Goal: Task Accomplishment & Management: Manage account settings

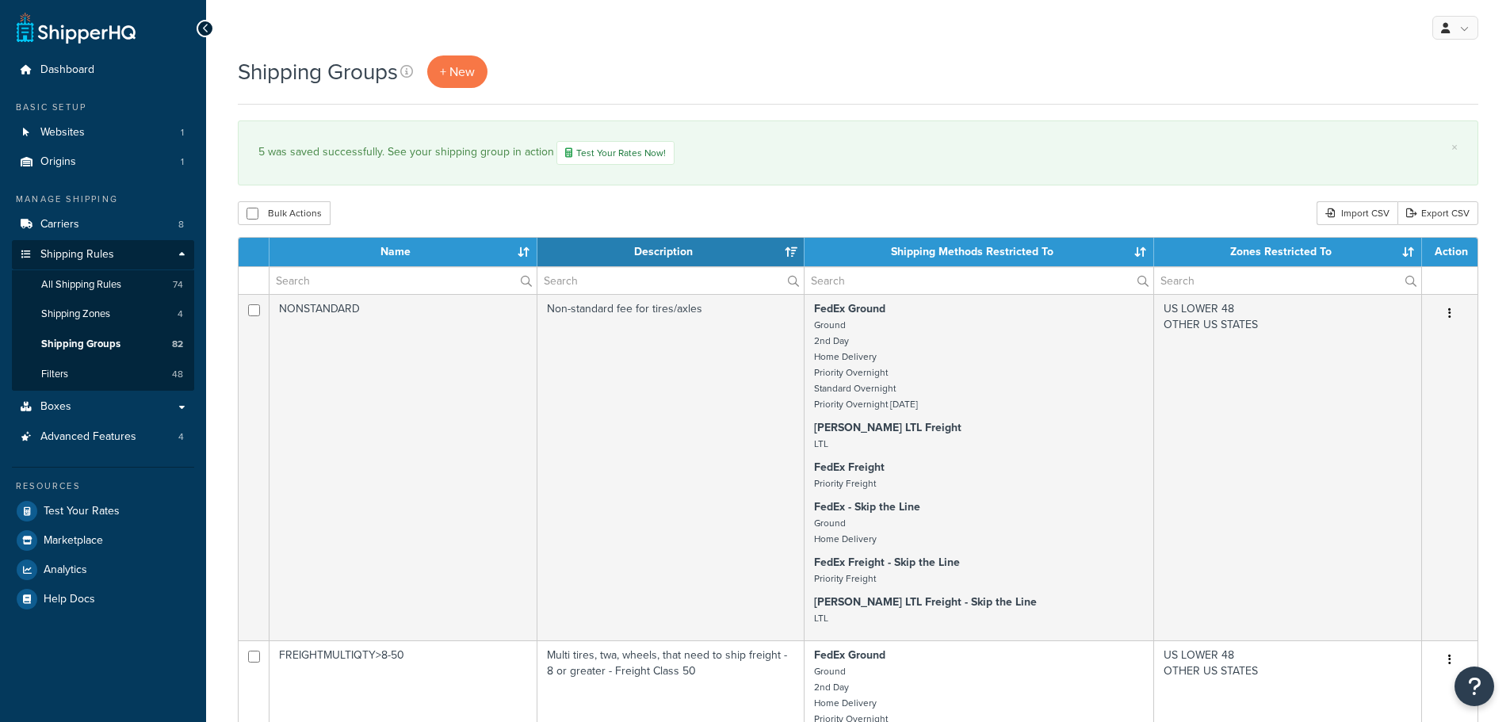
select select "15"
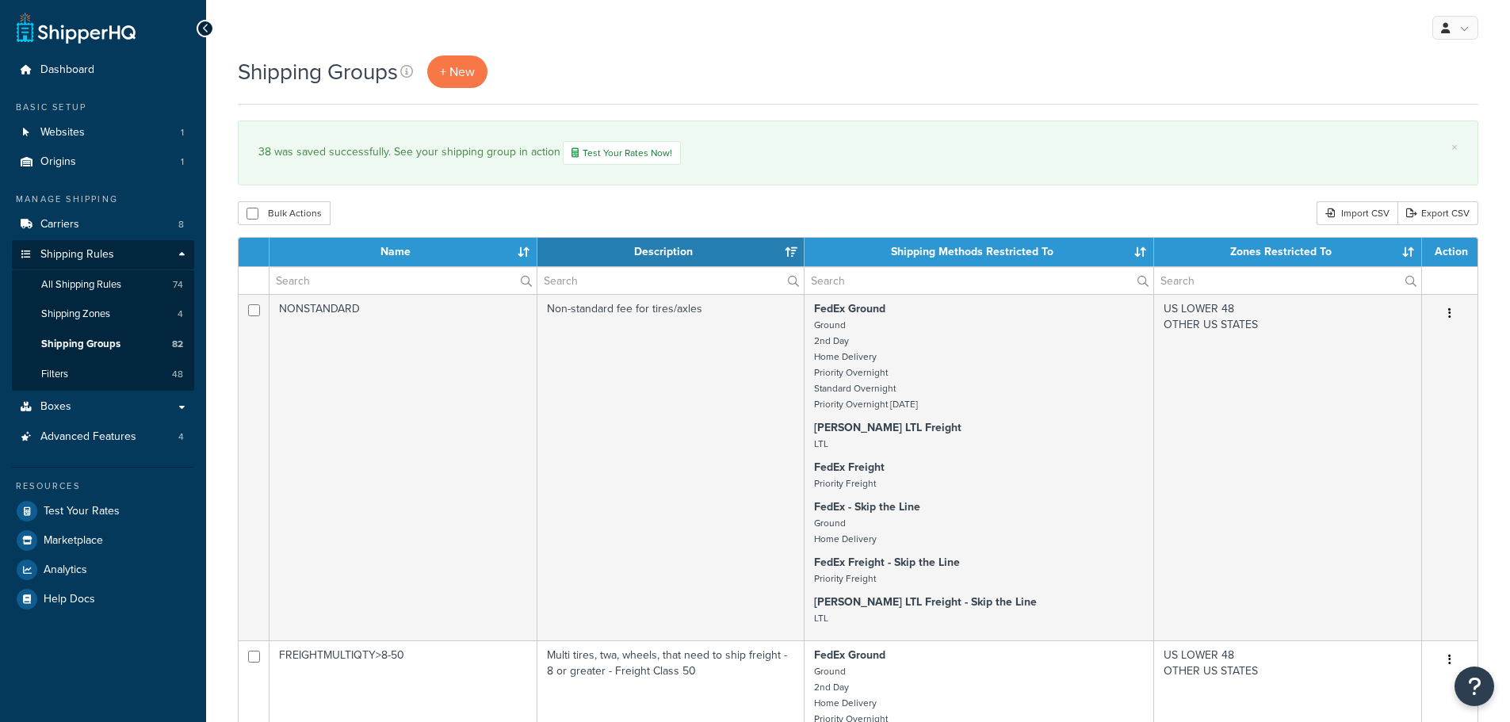
select select "15"
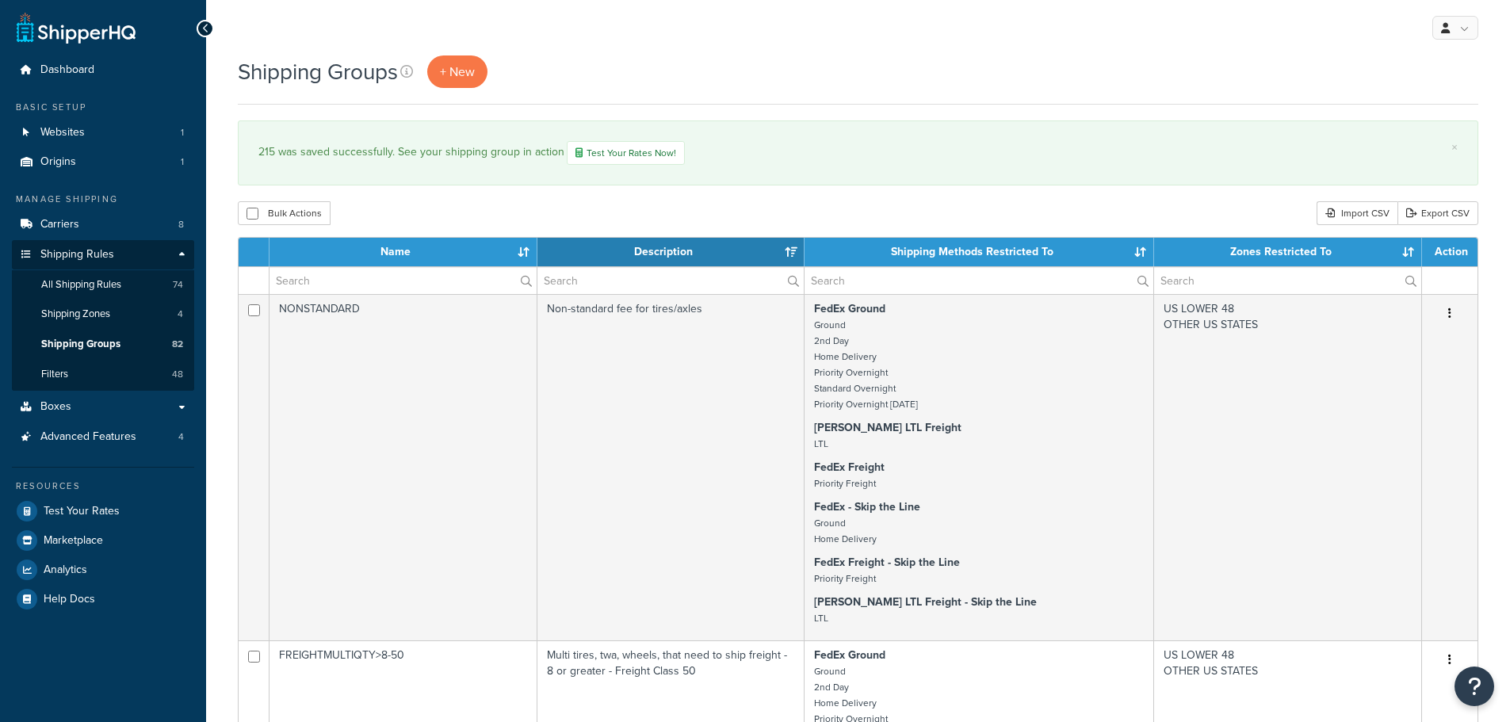
select select "15"
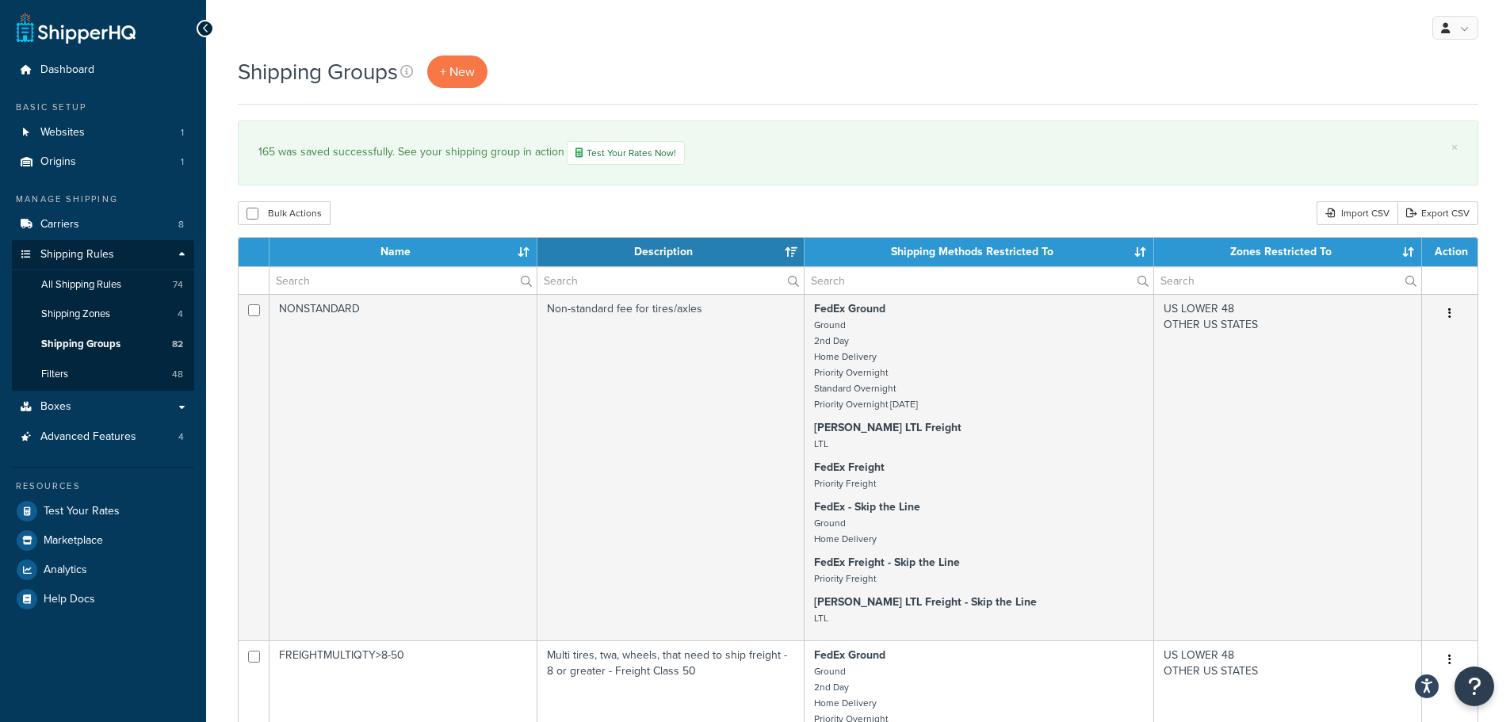
select select "15"
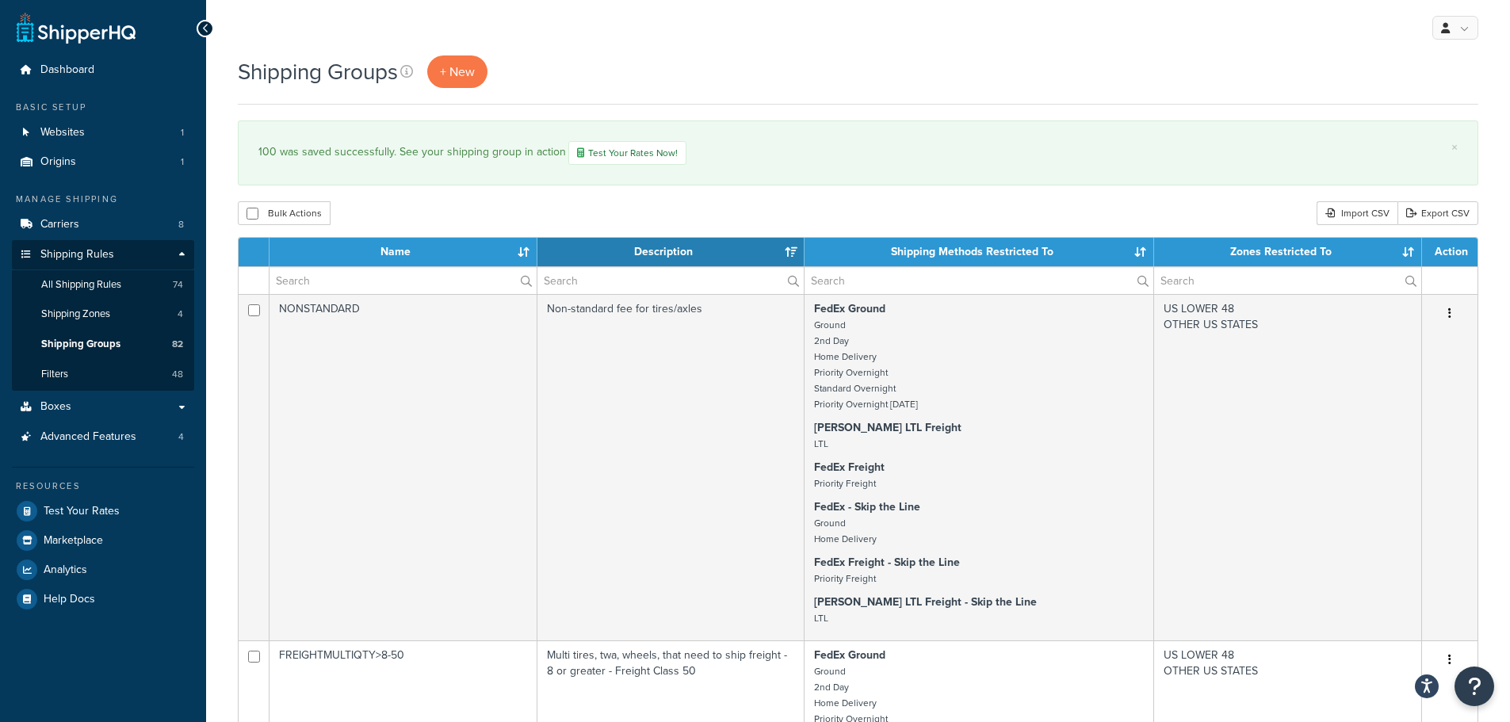
select select "15"
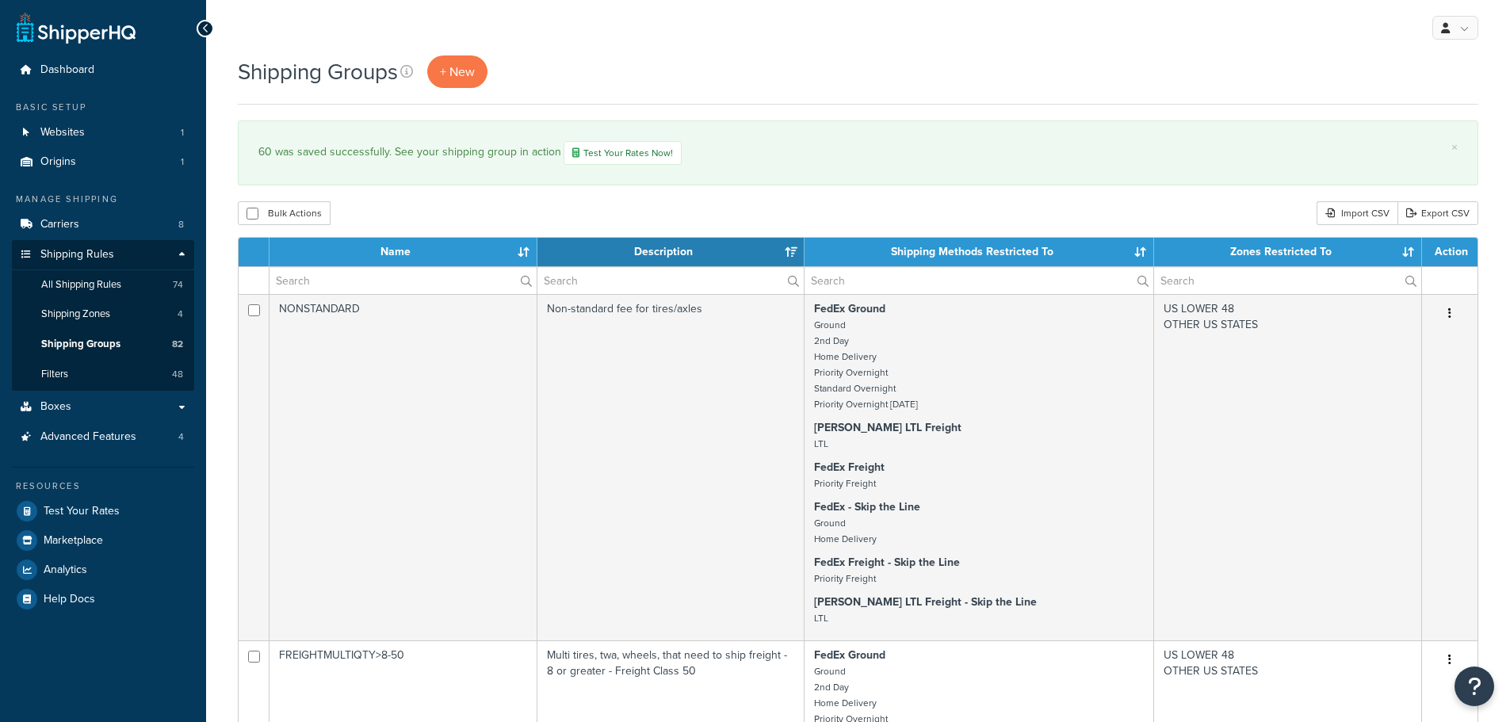
select select "15"
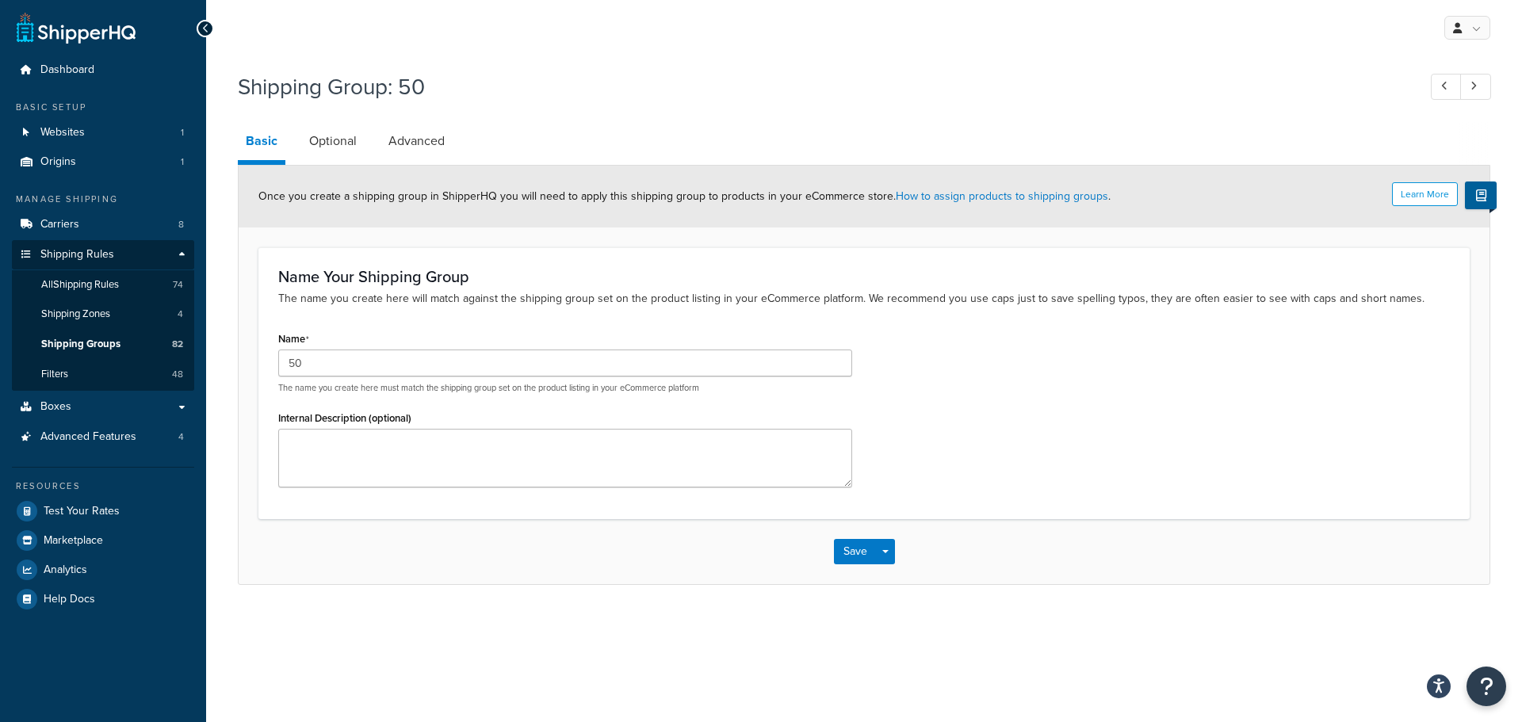
click at [324, 152] on link "Optional" at bounding box center [332, 141] width 63 height 38
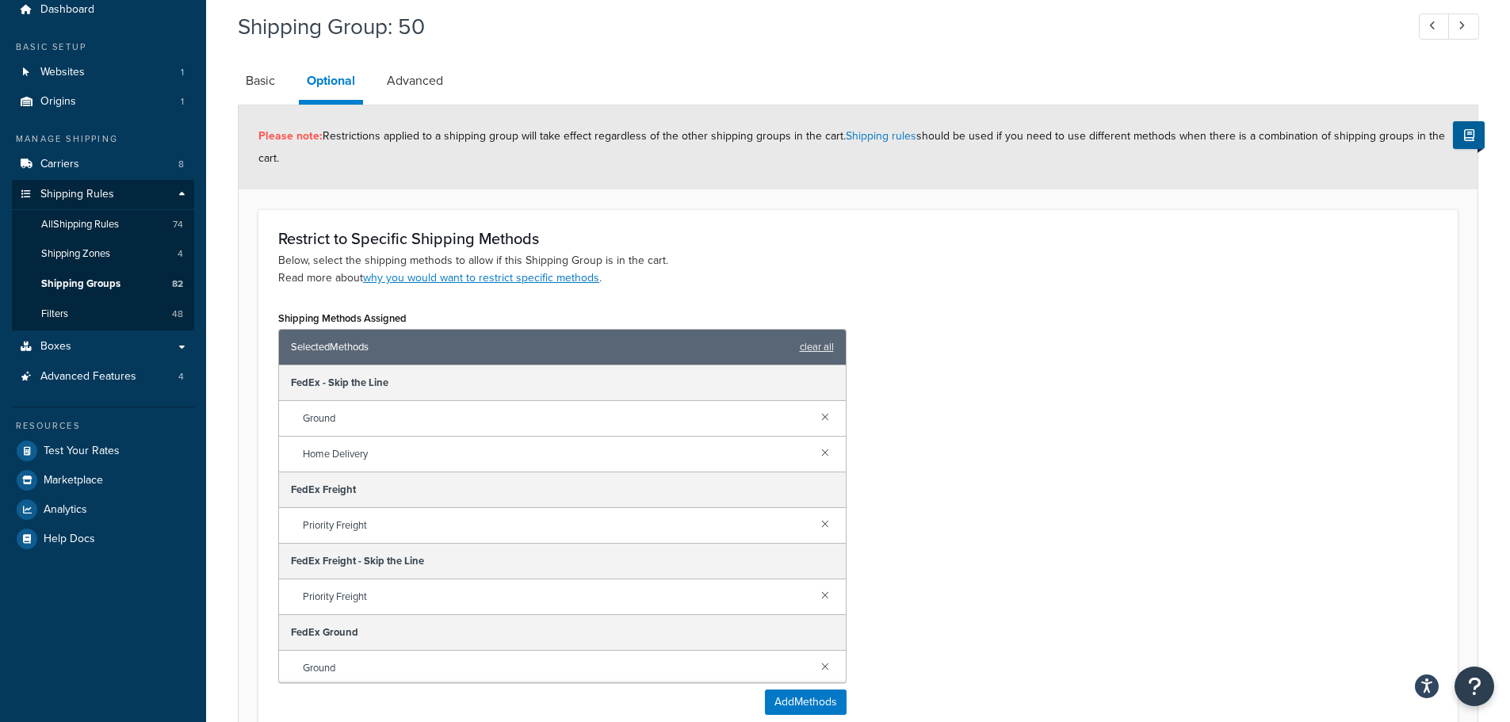
scroll to position [159, 0]
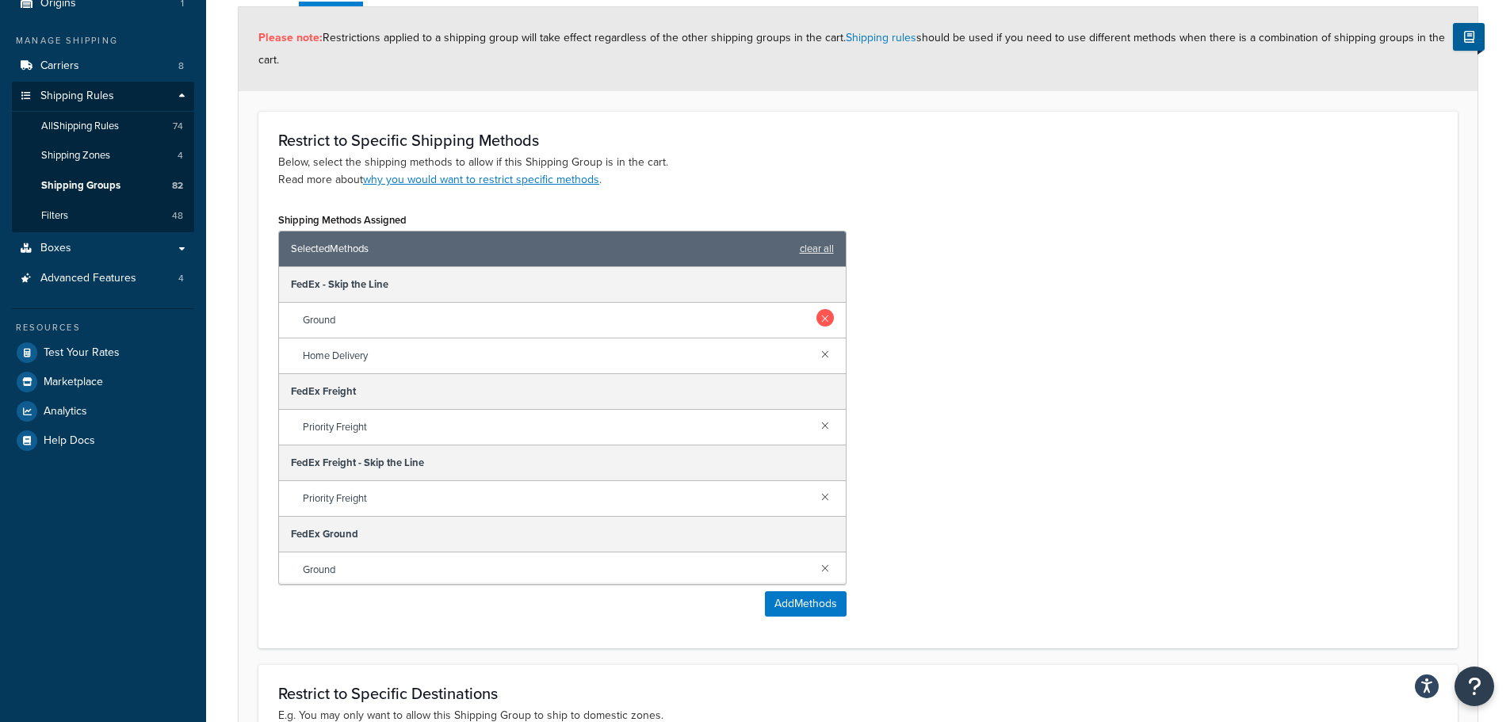
click at [817, 315] on link at bounding box center [824, 317] width 17 height 17
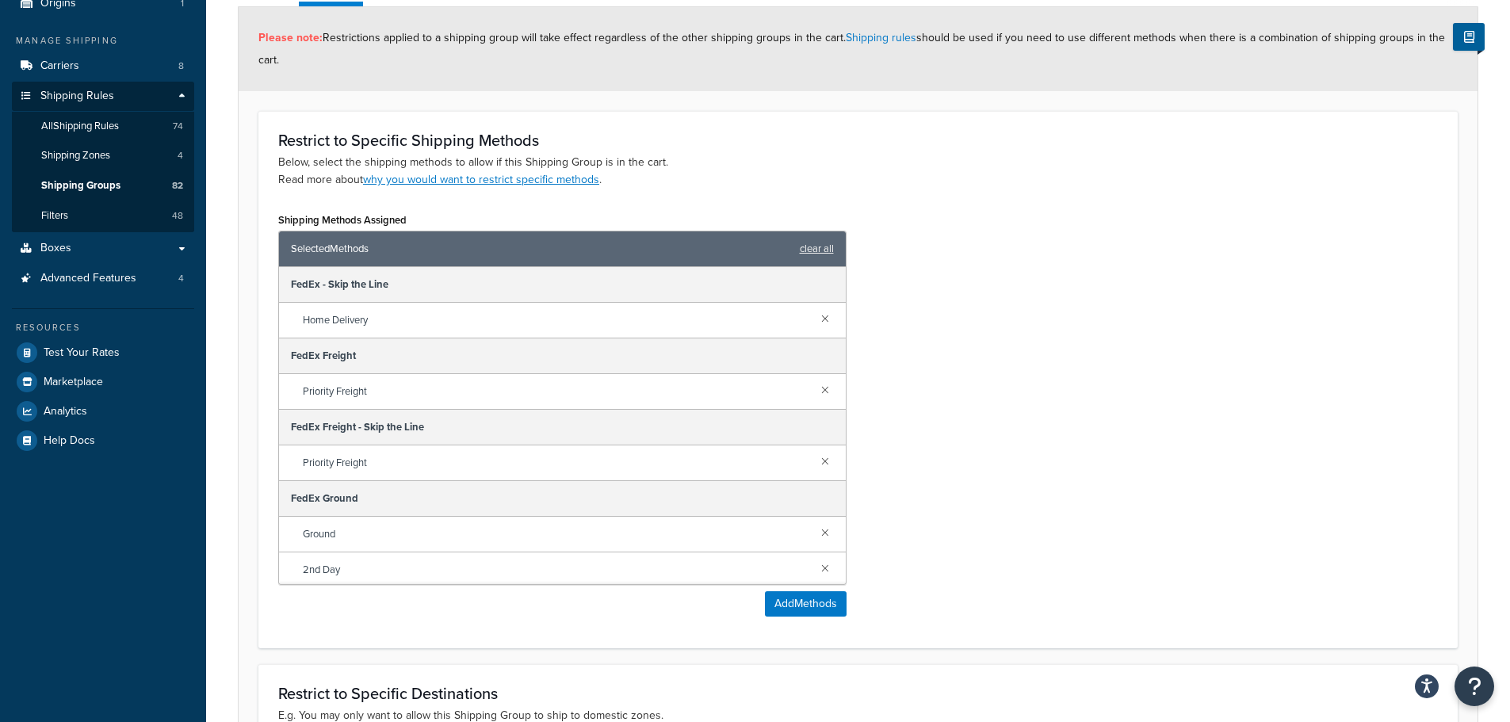
click at [817, 315] on link at bounding box center [824, 317] width 17 height 17
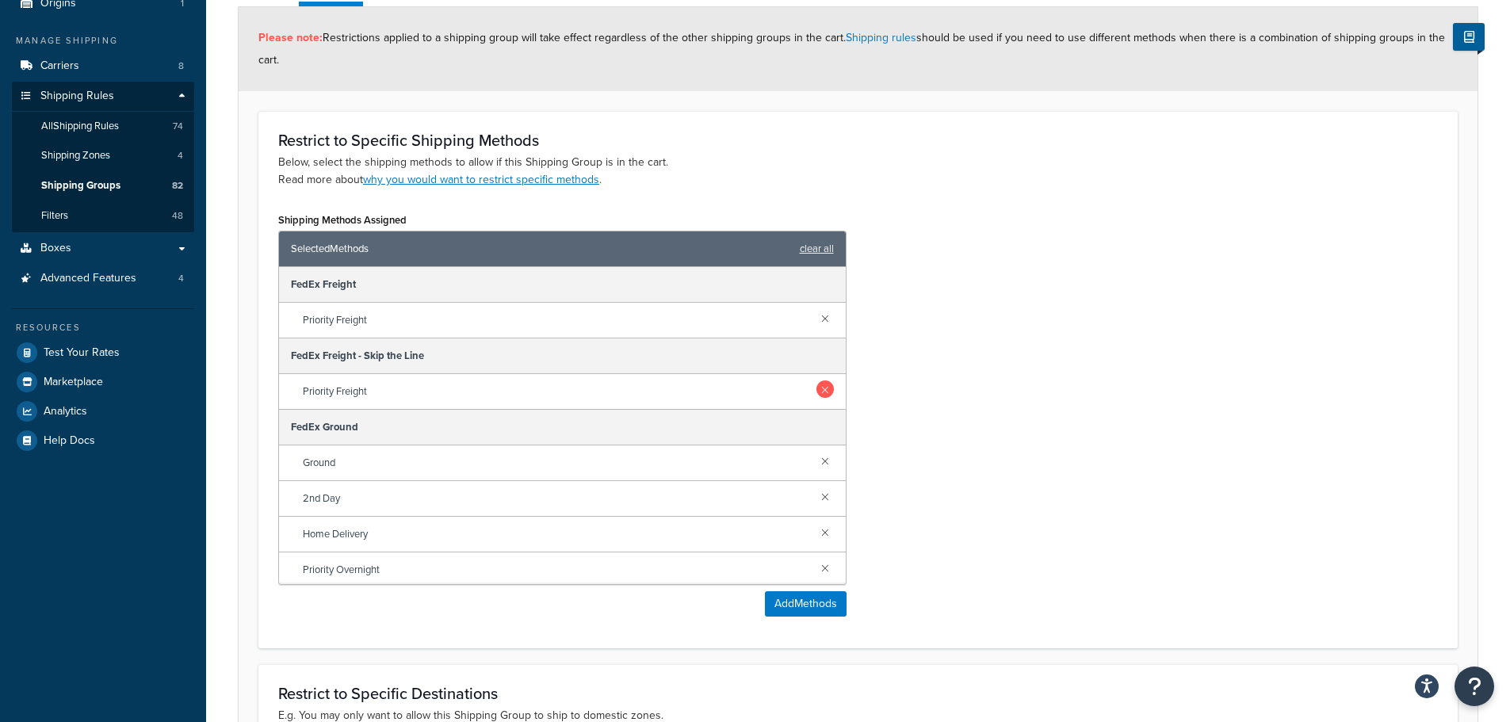
click at [820, 387] on link at bounding box center [824, 388] width 17 height 17
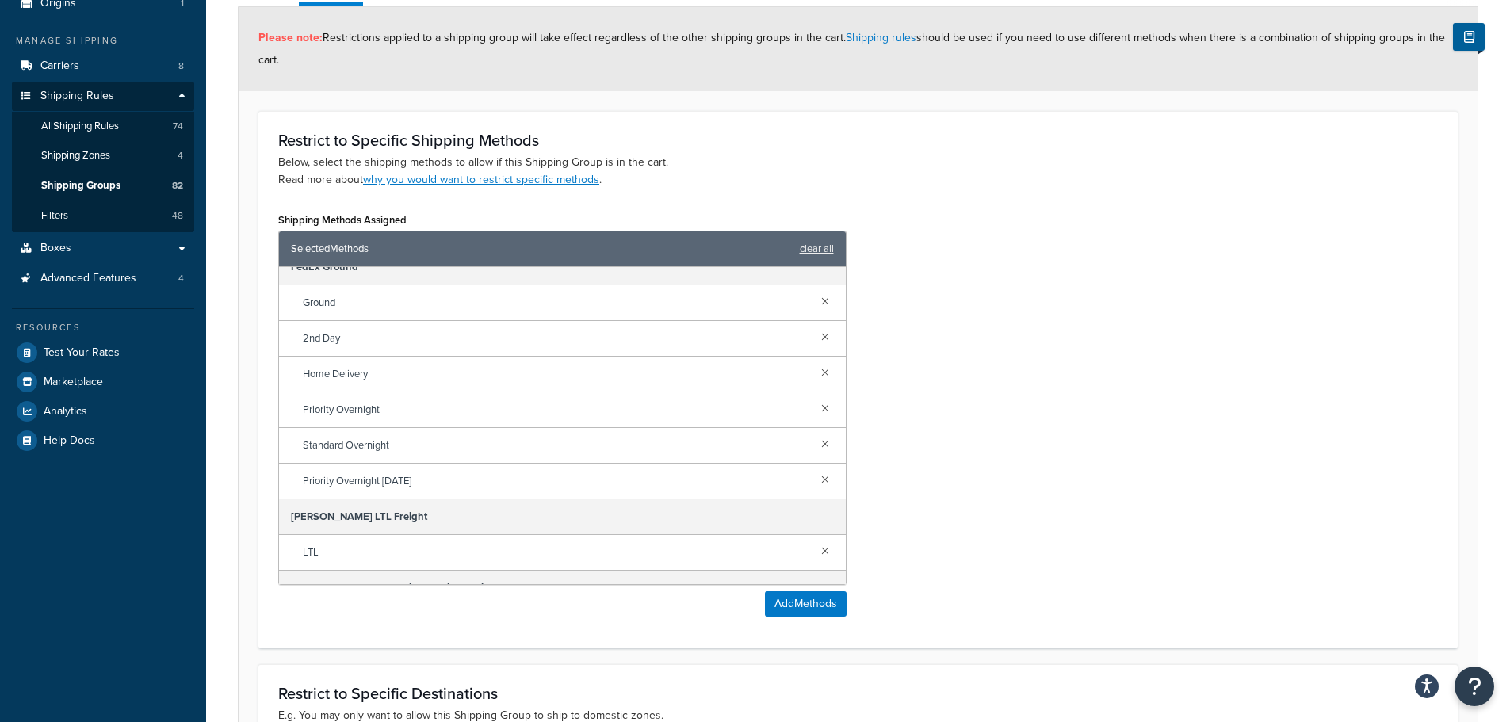
scroll to position [146, 0]
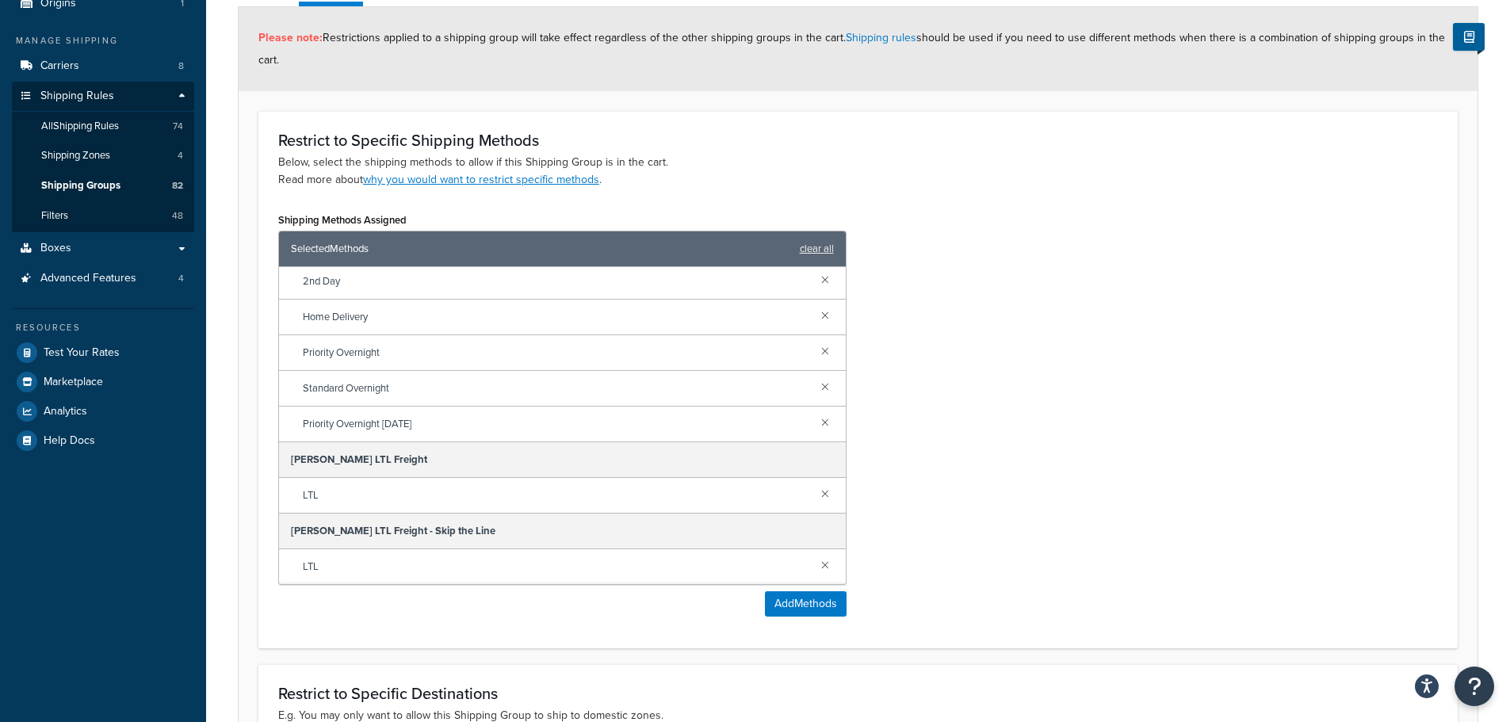
click at [805, 557] on div "LTL" at bounding box center [562, 566] width 567 height 35
click at [816, 565] on link at bounding box center [824, 564] width 17 height 17
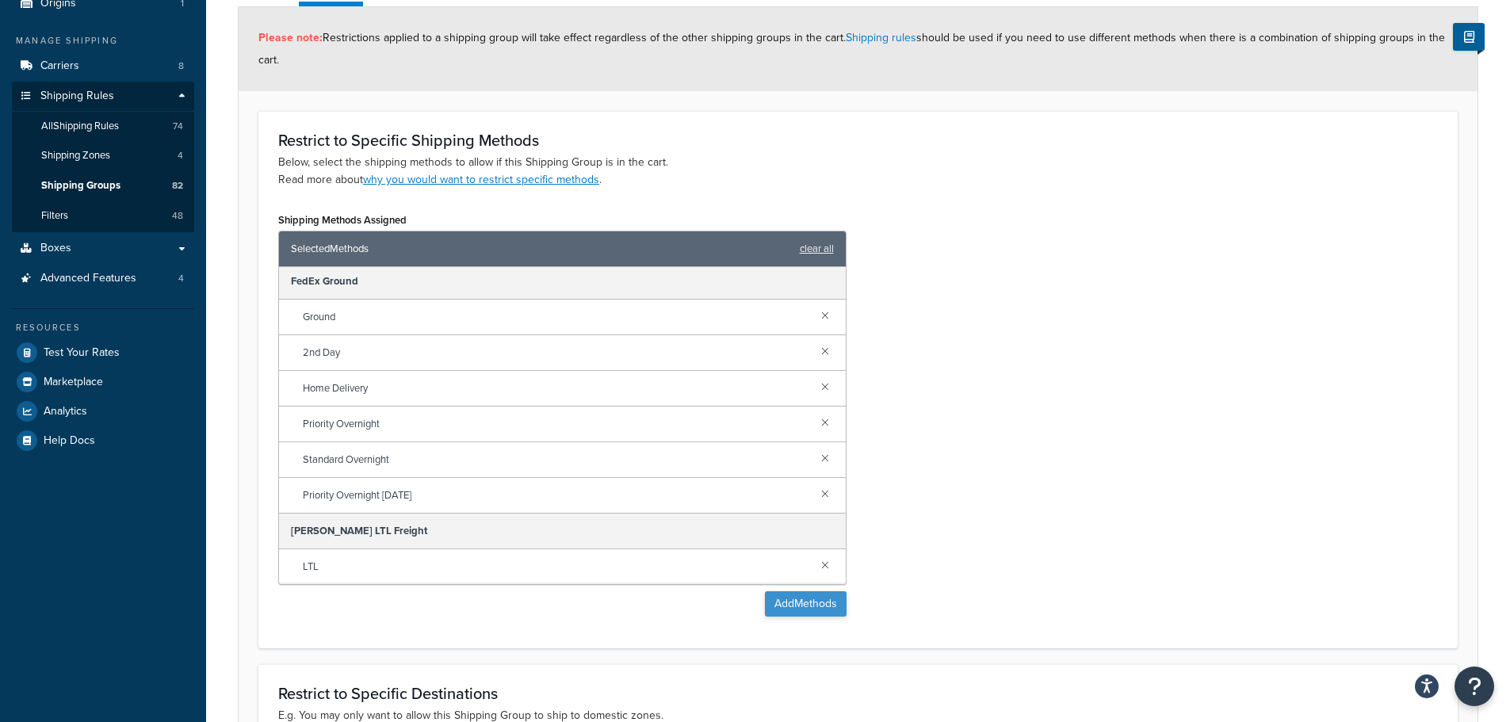
scroll to position [75, 0]
click at [791, 600] on button "Add Methods" at bounding box center [806, 603] width 82 height 25
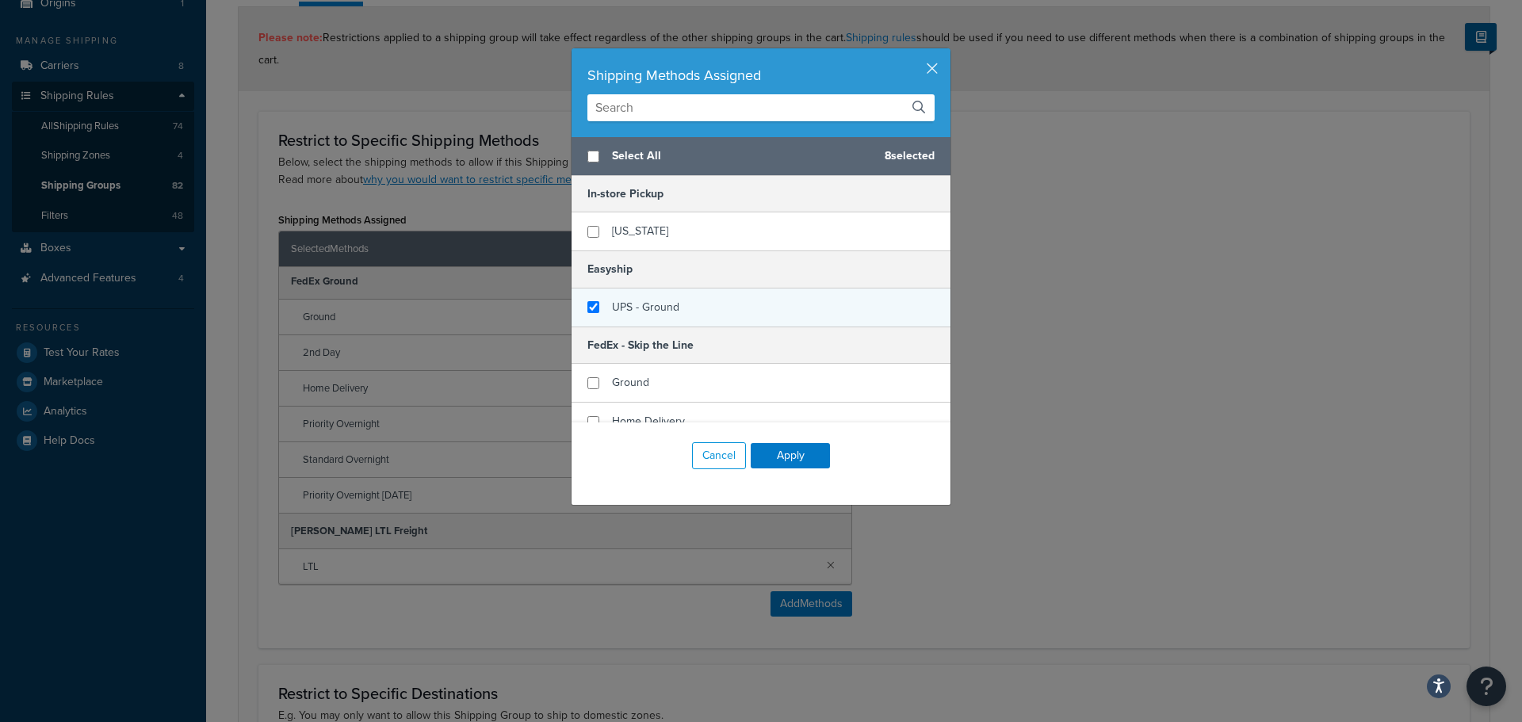
checkbox input "false"
checkbox input "true"
click at [649, 293] on div "UPS - Ground" at bounding box center [760, 308] width 379 height 38
click at [802, 457] on button "Apply" at bounding box center [790, 455] width 79 height 25
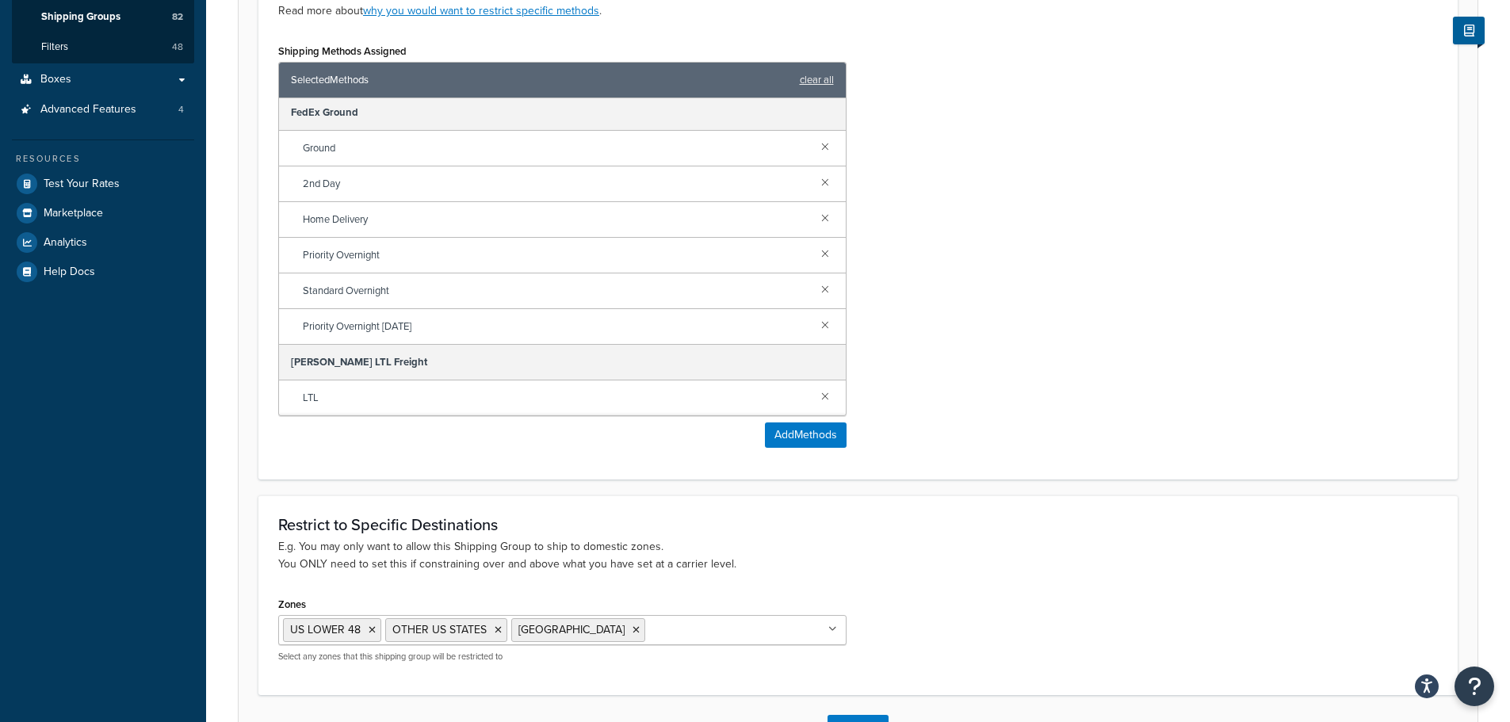
scroll to position [445, 0]
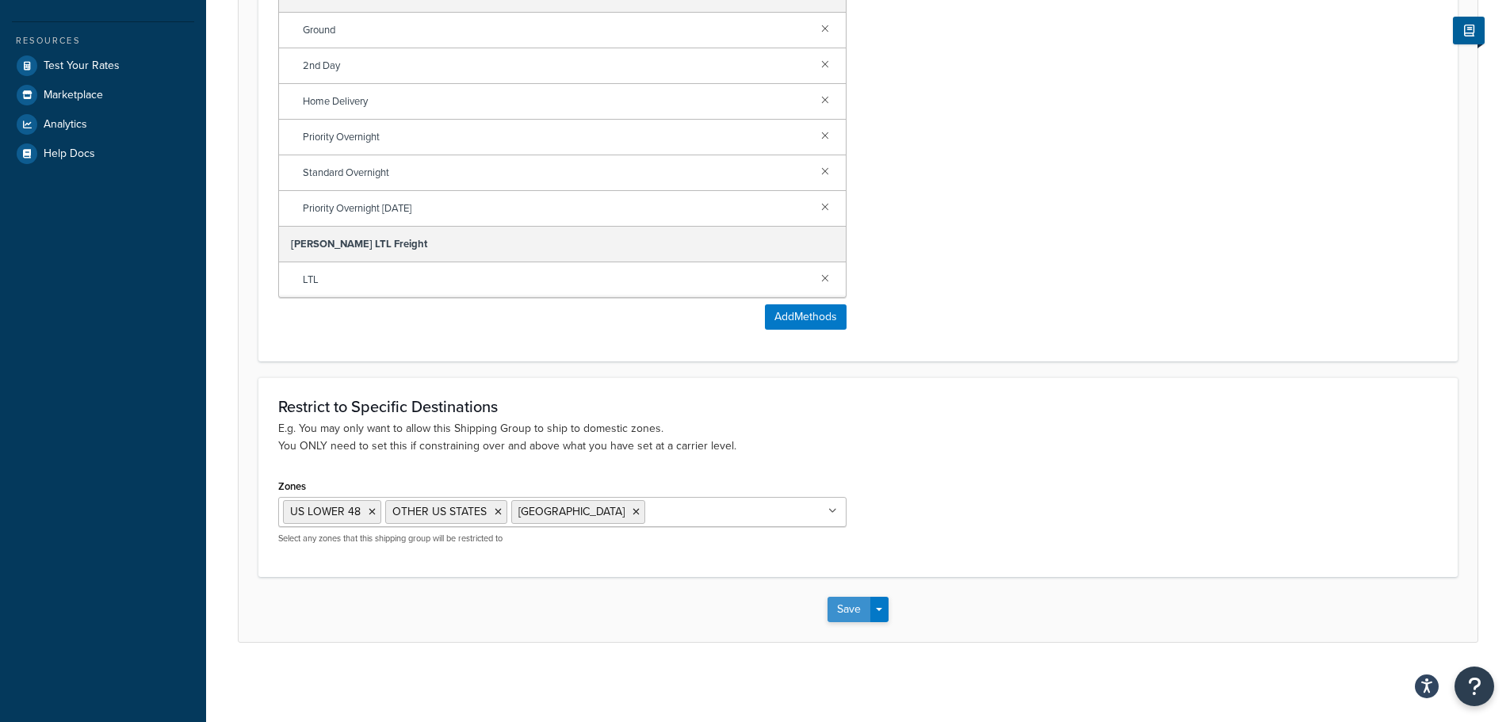
click at [843, 603] on button "Save" at bounding box center [848, 609] width 43 height 25
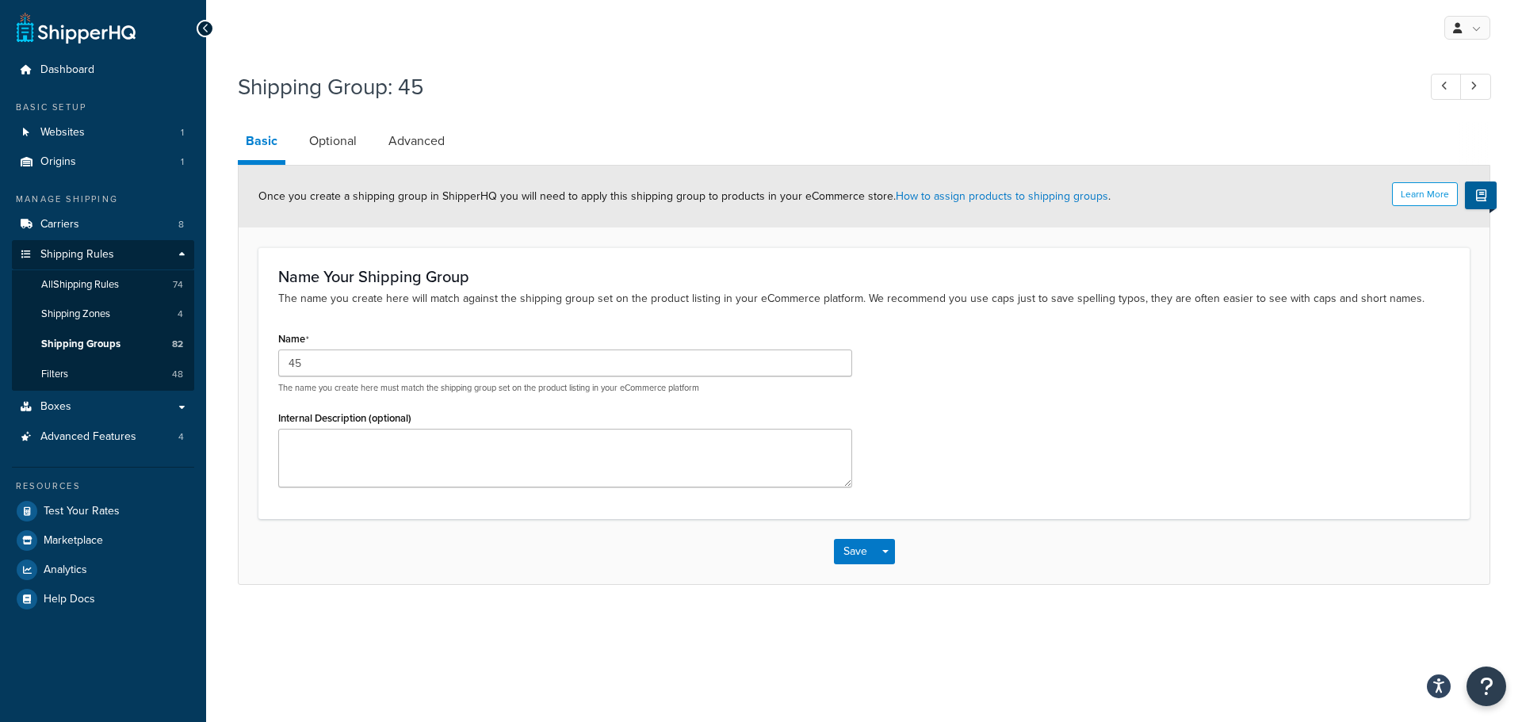
drag, startPoint x: 316, startPoint y: 126, endPoint x: 343, endPoint y: 120, distance: 27.5
click at [316, 126] on link "Optional" at bounding box center [332, 141] width 63 height 38
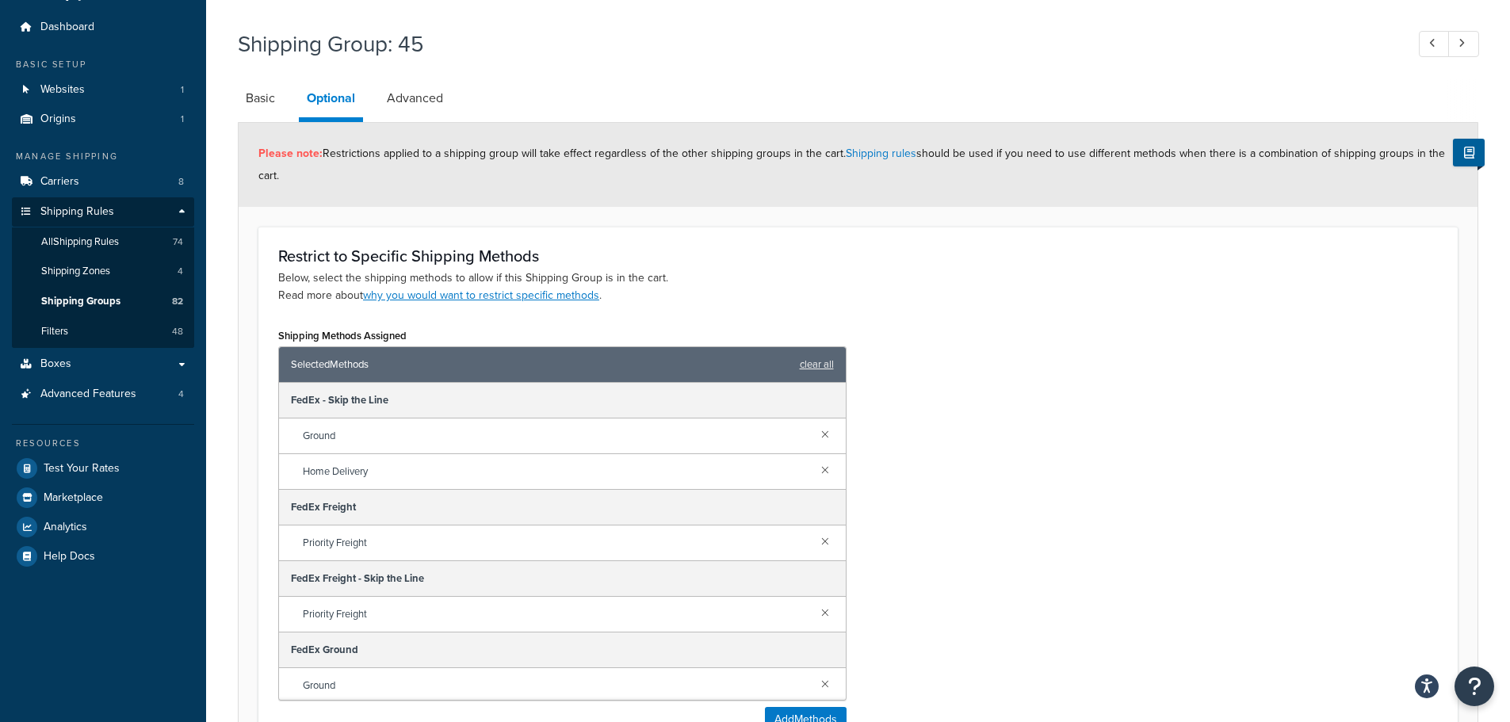
scroll to position [79, 0]
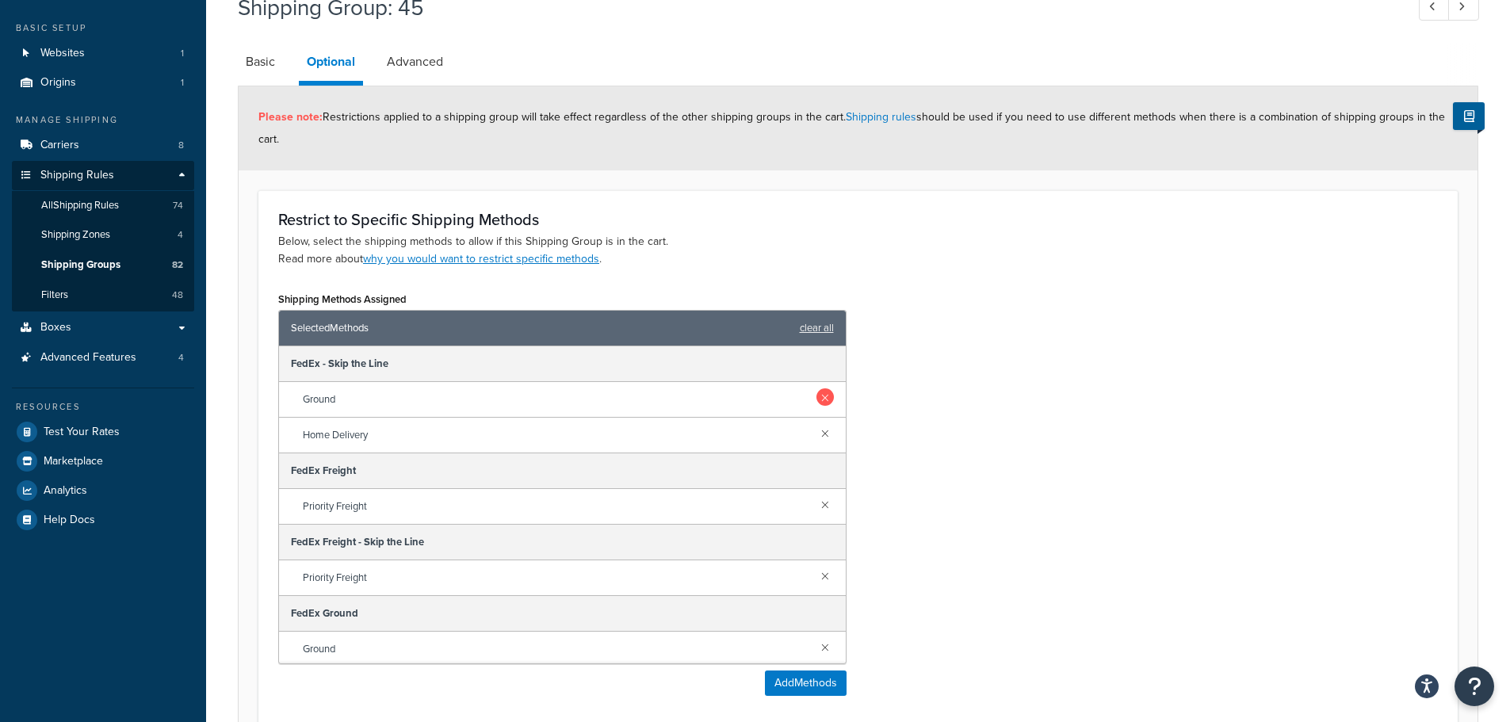
click at [816, 396] on link at bounding box center [824, 396] width 17 height 17
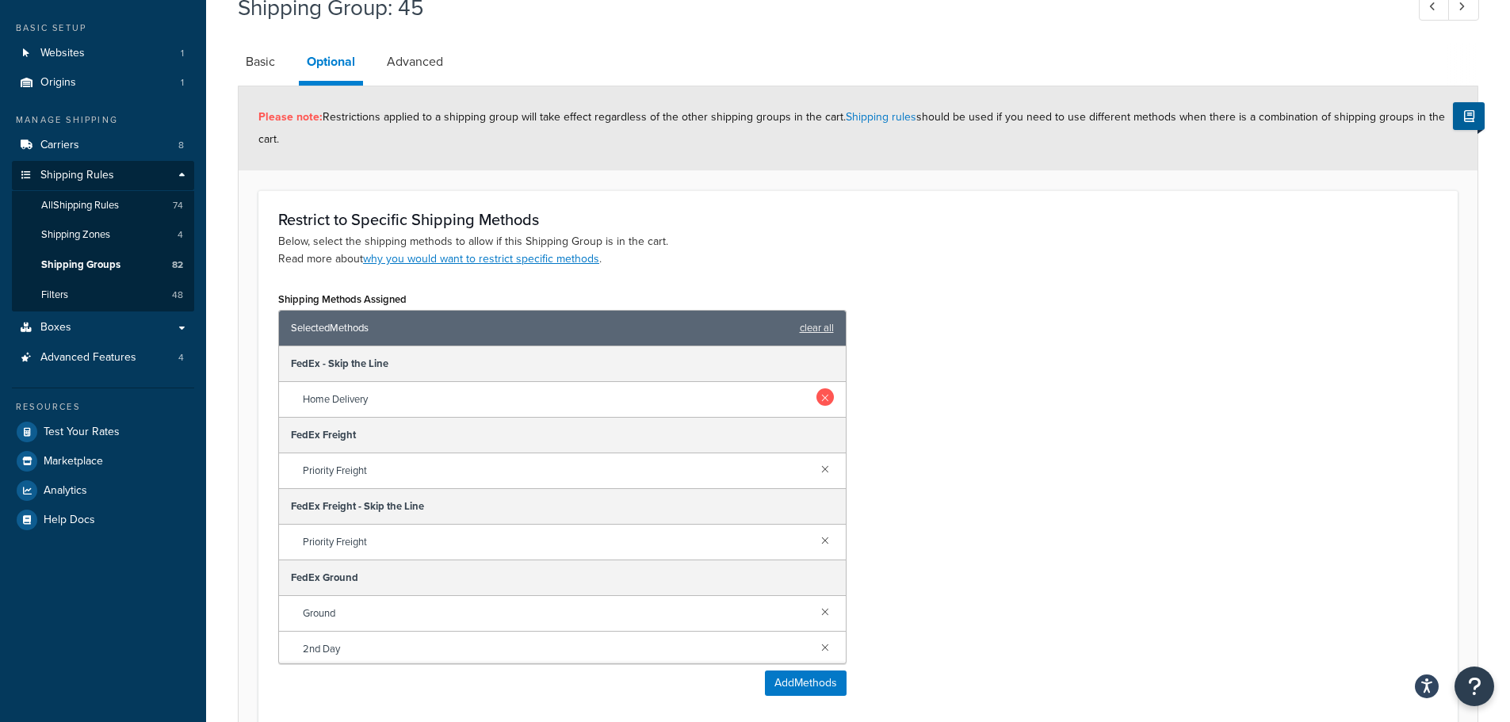
click at [816, 396] on link at bounding box center [824, 396] width 17 height 17
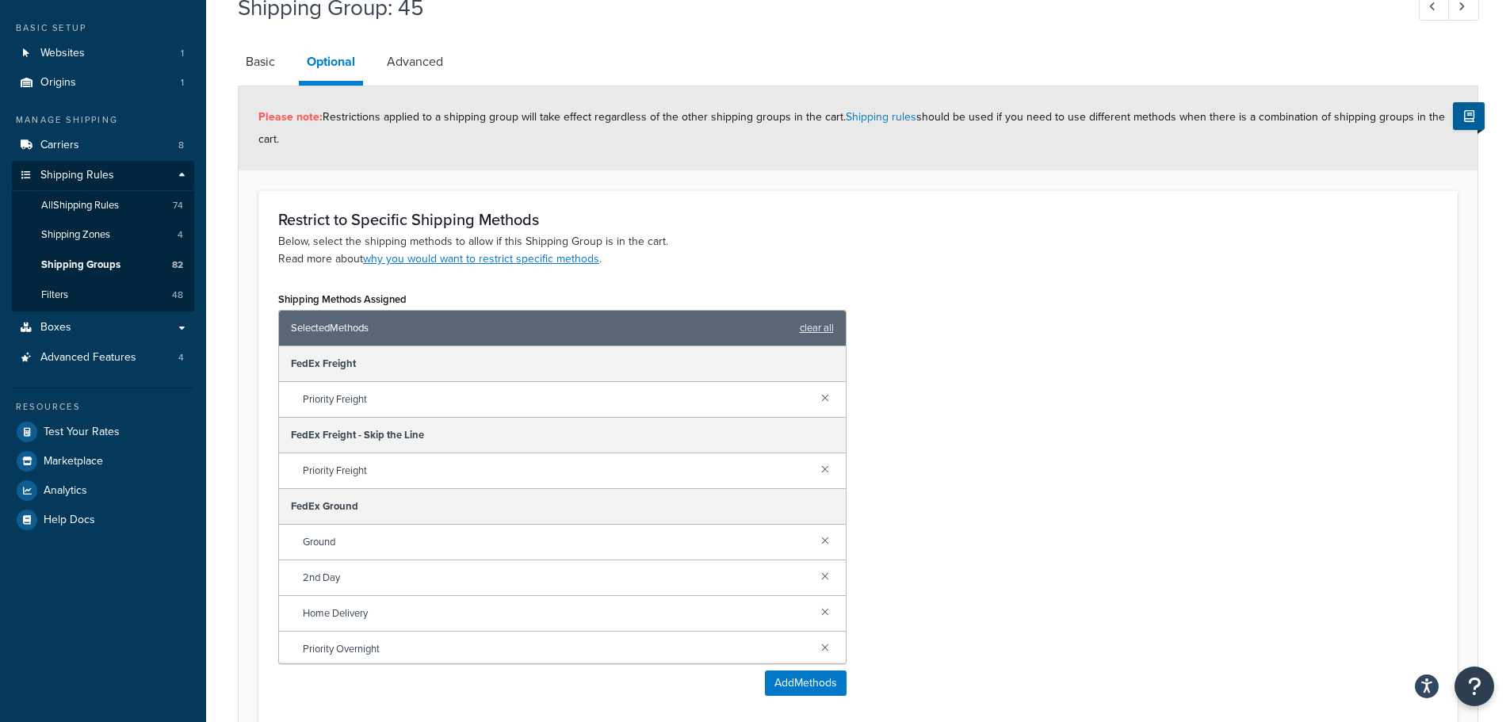
click at [819, 483] on div "Priority Freight" at bounding box center [562, 471] width 567 height 36
click at [816, 472] on link at bounding box center [824, 468] width 17 height 17
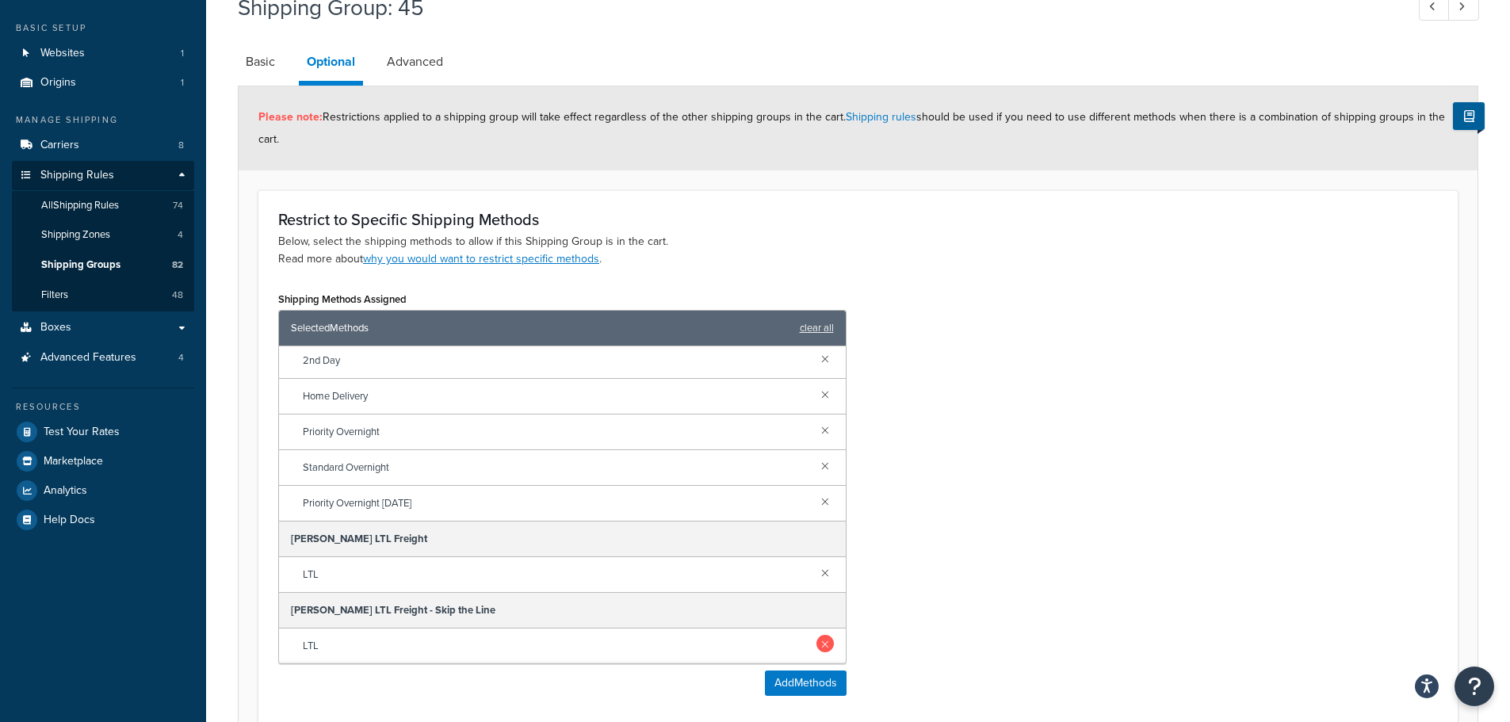
click at [816, 643] on link at bounding box center [824, 643] width 17 height 17
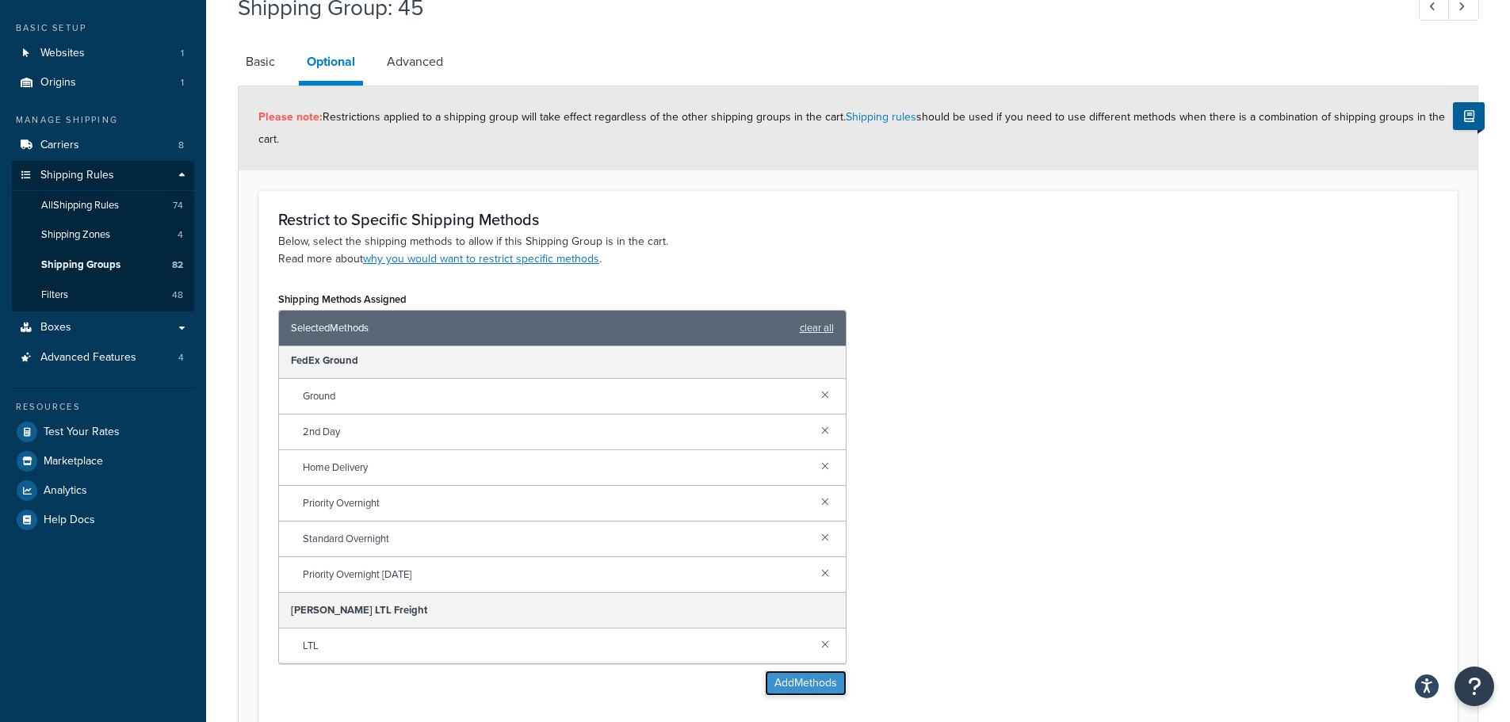
click at [797, 694] on button "Add Methods" at bounding box center [806, 683] width 82 height 25
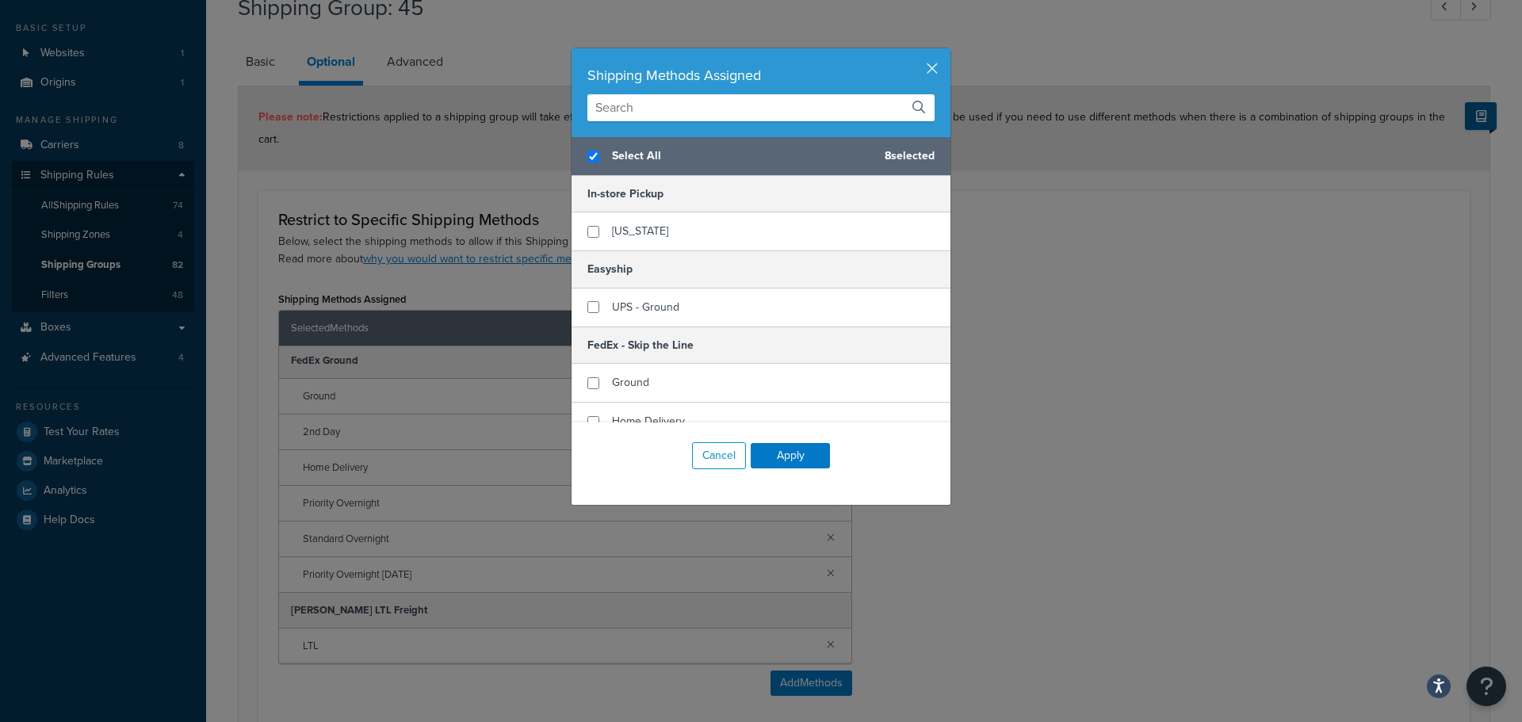
click at [644, 286] on h5 "Easyship" at bounding box center [760, 268] width 379 height 37
checkbox input "false"
checkbox input "true"
click at [660, 306] on span "UPS - Ground" at bounding box center [645, 307] width 67 height 17
click at [809, 459] on button "Apply" at bounding box center [790, 455] width 79 height 25
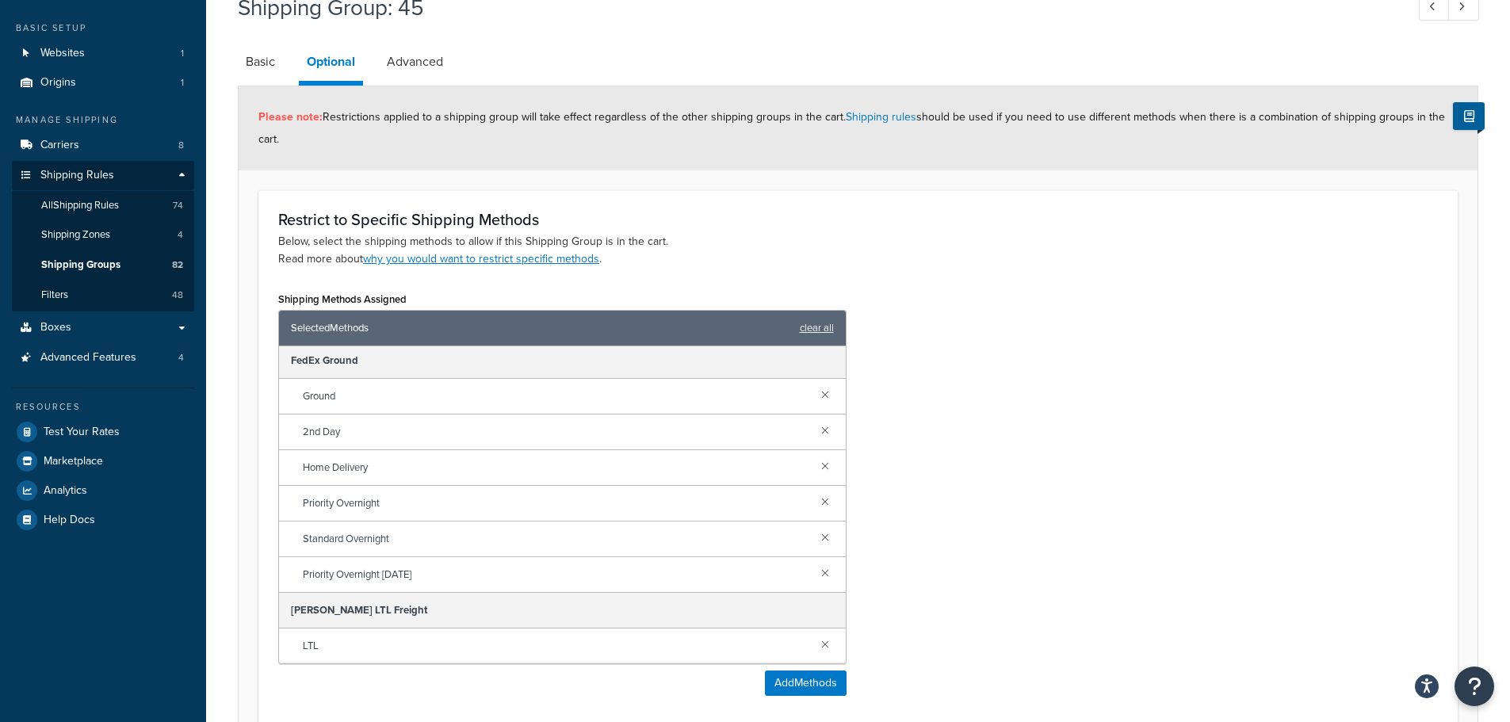
scroll to position [445, 0]
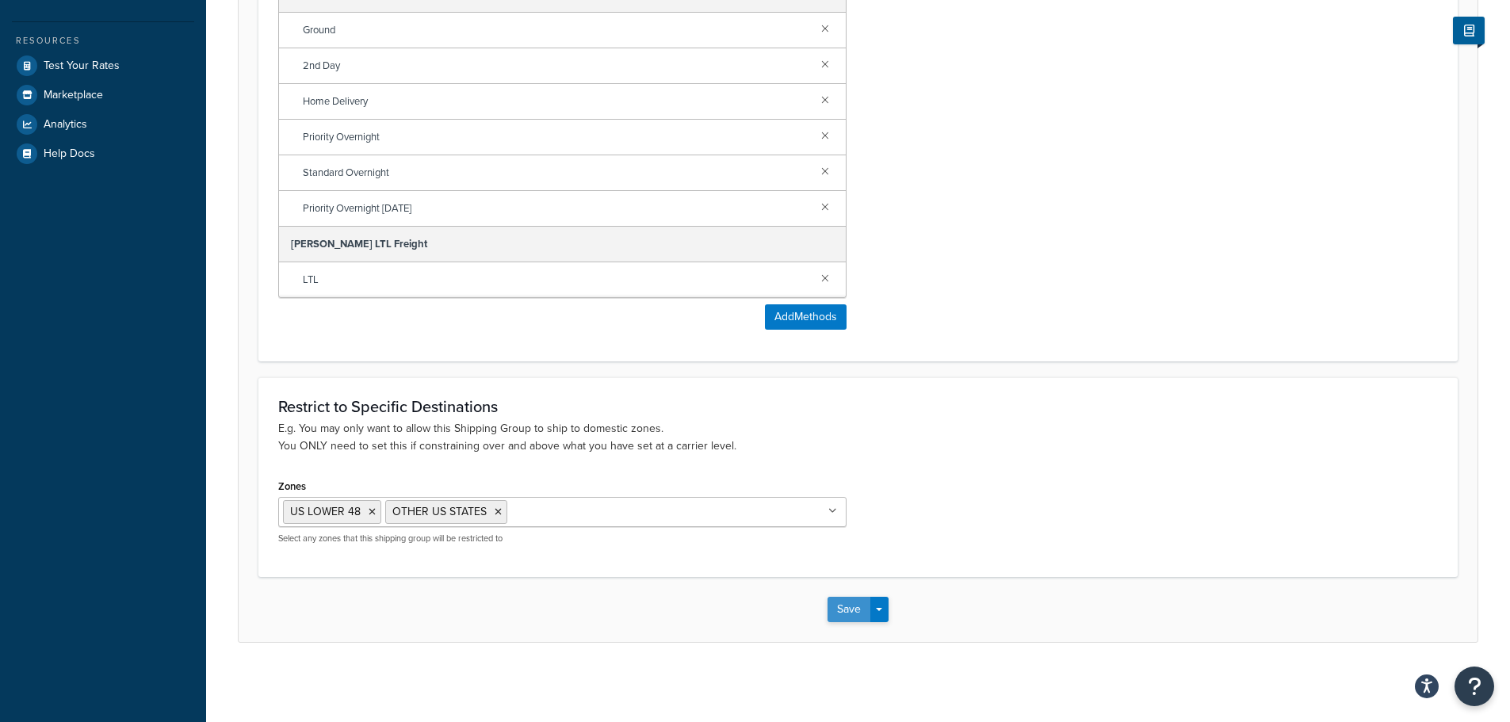
click at [831, 613] on button "Save" at bounding box center [848, 609] width 43 height 25
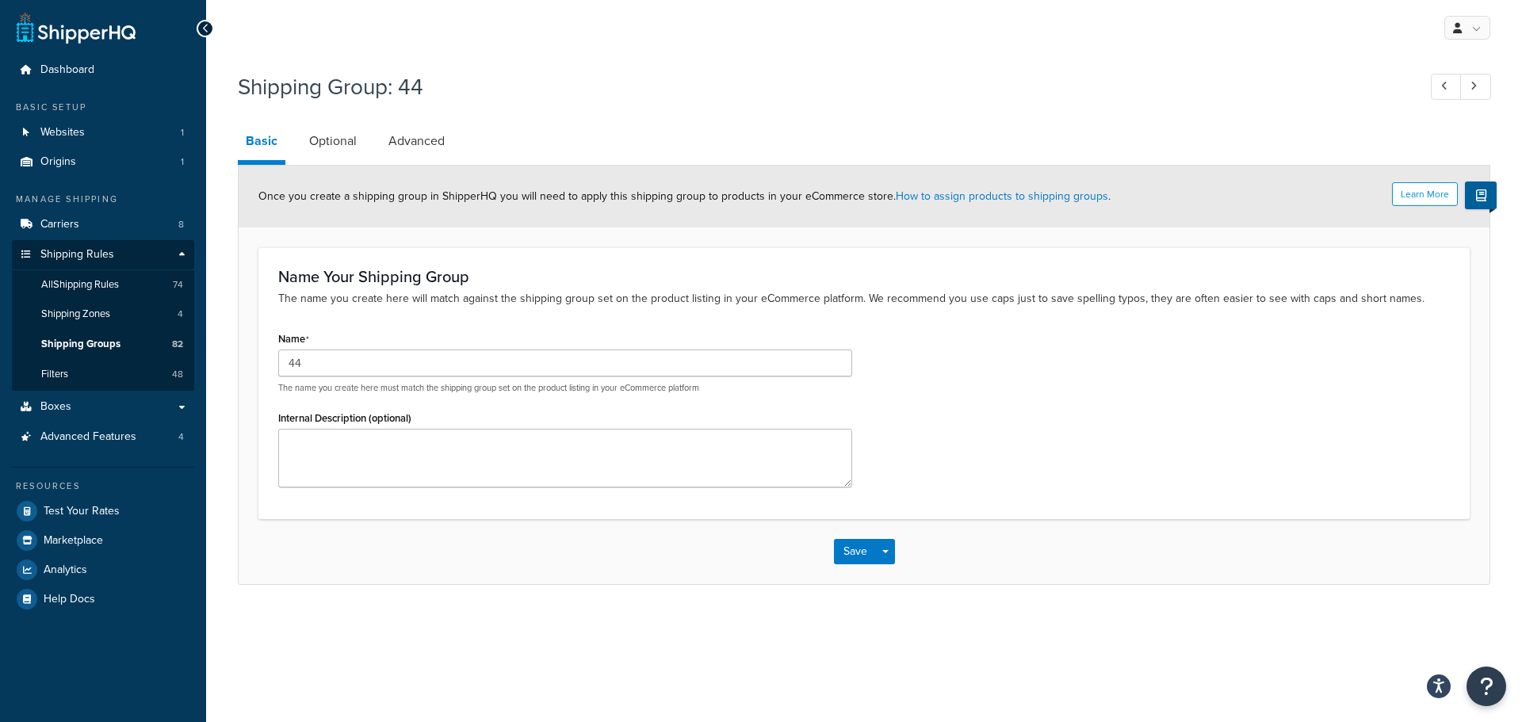
click at [328, 118] on div "Shipping Group: 44 Basic Optional Advanced Learn More Once you create a shippin…" at bounding box center [864, 324] width 1252 height 522
click at [337, 129] on link "Optional" at bounding box center [332, 141] width 63 height 38
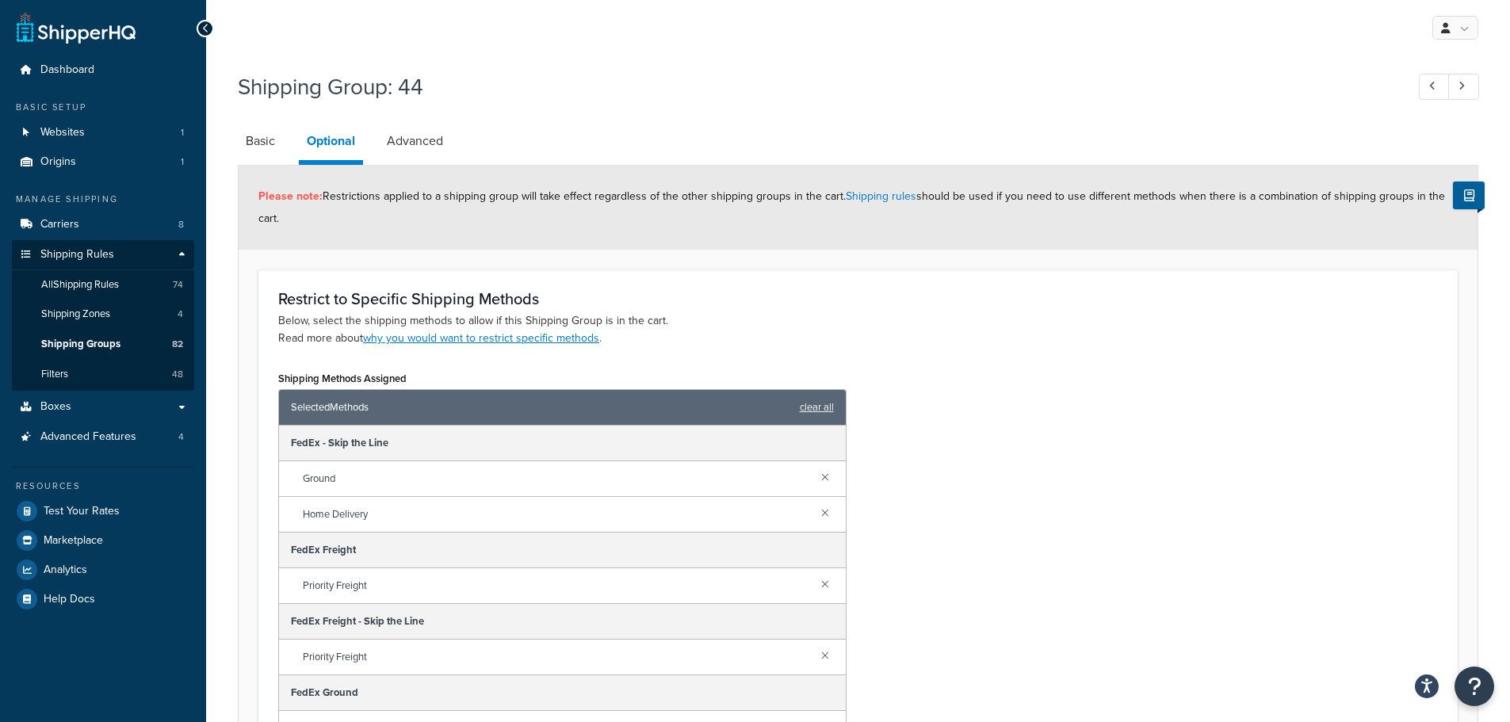
click at [809, 487] on div "Ground" at bounding box center [562, 479] width 567 height 36
click at [816, 475] on link at bounding box center [824, 476] width 17 height 17
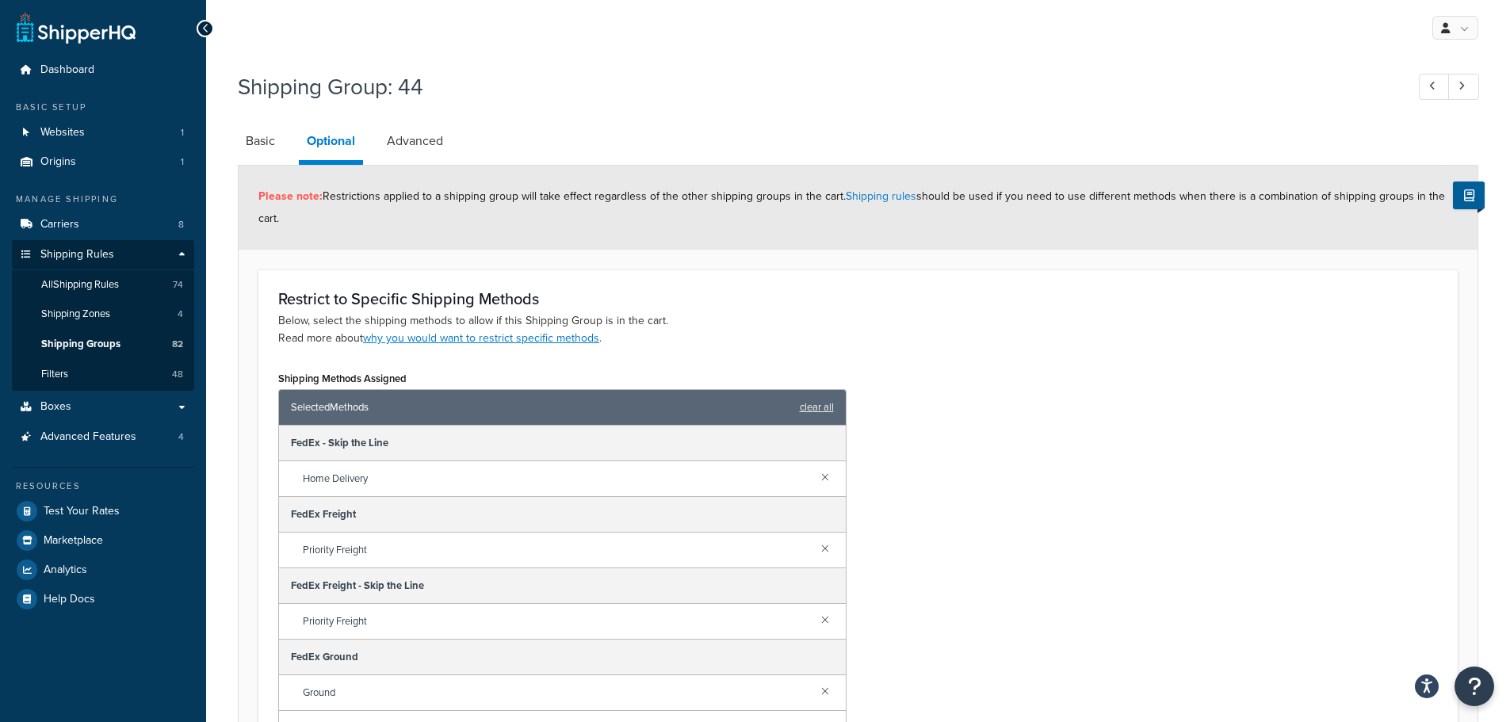
click at [816, 475] on link at bounding box center [824, 476] width 17 height 17
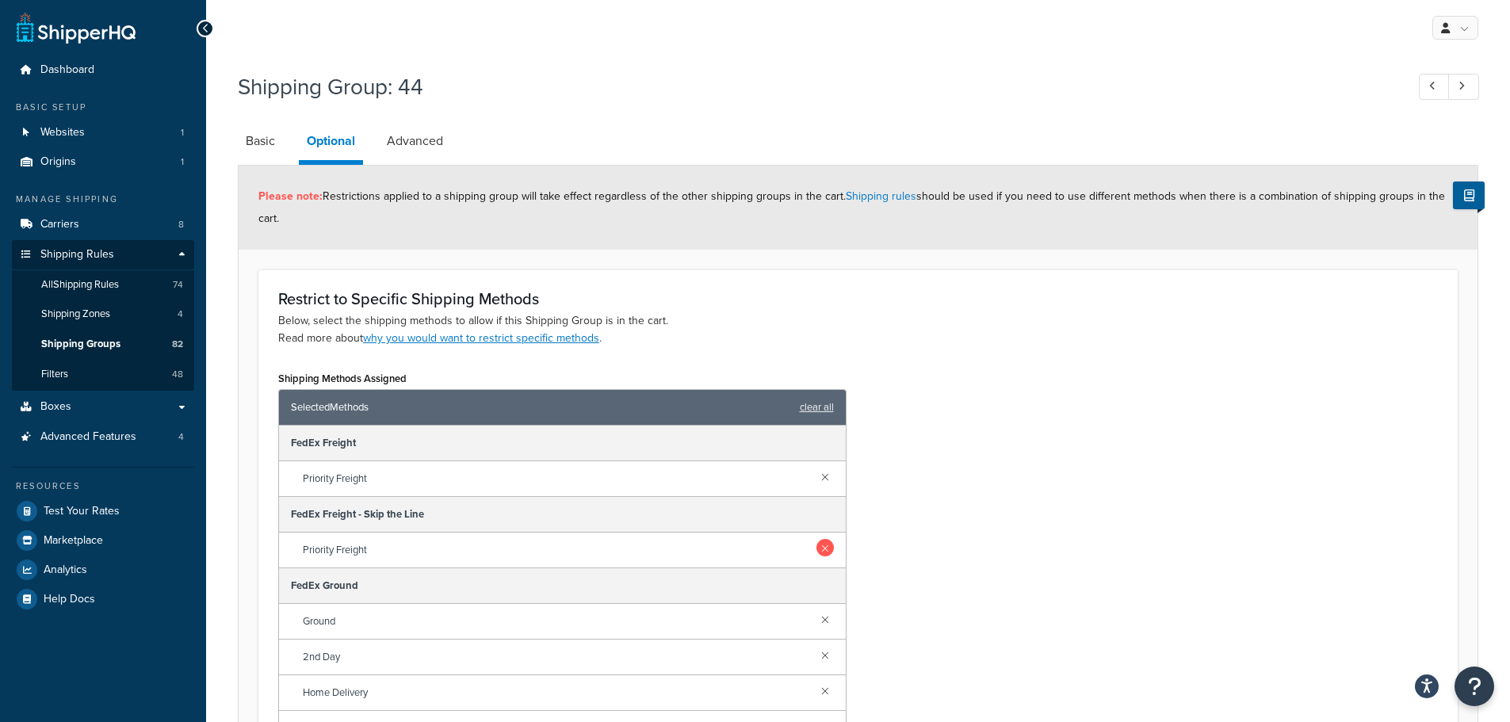
click at [816, 555] on link at bounding box center [824, 547] width 17 height 17
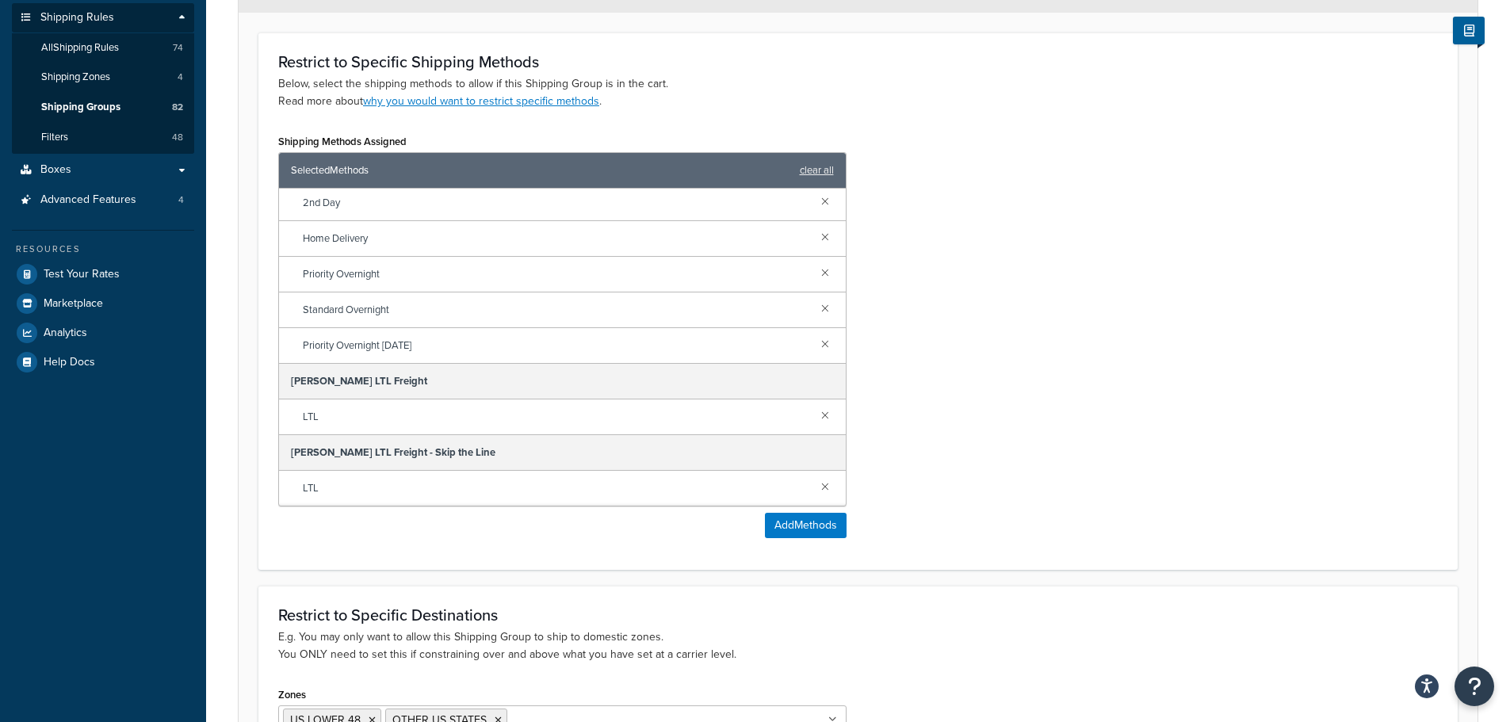
scroll to position [238, 0]
click at [816, 486] on link at bounding box center [824, 484] width 17 height 17
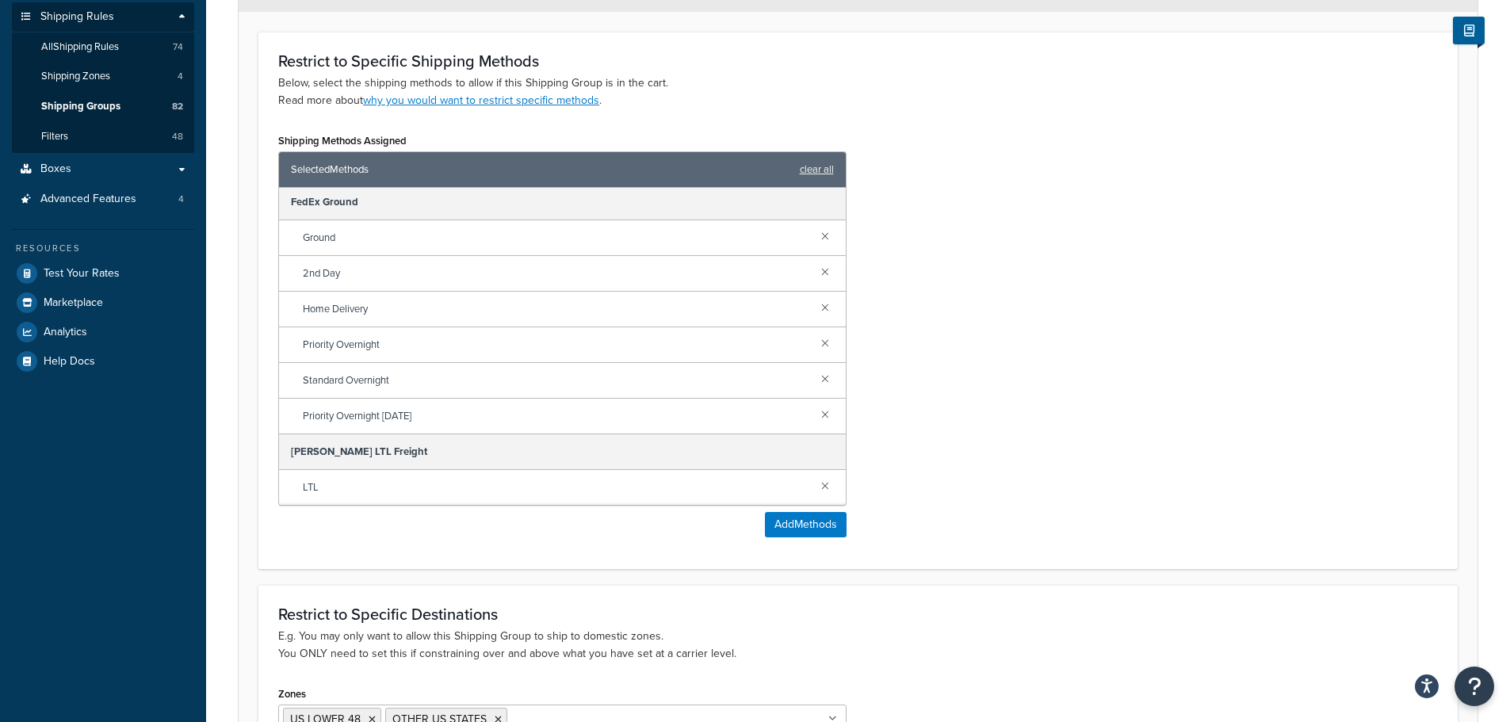
scroll to position [75, 0]
click at [812, 529] on button "Add Methods" at bounding box center [806, 524] width 82 height 25
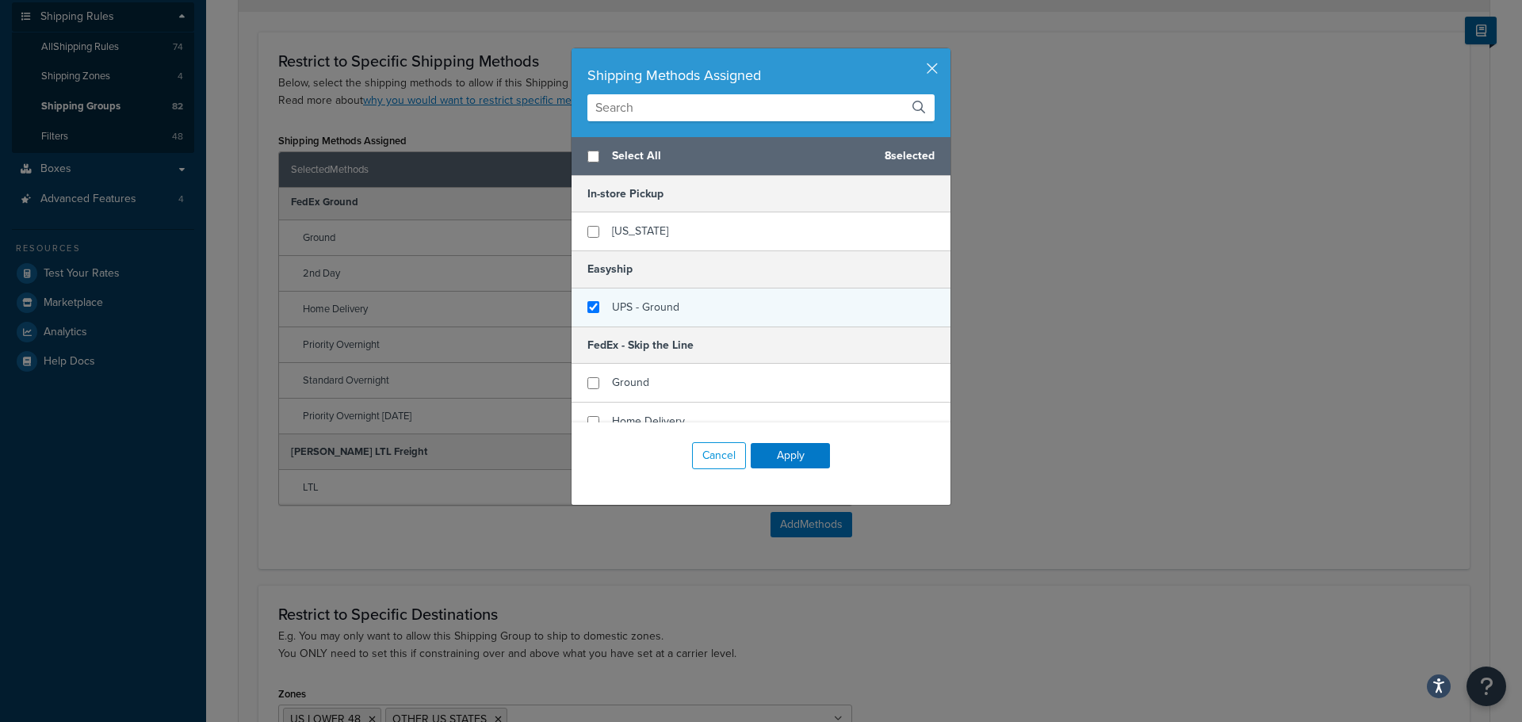
checkbox input "false"
checkbox input "true"
click at [621, 297] on div "UPS - Ground" at bounding box center [645, 307] width 67 height 22
click at [777, 451] on button "Apply" at bounding box center [790, 455] width 79 height 25
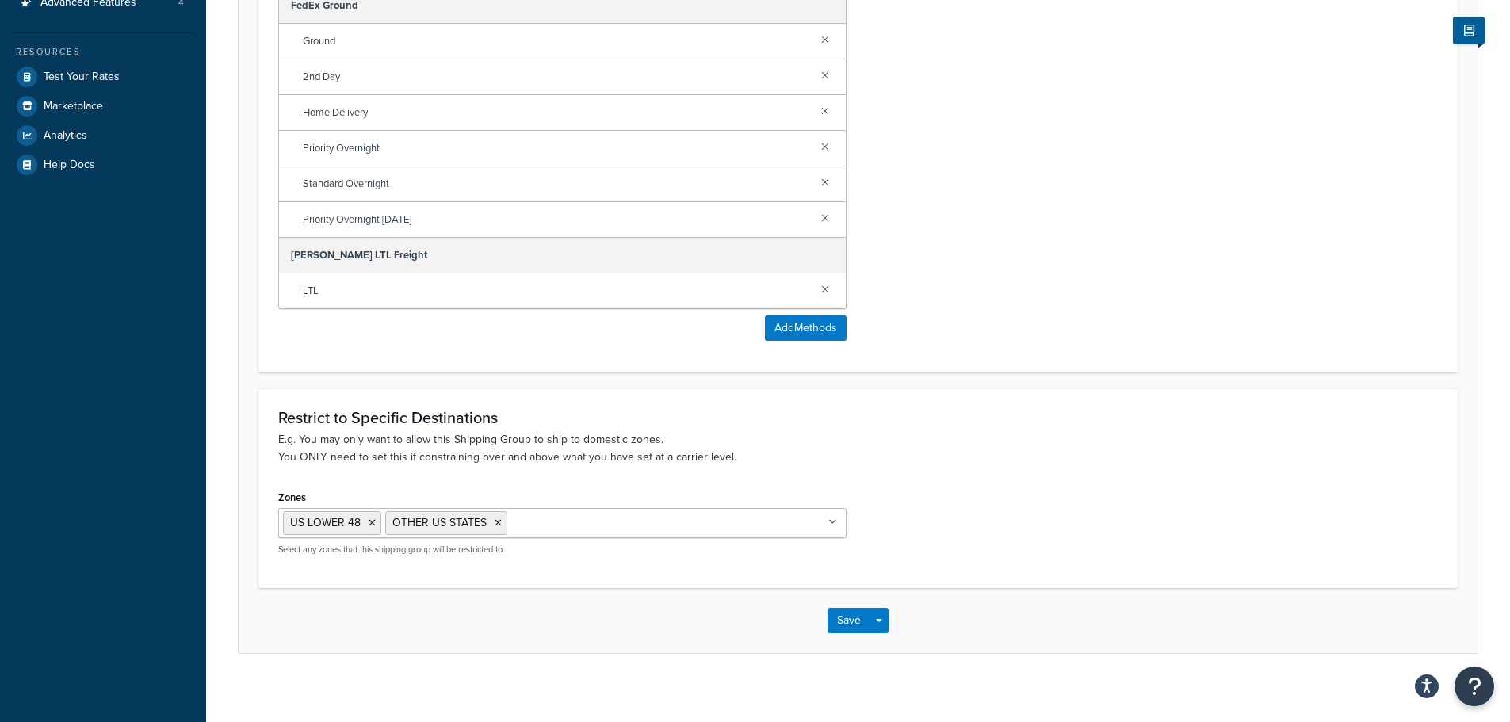
scroll to position [445, 0]
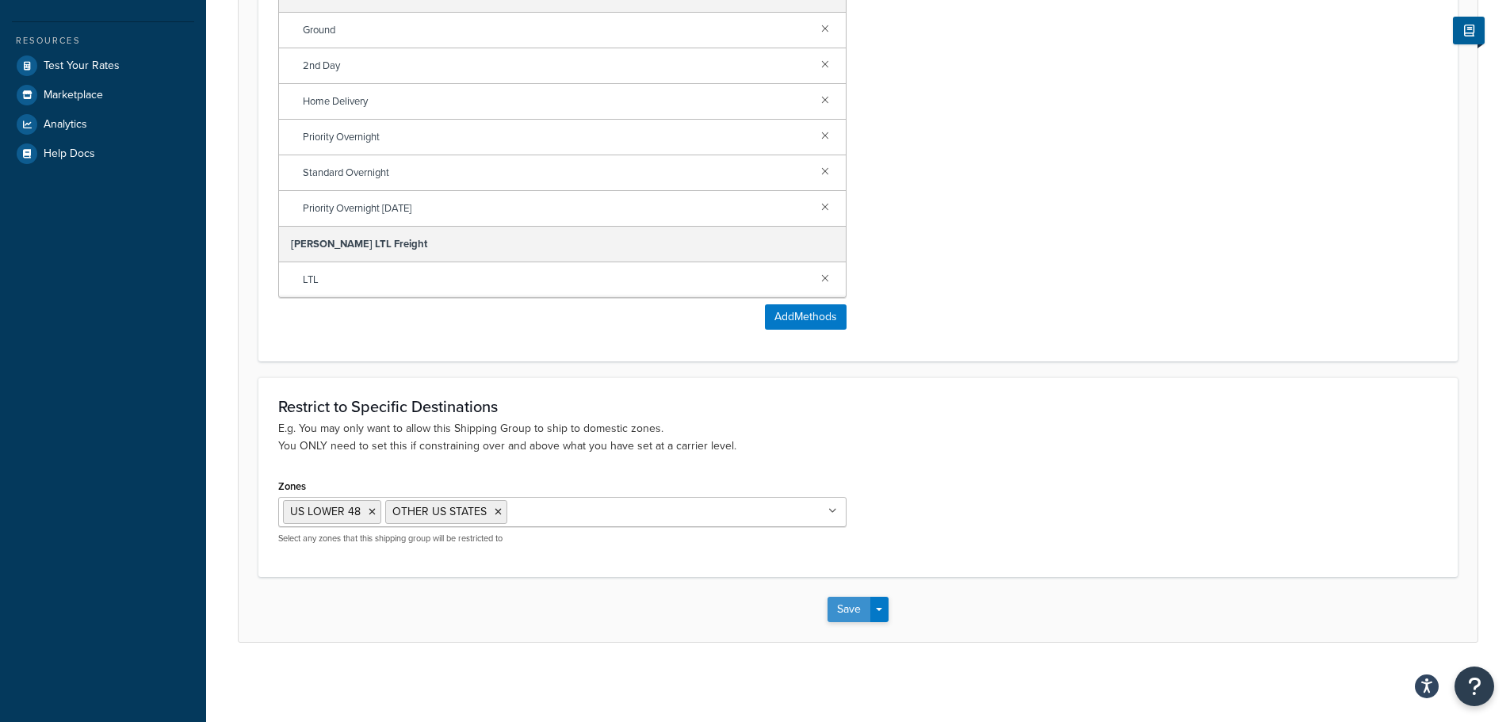
click at [844, 610] on button "Save" at bounding box center [848, 609] width 43 height 25
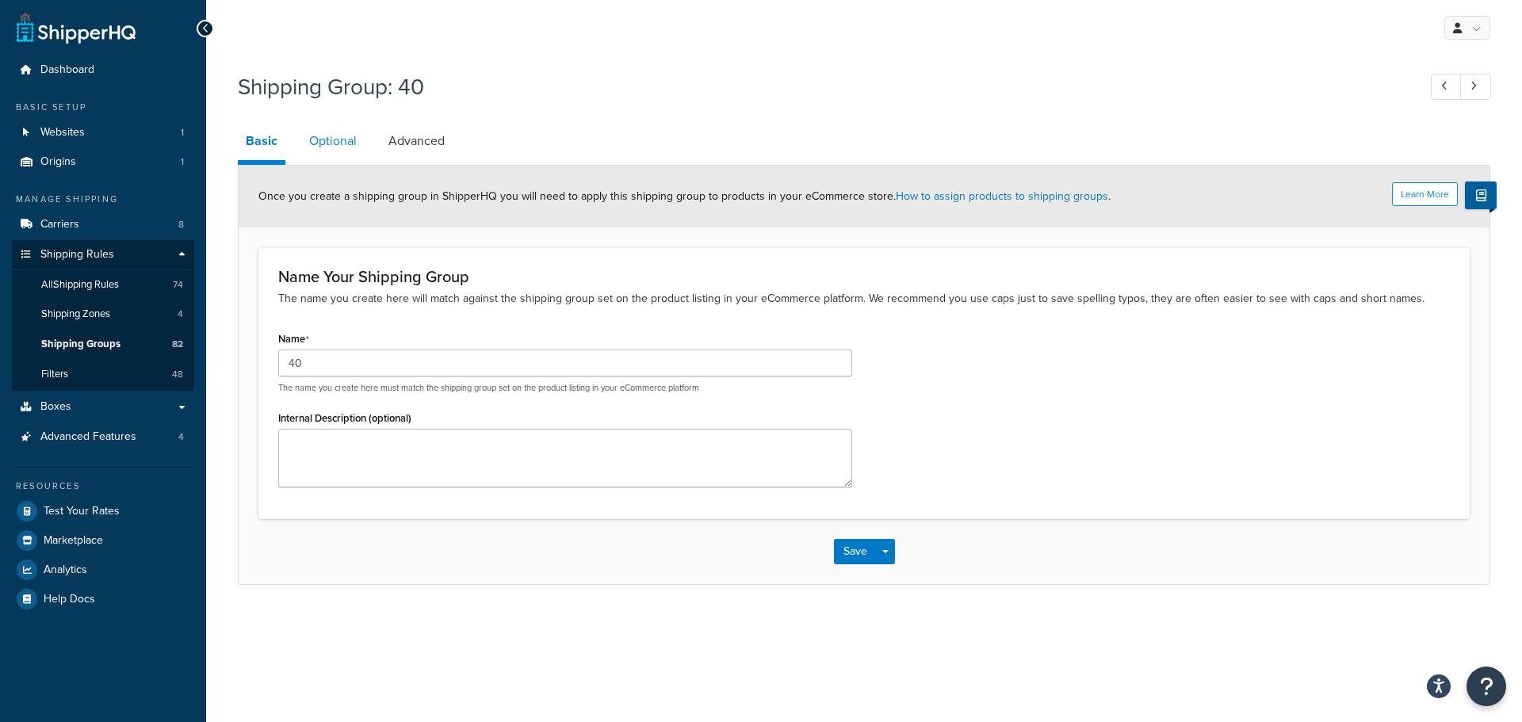
click at [327, 132] on link "Optional" at bounding box center [332, 141] width 63 height 38
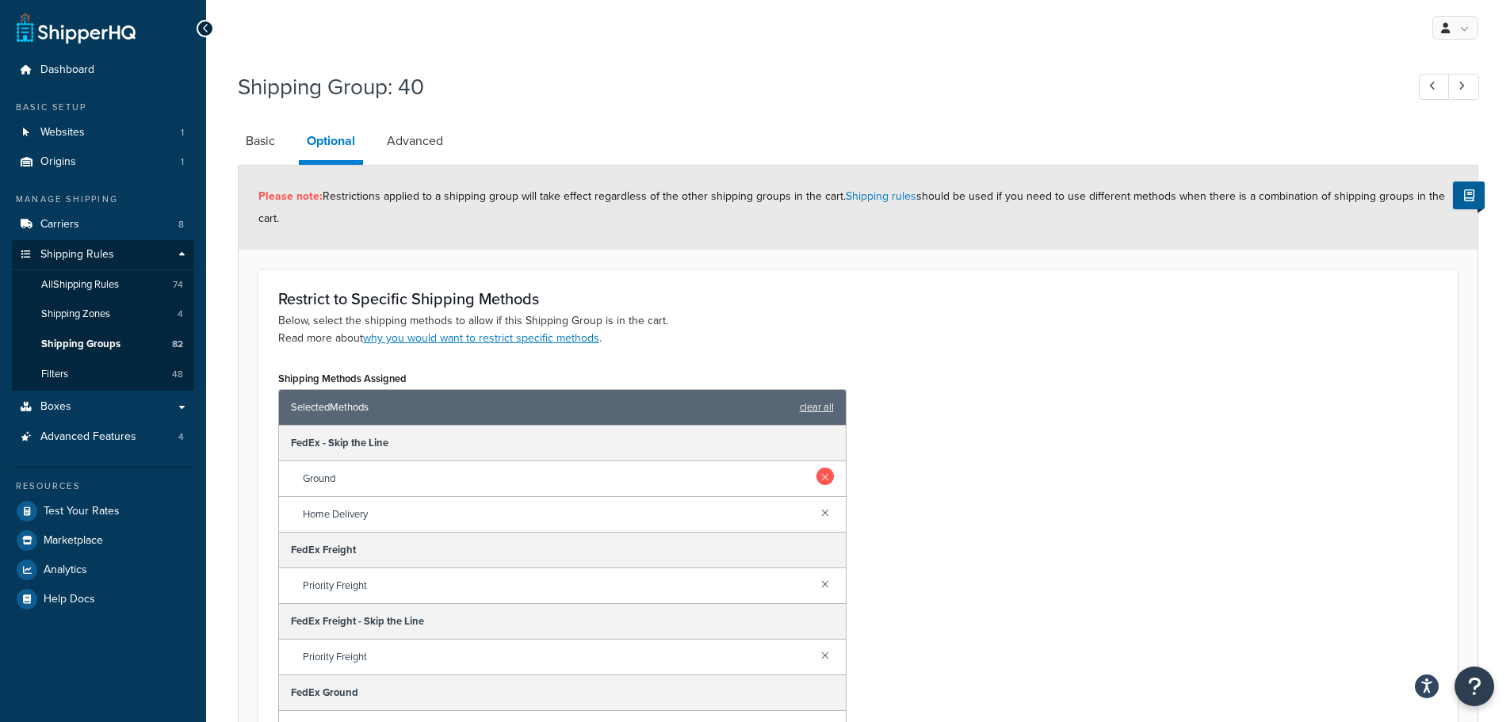
click at [816, 477] on link at bounding box center [824, 476] width 17 height 17
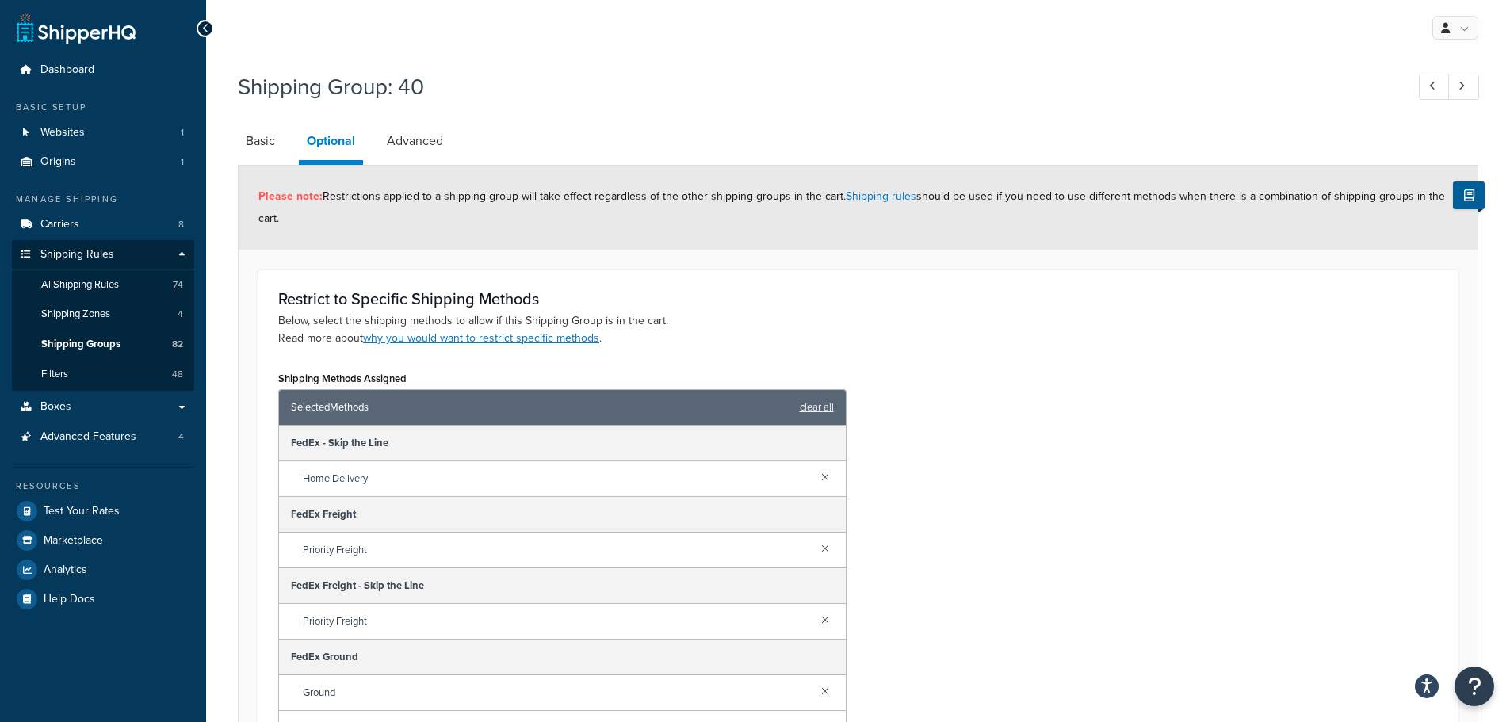
click at [816, 477] on link at bounding box center [824, 476] width 17 height 17
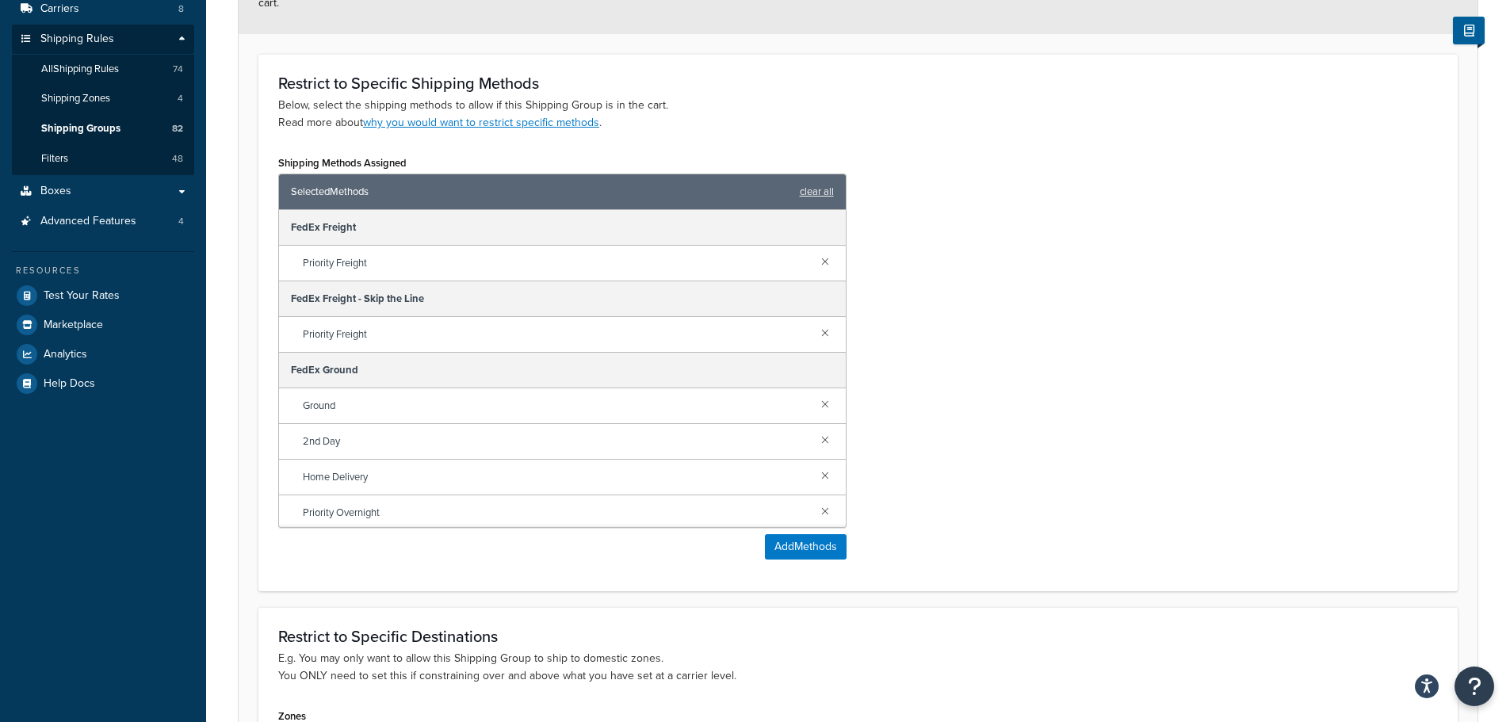
scroll to position [238, 0]
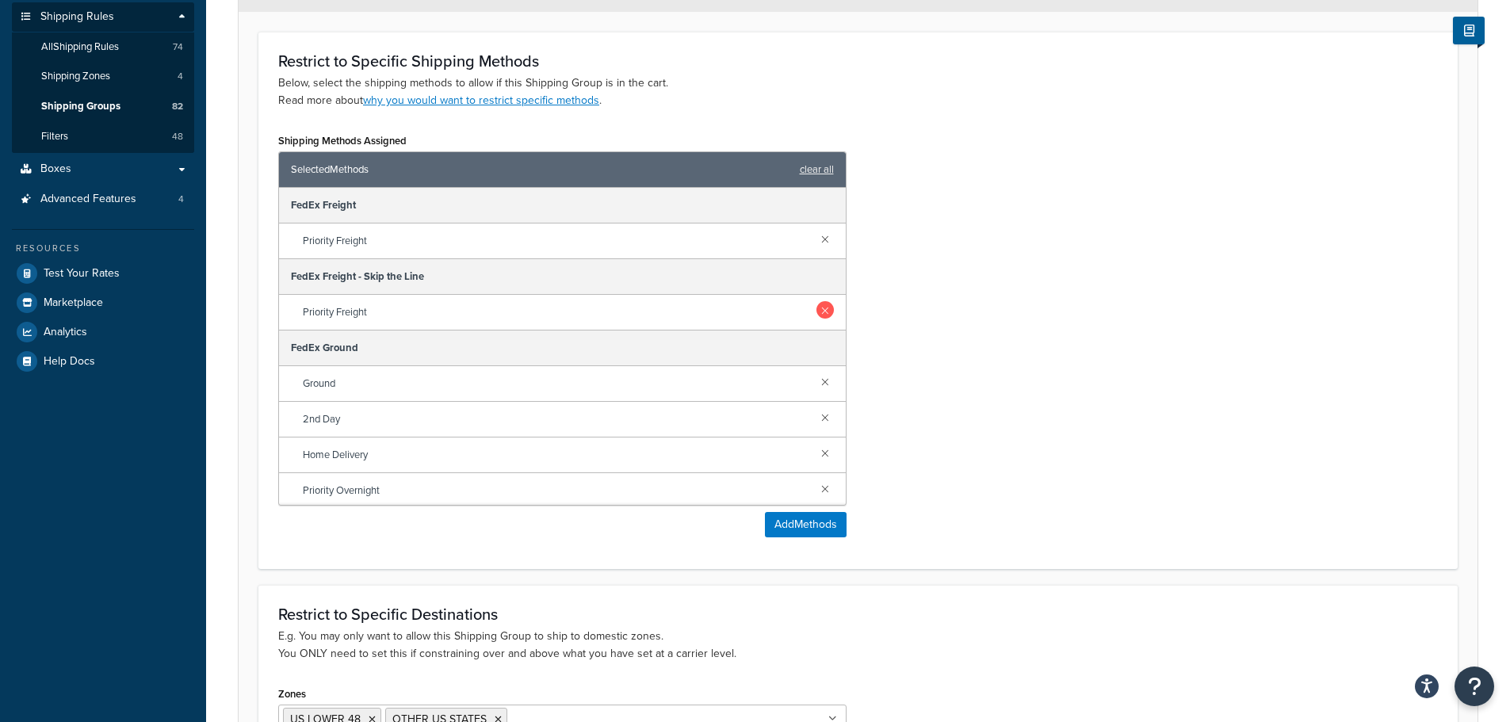
click at [821, 308] on link at bounding box center [824, 309] width 17 height 17
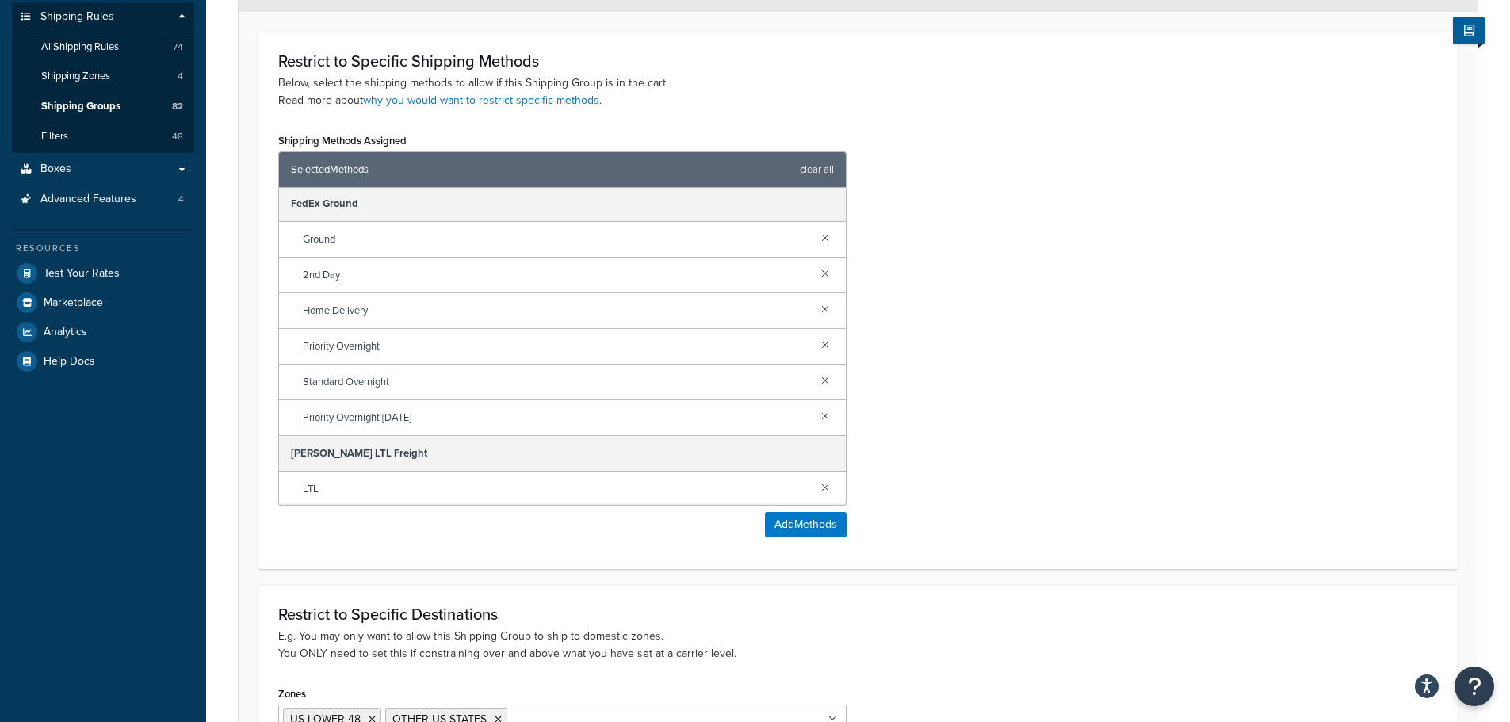
scroll to position [146, 0]
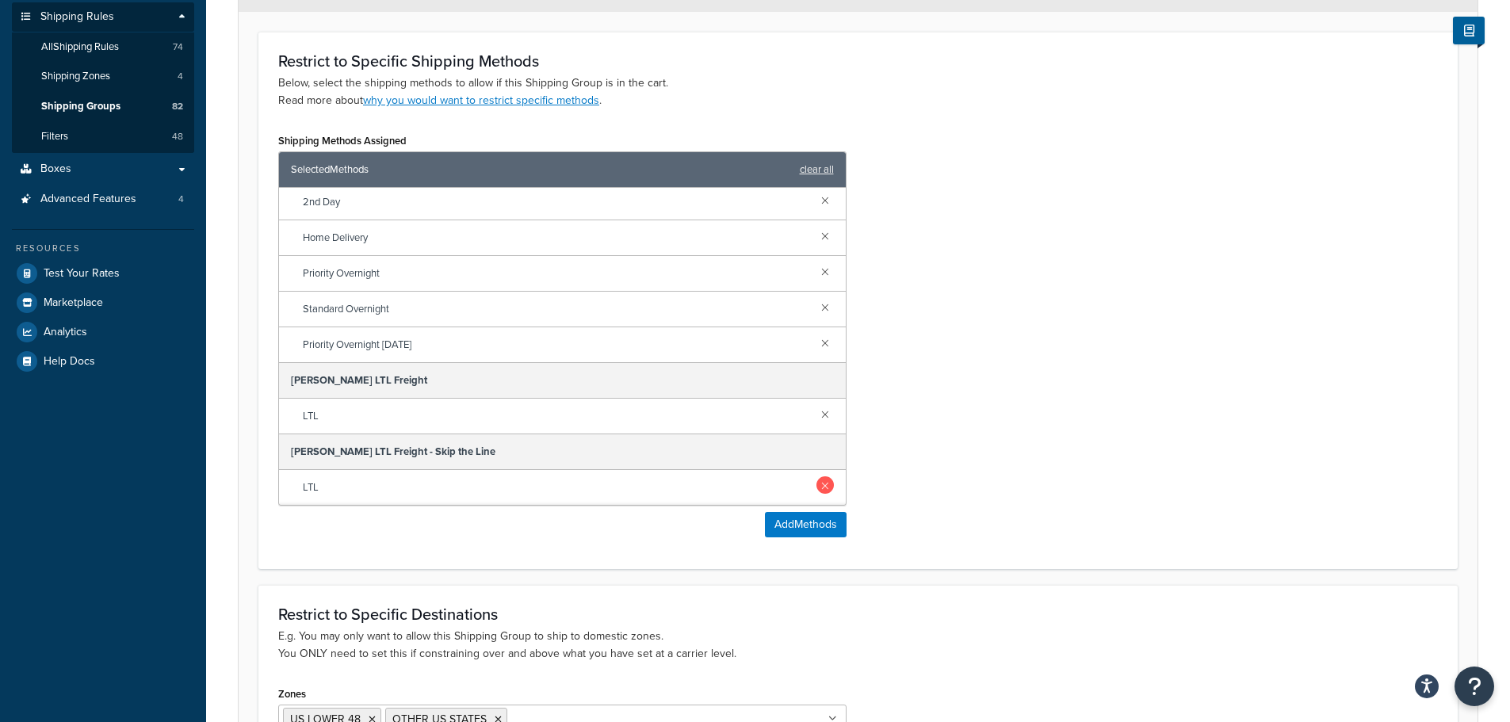
click at [817, 483] on link at bounding box center [824, 484] width 17 height 17
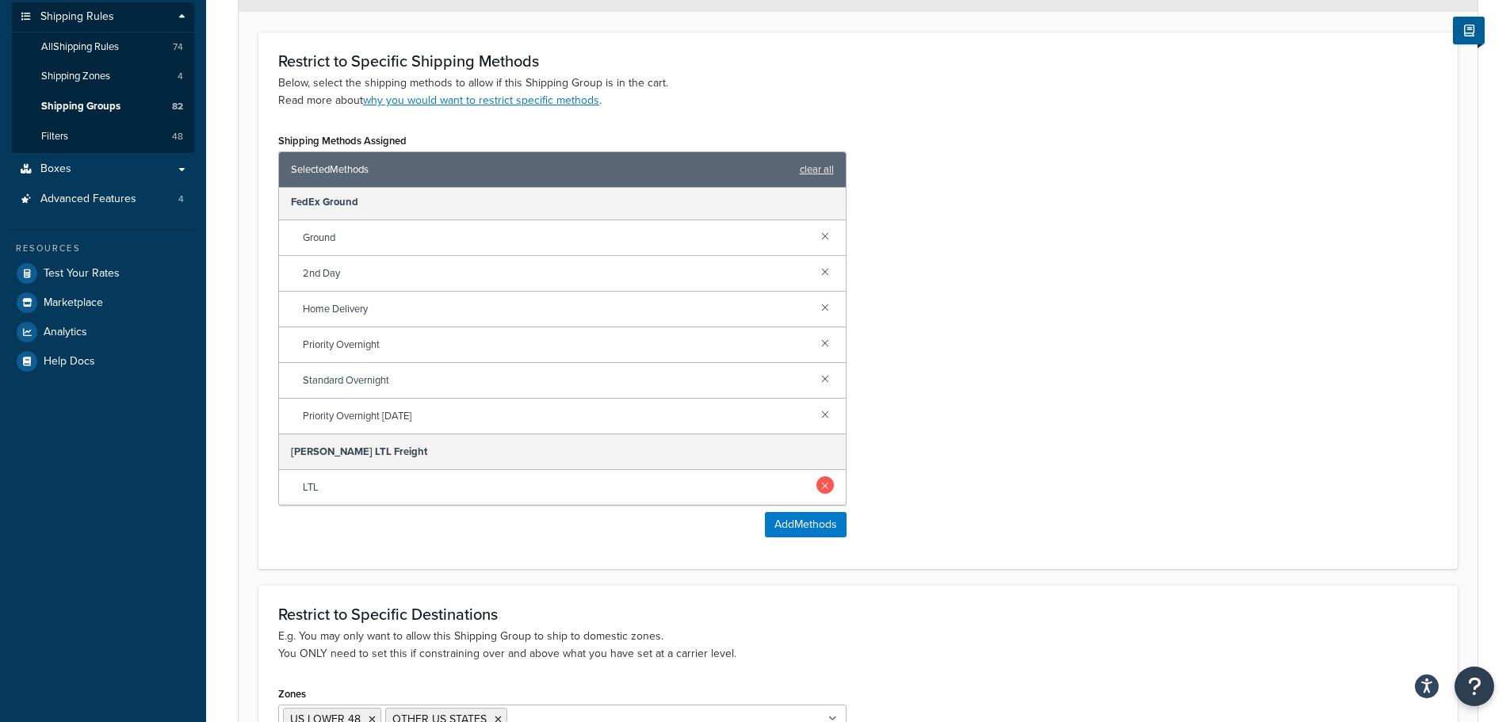
scroll to position [75, 0]
click at [795, 537] on button "Add Methods" at bounding box center [806, 524] width 82 height 25
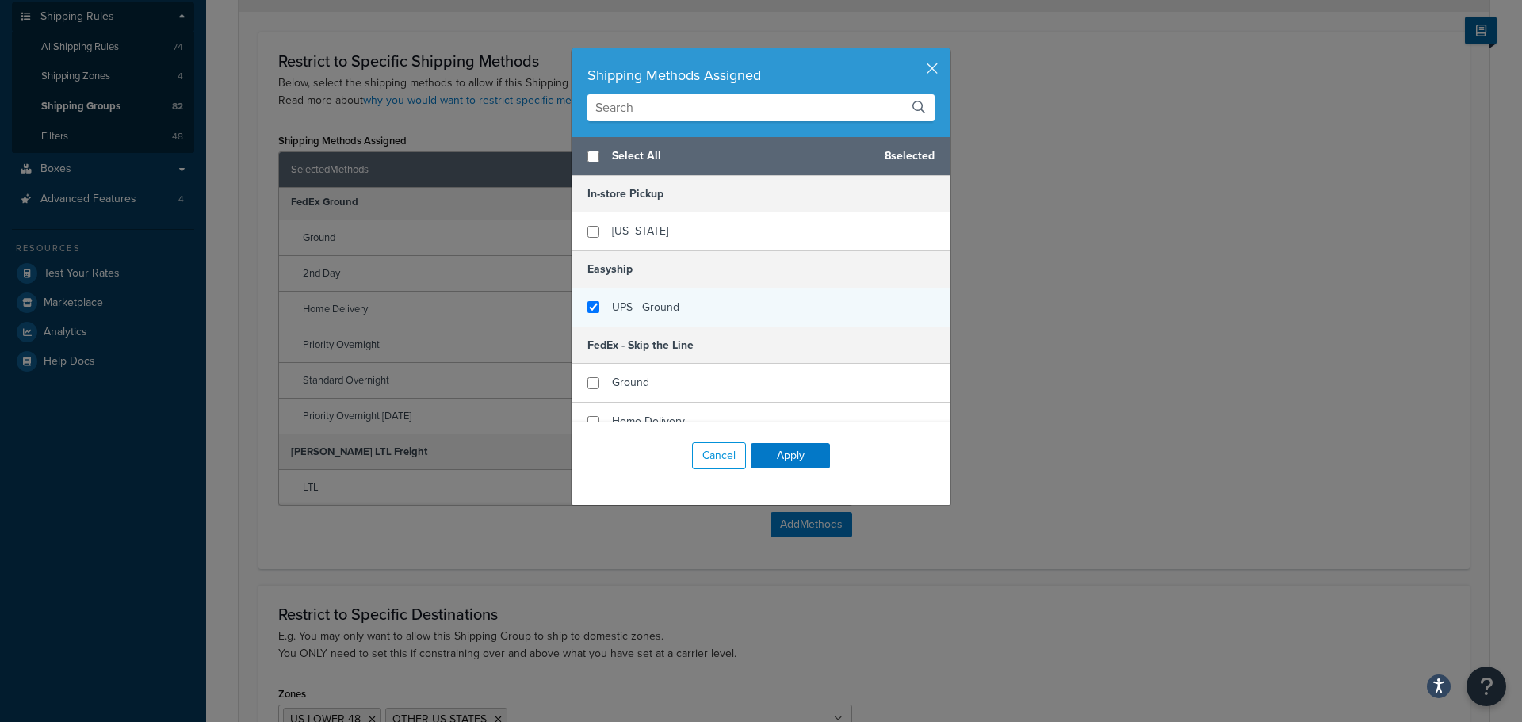
checkbox input "false"
checkbox input "true"
click at [681, 316] on div "UPS - Ground" at bounding box center [760, 308] width 379 height 38
click at [788, 459] on button "Apply" at bounding box center [790, 455] width 79 height 25
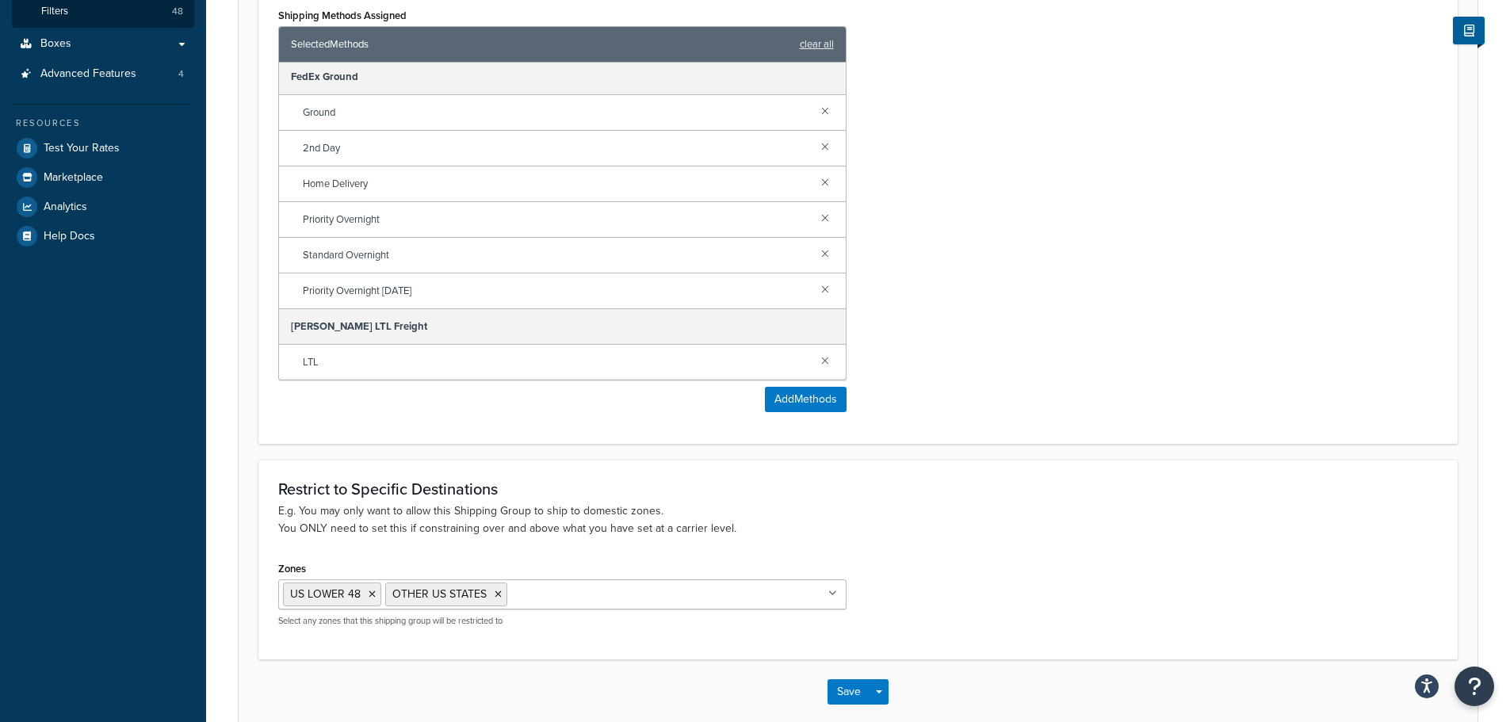
scroll to position [445, 0]
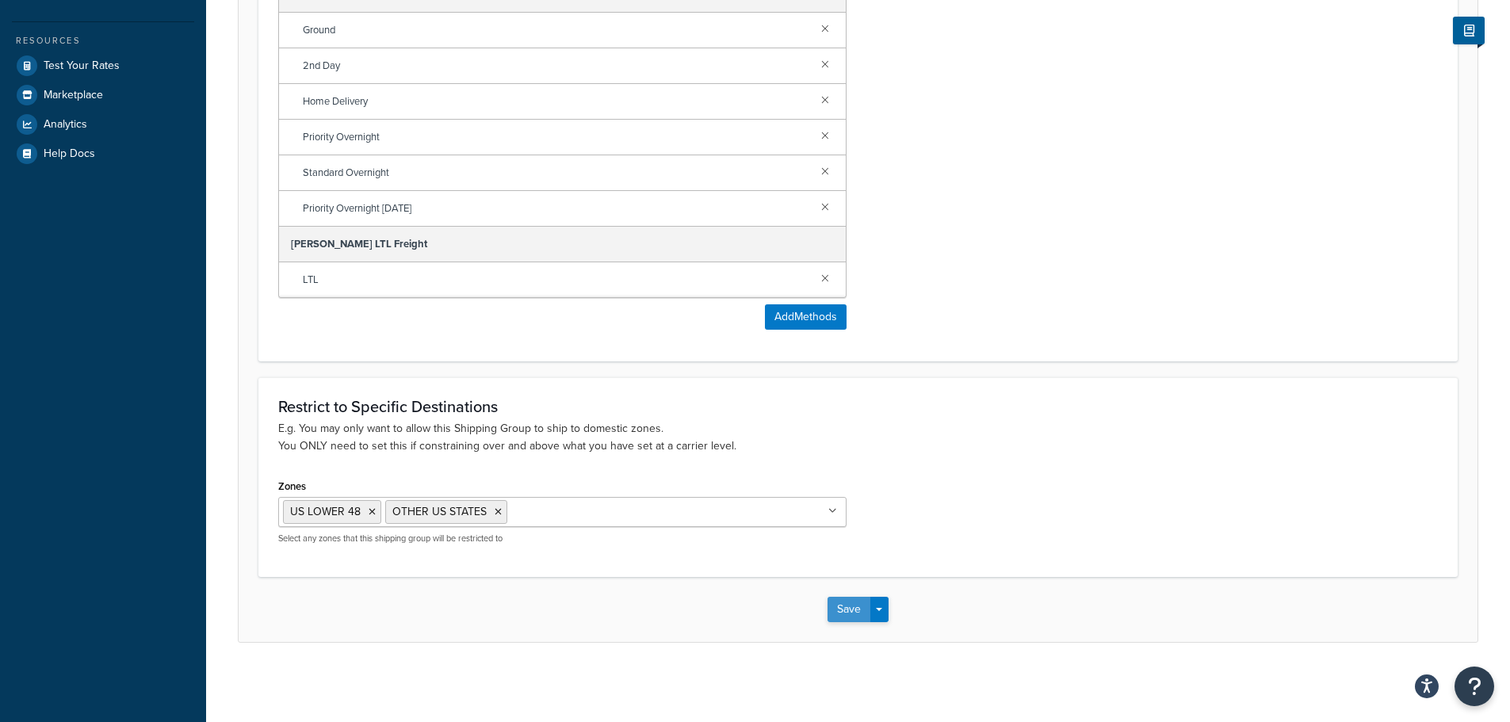
click at [839, 614] on button "Save" at bounding box center [848, 609] width 43 height 25
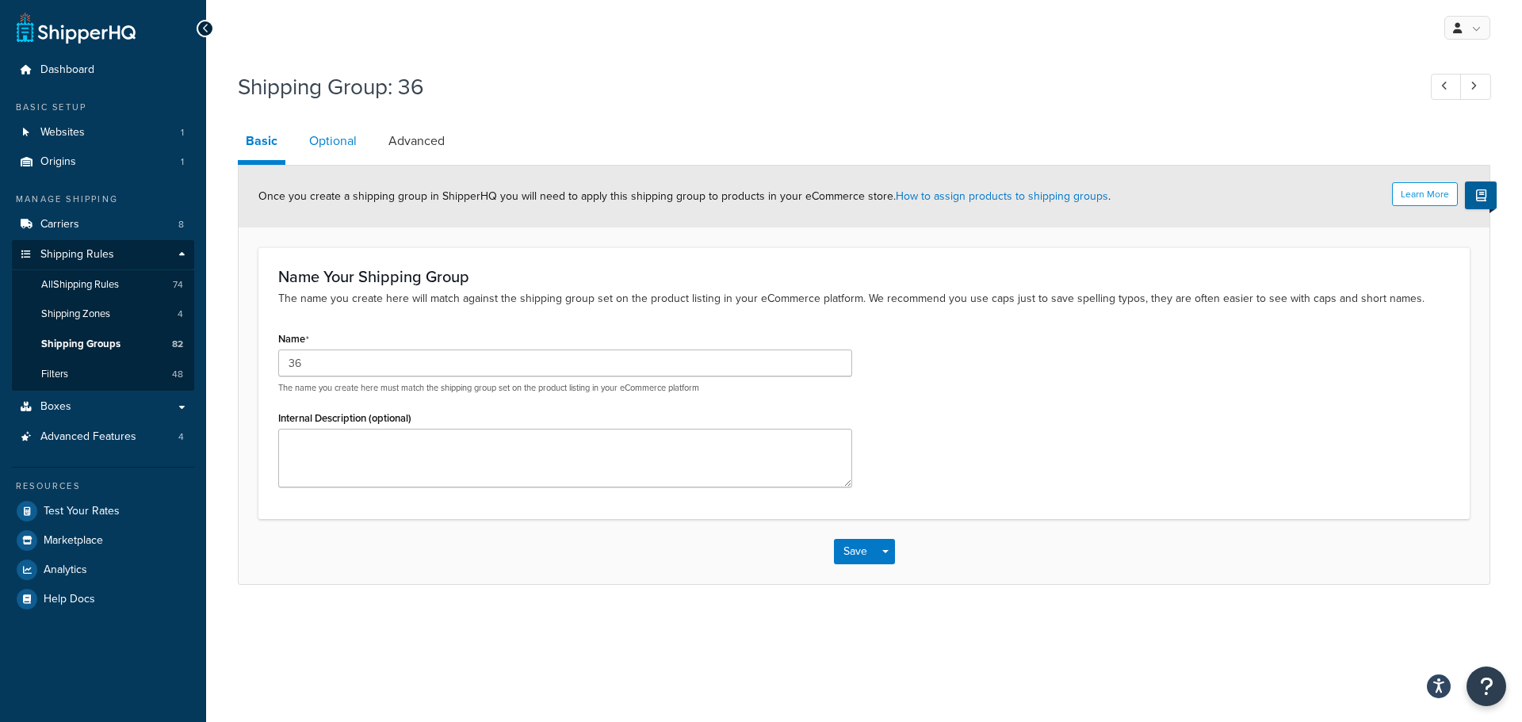
click at [339, 159] on link "Optional" at bounding box center [332, 141] width 63 height 38
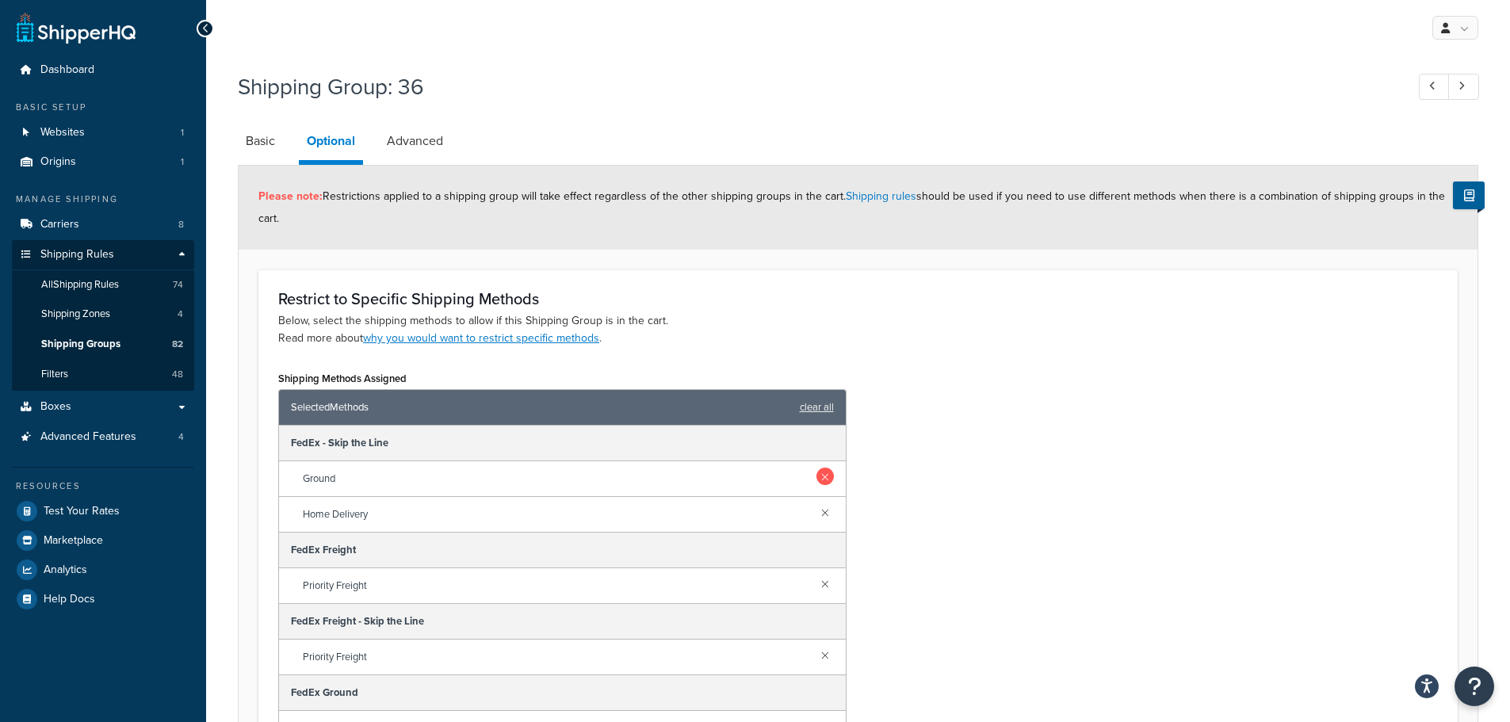
click at [816, 477] on link at bounding box center [824, 476] width 17 height 17
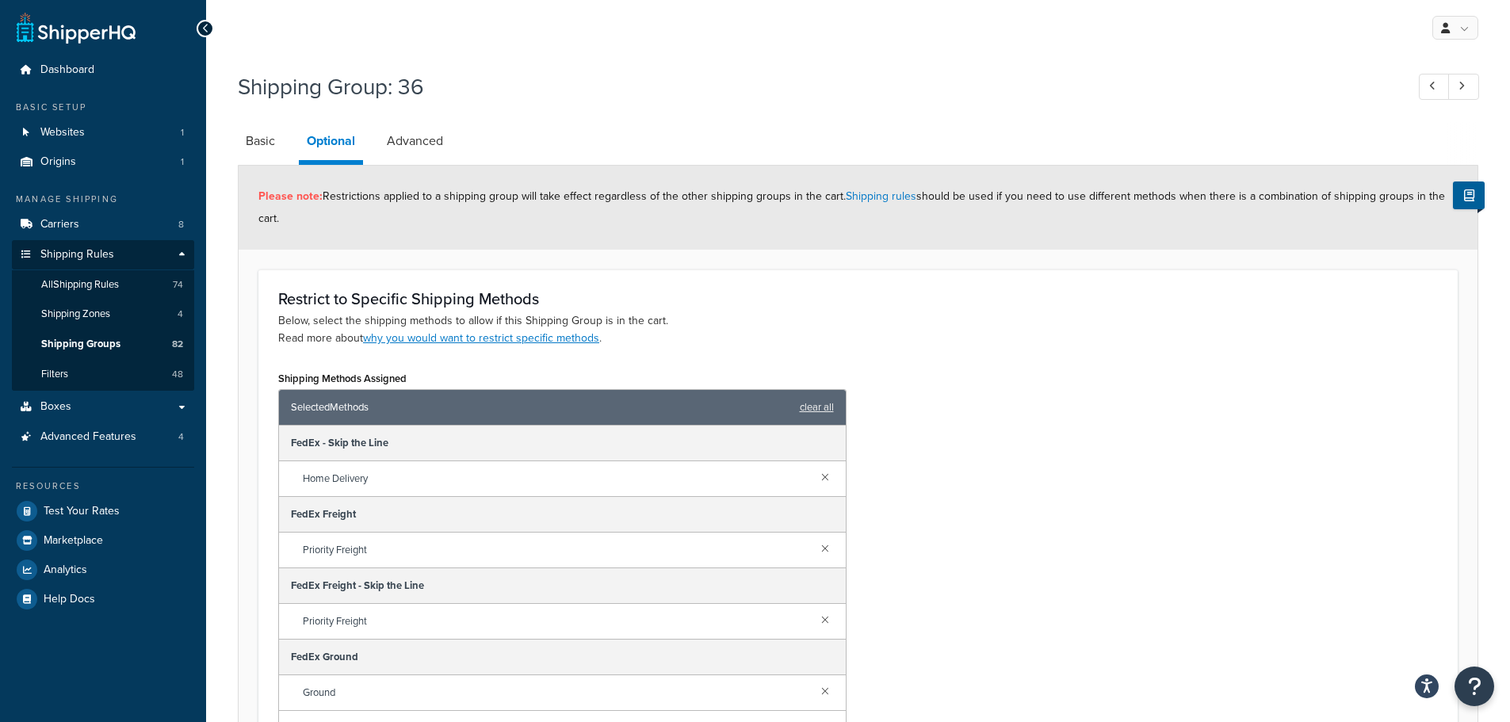
click at [816, 477] on link at bounding box center [824, 476] width 17 height 17
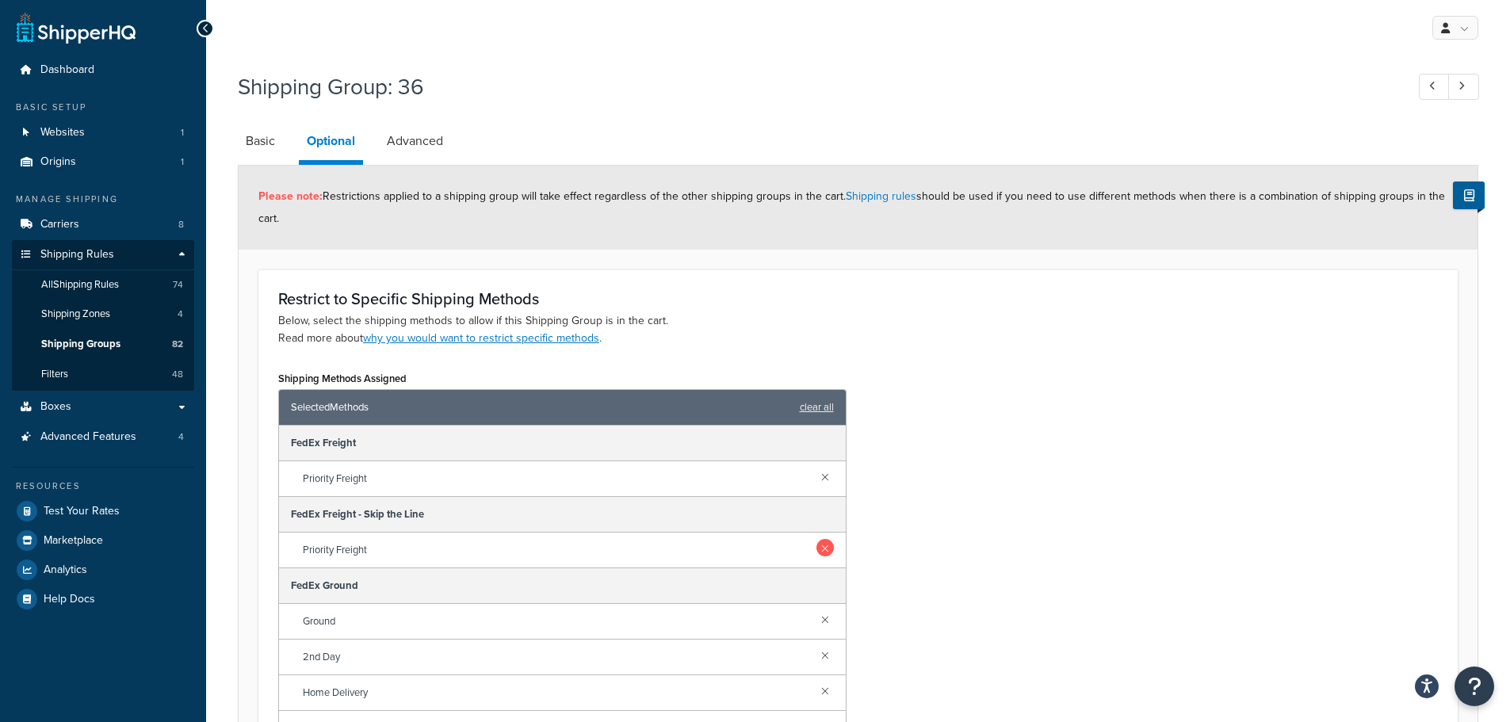
click at [816, 544] on link at bounding box center [824, 547] width 17 height 17
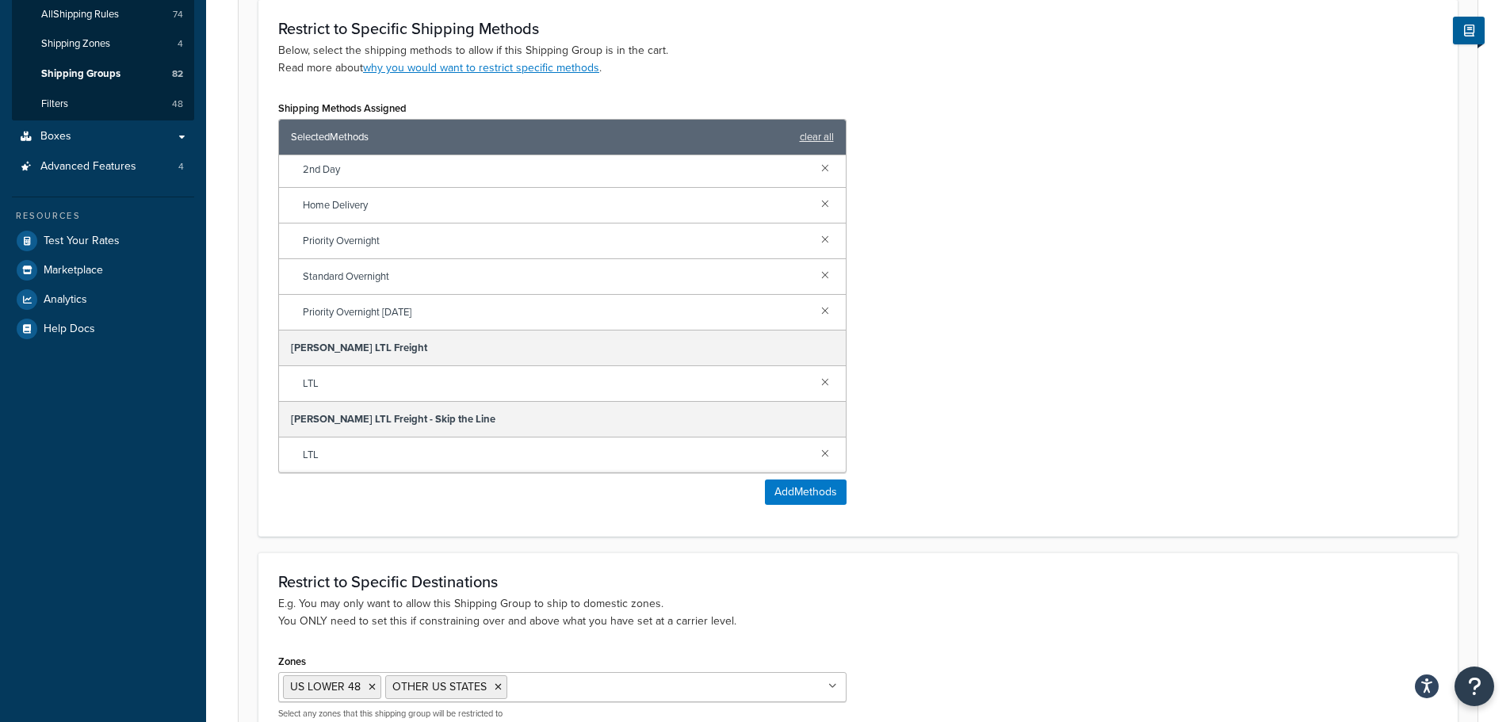
scroll to position [317, 0]
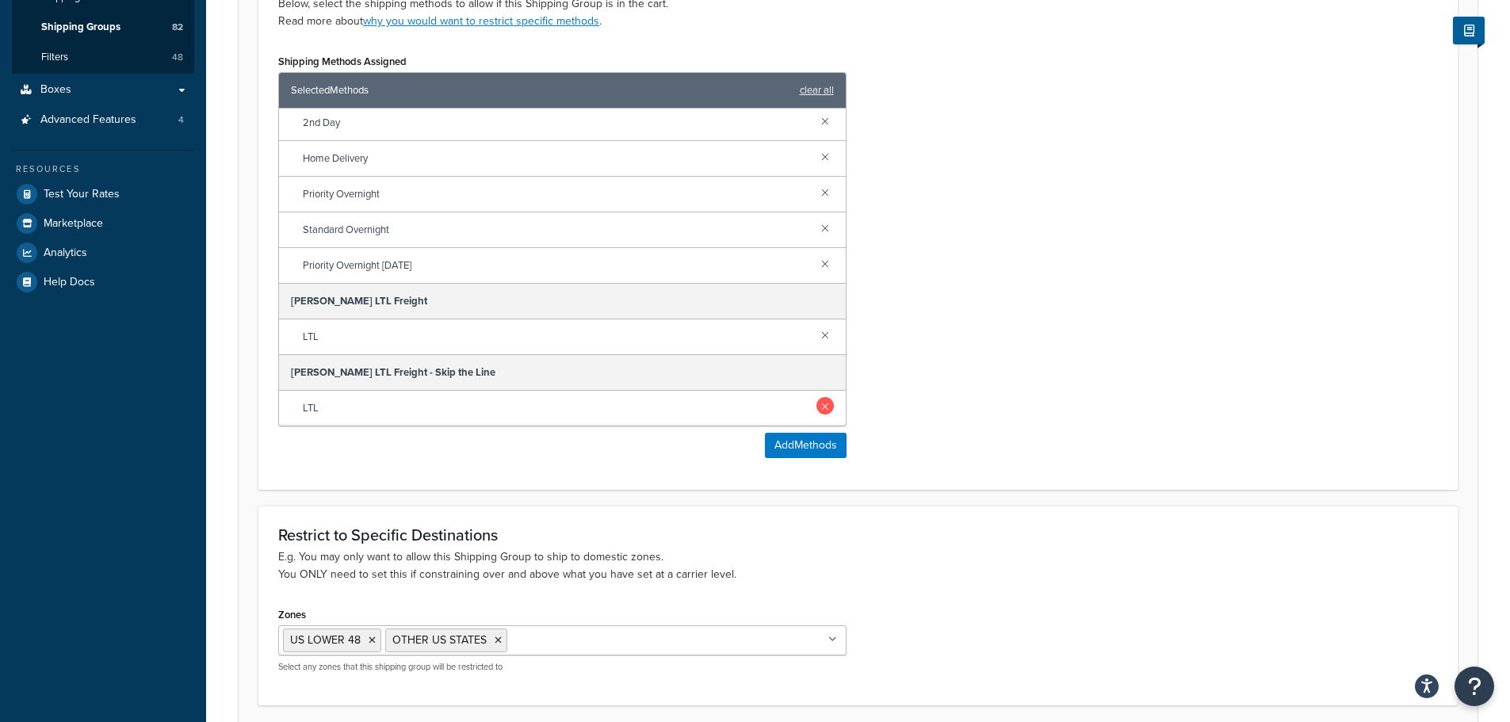
click at [816, 401] on link at bounding box center [824, 405] width 17 height 17
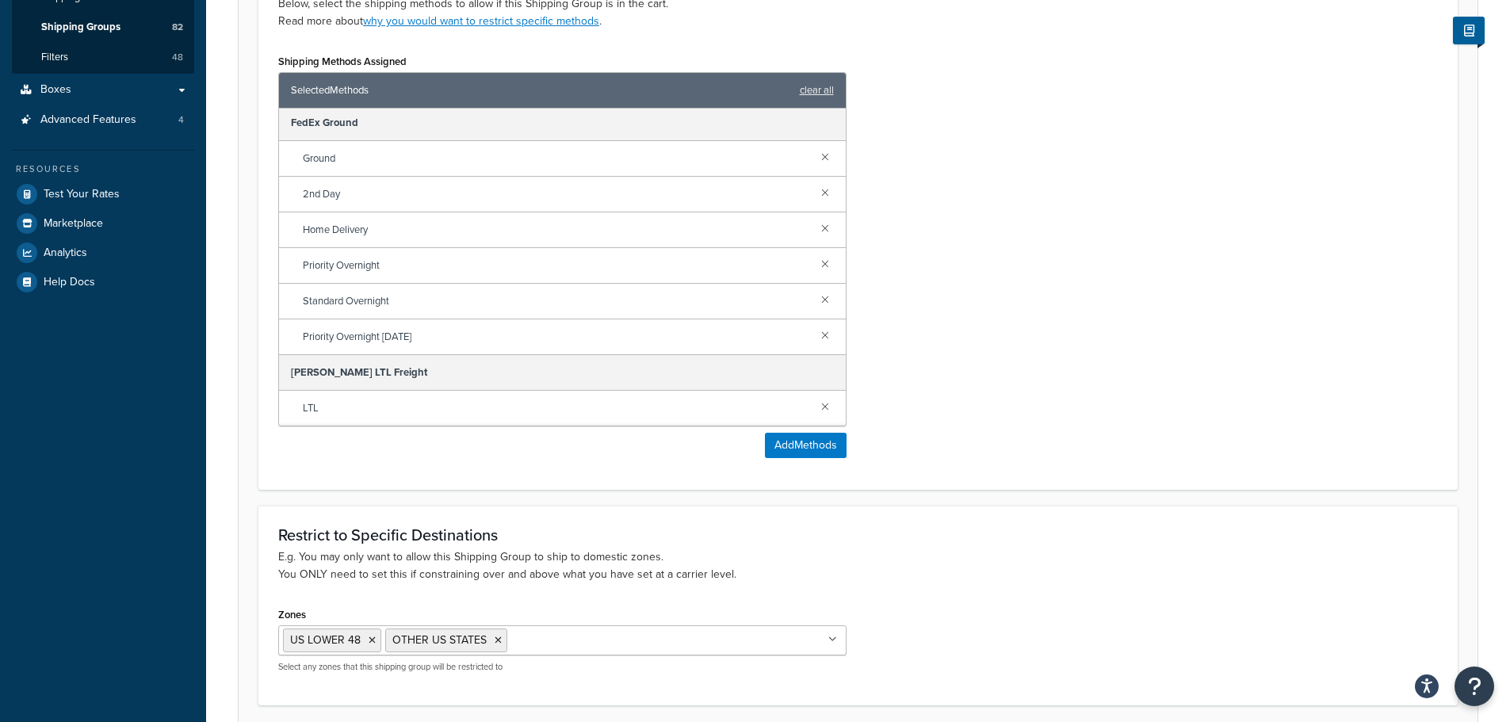
scroll to position [75, 0]
click at [802, 438] on button "Add Methods" at bounding box center [806, 445] width 82 height 25
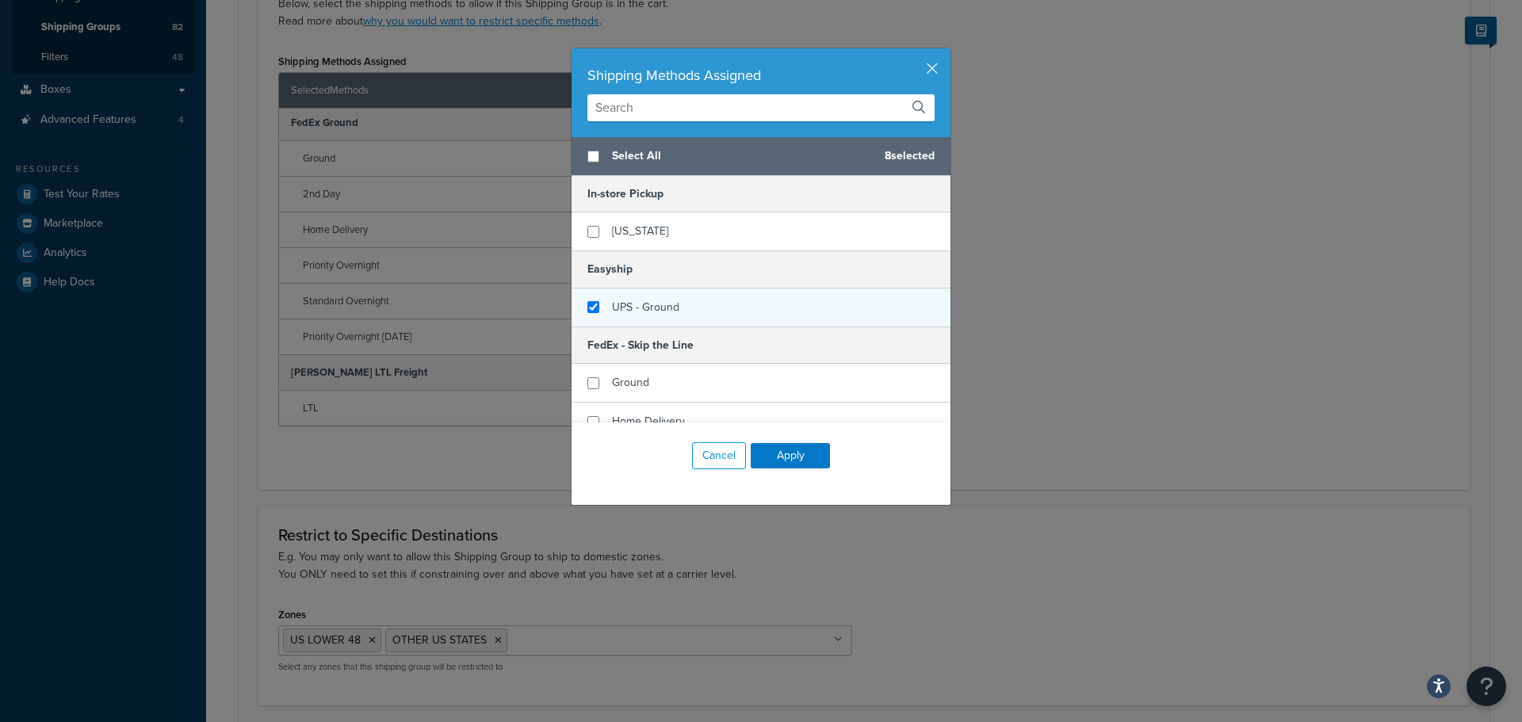
checkbox input "false"
checkbox input "true"
click at [686, 300] on div "UPS - Ground" at bounding box center [760, 308] width 379 height 38
click at [790, 456] on button "Apply" at bounding box center [790, 455] width 79 height 25
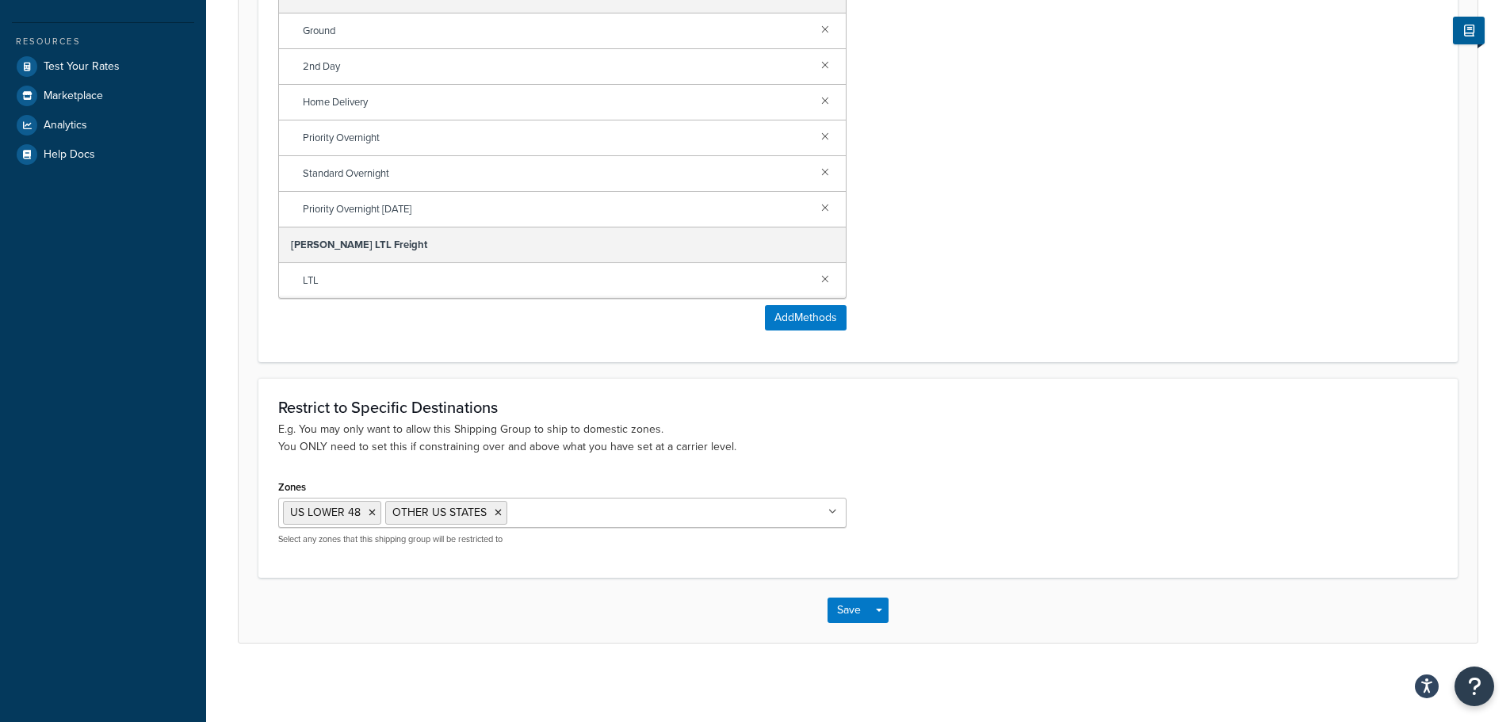
scroll to position [445, 0]
click at [841, 613] on button "Save" at bounding box center [848, 609] width 43 height 25
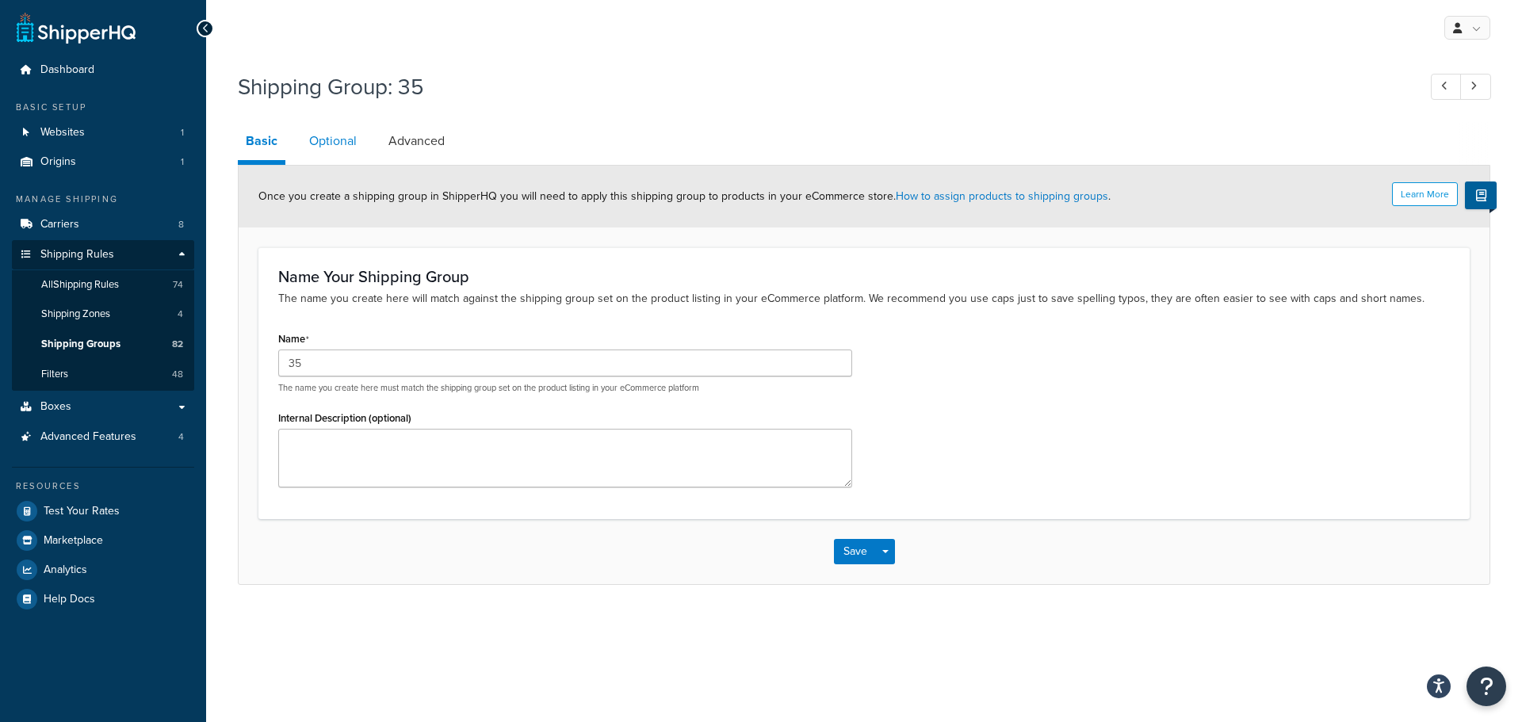
click at [332, 141] on link "Optional" at bounding box center [332, 141] width 63 height 38
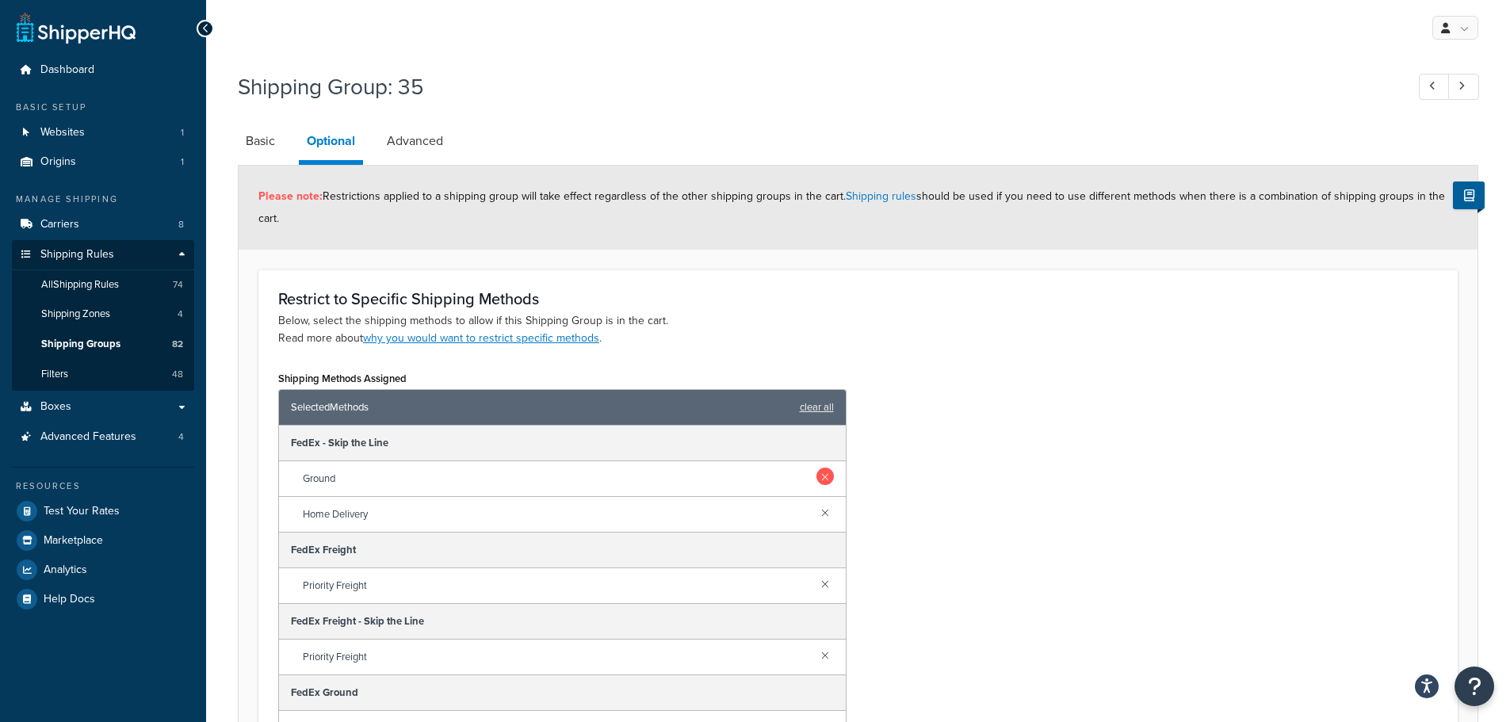
click at [816, 475] on link at bounding box center [824, 476] width 17 height 17
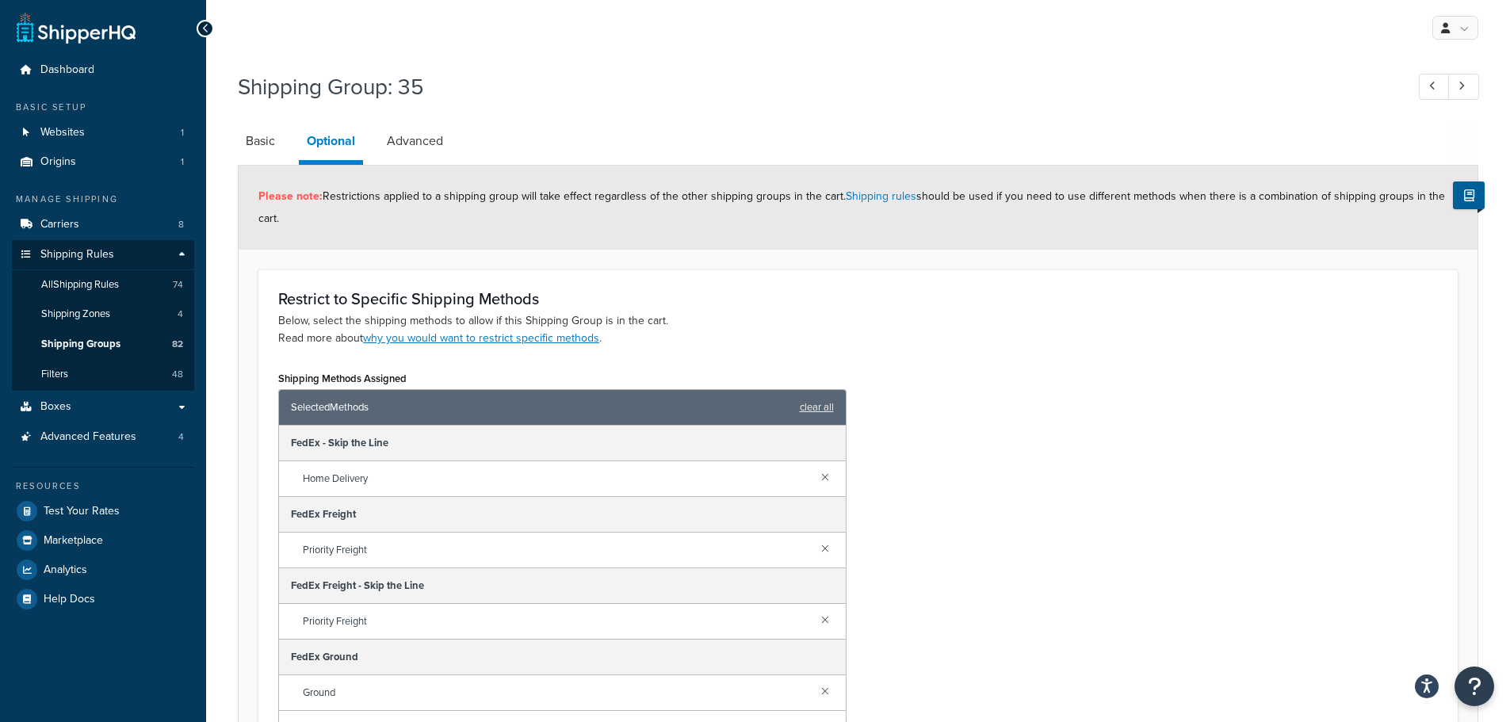
click at [816, 475] on link at bounding box center [824, 476] width 17 height 17
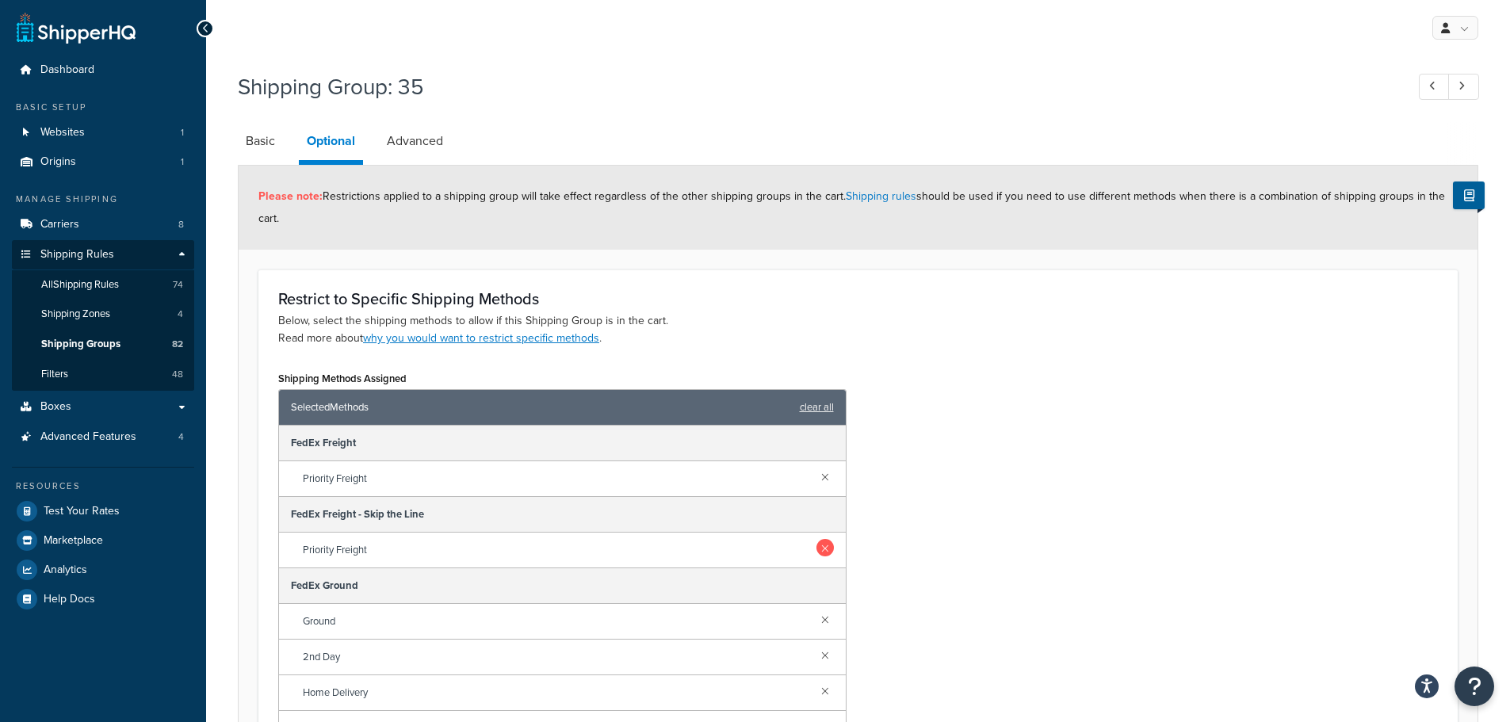
click at [816, 551] on link at bounding box center [824, 547] width 17 height 17
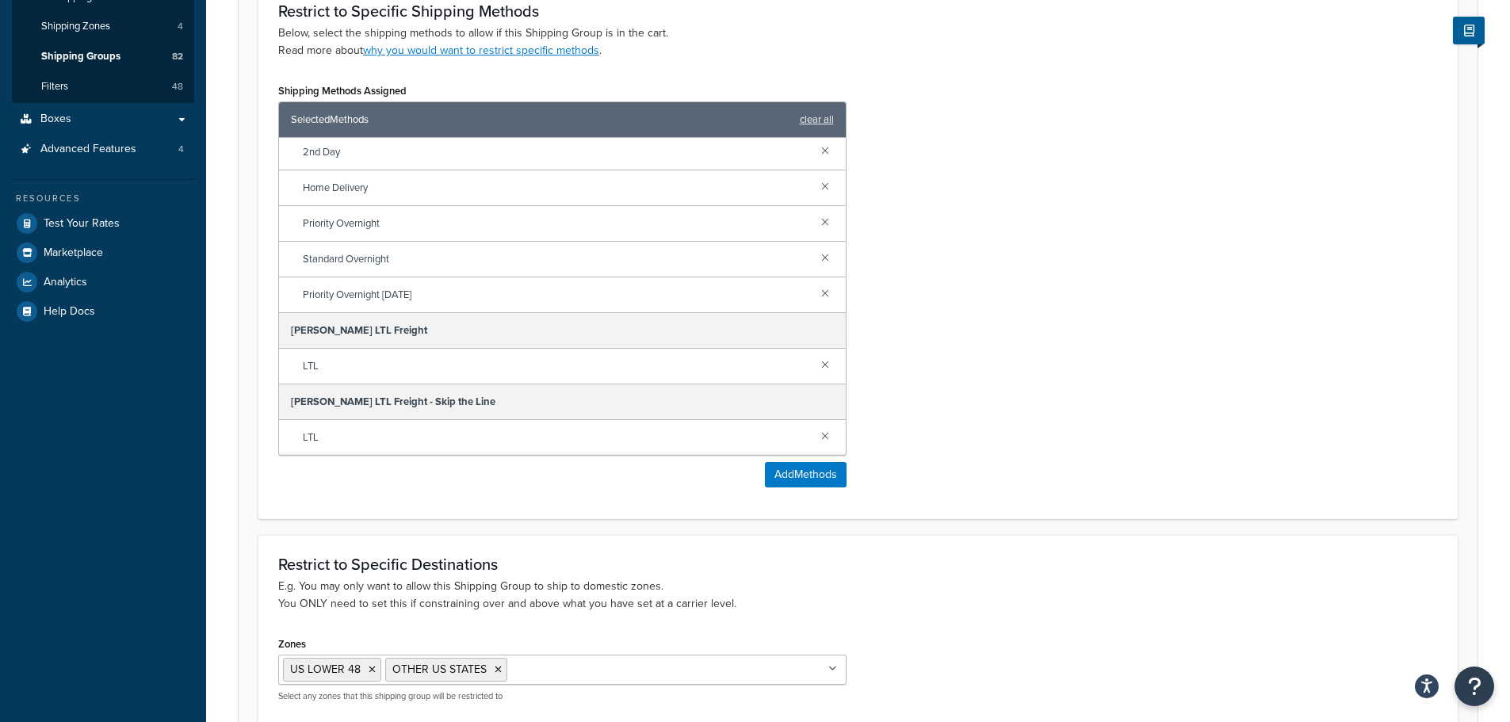
scroll to position [317, 0]
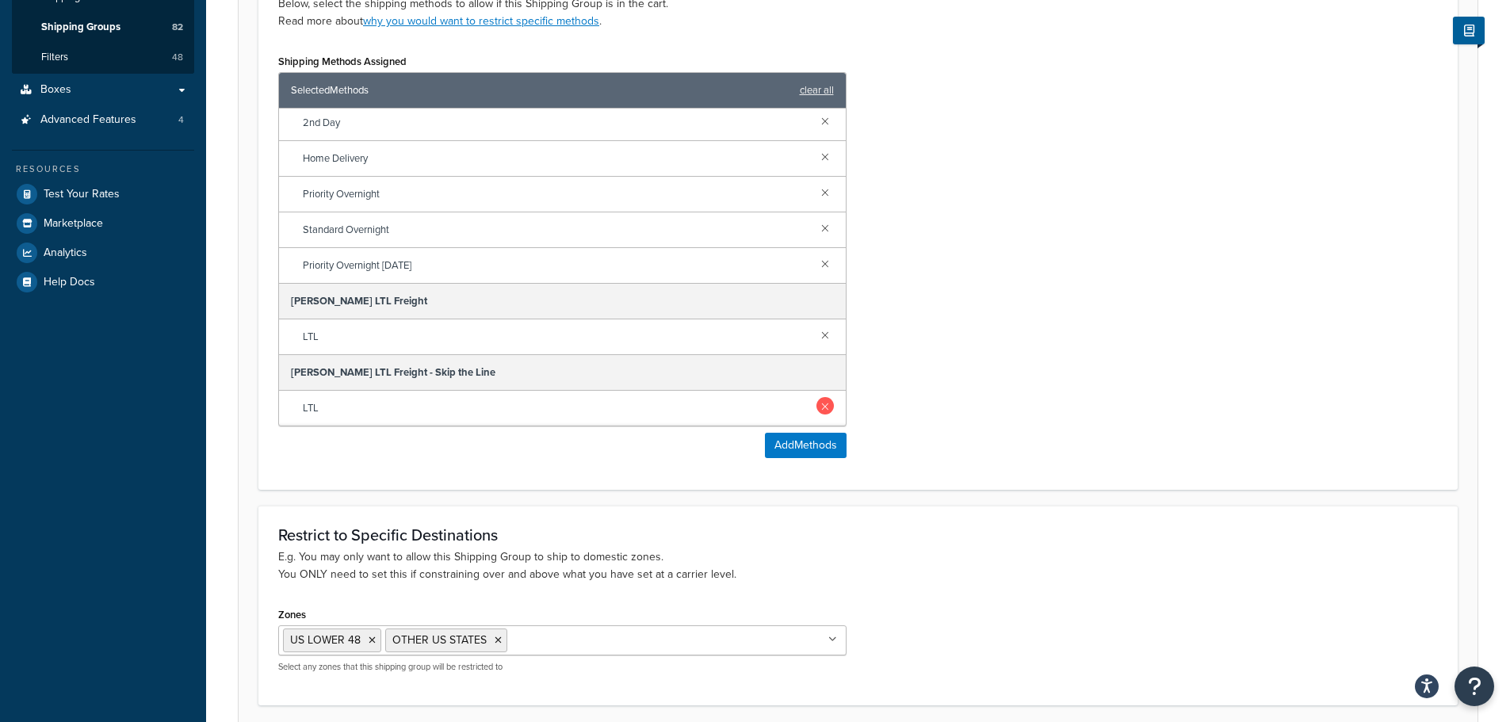
click at [816, 404] on link at bounding box center [824, 405] width 17 height 17
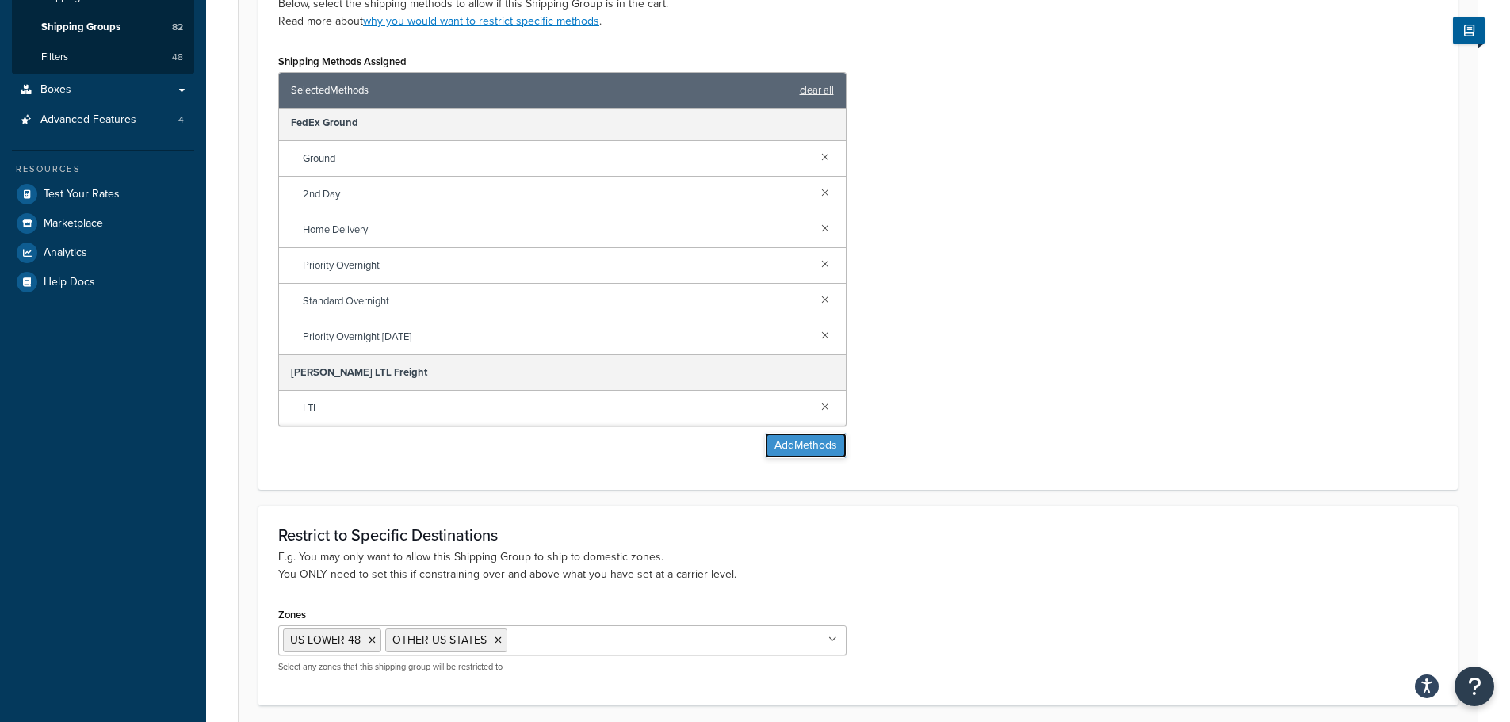
click at [793, 446] on button "Add Methods" at bounding box center [806, 445] width 82 height 25
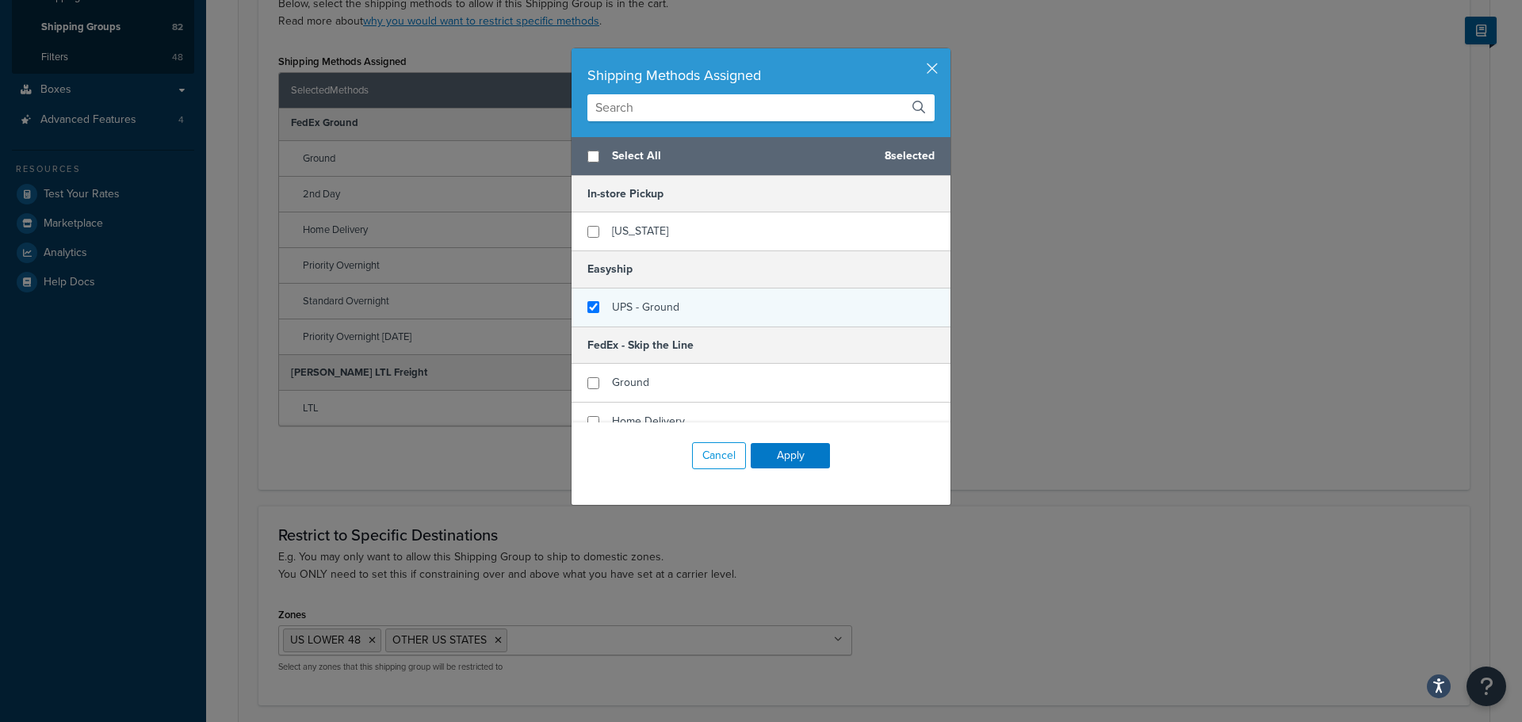
checkbox input "false"
checkbox input "true"
click at [647, 306] on span "UPS - Ground" at bounding box center [645, 307] width 67 height 17
click at [778, 454] on button "Apply" at bounding box center [790, 455] width 79 height 25
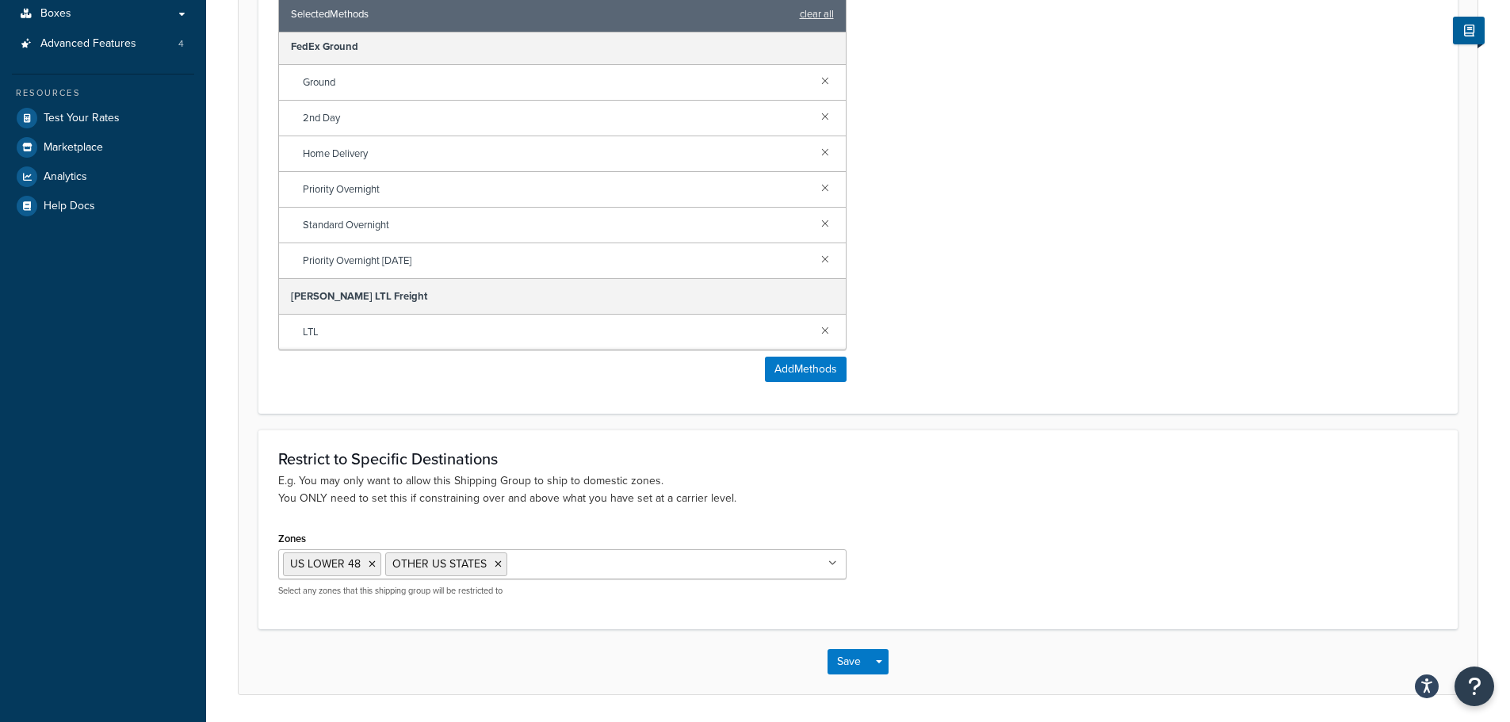
scroll to position [445, 0]
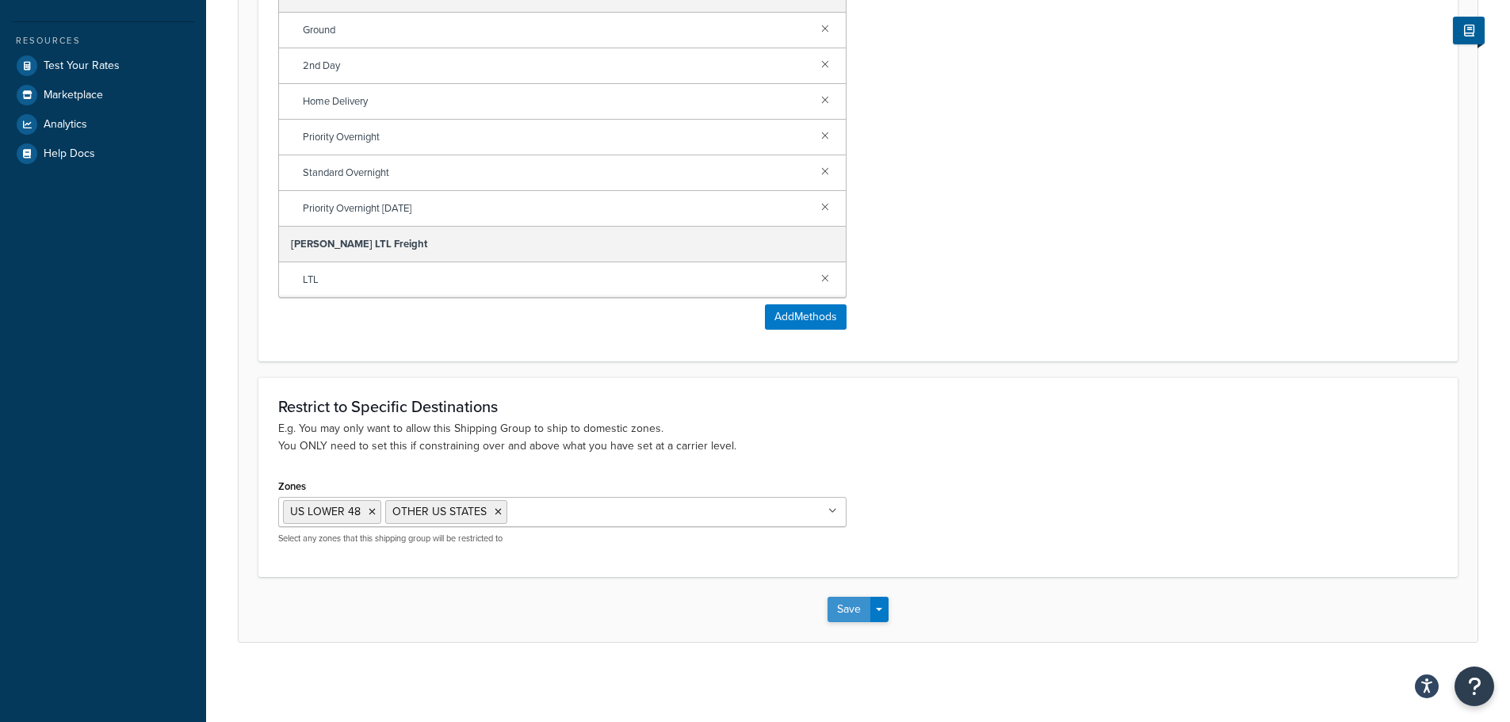
click at [835, 611] on button "Save" at bounding box center [848, 609] width 43 height 25
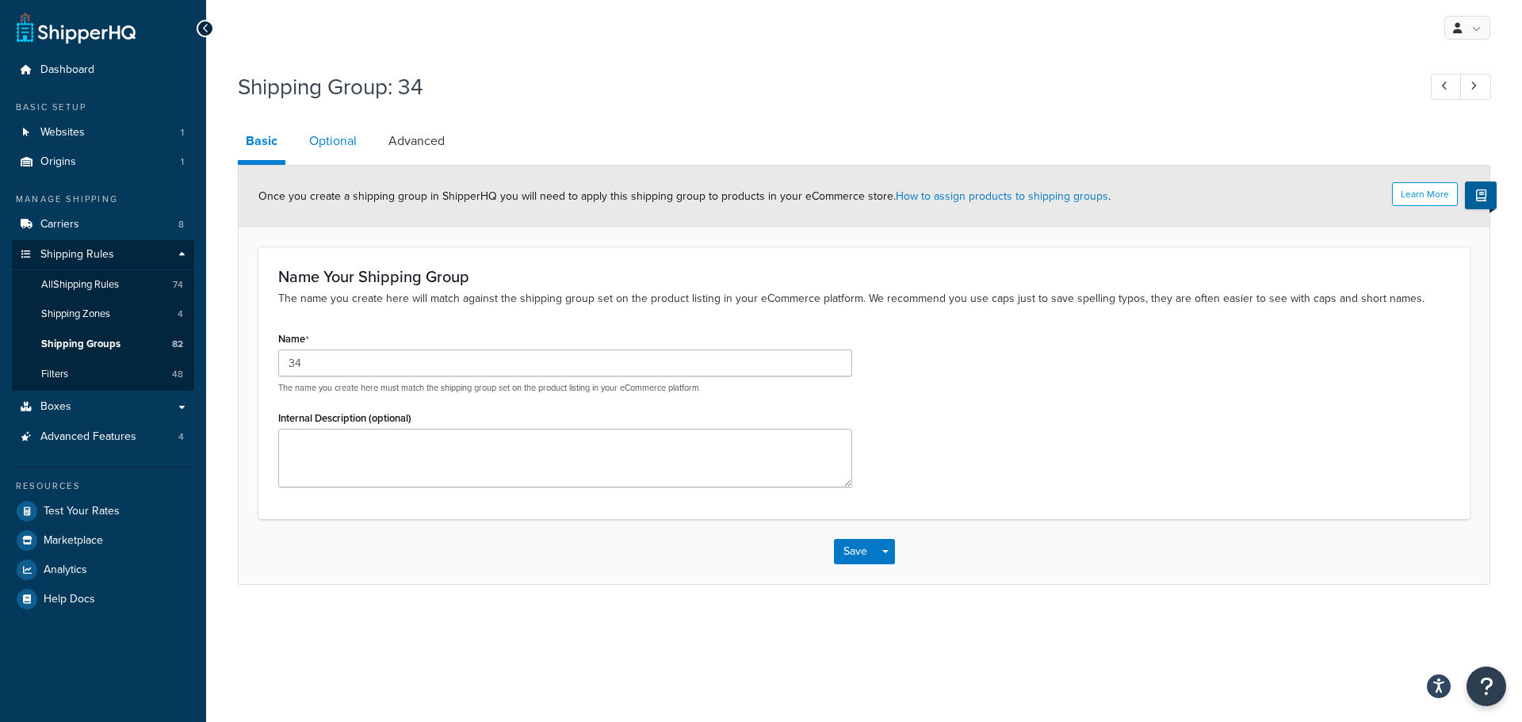
click at [351, 135] on link "Optional" at bounding box center [332, 141] width 63 height 38
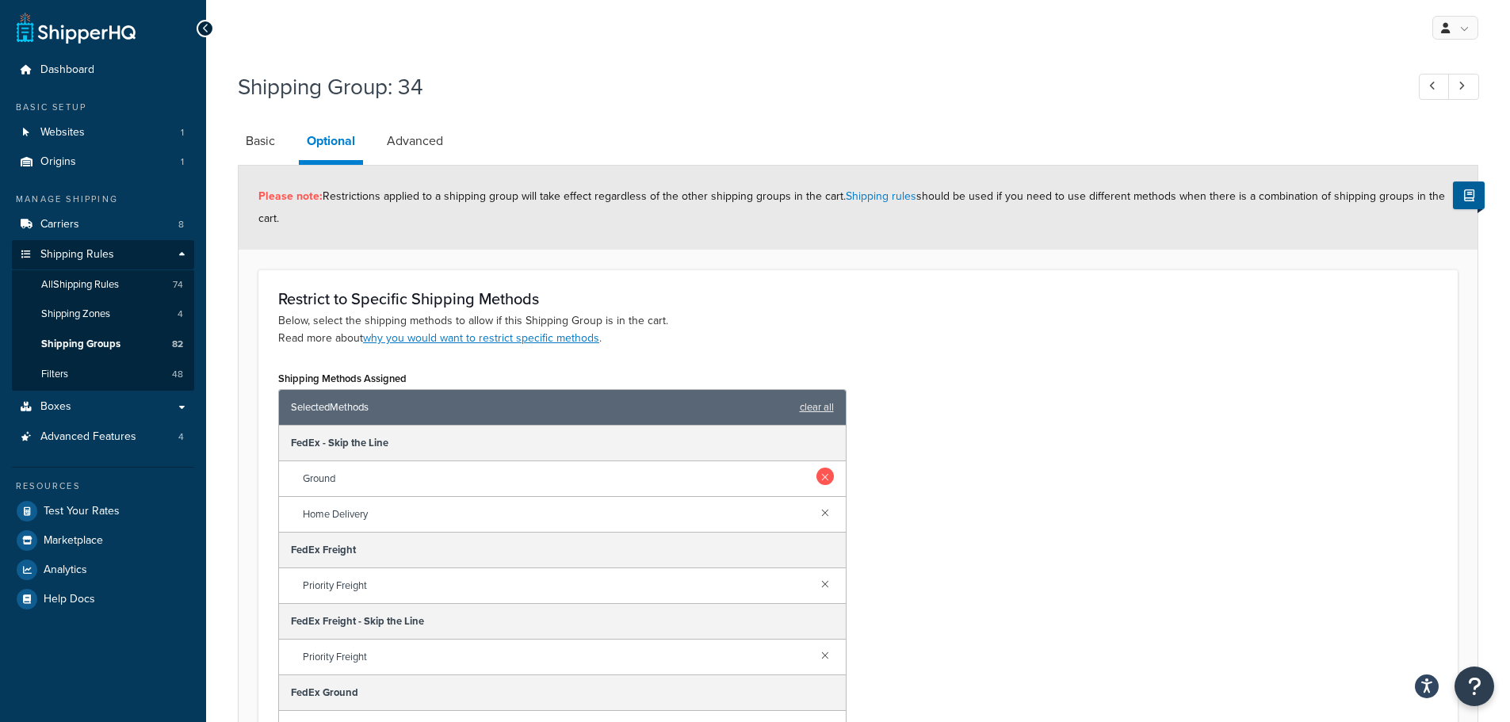
click at [816, 472] on link at bounding box center [824, 476] width 17 height 17
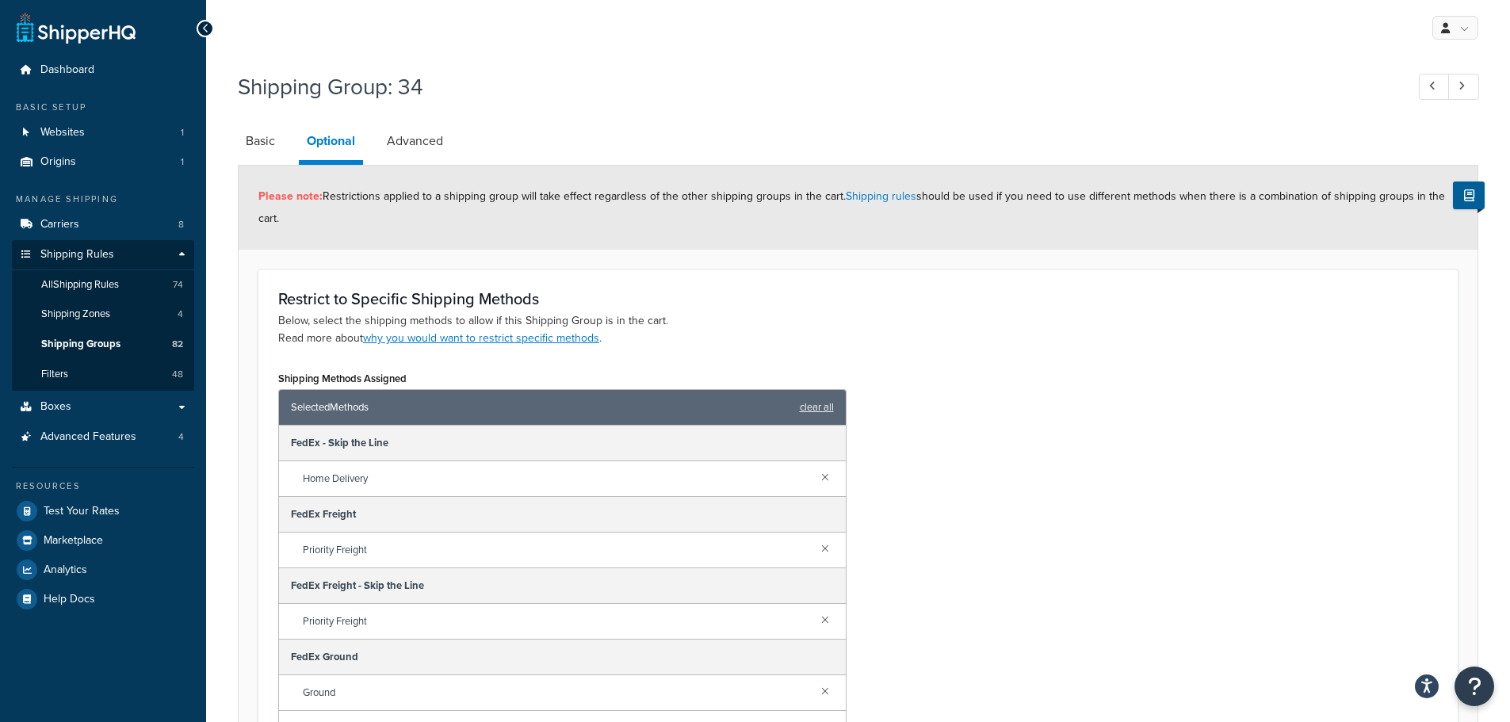
click at [816, 472] on link at bounding box center [824, 476] width 17 height 17
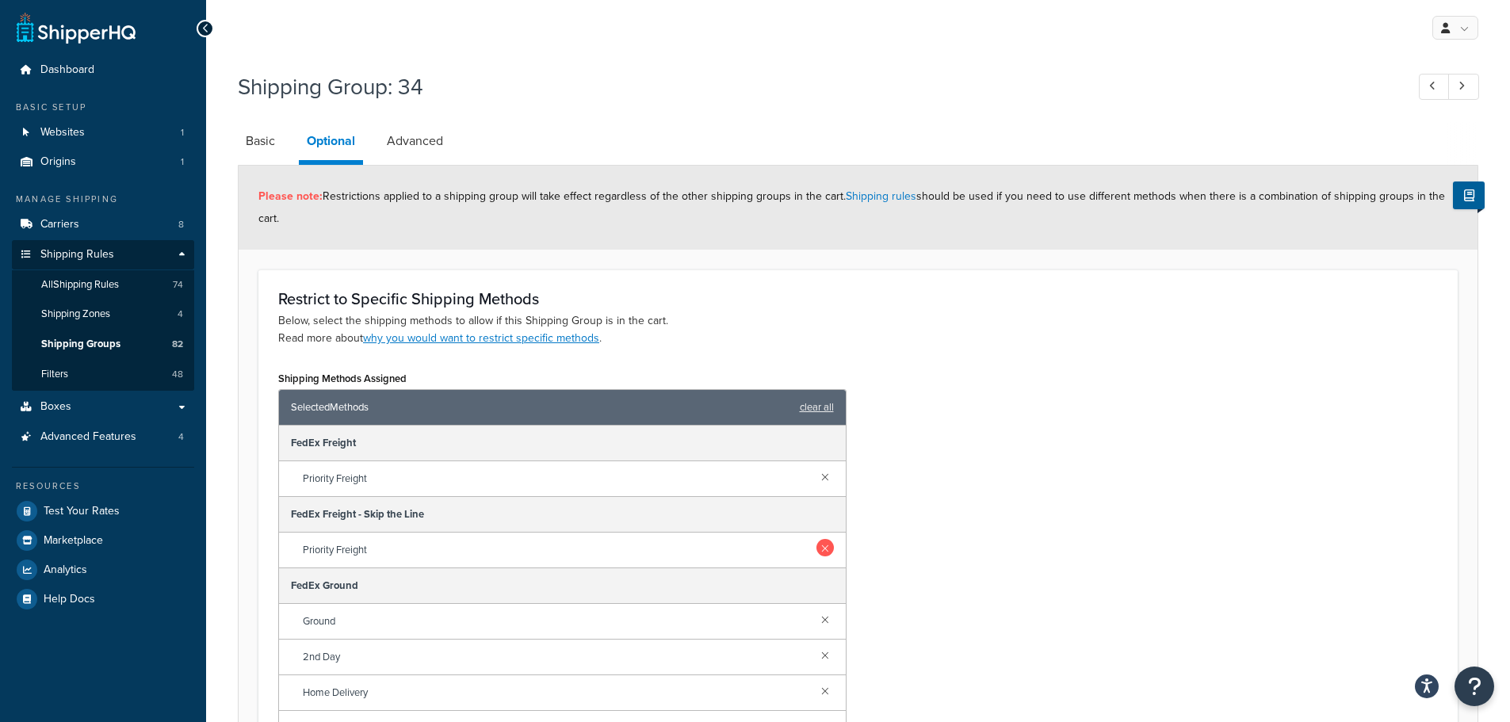
click at [818, 546] on link at bounding box center [824, 547] width 17 height 17
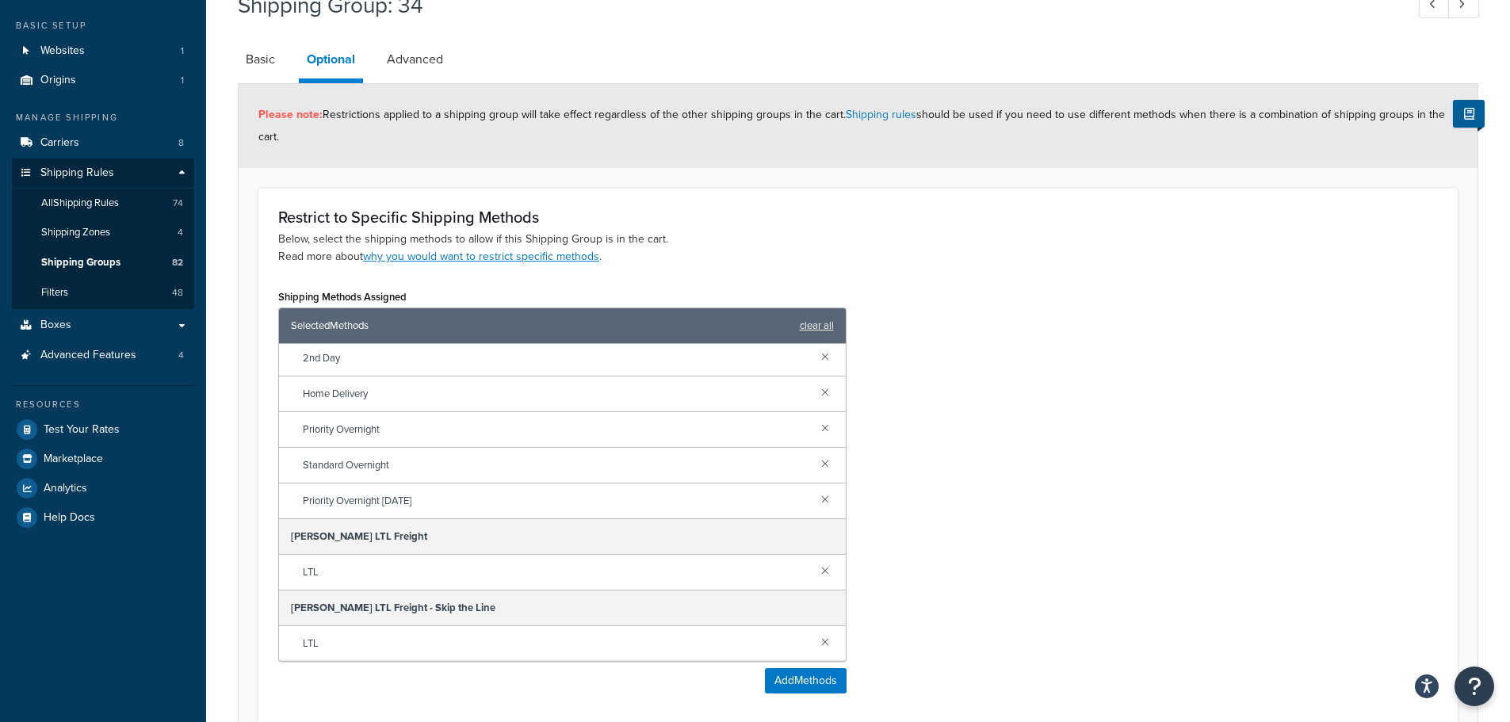
scroll to position [159, 0]
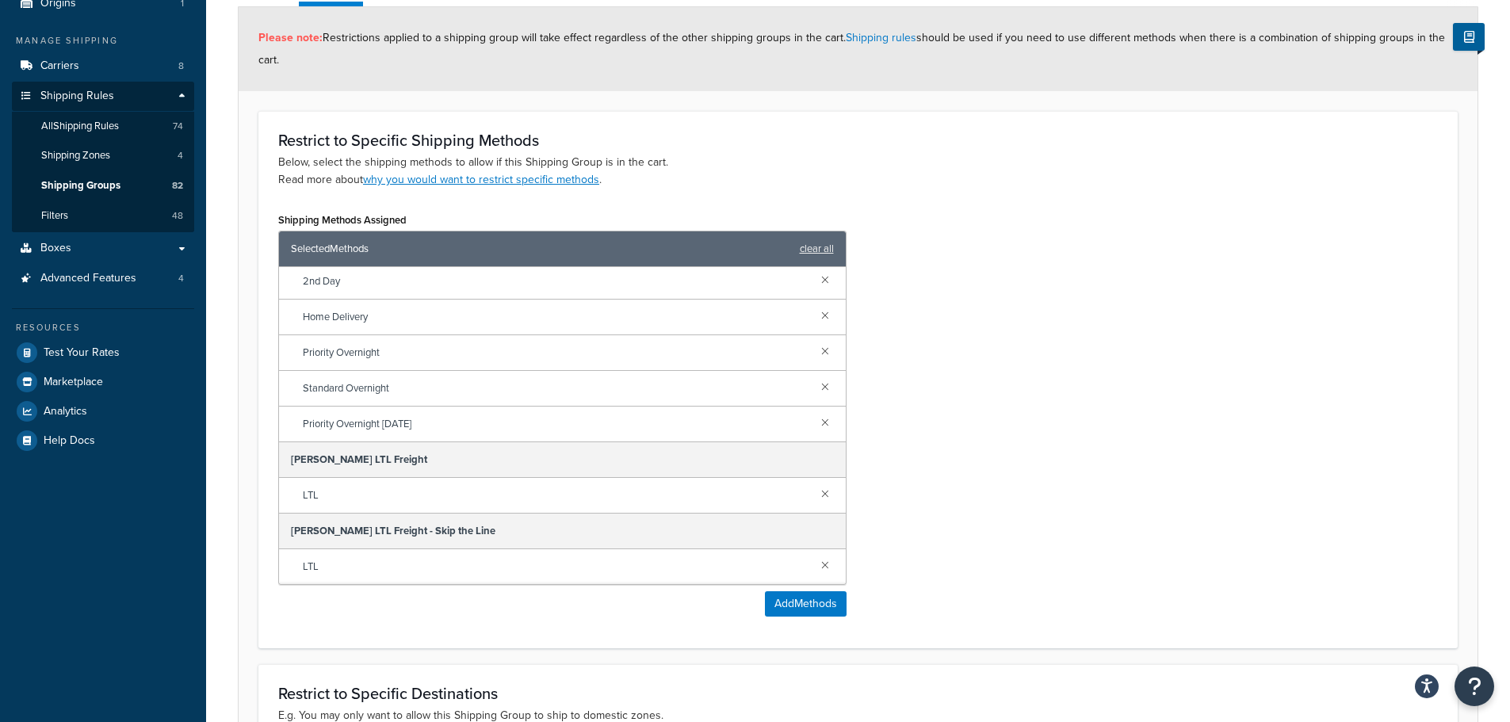
click at [816, 553] on div "LTL" at bounding box center [562, 566] width 567 height 35
click at [819, 571] on div "LTL" at bounding box center [562, 566] width 567 height 35
click at [818, 566] on link at bounding box center [824, 564] width 17 height 17
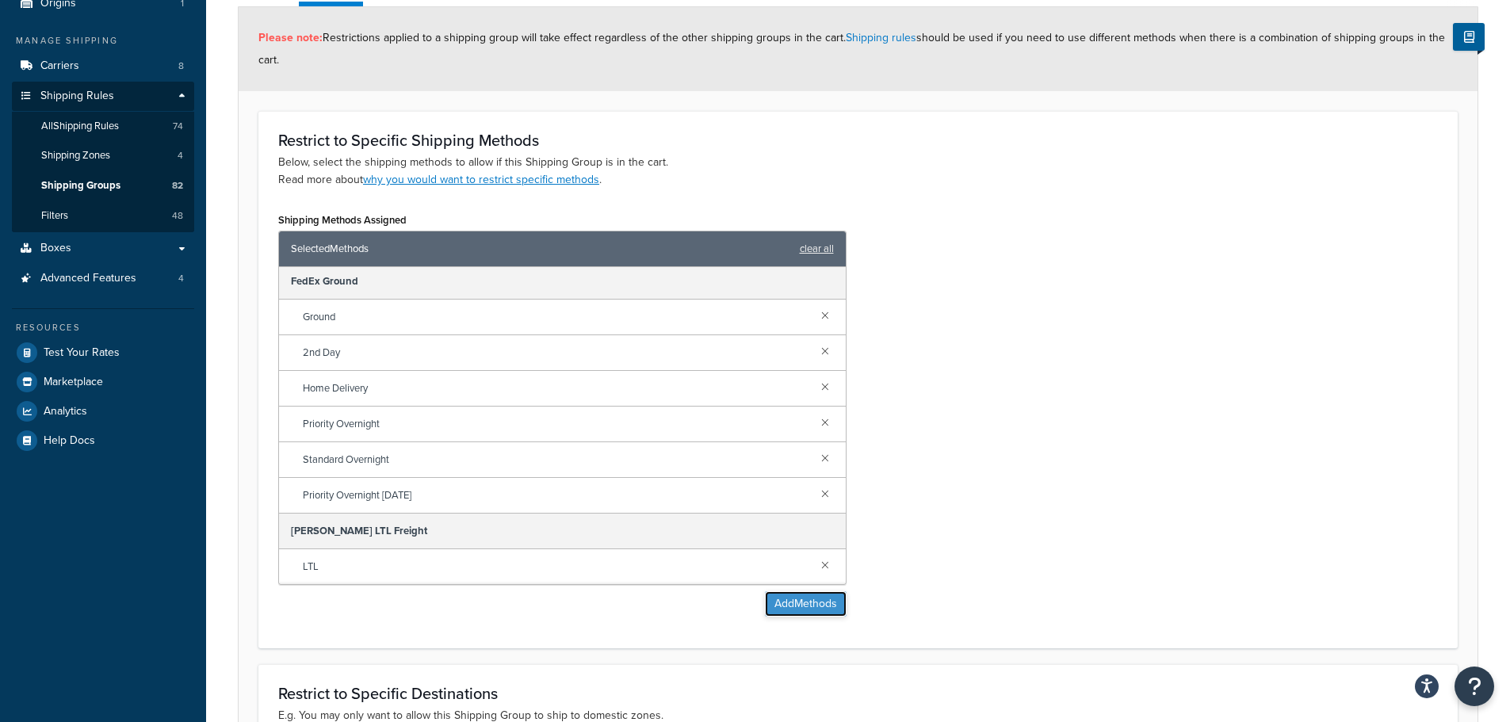
click at [806, 595] on button "Add Methods" at bounding box center [806, 603] width 82 height 25
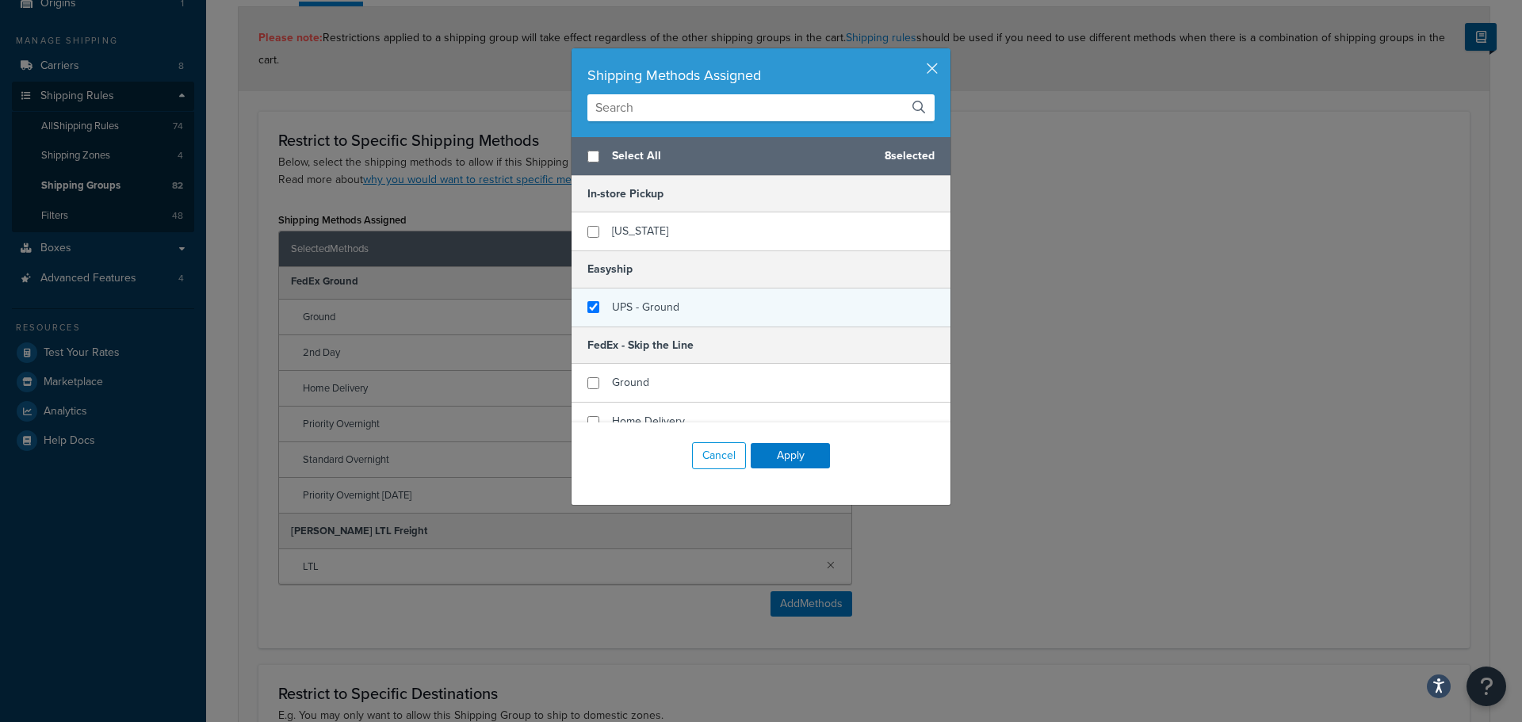
checkbox input "false"
checkbox input "true"
click at [659, 311] on span "UPS - Ground" at bounding box center [645, 307] width 67 height 17
click at [785, 449] on button "Apply" at bounding box center [790, 455] width 79 height 25
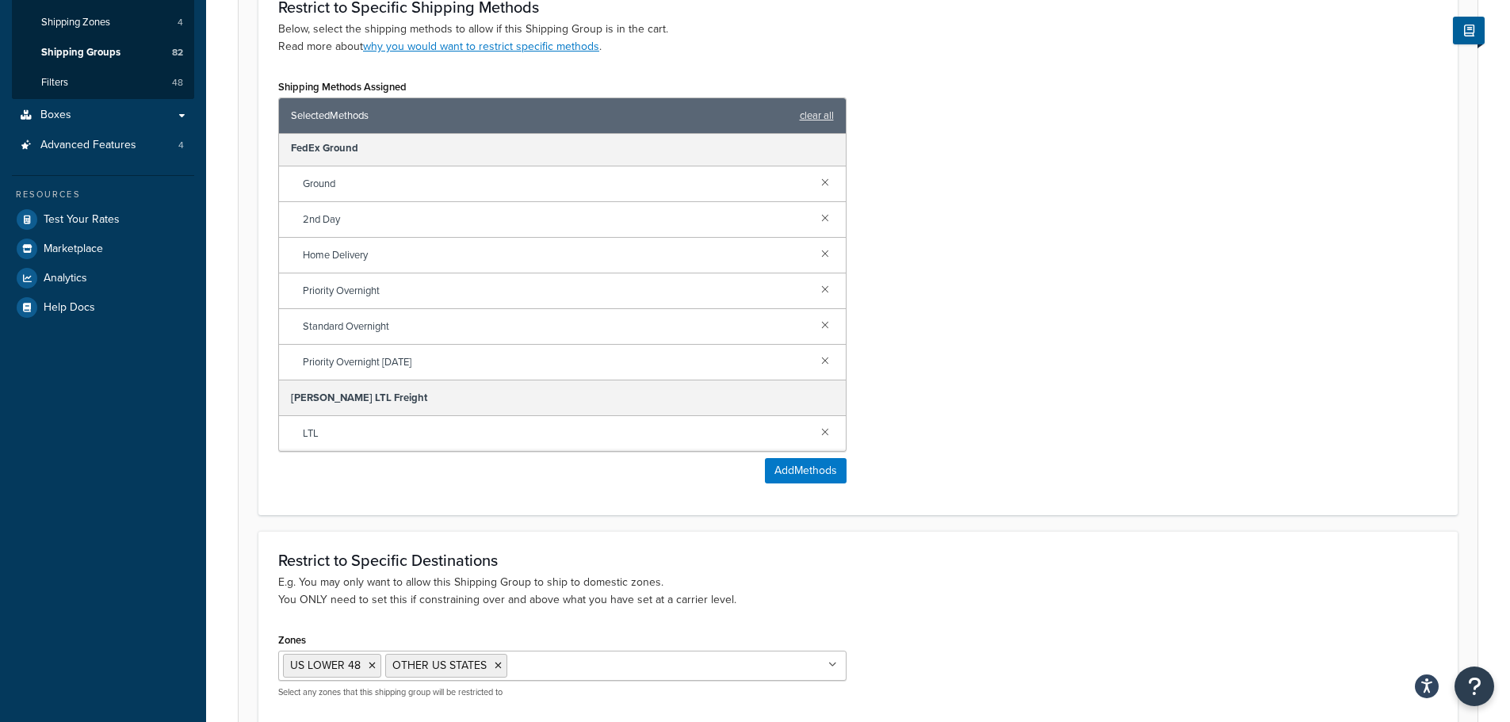
scroll to position [445, 0]
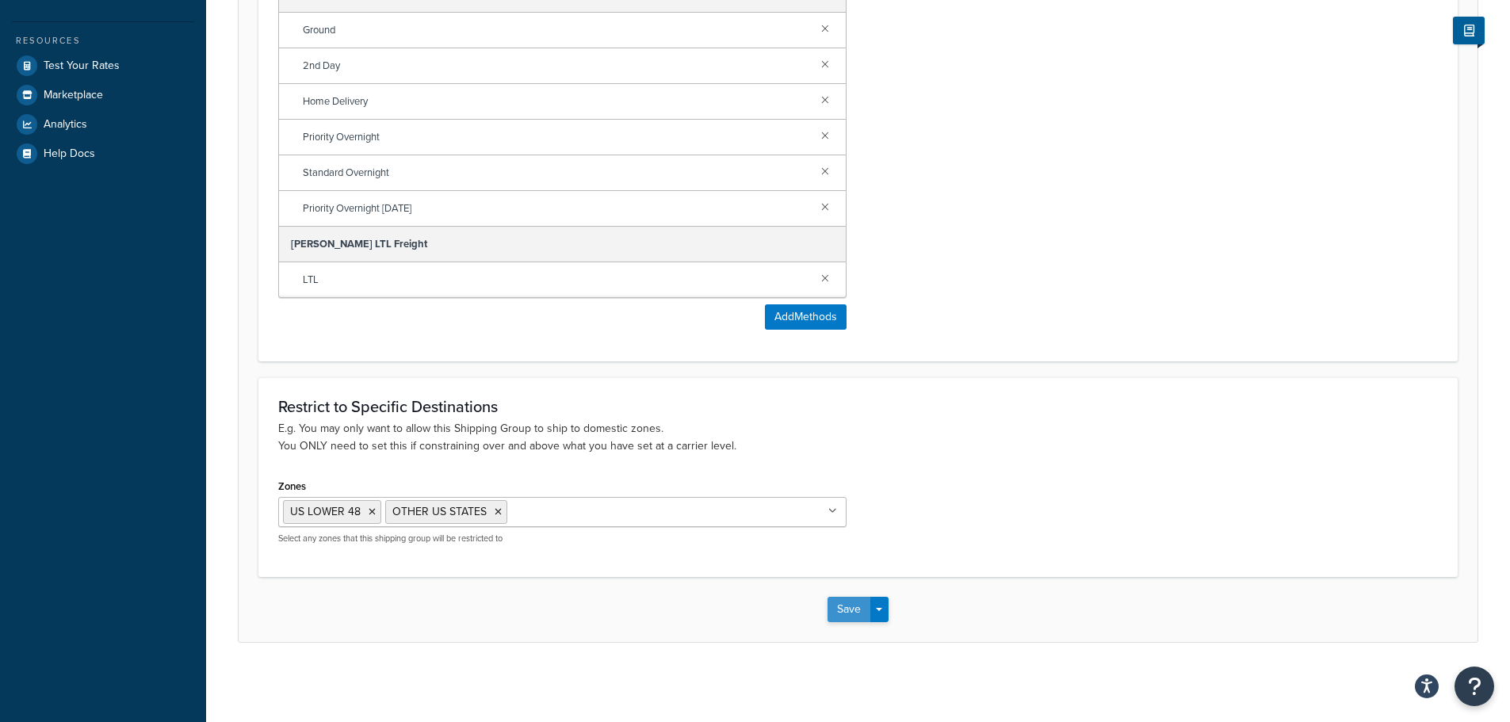
click at [843, 603] on button "Save" at bounding box center [848, 609] width 43 height 25
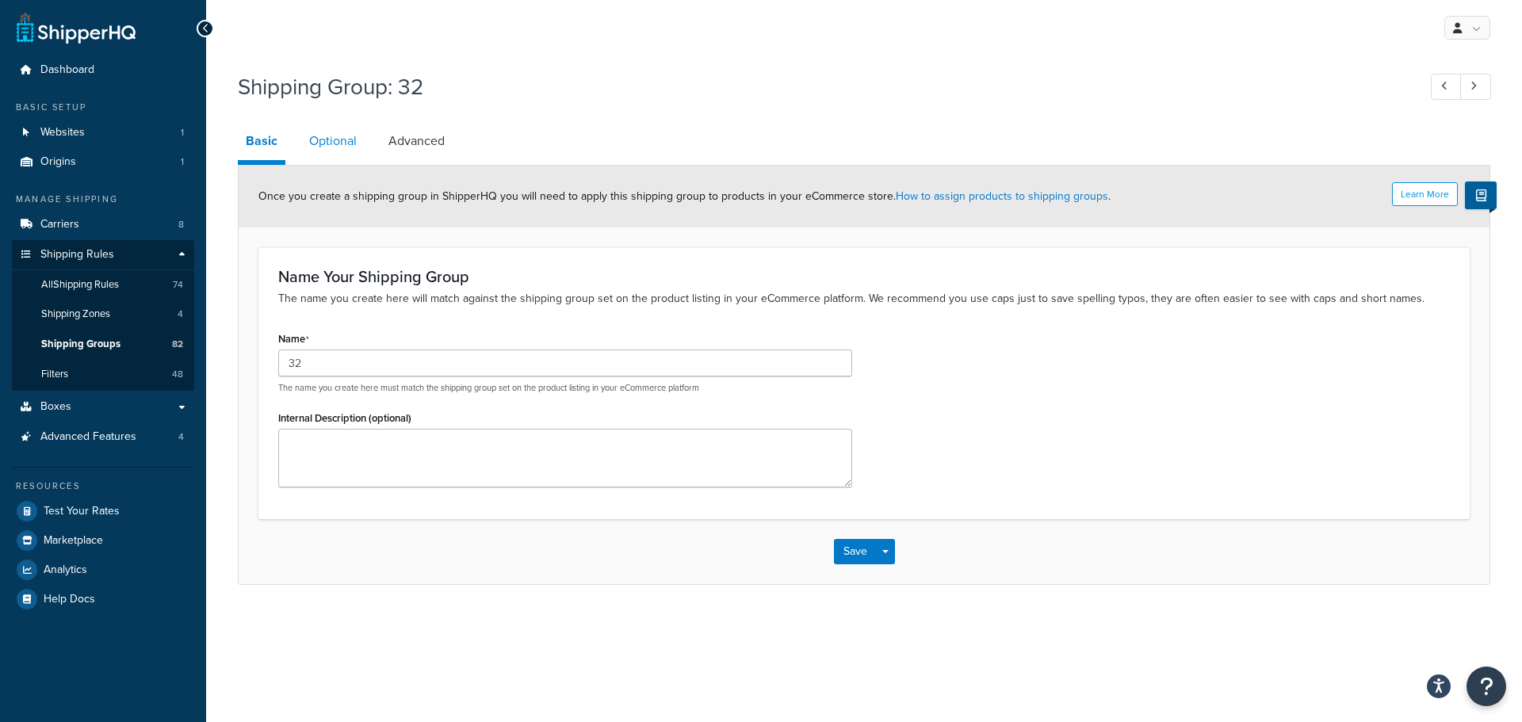
click at [332, 133] on link "Optional" at bounding box center [332, 141] width 63 height 38
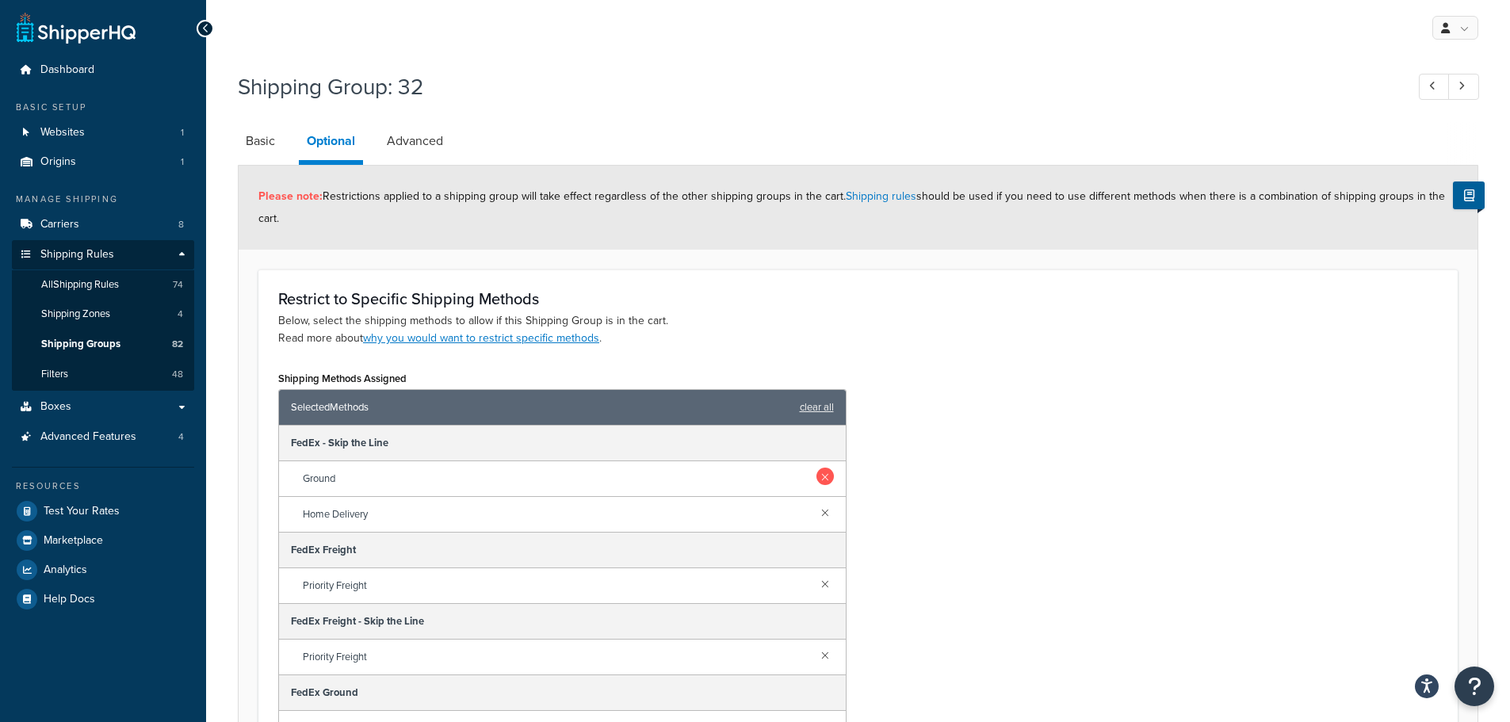
click at [816, 478] on link at bounding box center [824, 476] width 17 height 17
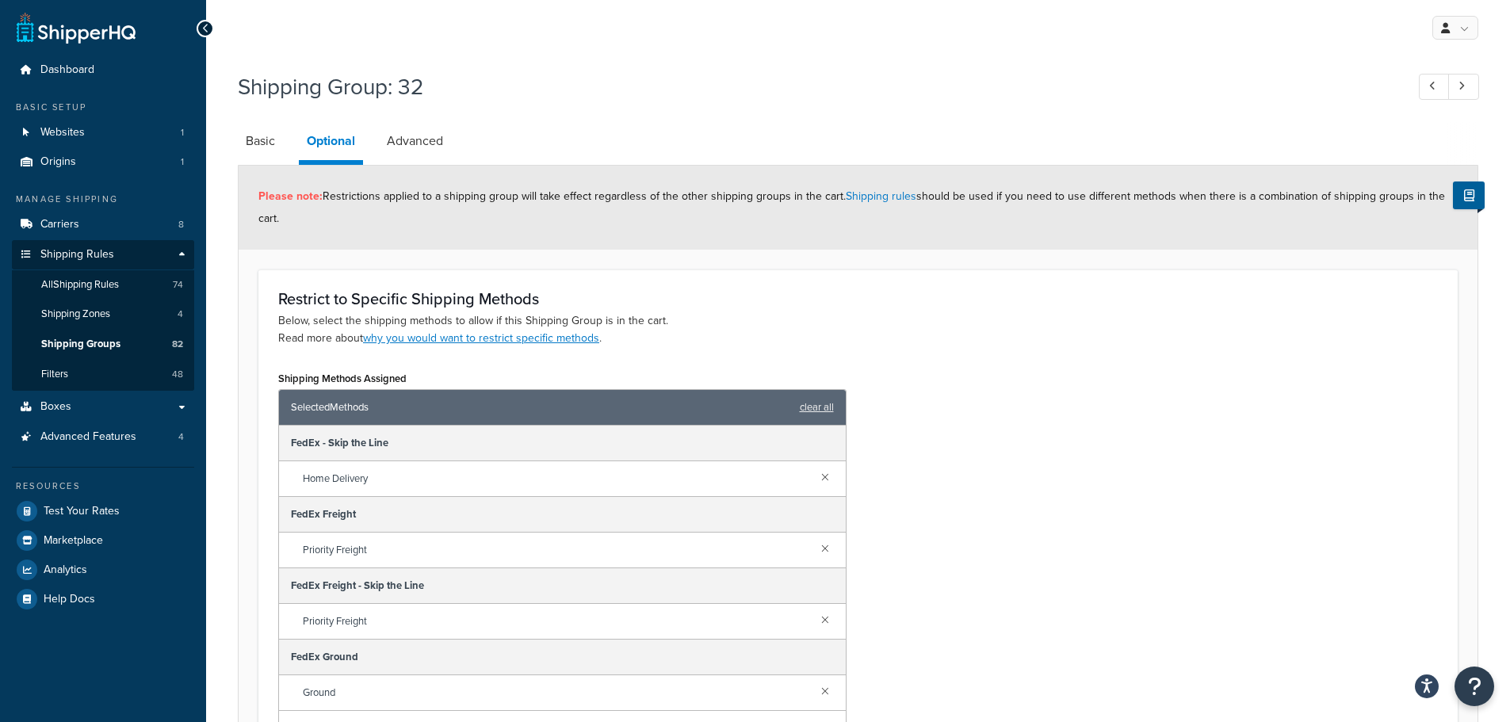
click at [816, 478] on link at bounding box center [824, 476] width 17 height 17
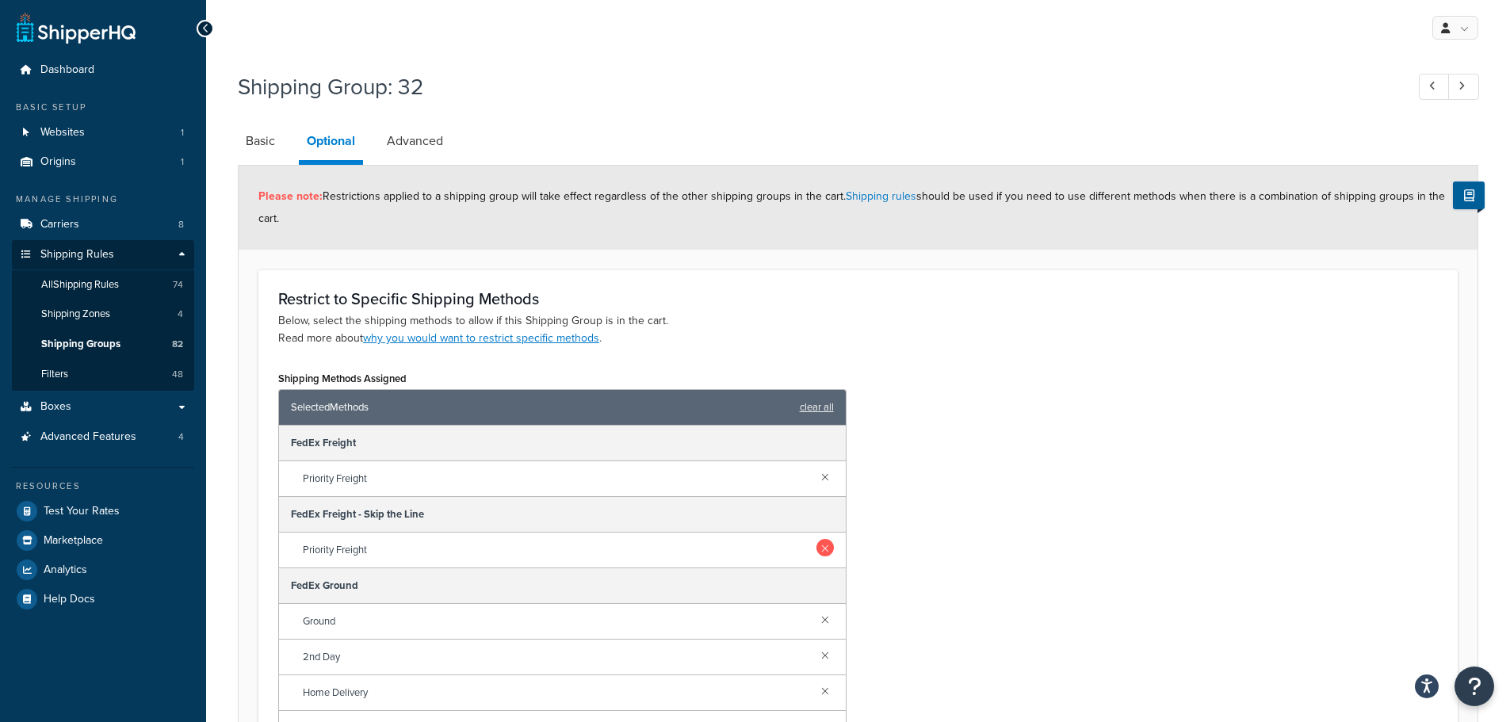
click at [816, 550] on link at bounding box center [824, 547] width 17 height 17
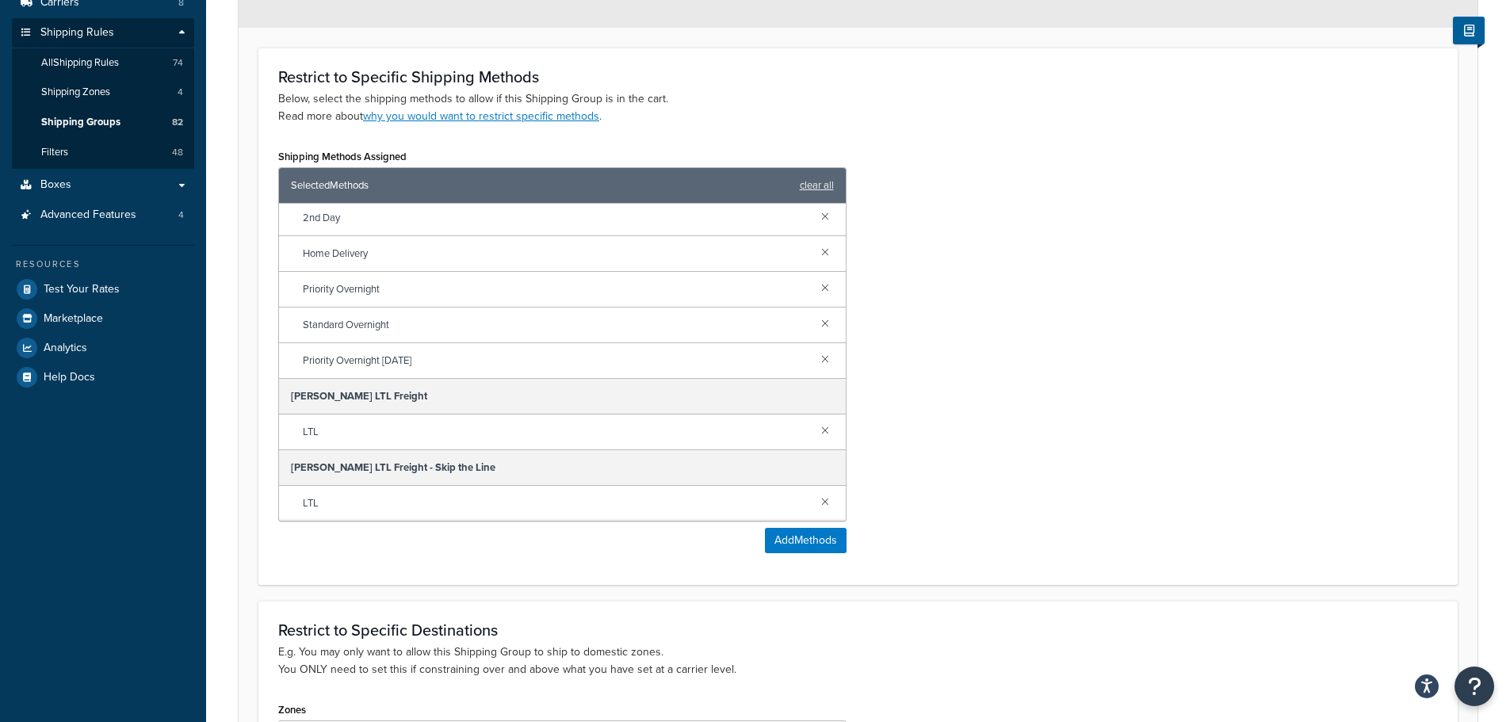
scroll to position [238, 0]
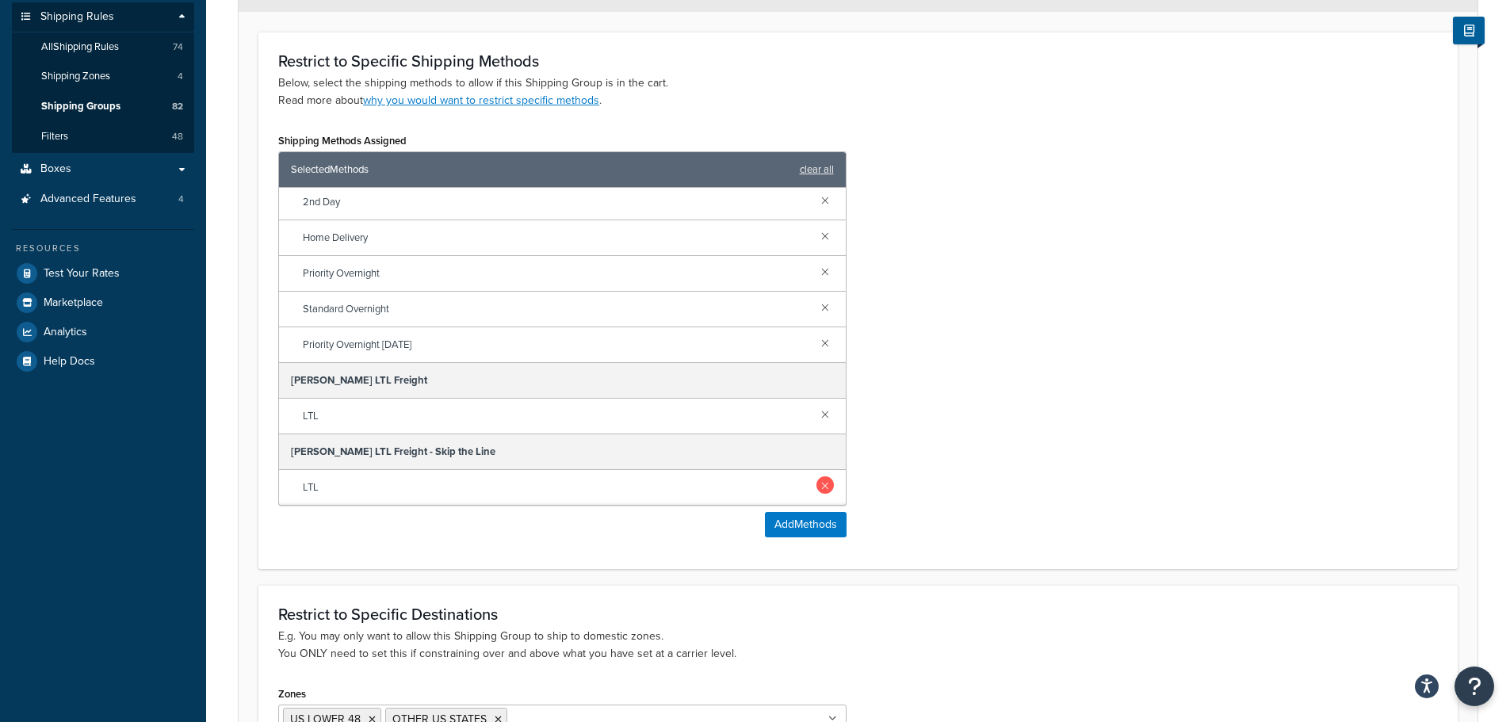
click at [816, 482] on link at bounding box center [824, 484] width 17 height 17
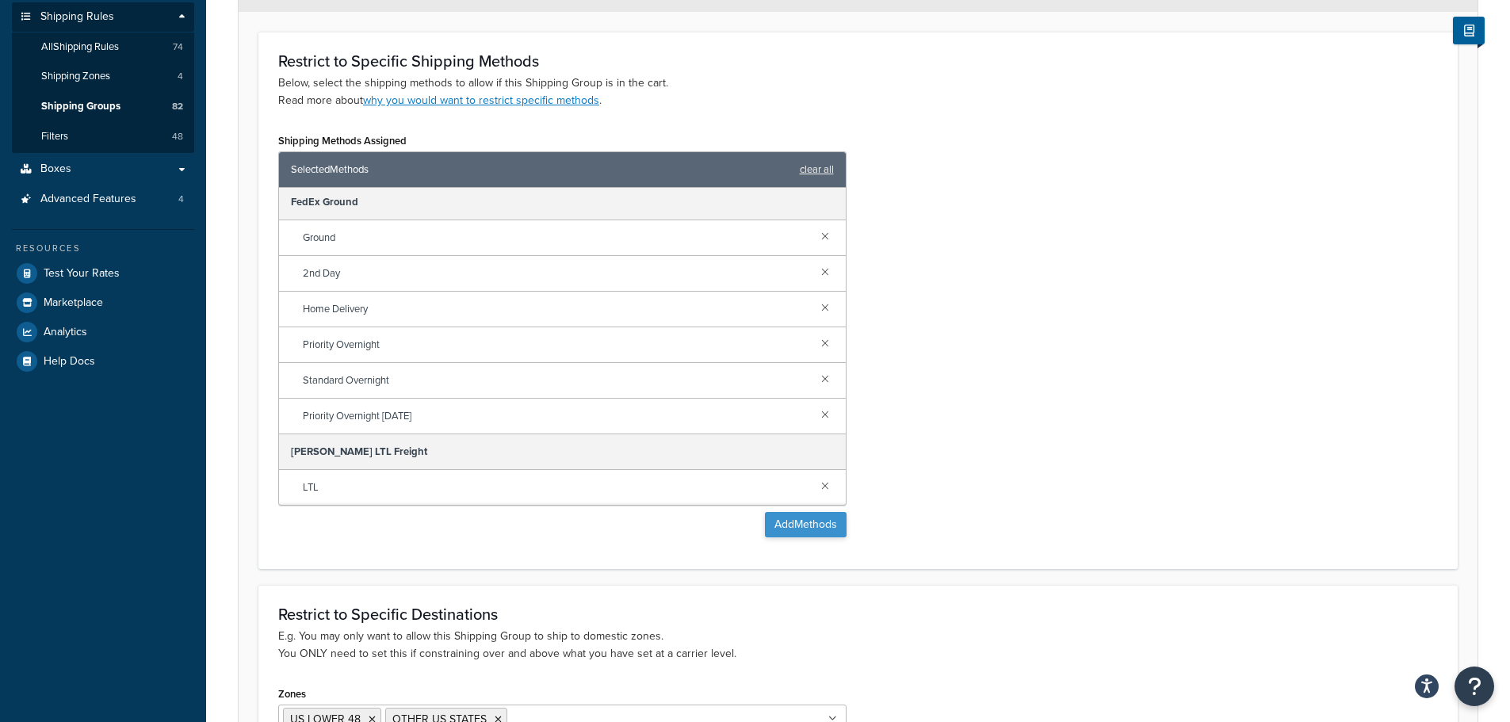
scroll to position [75, 0]
click at [805, 519] on button "Add Methods" at bounding box center [806, 524] width 82 height 25
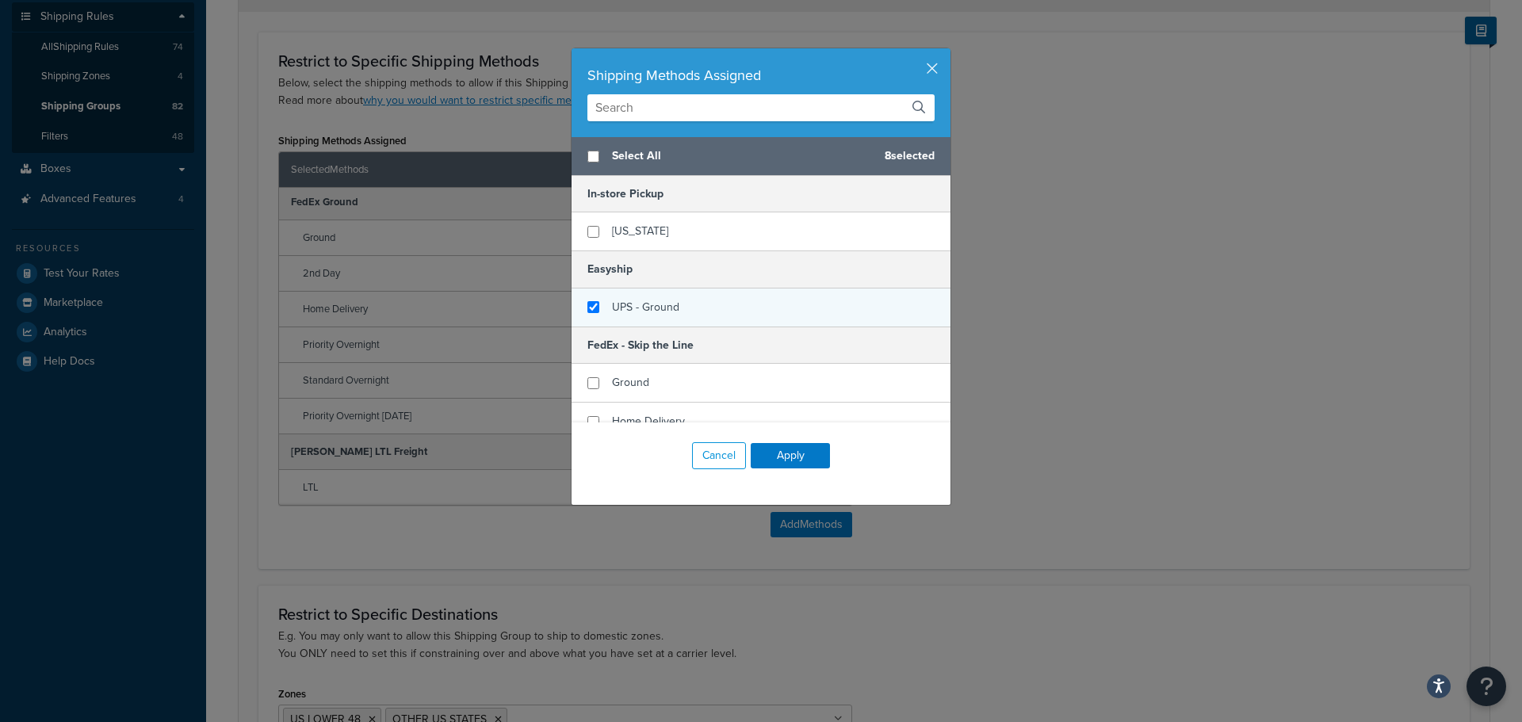
checkbox input "false"
checkbox input "true"
click at [648, 306] on span "UPS - Ground" at bounding box center [645, 307] width 67 height 17
click at [796, 454] on button "Apply" at bounding box center [790, 455] width 79 height 25
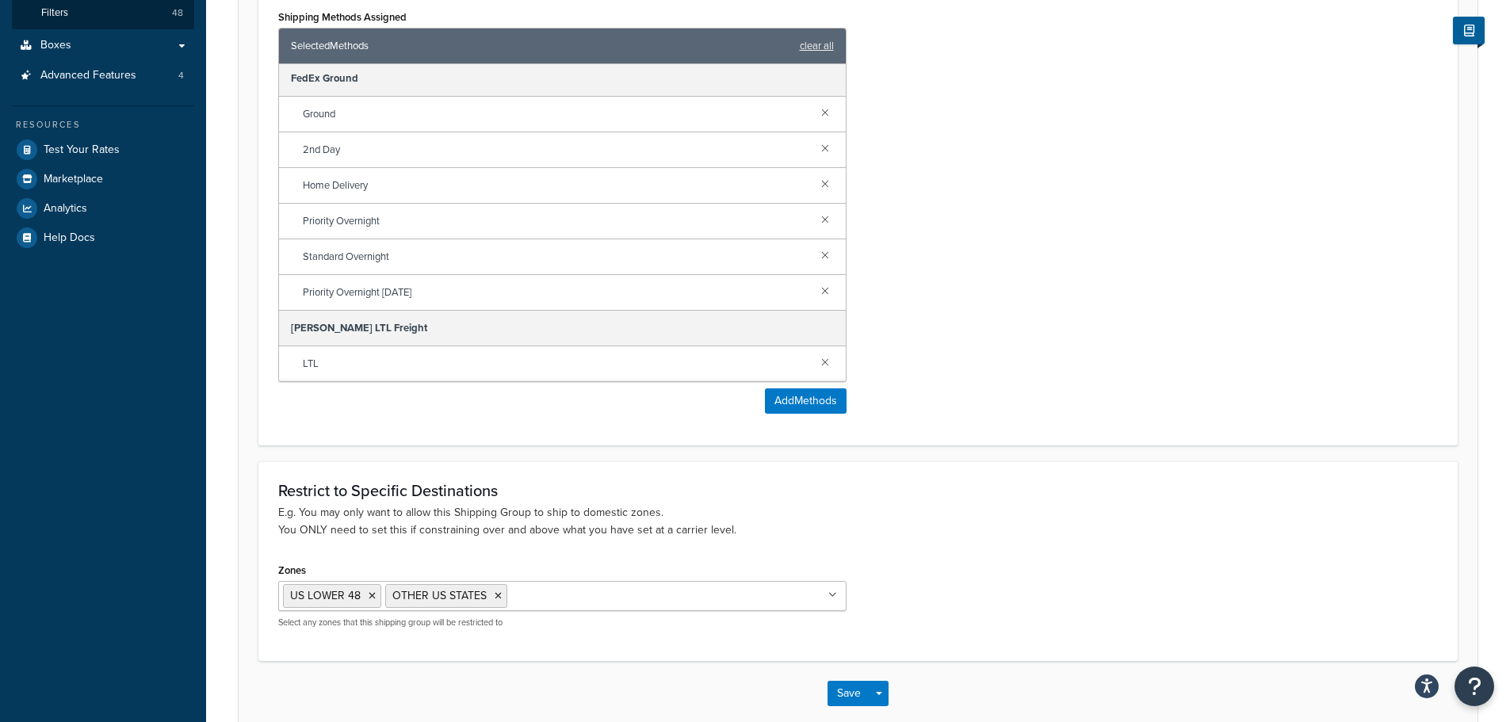
scroll to position [445, 0]
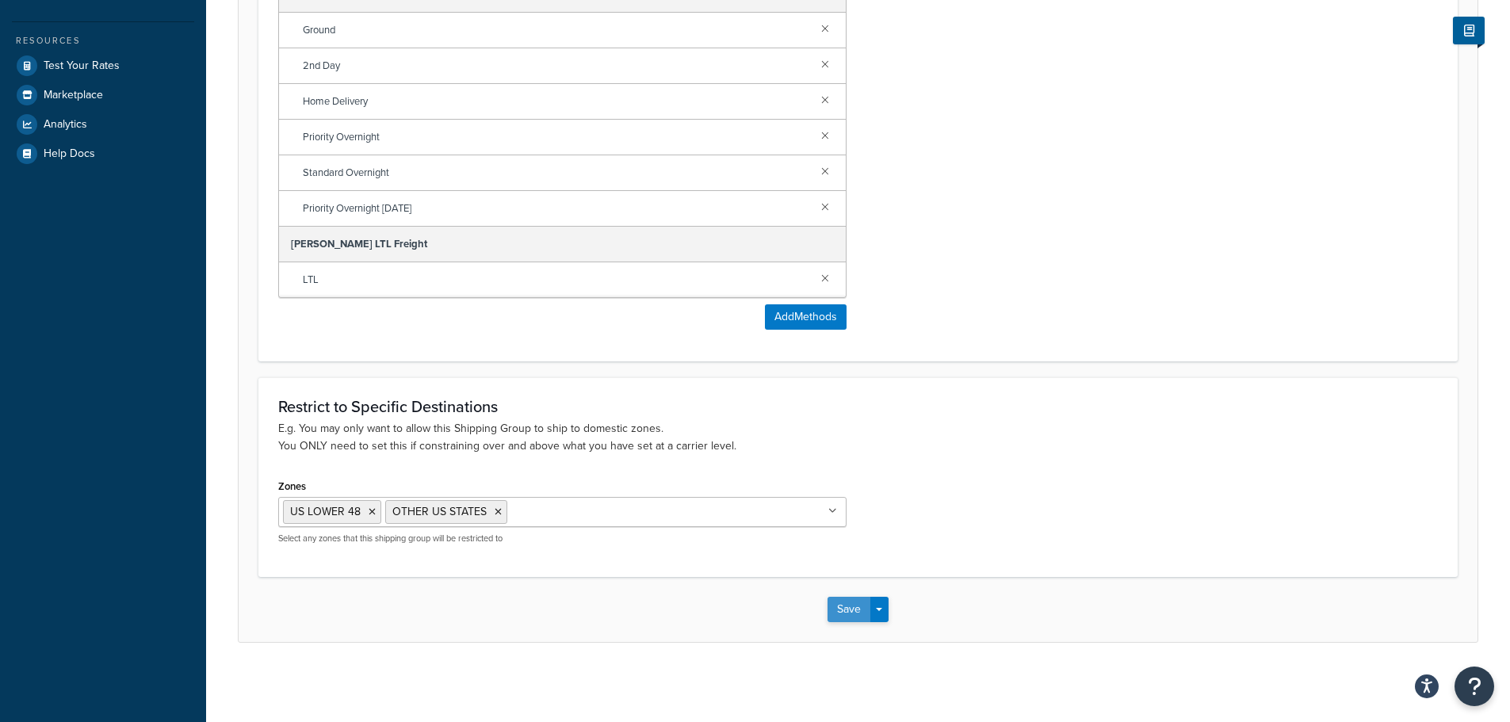
click at [841, 610] on button "Save" at bounding box center [848, 609] width 43 height 25
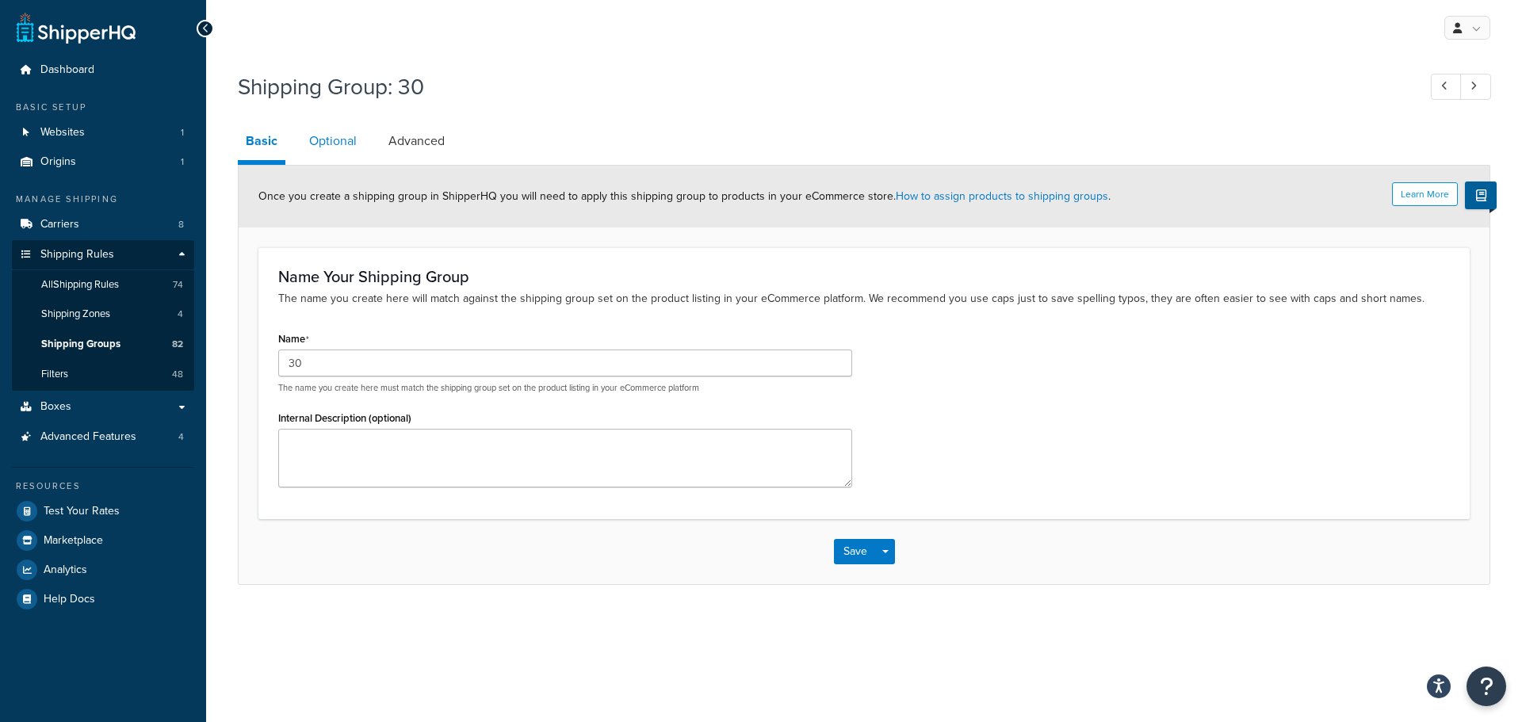
click at [319, 134] on link "Optional" at bounding box center [332, 141] width 63 height 38
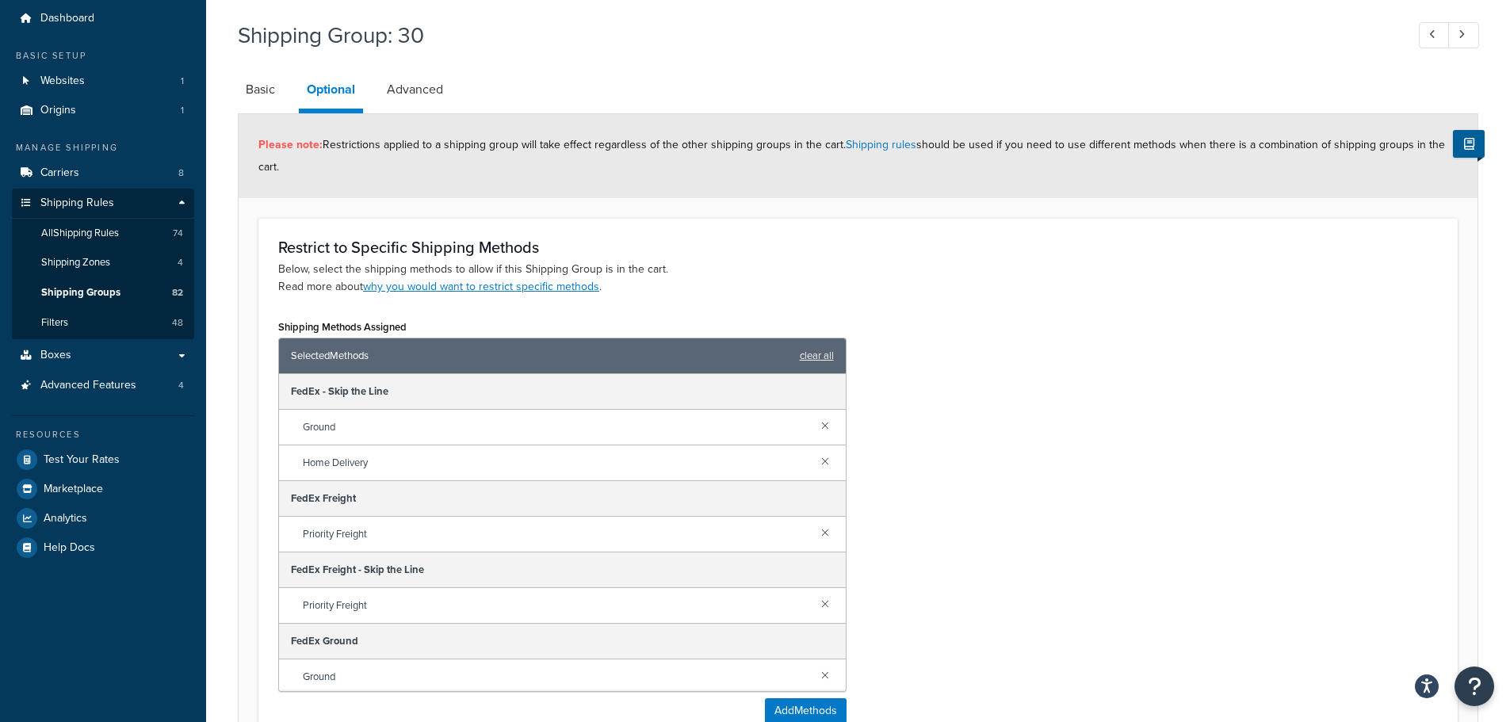
scroll to position [79, 0]
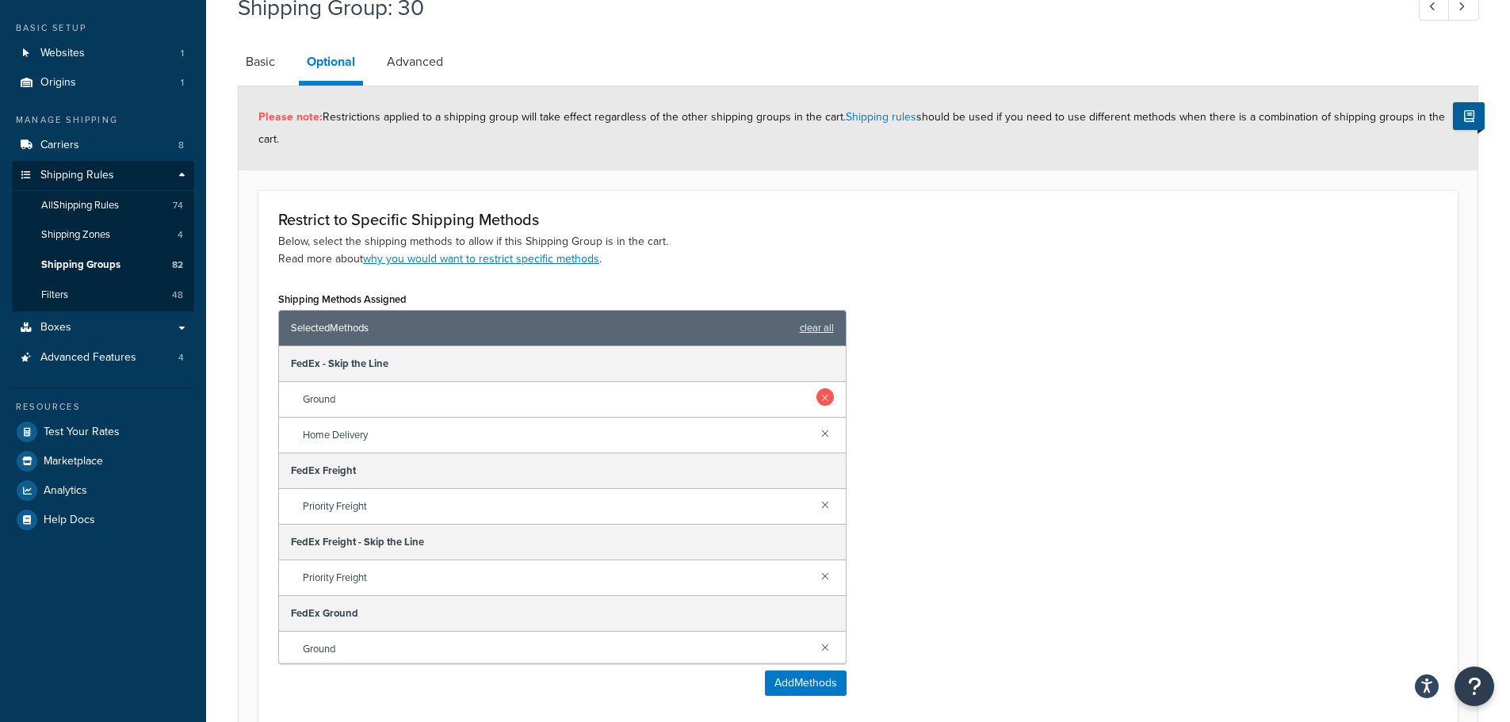
click at [816, 395] on link at bounding box center [824, 396] width 17 height 17
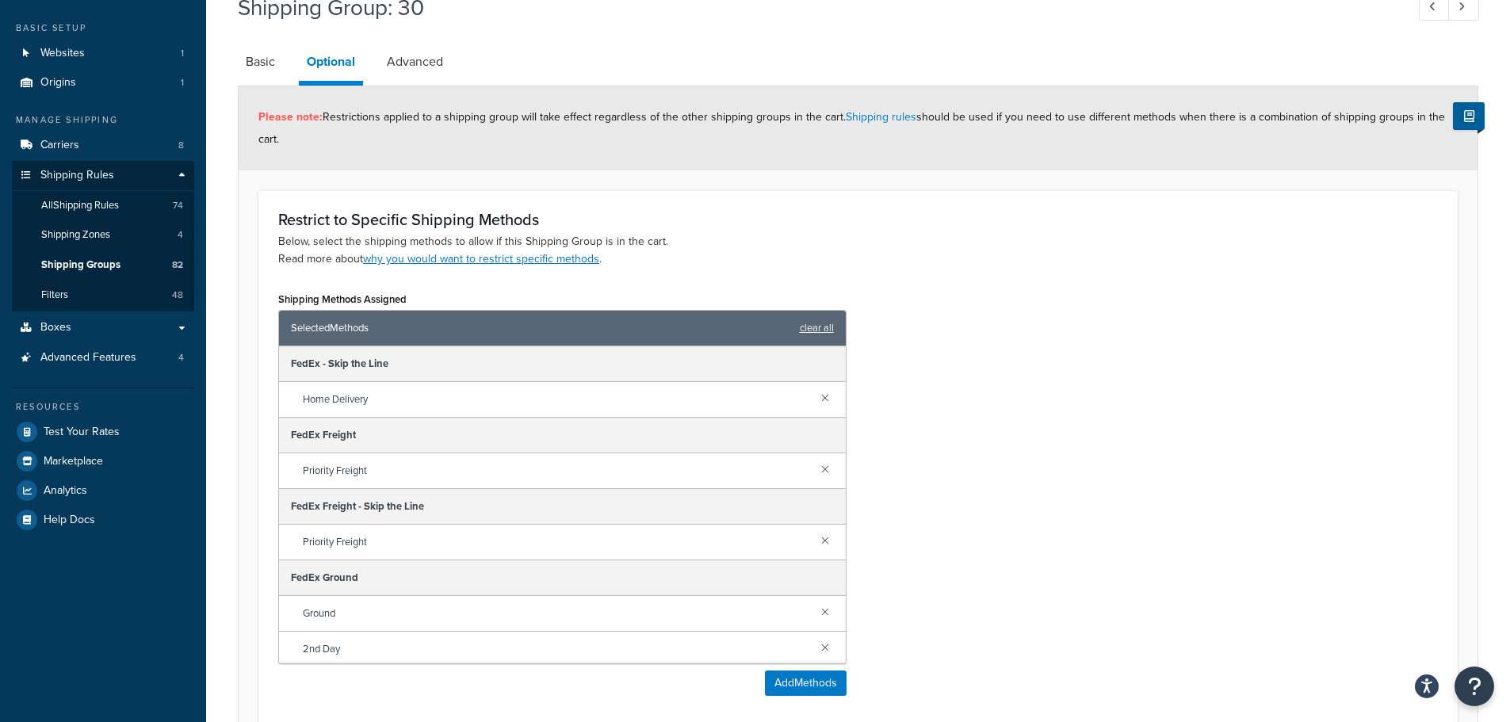
click at [816, 395] on link at bounding box center [824, 396] width 17 height 17
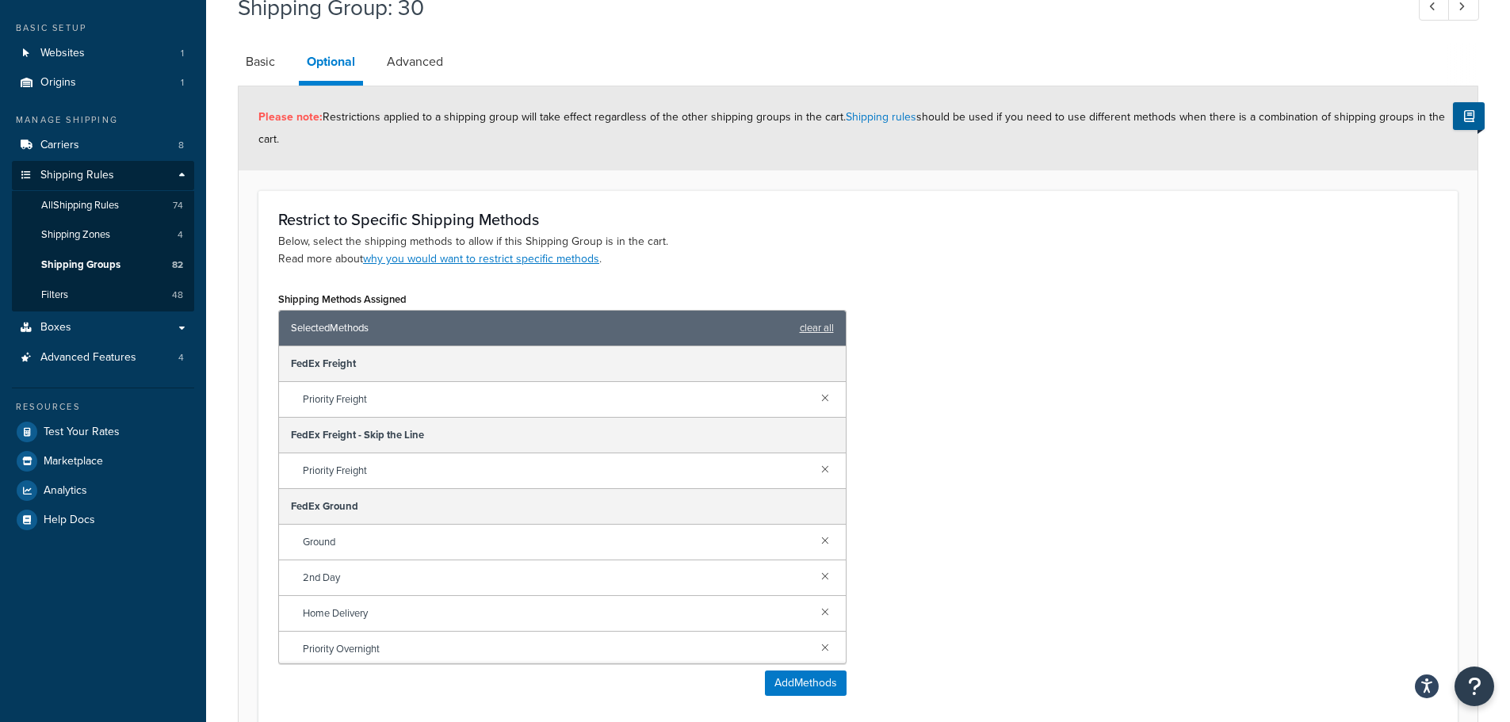
click at [817, 460] on div "Priority Freight" at bounding box center [562, 471] width 567 height 36
click at [816, 471] on link at bounding box center [824, 468] width 17 height 17
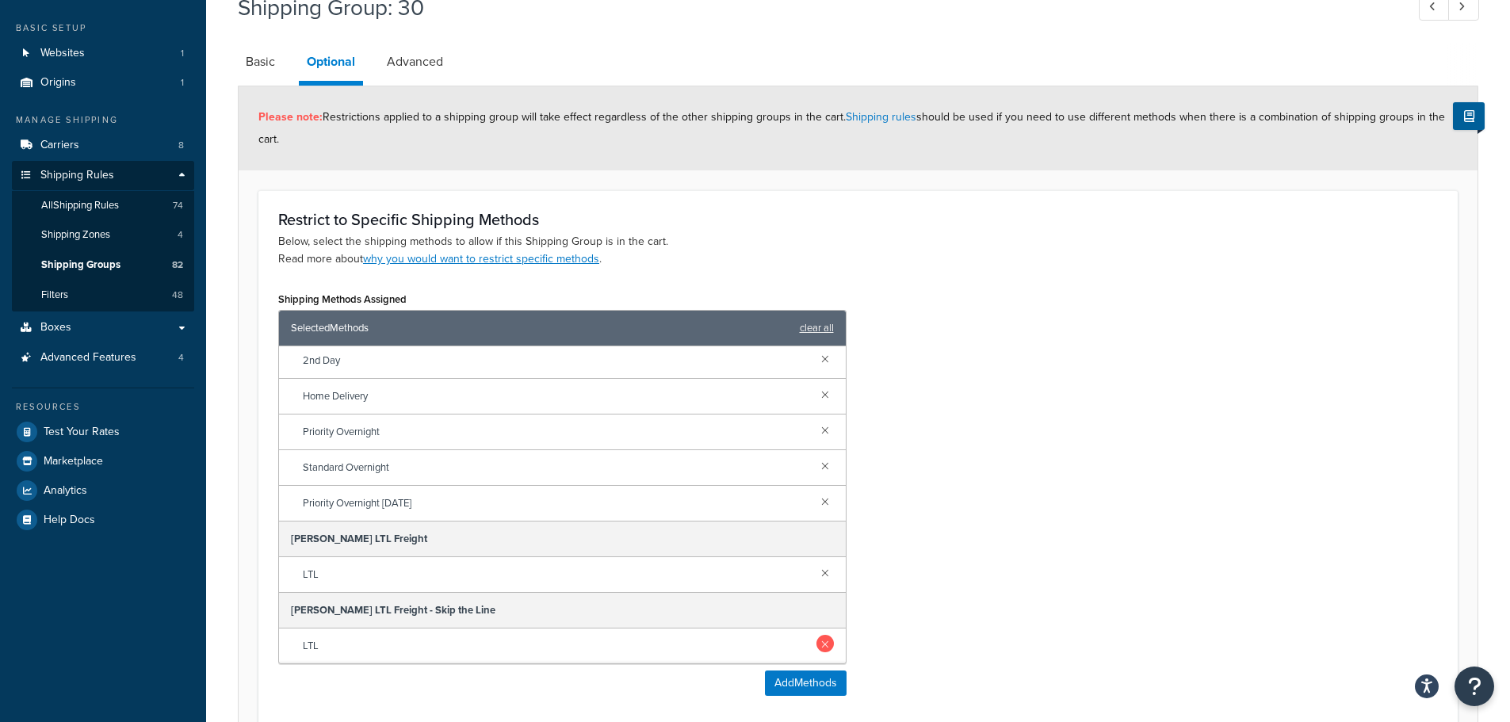
click at [816, 645] on link at bounding box center [824, 643] width 17 height 17
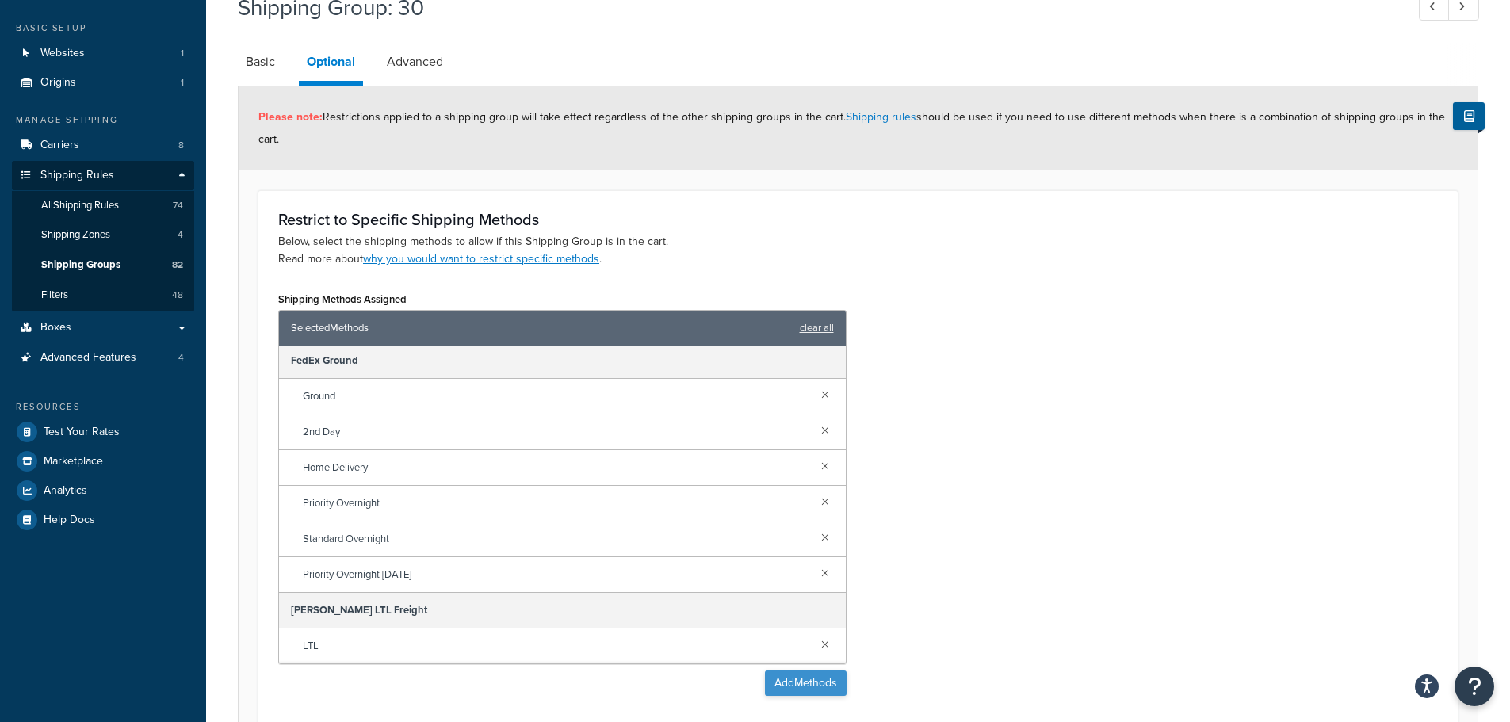
scroll to position [75, 0]
click at [801, 681] on button "Add Methods" at bounding box center [806, 683] width 82 height 25
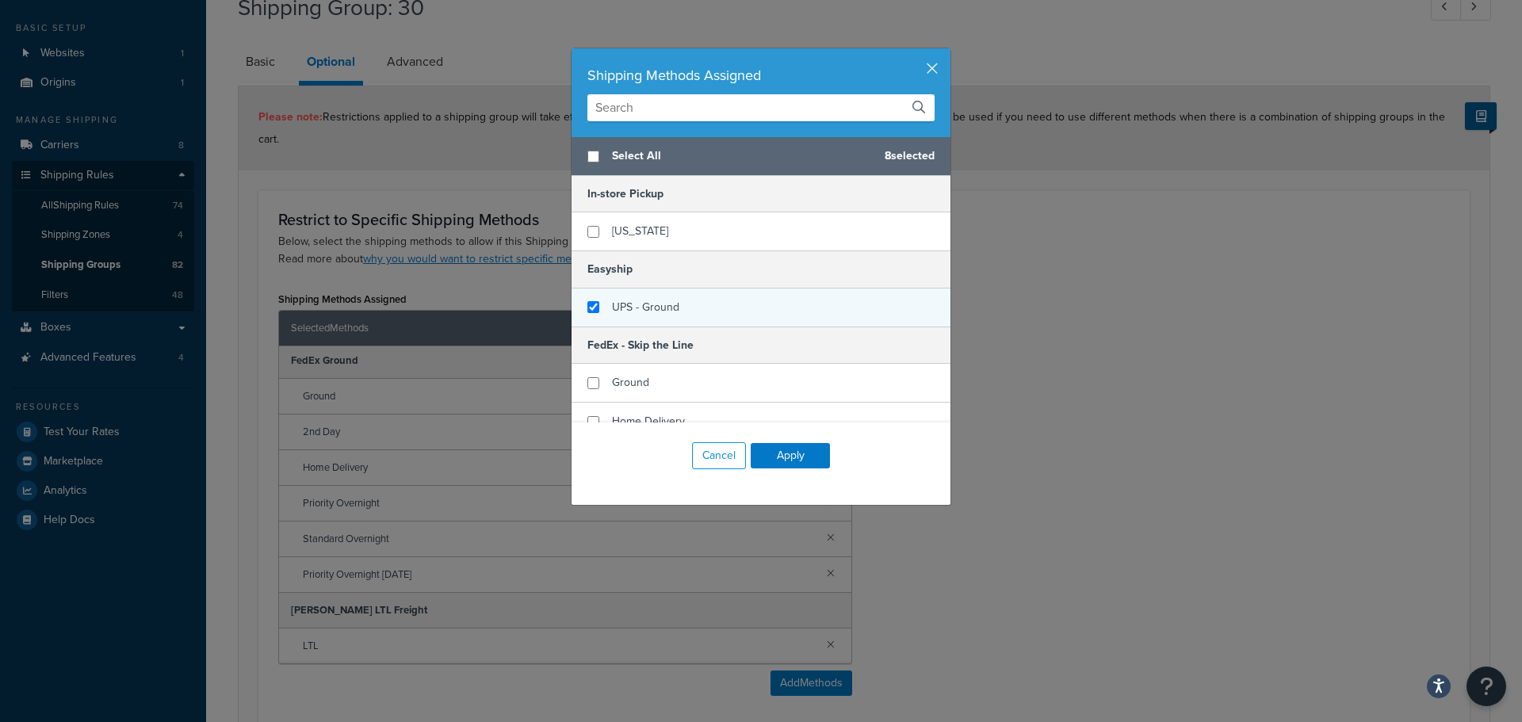
checkbox input "false"
checkbox input "true"
click at [648, 308] on span "UPS - Ground" at bounding box center [645, 307] width 67 height 17
click at [782, 461] on button "Apply" at bounding box center [790, 455] width 79 height 25
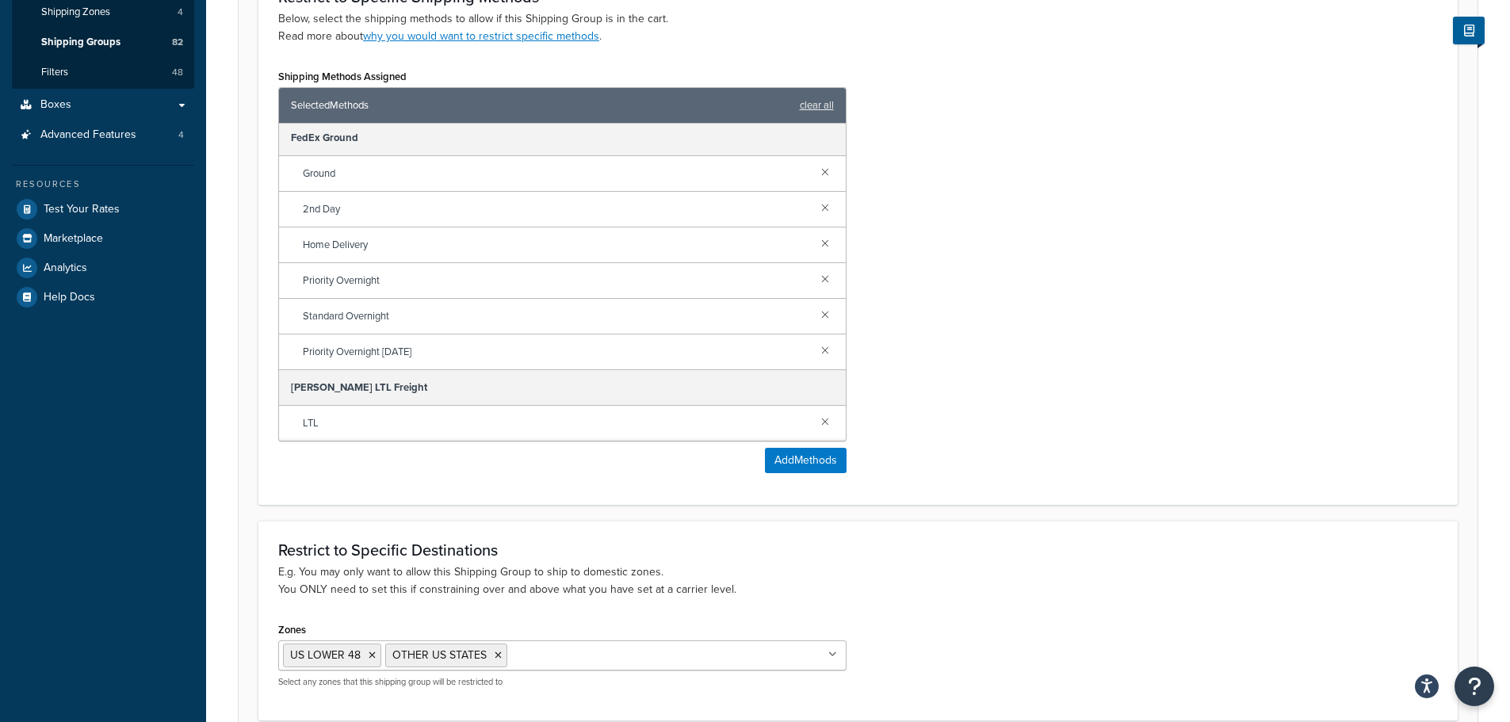
scroll to position [445, 0]
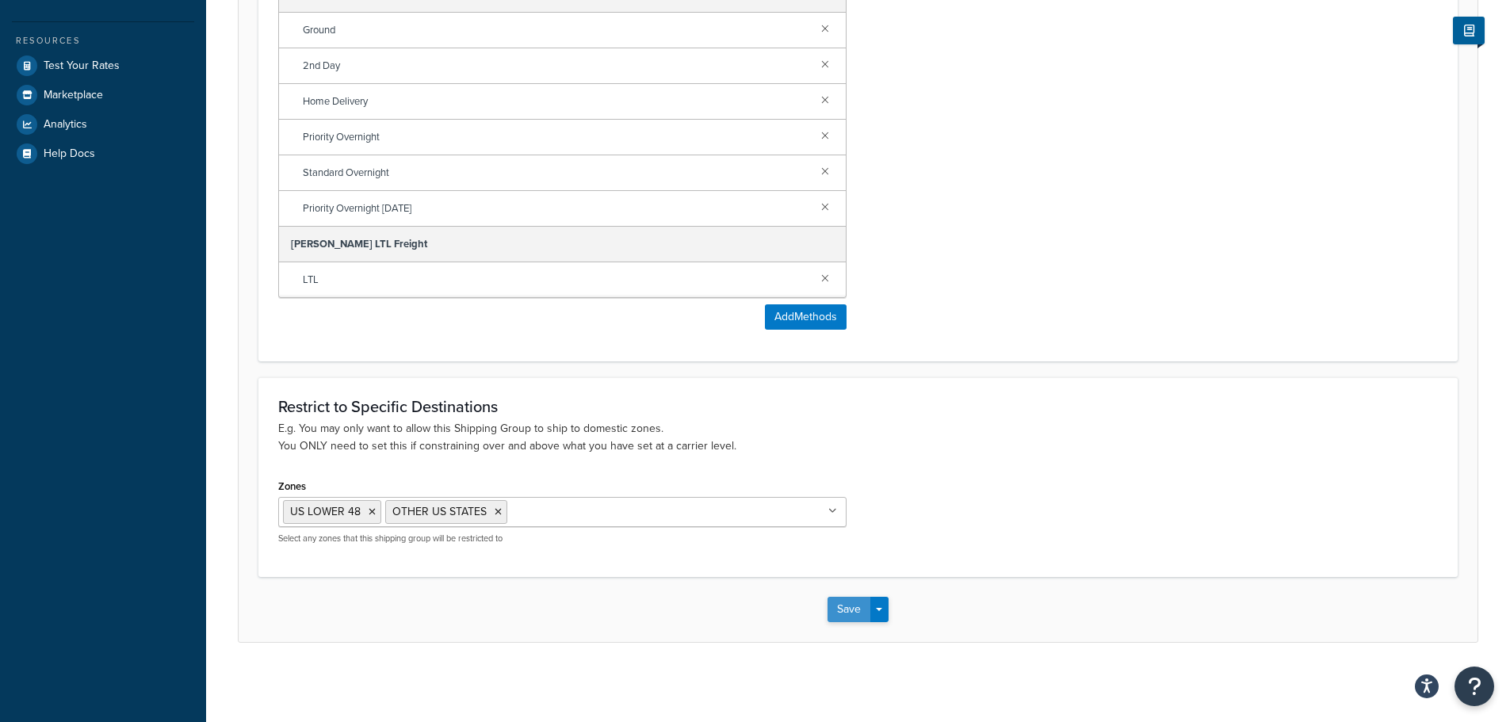
click at [831, 604] on button "Save" at bounding box center [848, 609] width 43 height 25
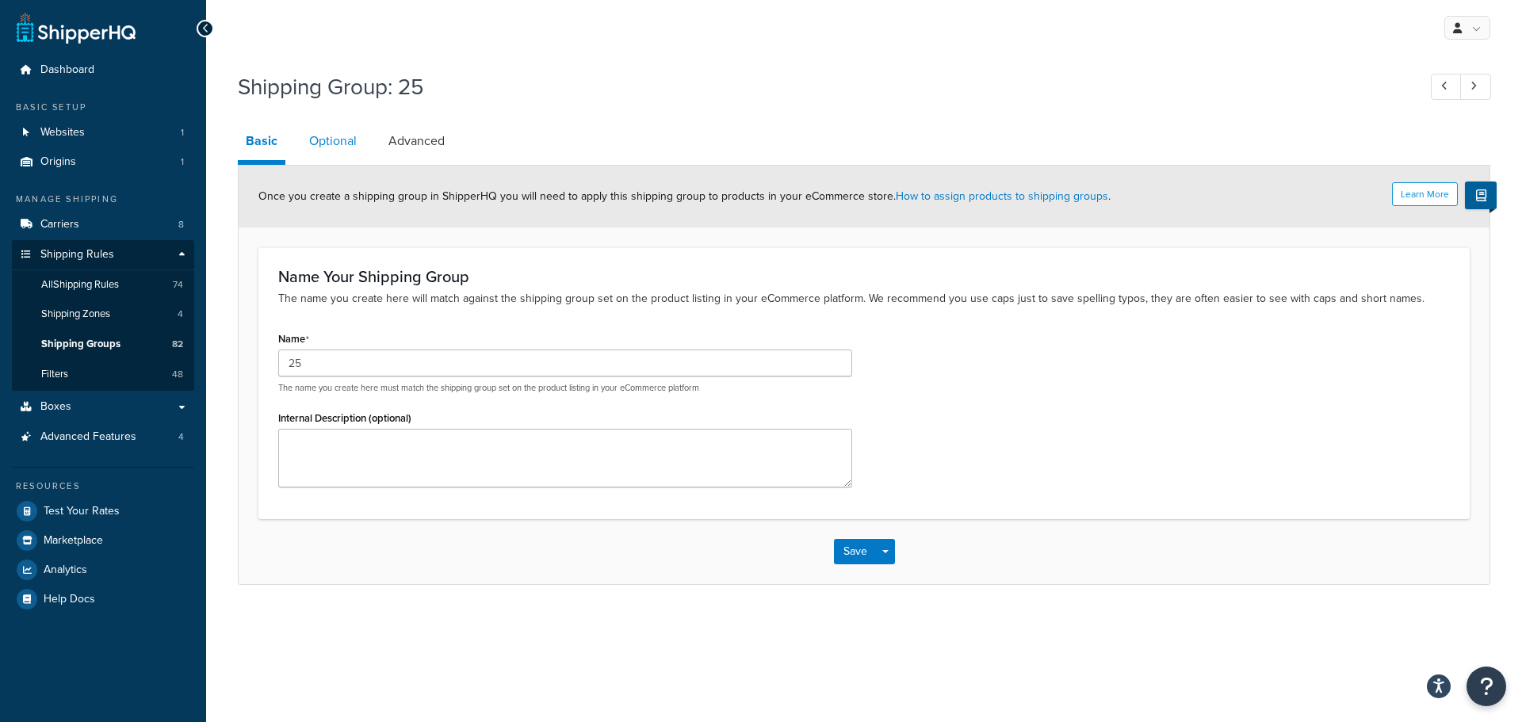
click at [342, 138] on link "Optional" at bounding box center [332, 141] width 63 height 38
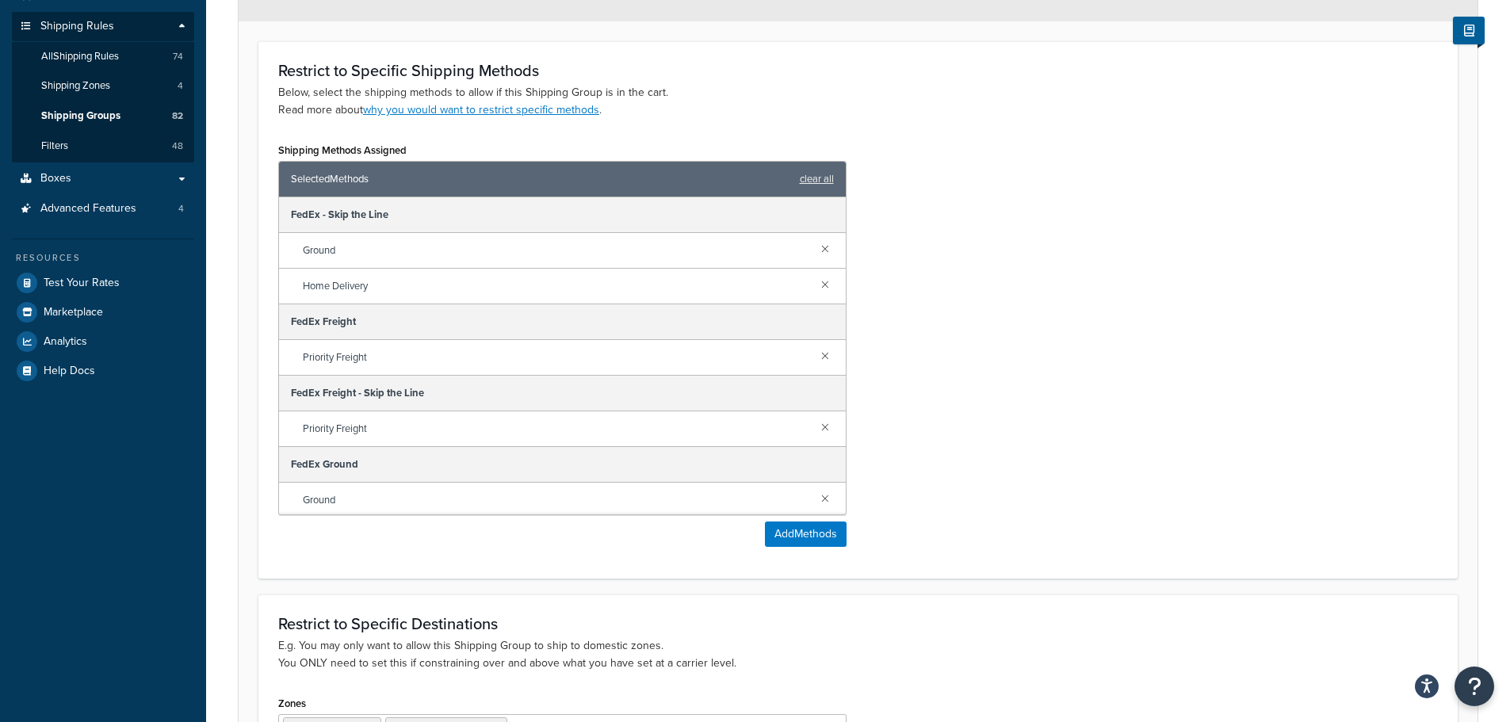
scroll to position [238, 0]
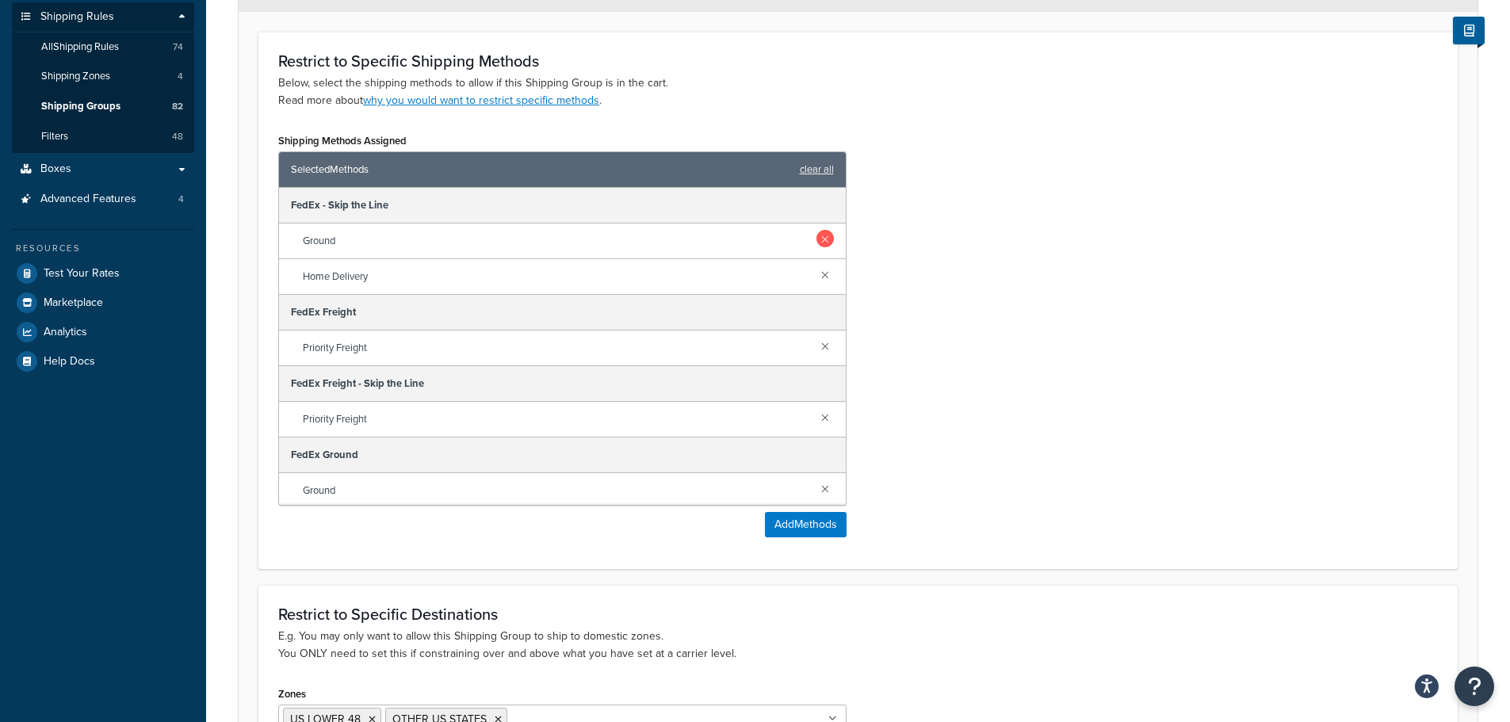
click at [816, 237] on link at bounding box center [824, 238] width 17 height 17
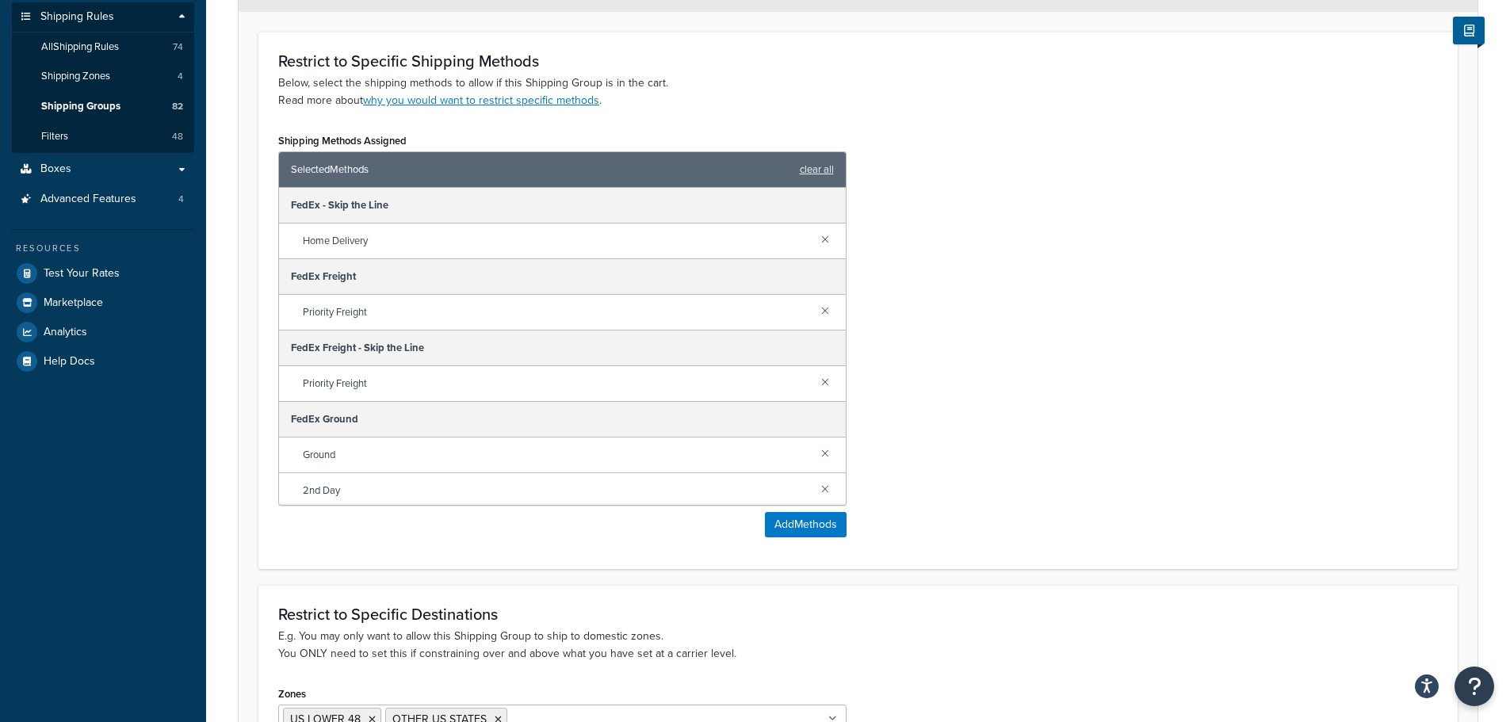
click at [816, 237] on link at bounding box center [824, 238] width 17 height 17
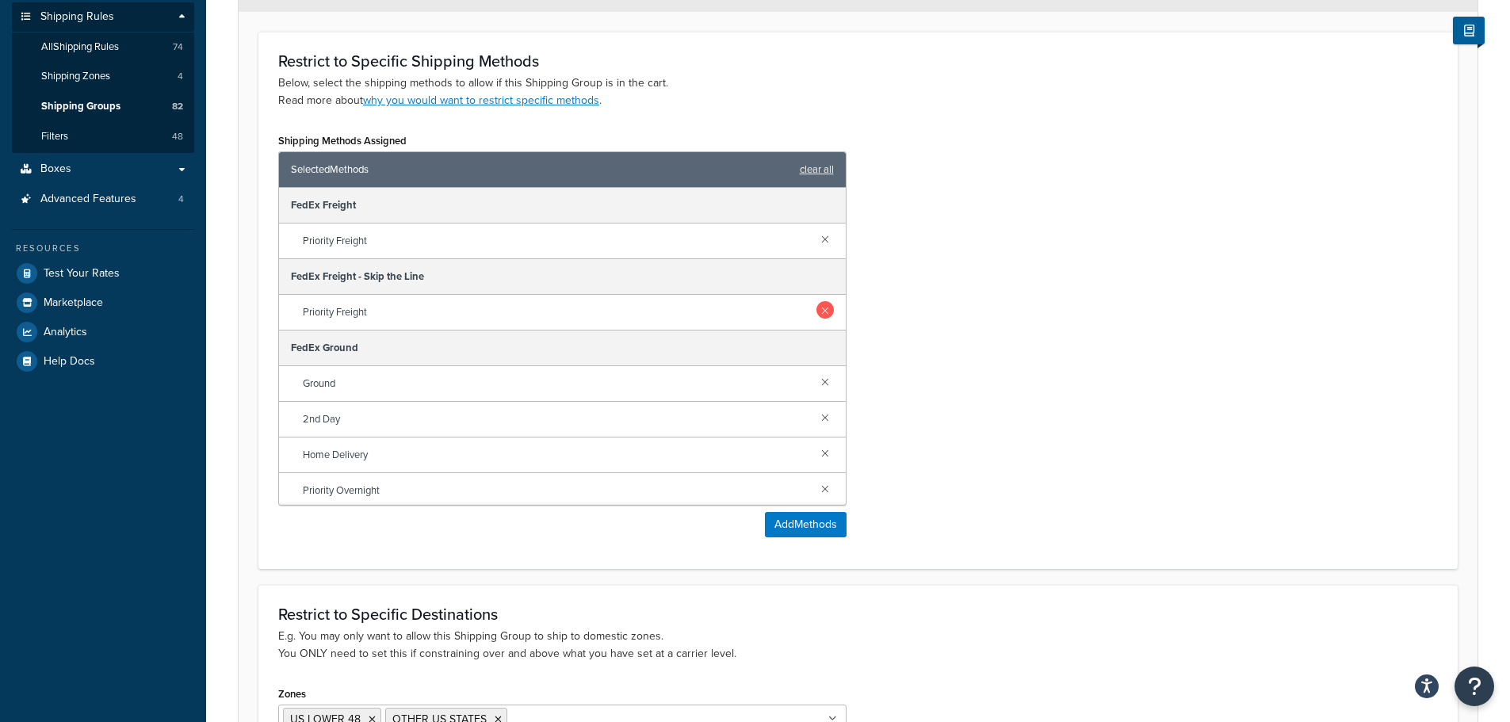
click at [816, 311] on link at bounding box center [824, 309] width 17 height 17
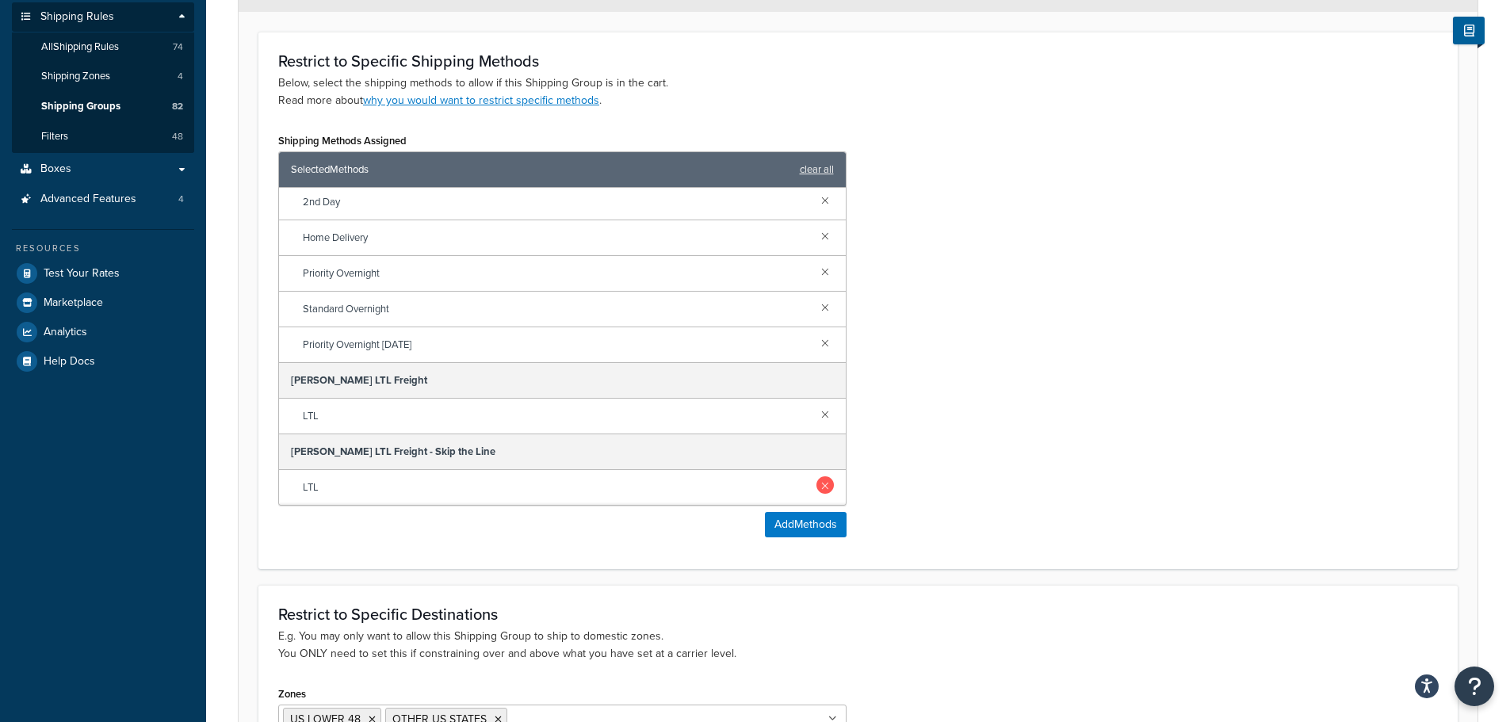
click at [816, 482] on link at bounding box center [824, 484] width 17 height 17
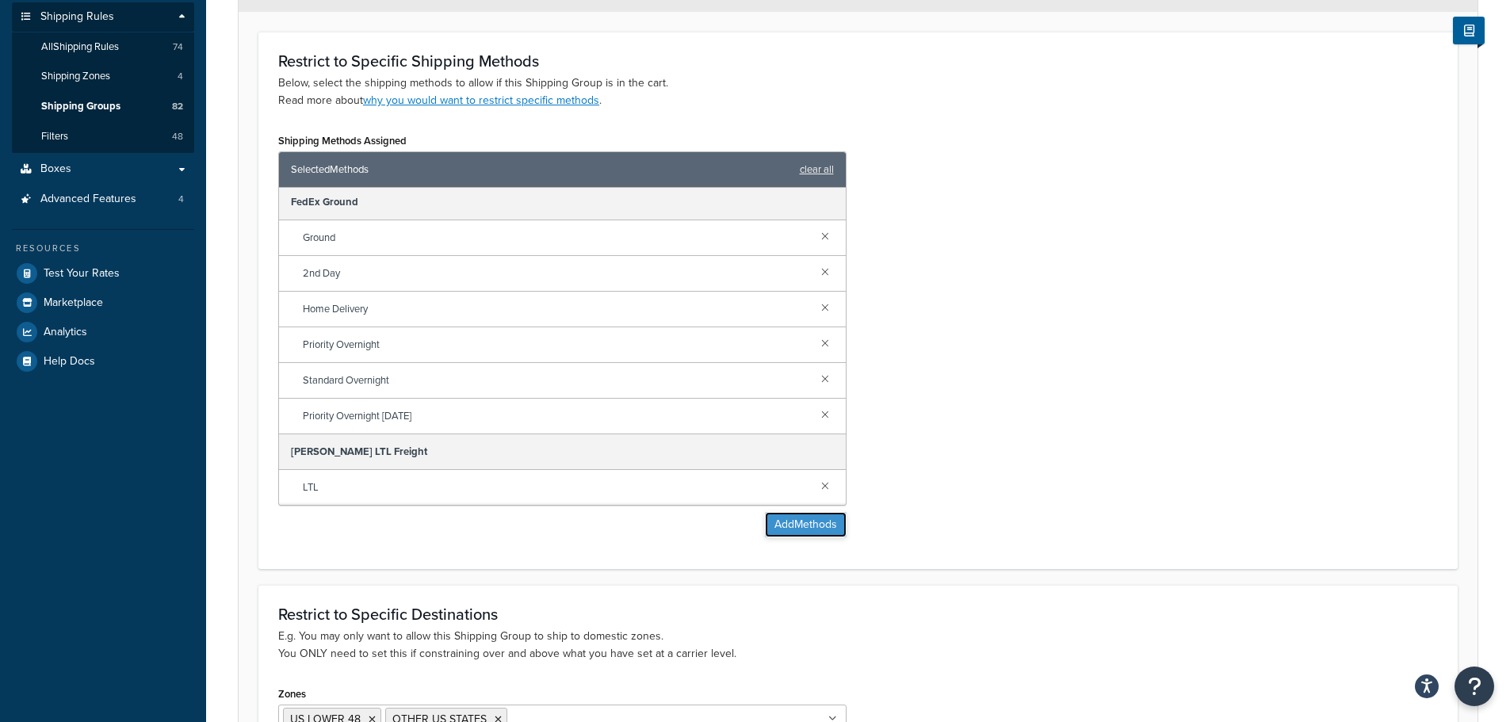
click at [809, 527] on button "Add Methods" at bounding box center [806, 524] width 82 height 25
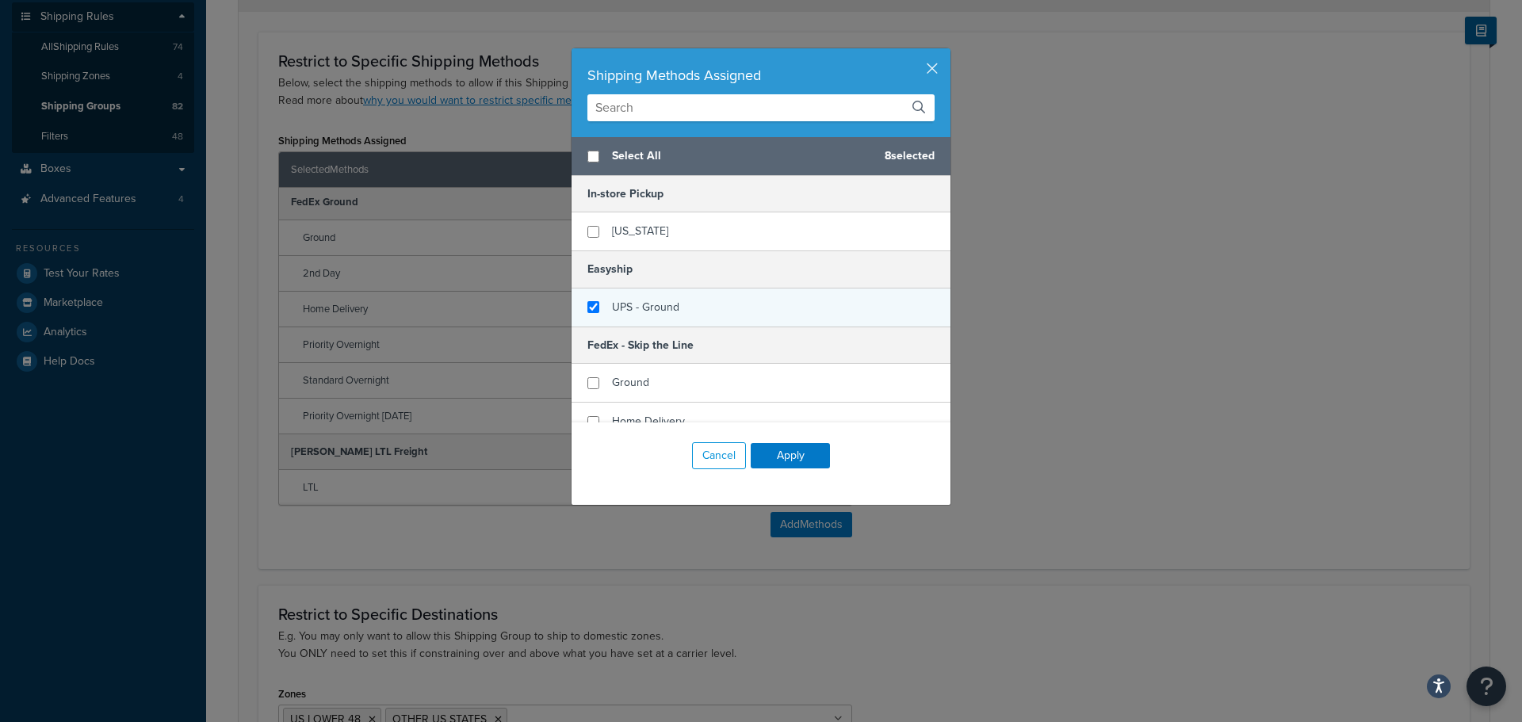
checkbox input "false"
checkbox input "true"
click at [653, 315] on span "UPS - Ground" at bounding box center [645, 307] width 67 height 17
click at [794, 449] on button "Apply" at bounding box center [790, 455] width 79 height 25
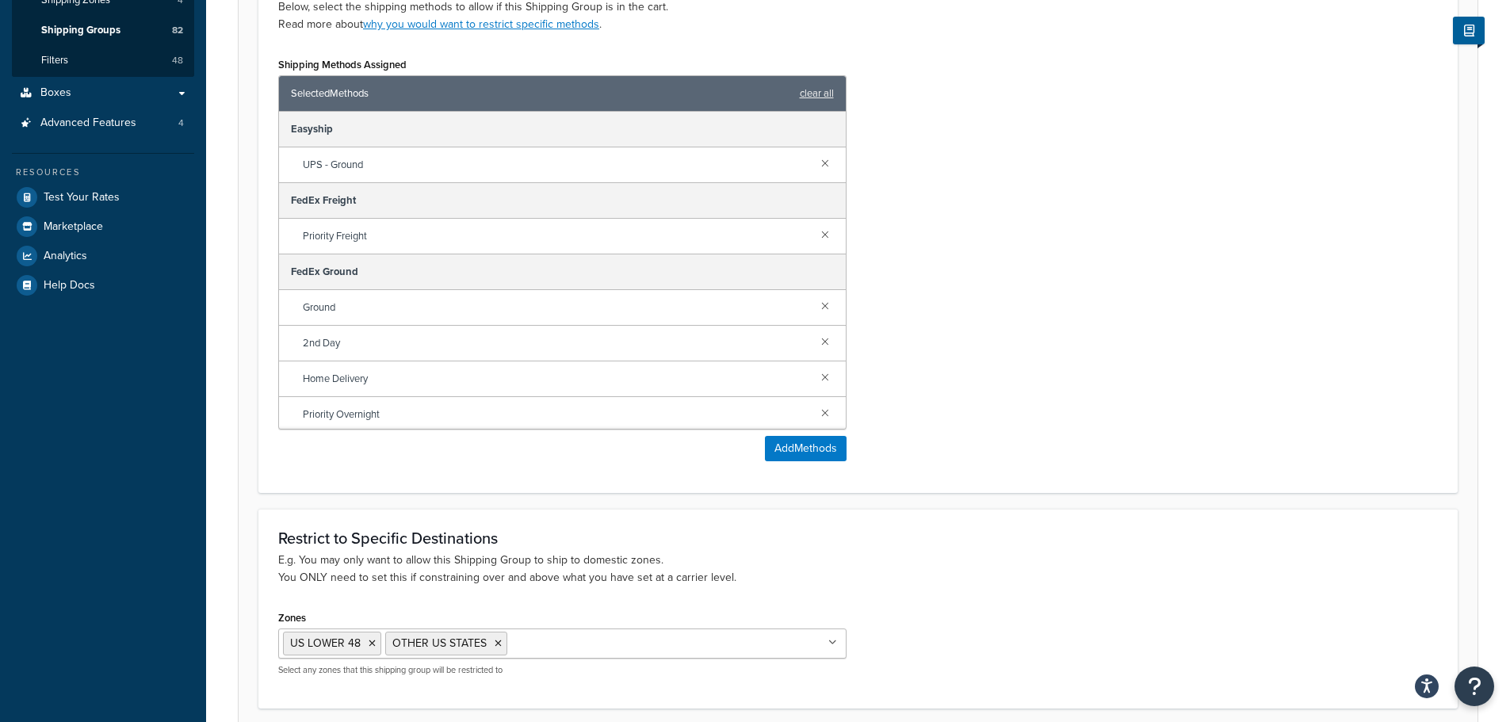
scroll to position [445, 0]
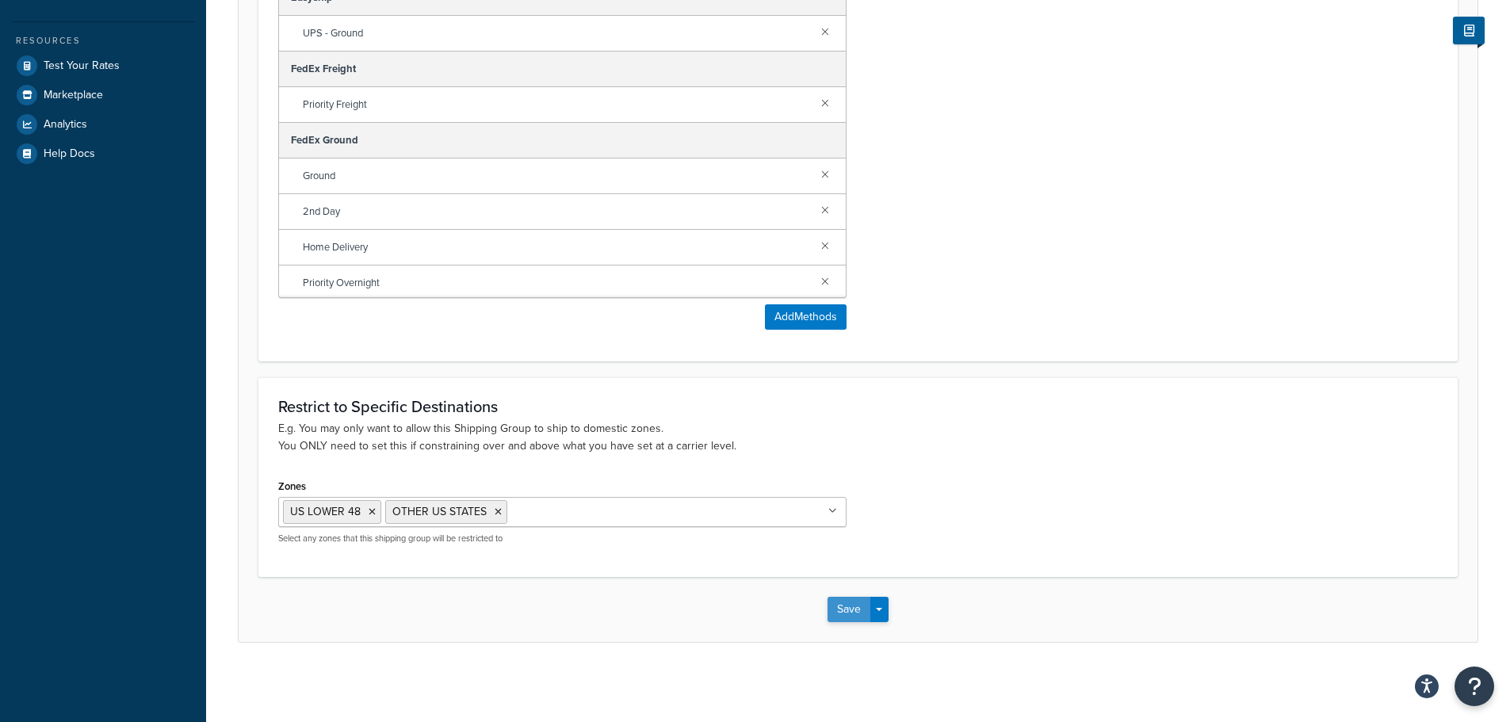
click at [843, 605] on button "Save" at bounding box center [848, 609] width 43 height 25
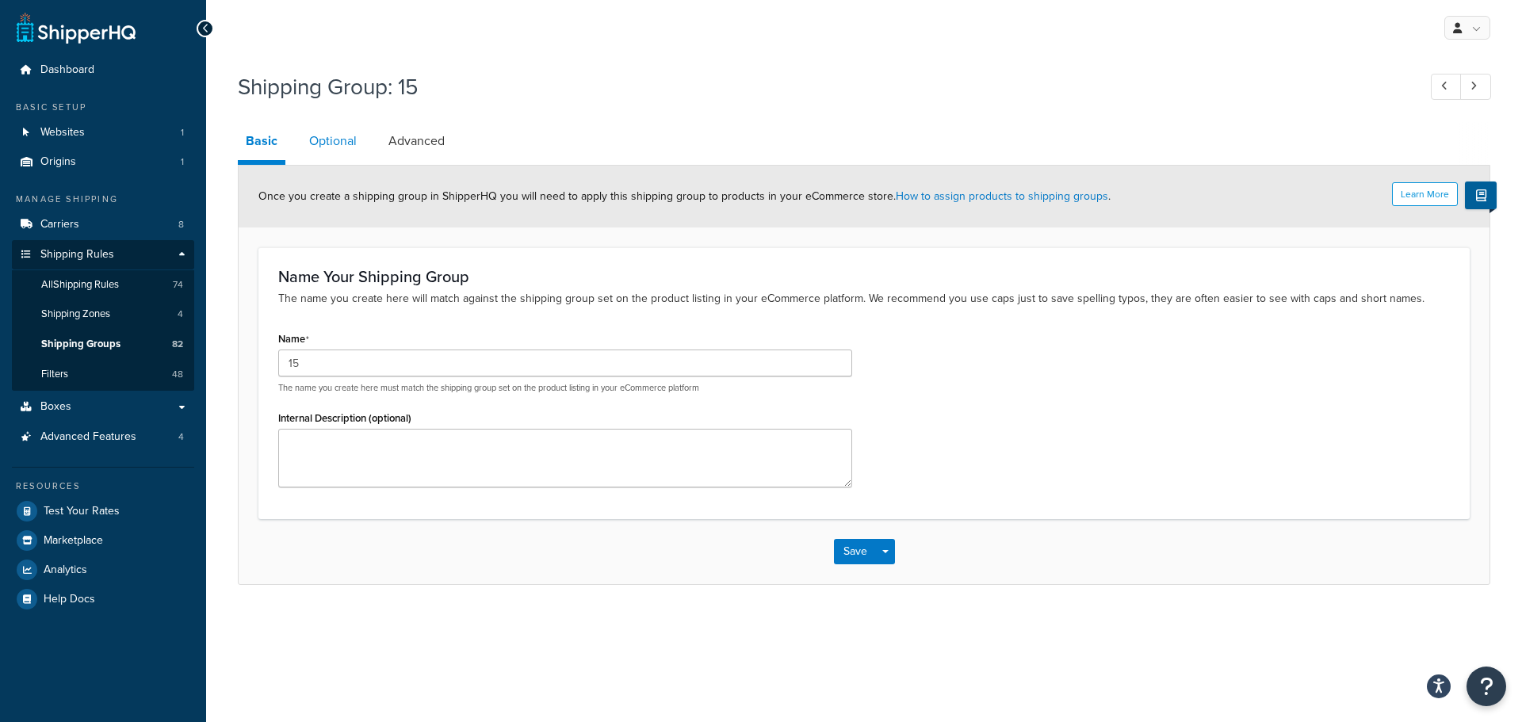
click at [346, 140] on link "Optional" at bounding box center [332, 141] width 63 height 38
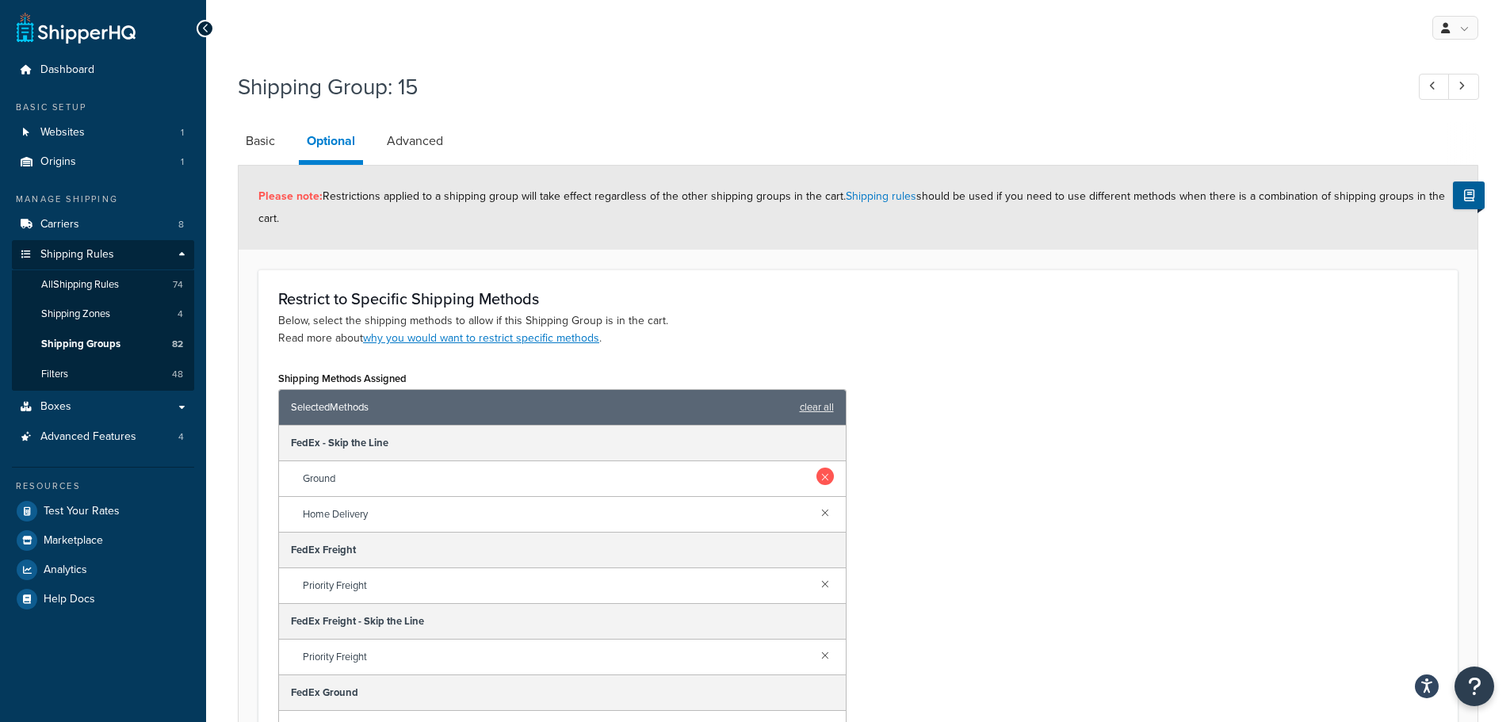
click at [819, 475] on link at bounding box center [824, 476] width 17 height 17
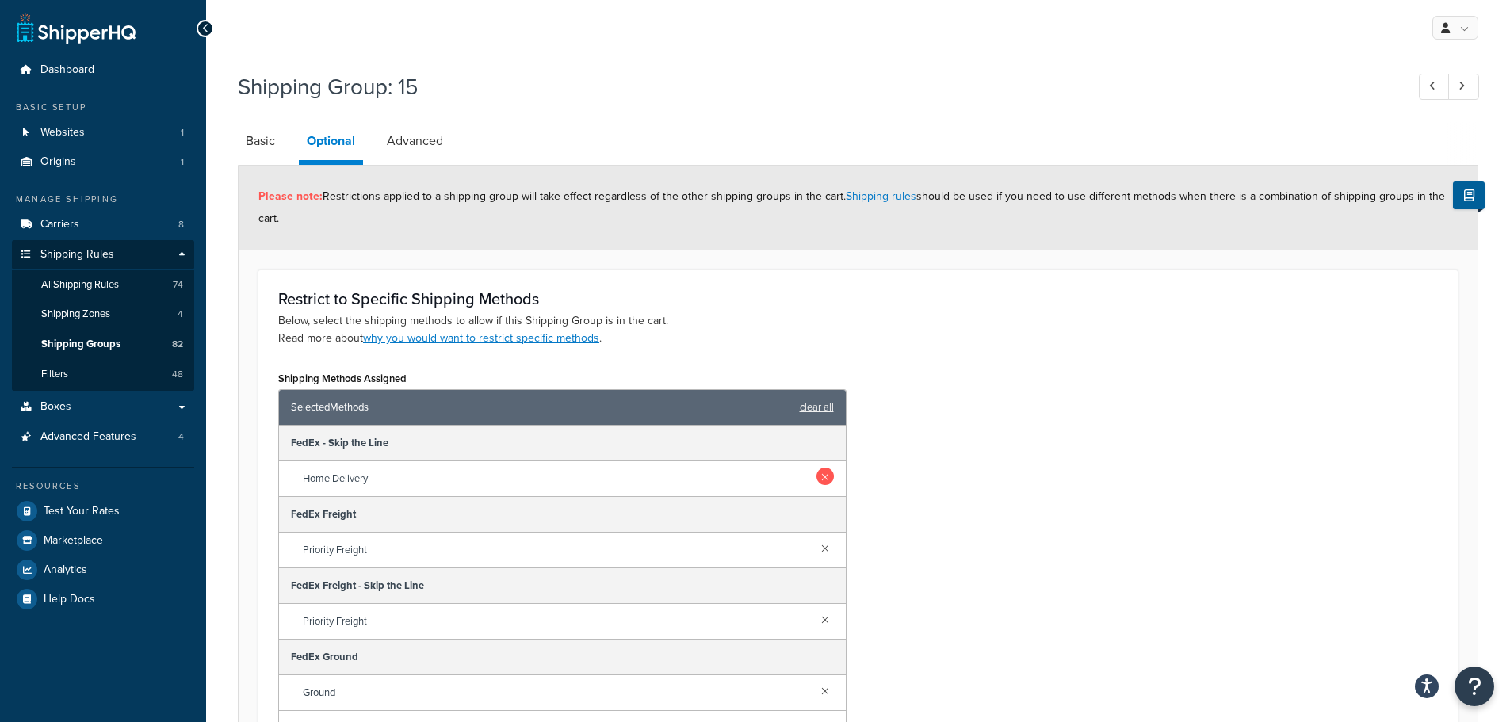
click at [818, 477] on link at bounding box center [824, 476] width 17 height 17
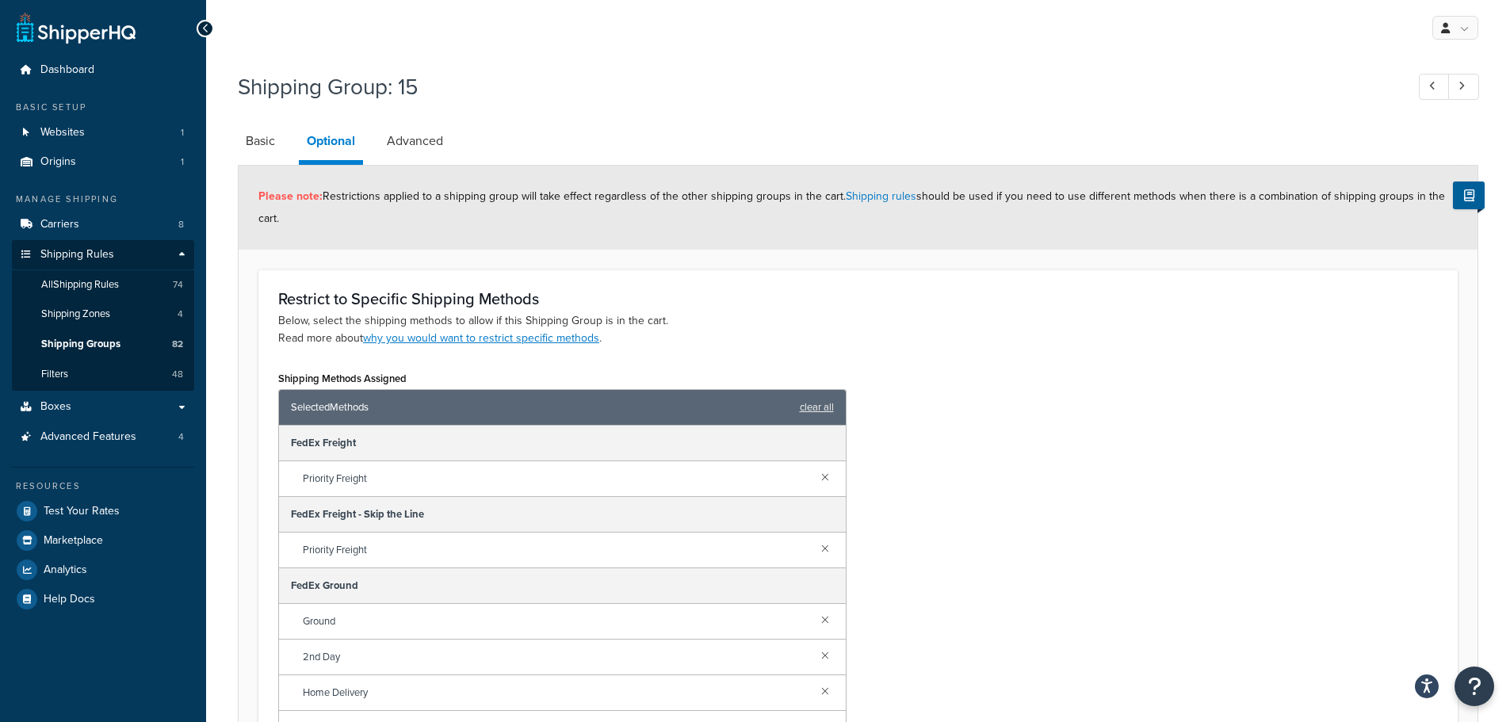
click at [803, 541] on div "Priority Freight" at bounding box center [562, 551] width 567 height 36
click at [816, 544] on link at bounding box center [824, 547] width 17 height 17
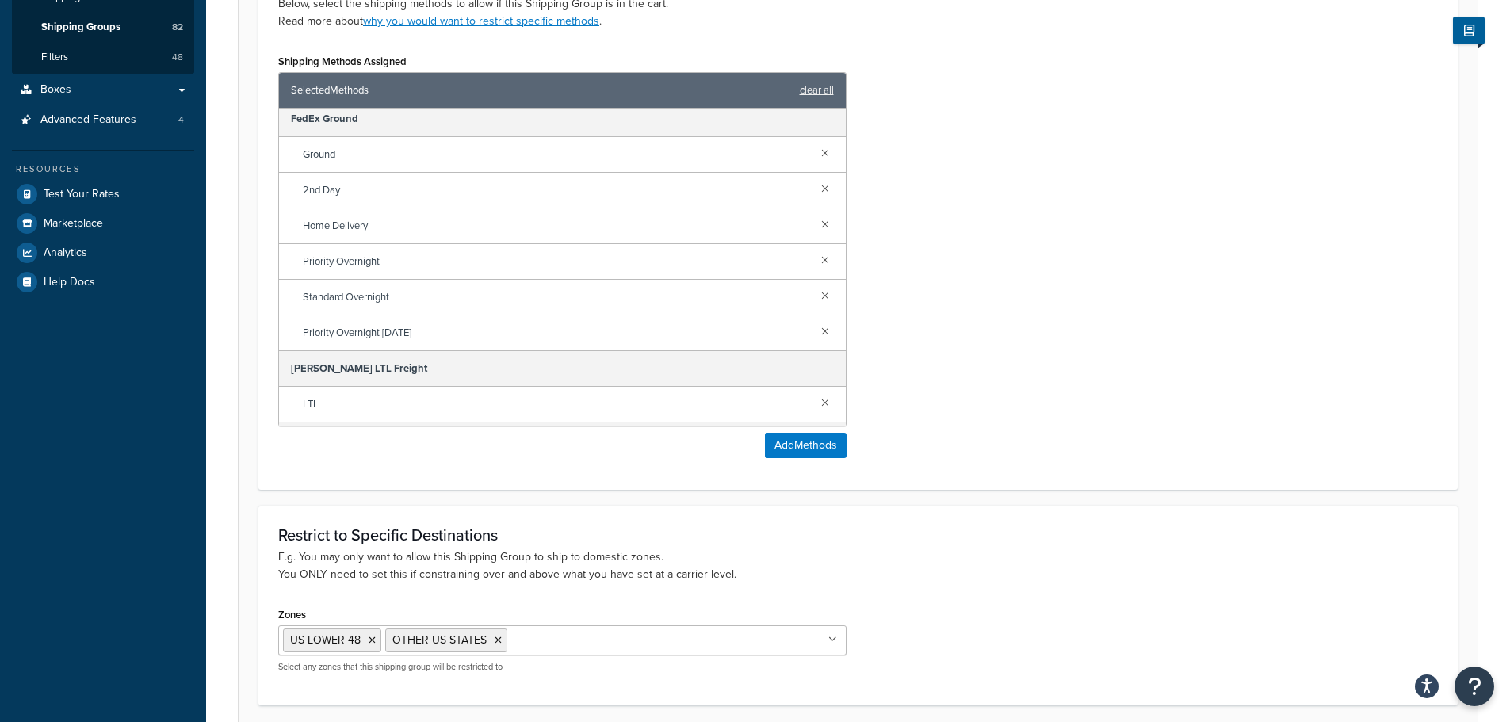
scroll to position [146, 0]
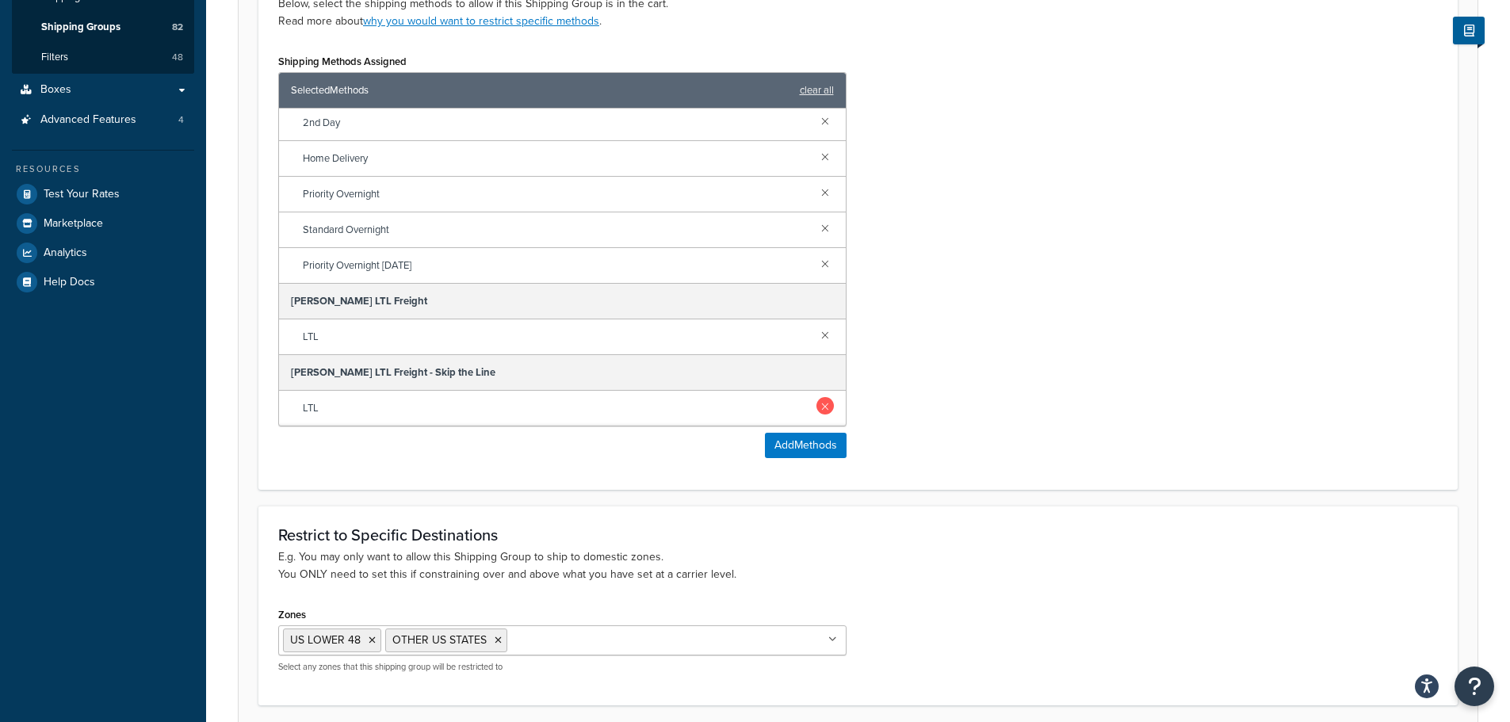
click at [820, 403] on link at bounding box center [824, 405] width 17 height 17
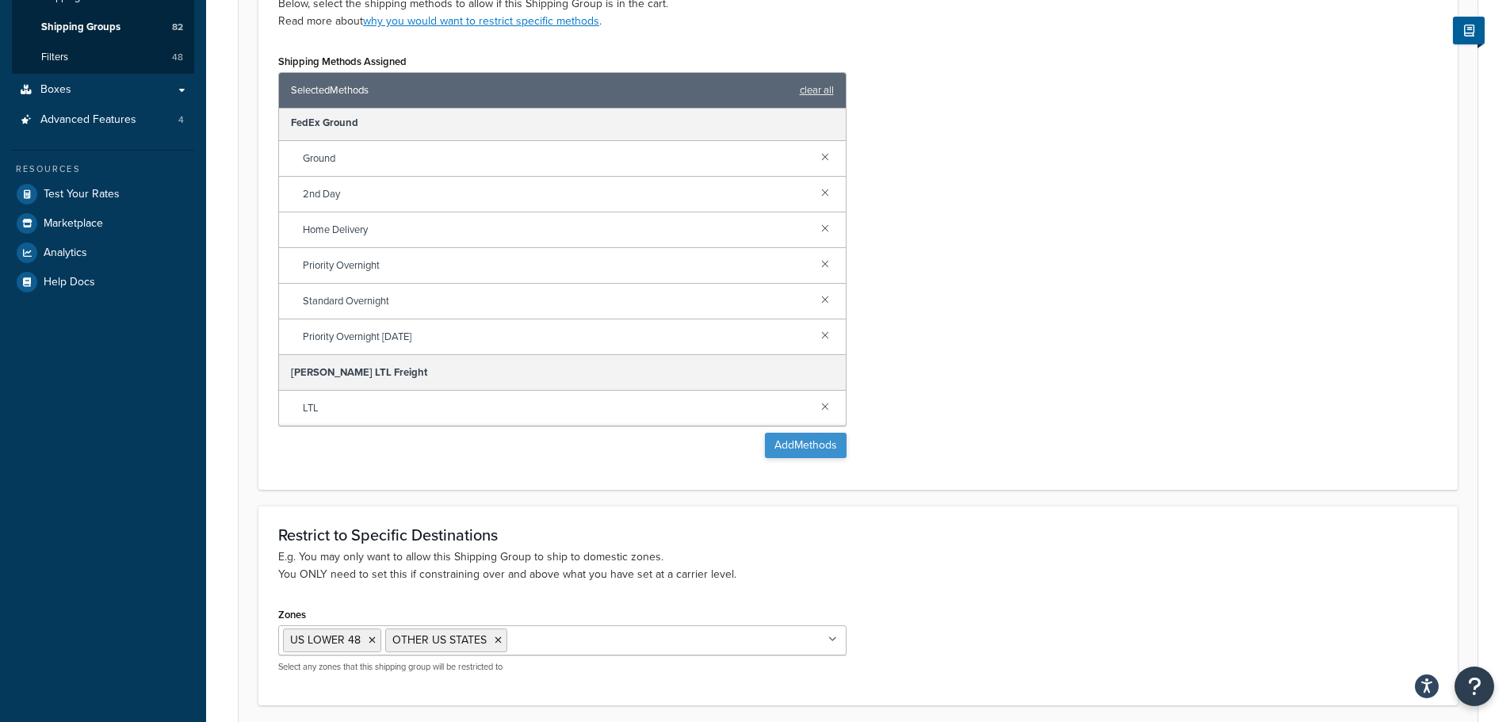
scroll to position [75, 0]
click at [808, 448] on button "Add Methods" at bounding box center [806, 445] width 82 height 25
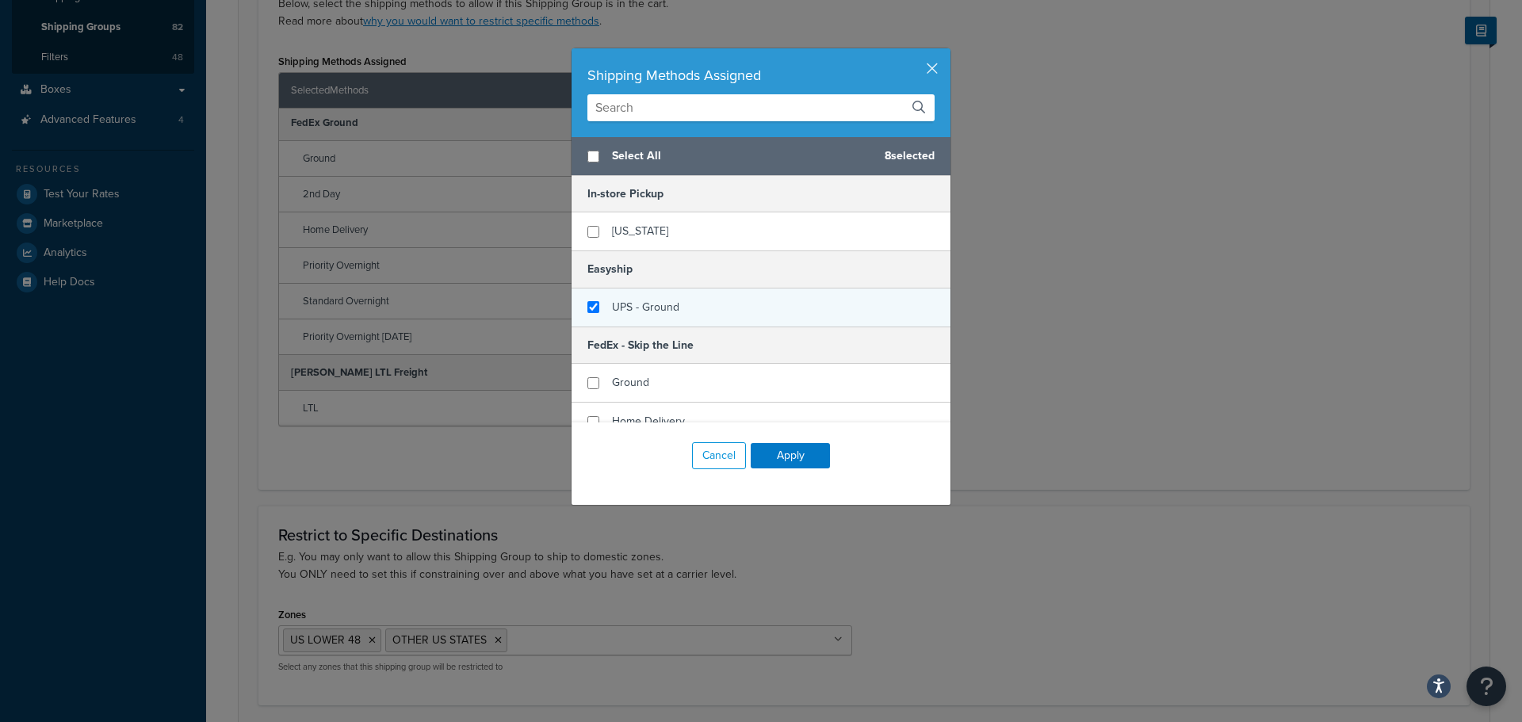
checkbox input "false"
checkbox input "true"
click at [747, 315] on div "UPS - Ground" at bounding box center [760, 308] width 379 height 38
click at [794, 464] on button "Apply" at bounding box center [790, 455] width 79 height 25
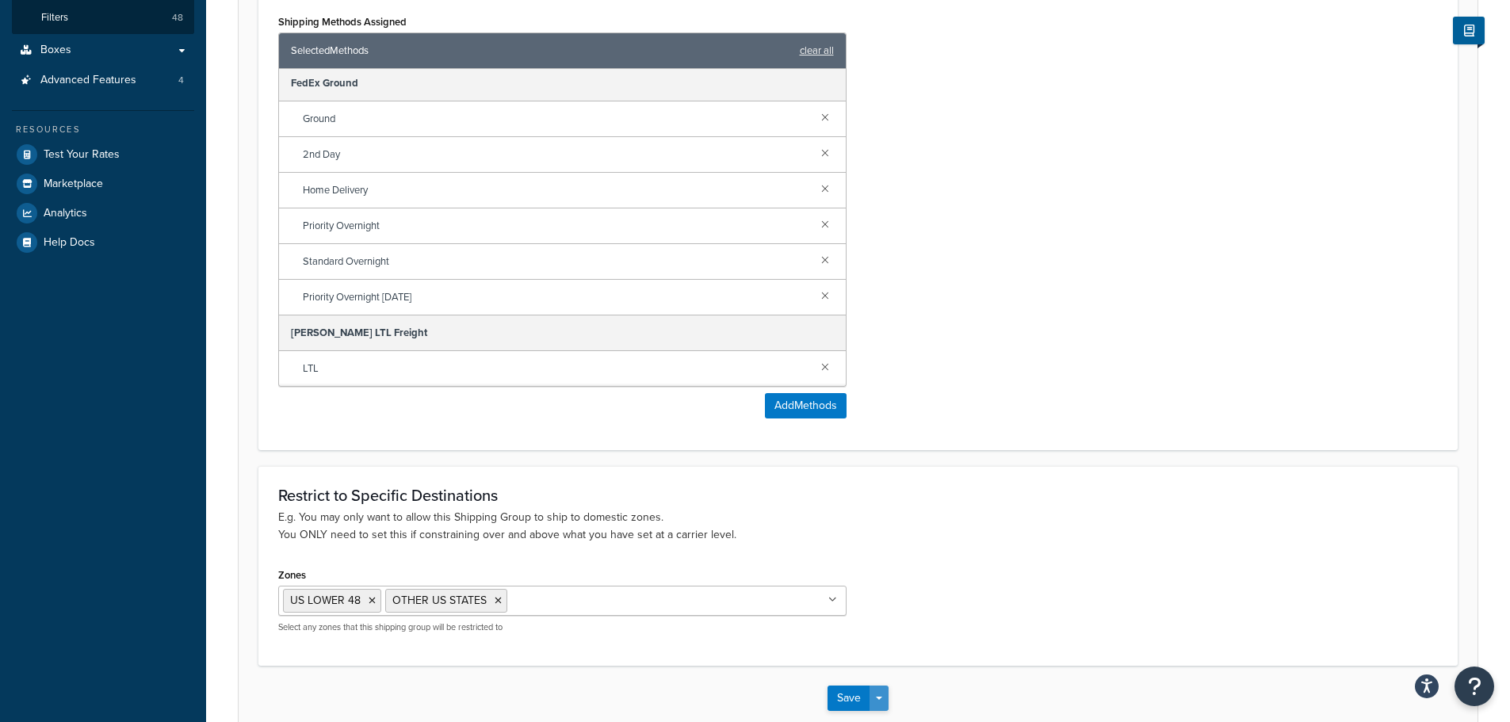
scroll to position [445, 0]
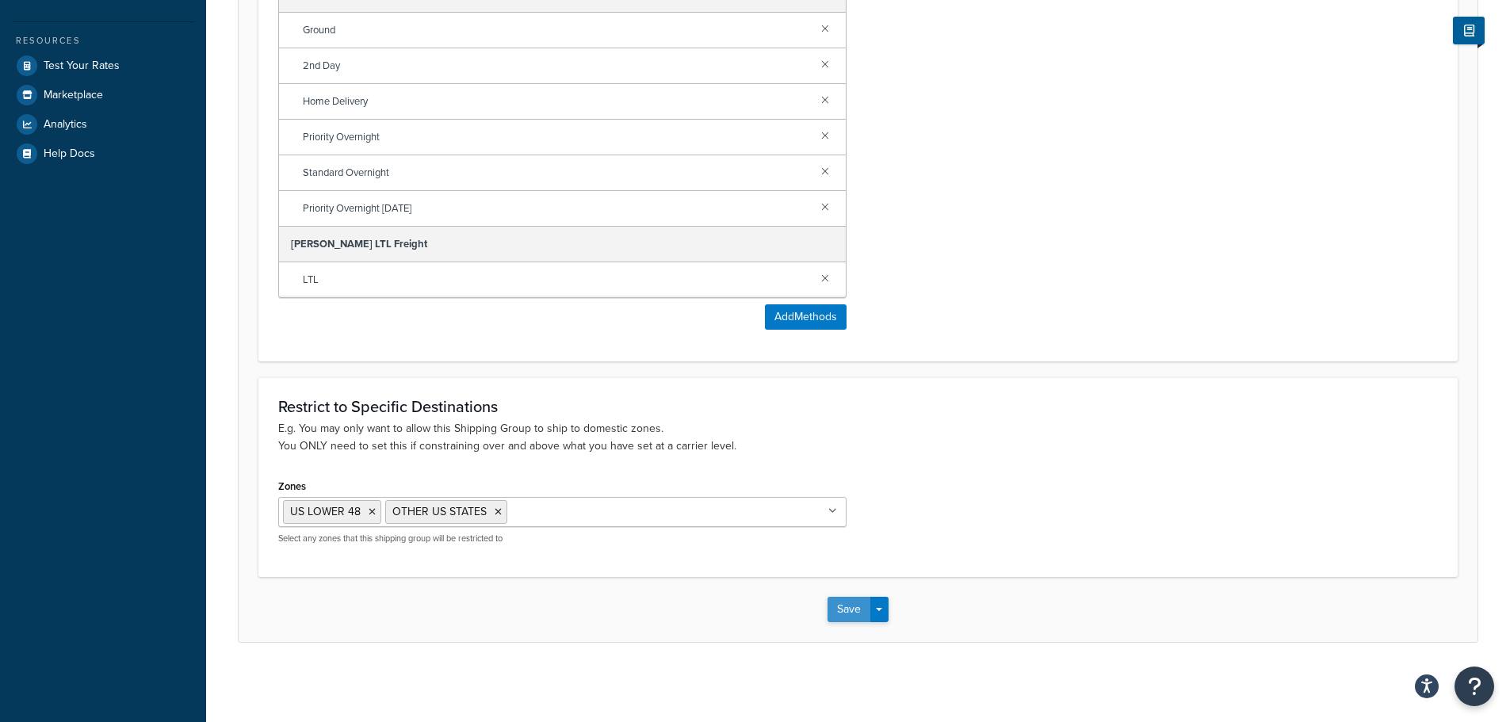
click at [852, 611] on button "Save" at bounding box center [848, 609] width 43 height 25
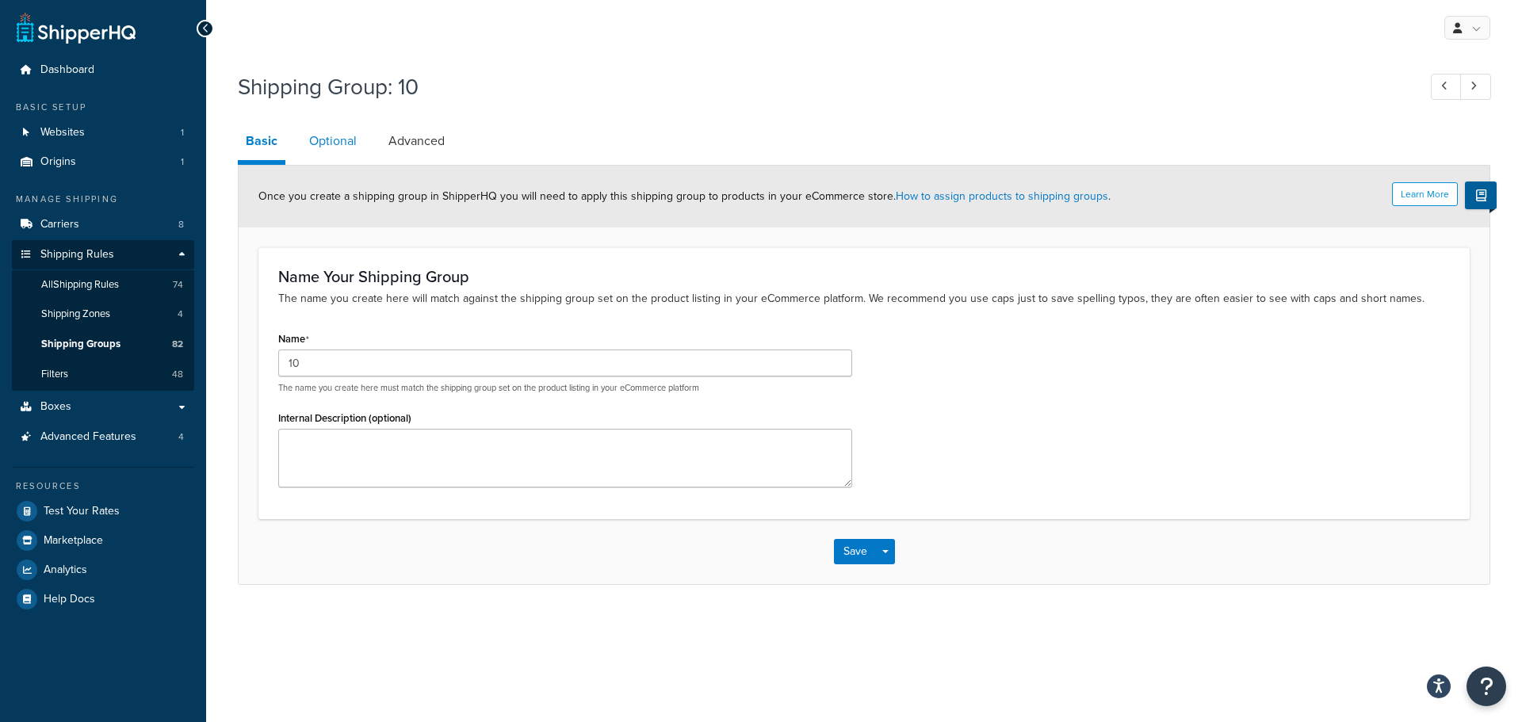
click at [327, 145] on link "Optional" at bounding box center [332, 141] width 63 height 38
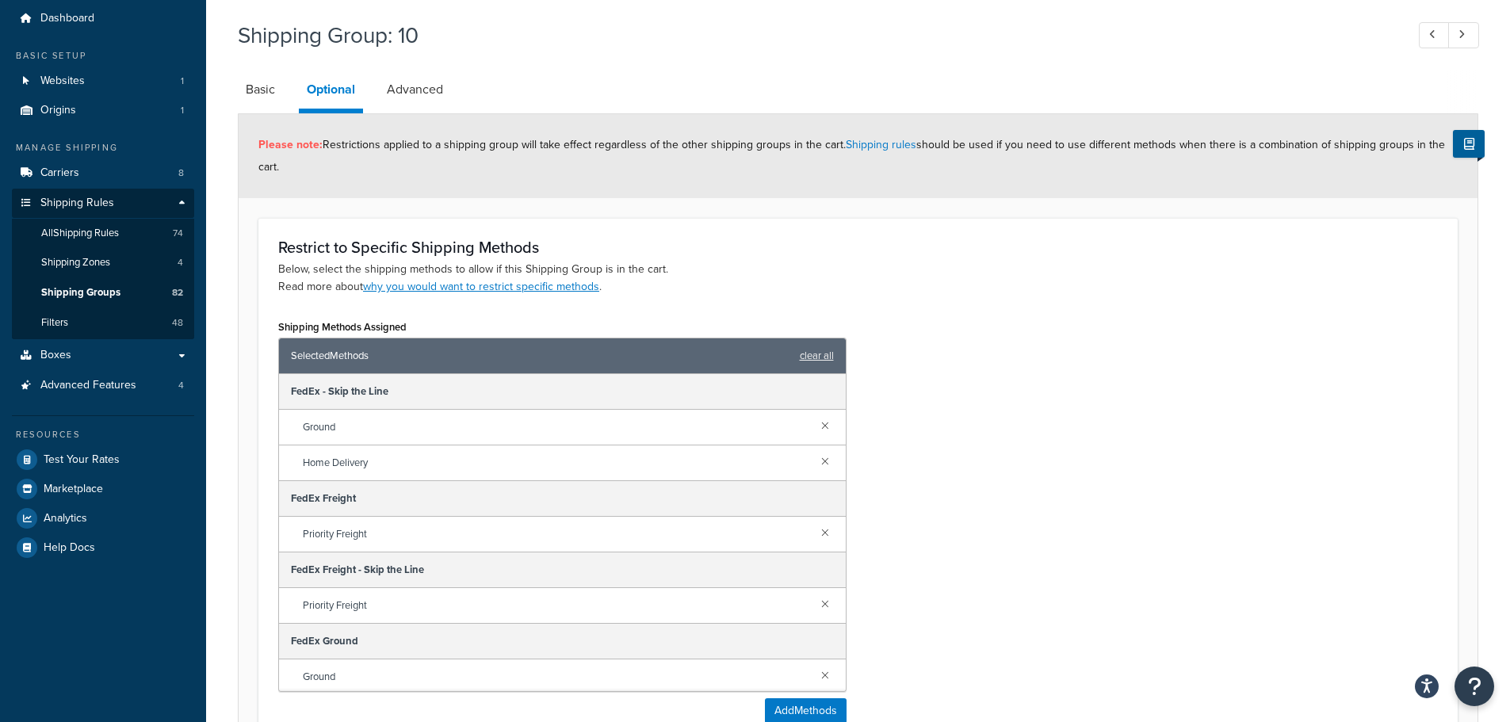
scroll to position [159, 0]
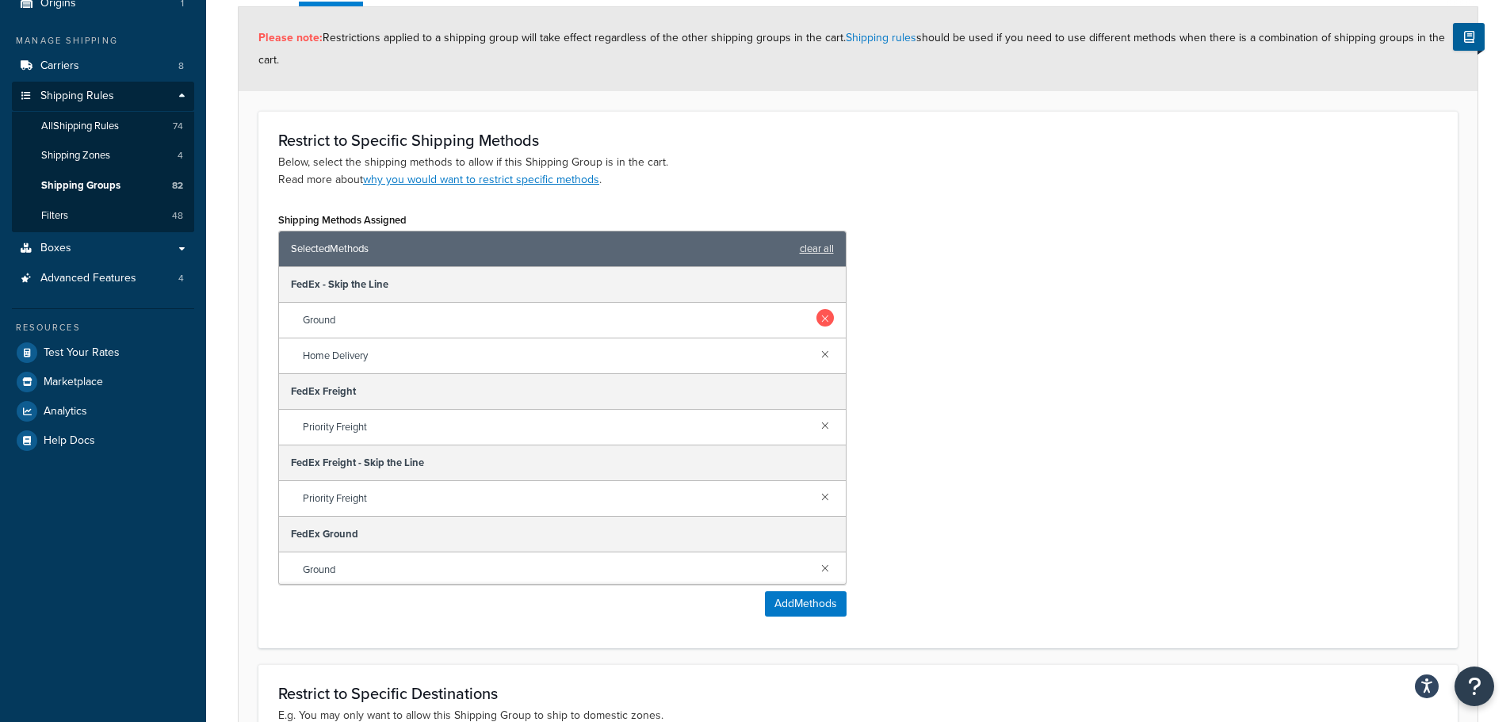
click at [816, 322] on link at bounding box center [824, 317] width 17 height 17
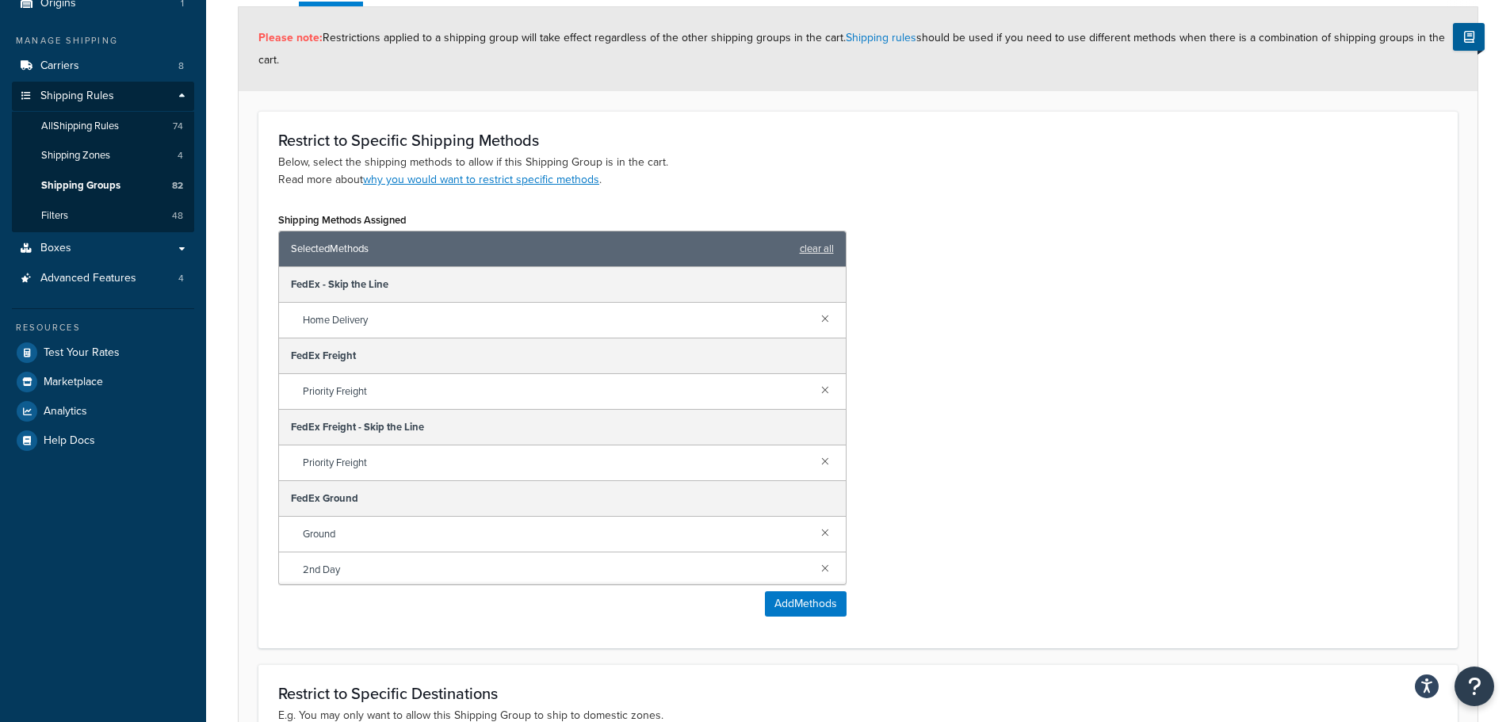
click at [816, 322] on link at bounding box center [824, 317] width 17 height 17
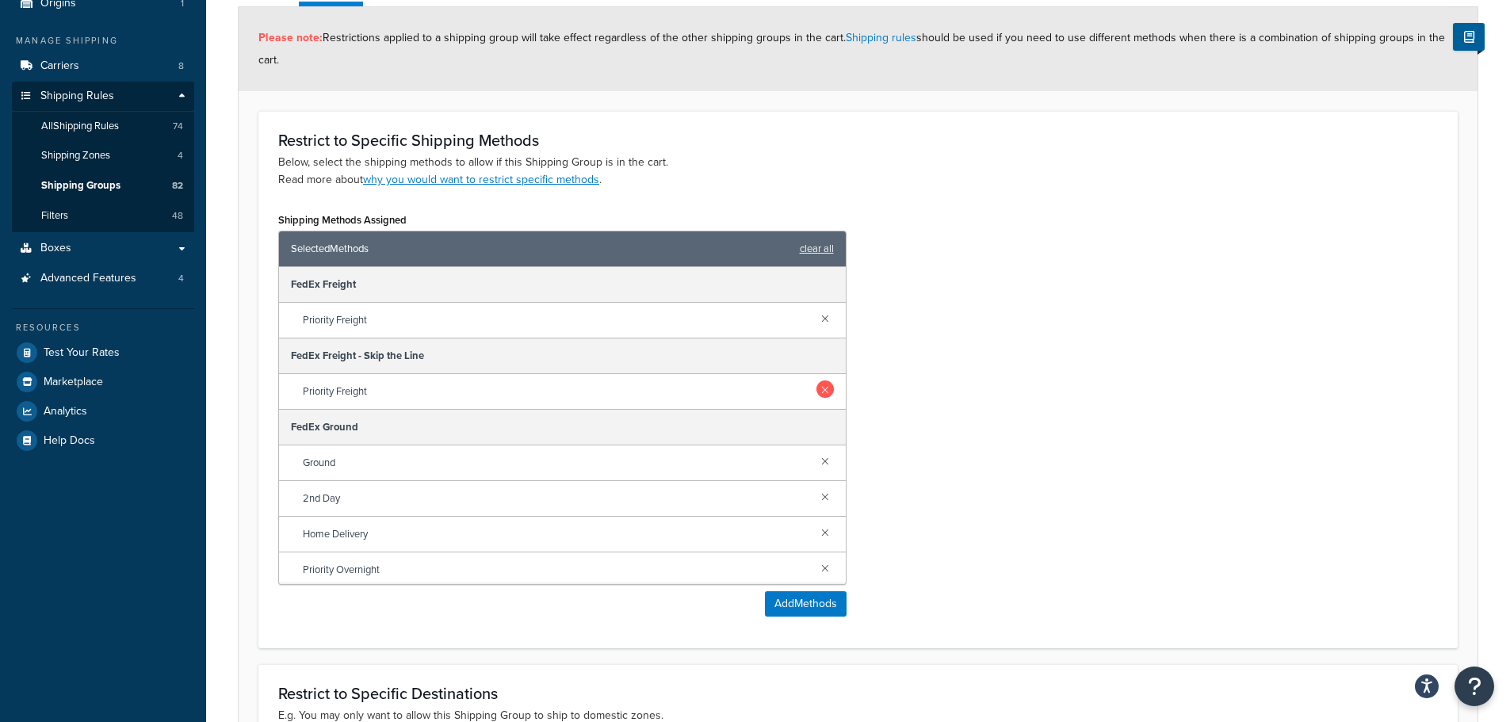
click at [816, 392] on link at bounding box center [824, 388] width 17 height 17
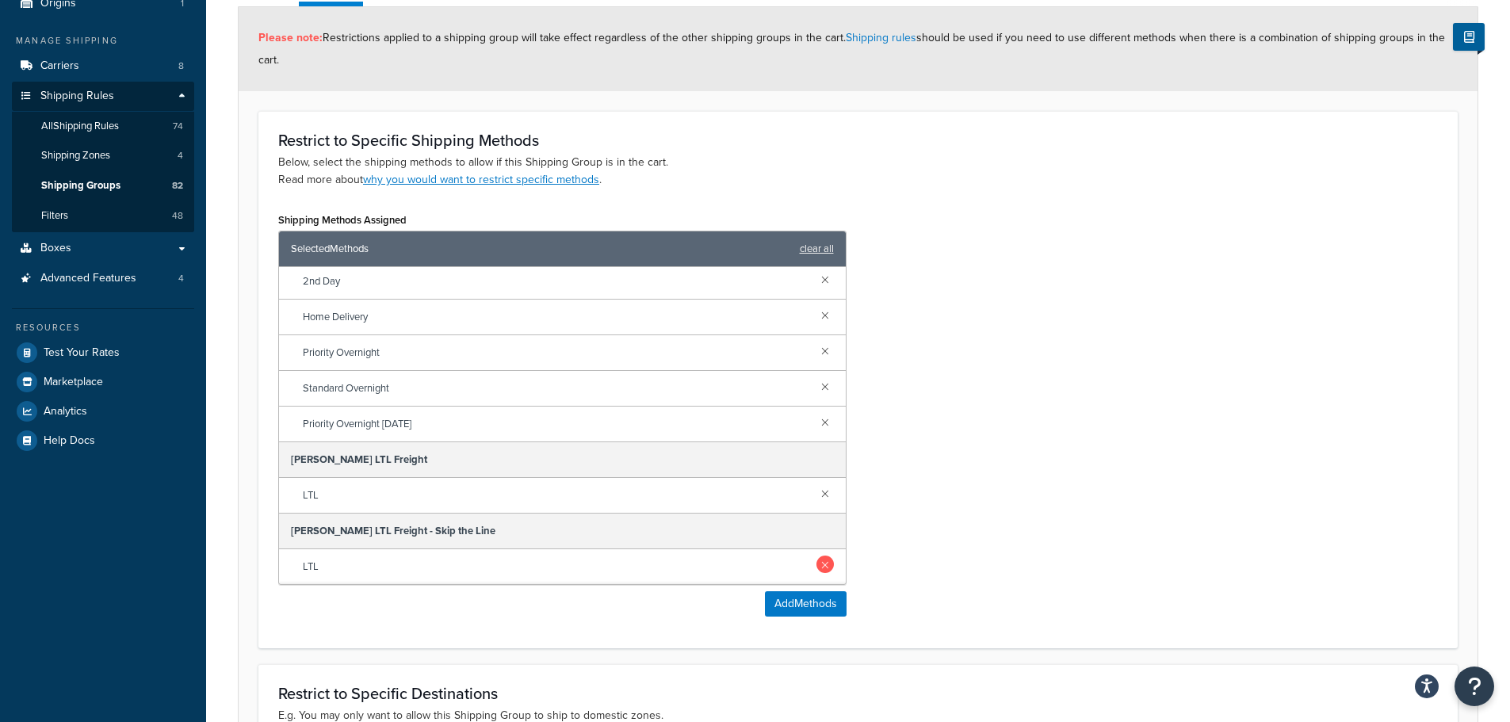
click at [816, 568] on link at bounding box center [824, 564] width 17 height 17
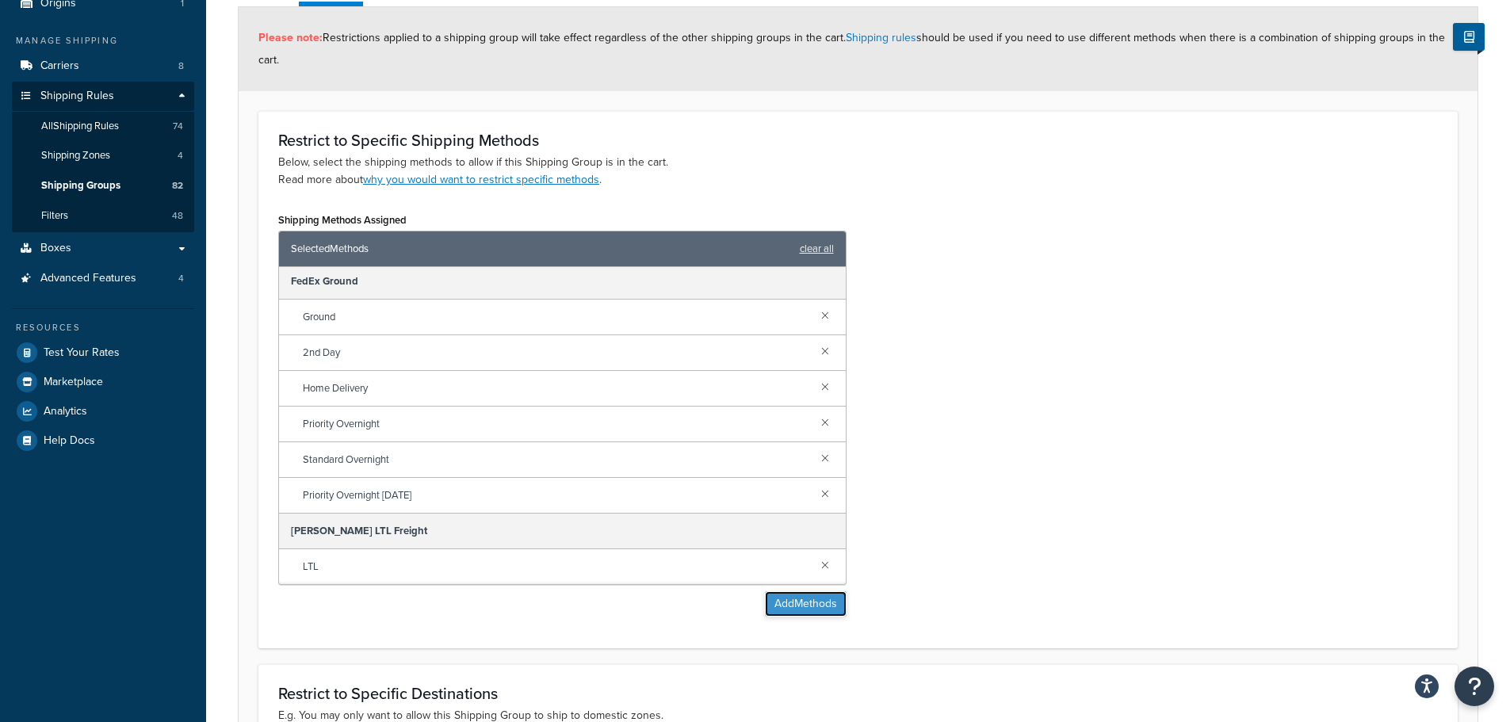
click at [793, 607] on button "Add Methods" at bounding box center [806, 603] width 82 height 25
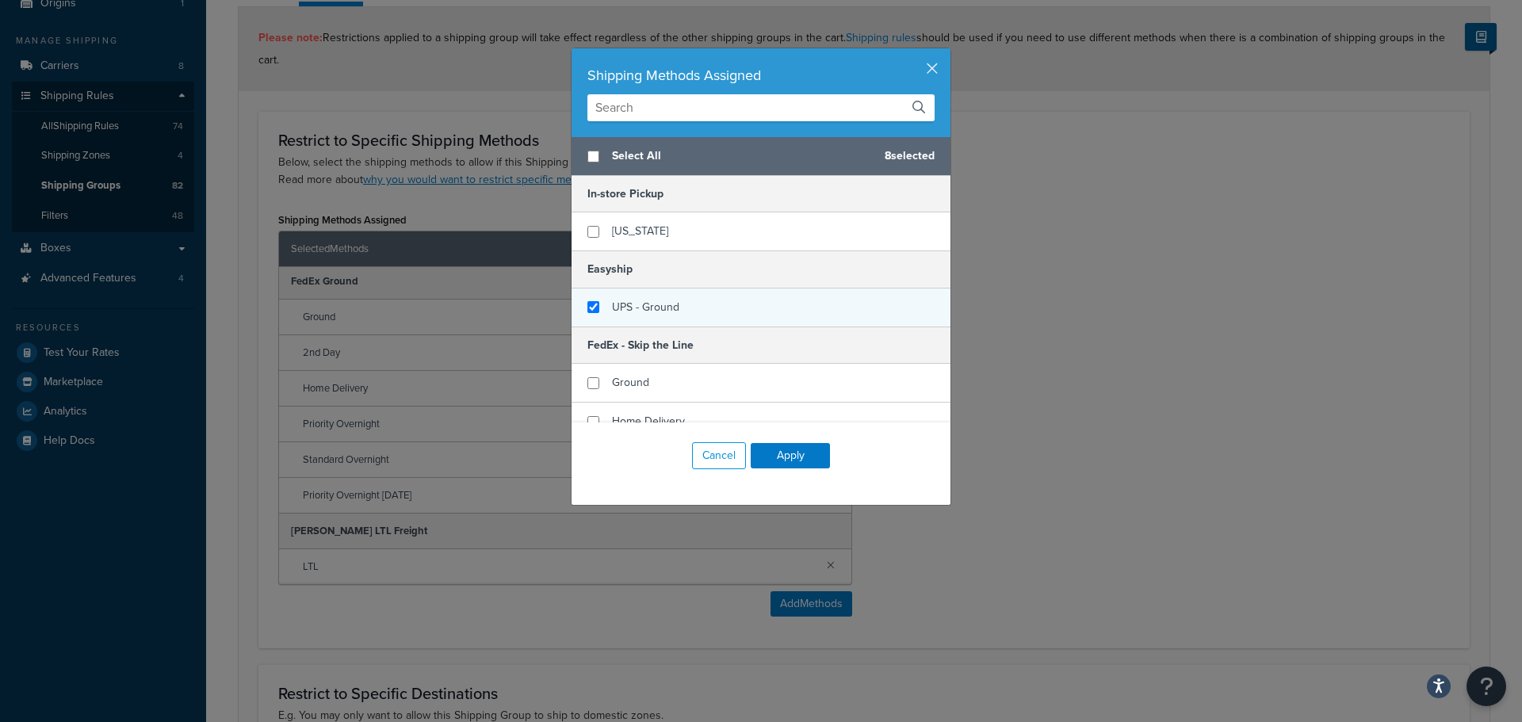
checkbox input "false"
checkbox input "true"
click at [659, 296] on div "UPS - Ground" at bounding box center [645, 307] width 67 height 22
click at [789, 451] on button "Apply" at bounding box center [790, 455] width 79 height 25
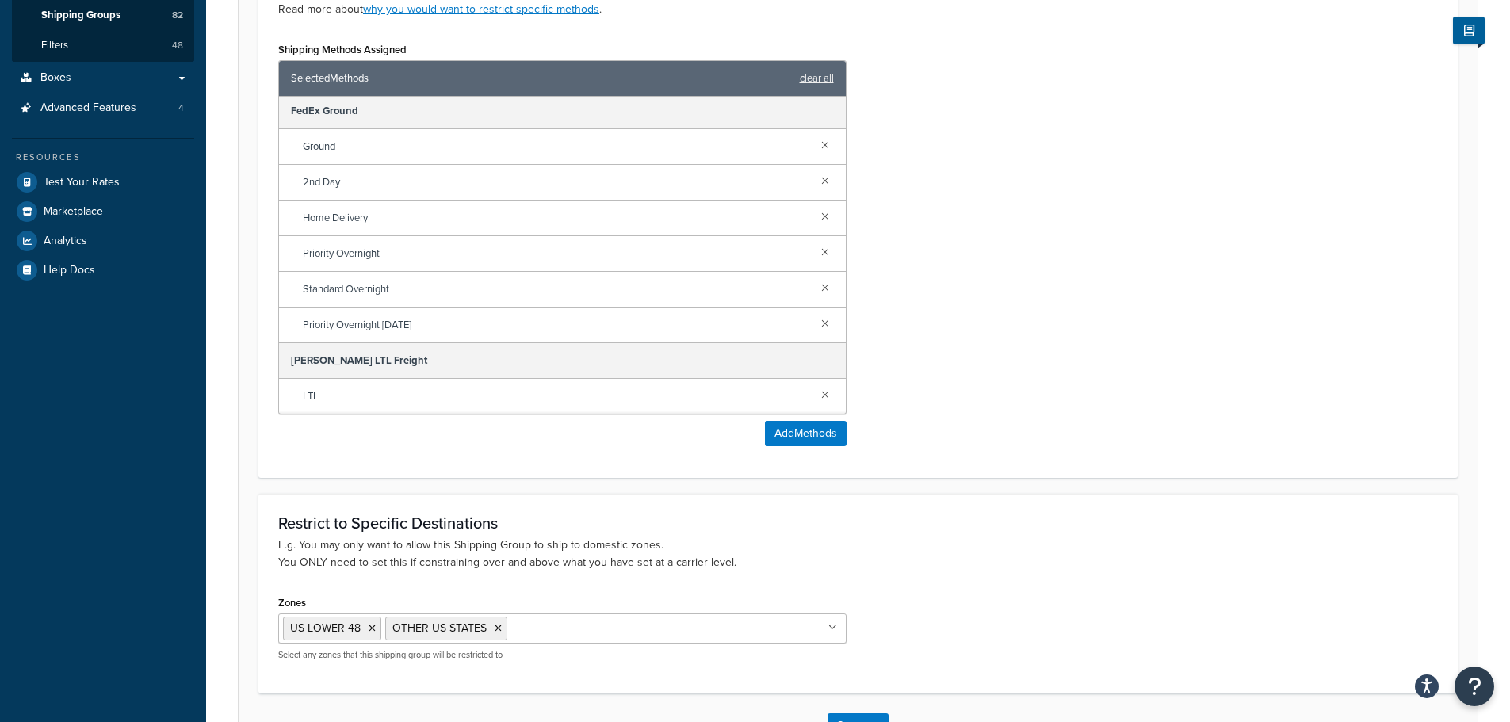
scroll to position [445, 0]
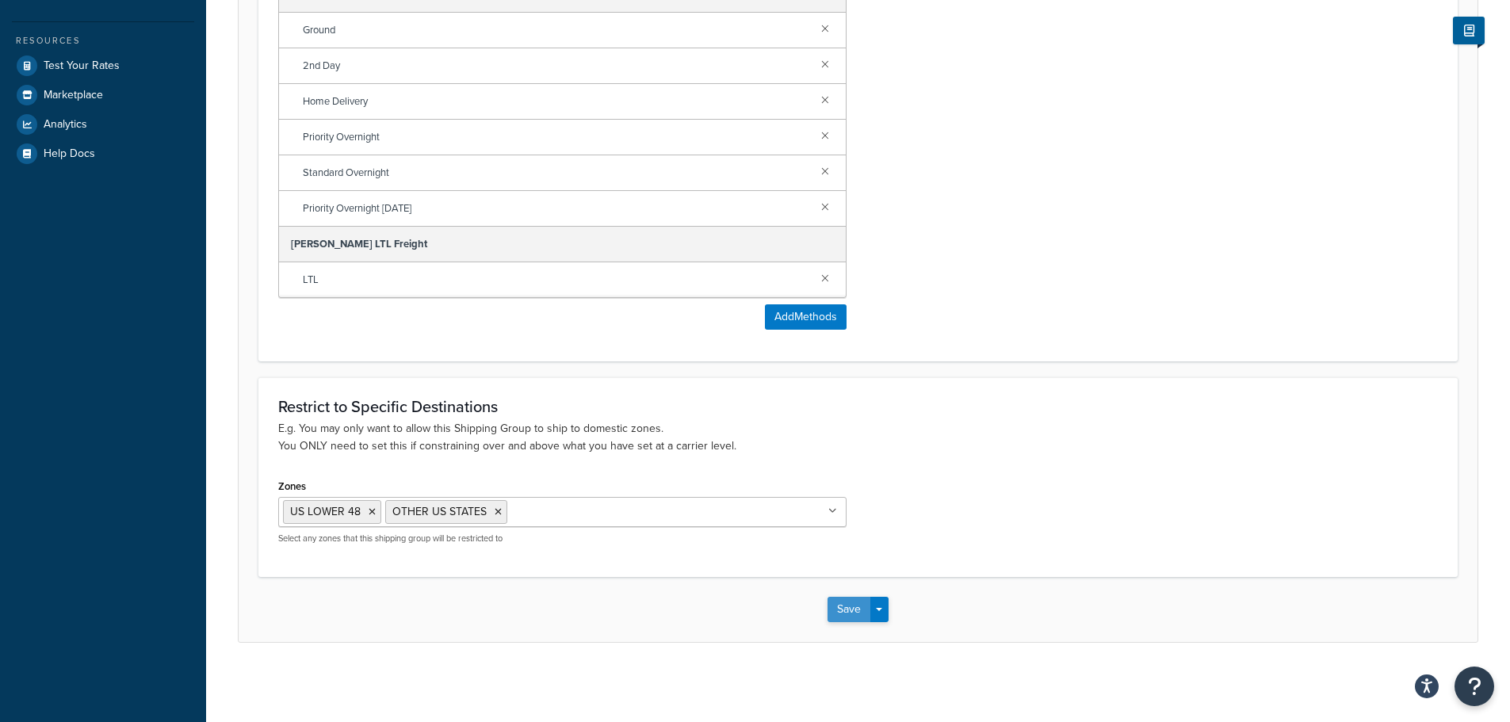
click at [837, 609] on button "Save" at bounding box center [848, 609] width 43 height 25
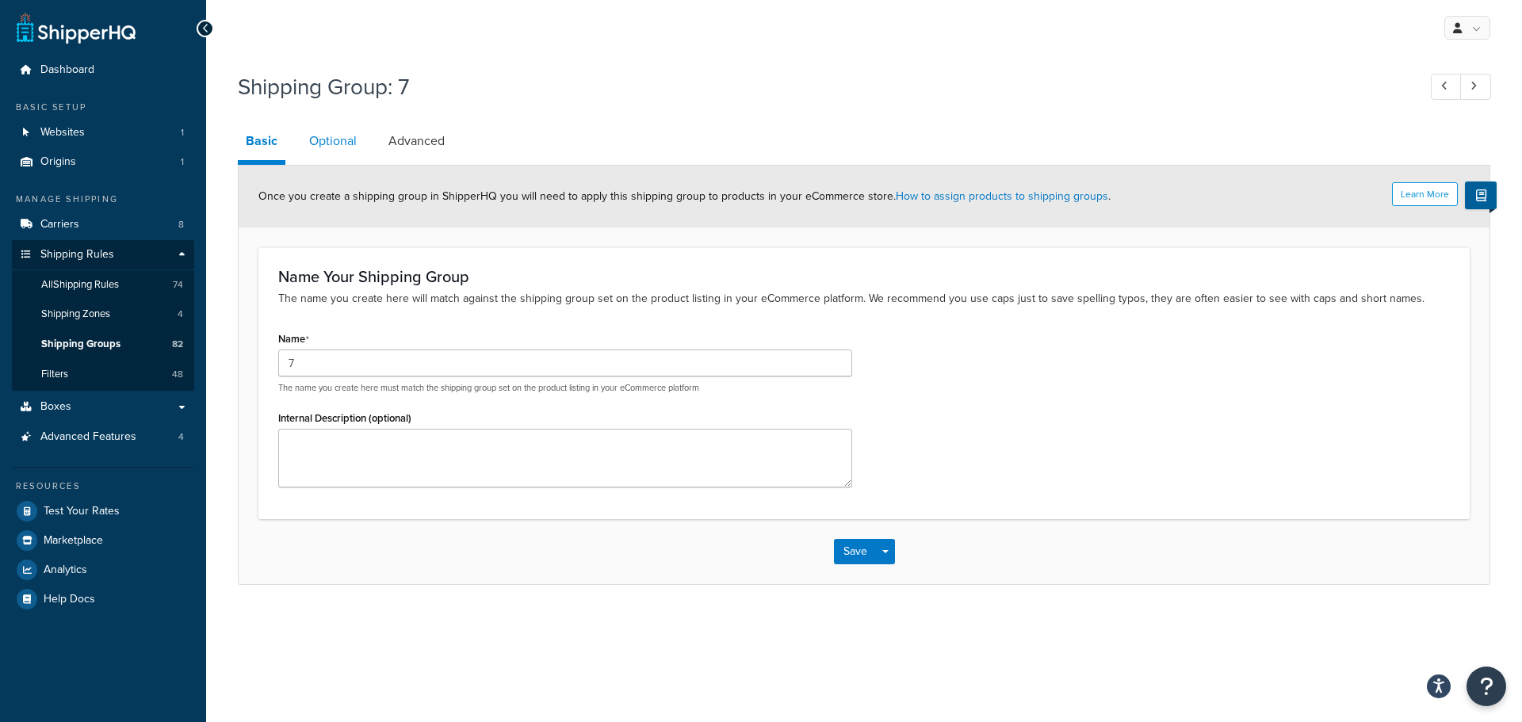
click at [344, 142] on link "Optional" at bounding box center [332, 141] width 63 height 38
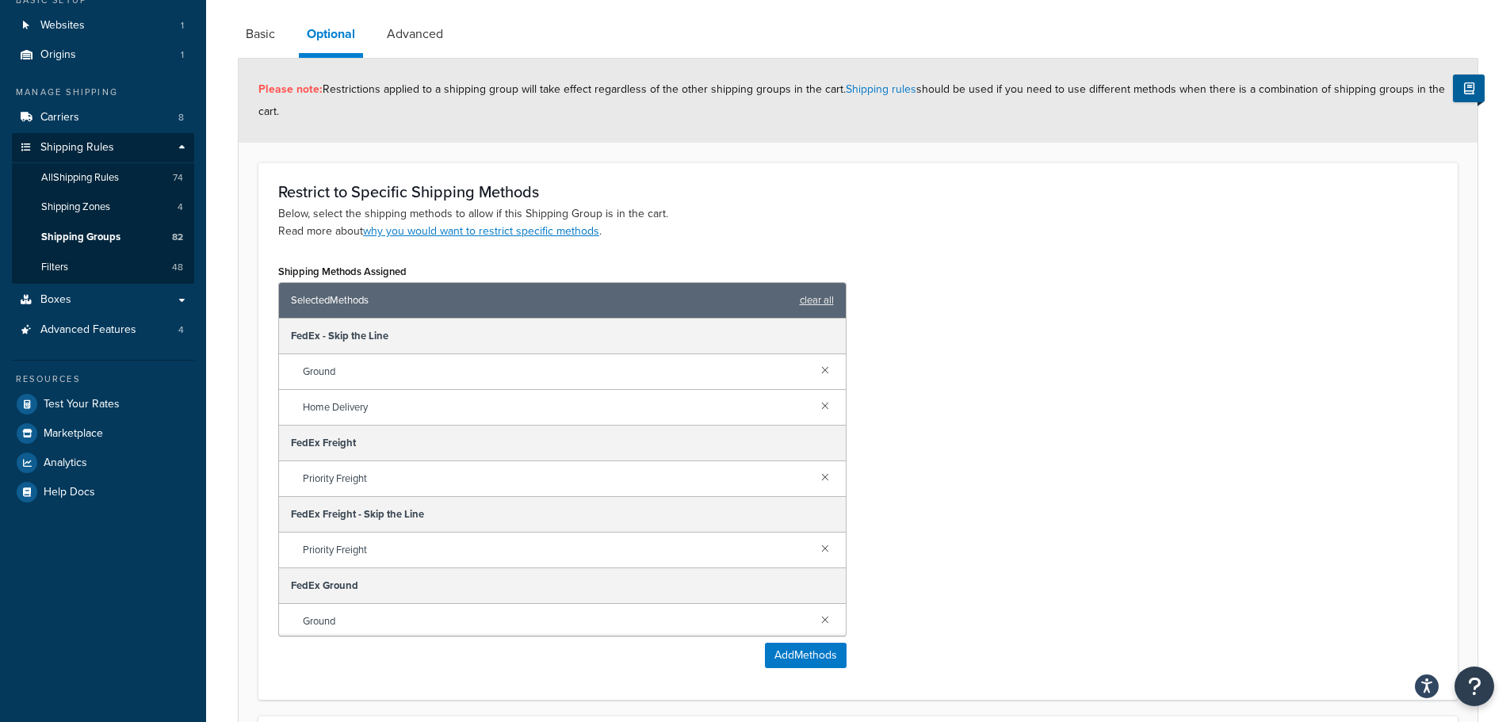
scroll to position [238, 0]
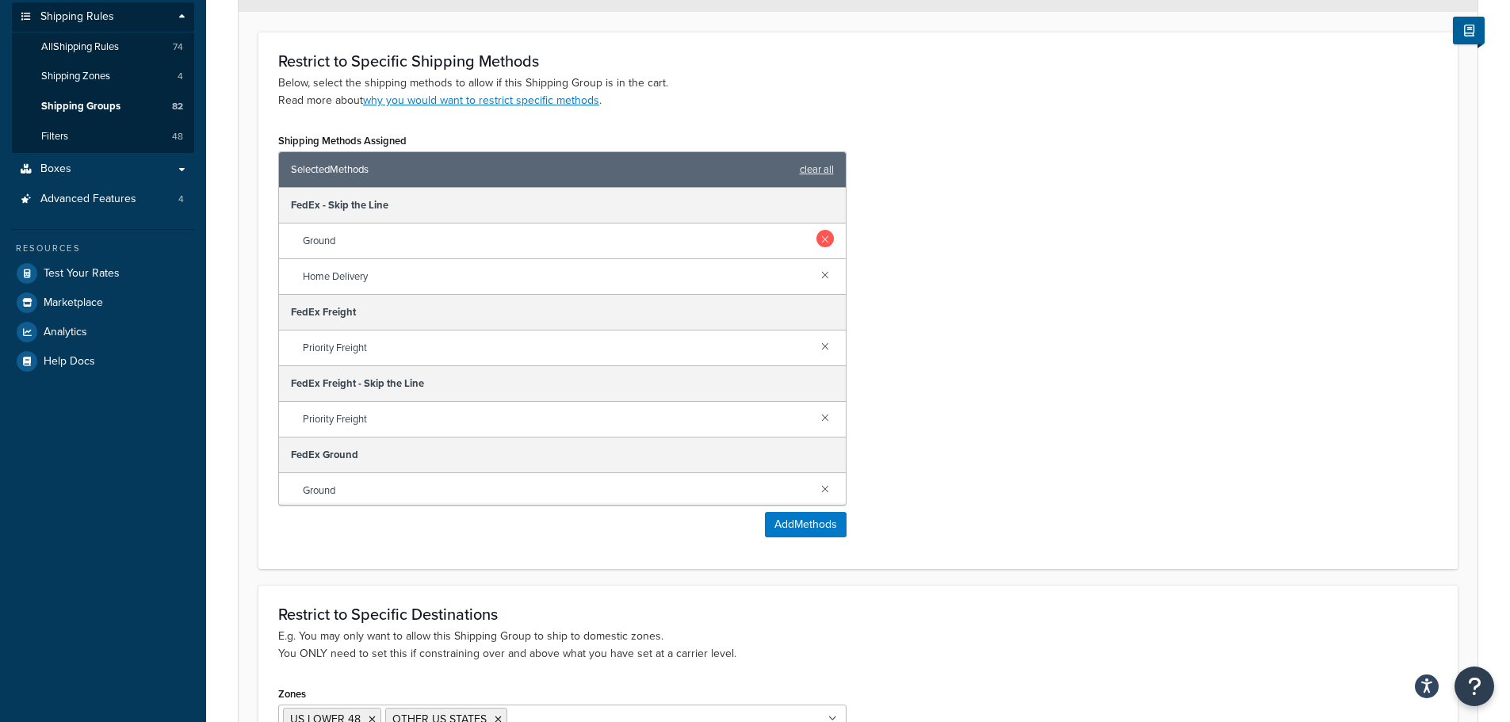
click at [816, 236] on link at bounding box center [824, 238] width 17 height 17
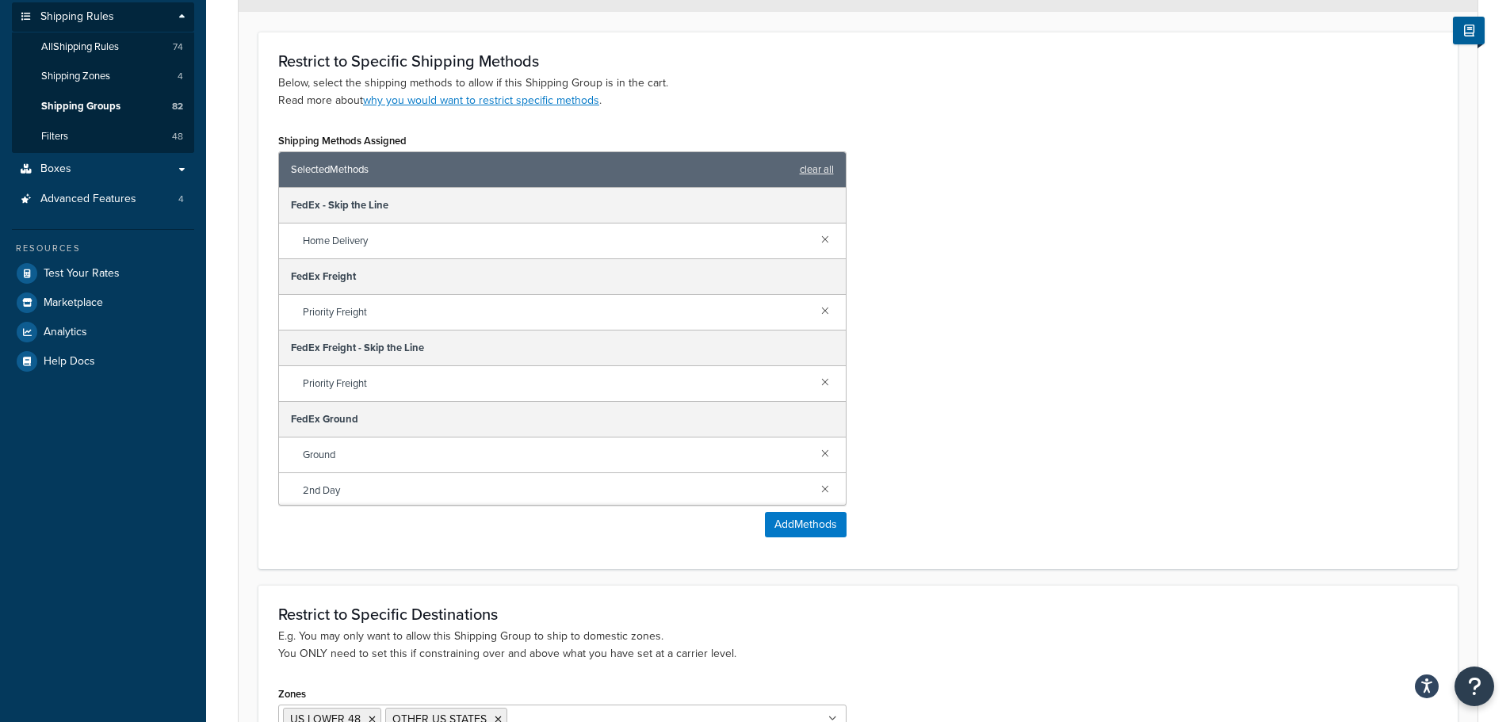
click at [816, 236] on link at bounding box center [824, 238] width 17 height 17
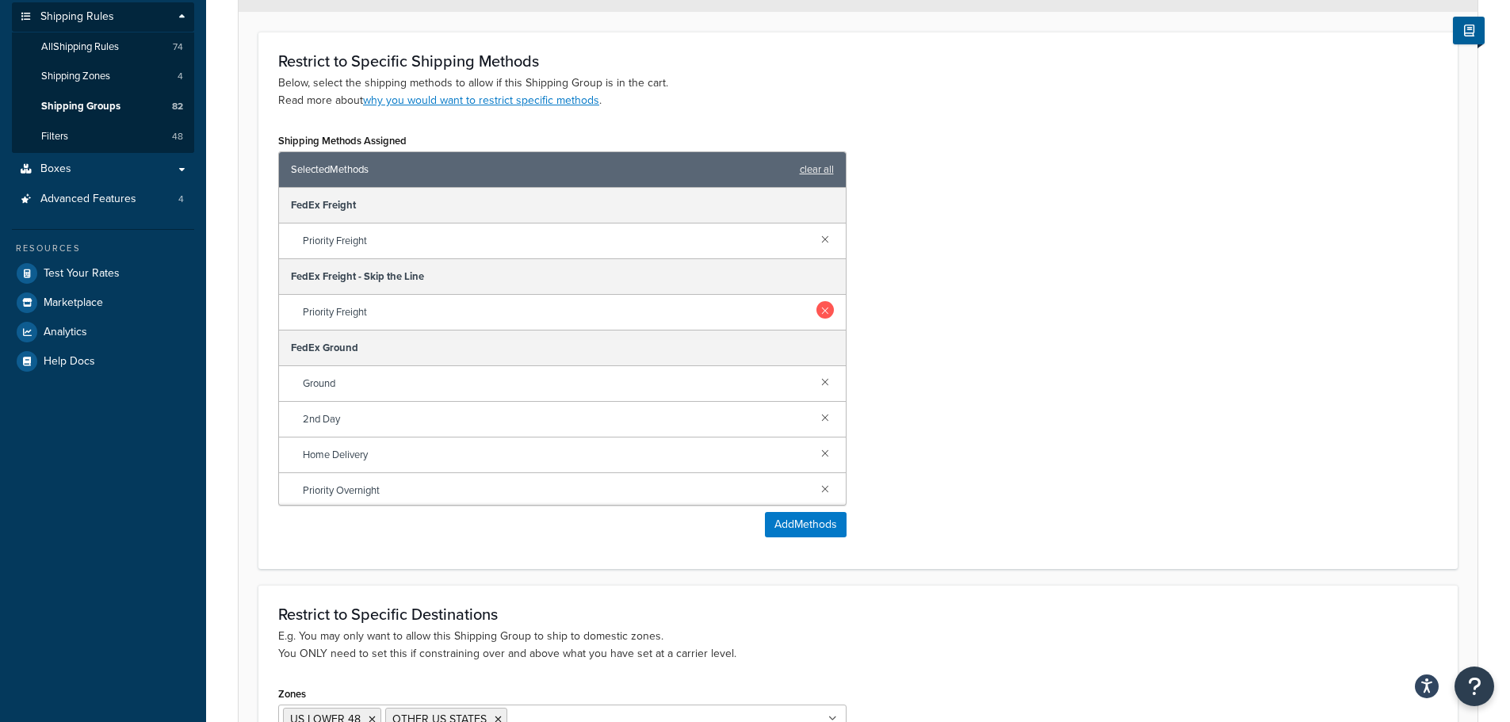
click at [816, 308] on link at bounding box center [824, 309] width 17 height 17
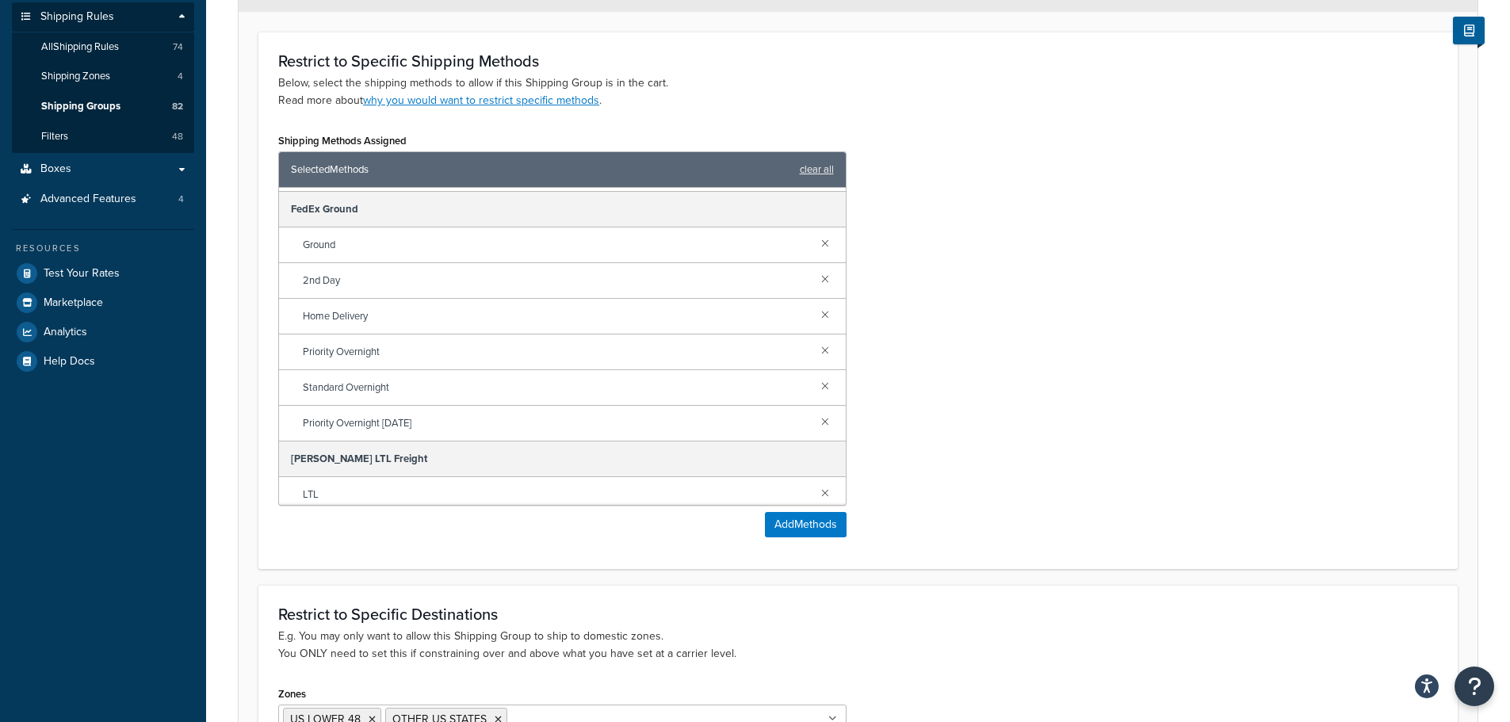
scroll to position [146, 0]
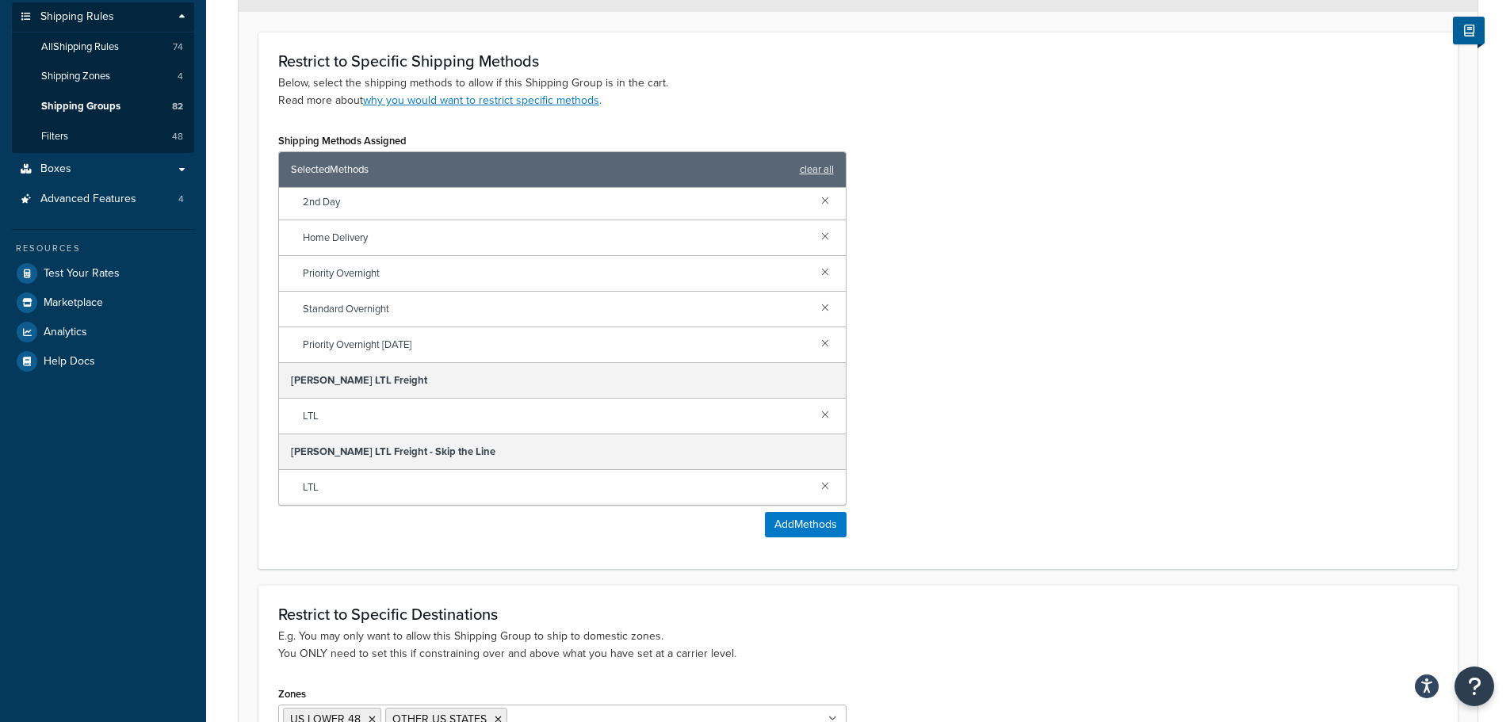
click at [822, 492] on div "LTL" at bounding box center [562, 487] width 567 height 35
click at [816, 488] on link at bounding box center [824, 484] width 17 height 17
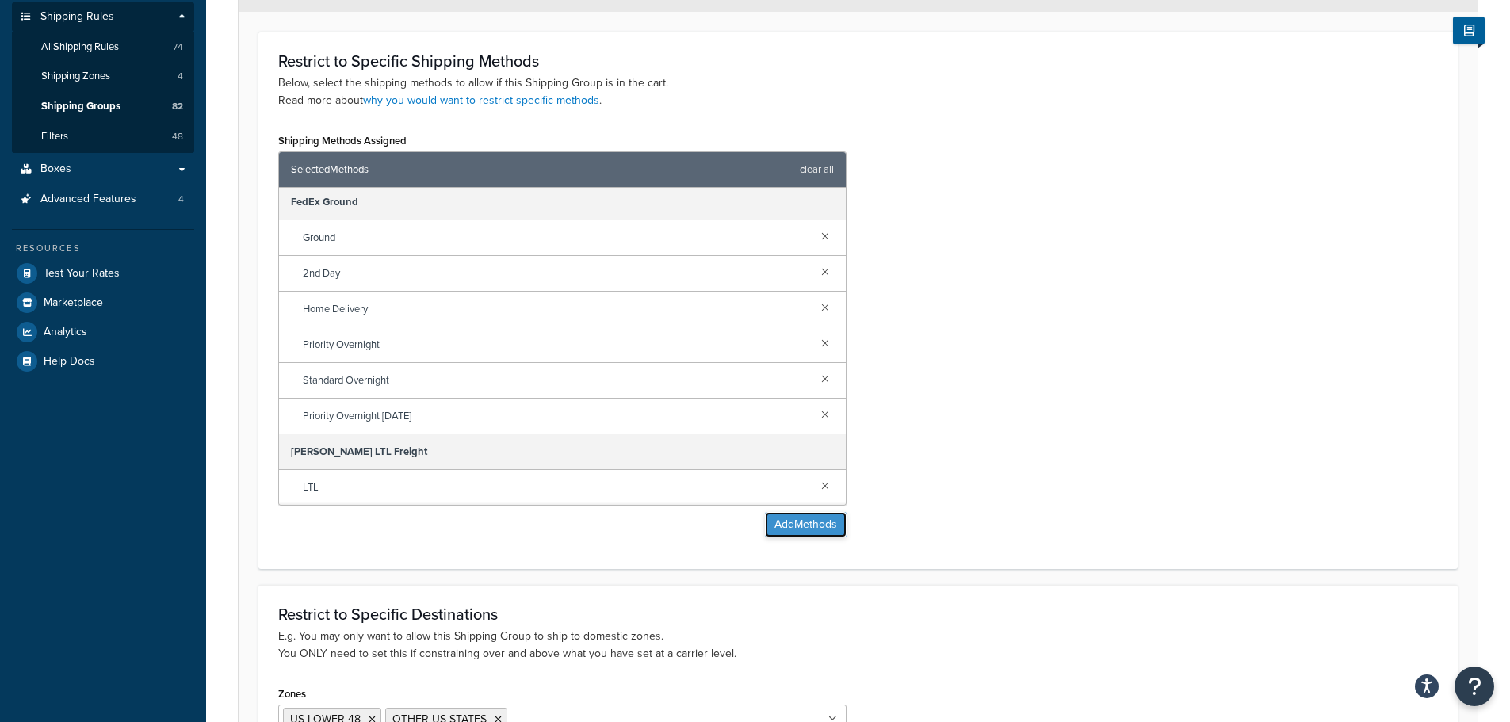
click at [807, 525] on button "Add Methods" at bounding box center [806, 524] width 82 height 25
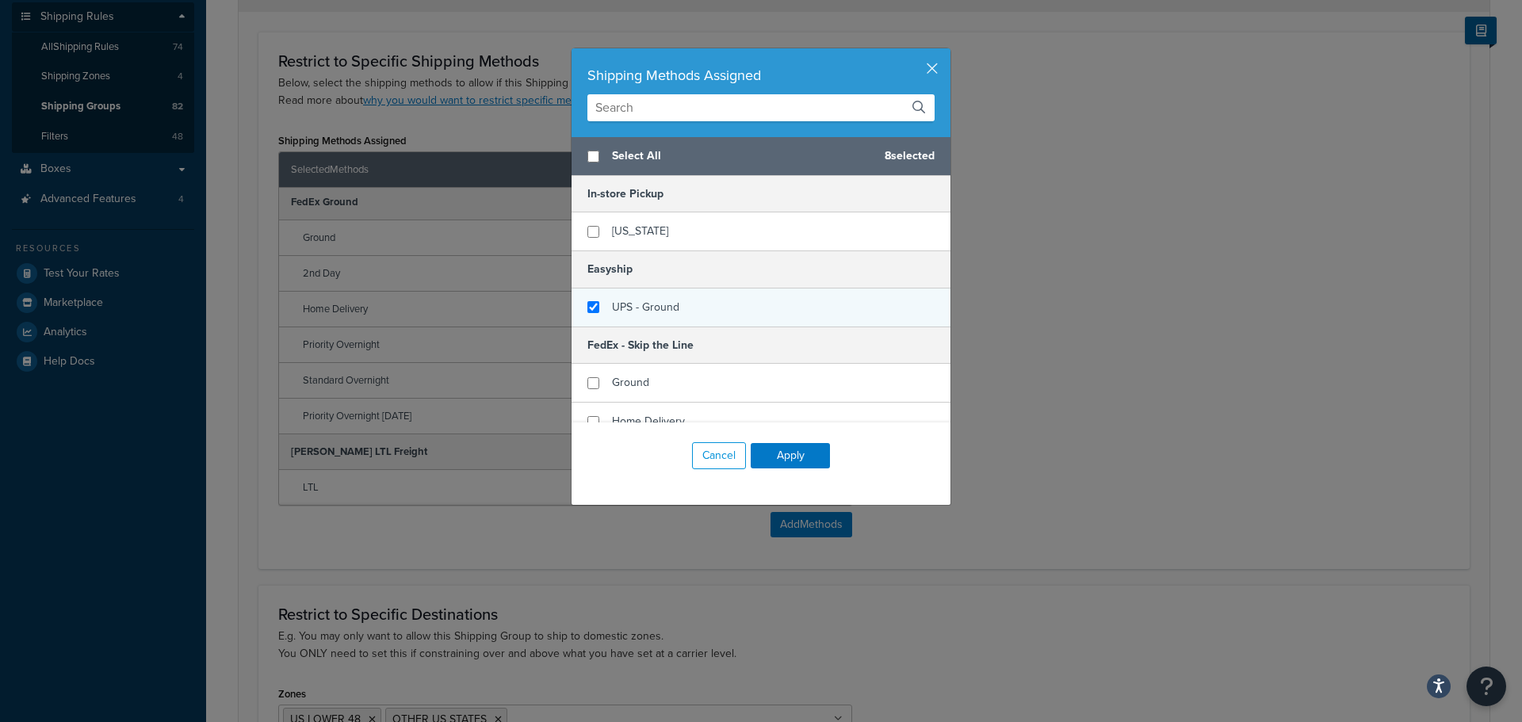
checkbox input "false"
checkbox input "true"
click at [677, 314] on div "UPS - Ground" at bounding box center [760, 308] width 379 height 38
click at [780, 459] on button "Apply" at bounding box center [790, 455] width 79 height 25
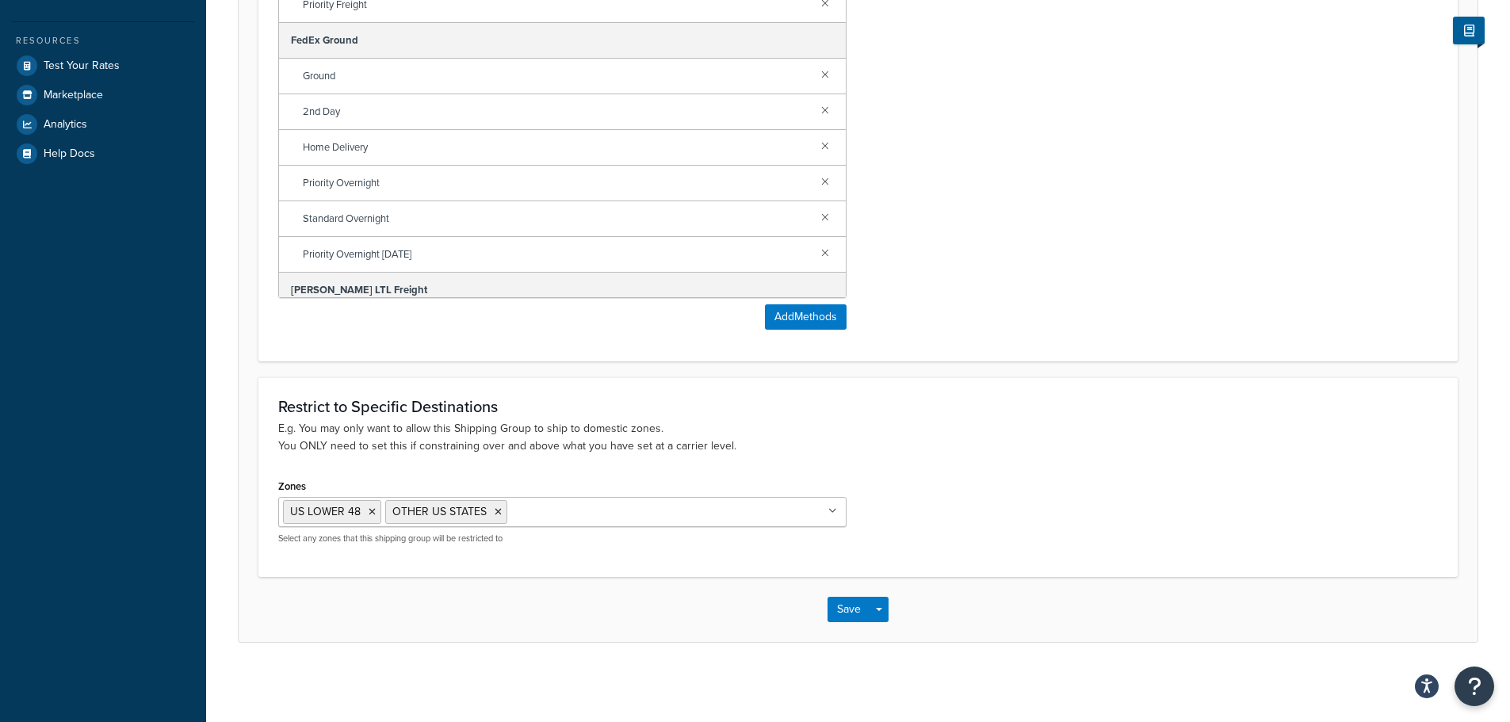
scroll to position [0, 0]
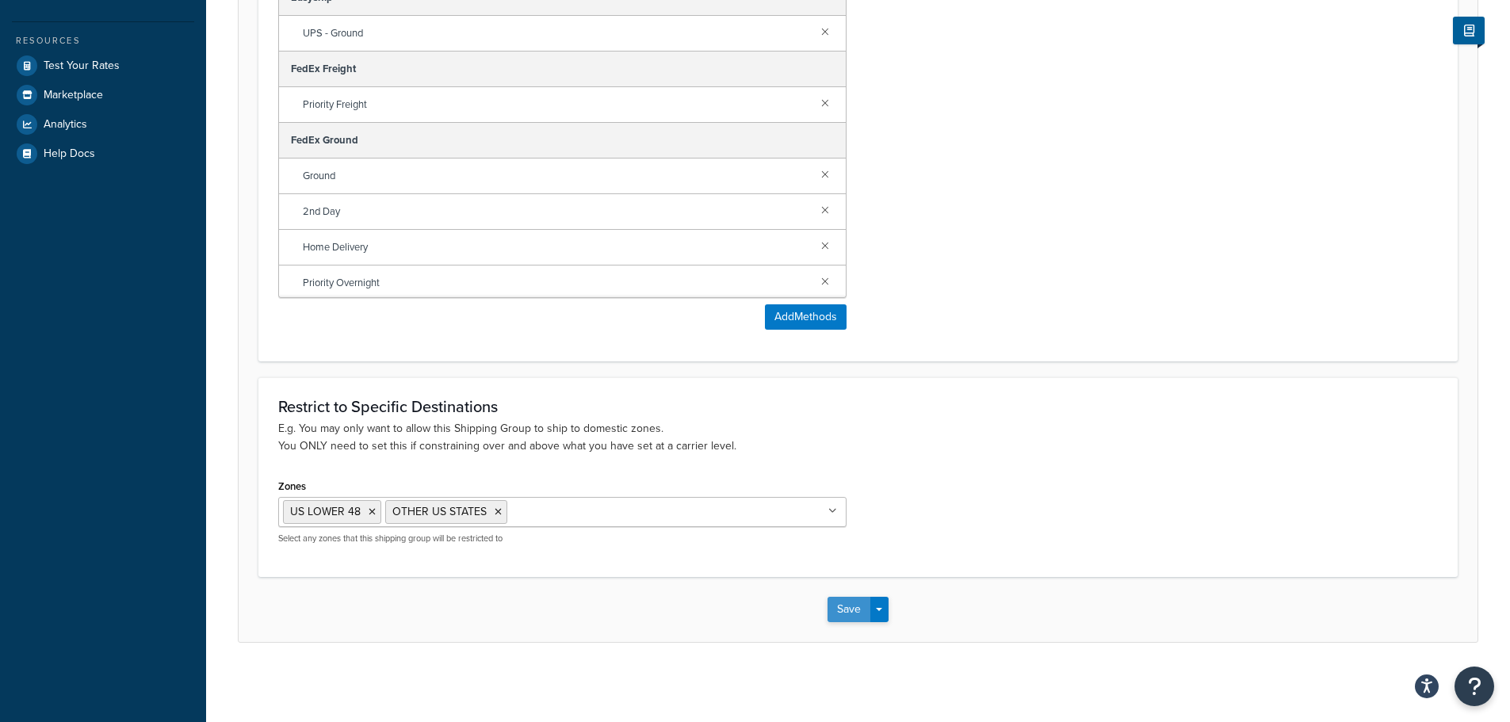
click at [838, 606] on button "Save" at bounding box center [848, 609] width 43 height 25
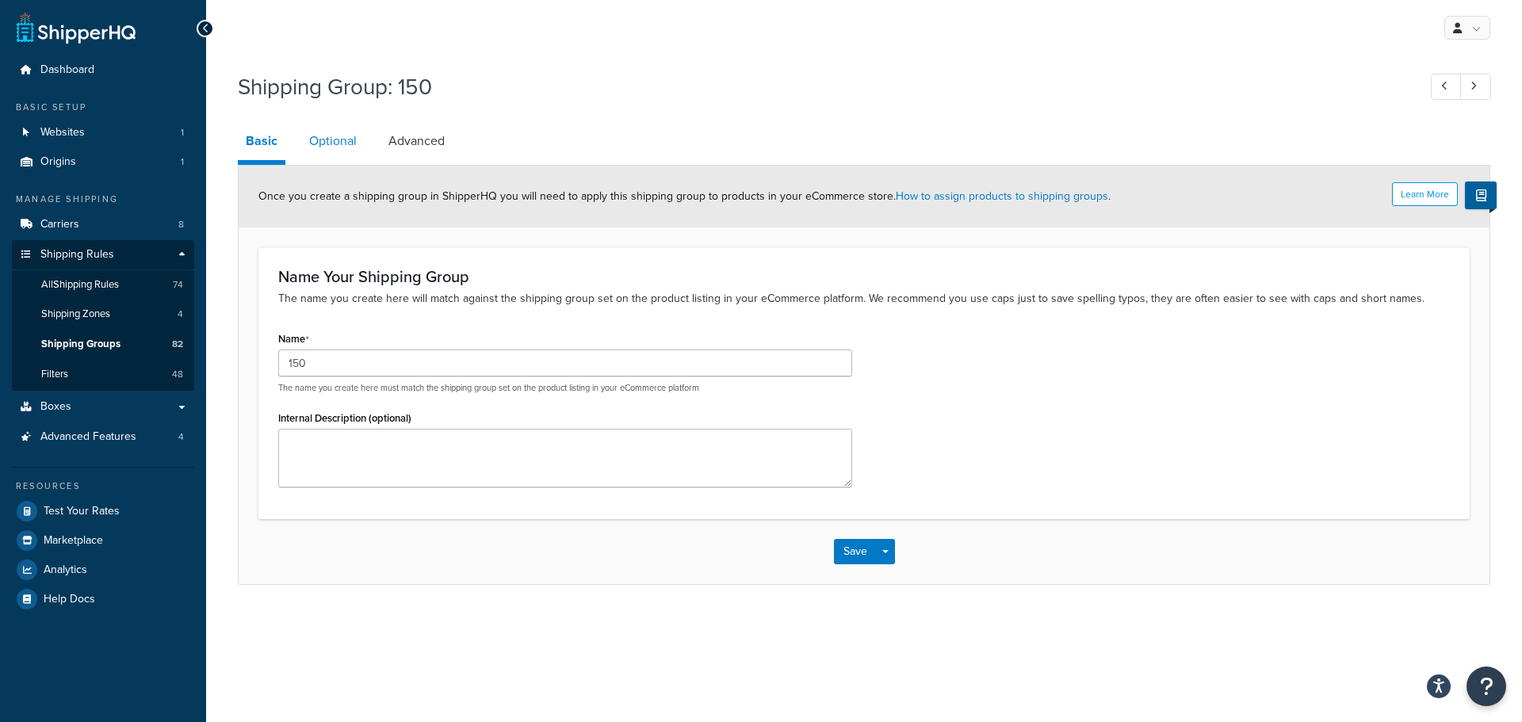
click at [336, 147] on link "Optional" at bounding box center [332, 141] width 63 height 38
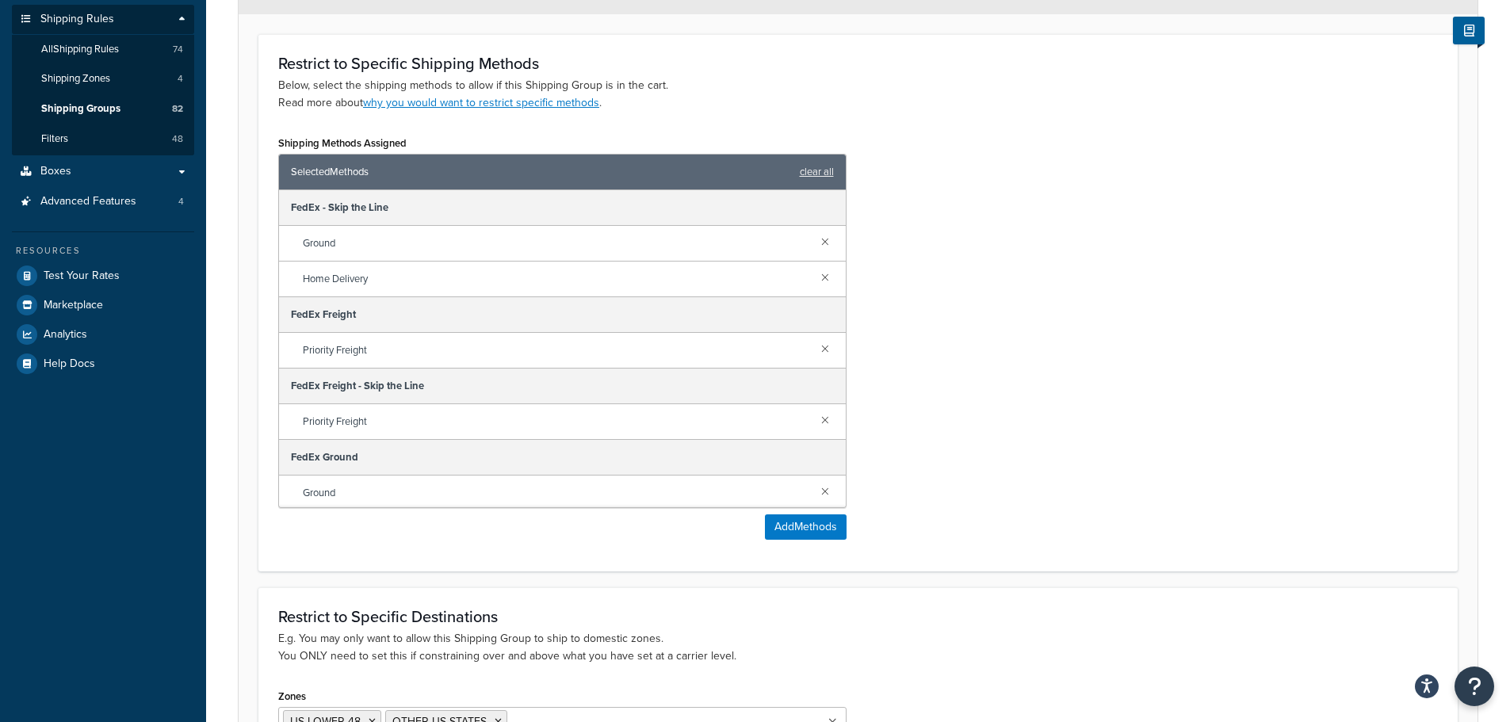
scroll to position [238, 0]
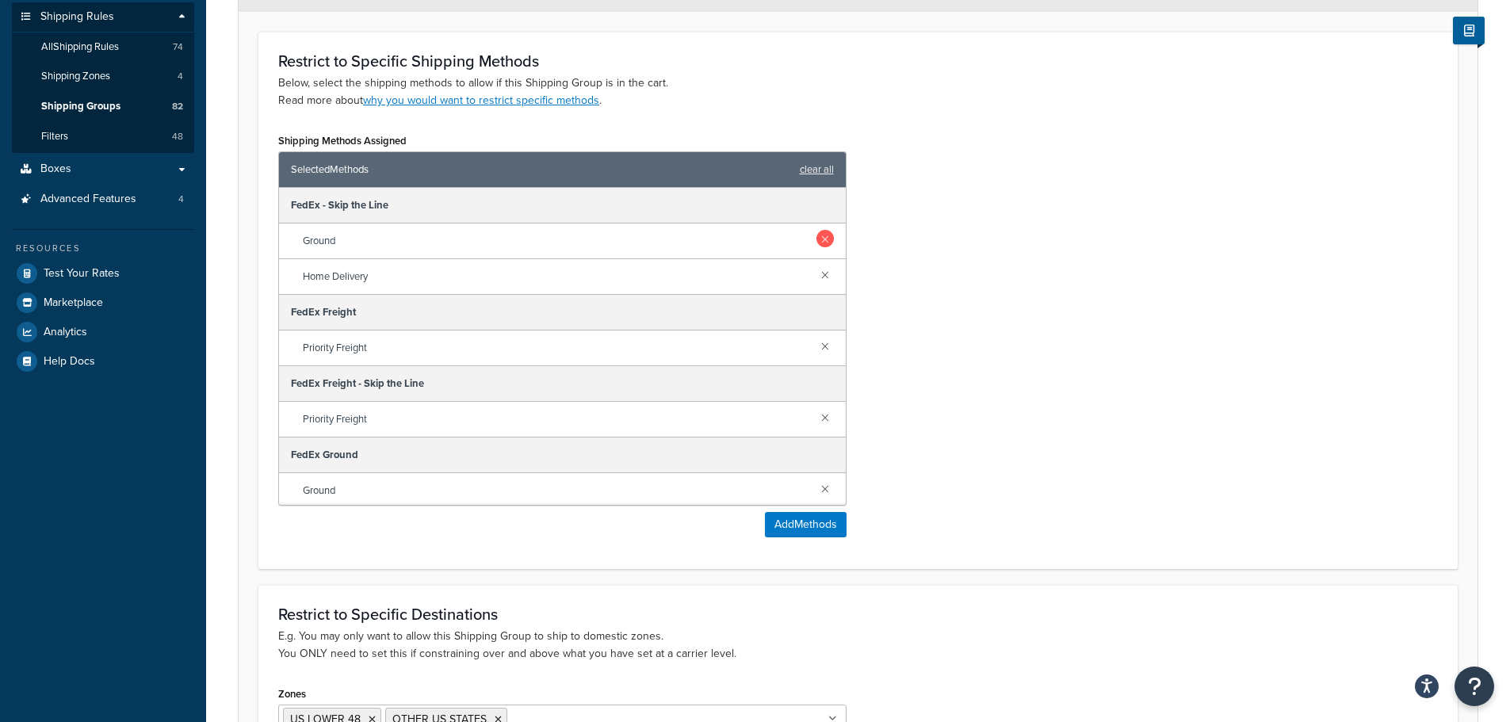
click at [816, 234] on link at bounding box center [824, 238] width 17 height 17
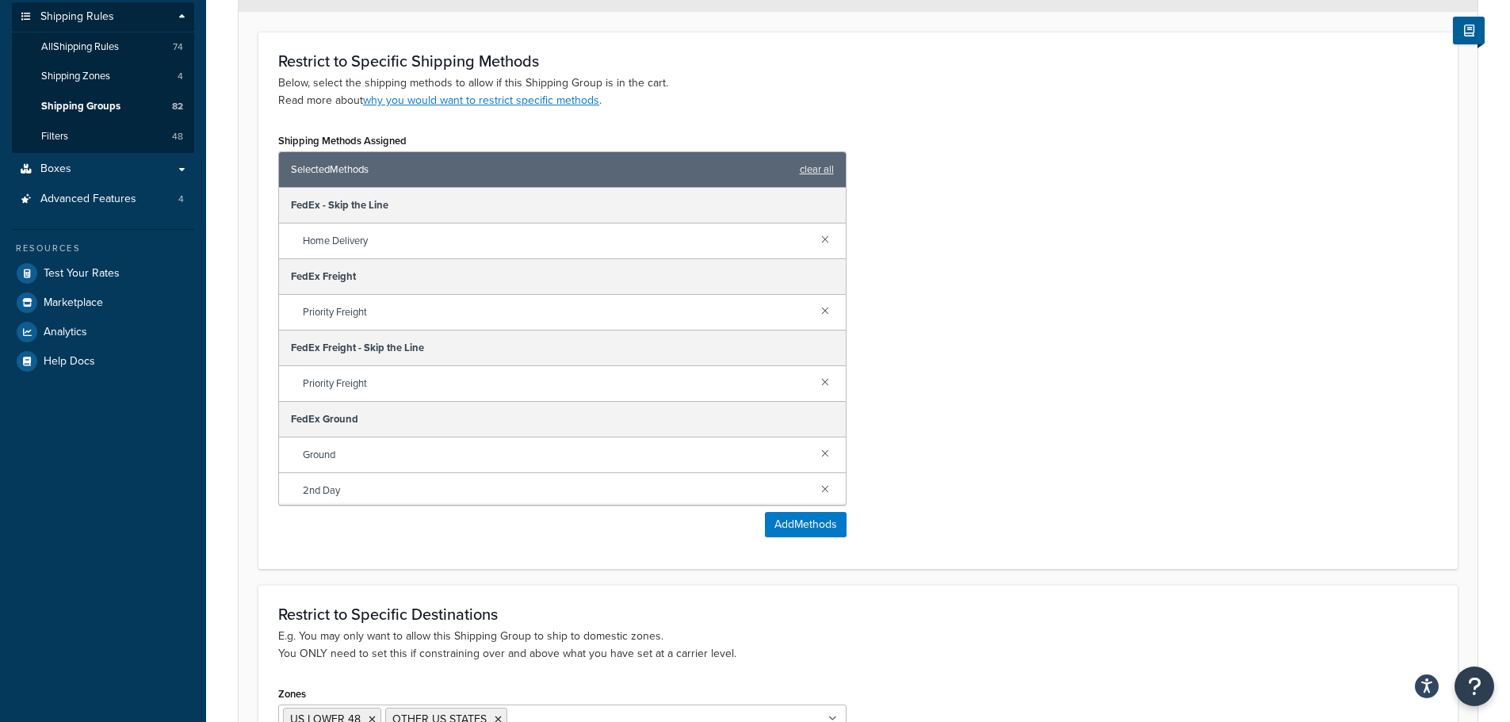
click at [816, 234] on link at bounding box center [824, 238] width 17 height 17
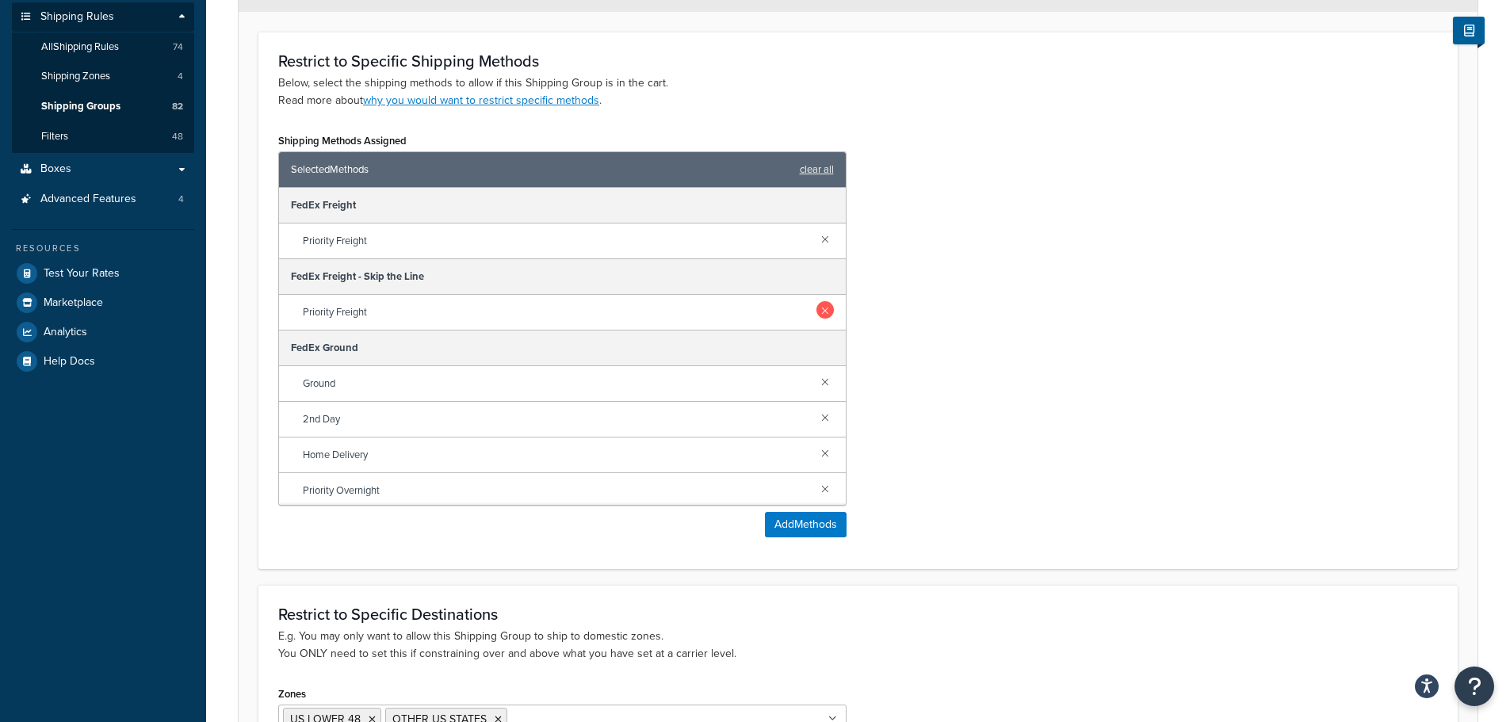
click at [816, 310] on link at bounding box center [824, 309] width 17 height 17
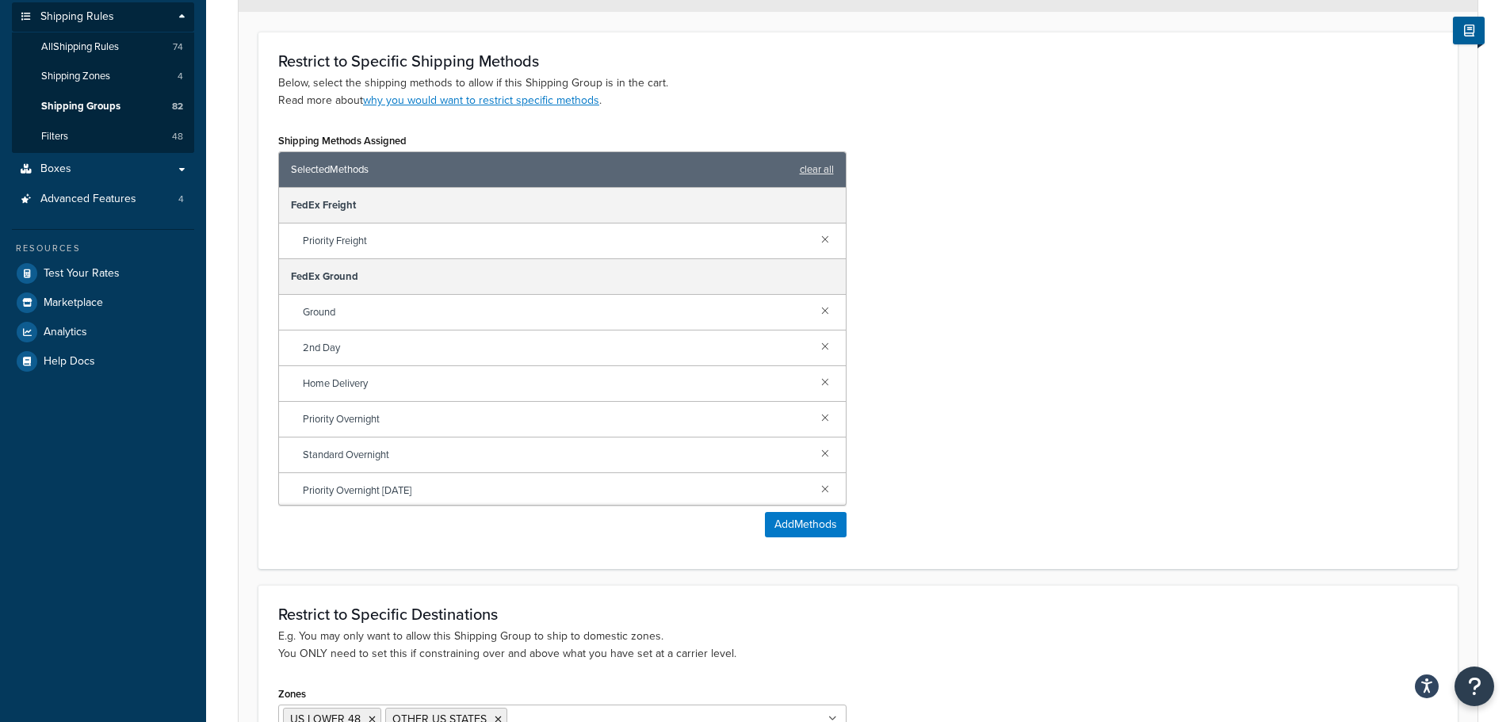
scroll to position [146, 0]
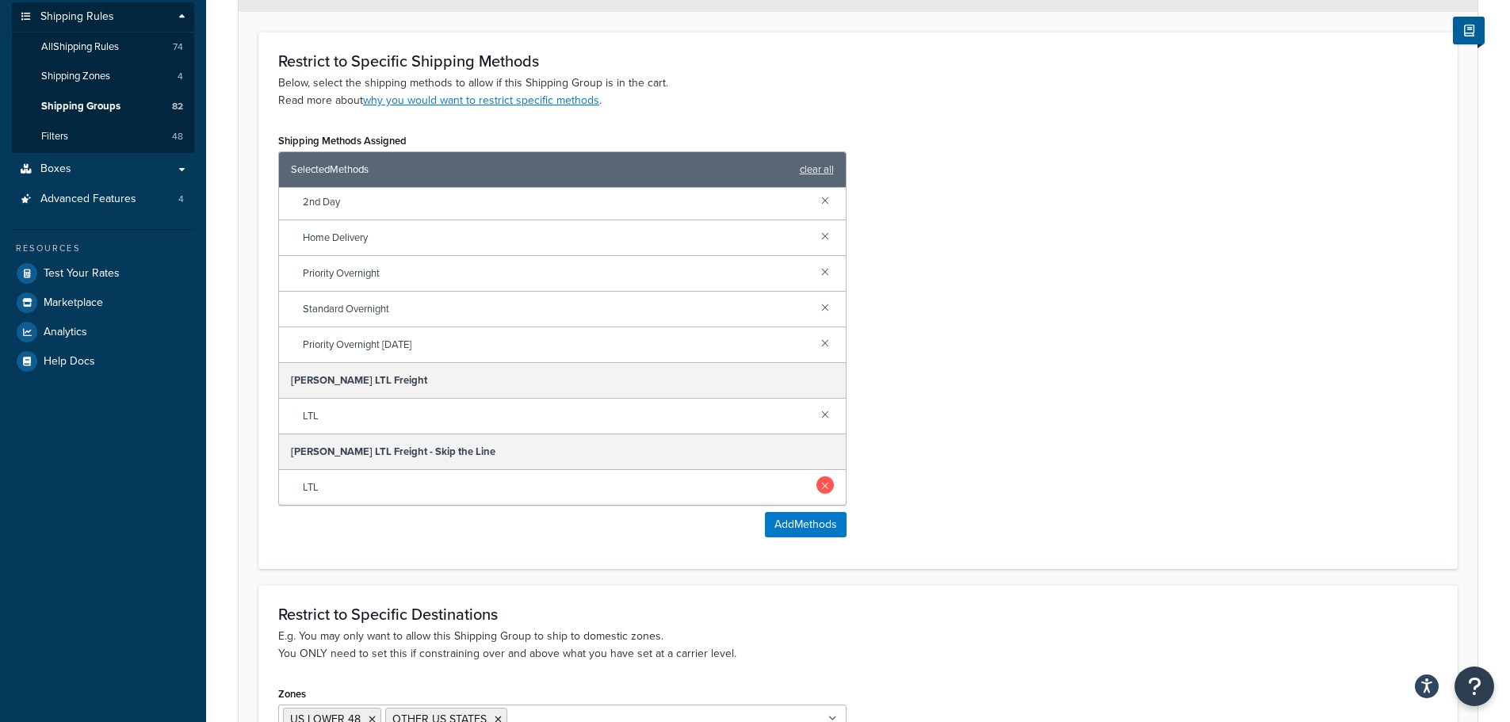
click at [816, 482] on link at bounding box center [824, 484] width 17 height 17
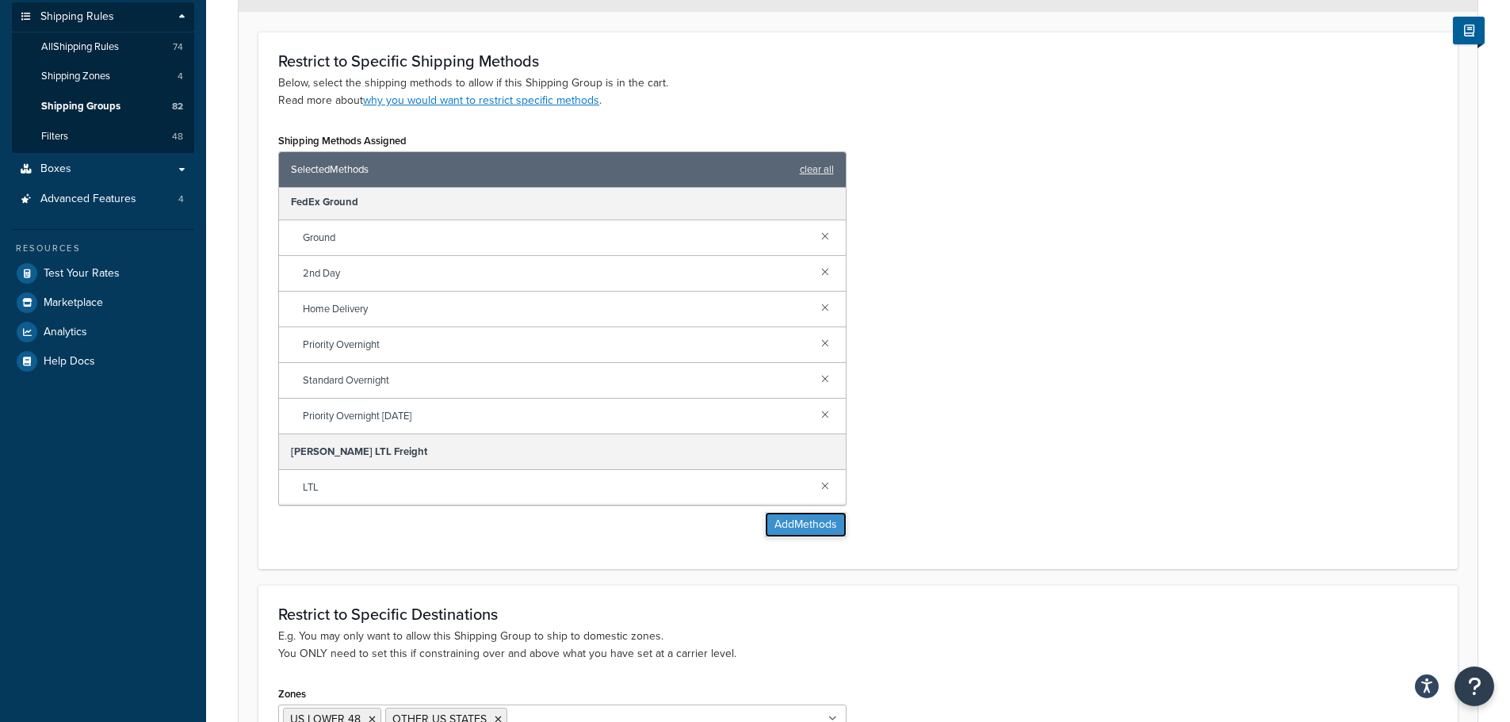
click at [800, 535] on button "Add Methods" at bounding box center [806, 524] width 82 height 25
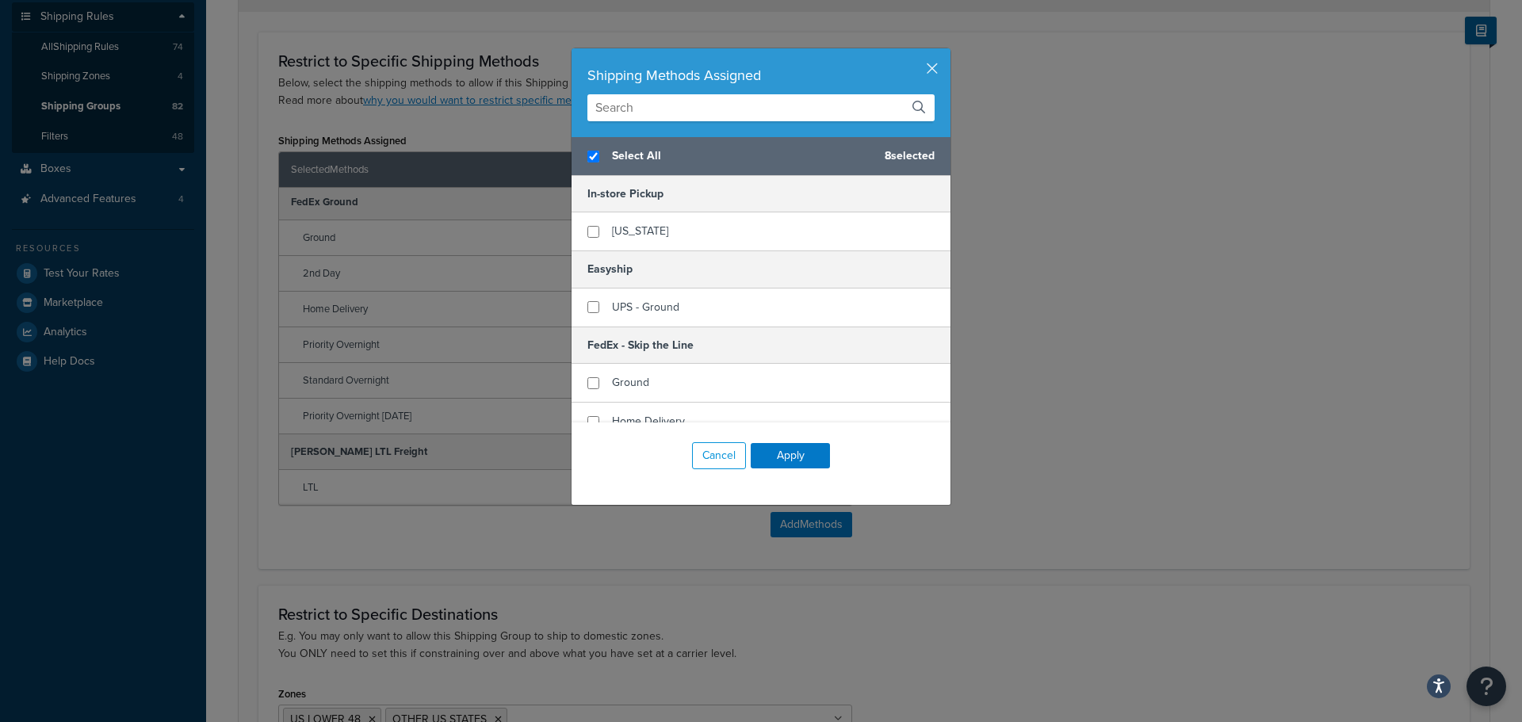
click at [672, 327] on h5 "FedEx - Skip the Line" at bounding box center [760, 345] width 379 height 37
checkbox input "false"
checkbox input "true"
click at [684, 292] on div "UPS - Ground" at bounding box center [760, 308] width 379 height 38
click at [784, 455] on button "Apply" at bounding box center [790, 455] width 79 height 25
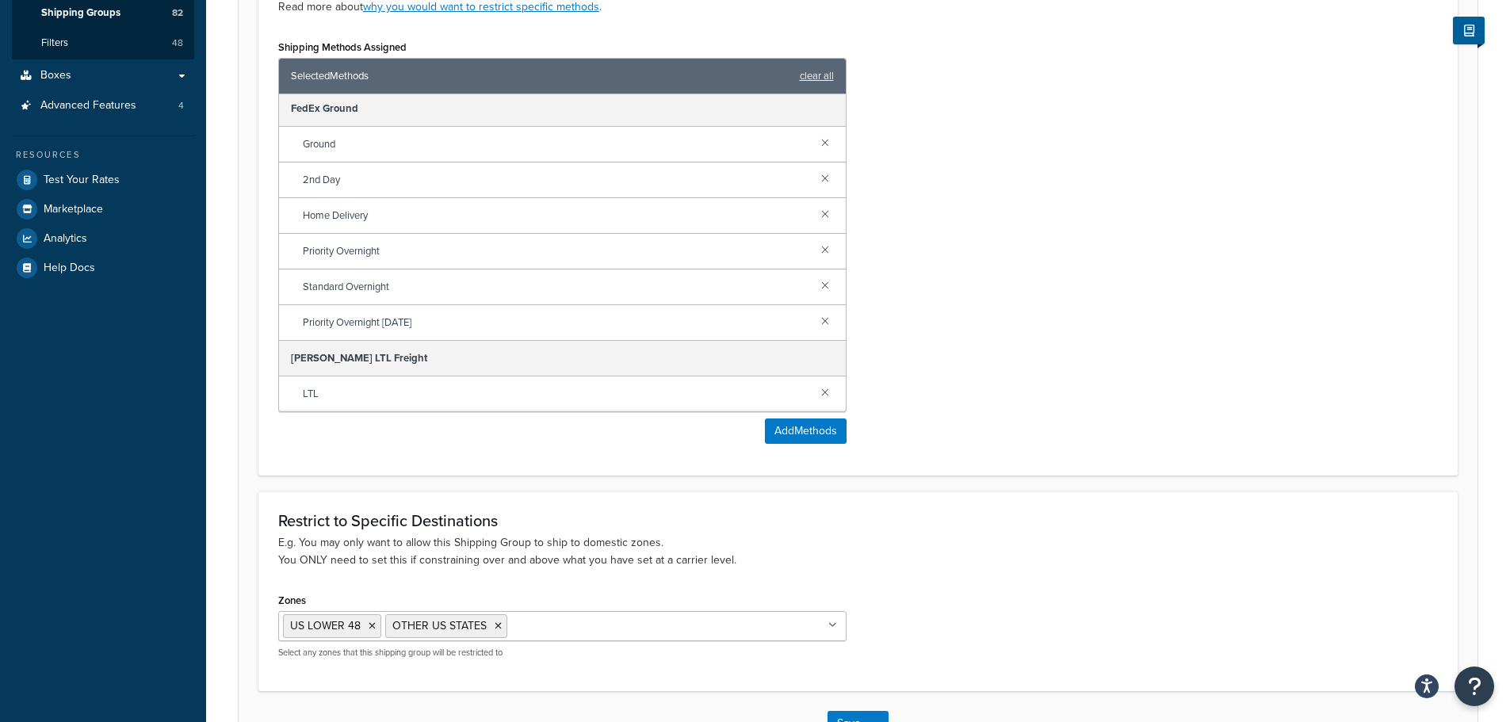
scroll to position [445, 0]
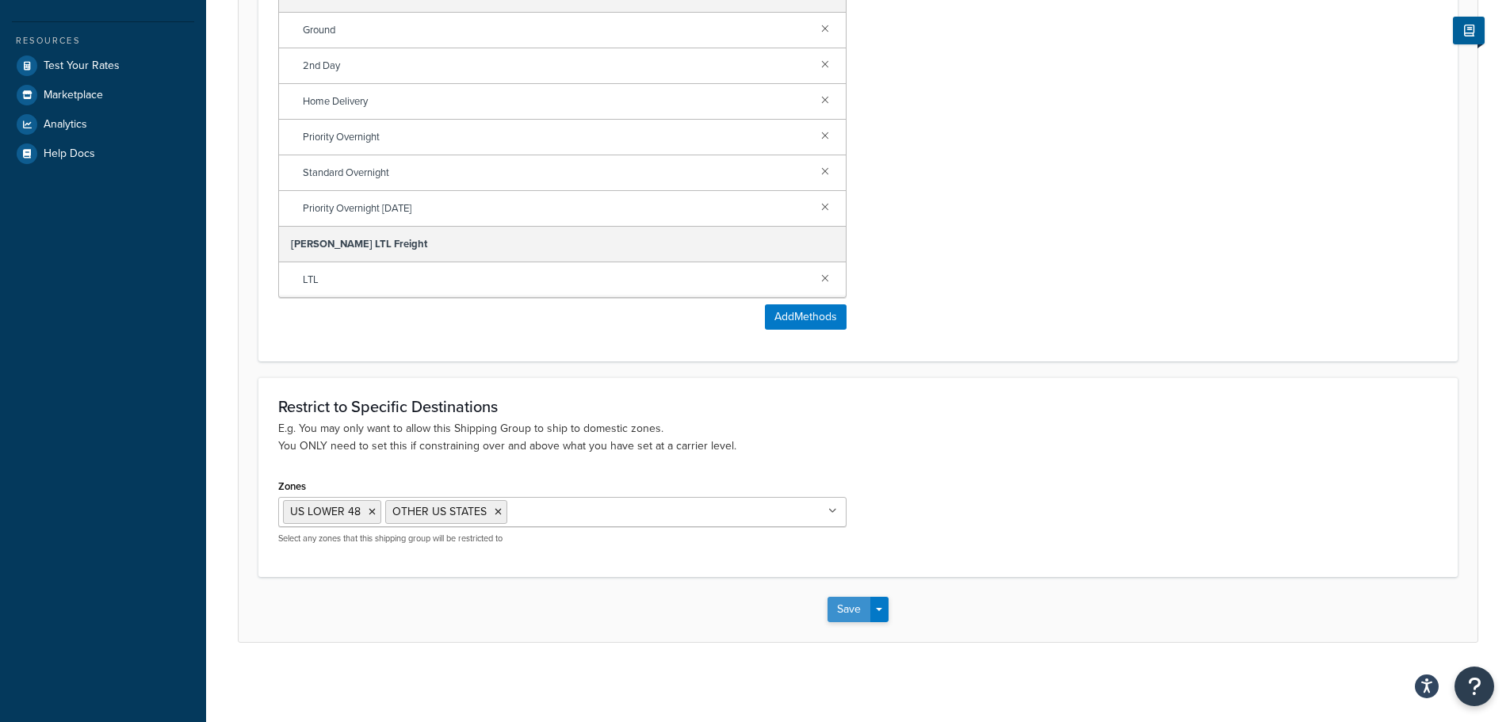
click at [844, 612] on button "Save" at bounding box center [848, 609] width 43 height 25
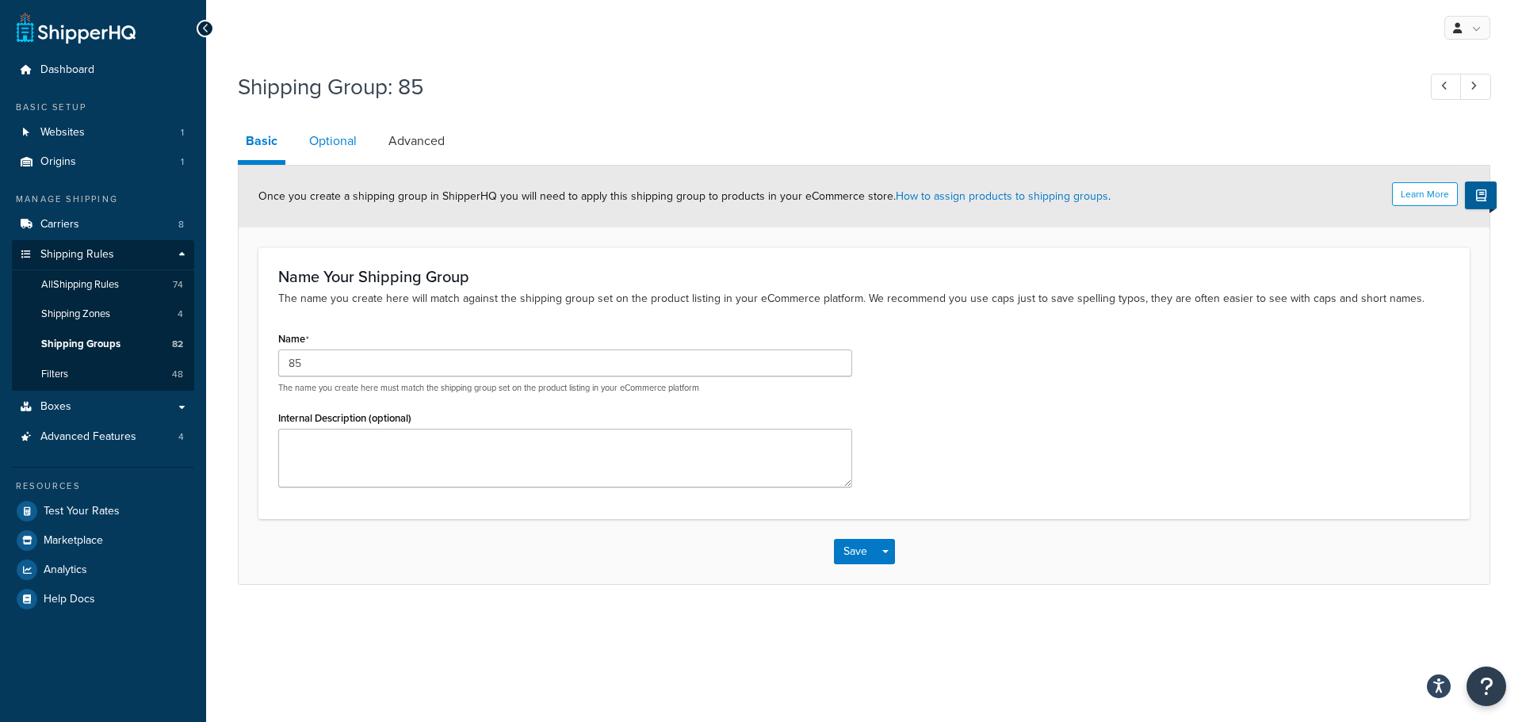
click at [314, 142] on link "Optional" at bounding box center [332, 141] width 63 height 38
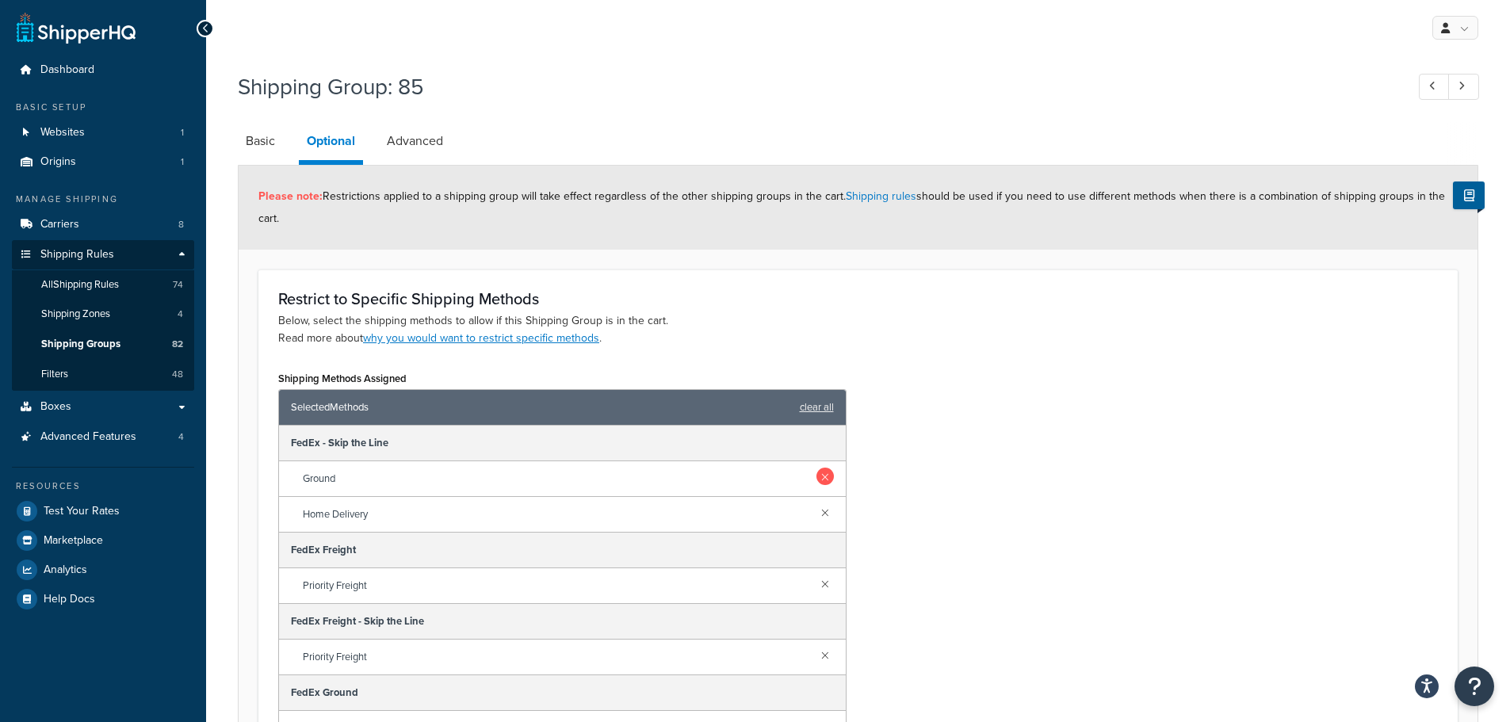
click at [816, 470] on link at bounding box center [824, 476] width 17 height 17
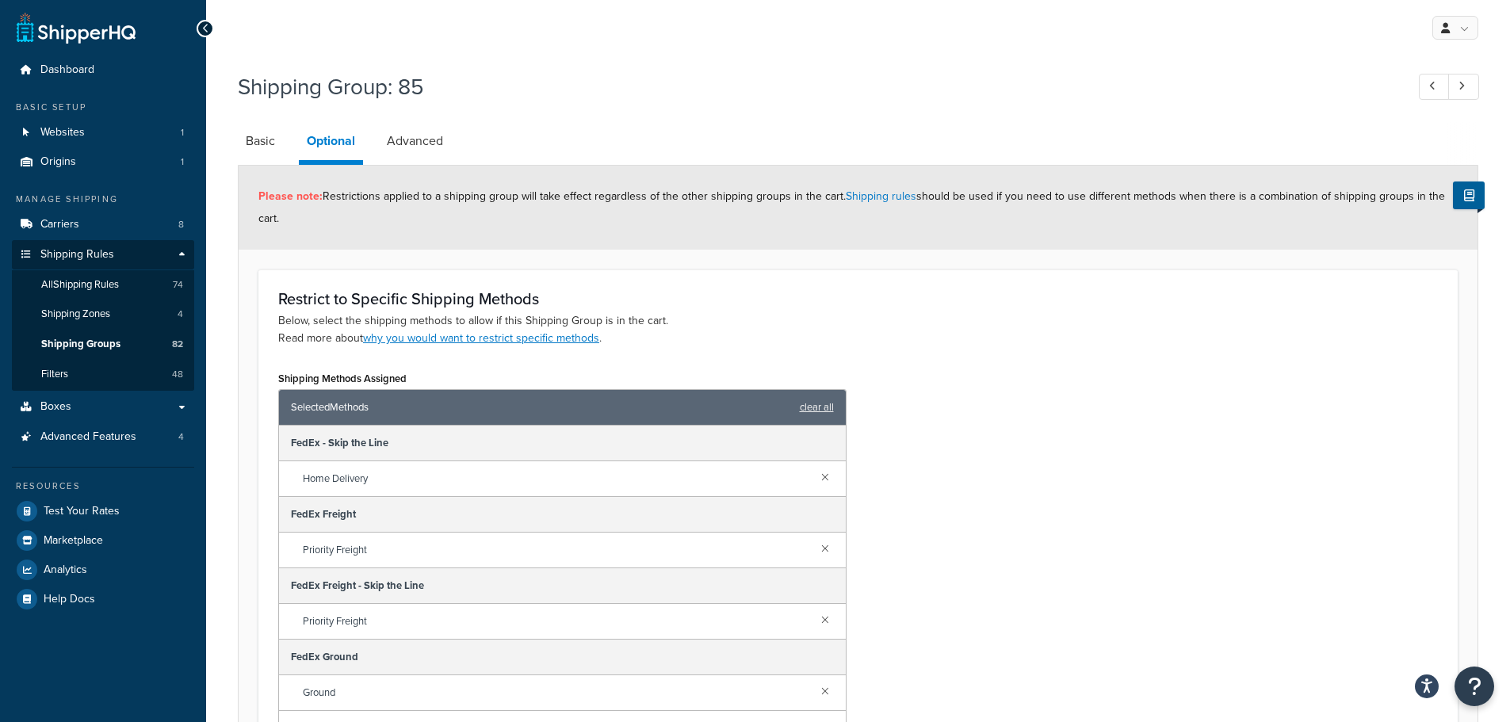
click at [816, 470] on link at bounding box center [824, 476] width 17 height 17
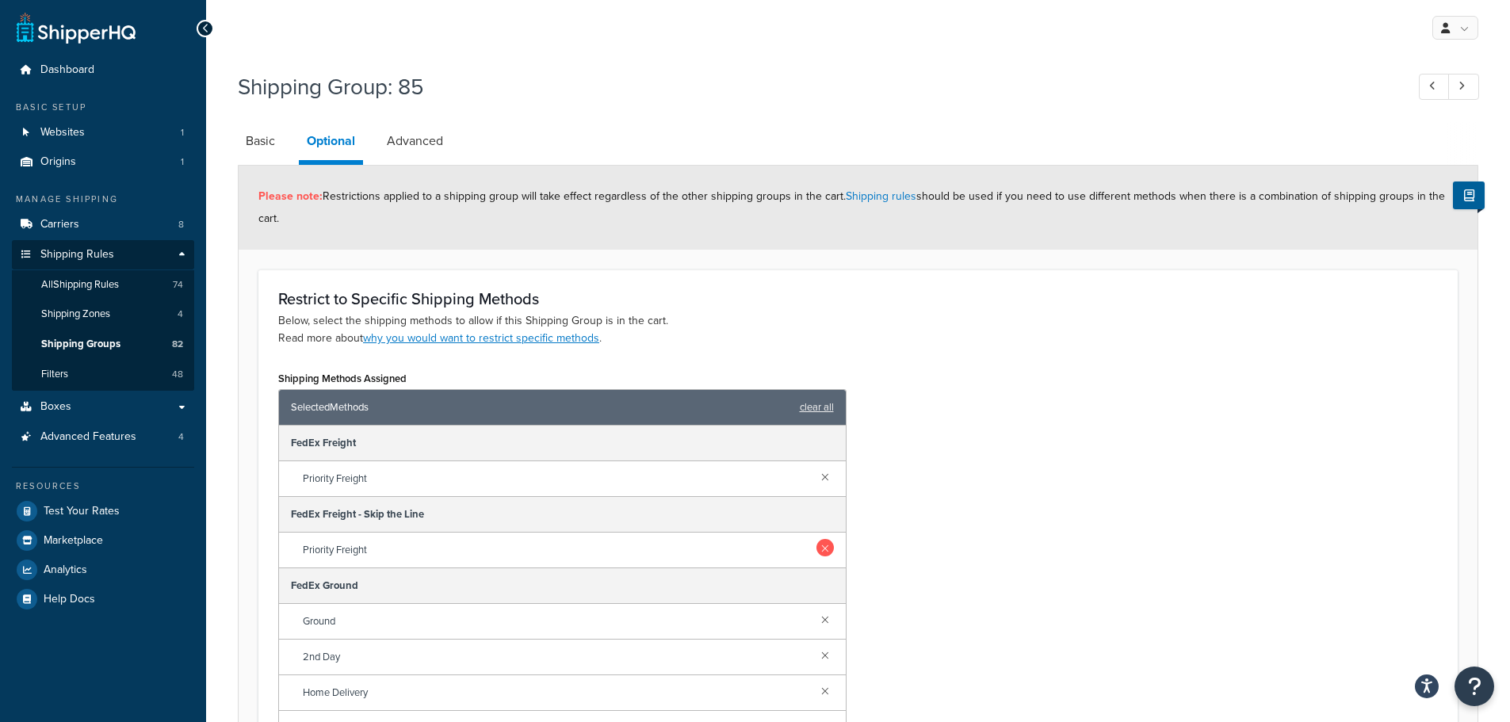
click at [820, 547] on link at bounding box center [824, 547] width 17 height 17
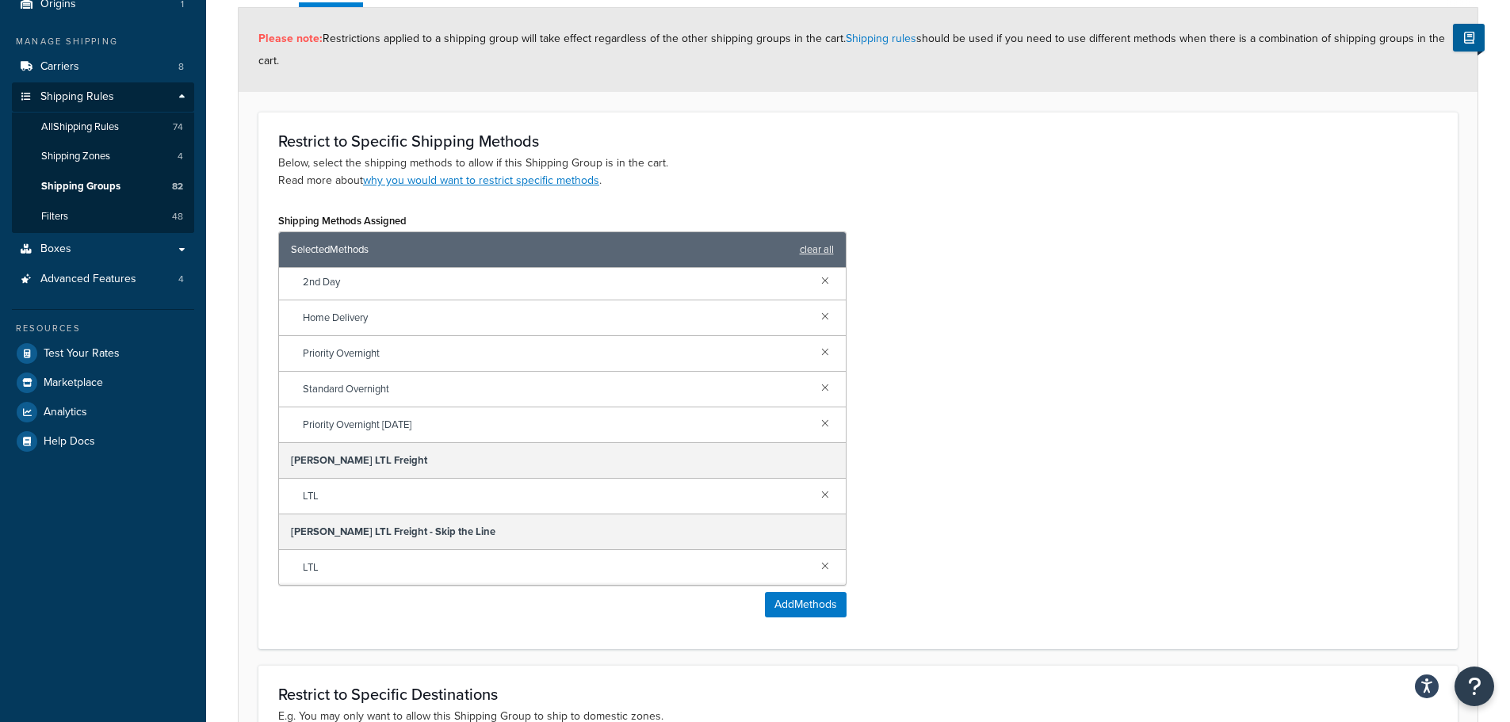
scroll to position [159, 0]
click at [816, 564] on link at bounding box center [824, 564] width 17 height 17
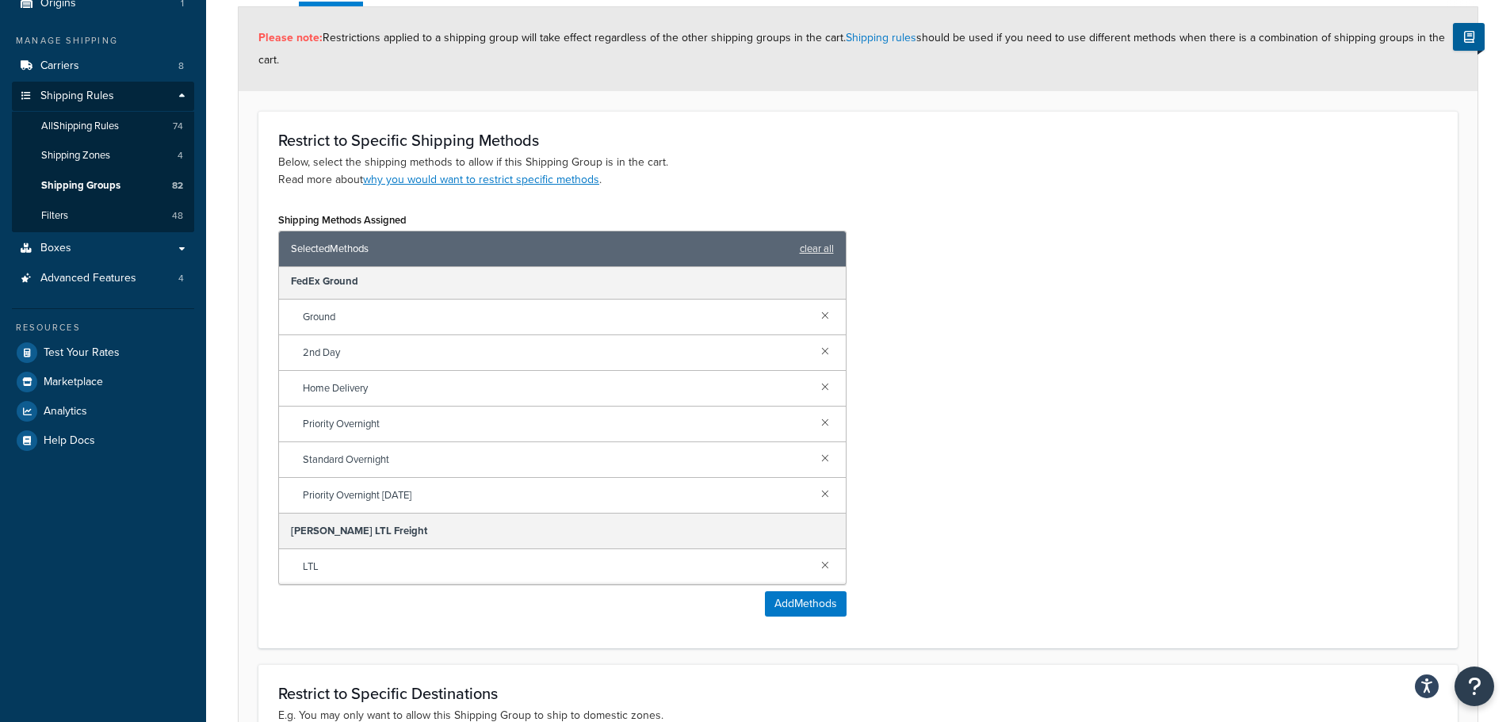
scroll to position [75, 0]
click at [812, 601] on button "Add Methods" at bounding box center [806, 603] width 82 height 25
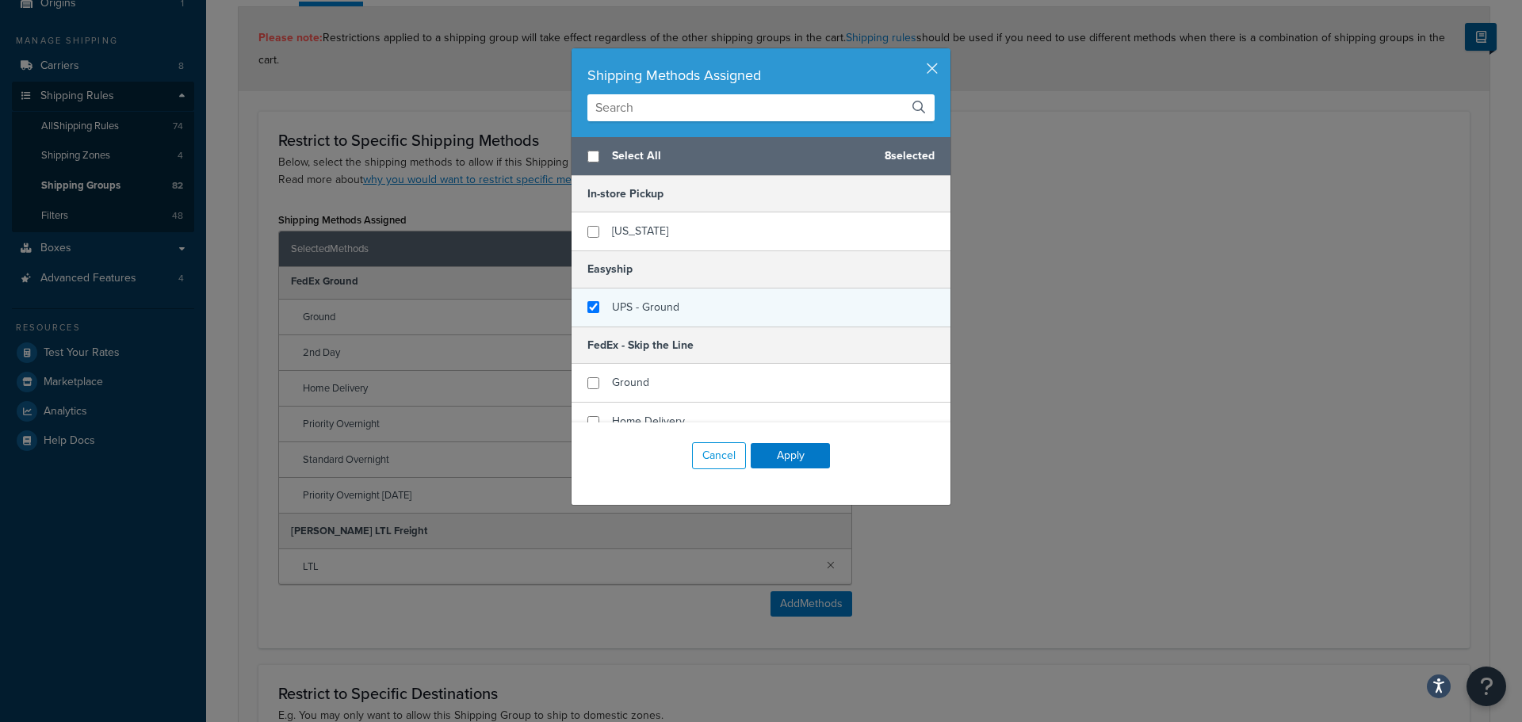
checkbox input "false"
checkbox input "true"
click at [648, 296] on div "UPS - Ground" at bounding box center [645, 307] width 67 height 22
click at [796, 461] on button "Apply" at bounding box center [790, 455] width 79 height 25
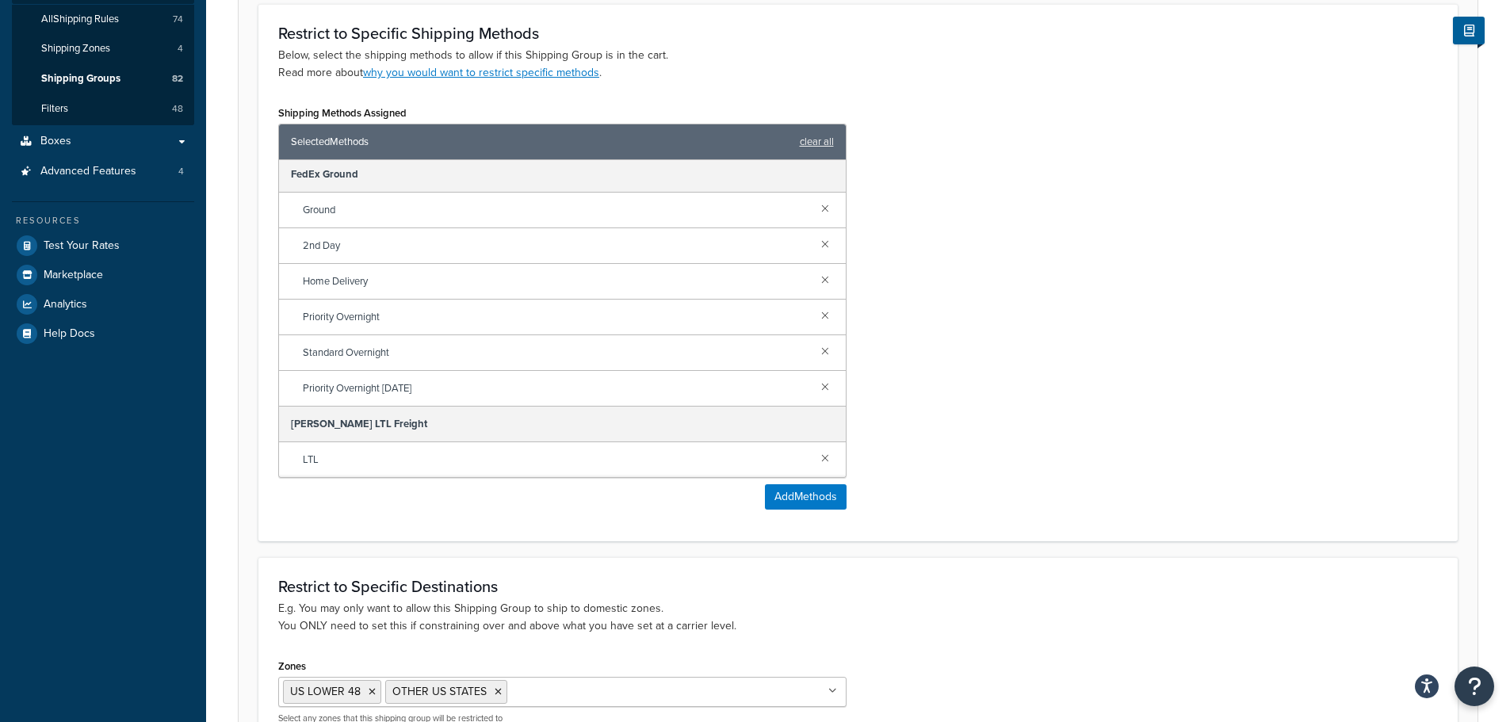
scroll to position [445, 0]
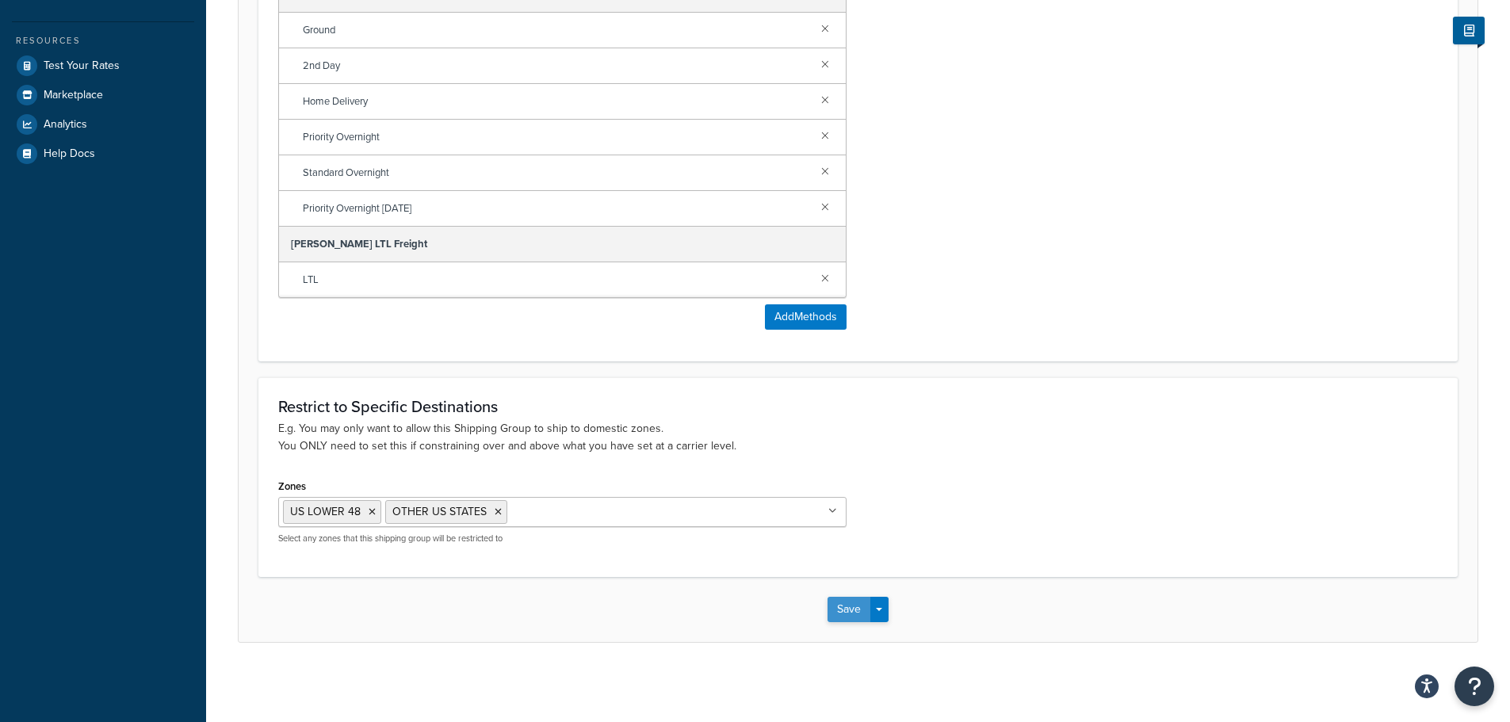
click at [850, 605] on button "Save" at bounding box center [848, 609] width 43 height 25
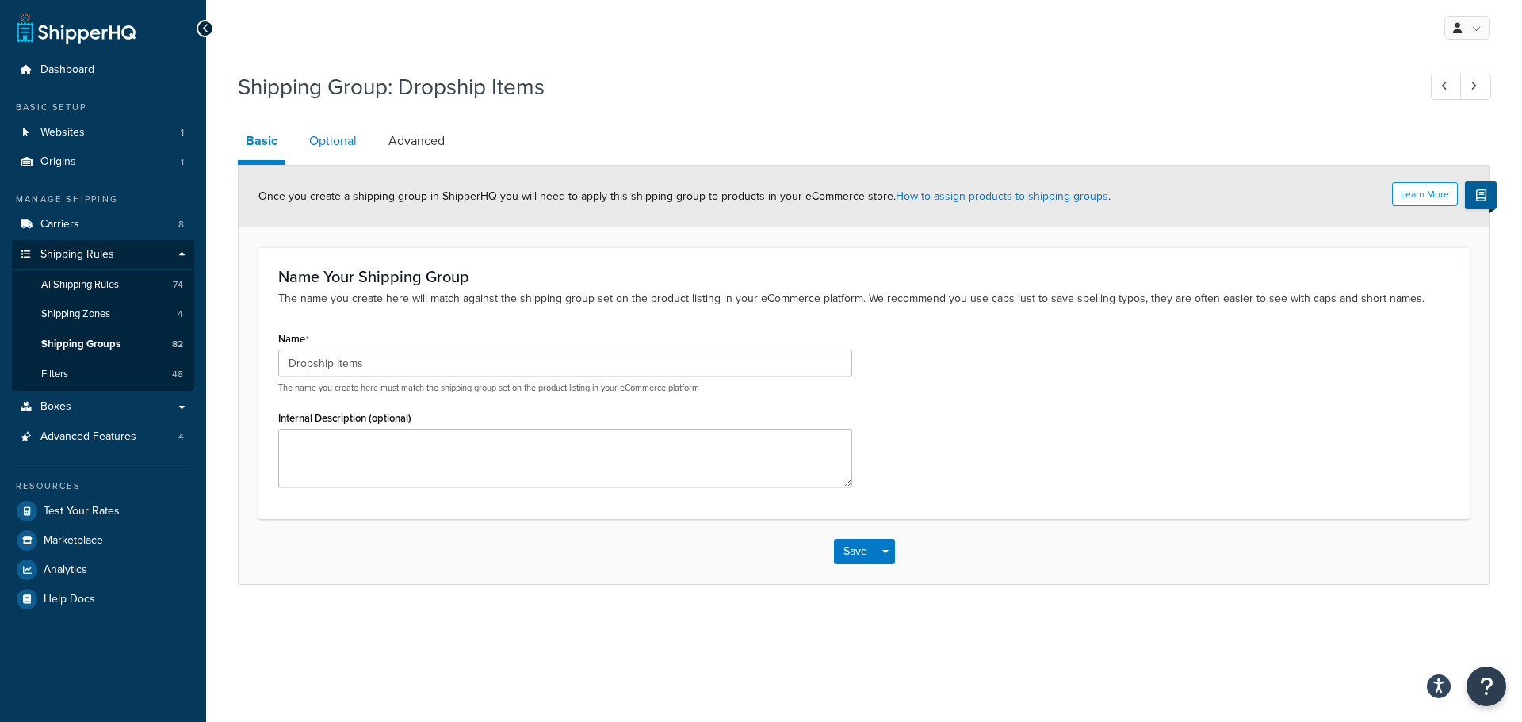
click at [331, 128] on link "Optional" at bounding box center [332, 141] width 63 height 38
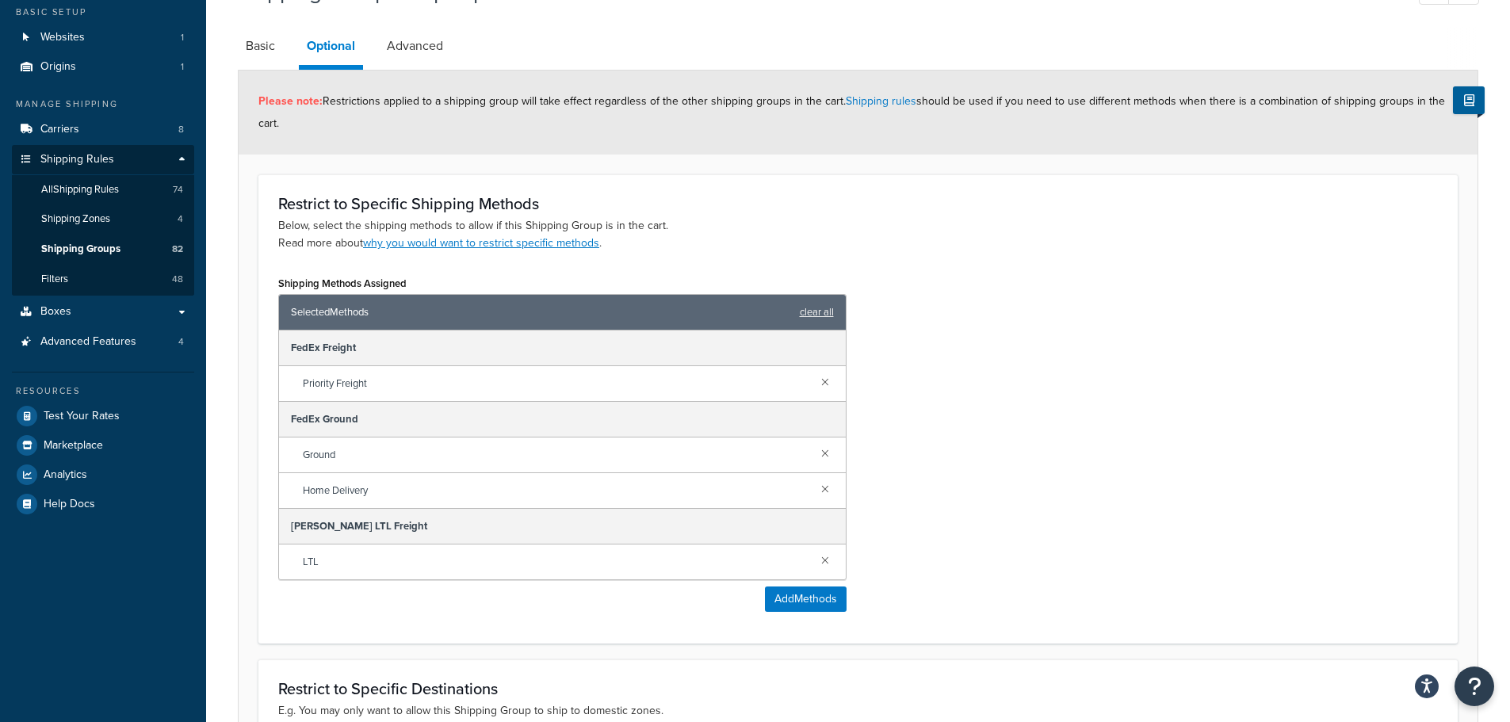
scroll to position [317, 0]
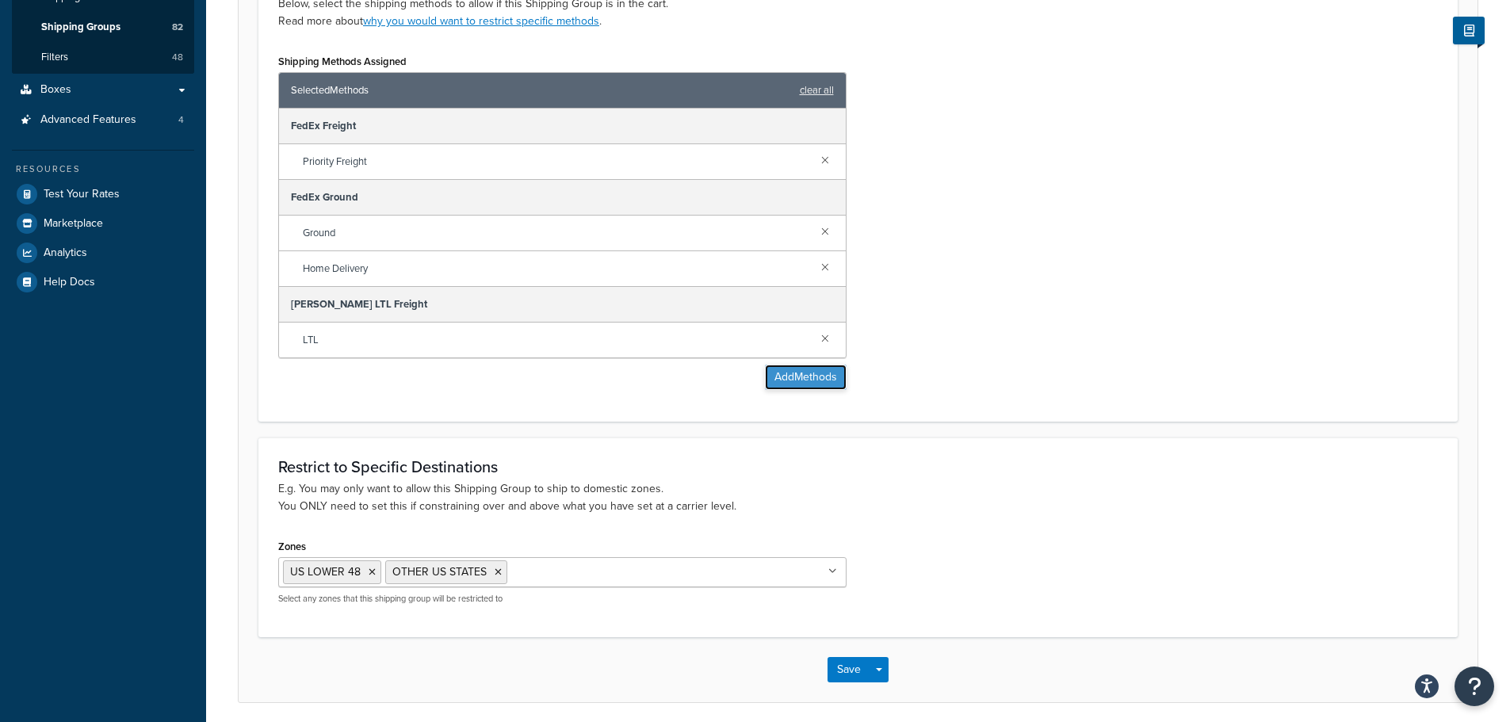
click at [814, 379] on button "Add Methods" at bounding box center [806, 377] width 82 height 25
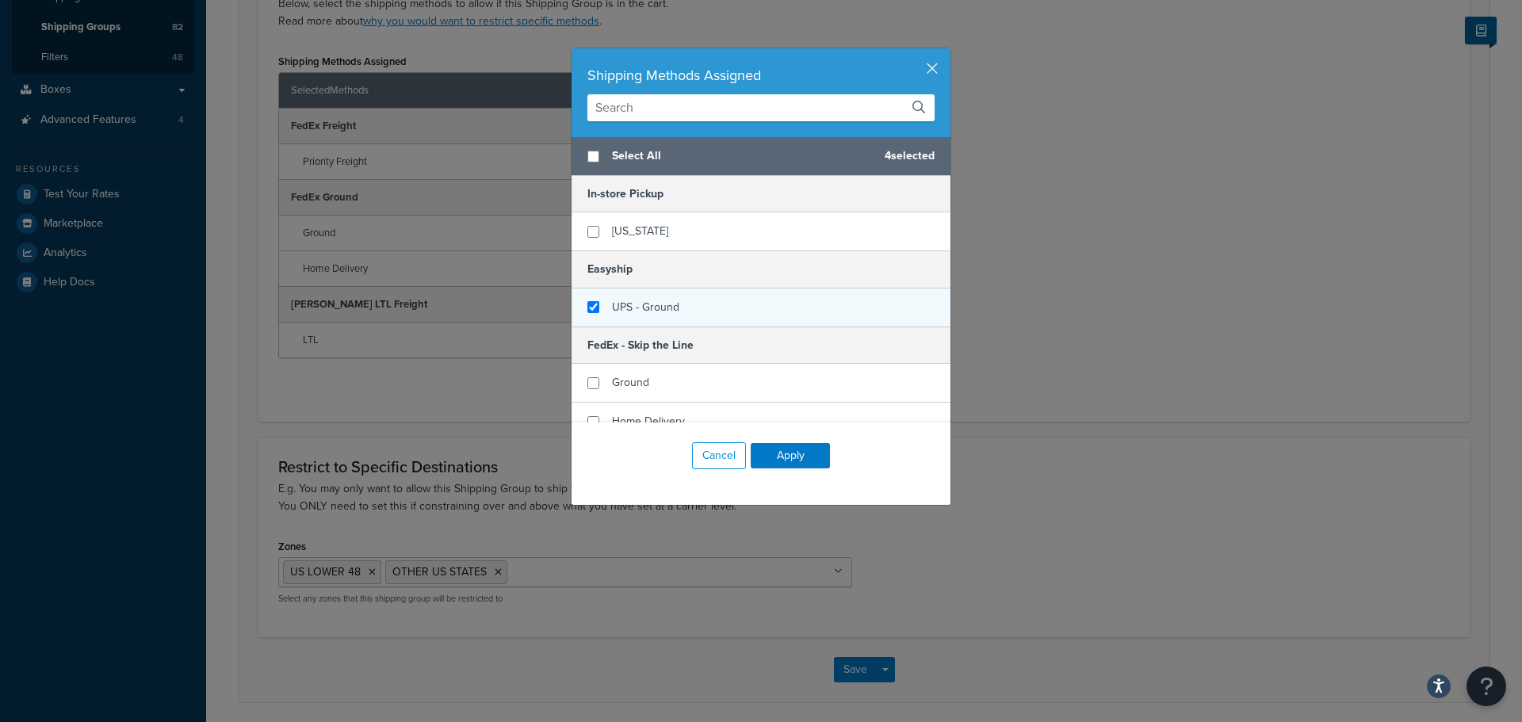
checkbox input "true"
click at [644, 303] on span "UPS - Ground" at bounding box center [645, 307] width 67 height 17
click at [819, 464] on button "Apply" at bounding box center [790, 455] width 79 height 25
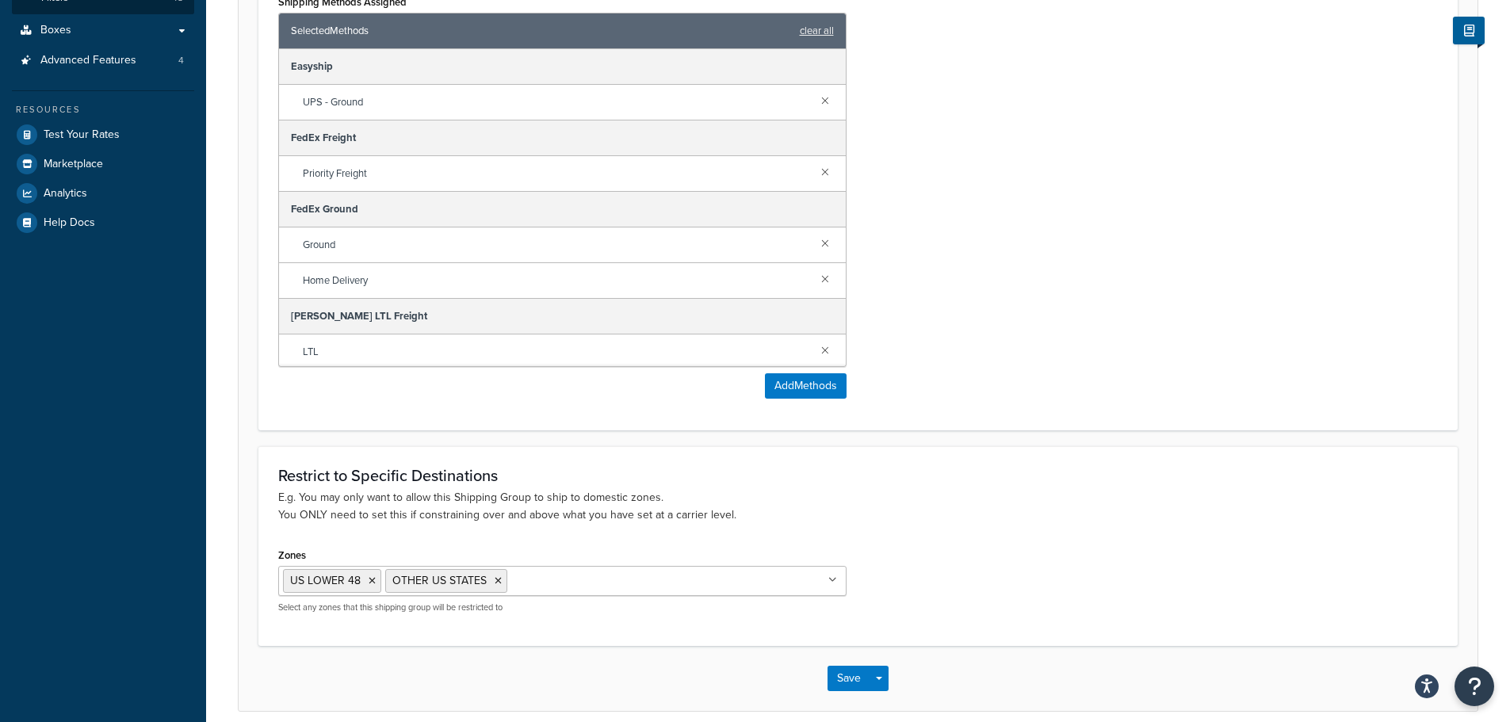
scroll to position [445, 0]
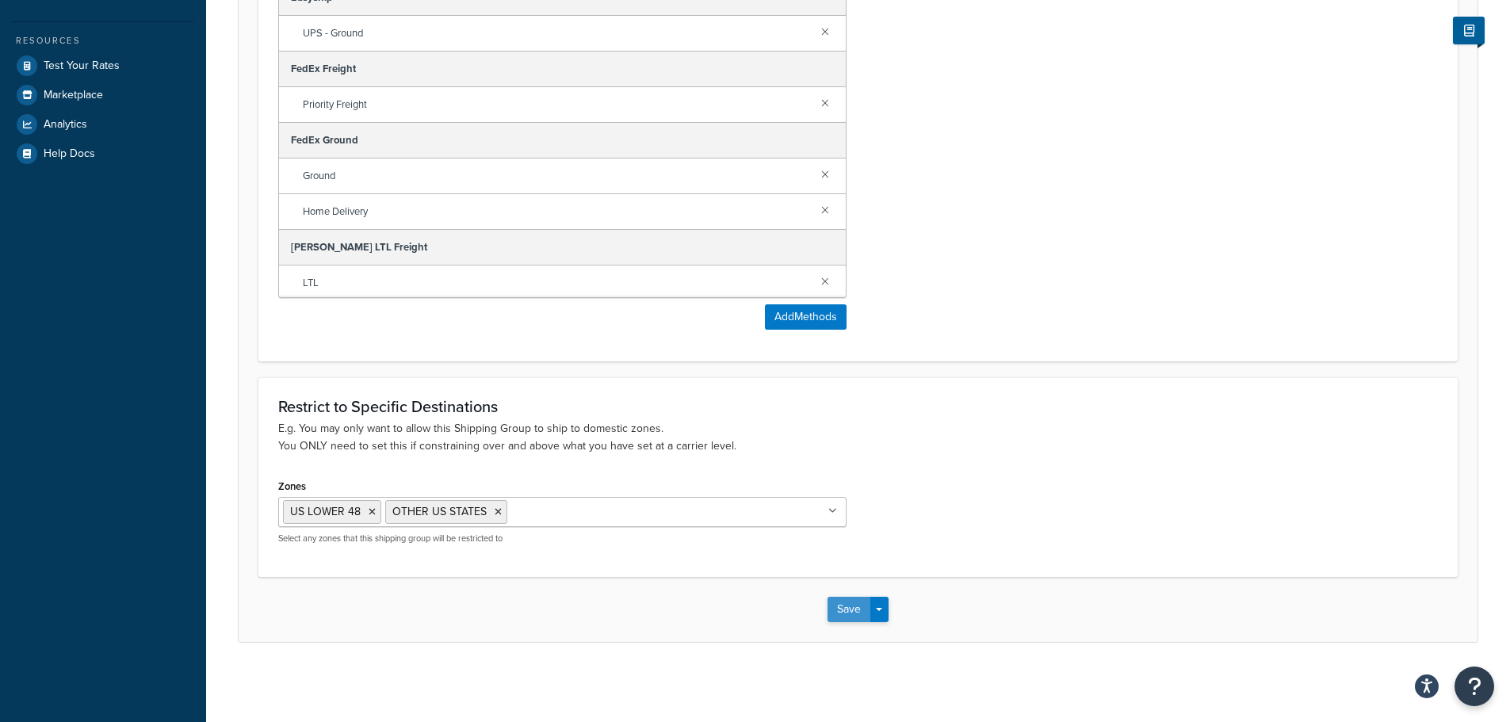
click at [839, 607] on button "Save" at bounding box center [848, 609] width 43 height 25
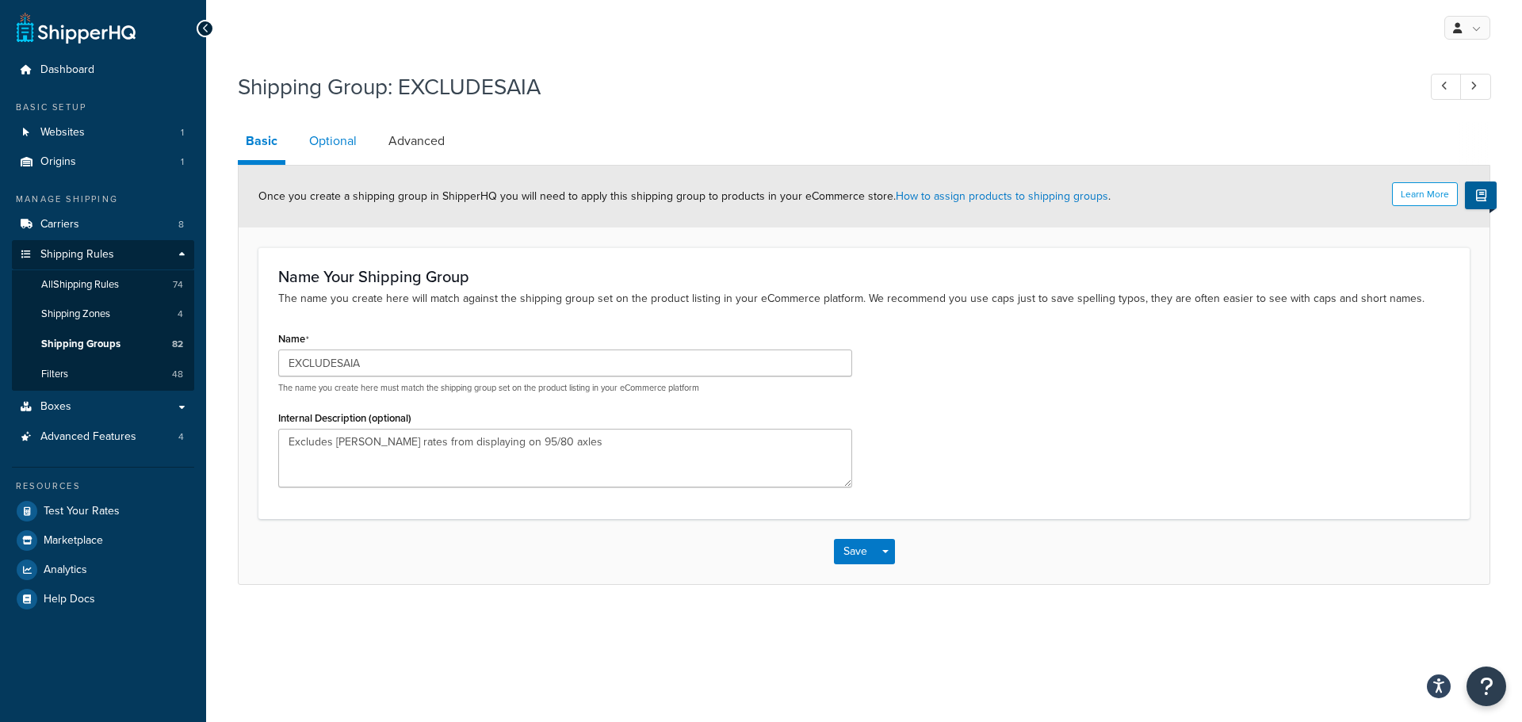
click at [336, 141] on link "Optional" at bounding box center [332, 141] width 63 height 38
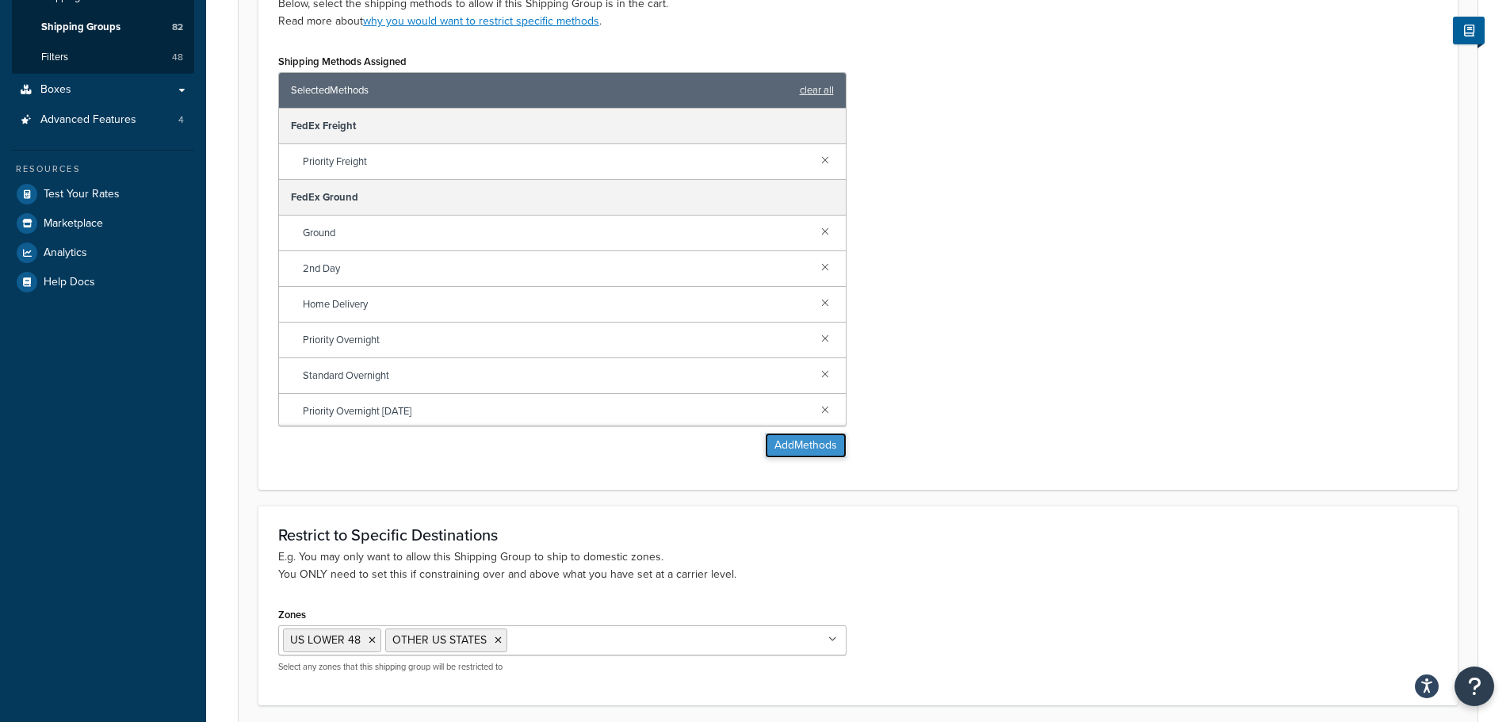
click at [807, 439] on button "Add Methods" at bounding box center [806, 445] width 82 height 25
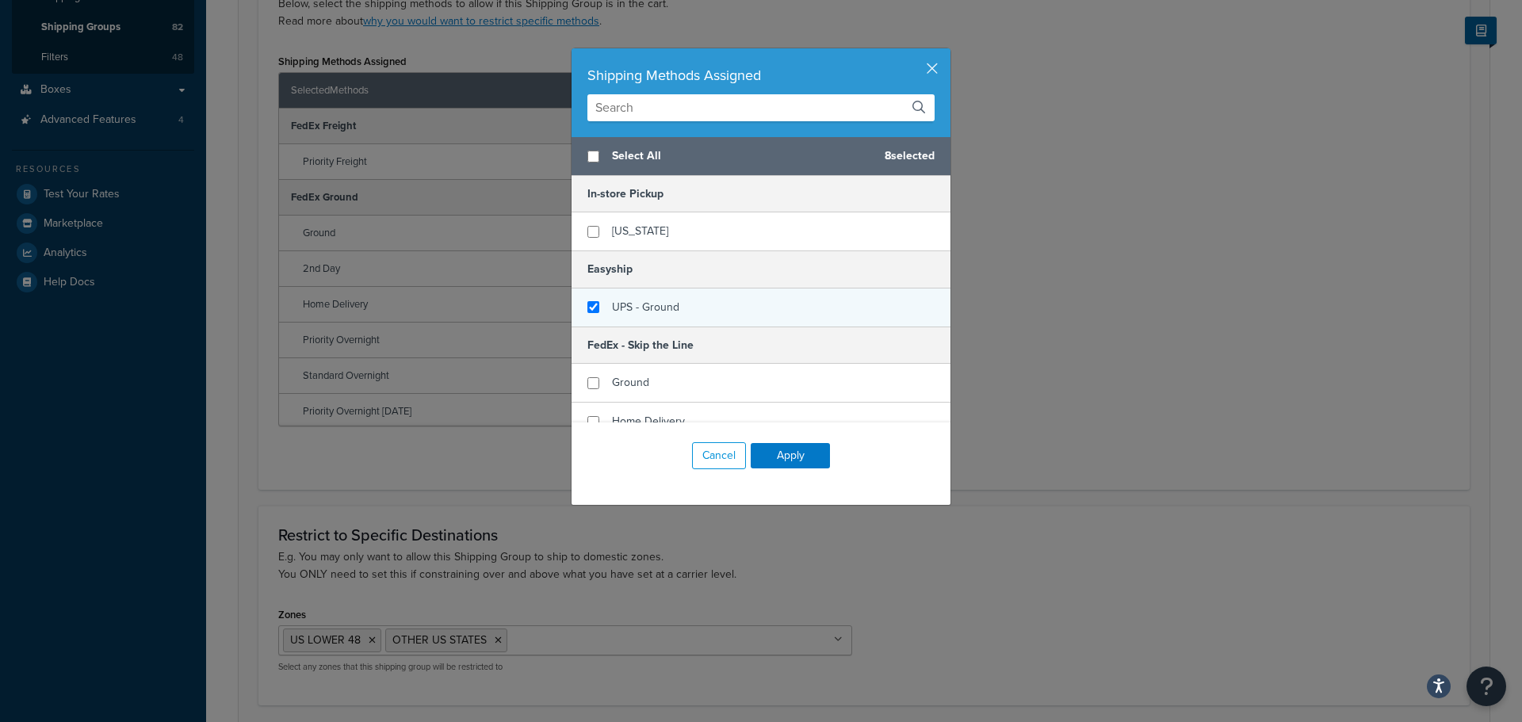
checkbox input "false"
checkbox input "true"
click at [674, 314] on div "UPS - Ground" at bounding box center [760, 308] width 379 height 38
click at [793, 458] on button "Apply" at bounding box center [790, 455] width 79 height 25
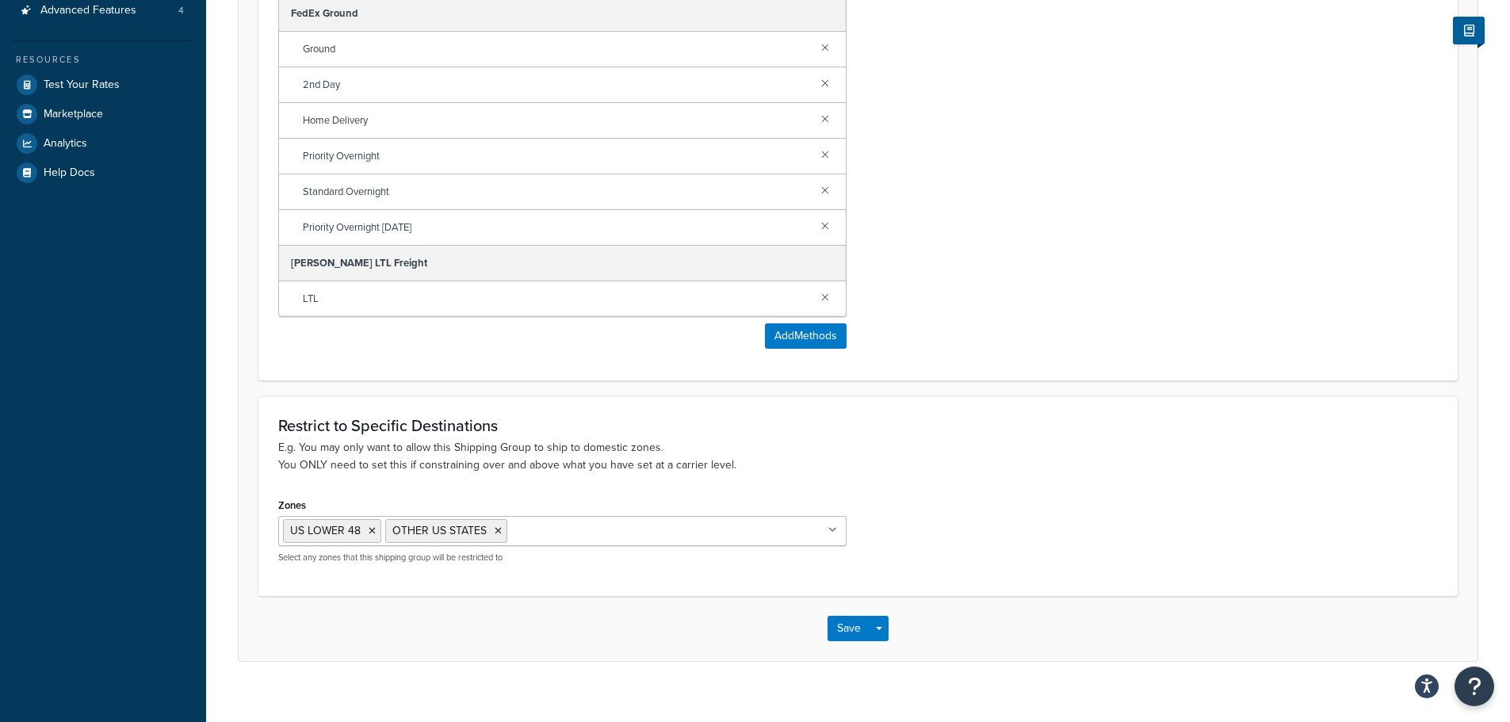
scroll to position [445, 0]
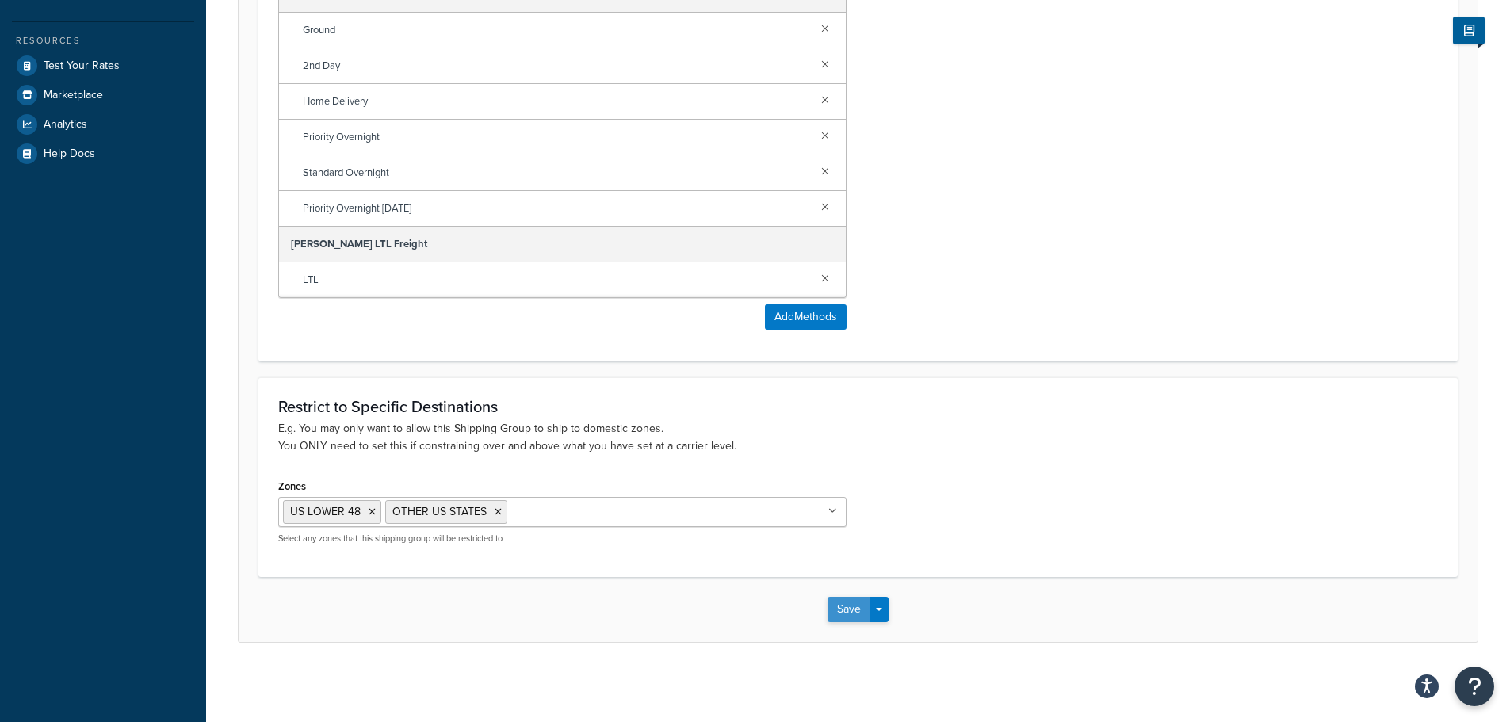
click at [838, 611] on button "Save" at bounding box center [848, 609] width 43 height 25
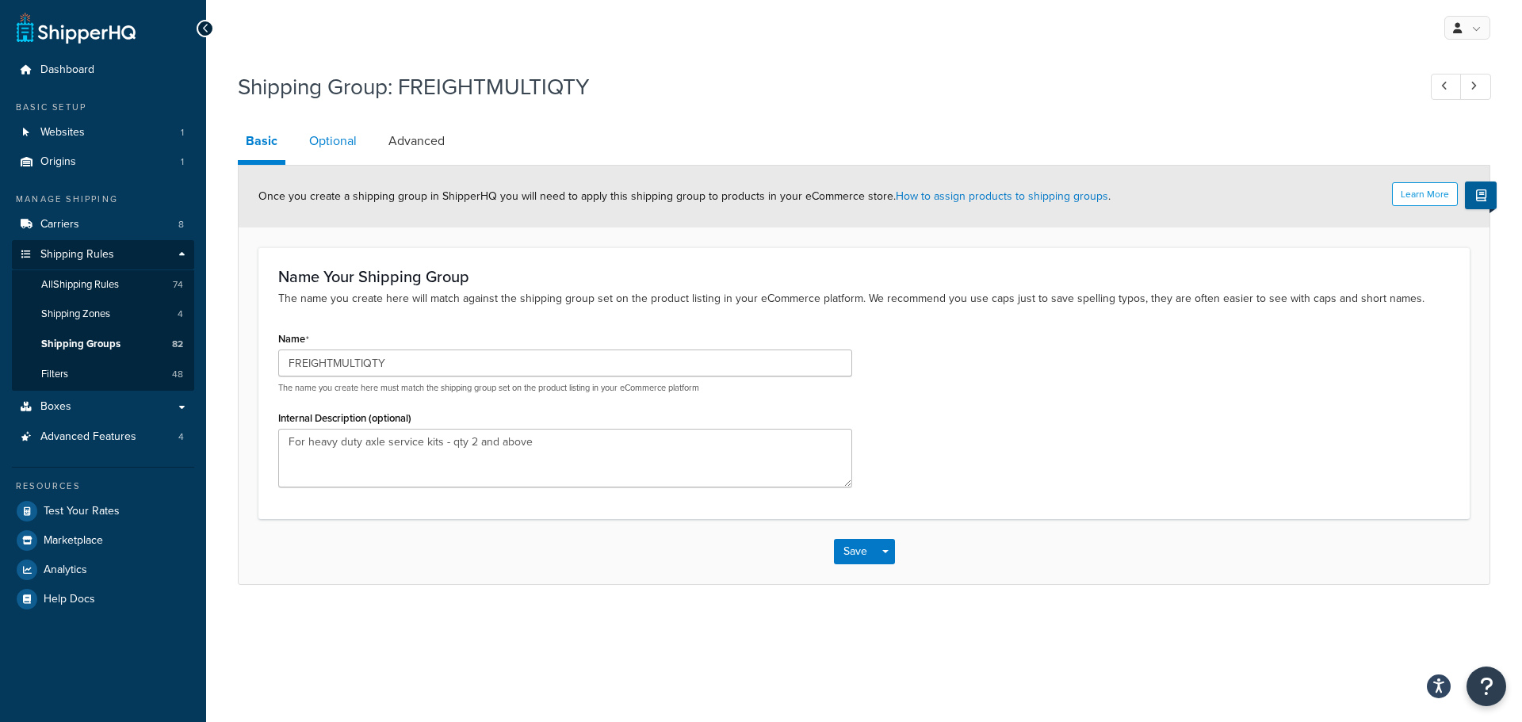
drag, startPoint x: 331, startPoint y: 147, endPoint x: 350, endPoint y: 162, distance: 23.6
click at [331, 147] on link "Optional" at bounding box center [332, 141] width 63 height 38
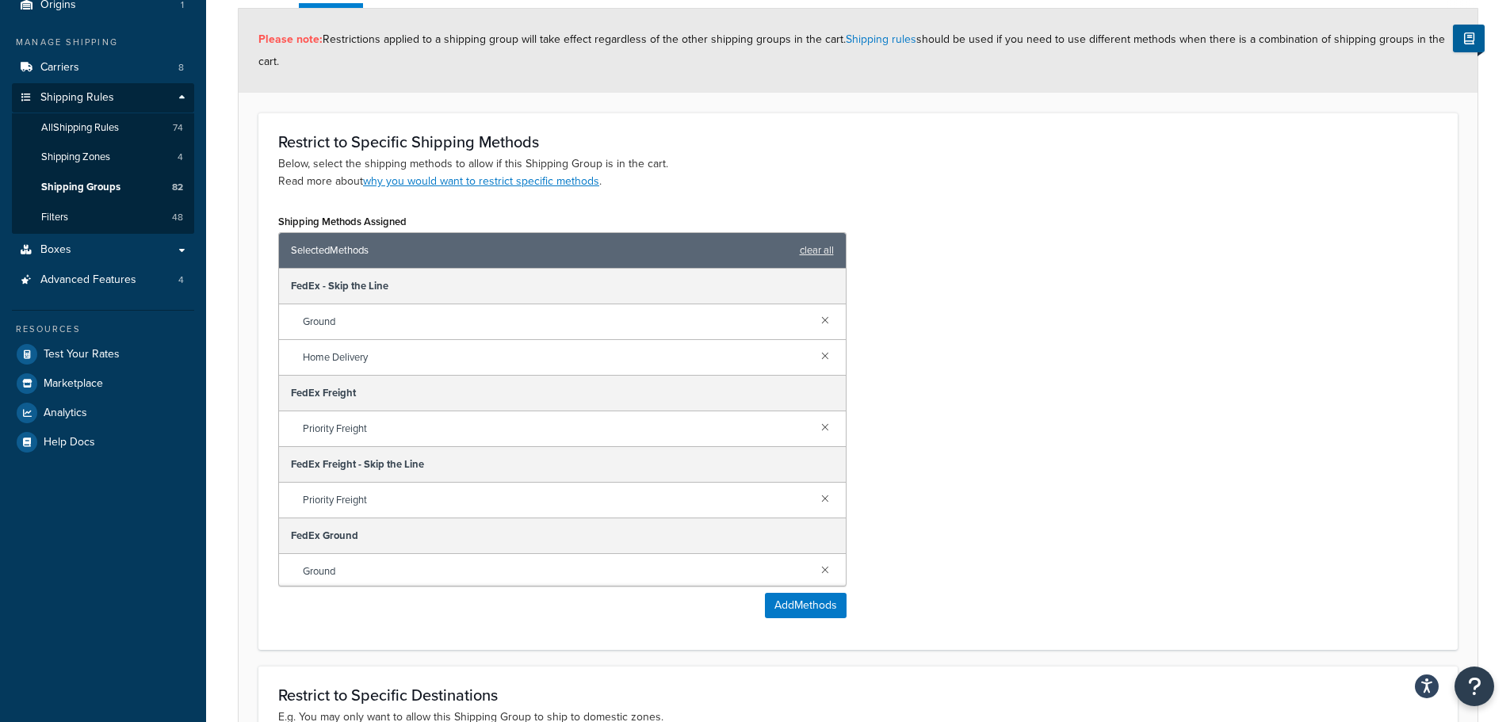
scroll to position [159, 0]
click at [816, 315] on link at bounding box center [824, 317] width 17 height 17
click at [816, 345] on link at bounding box center [824, 353] width 17 height 17
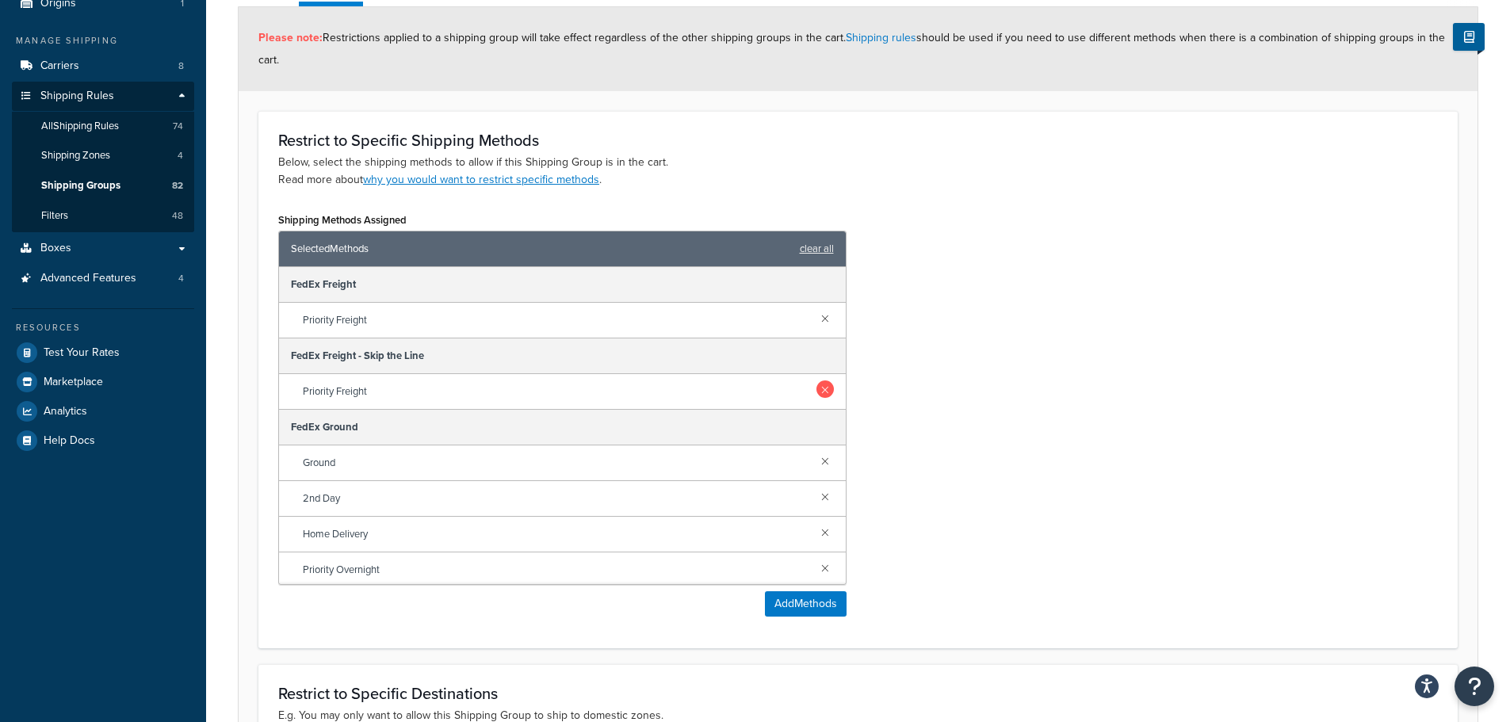
click at [816, 388] on link at bounding box center [824, 388] width 17 height 17
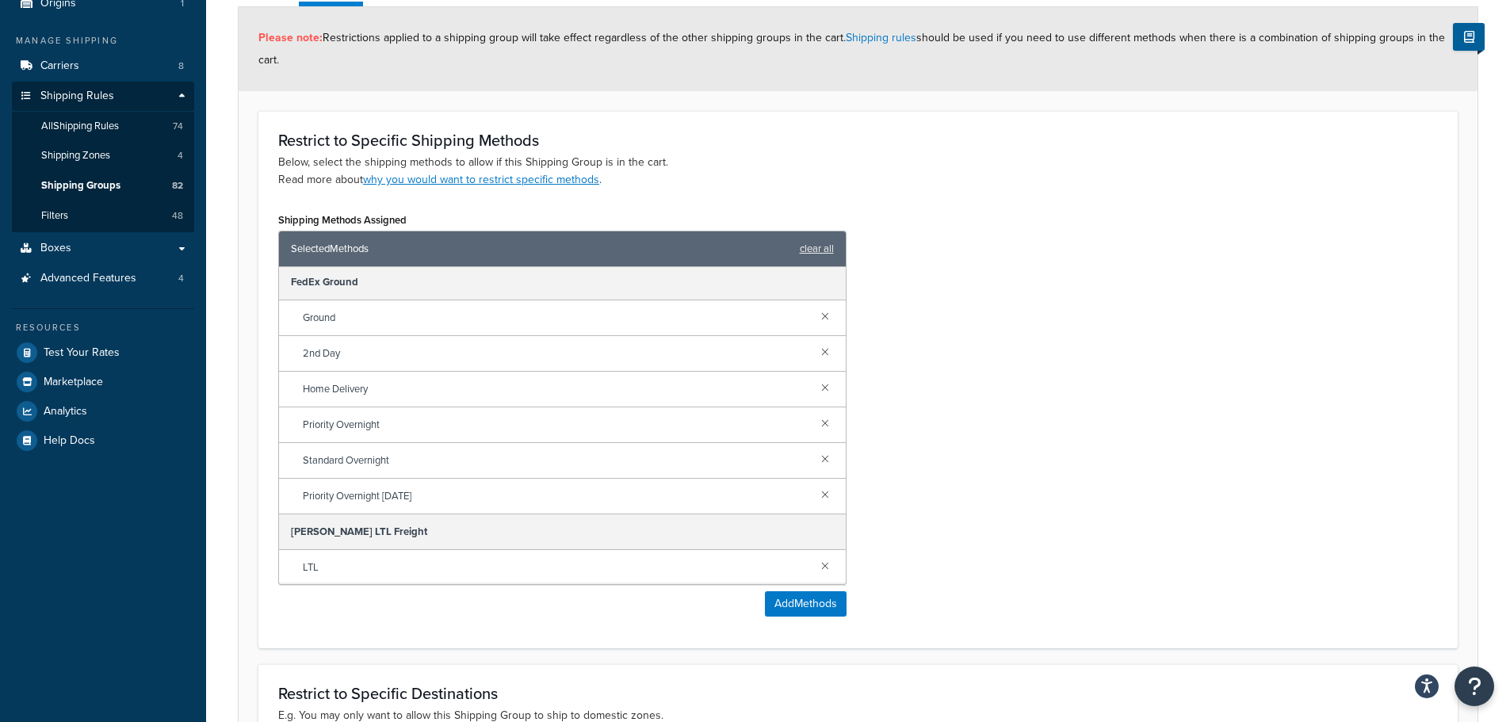
scroll to position [146, 0]
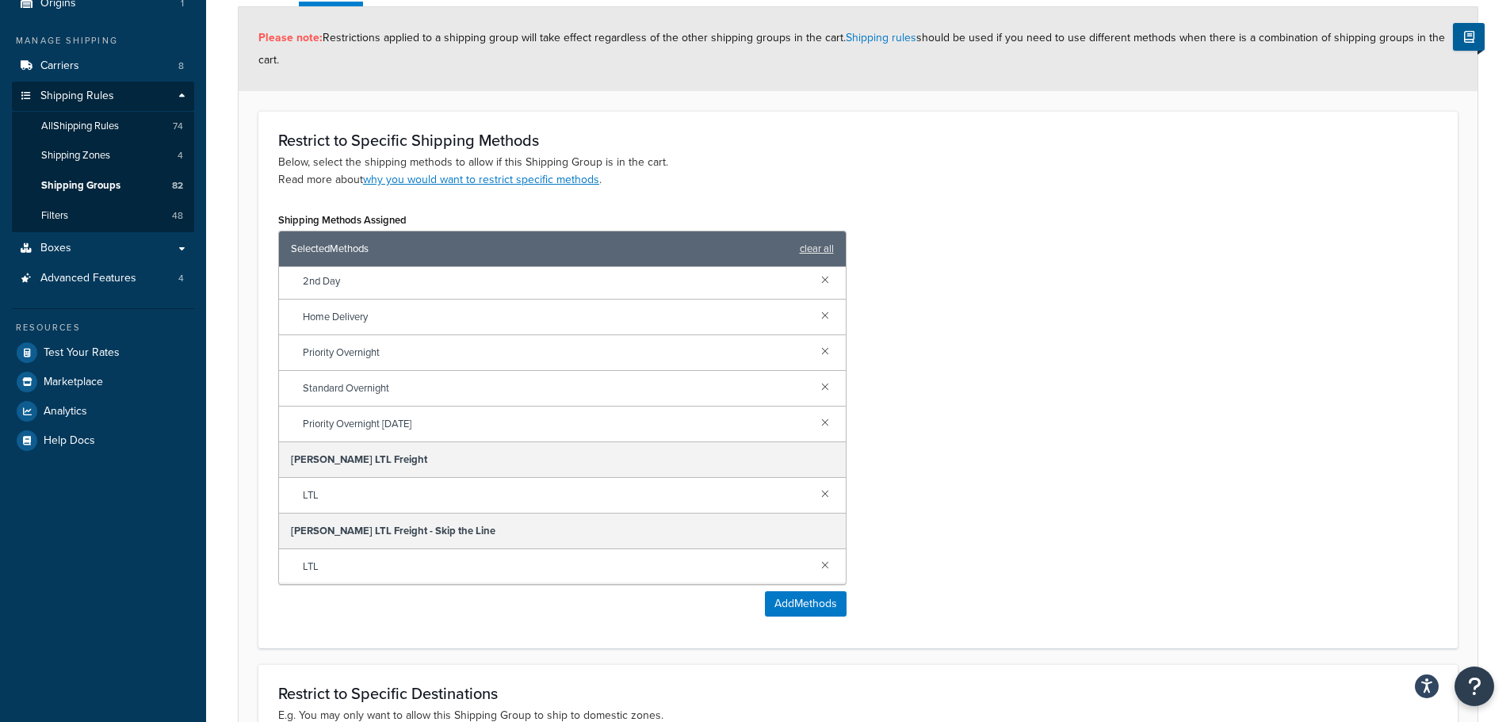
click at [814, 554] on div "LTL" at bounding box center [562, 566] width 567 height 35
click at [816, 563] on link at bounding box center [824, 564] width 17 height 17
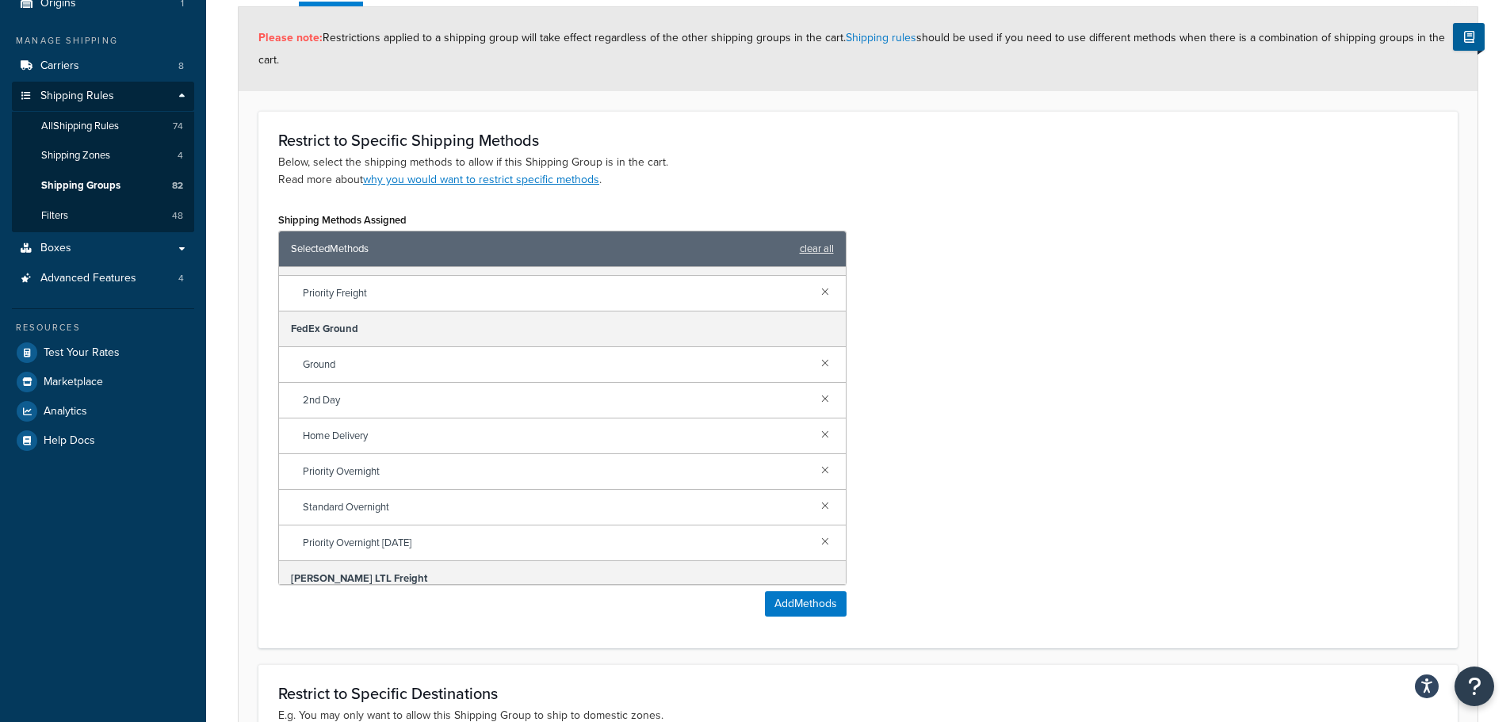
scroll to position [75, 0]
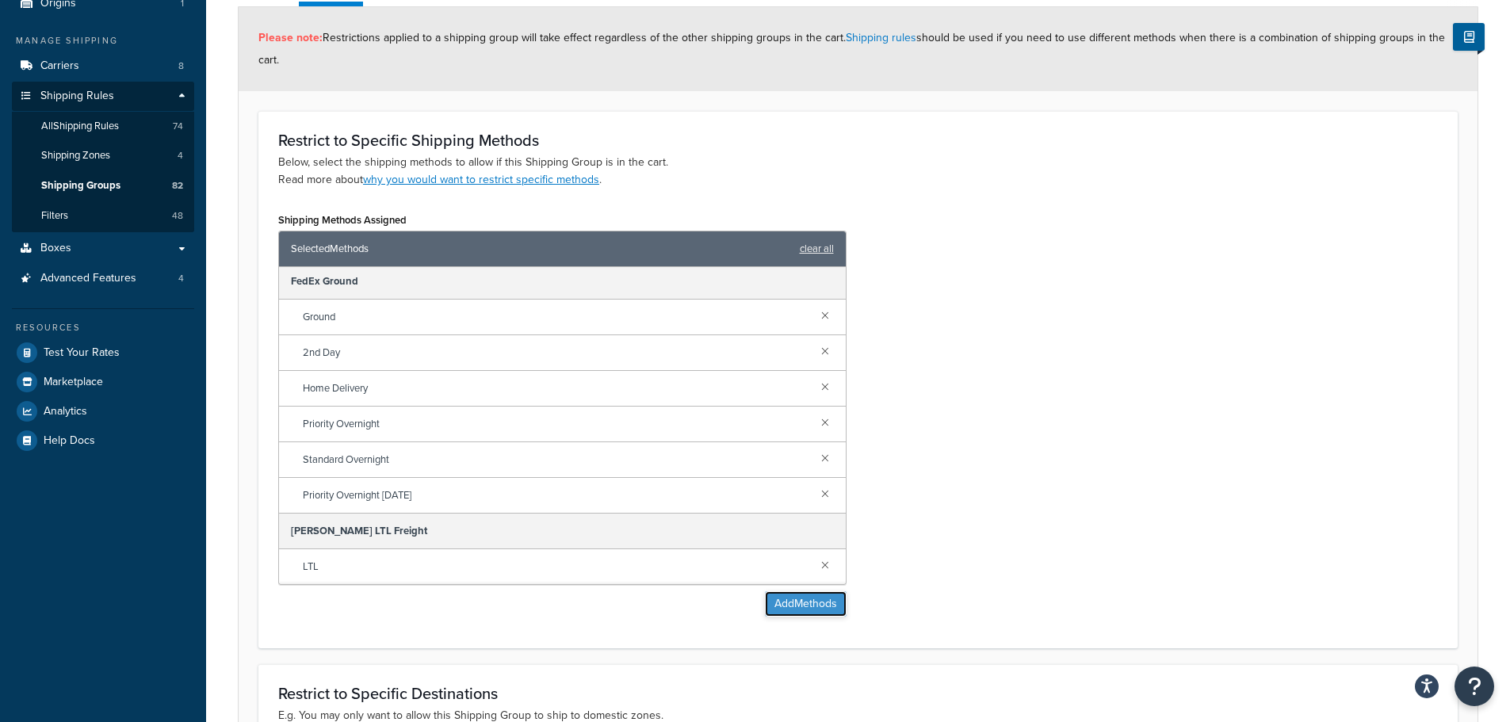
click at [791, 596] on button "Add Methods" at bounding box center [806, 603] width 82 height 25
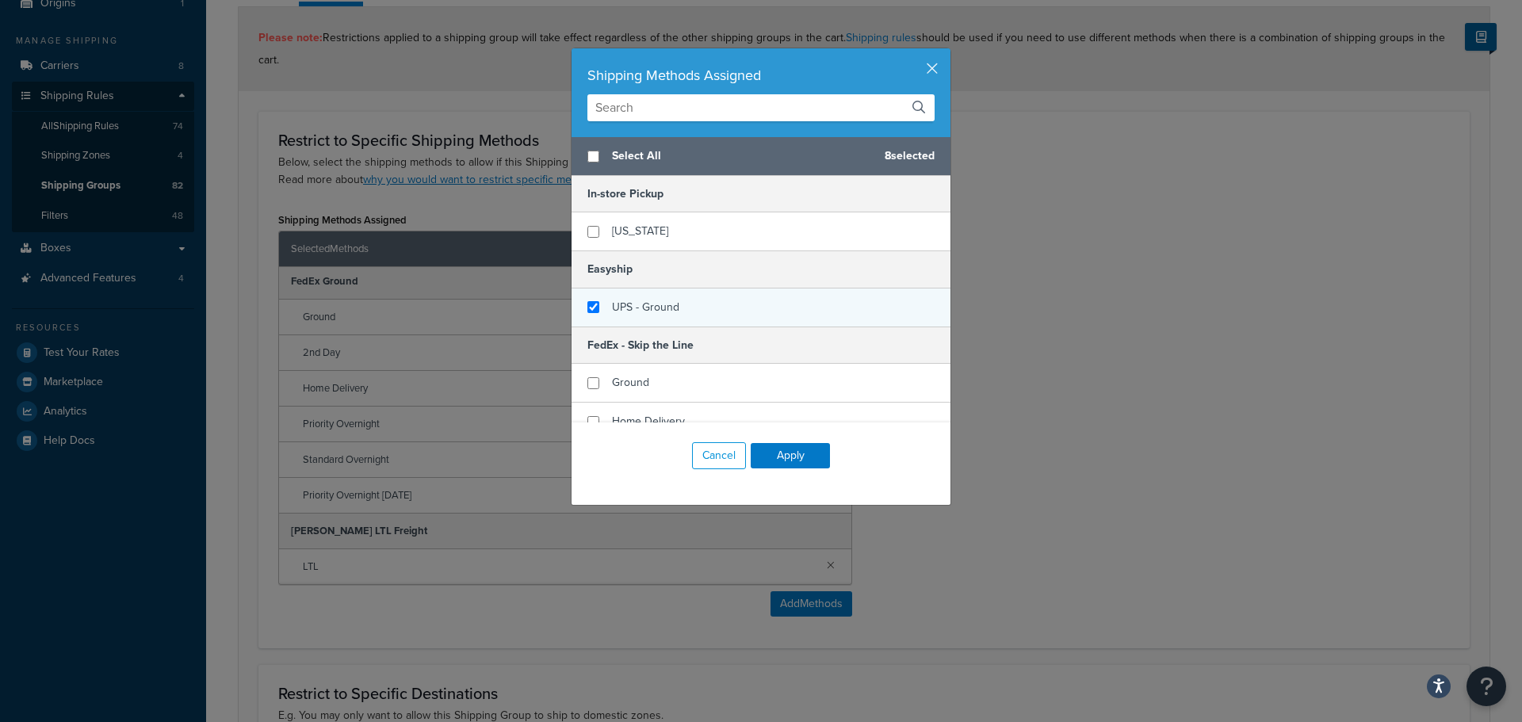
checkbox input "false"
checkbox input "true"
click at [644, 308] on span "UPS - Ground" at bounding box center [645, 307] width 67 height 17
click at [805, 461] on button "Apply" at bounding box center [790, 455] width 79 height 25
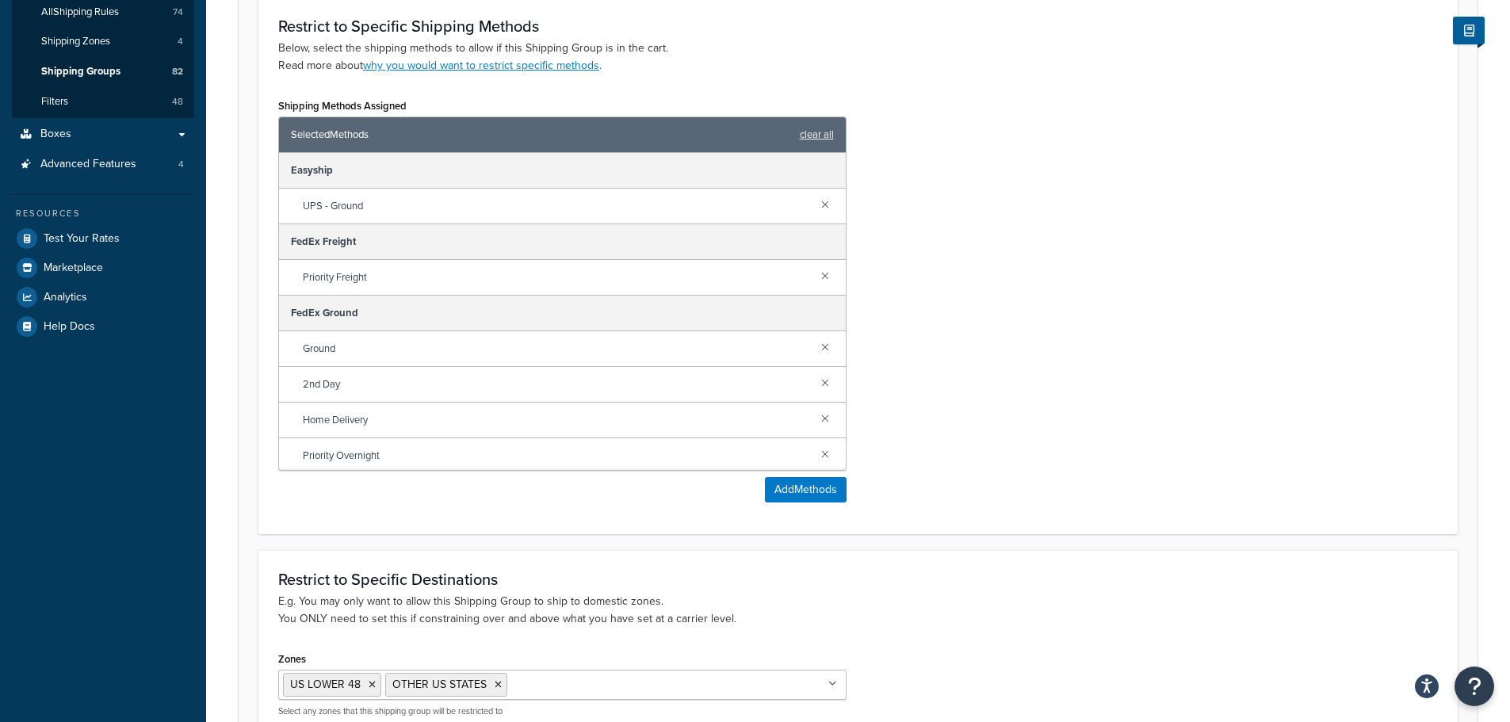
scroll to position [445, 0]
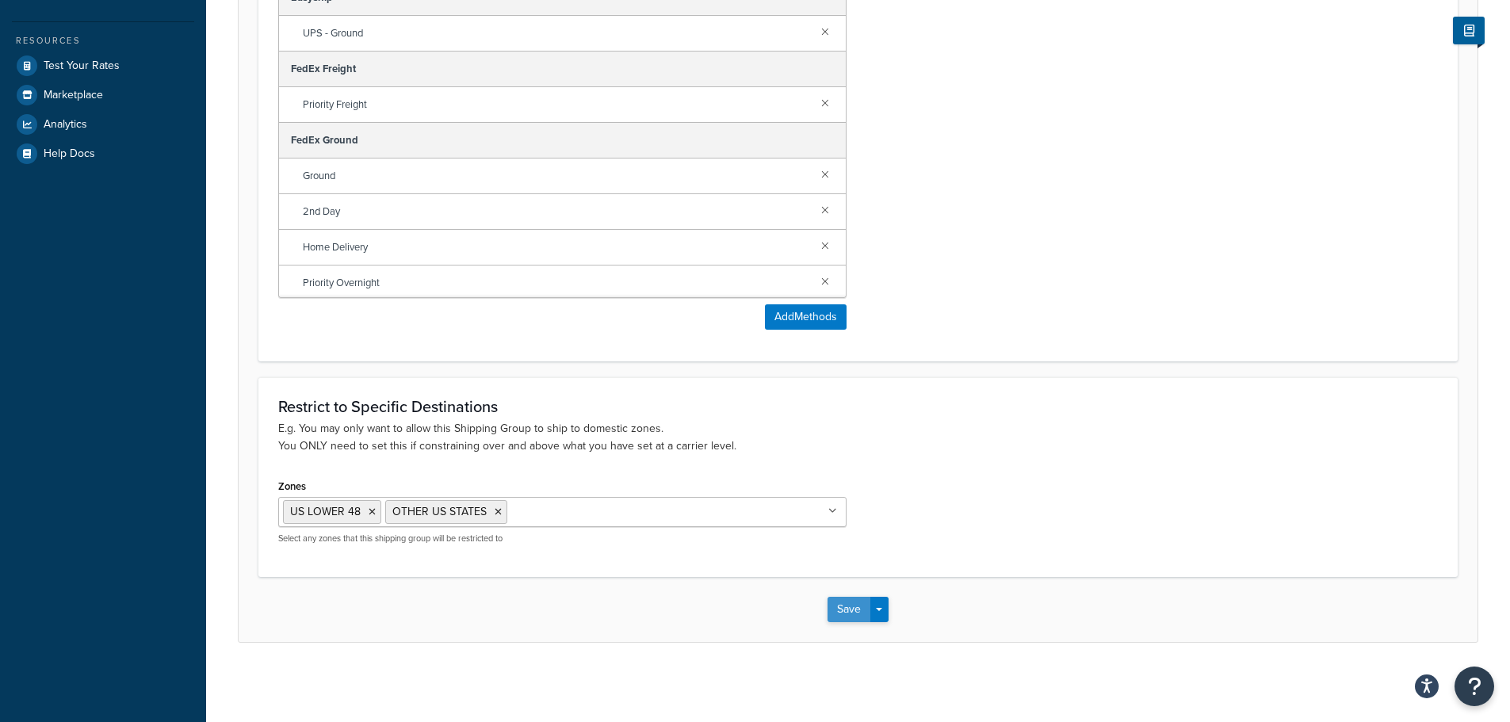
click at [827, 601] on button "Save" at bounding box center [848, 609] width 43 height 25
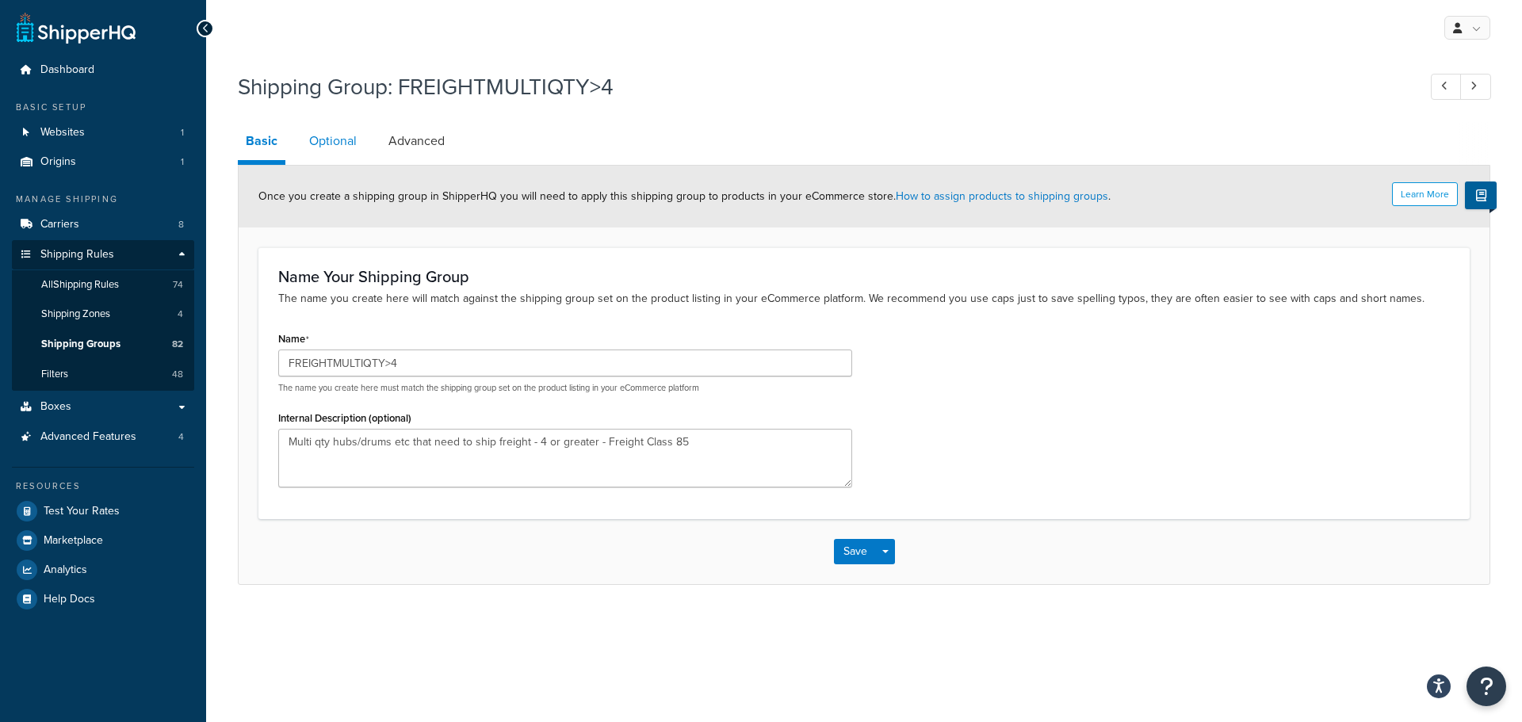
click at [333, 135] on link "Optional" at bounding box center [332, 141] width 63 height 38
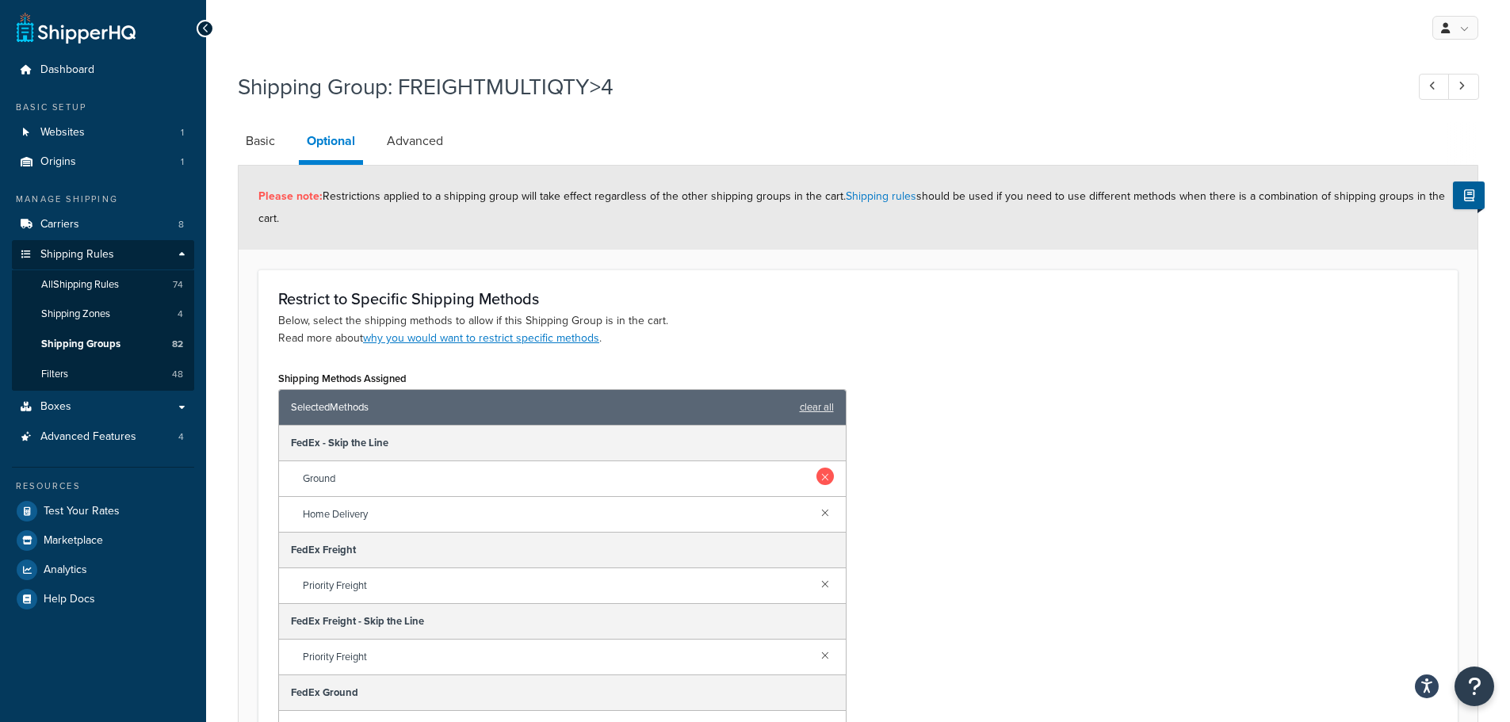
click at [816, 483] on link at bounding box center [824, 476] width 17 height 17
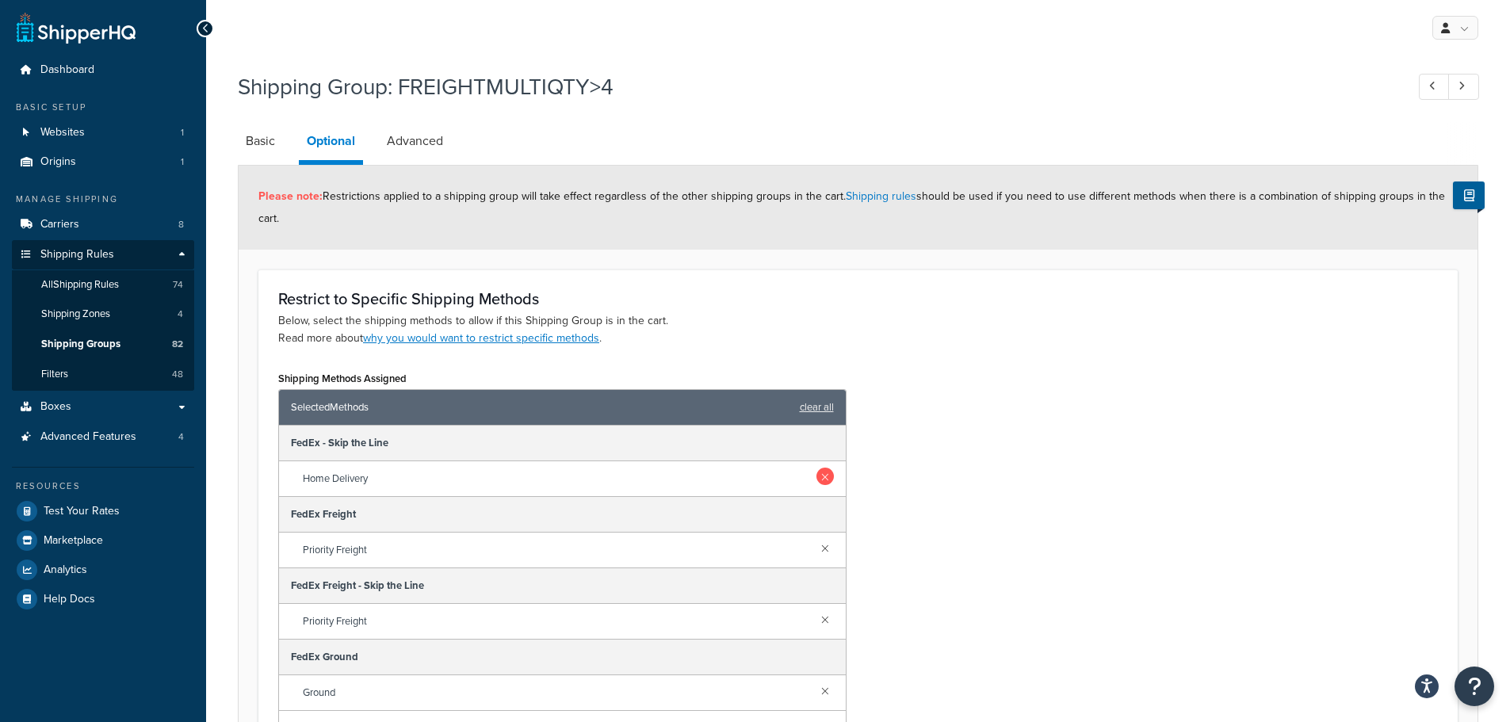
click at [816, 479] on link at bounding box center [824, 476] width 17 height 17
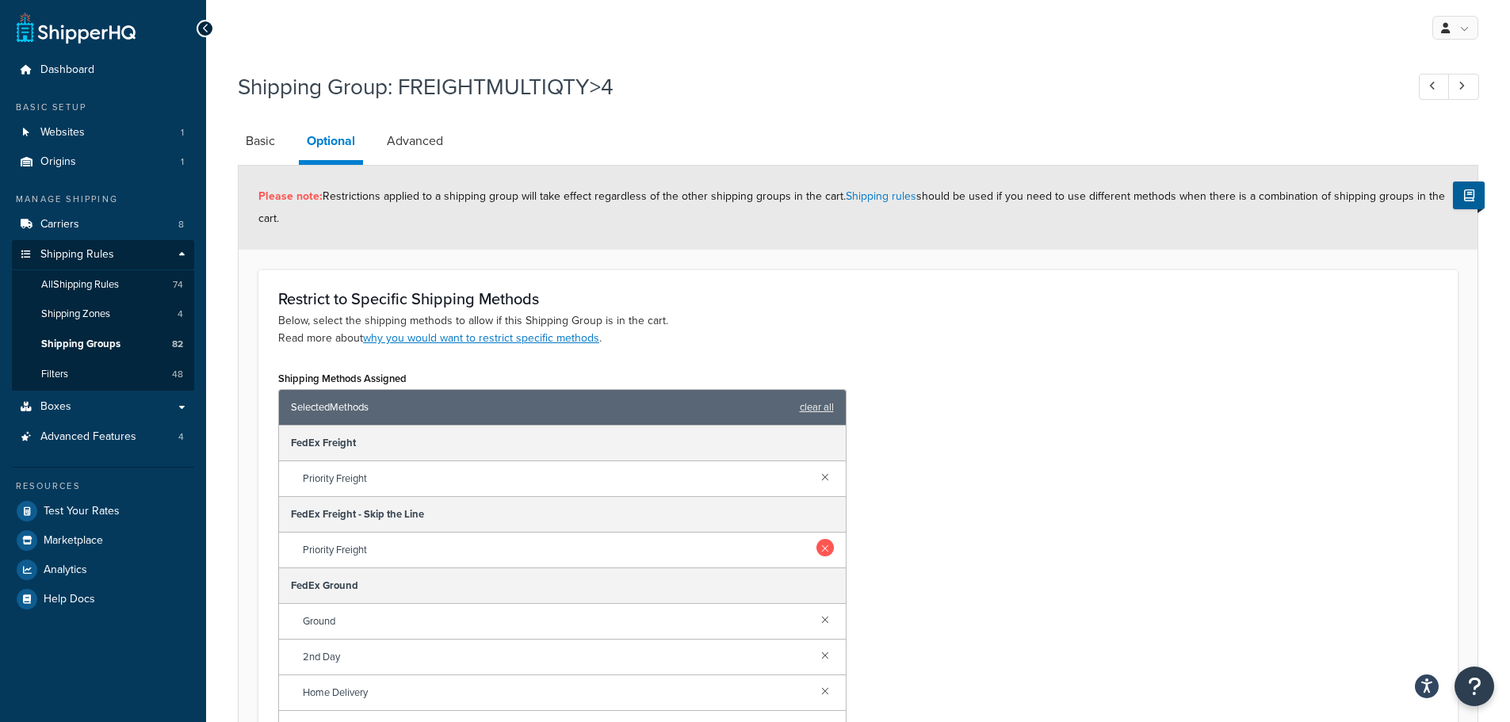
click at [816, 548] on link at bounding box center [824, 547] width 17 height 17
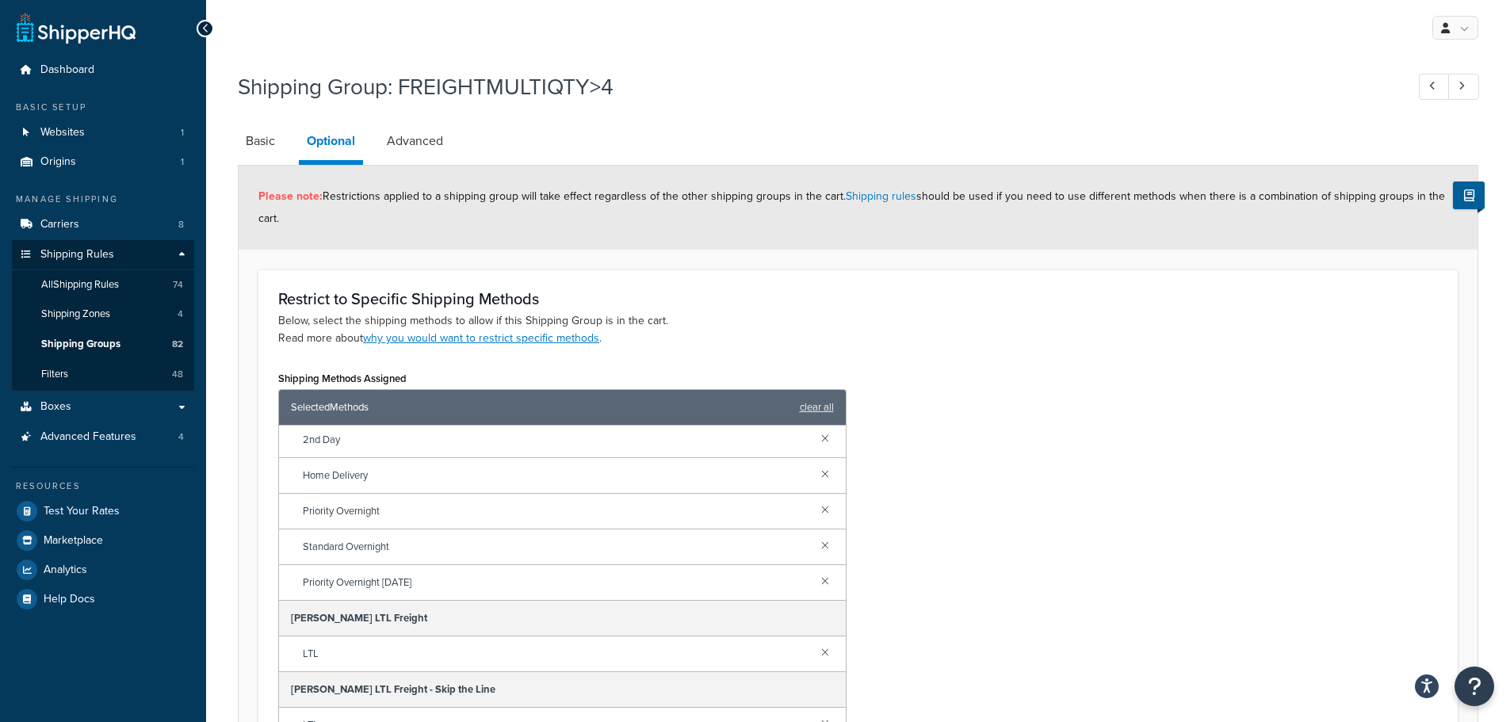
scroll to position [238, 0]
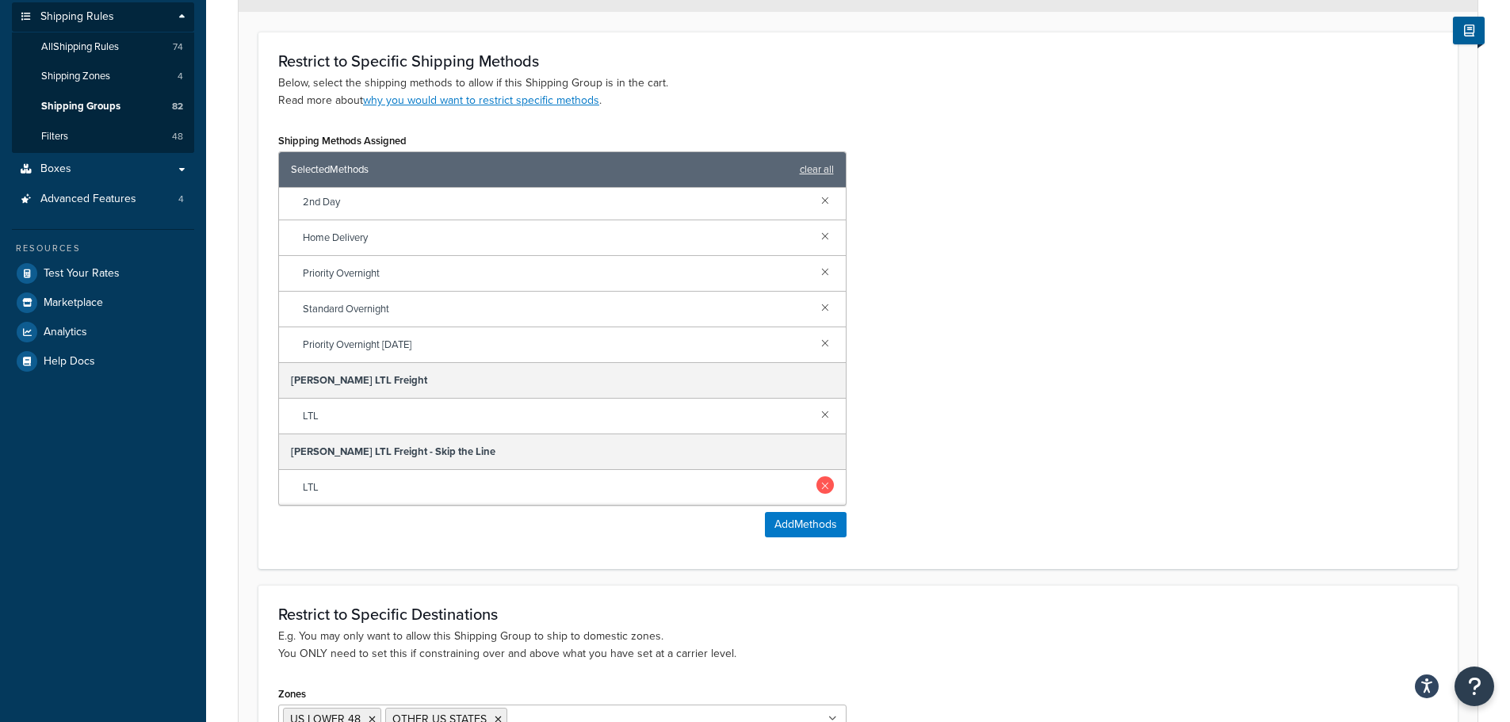
click at [818, 490] on link at bounding box center [824, 484] width 17 height 17
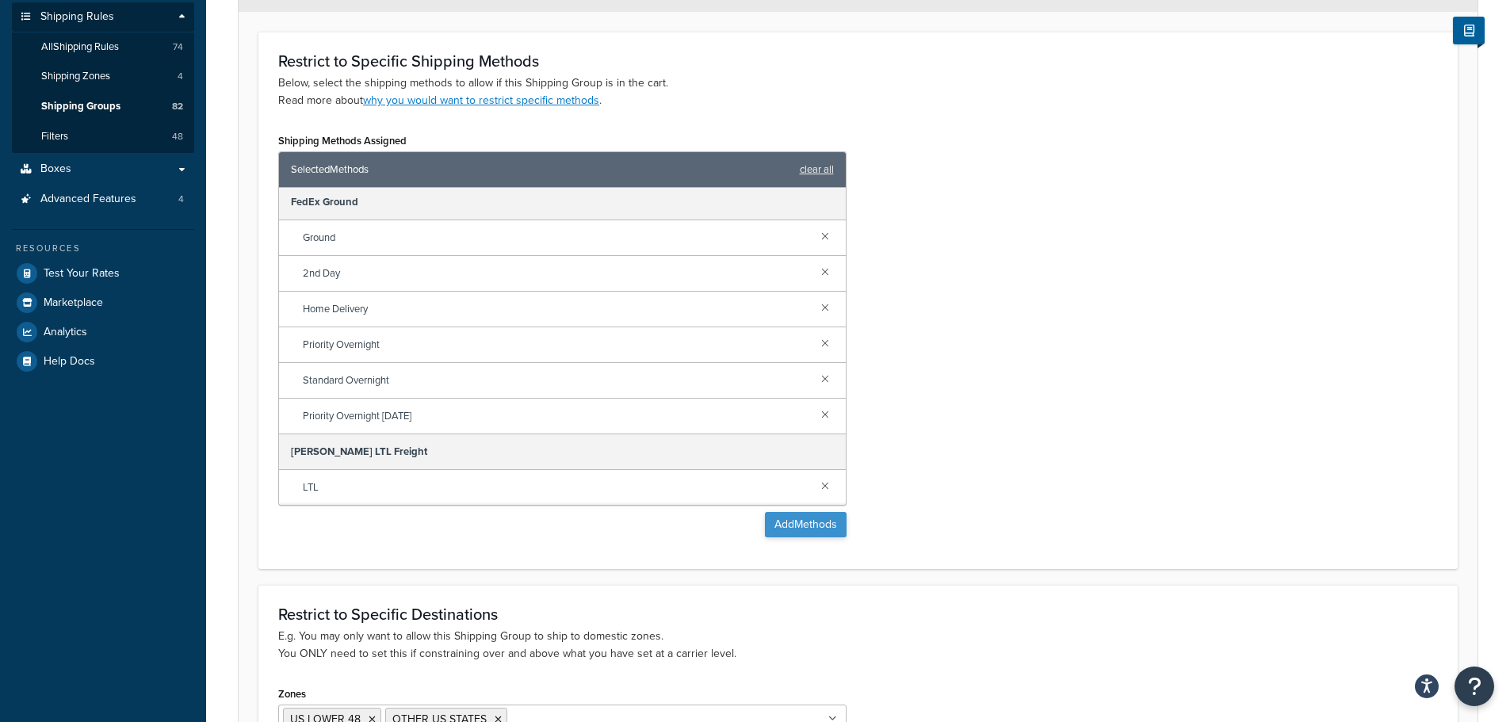
scroll to position [75, 0]
click at [813, 526] on button "Add Methods" at bounding box center [806, 524] width 82 height 25
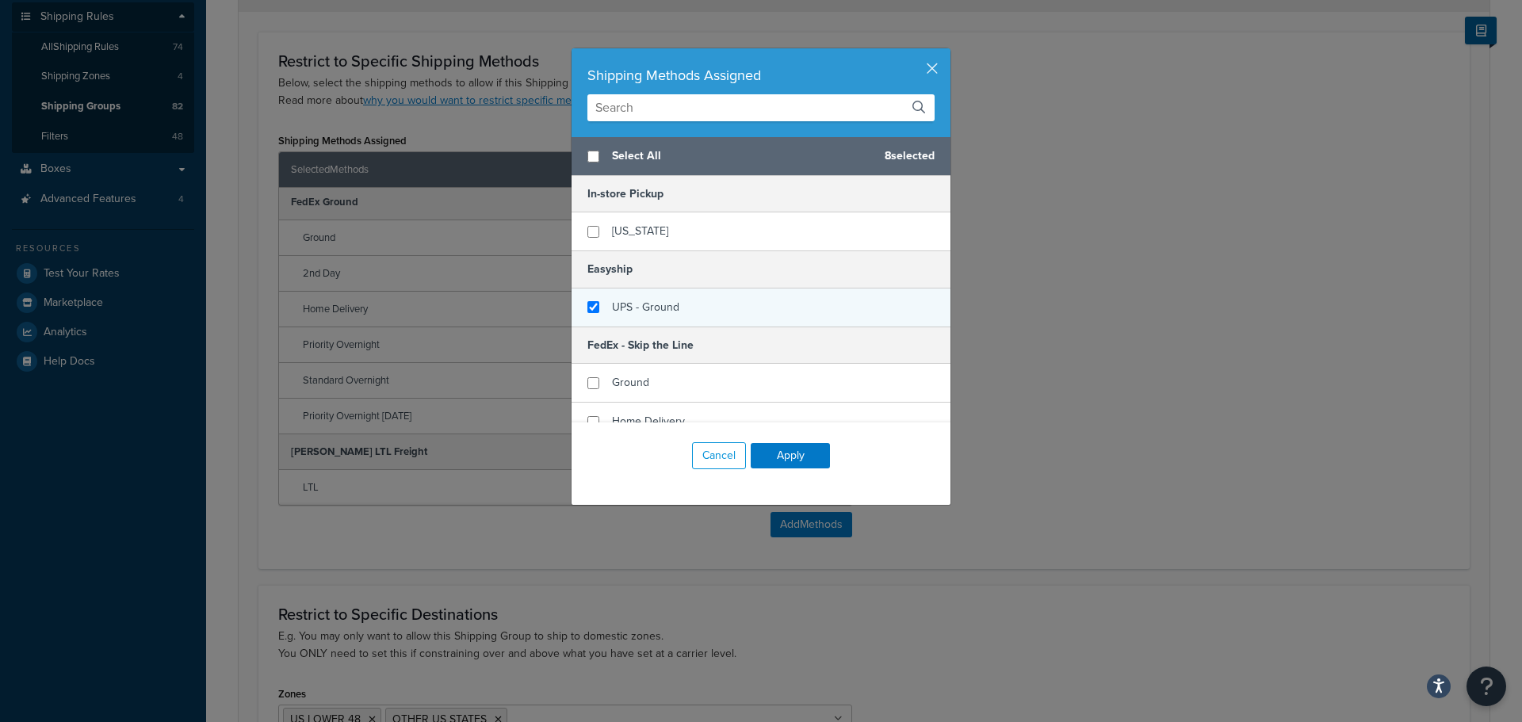
checkbox input "false"
checkbox input "true"
click at [638, 315] on span "UPS - Ground" at bounding box center [645, 307] width 67 height 17
click at [793, 451] on button "Apply" at bounding box center [790, 455] width 79 height 25
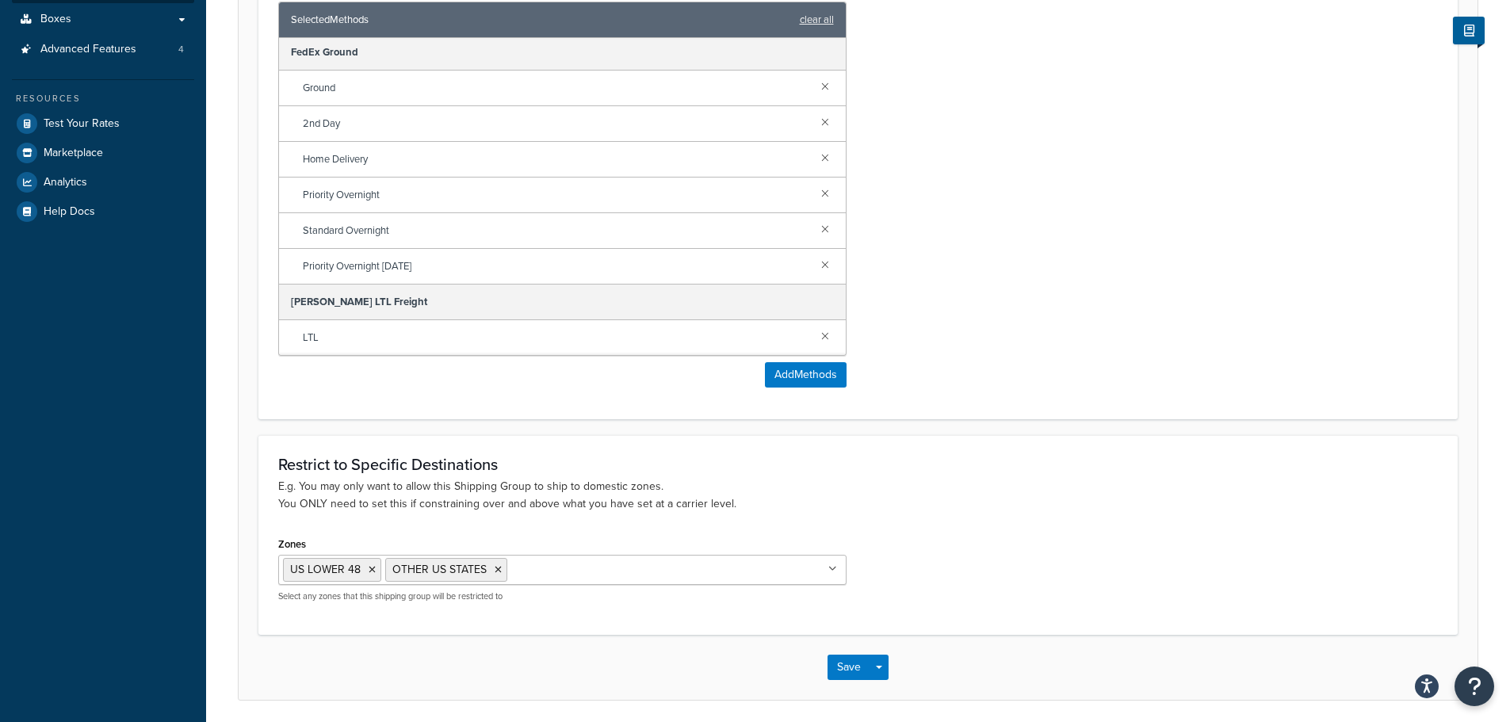
scroll to position [445, 0]
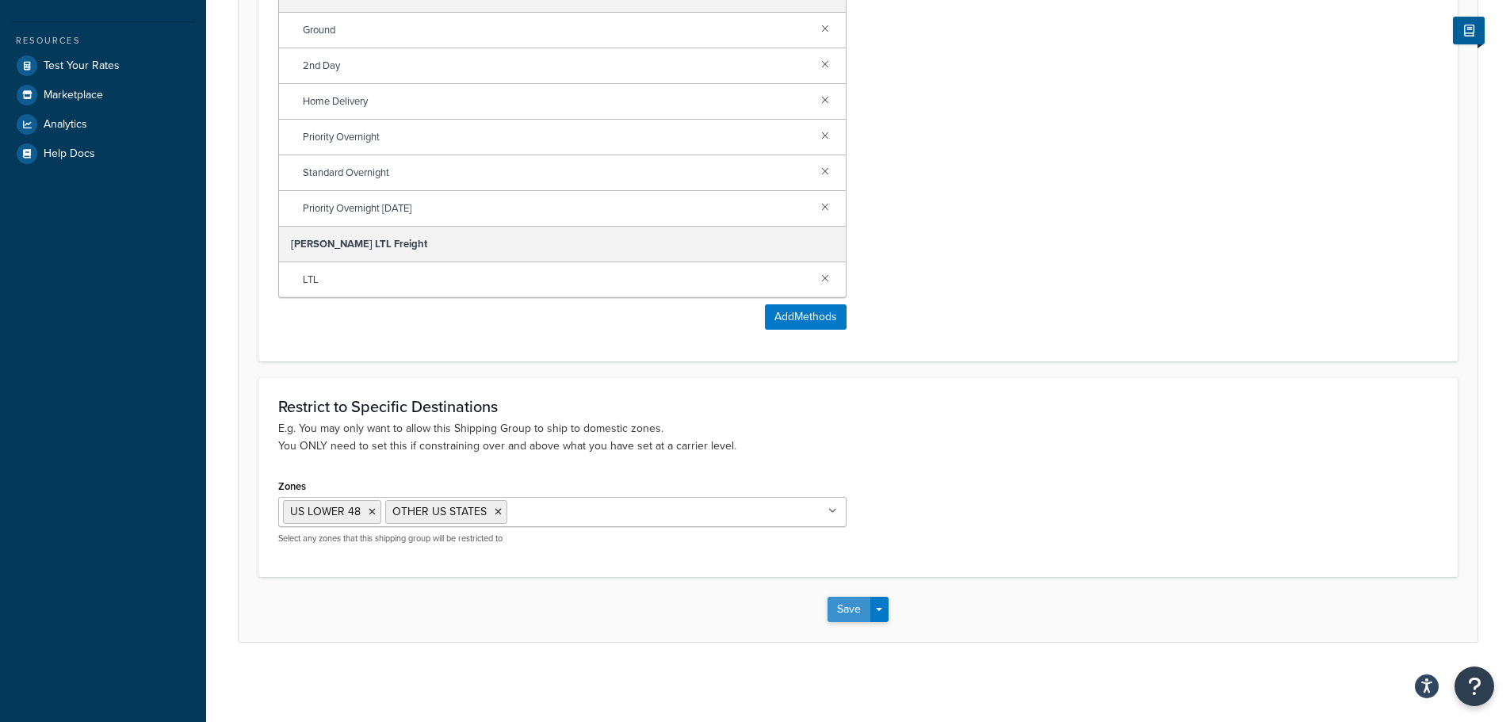
click at [845, 610] on button "Save" at bounding box center [848, 609] width 43 height 25
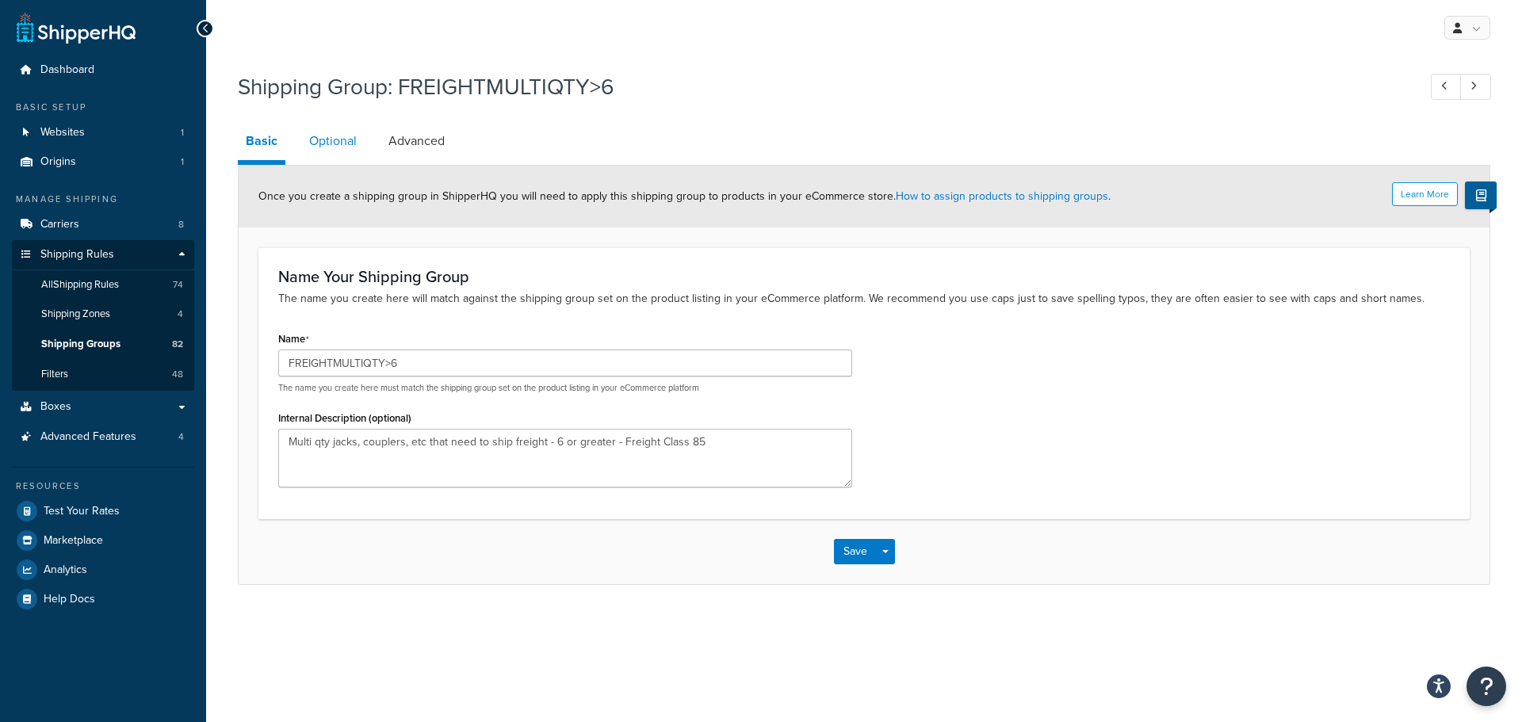
click at [349, 136] on link "Optional" at bounding box center [332, 141] width 63 height 38
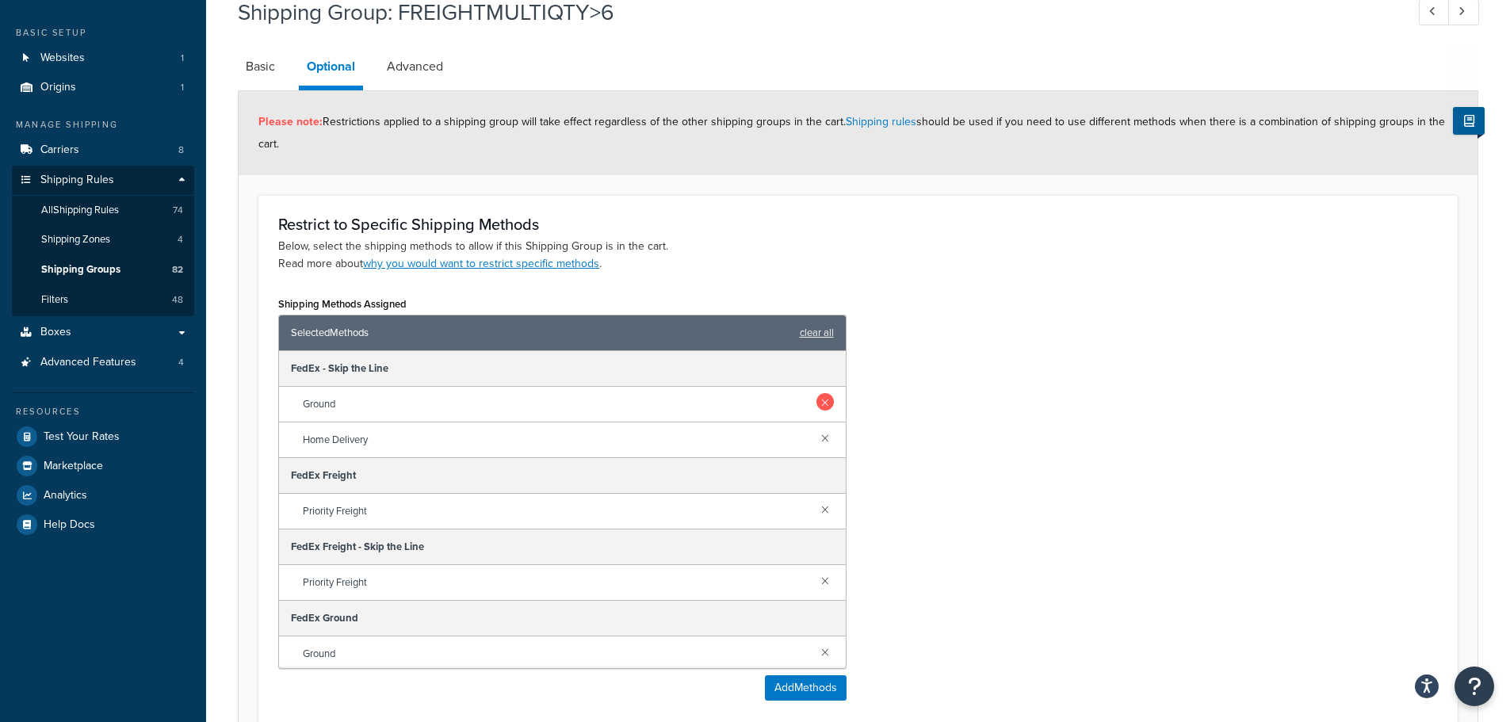
scroll to position [159, 0]
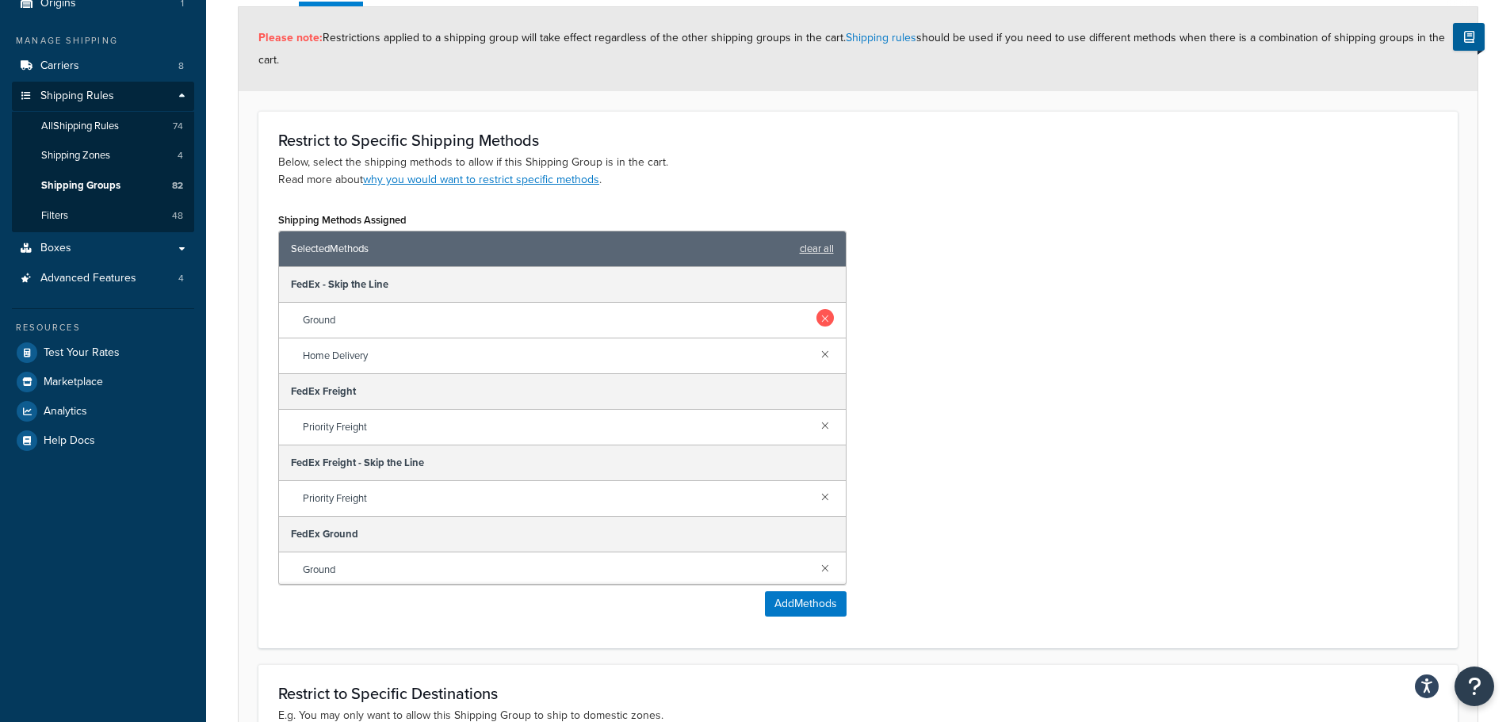
click at [816, 309] on link at bounding box center [824, 317] width 17 height 17
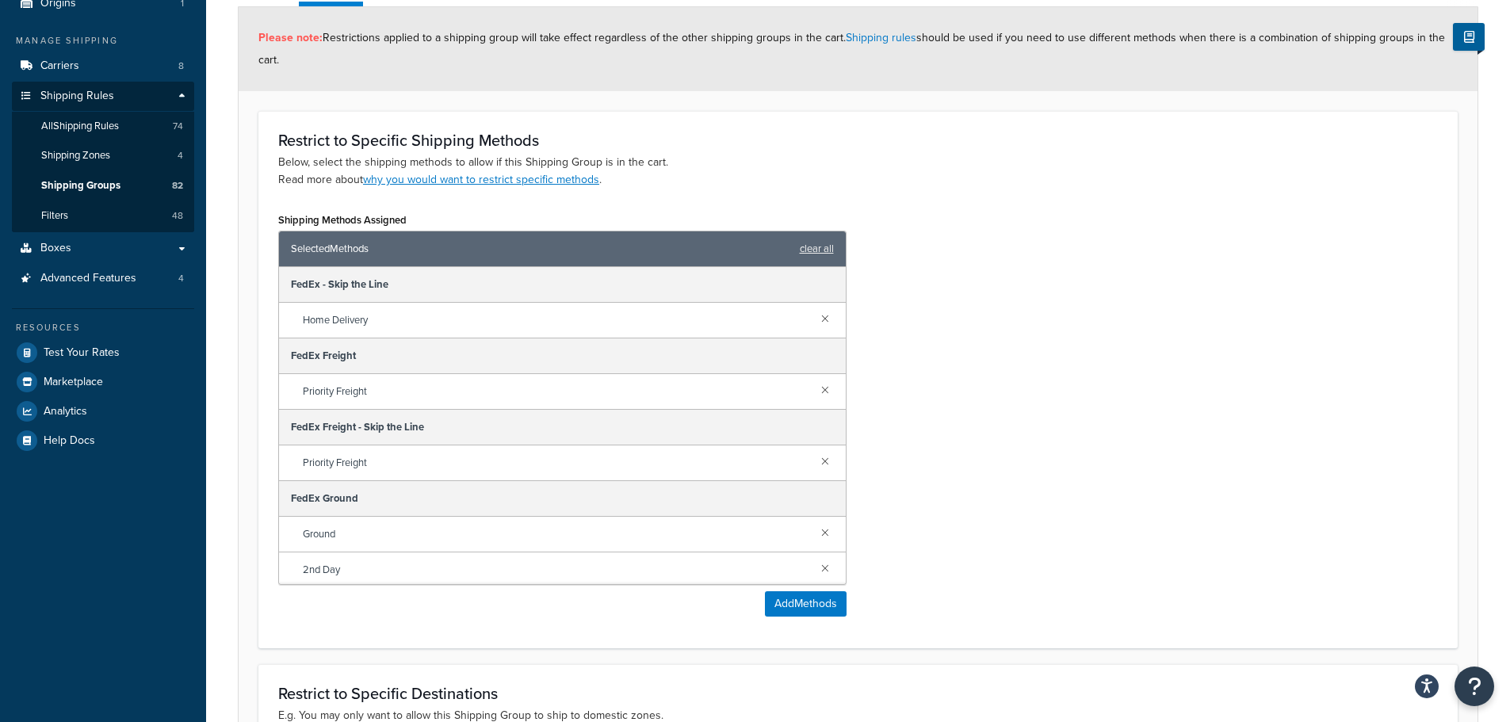
click at [816, 309] on link at bounding box center [824, 317] width 17 height 17
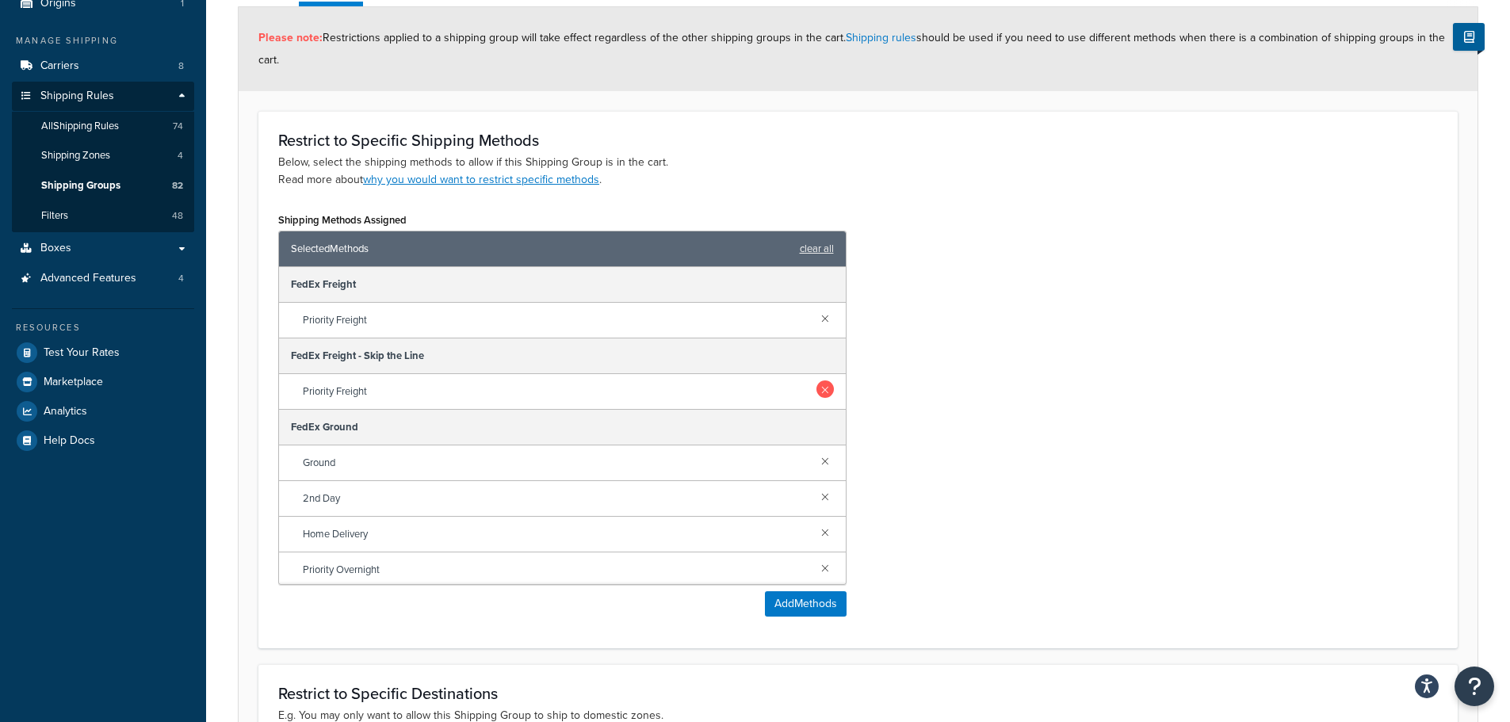
click at [816, 386] on link at bounding box center [824, 388] width 17 height 17
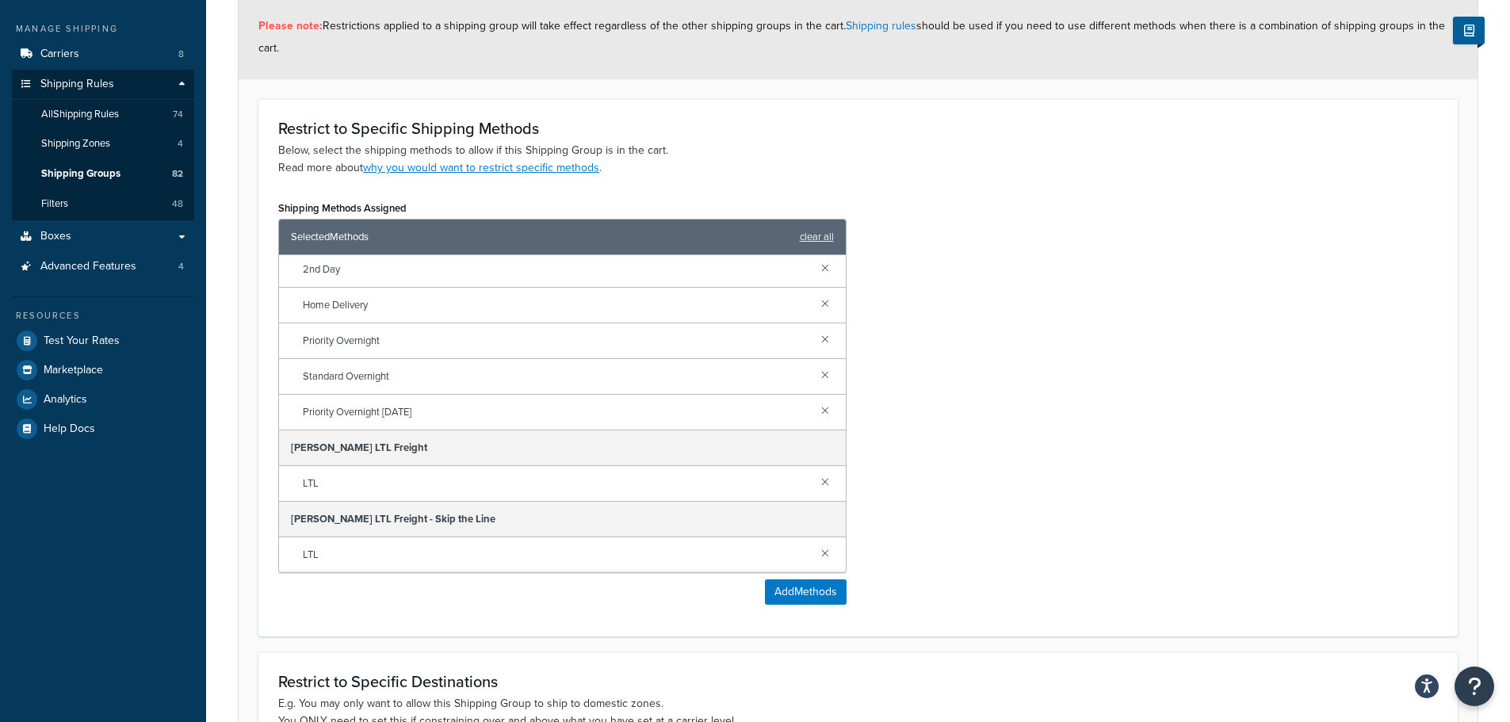
scroll to position [317, 0]
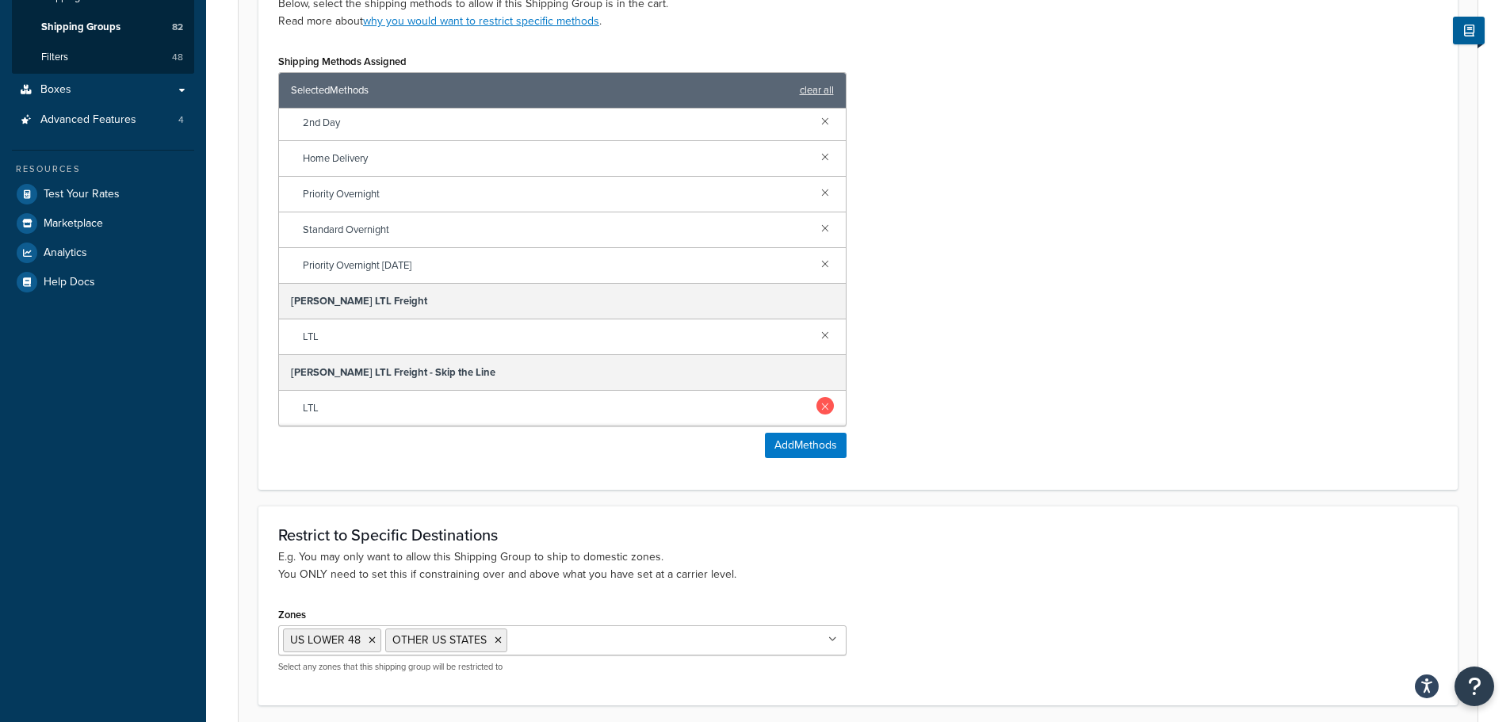
click at [816, 407] on link at bounding box center [824, 405] width 17 height 17
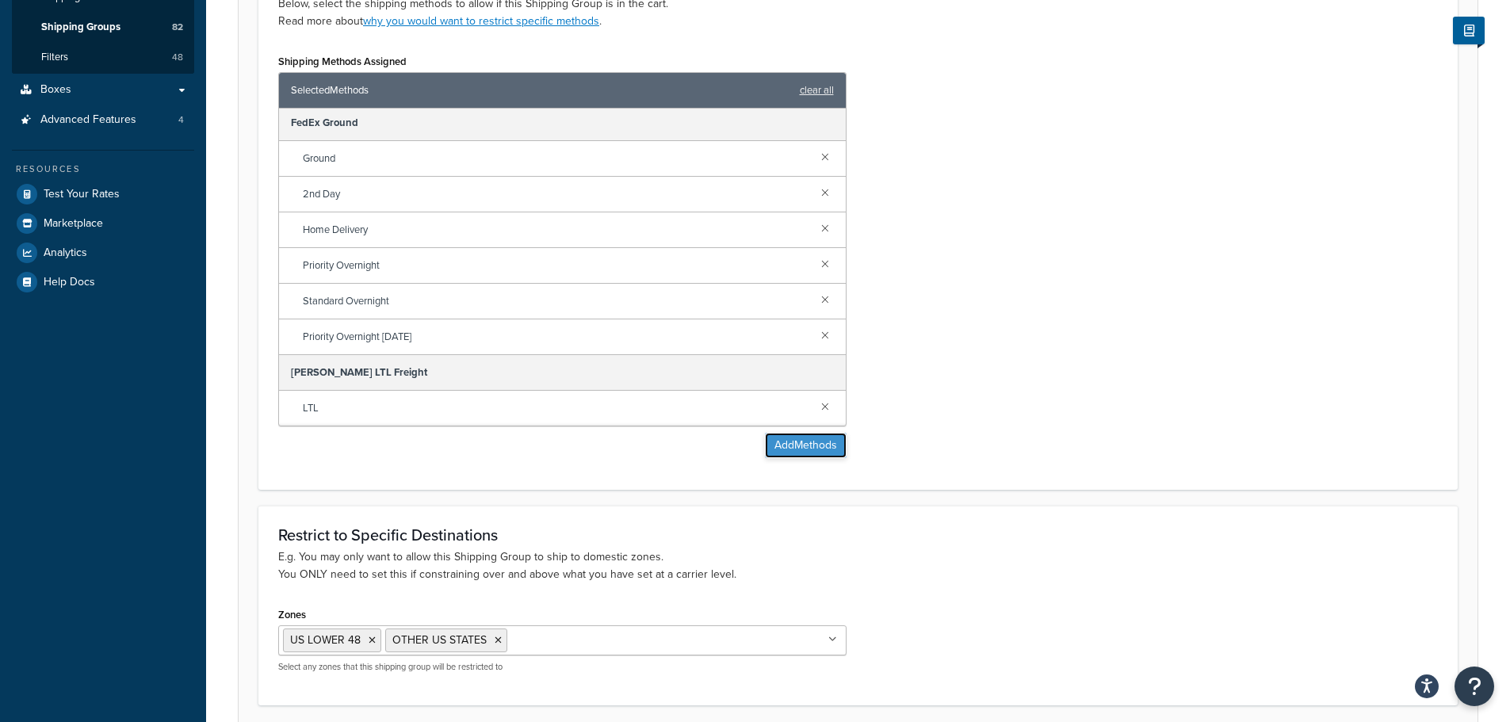
click at [819, 447] on button "Add Methods" at bounding box center [806, 445] width 82 height 25
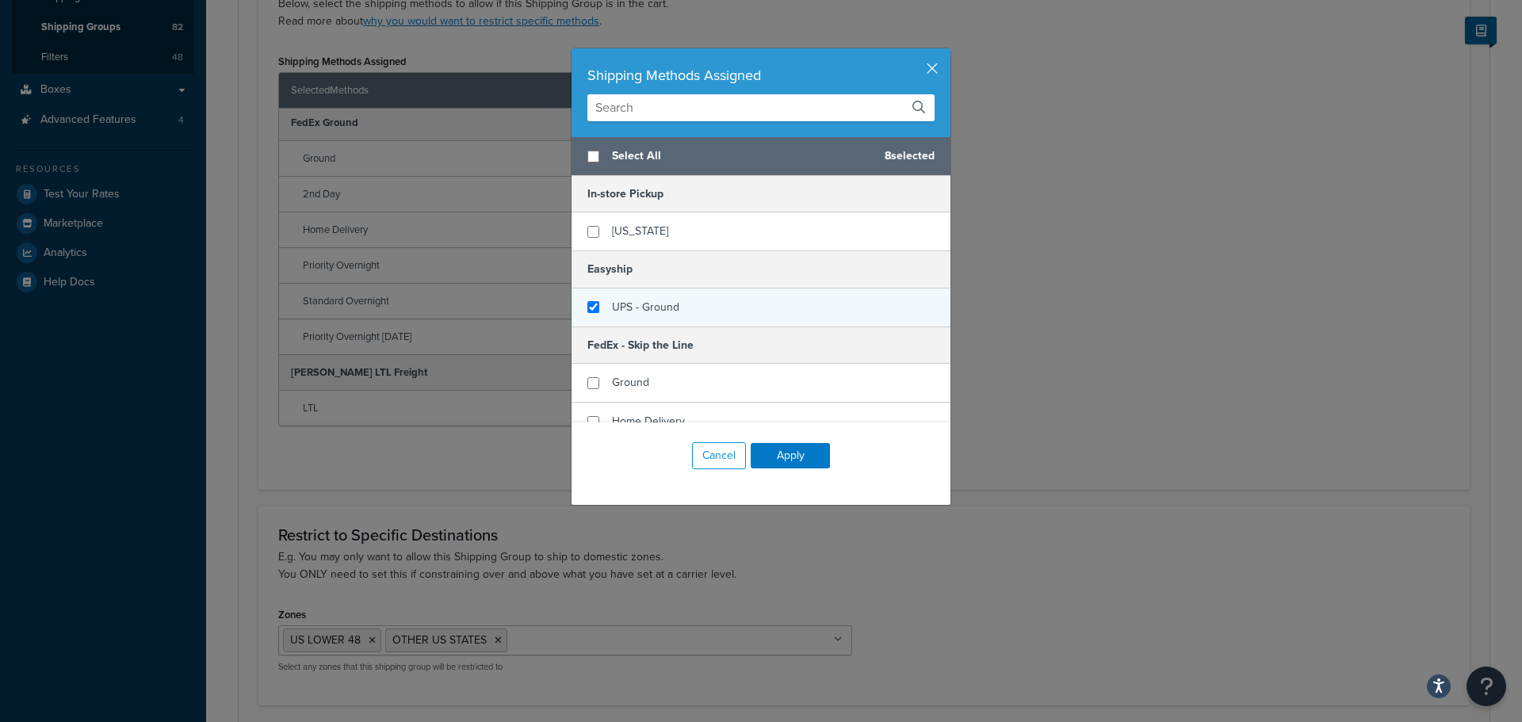
checkbox input "false"
checkbox input "true"
click at [735, 311] on div "UPS - Ground" at bounding box center [760, 308] width 379 height 38
click at [789, 452] on button "Apply" at bounding box center [790, 455] width 79 height 25
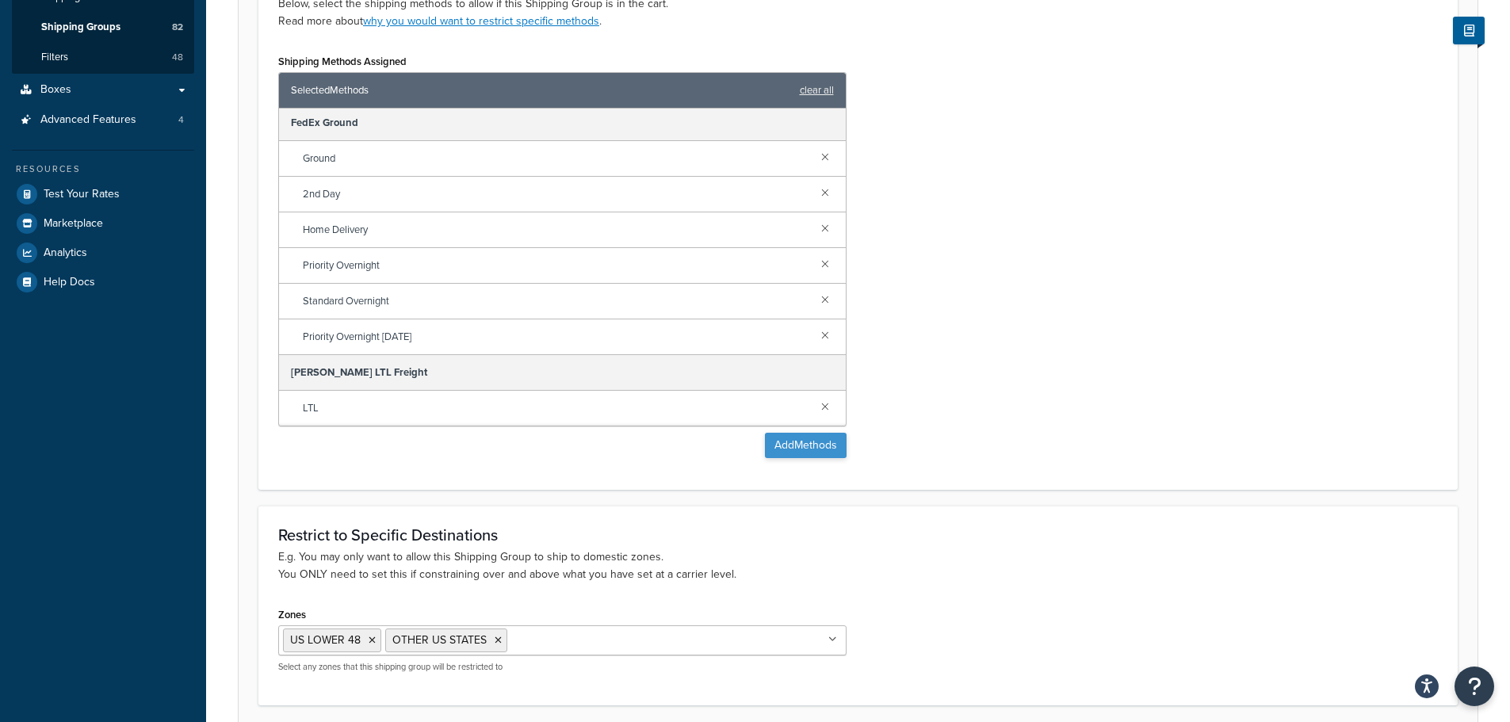
scroll to position [445, 0]
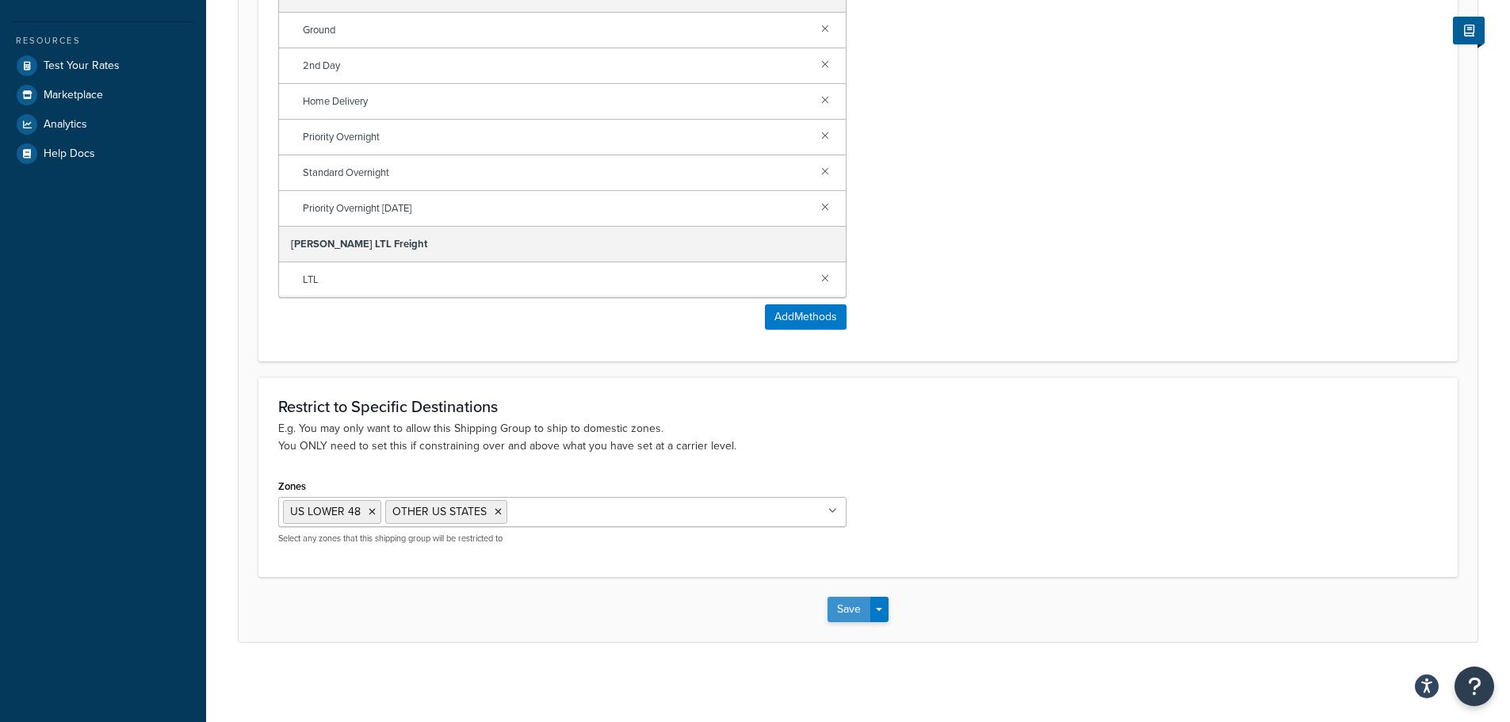
click at [836, 602] on button "Save" at bounding box center [848, 609] width 43 height 25
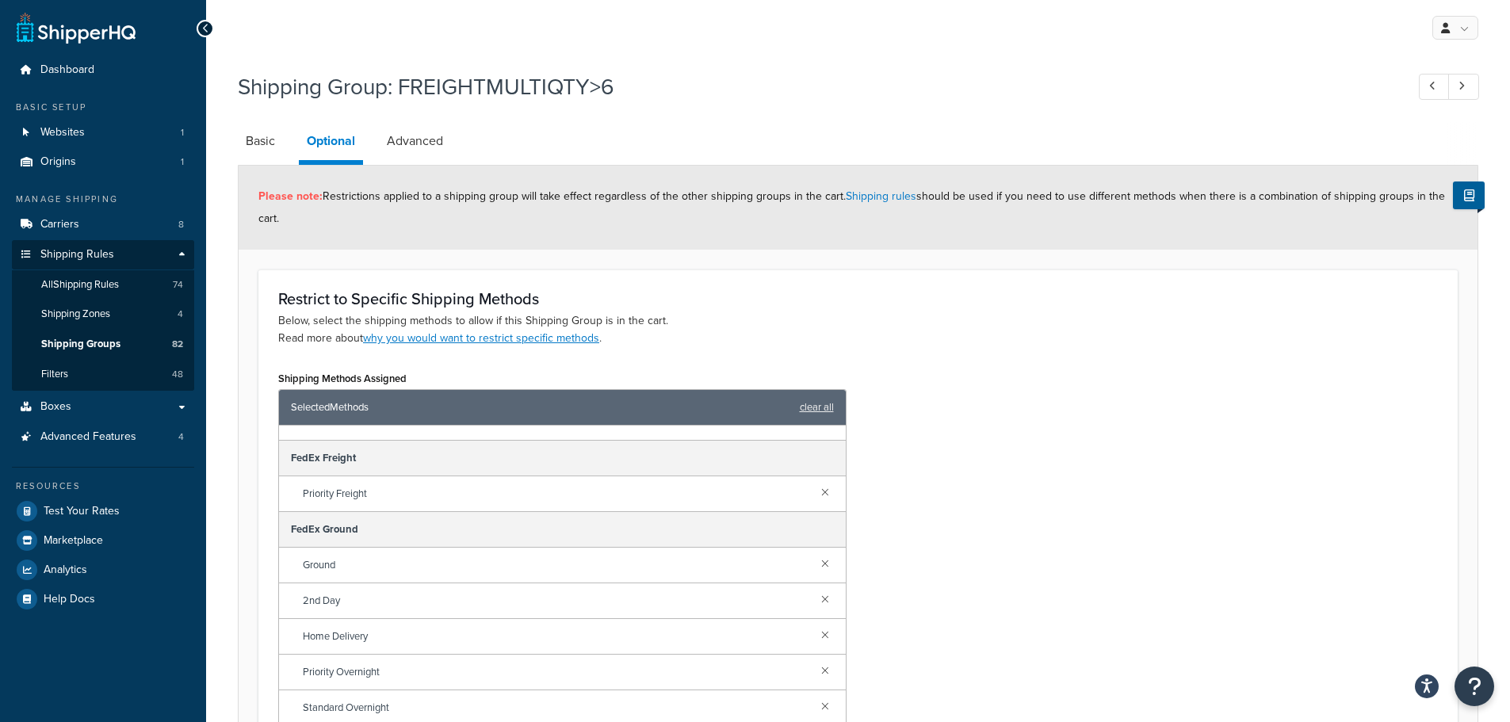
scroll to position [0, 0]
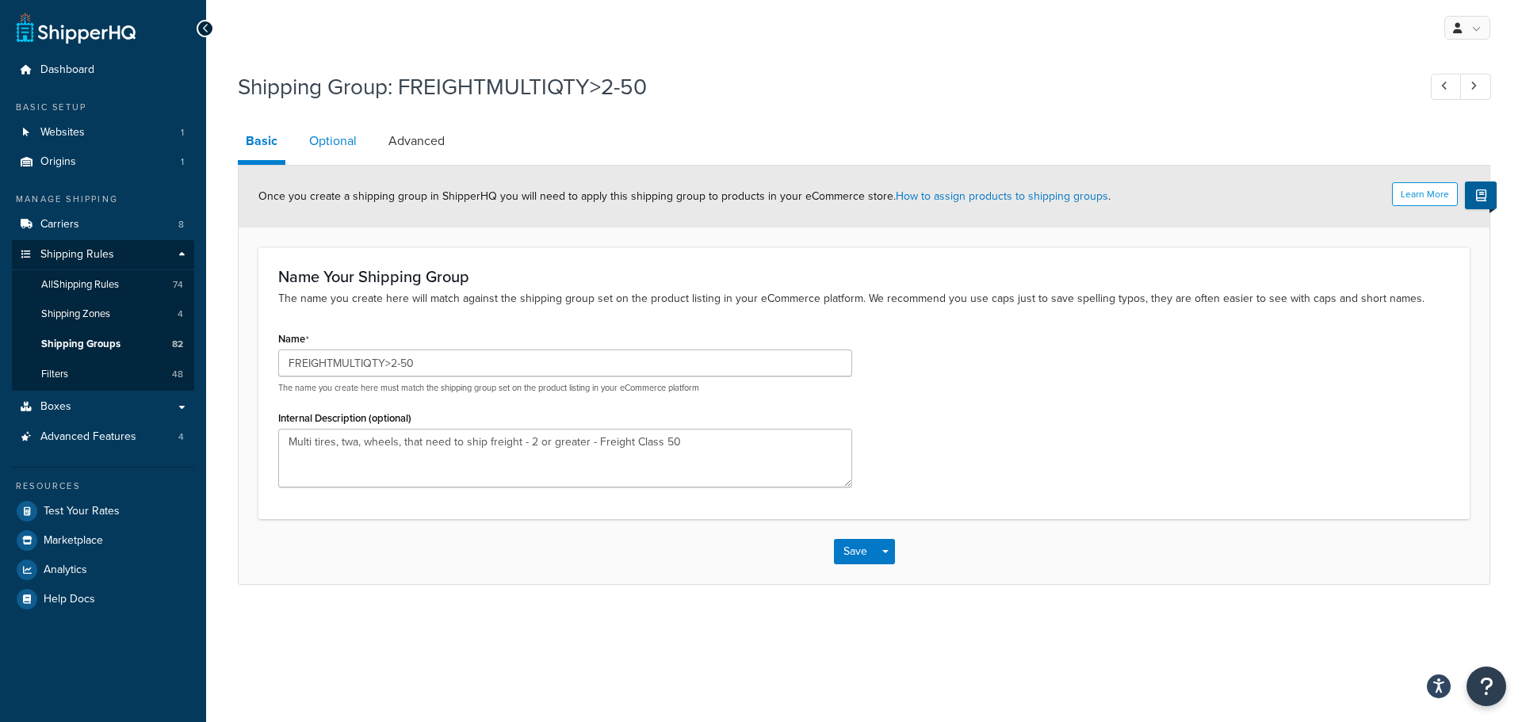
click at [341, 146] on link "Optional" at bounding box center [332, 141] width 63 height 38
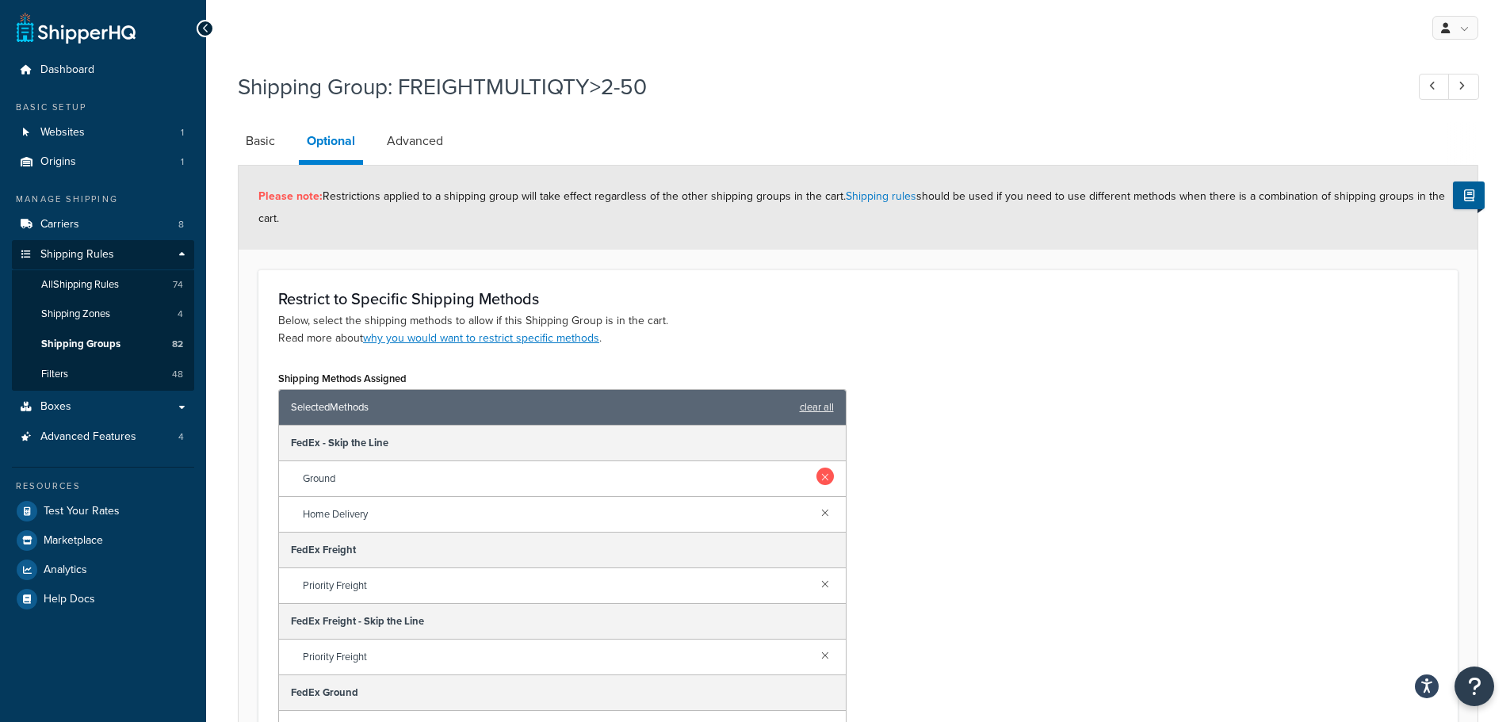
click at [816, 473] on link at bounding box center [824, 476] width 17 height 17
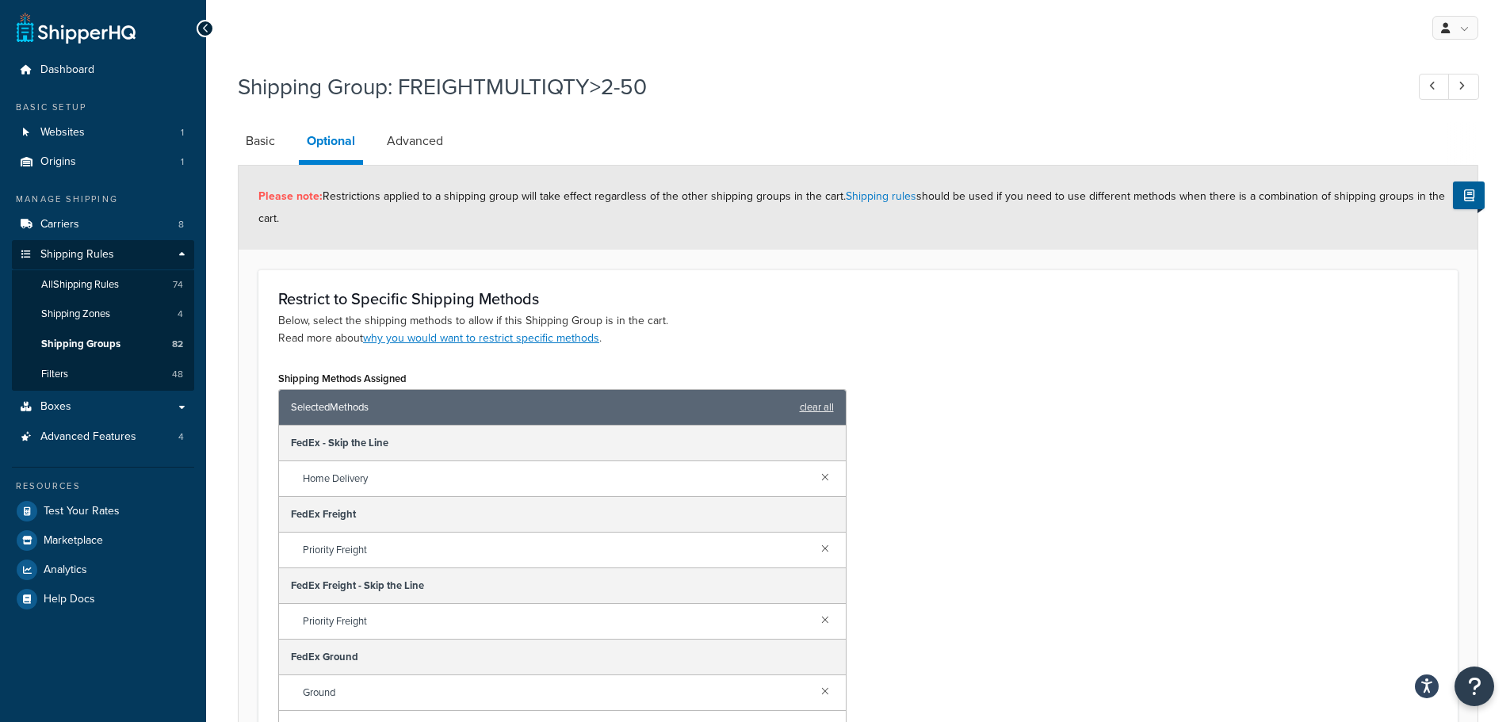
click at [816, 473] on link at bounding box center [824, 476] width 17 height 17
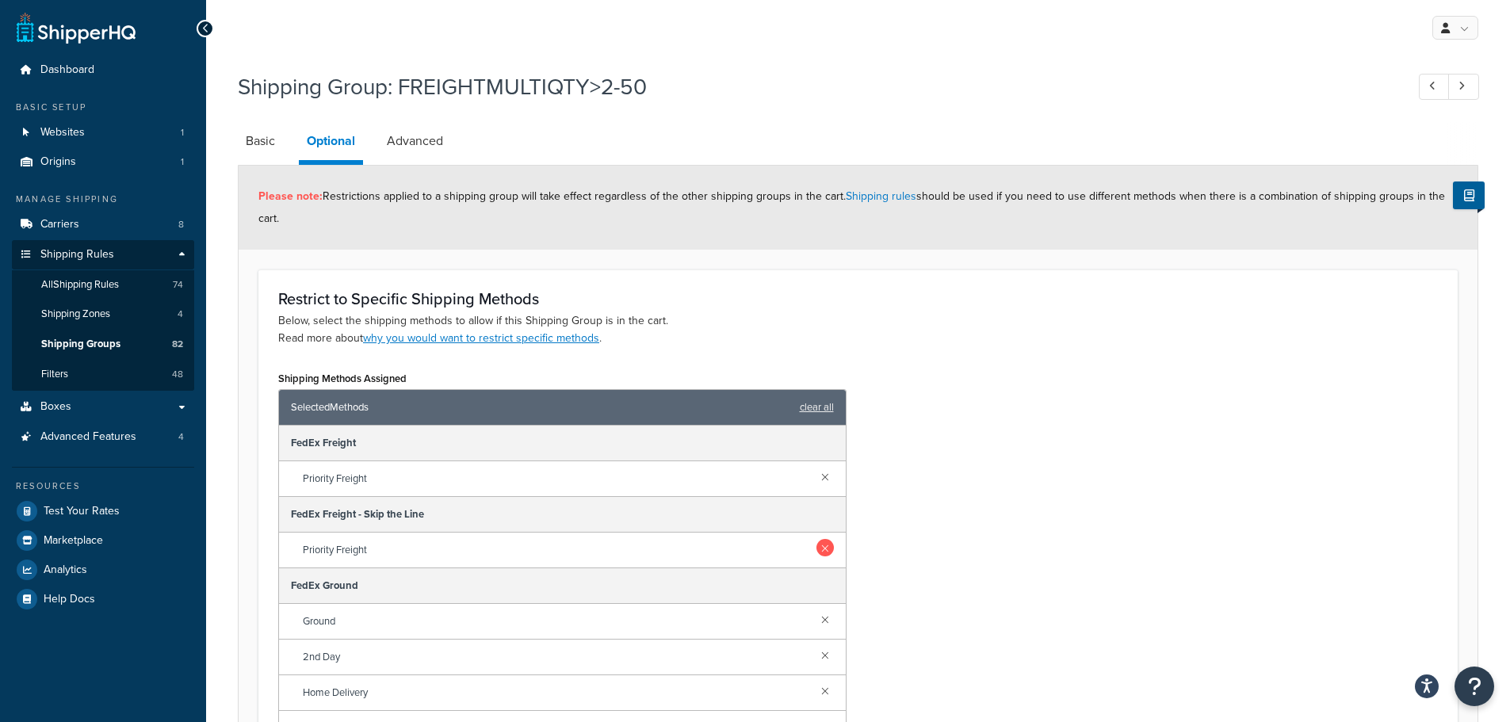
click at [818, 555] on link at bounding box center [824, 547] width 17 height 17
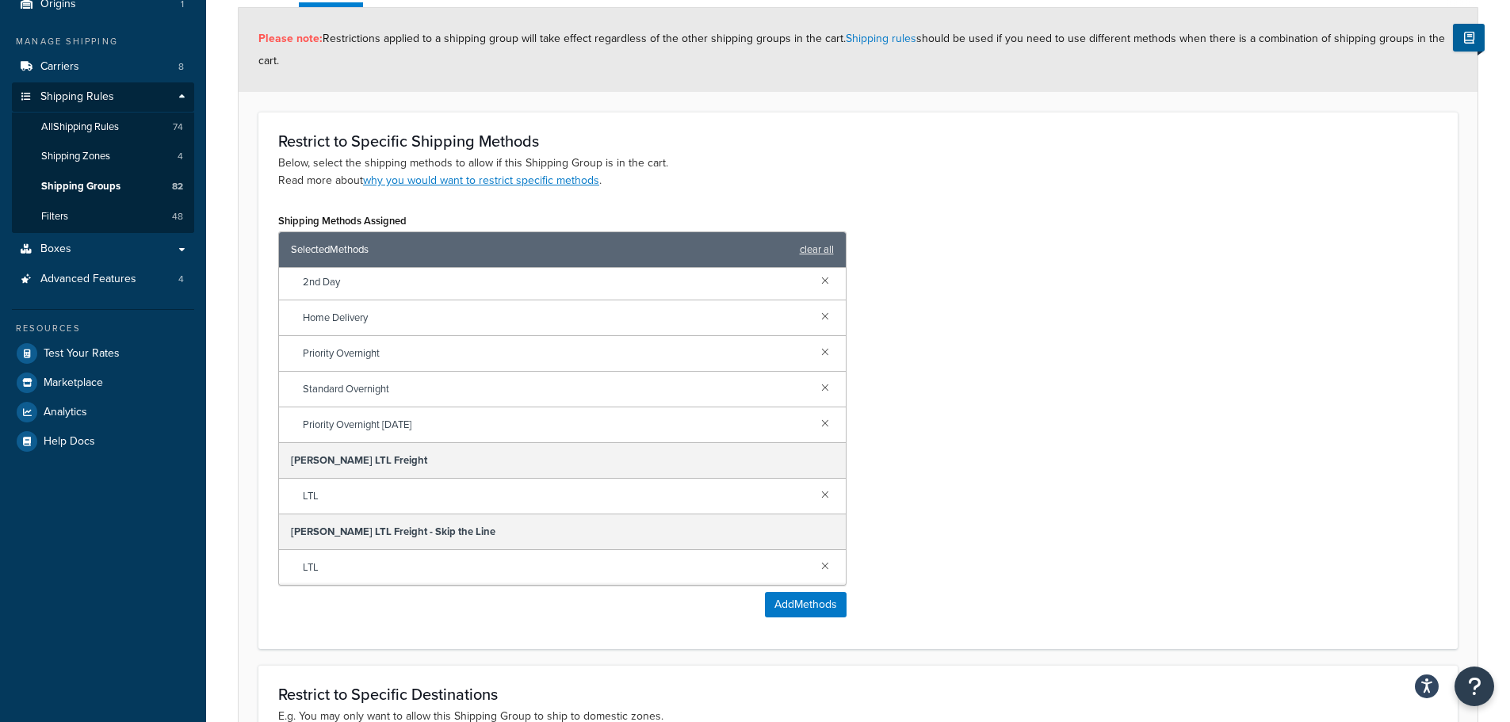
scroll to position [159, 0]
click at [816, 559] on link at bounding box center [824, 564] width 17 height 17
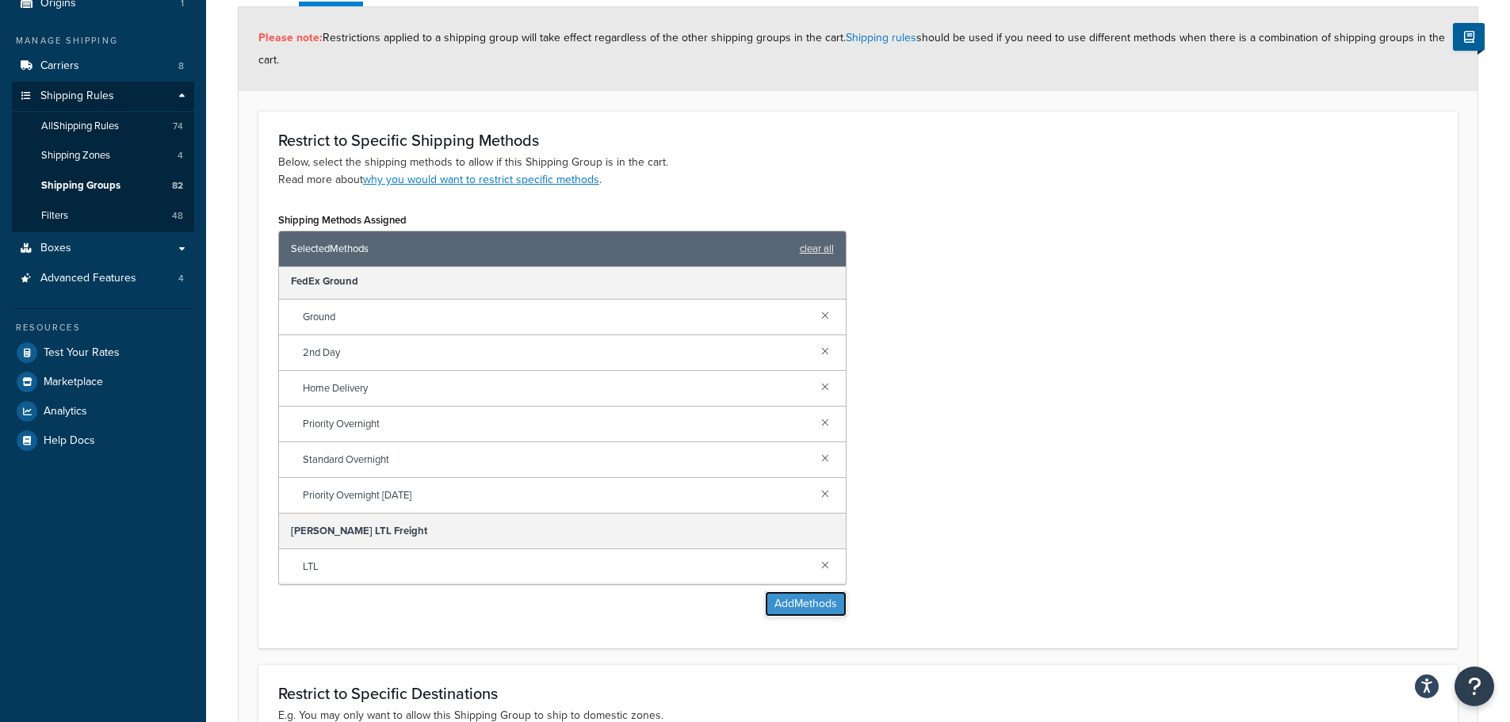
click at [811, 605] on button "Add Methods" at bounding box center [806, 603] width 82 height 25
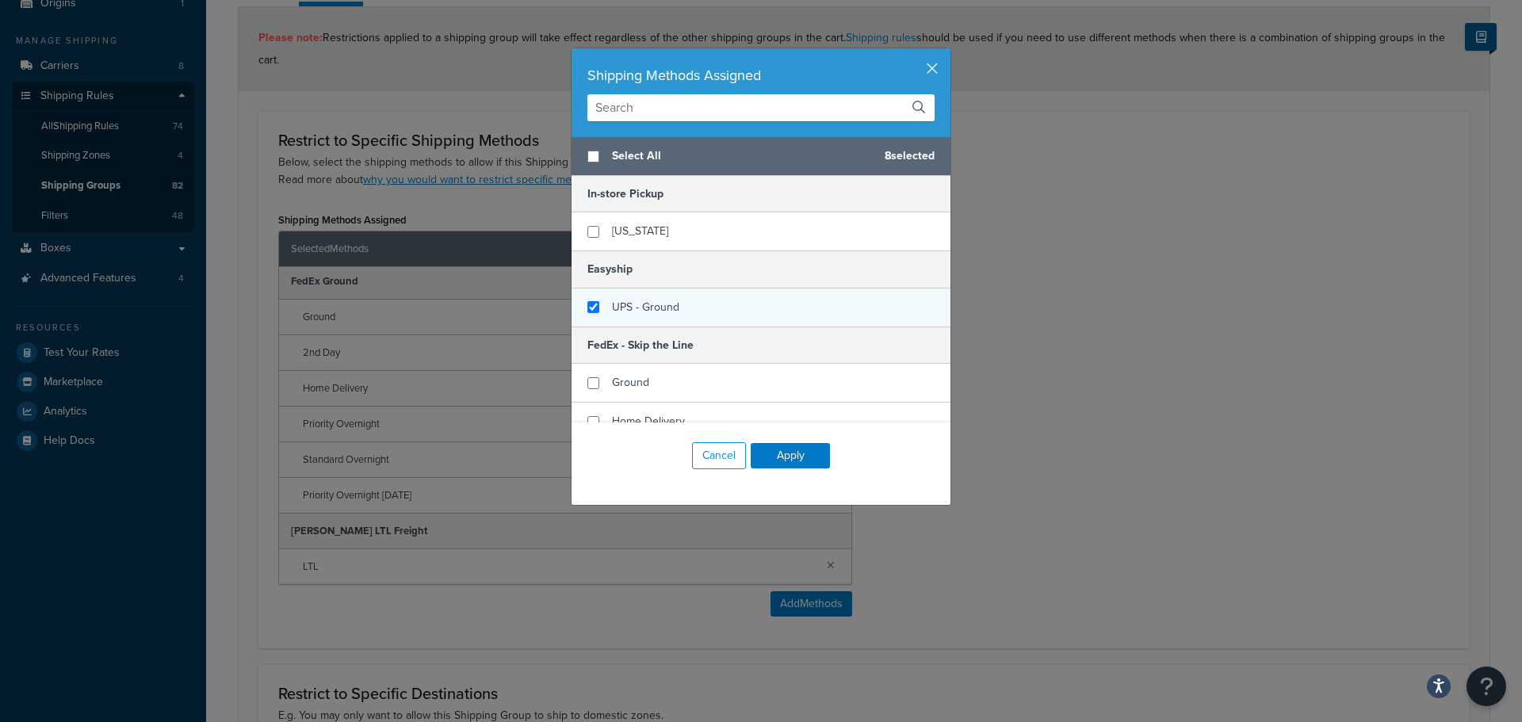
checkbox input "false"
checkbox input "true"
click at [636, 299] on span "UPS - Ground" at bounding box center [645, 307] width 67 height 17
click at [795, 445] on button "Apply" at bounding box center [790, 455] width 79 height 25
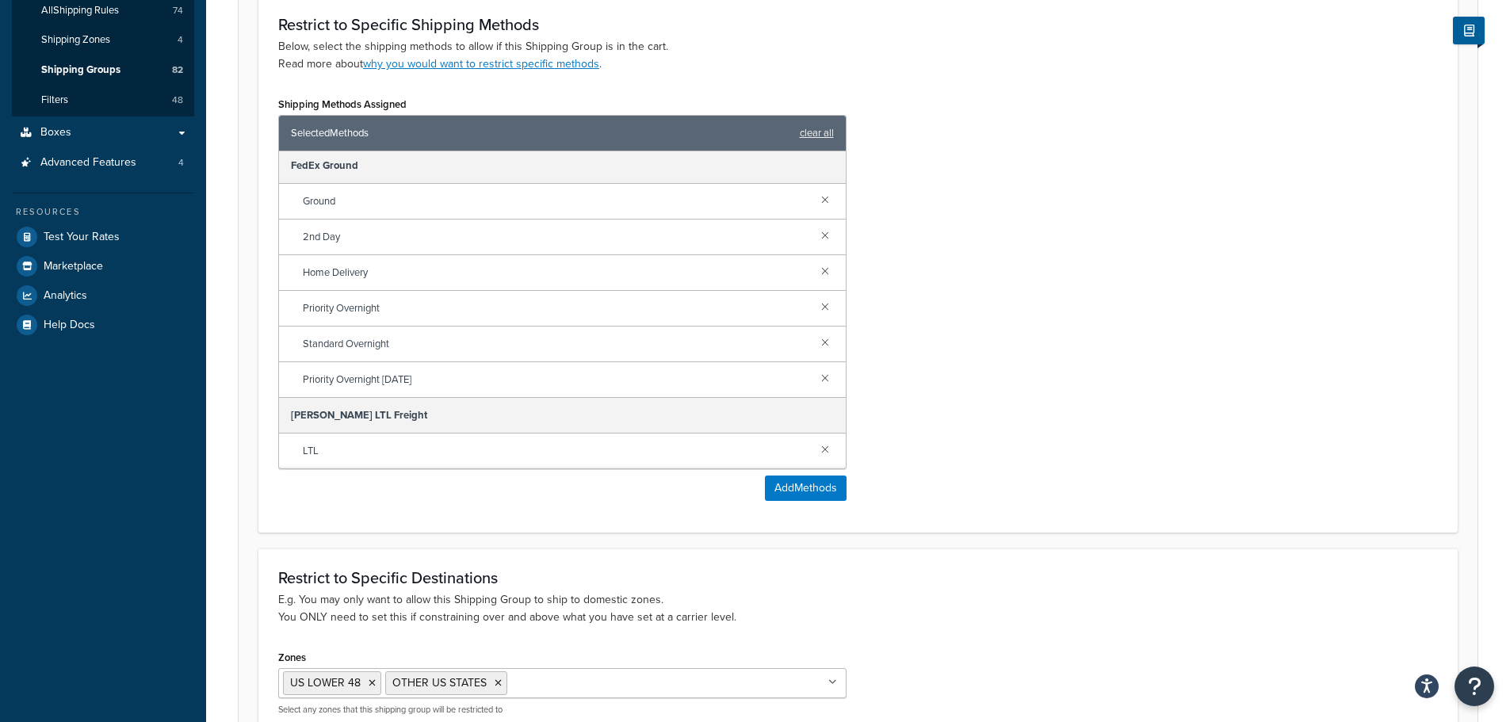
scroll to position [445, 0]
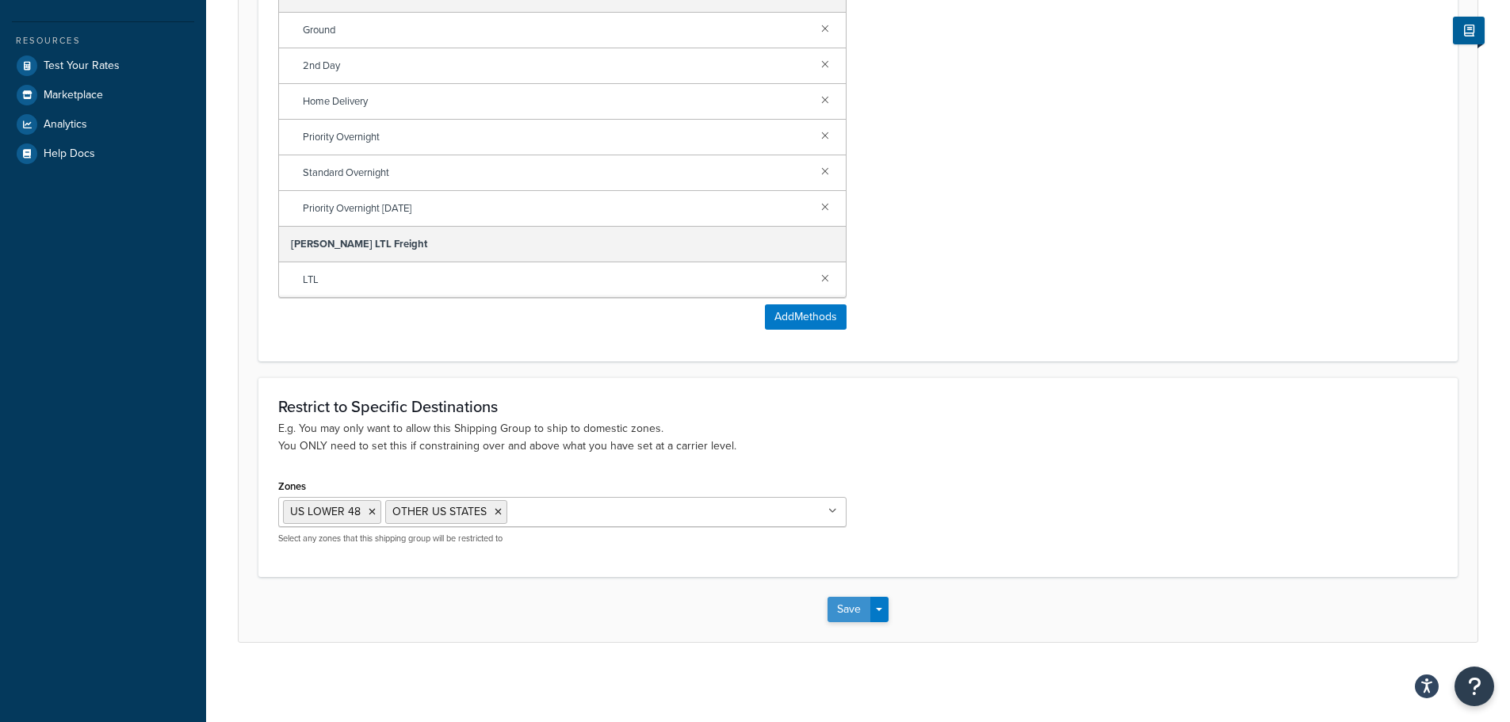
click at [843, 607] on button "Save" at bounding box center [848, 609] width 43 height 25
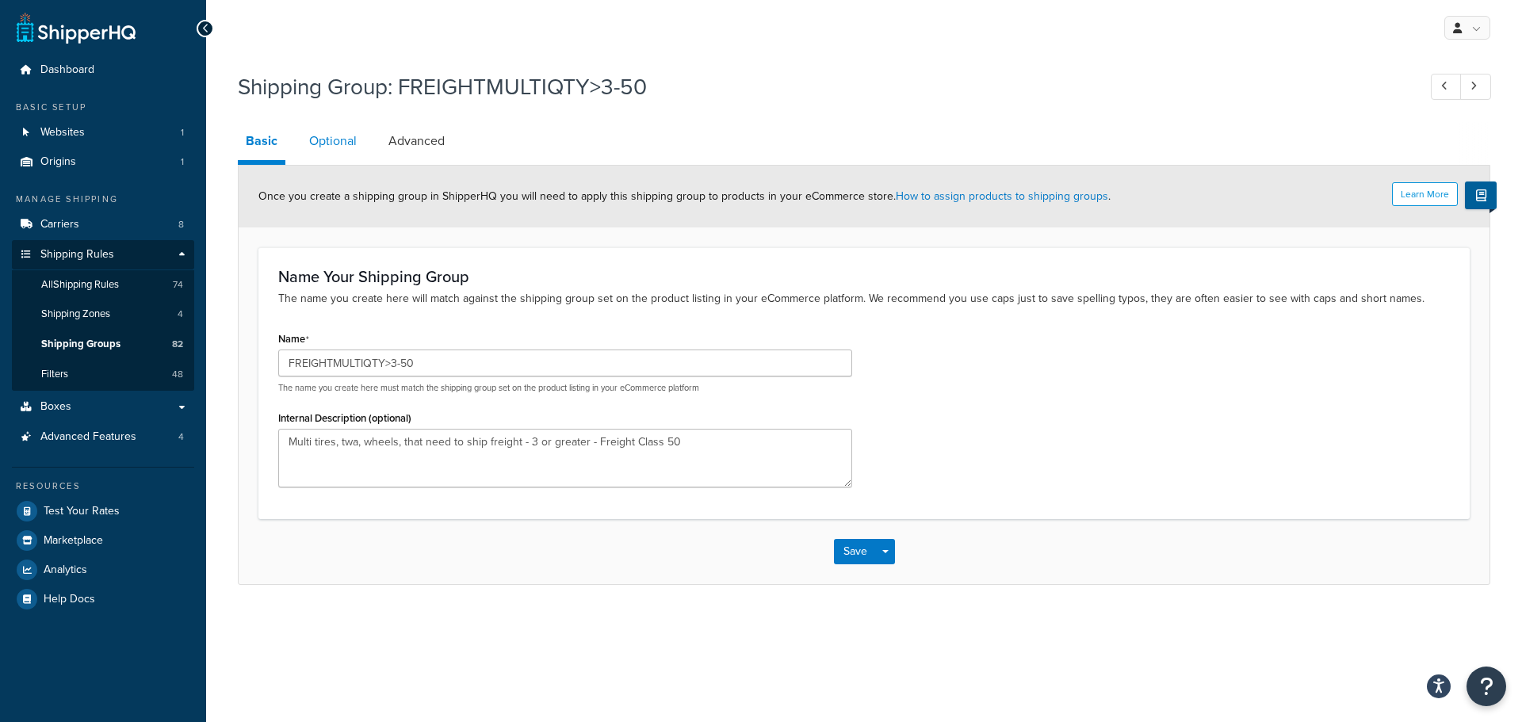
click at [349, 140] on link "Optional" at bounding box center [332, 141] width 63 height 38
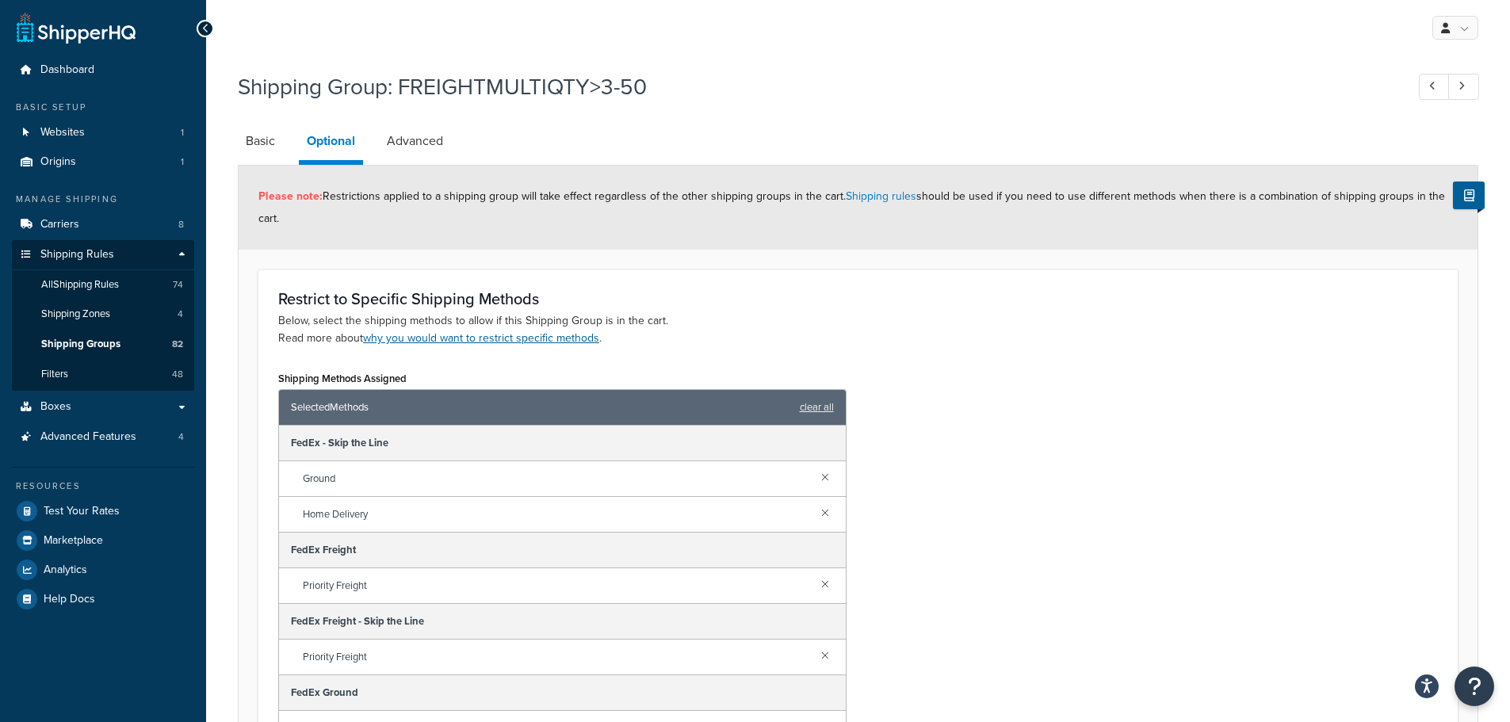
scroll to position [159, 0]
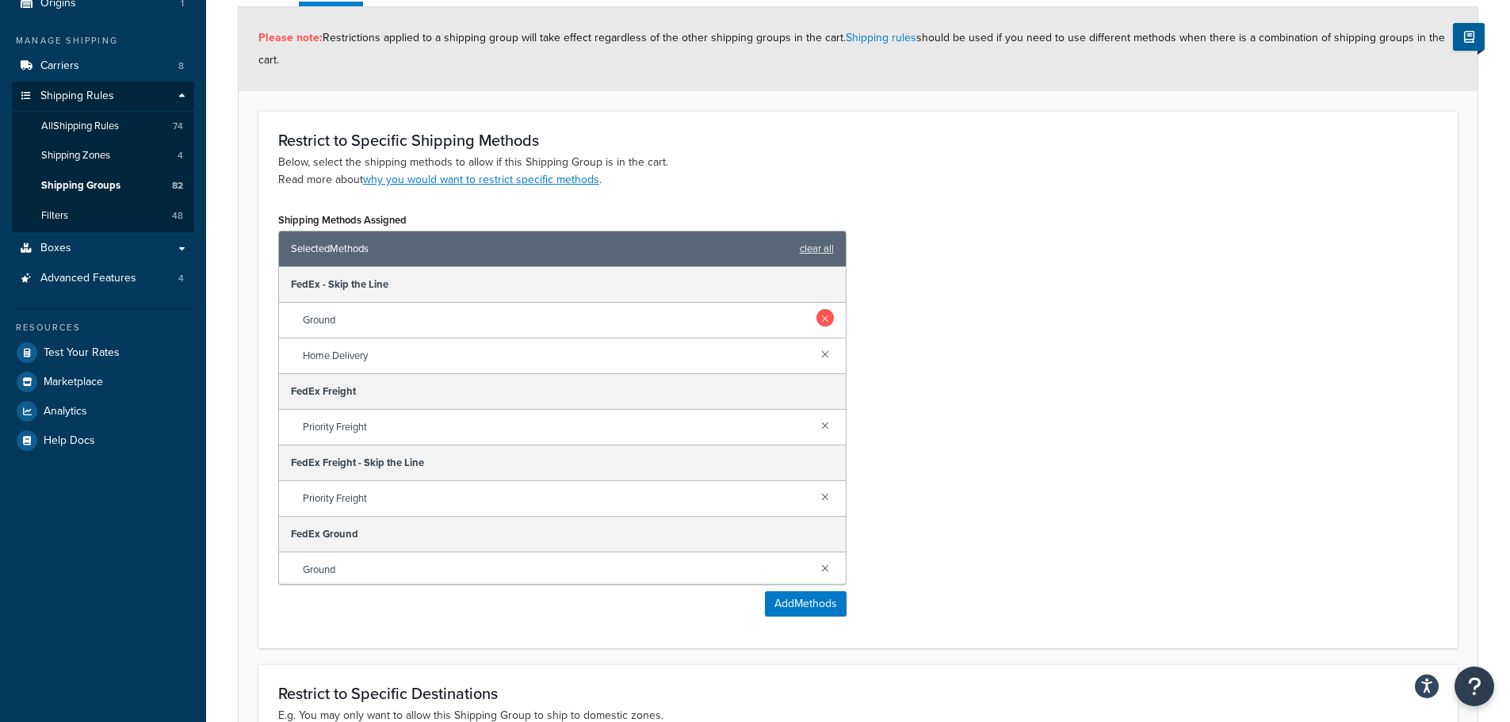
click at [816, 319] on link at bounding box center [824, 317] width 17 height 17
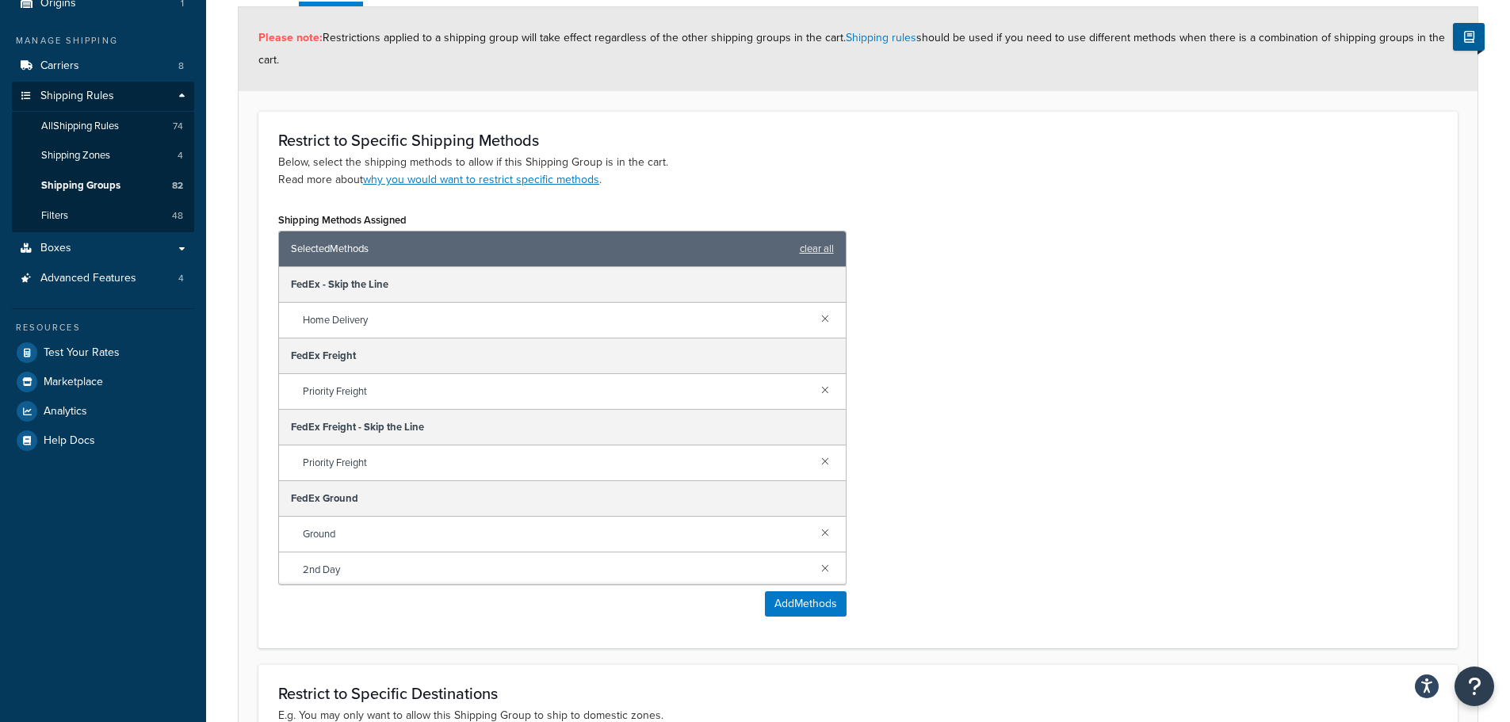
click at [816, 319] on link at bounding box center [824, 317] width 17 height 17
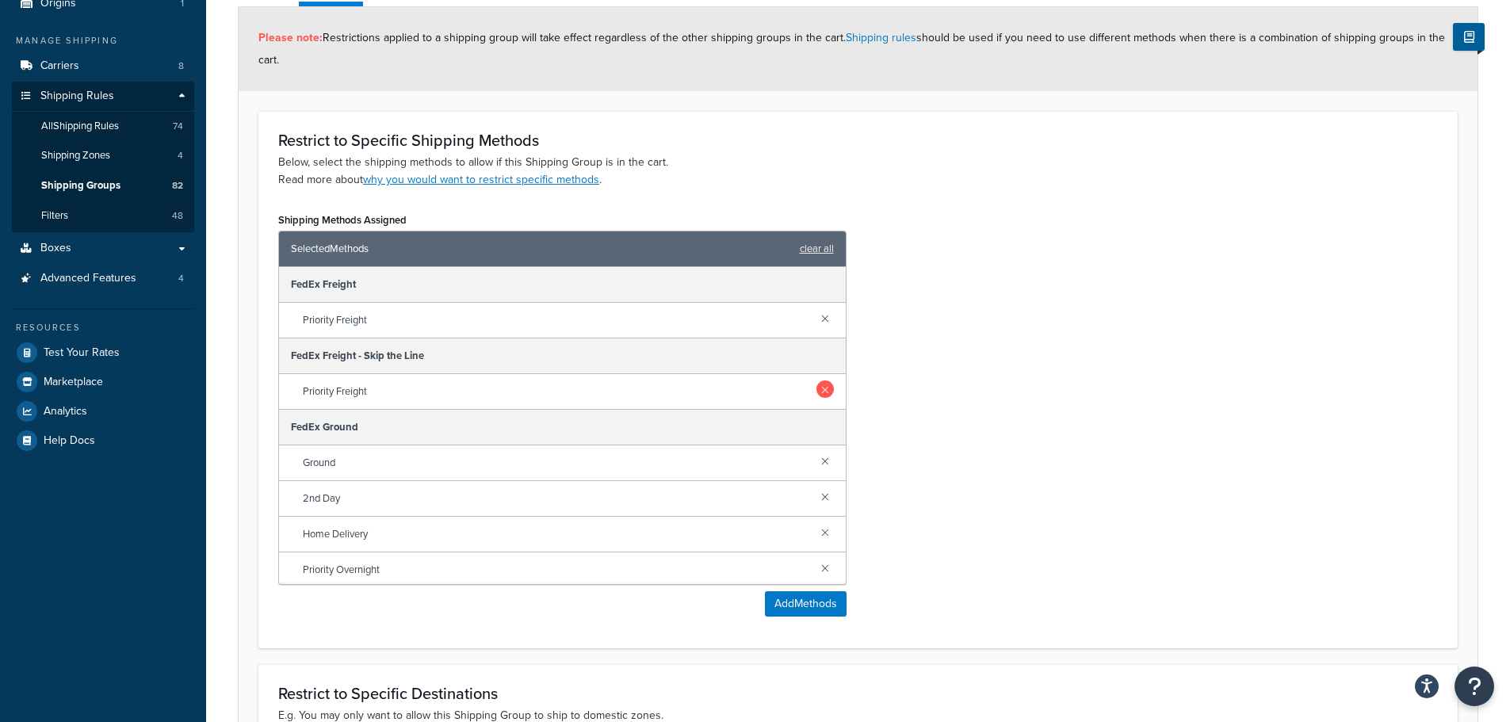
click at [816, 385] on link at bounding box center [824, 388] width 17 height 17
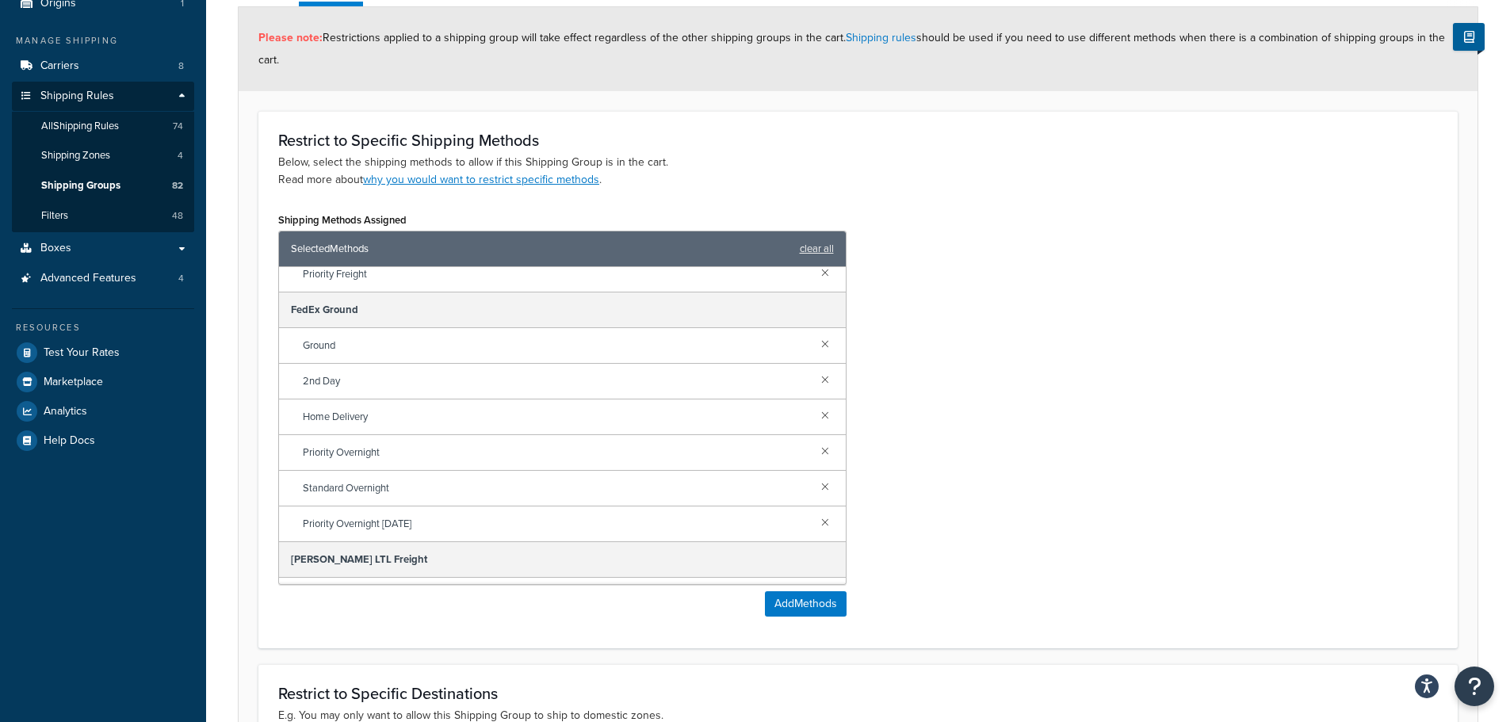
scroll to position [146, 0]
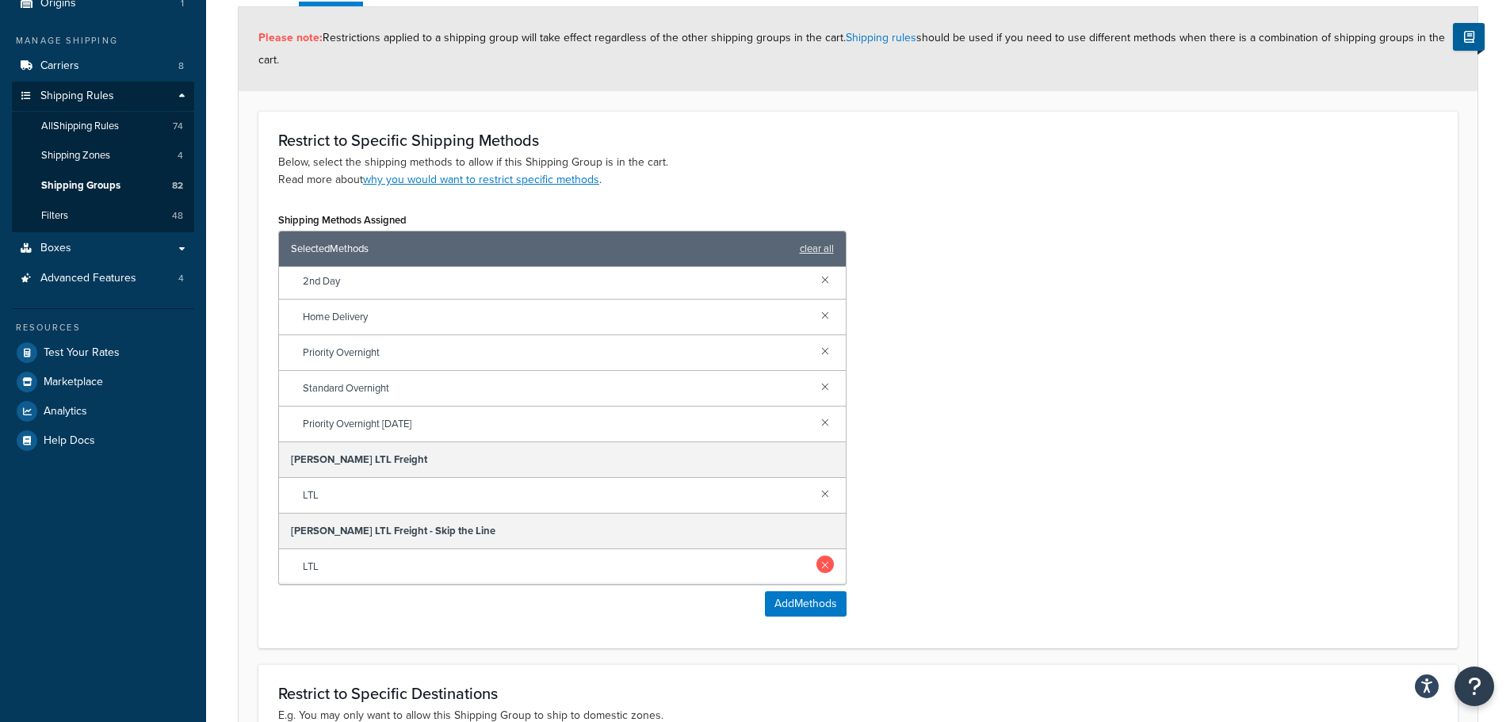
click at [816, 565] on link at bounding box center [824, 564] width 17 height 17
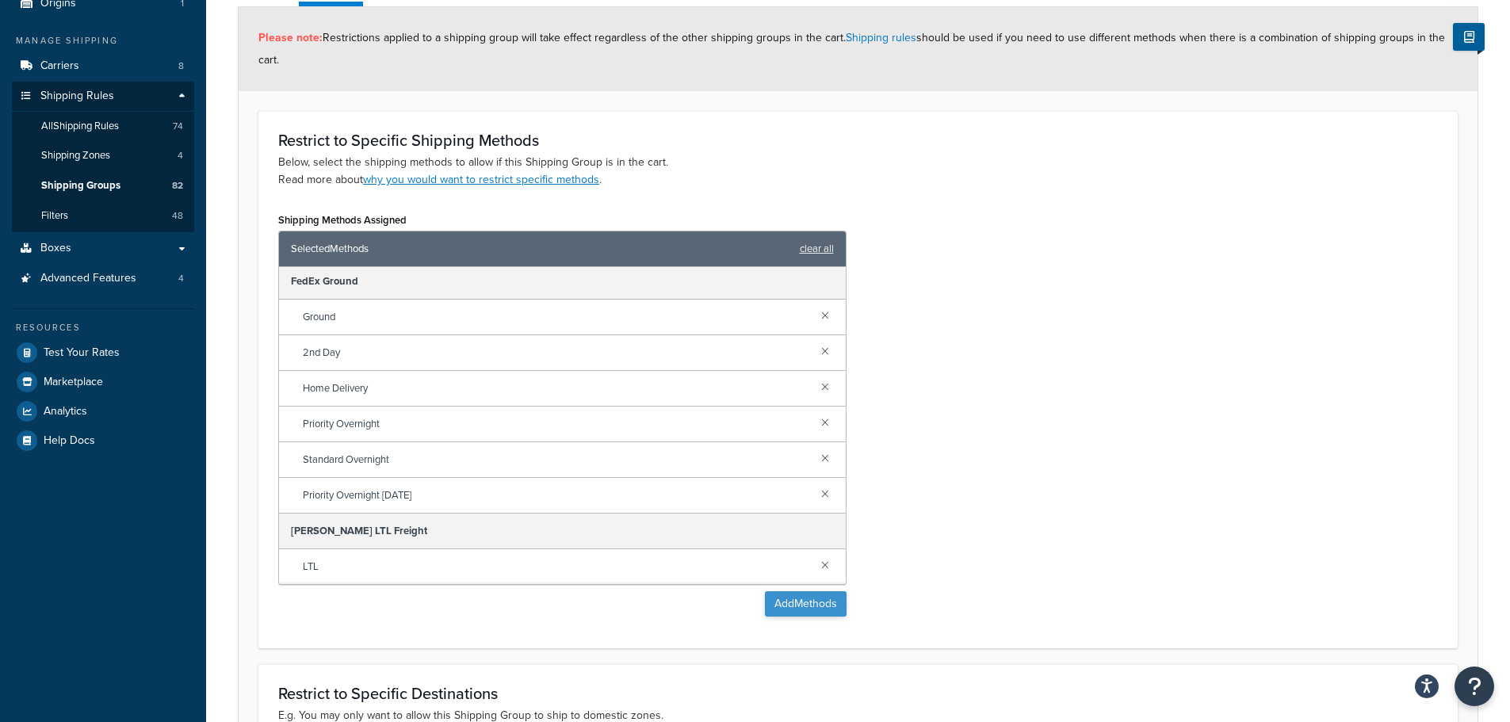
scroll to position [75, 0]
click at [805, 604] on button "Add Methods" at bounding box center [806, 603] width 82 height 25
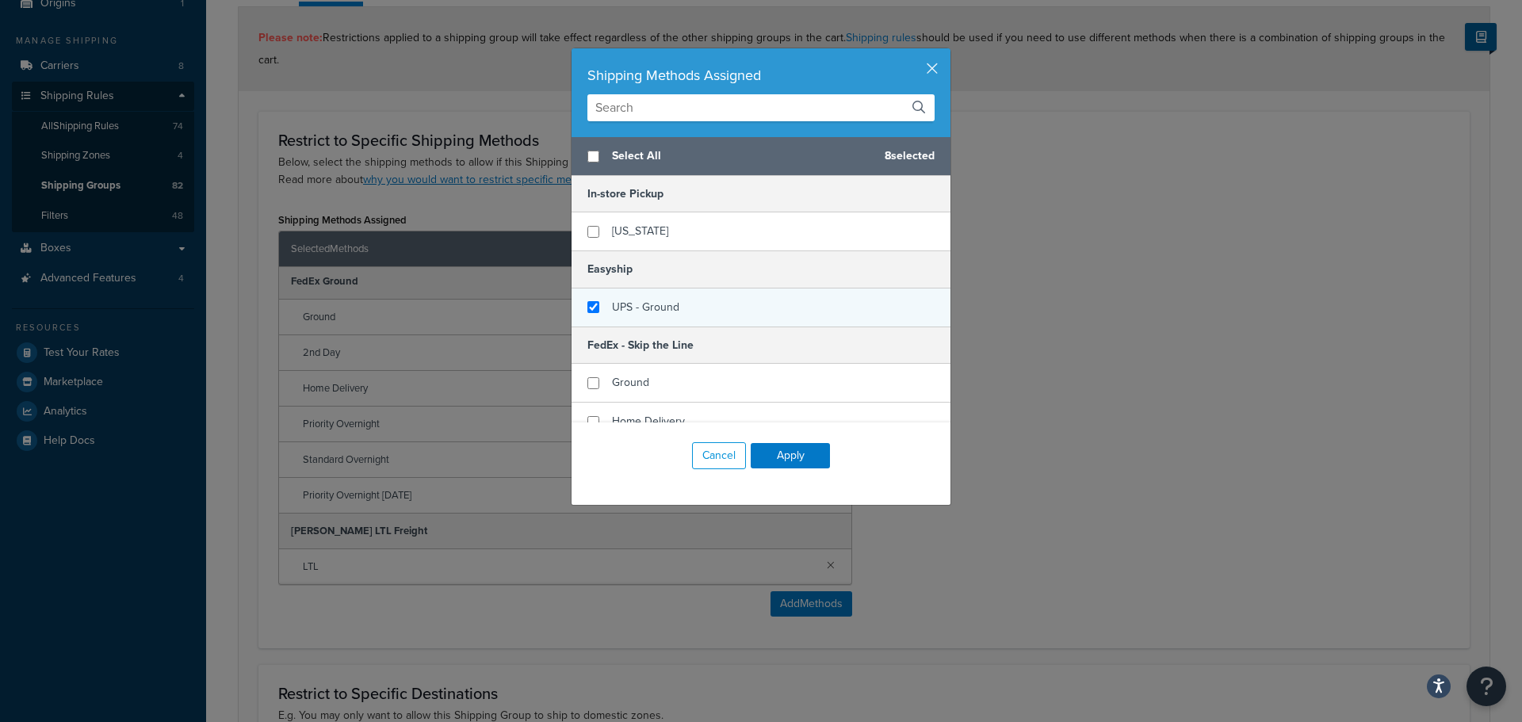
checkbox input "false"
checkbox input "true"
drag, startPoint x: 680, startPoint y: 304, endPoint x: 728, endPoint y: 363, distance: 76.1
click at [681, 304] on div "UPS - Ground" at bounding box center [760, 308] width 379 height 38
click at [771, 453] on button "Apply" at bounding box center [790, 455] width 79 height 25
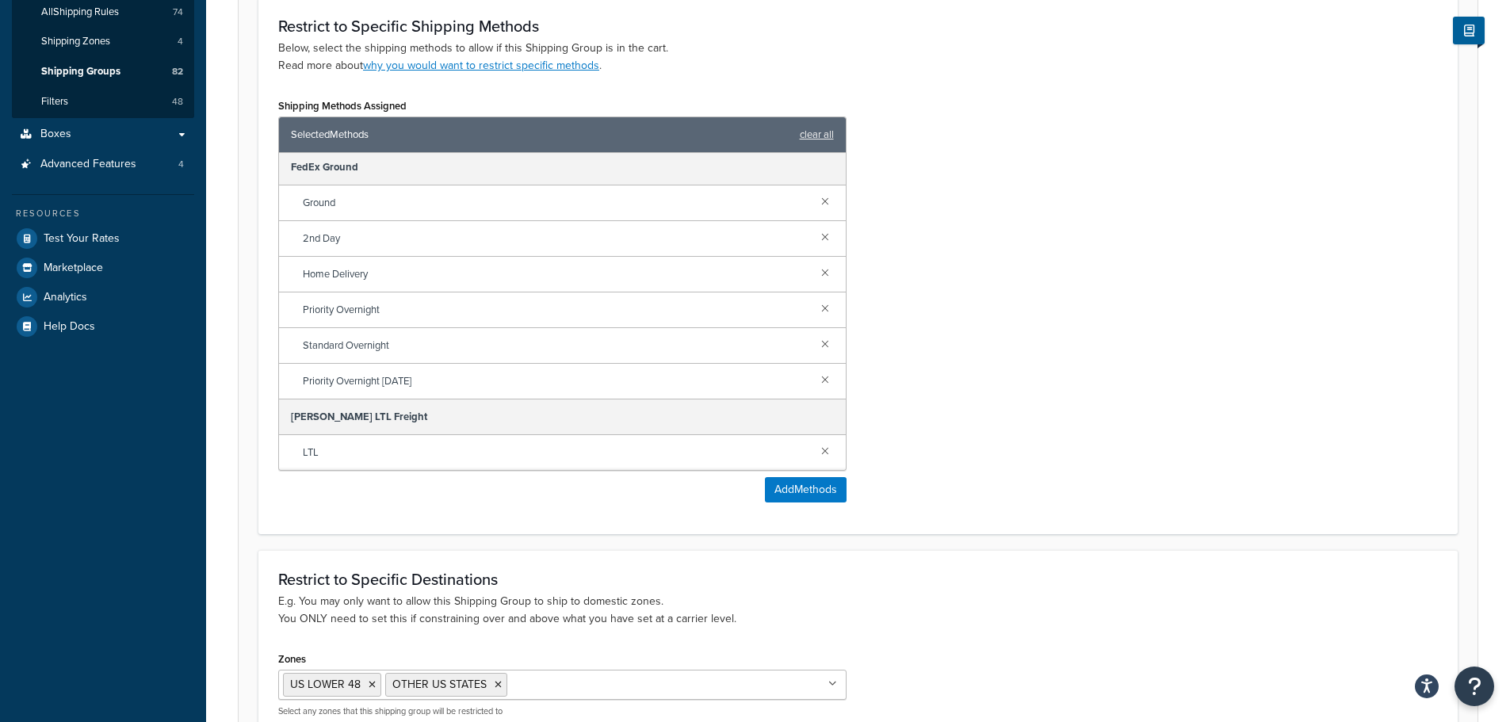
scroll to position [445, 0]
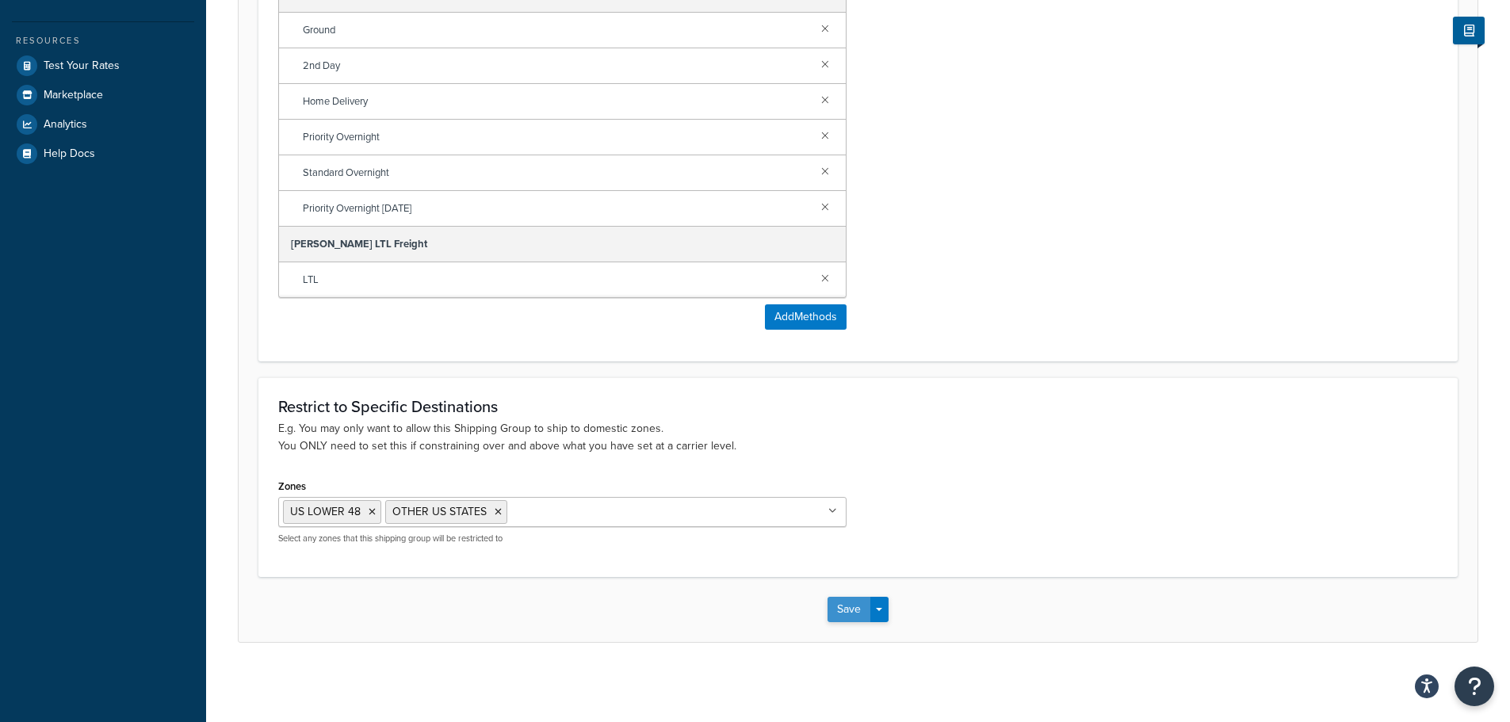
click at [830, 602] on button "Save" at bounding box center [848, 609] width 43 height 25
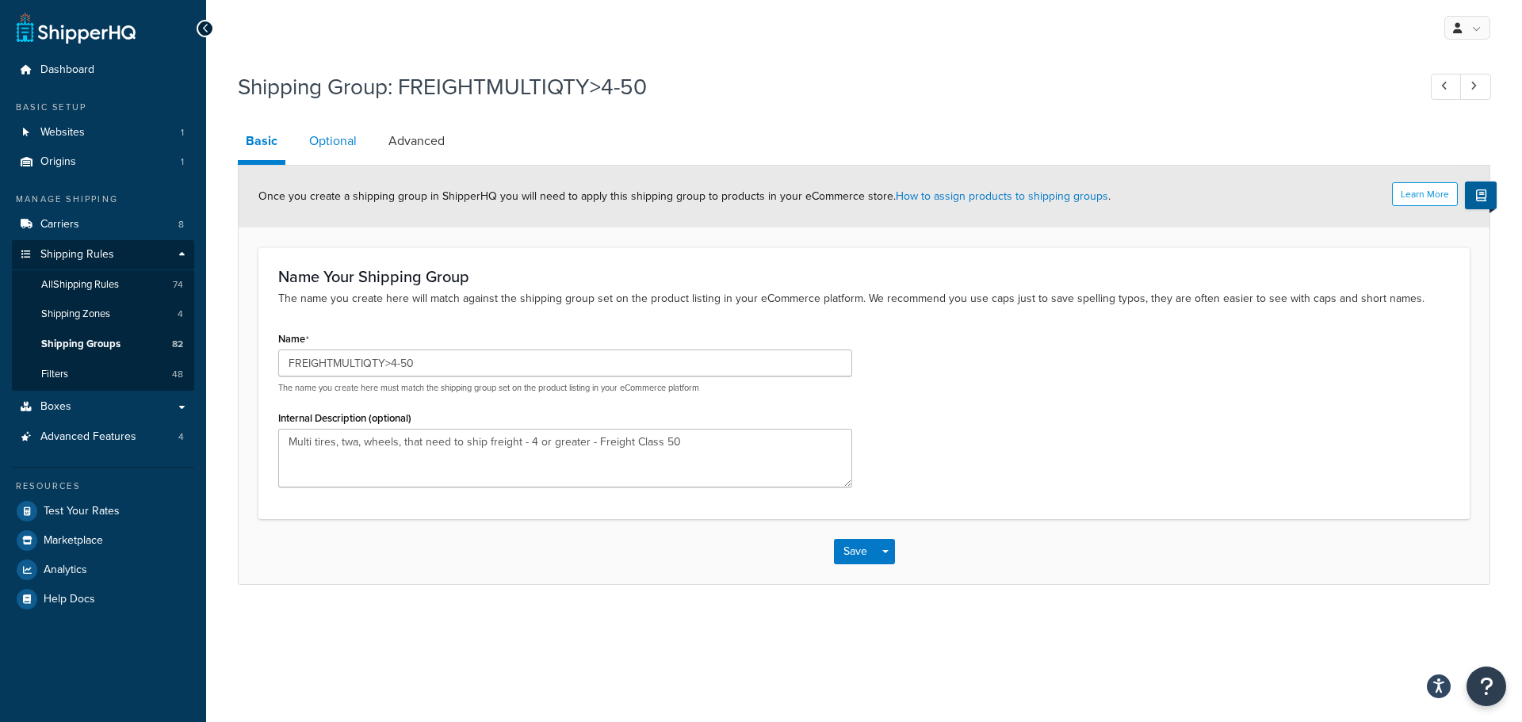
click at [327, 143] on link "Optional" at bounding box center [332, 141] width 63 height 38
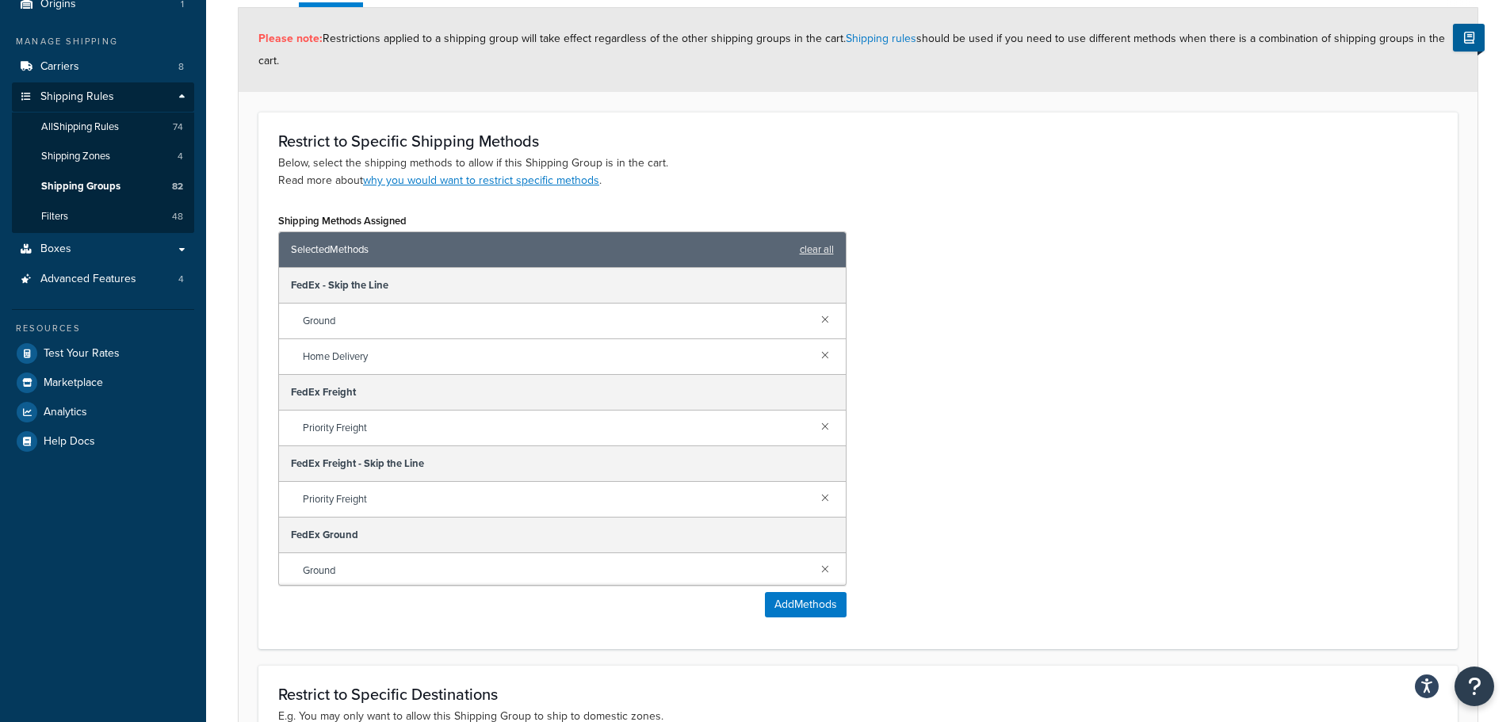
scroll to position [159, 0]
click at [816, 326] on link at bounding box center [824, 317] width 17 height 17
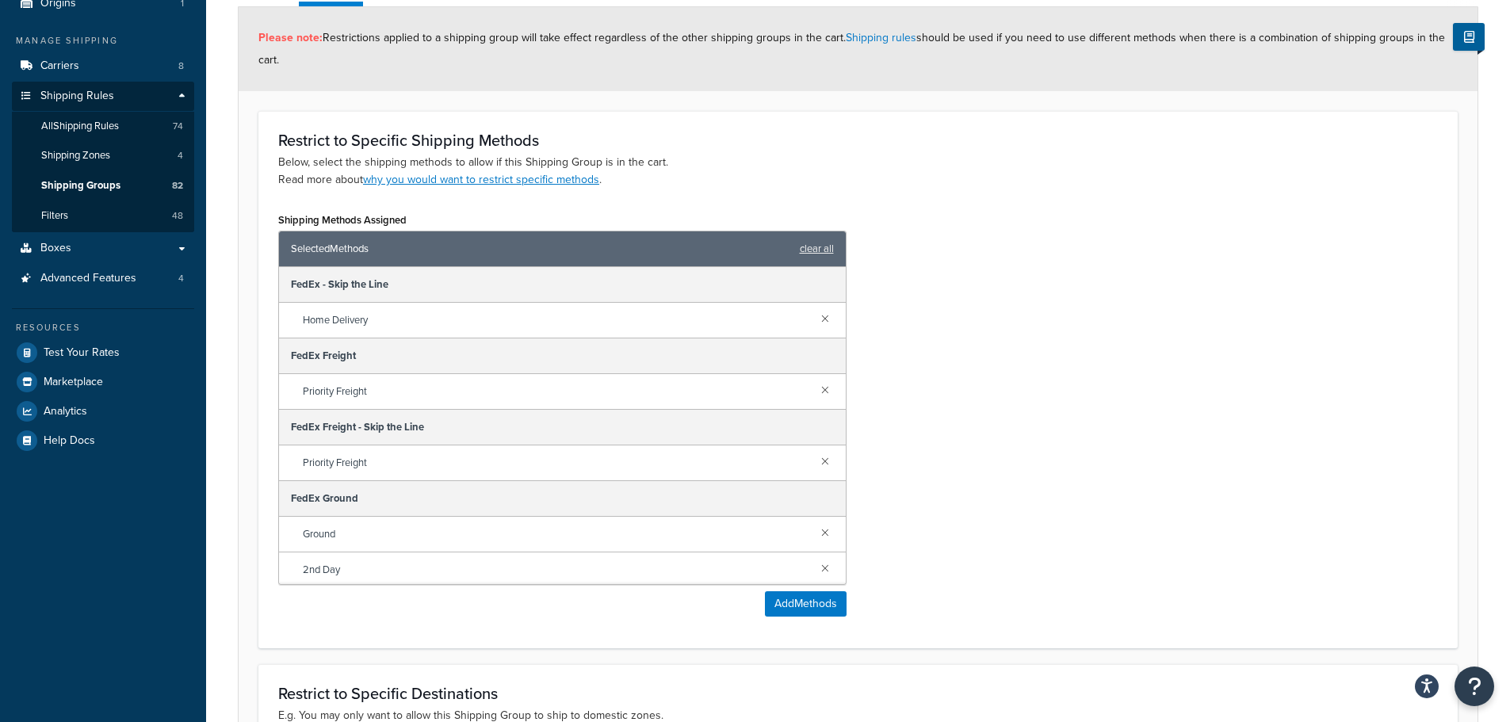
click at [816, 326] on link at bounding box center [824, 317] width 17 height 17
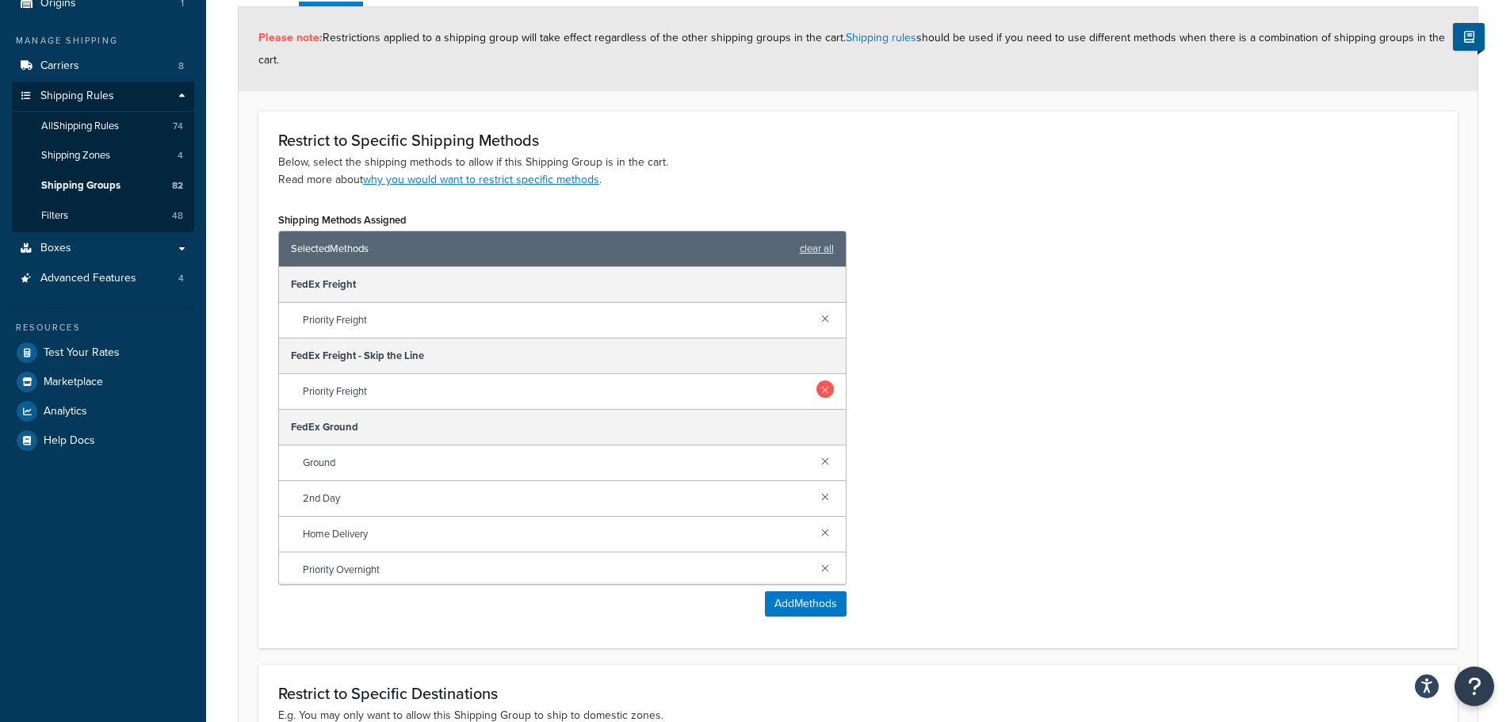
click at [816, 389] on link at bounding box center [824, 388] width 17 height 17
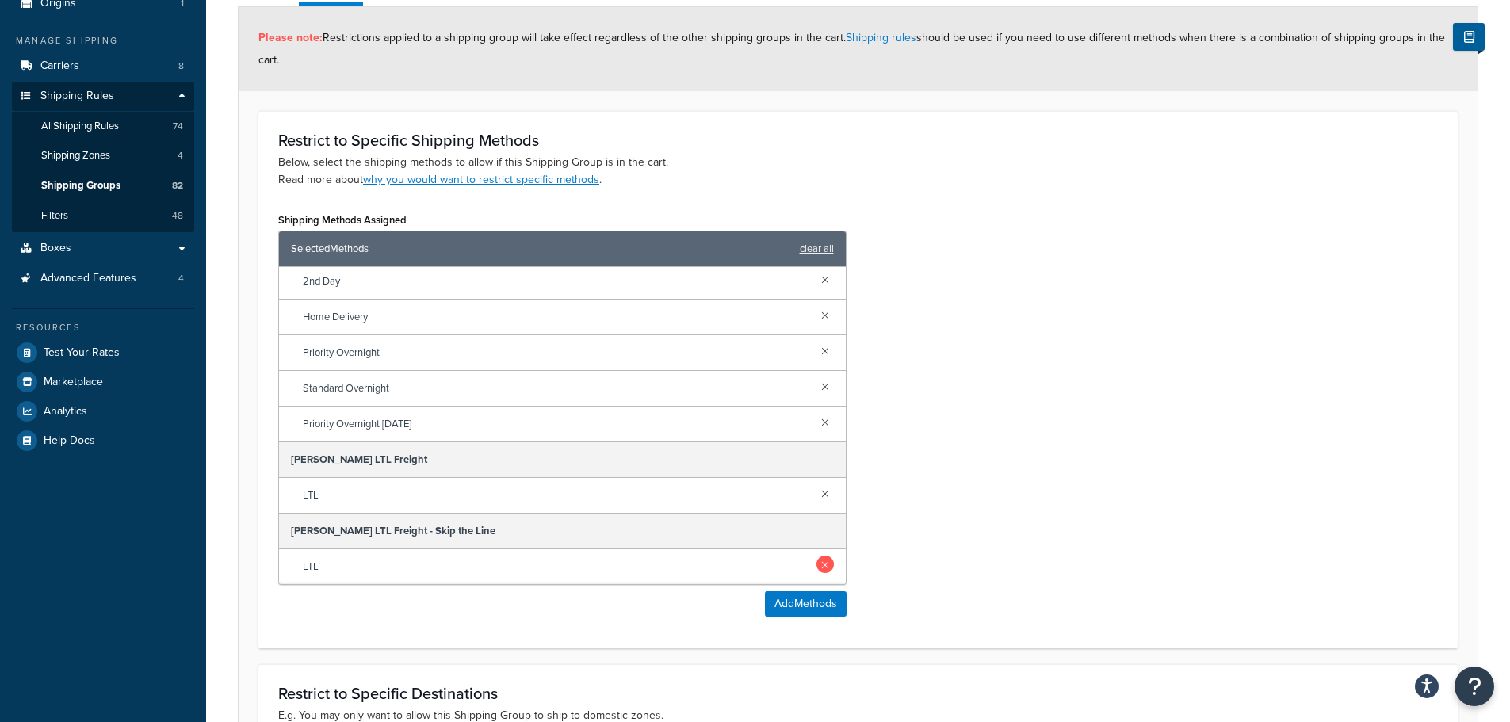
click at [816, 560] on link at bounding box center [824, 564] width 17 height 17
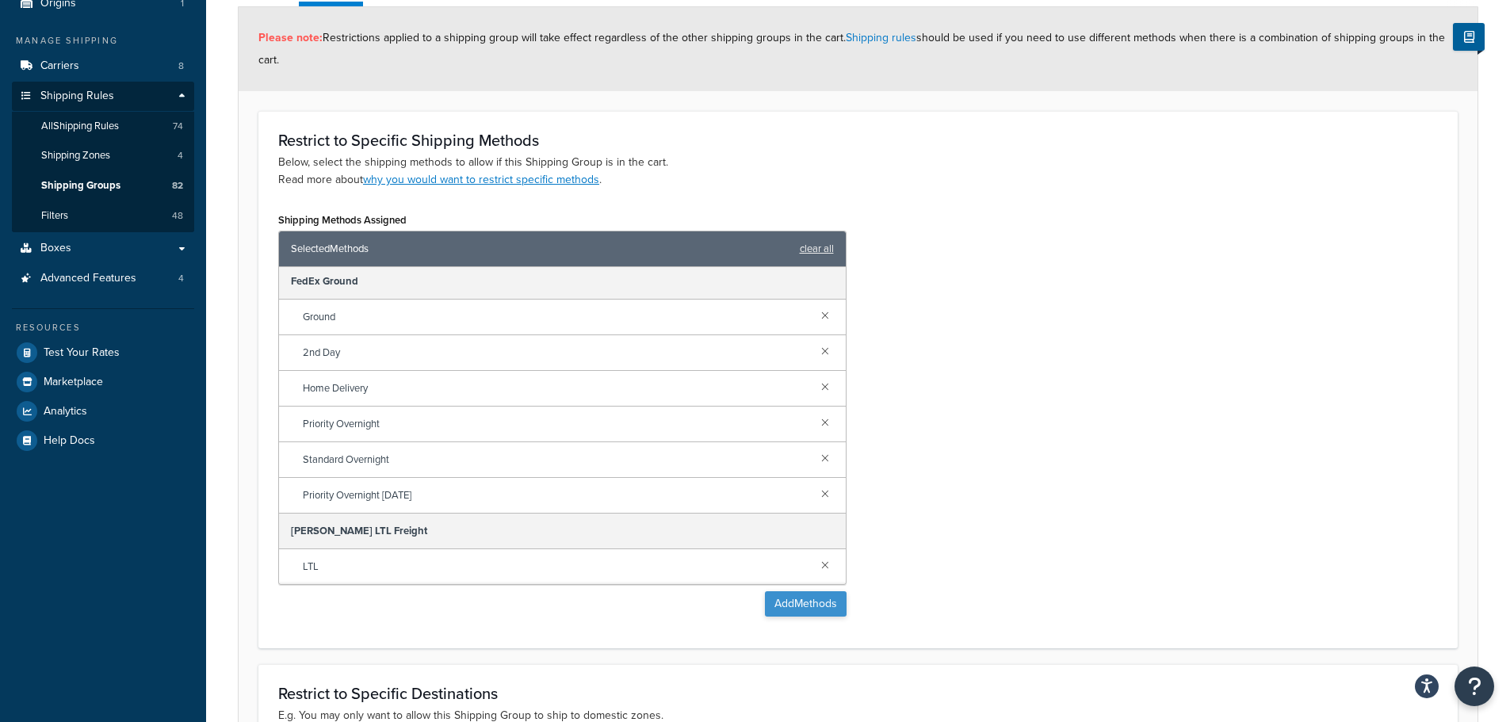
scroll to position [75, 0]
click at [808, 602] on button "Add Methods" at bounding box center [806, 603] width 82 height 25
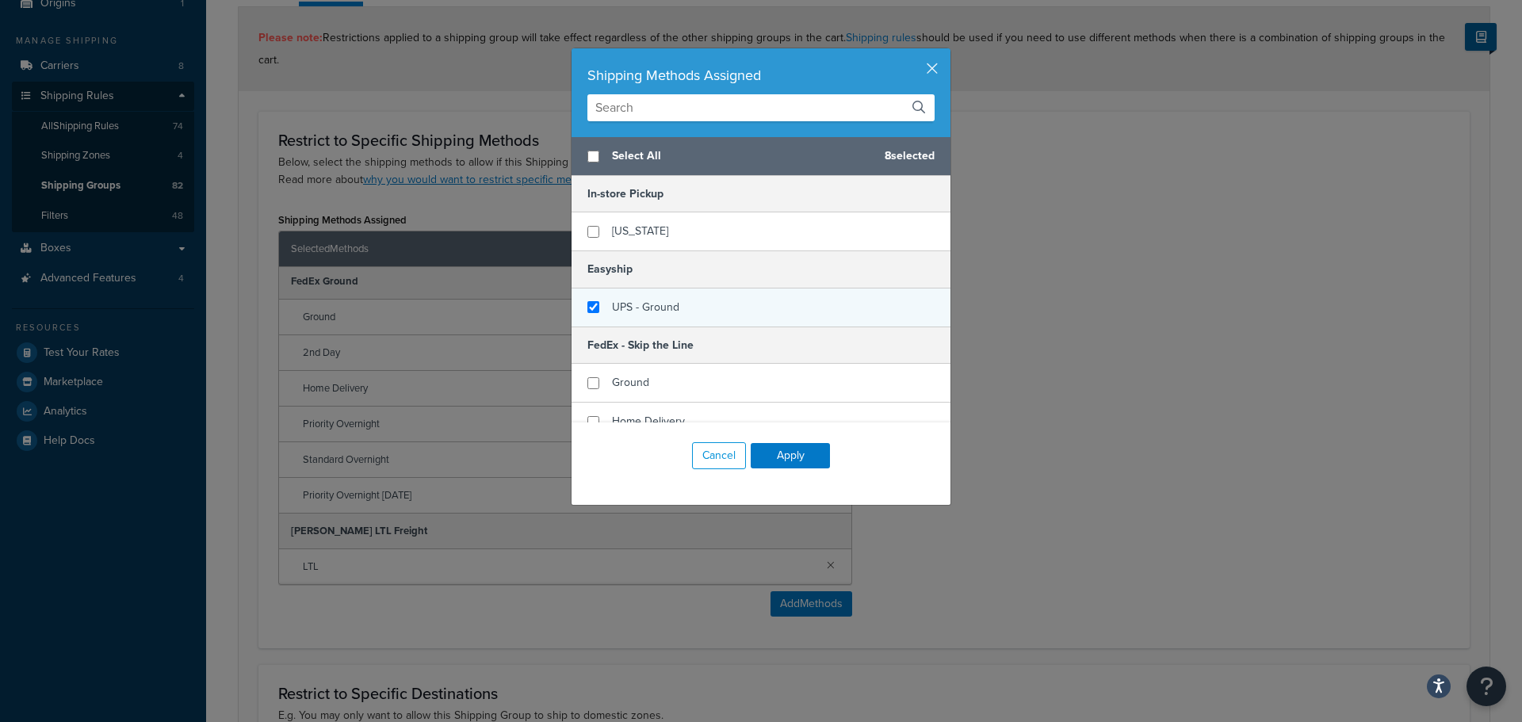
checkbox input "false"
checkbox input "true"
drag, startPoint x: 627, startPoint y: 305, endPoint x: 659, endPoint y: 333, distance: 42.7
click at [628, 305] on span "UPS - Ground" at bounding box center [645, 307] width 67 height 17
click at [801, 458] on button "Apply" at bounding box center [790, 455] width 79 height 25
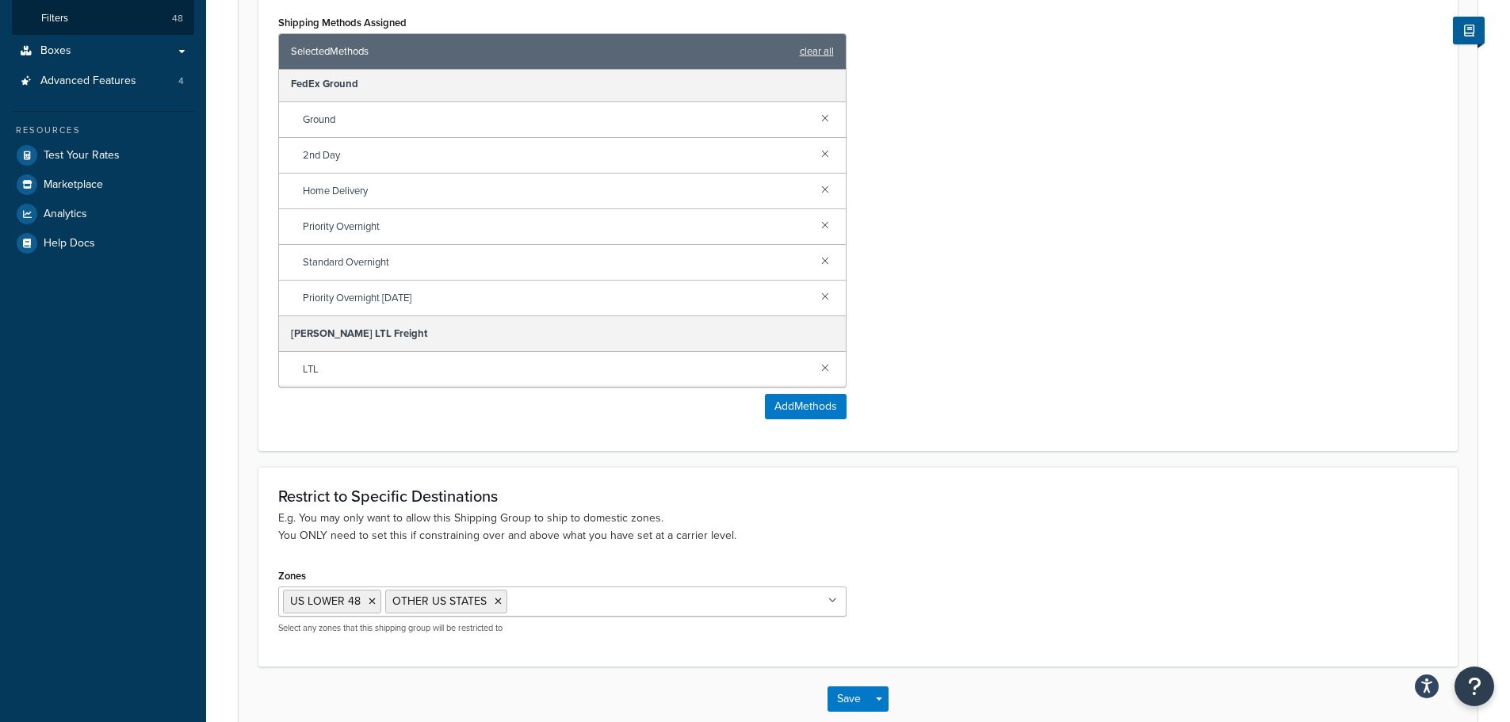
scroll to position [445, 0]
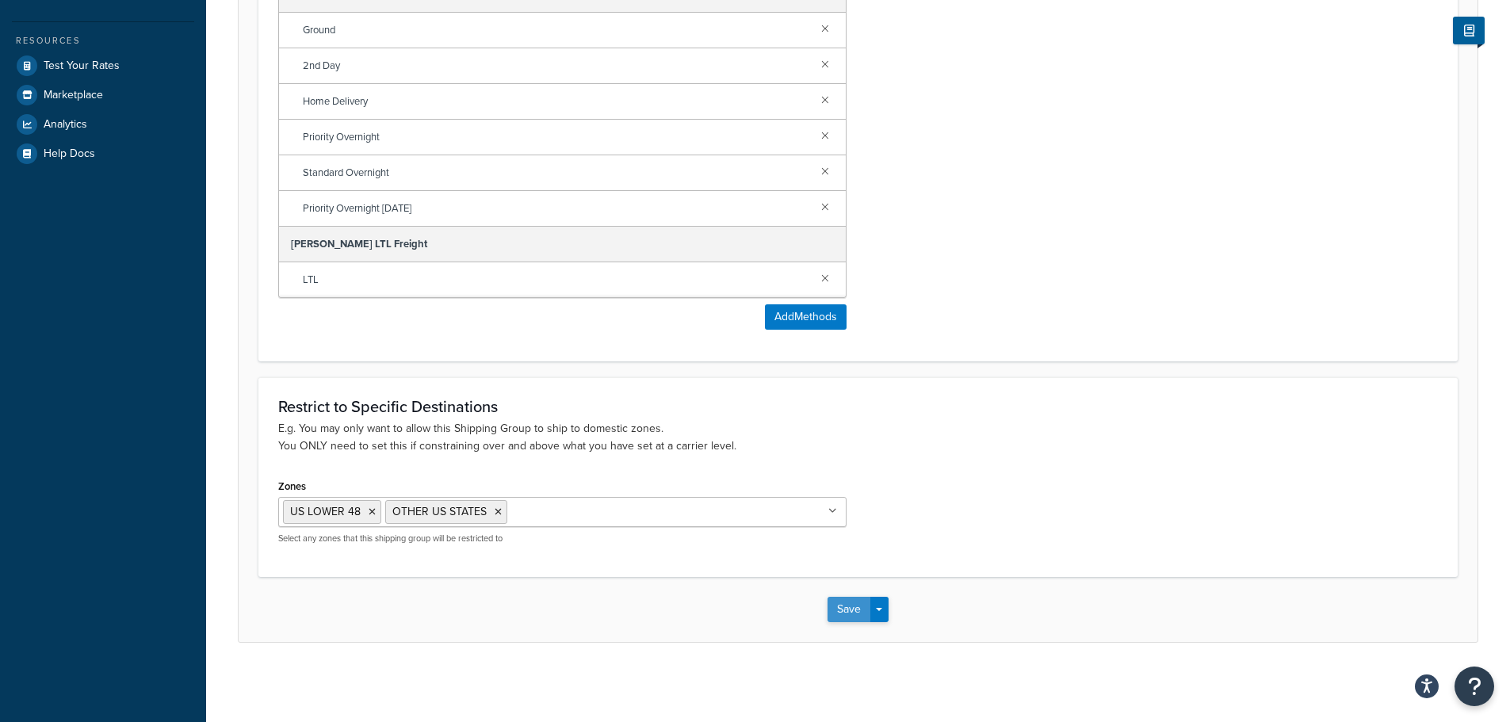
click at [835, 606] on button "Save" at bounding box center [848, 609] width 43 height 25
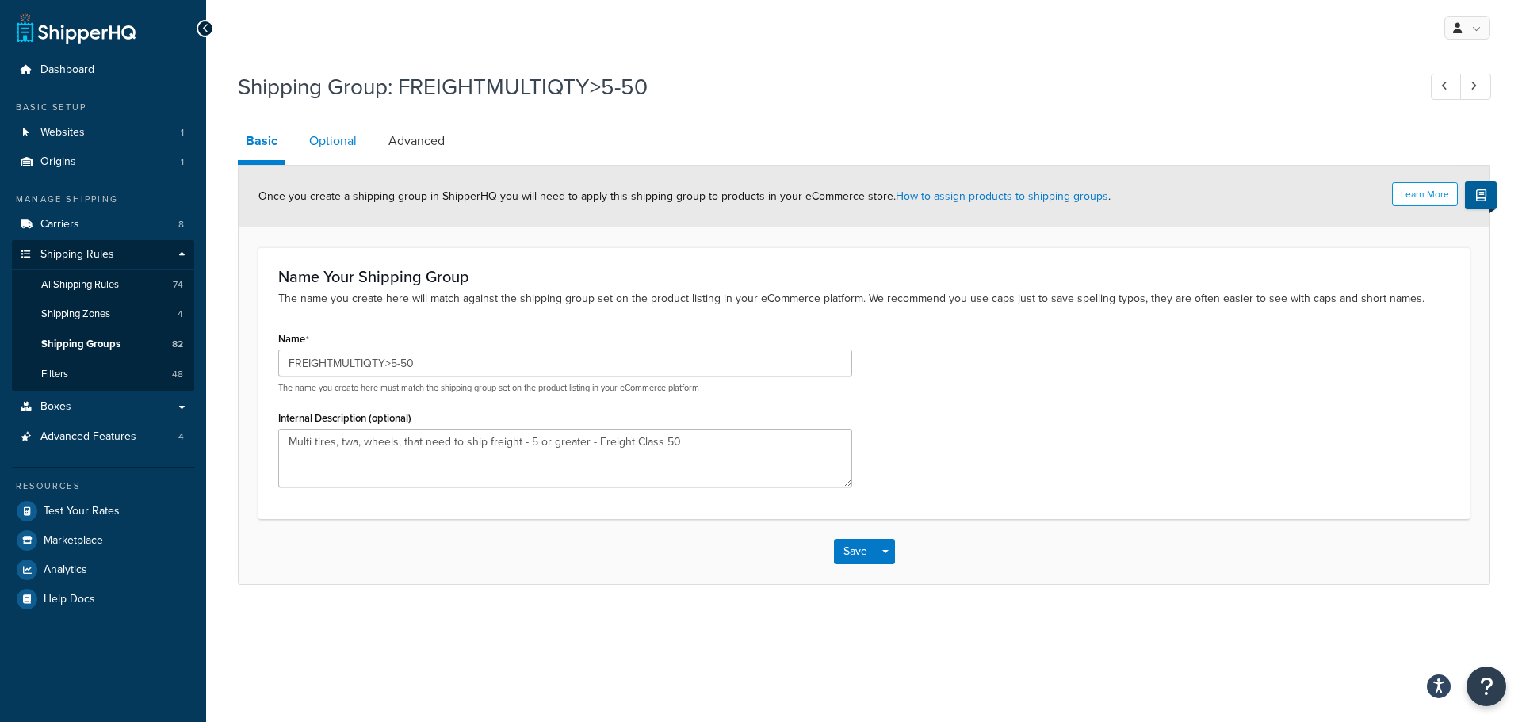
click at [325, 133] on link "Optional" at bounding box center [332, 141] width 63 height 38
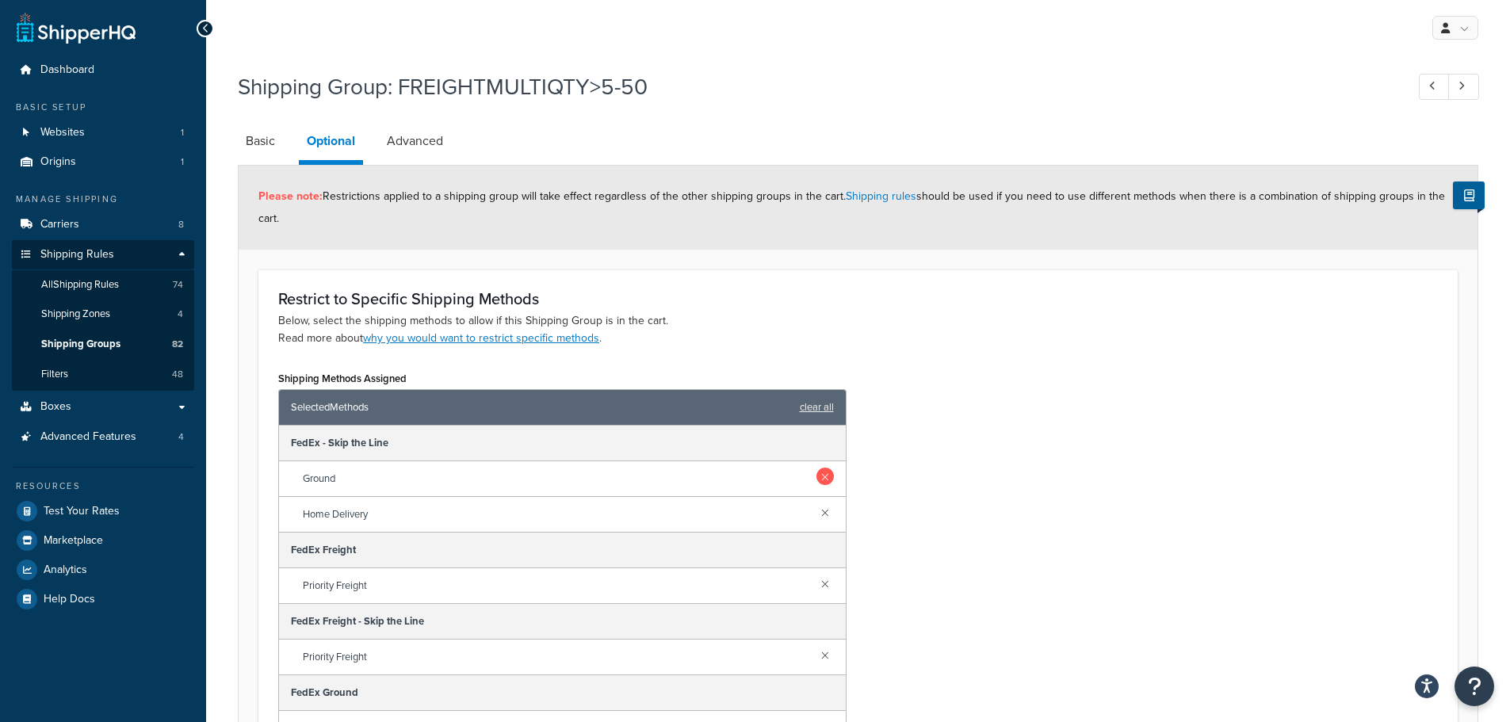
click at [816, 476] on link at bounding box center [824, 476] width 17 height 17
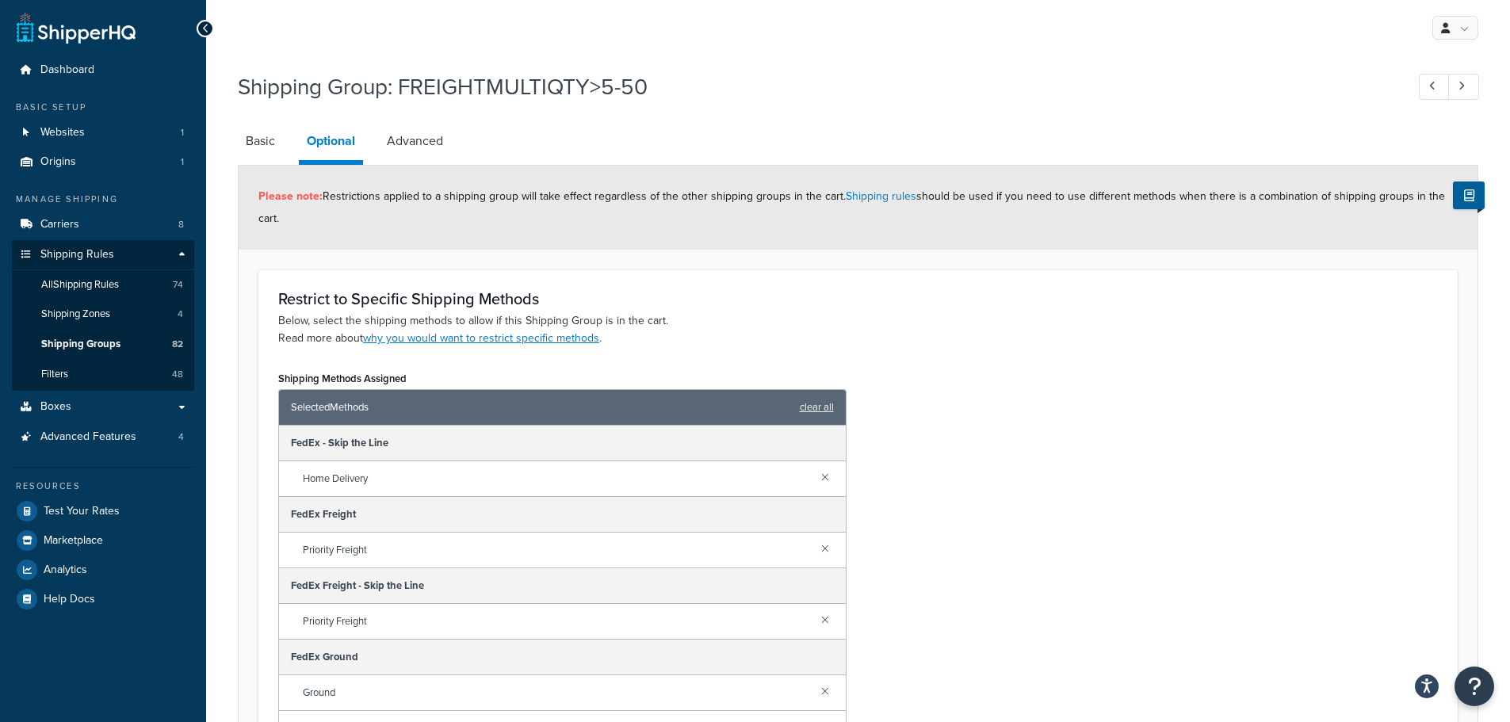
click at [816, 476] on link at bounding box center [824, 476] width 17 height 17
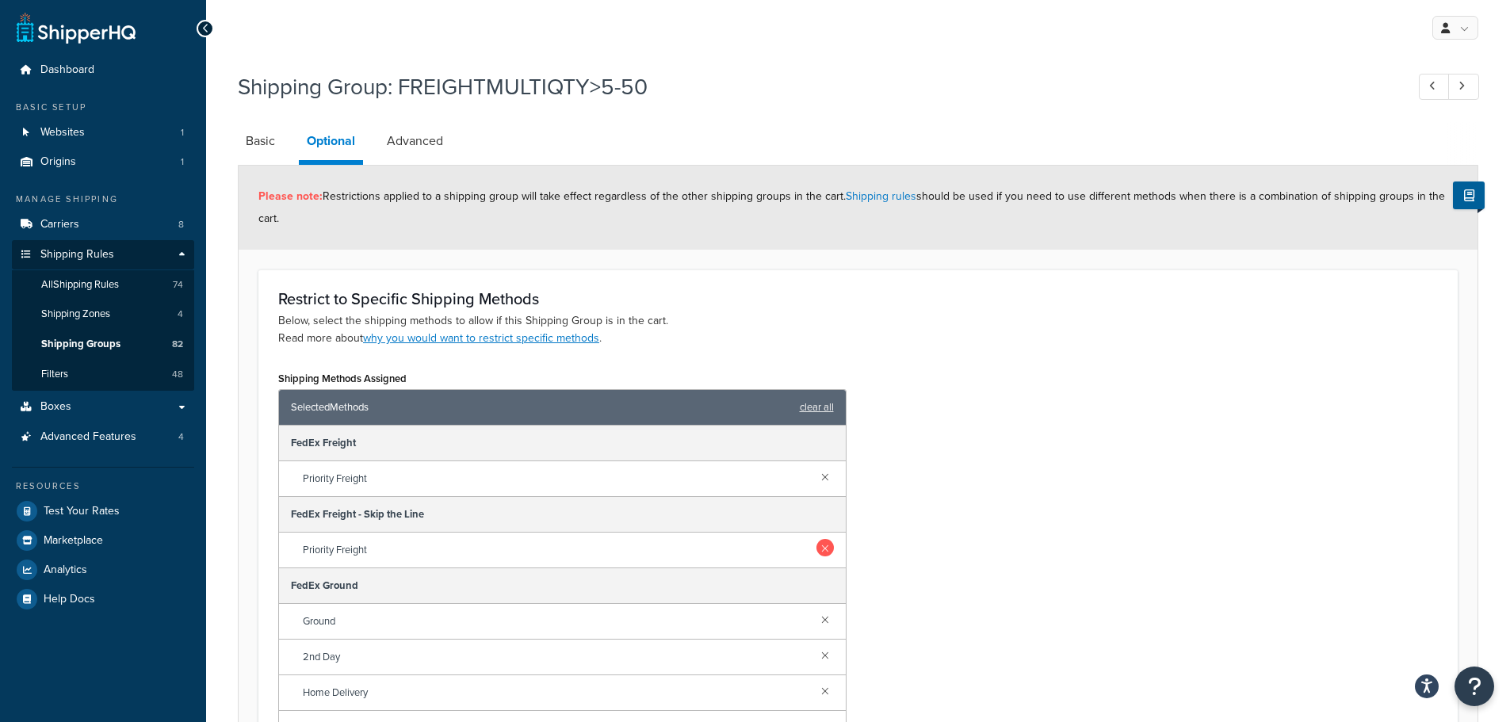
click at [816, 542] on link at bounding box center [824, 547] width 17 height 17
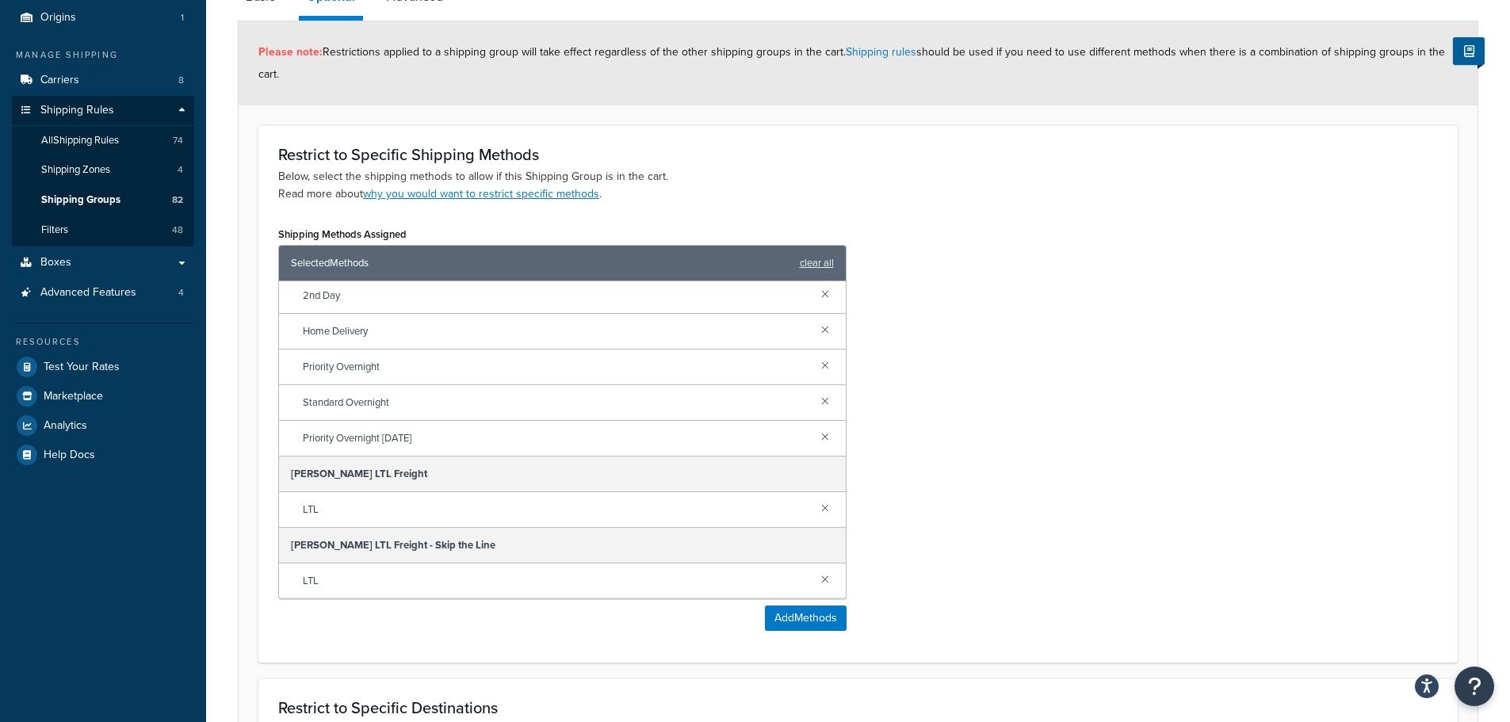
scroll to position [159, 0]
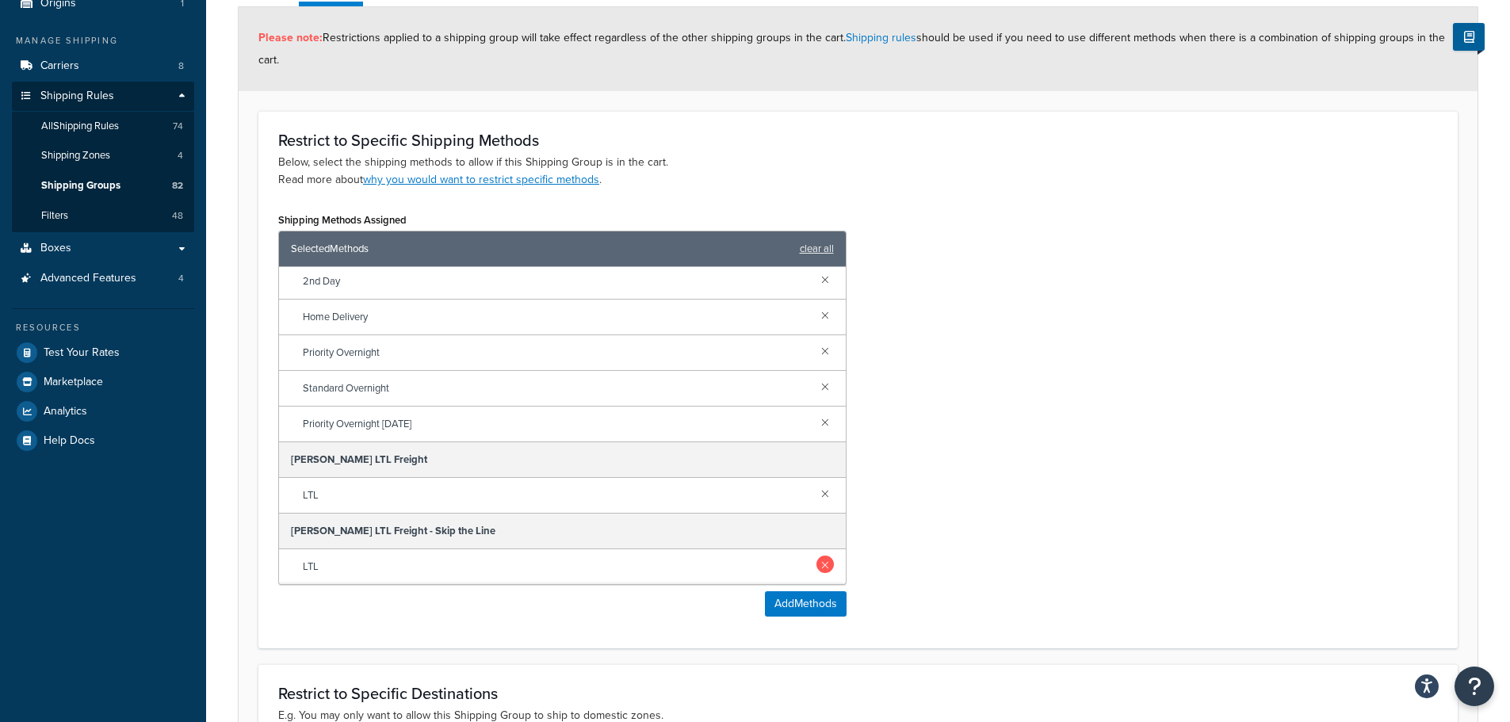
click at [816, 566] on link at bounding box center [824, 564] width 17 height 17
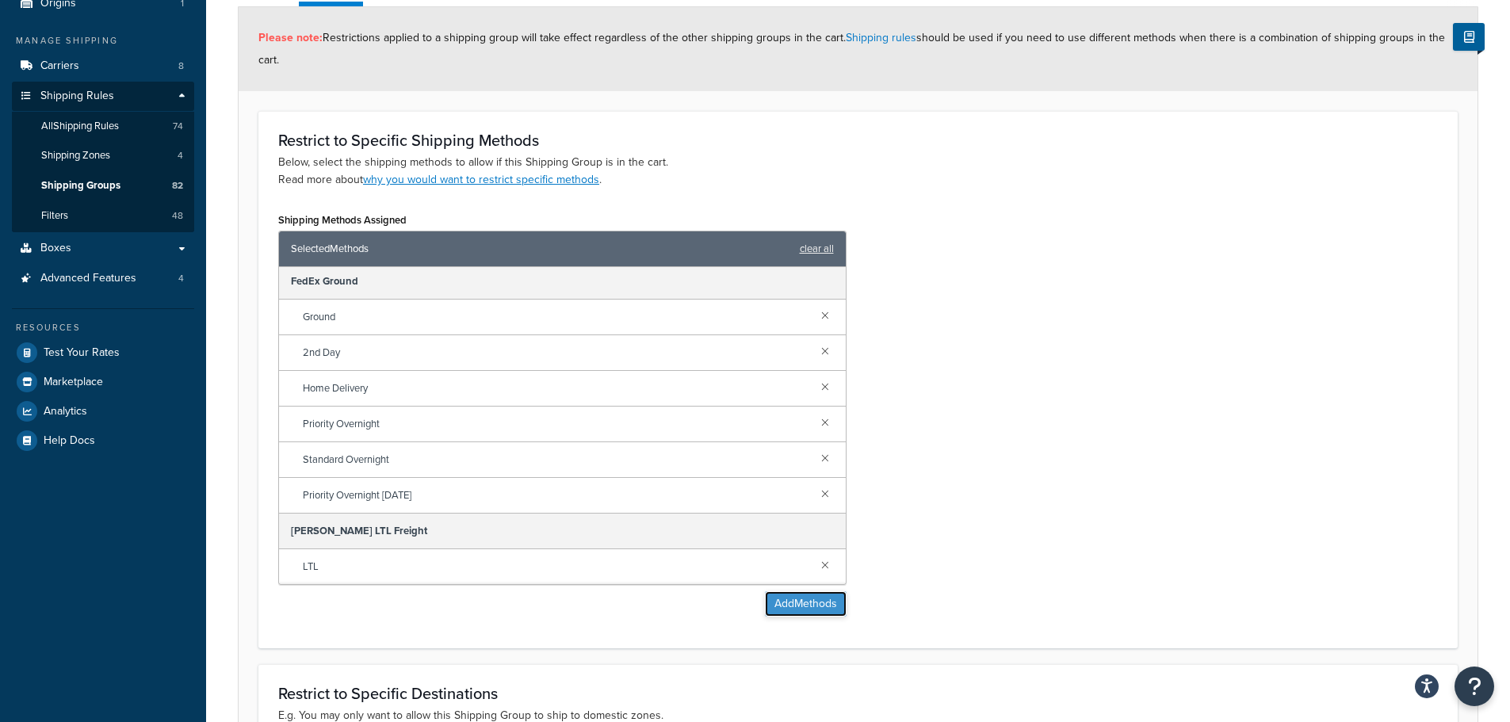
click at [816, 605] on button "Add Methods" at bounding box center [806, 603] width 82 height 25
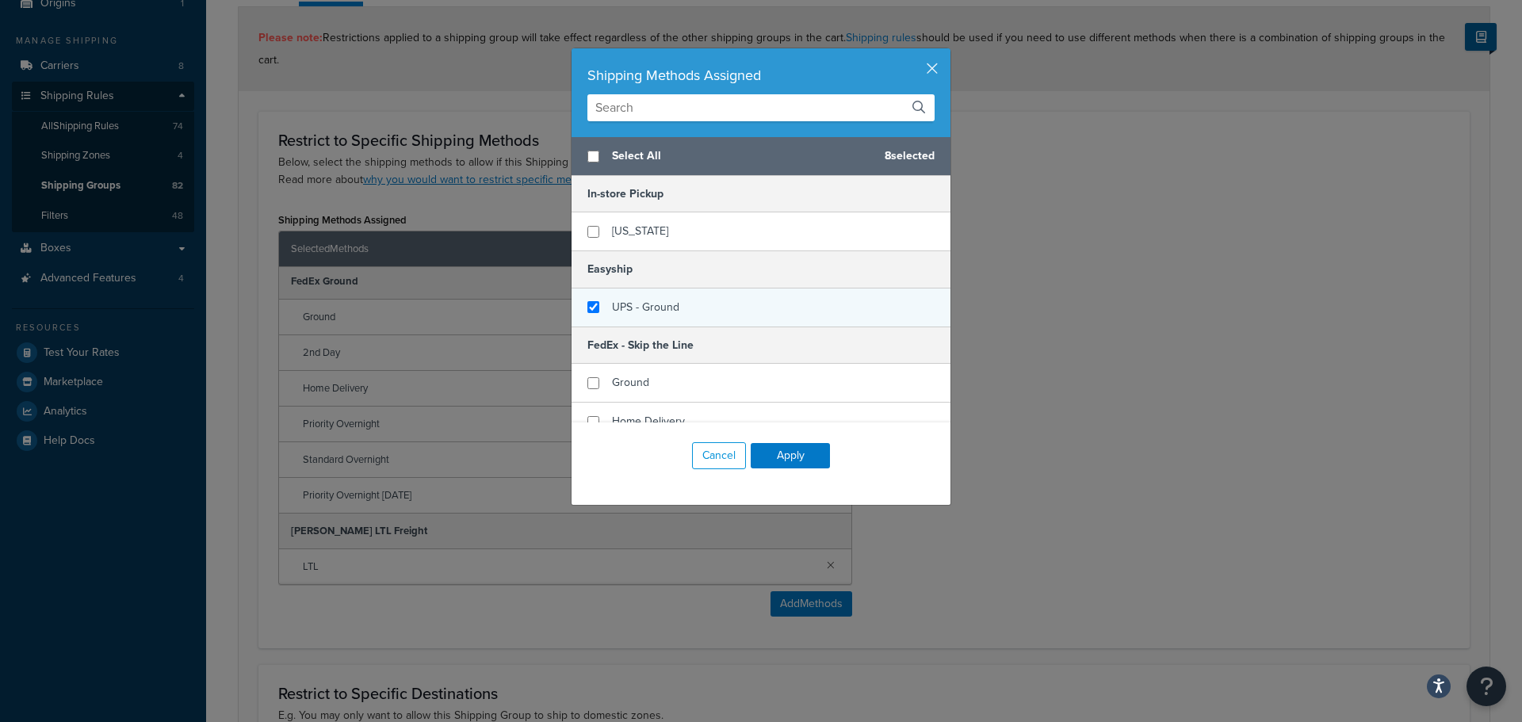
checkbox input "false"
checkbox input "true"
click at [662, 308] on span "UPS - Ground" at bounding box center [645, 307] width 67 height 17
click at [783, 458] on button "Apply" at bounding box center [790, 455] width 79 height 25
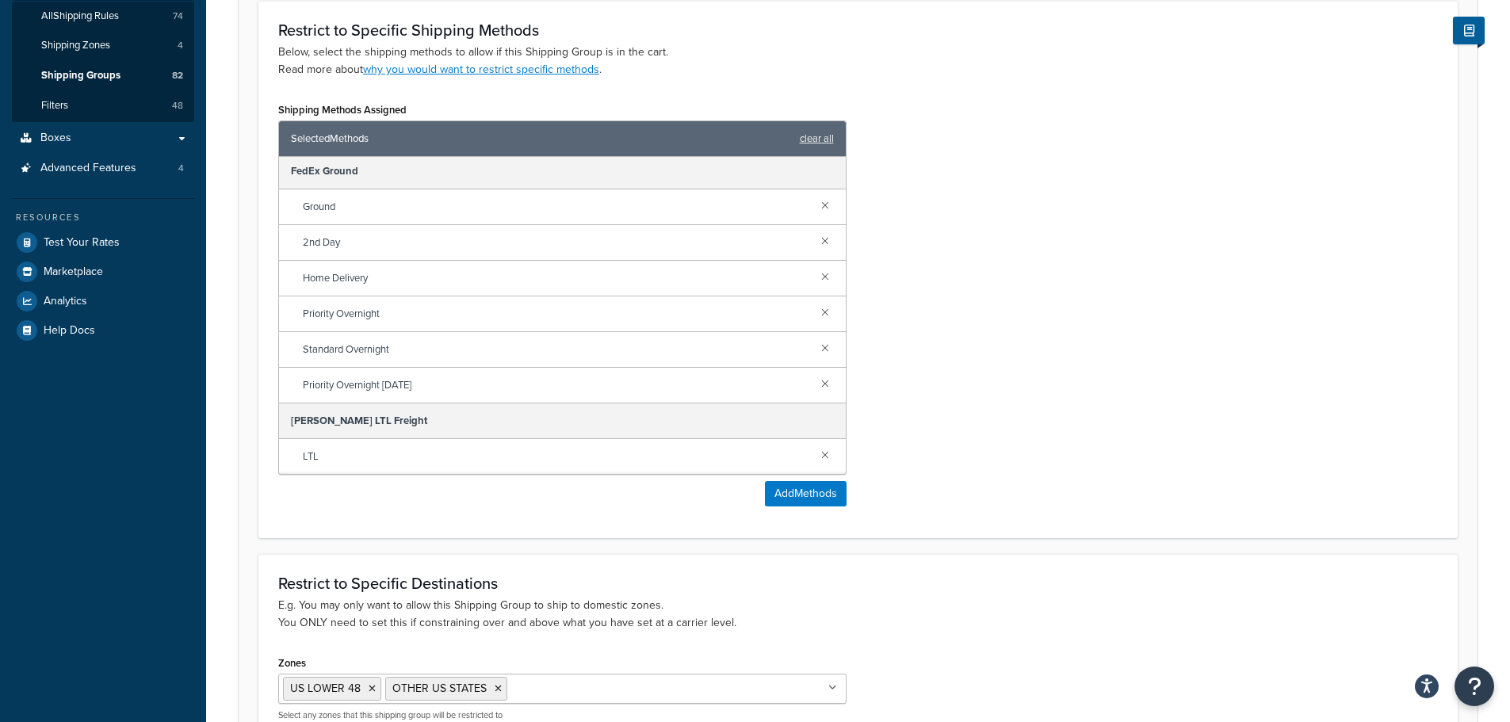
scroll to position [445, 0]
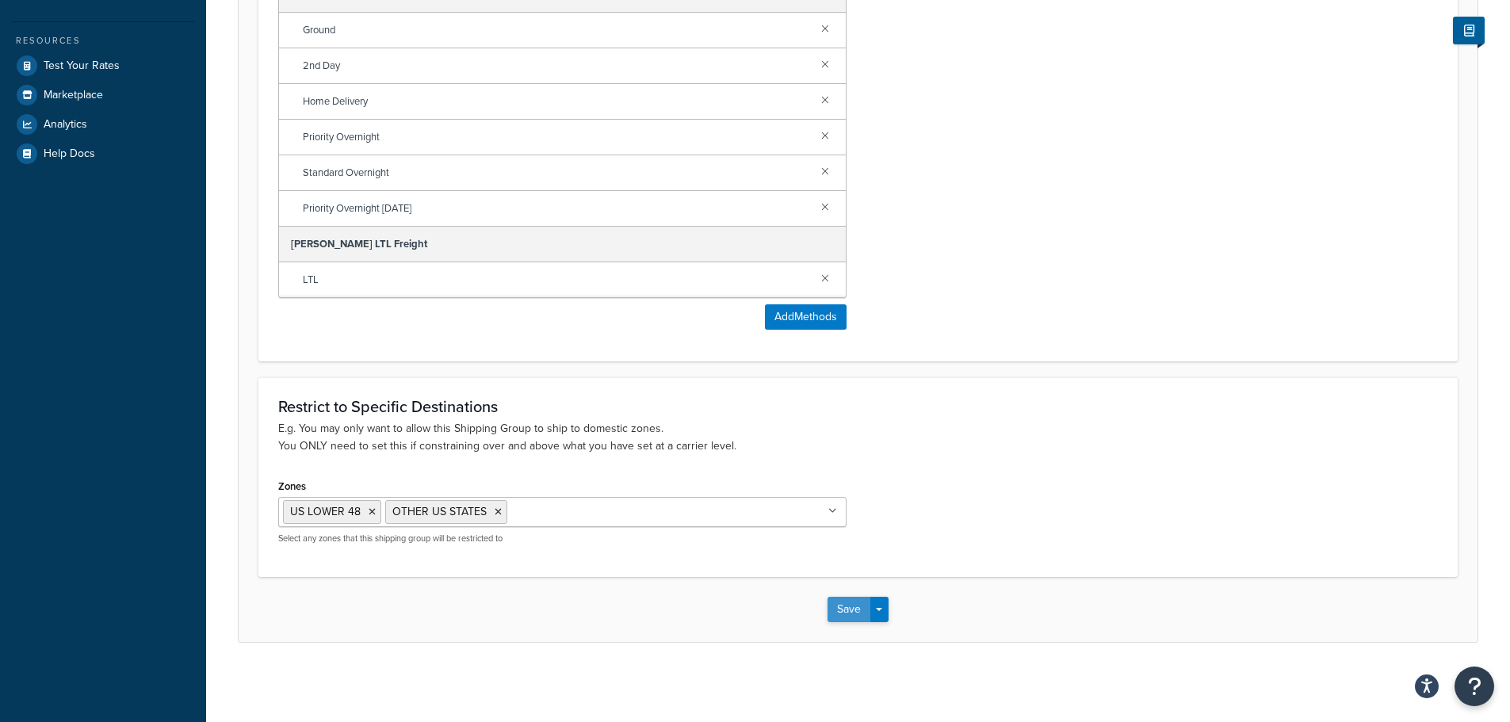
click at [843, 611] on button "Save" at bounding box center [848, 609] width 43 height 25
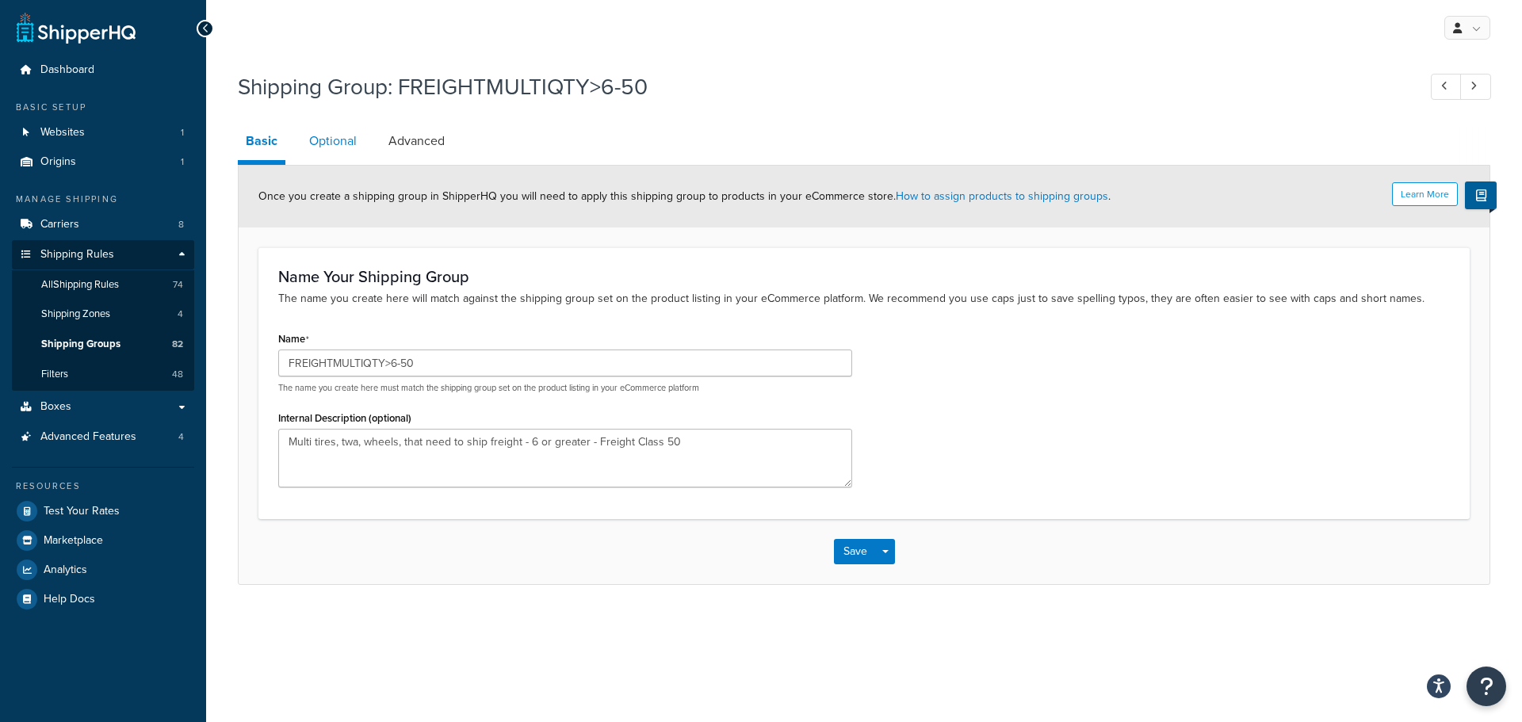
click at [355, 139] on link "Optional" at bounding box center [332, 141] width 63 height 38
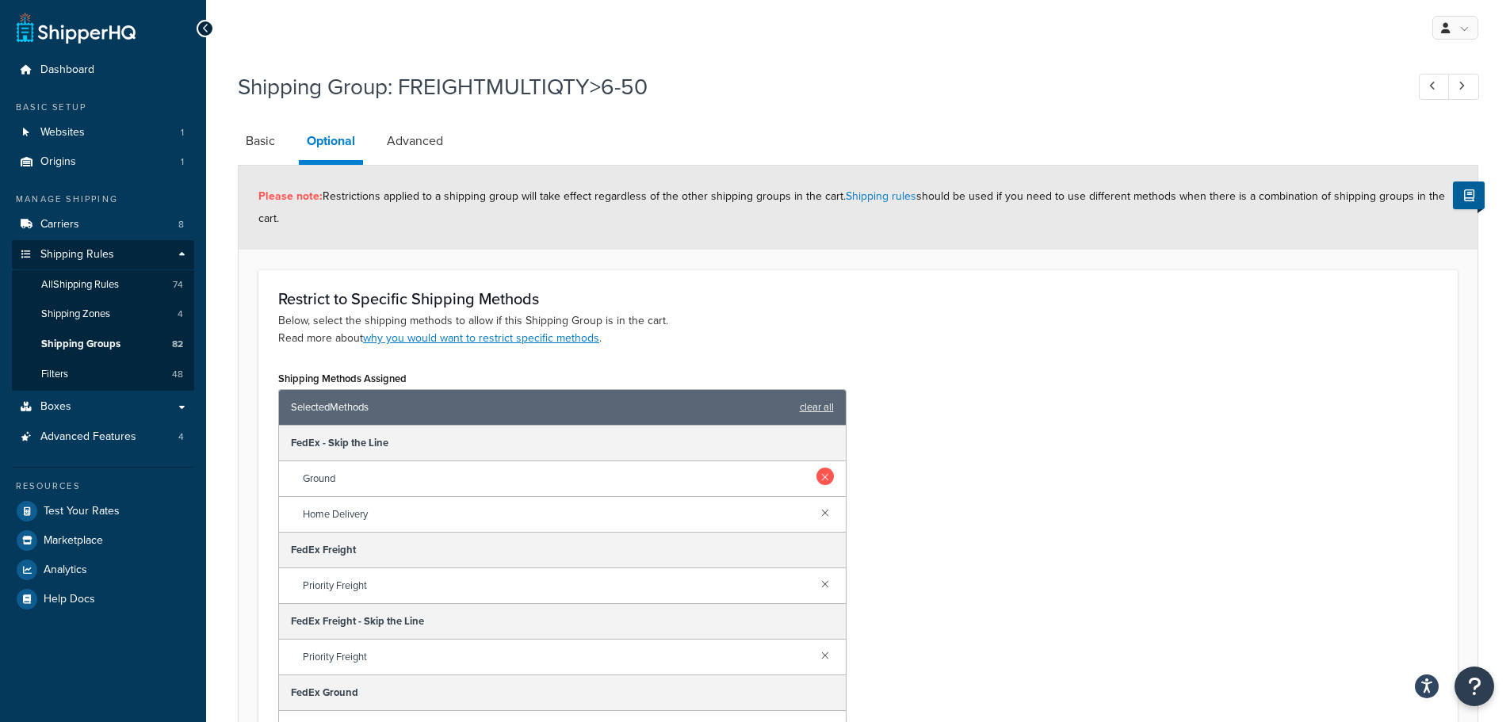
click at [816, 472] on link at bounding box center [824, 476] width 17 height 17
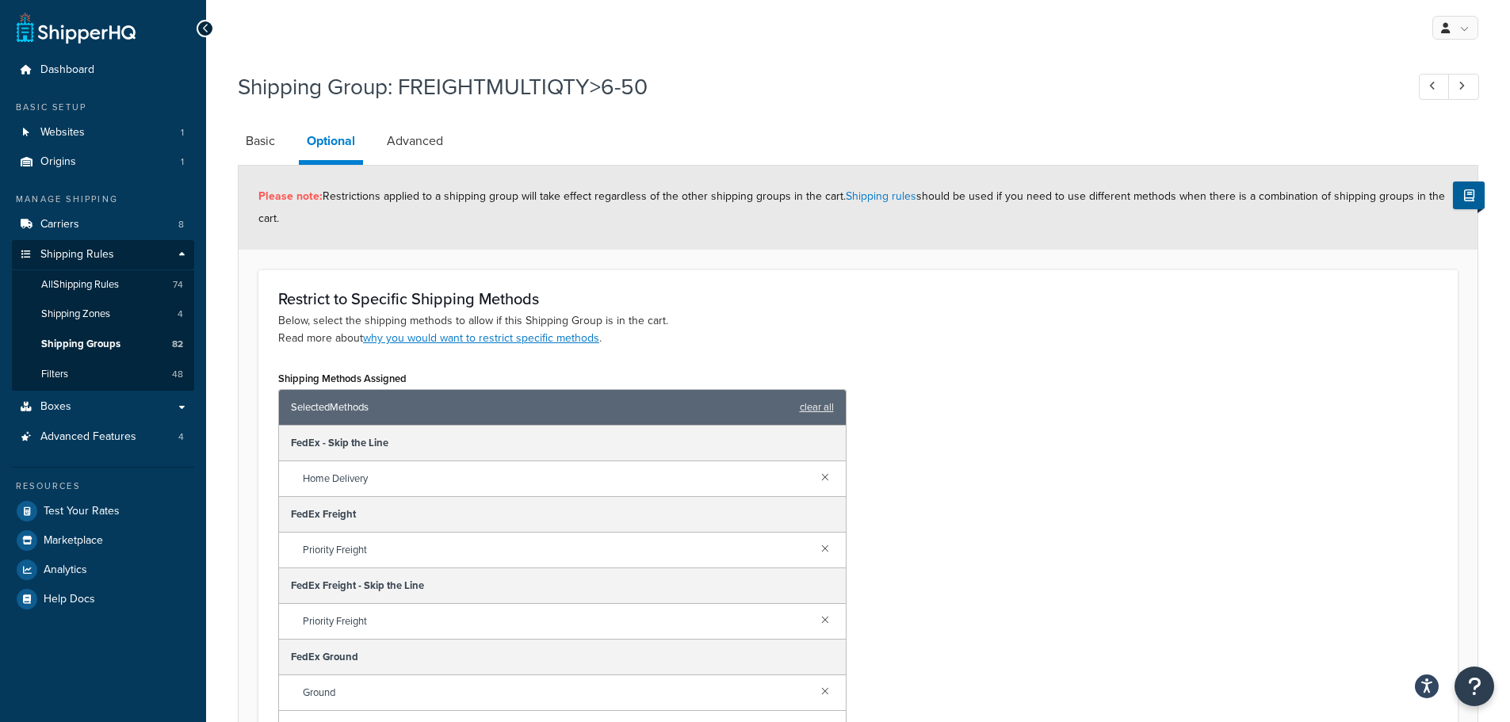
click at [816, 472] on link at bounding box center [824, 476] width 17 height 17
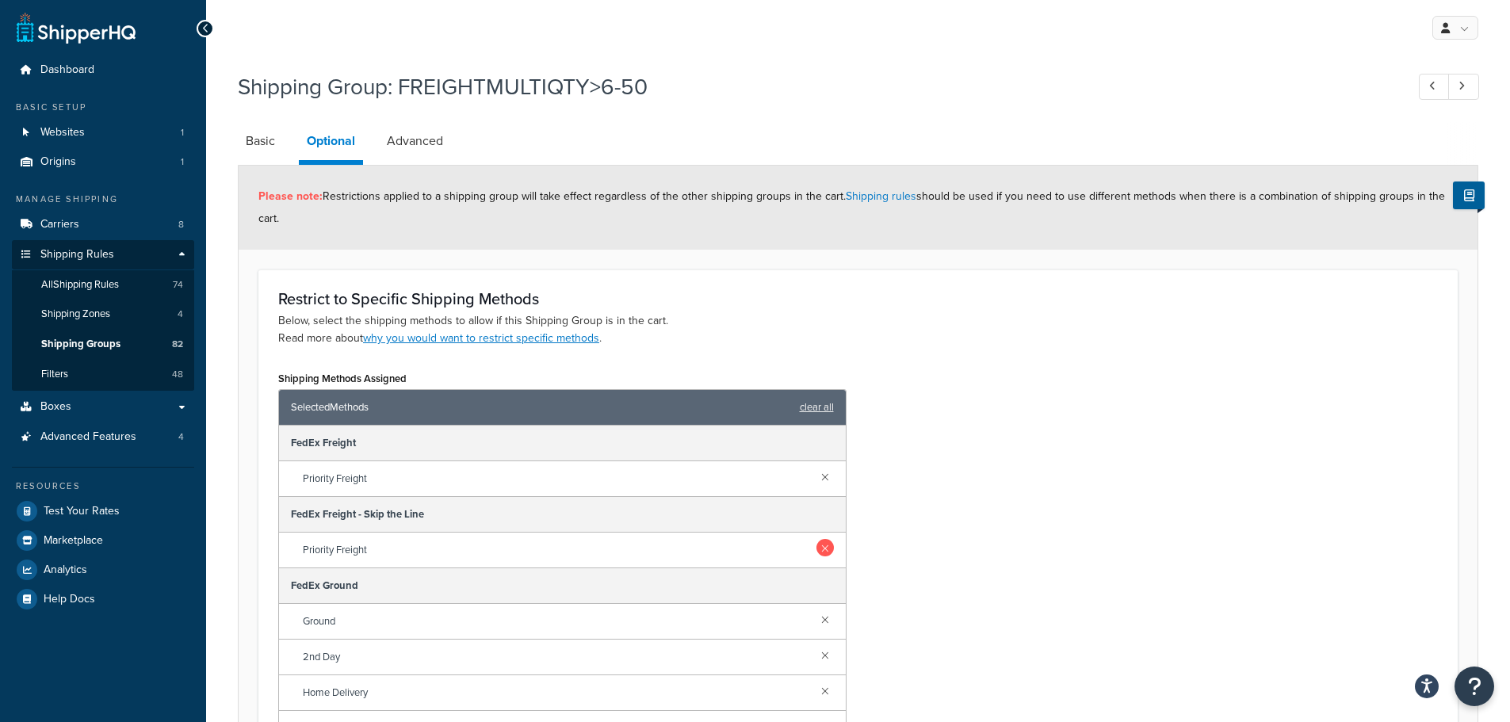
click at [816, 551] on link at bounding box center [824, 547] width 17 height 17
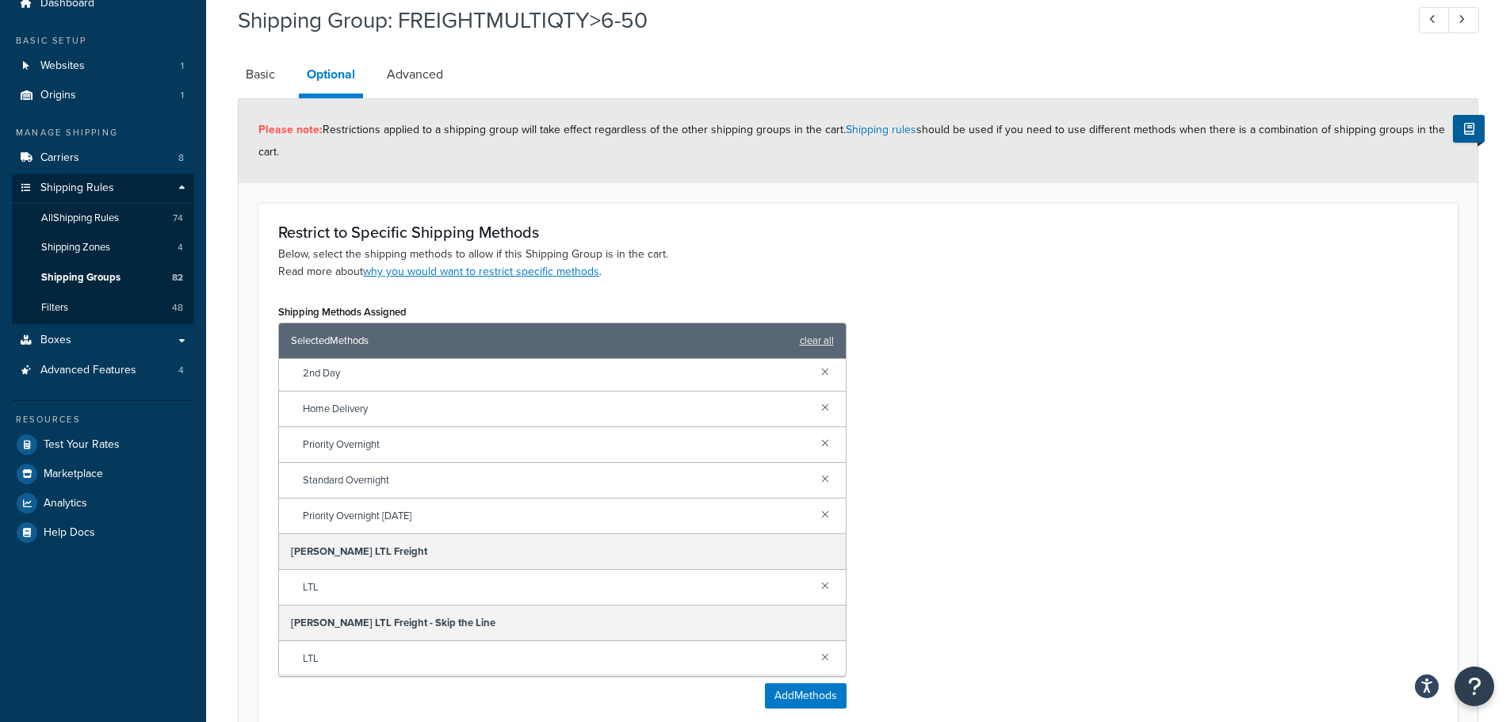
scroll to position [159, 0]
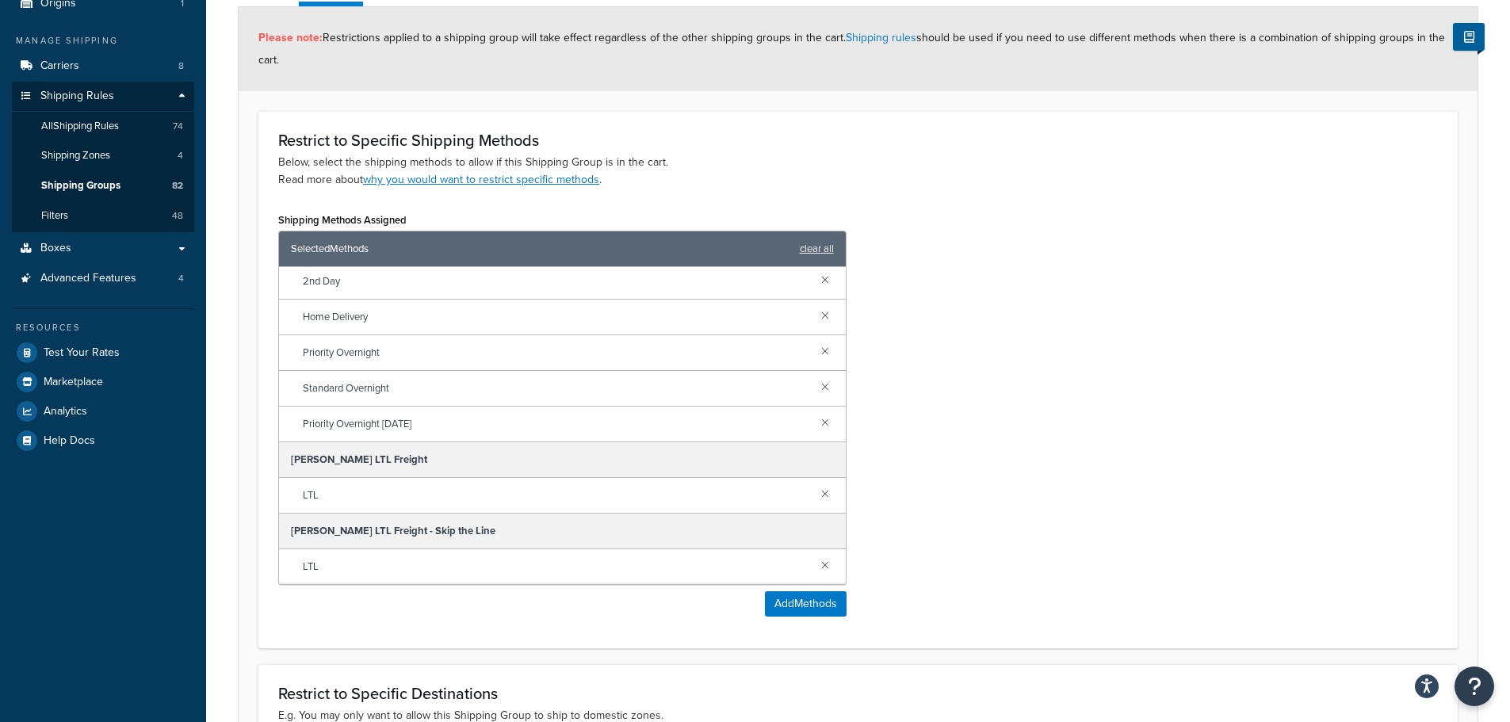
click at [820, 556] on div "LTL" at bounding box center [562, 566] width 567 height 35
click at [817, 564] on link at bounding box center [824, 564] width 17 height 17
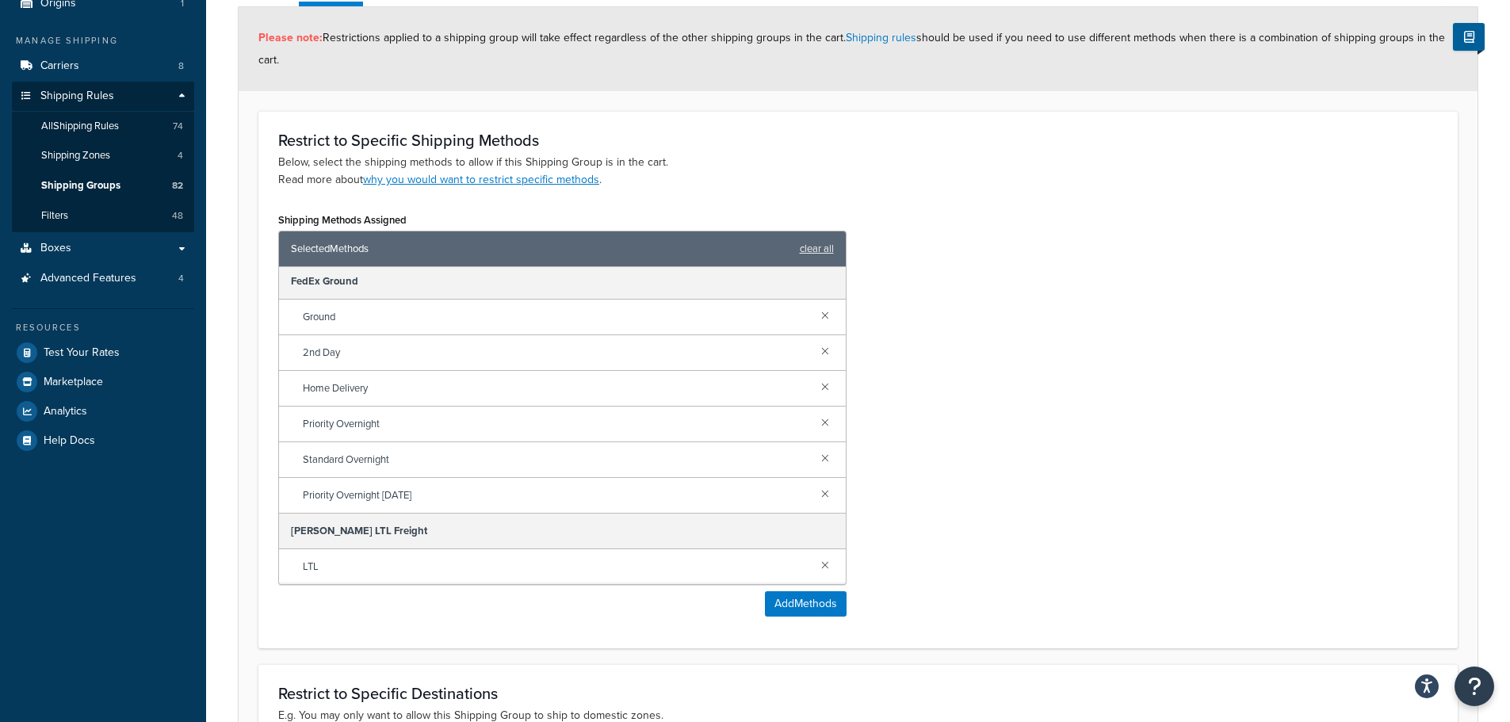
scroll to position [75, 0]
click at [809, 594] on button "Add Methods" at bounding box center [806, 603] width 82 height 25
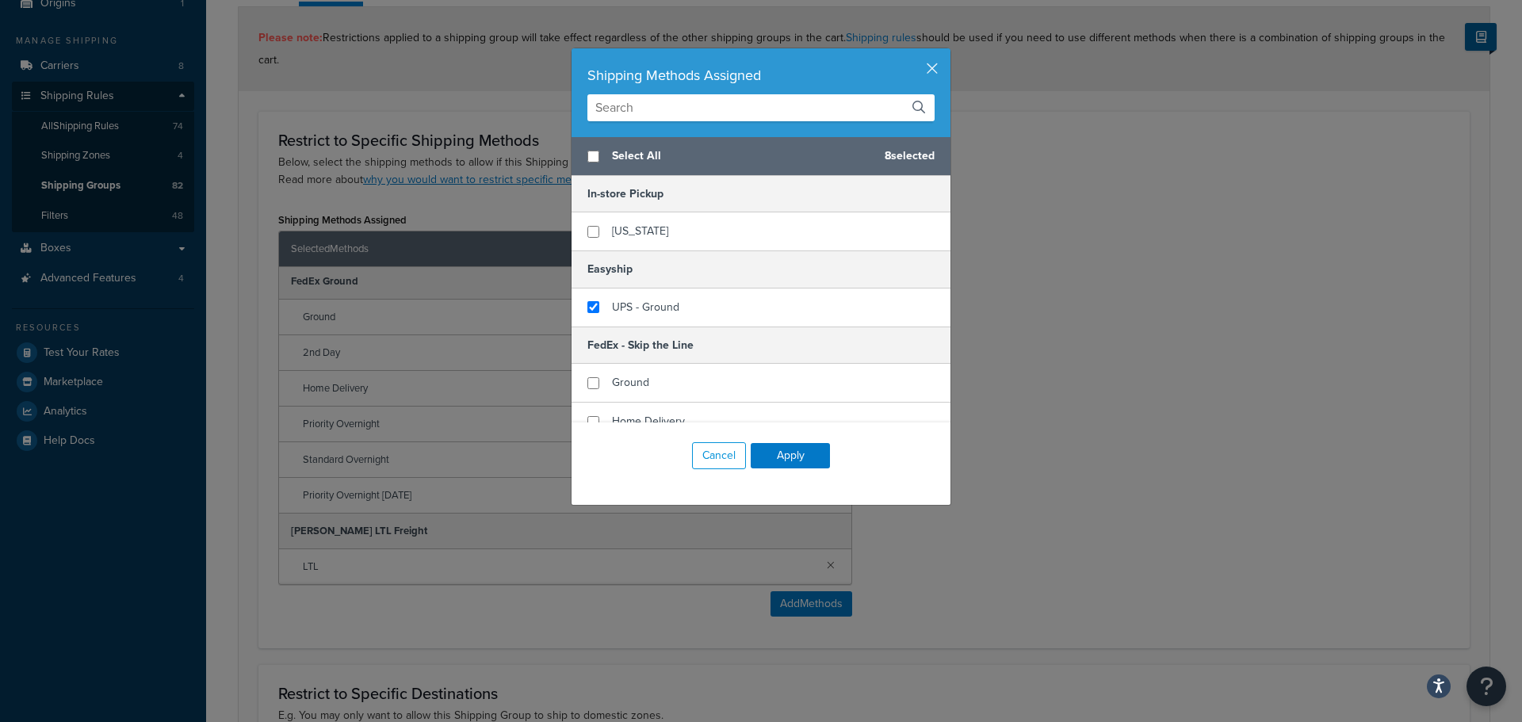
checkbox input "false"
checkbox input "true"
click at [684, 302] on div "UPS - Ground" at bounding box center [760, 308] width 379 height 38
click at [774, 449] on button "Apply" at bounding box center [790, 455] width 79 height 25
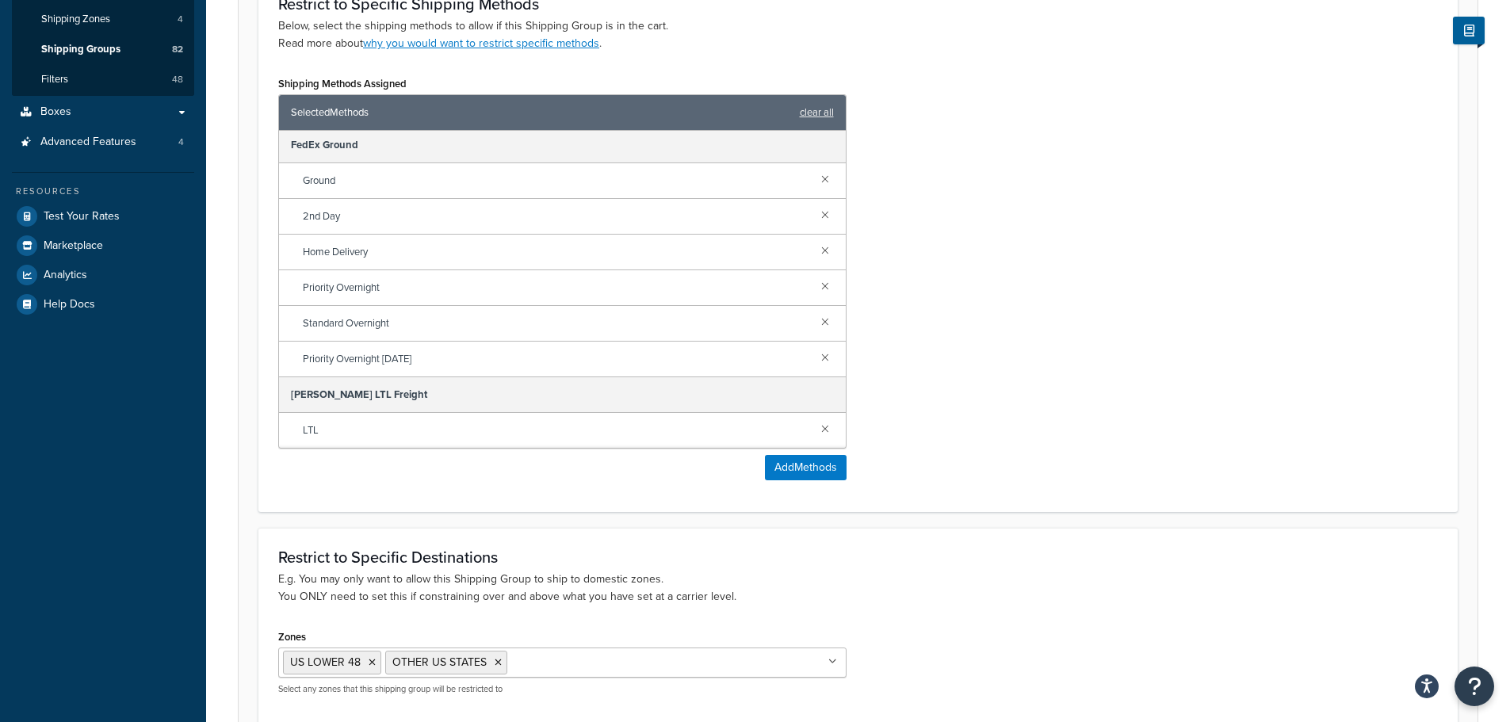
scroll to position [445, 0]
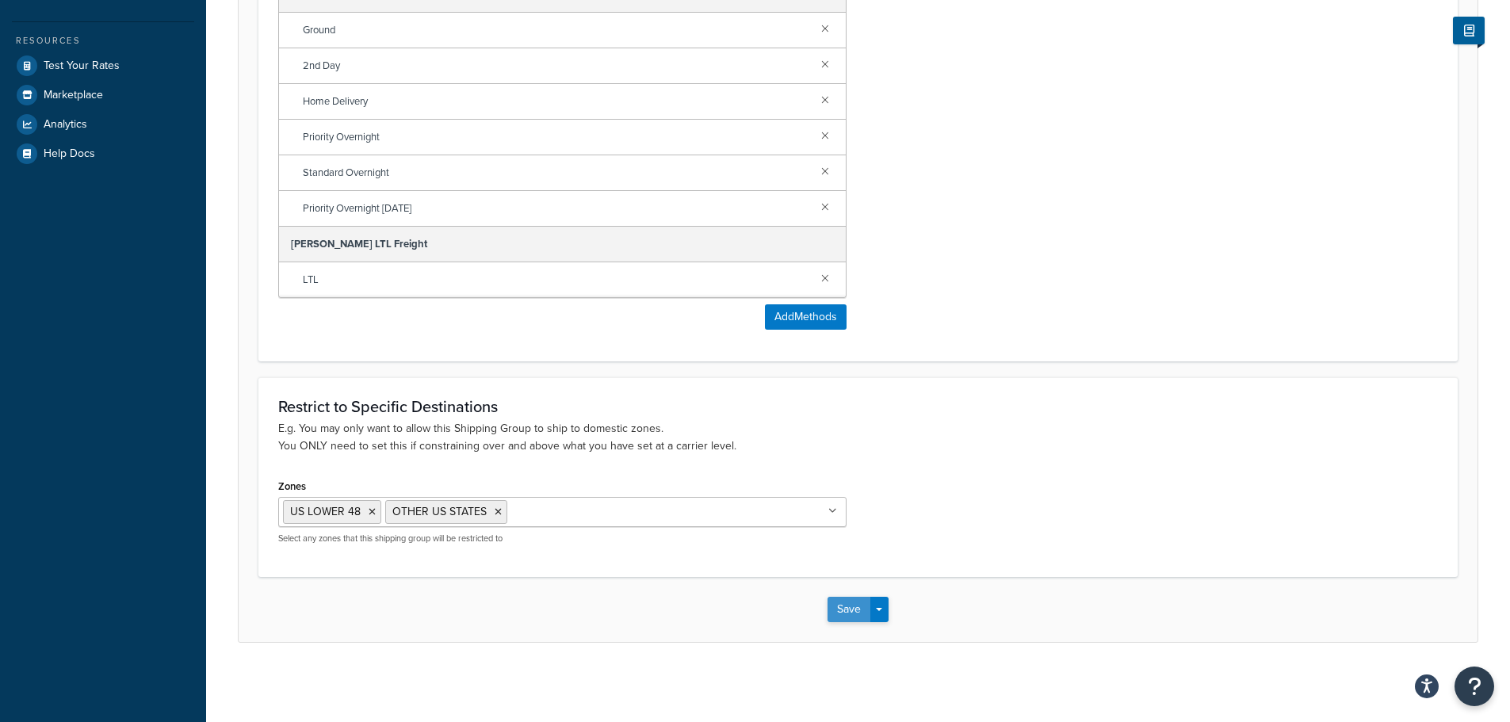
click at [847, 610] on button "Save" at bounding box center [848, 609] width 43 height 25
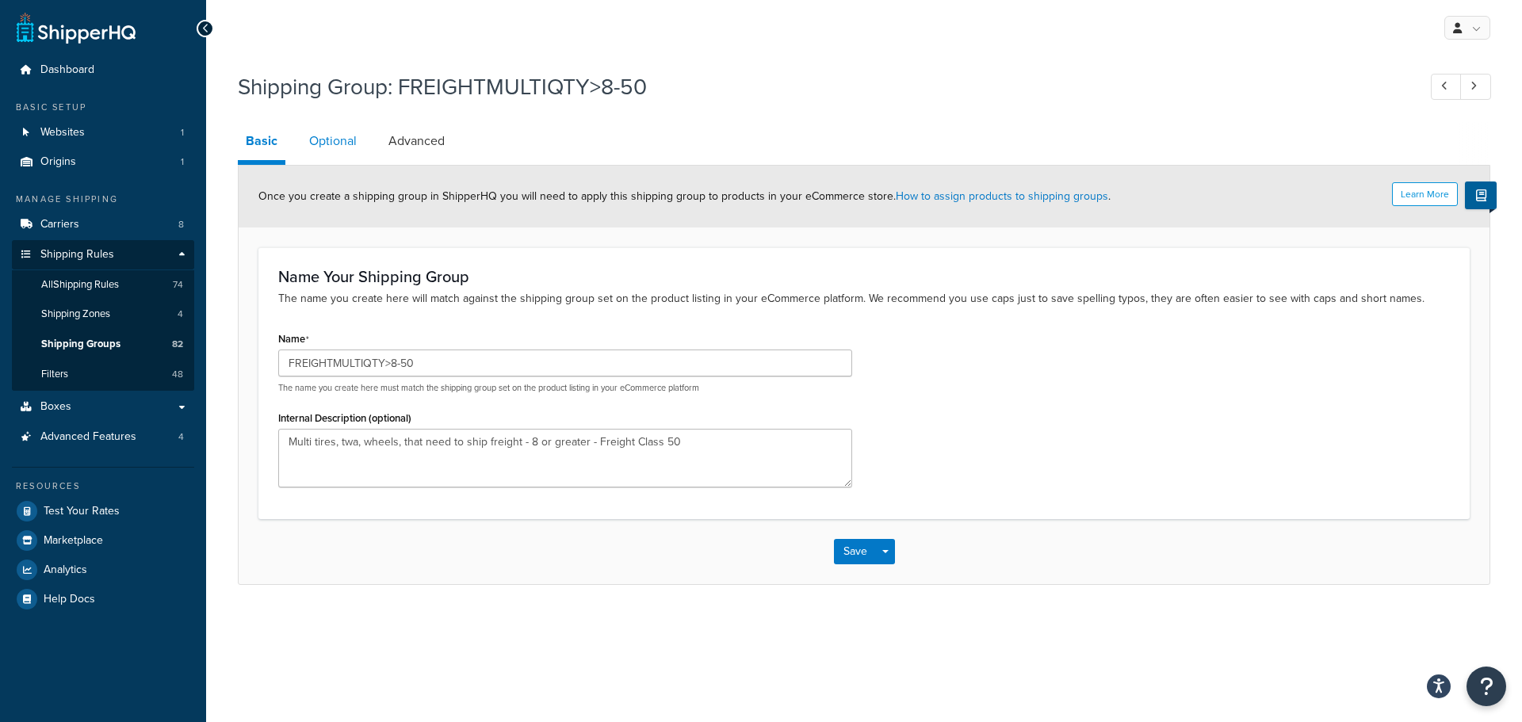
click at [306, 140] on link "Optional" at bounding box center [332, 141] width 63 height 38
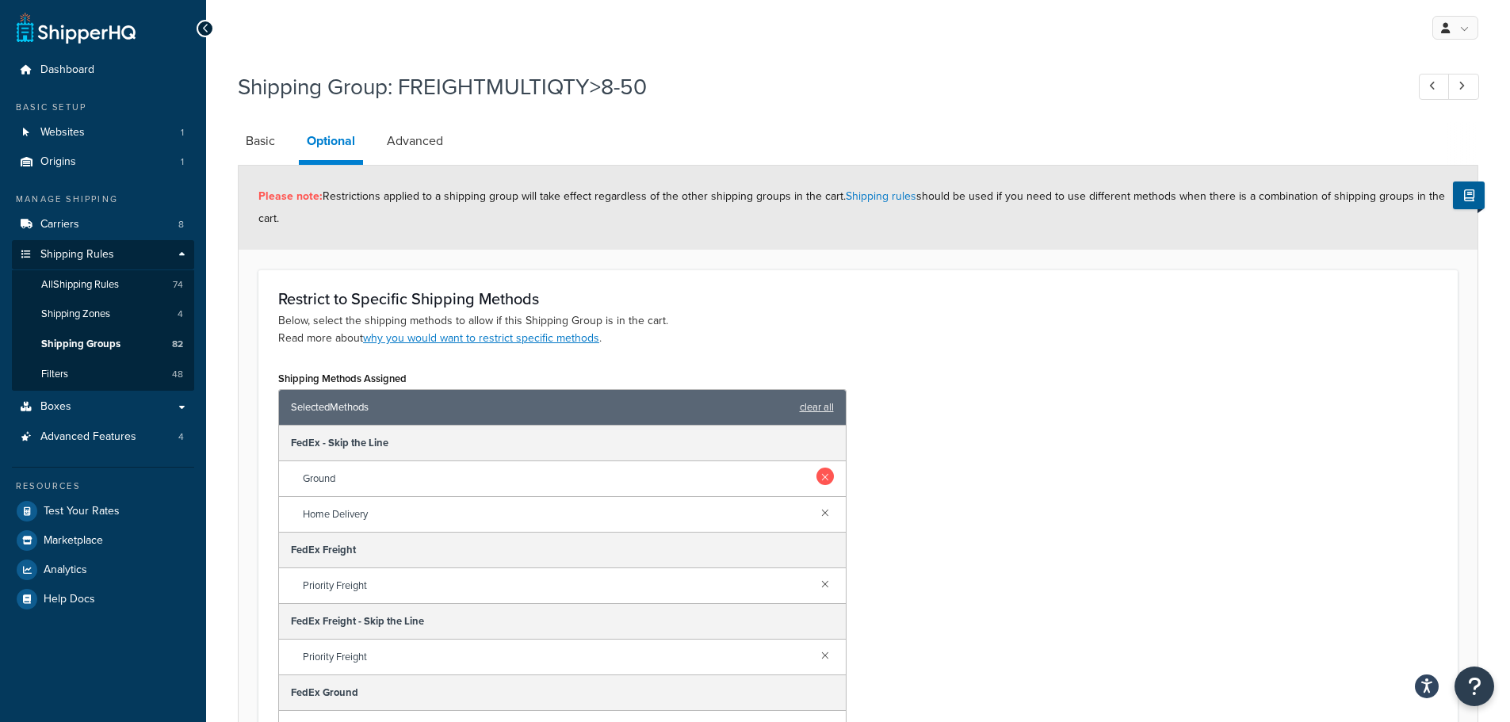
click at [816, 473] on link at bounding box center [824, 476] width 17 height 17
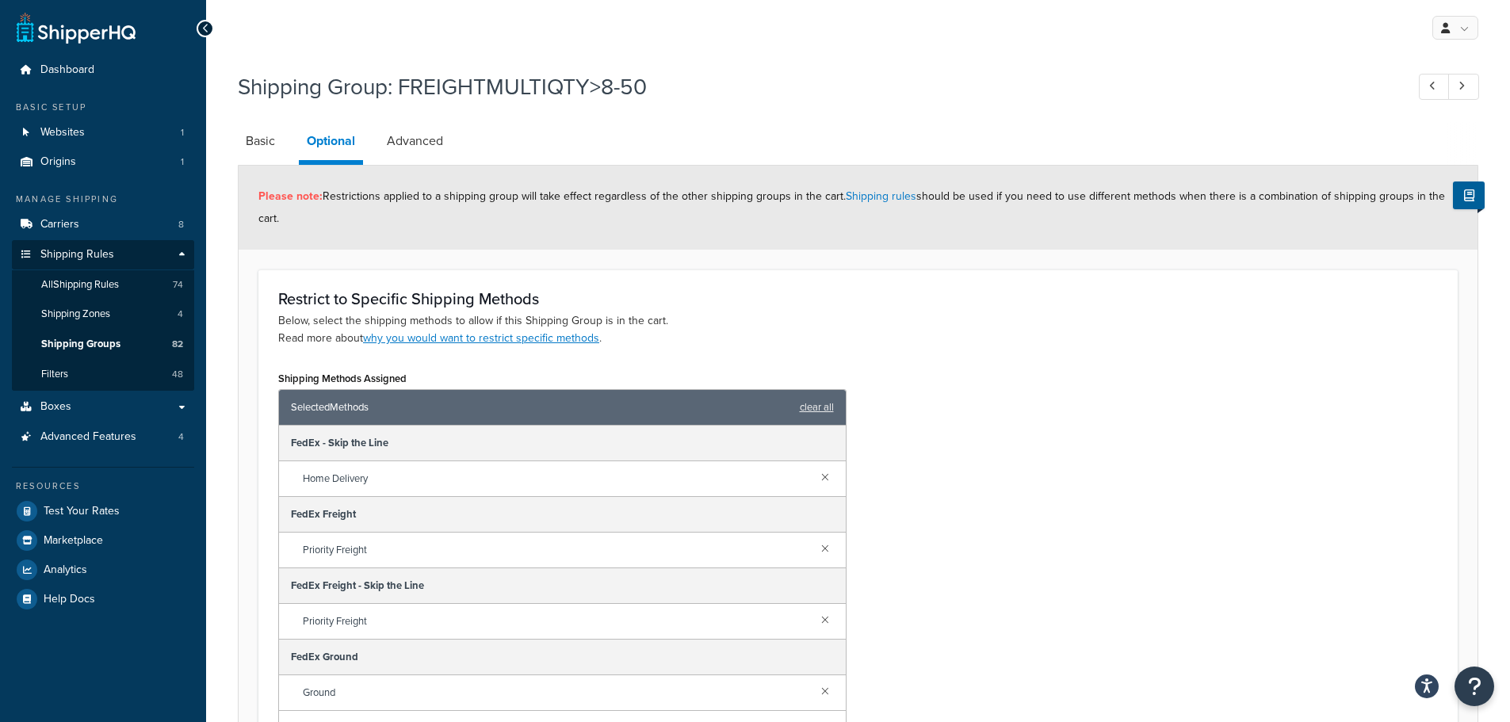
click at [816, 473] on link at bounding box center [824, 476] width 17 height 17
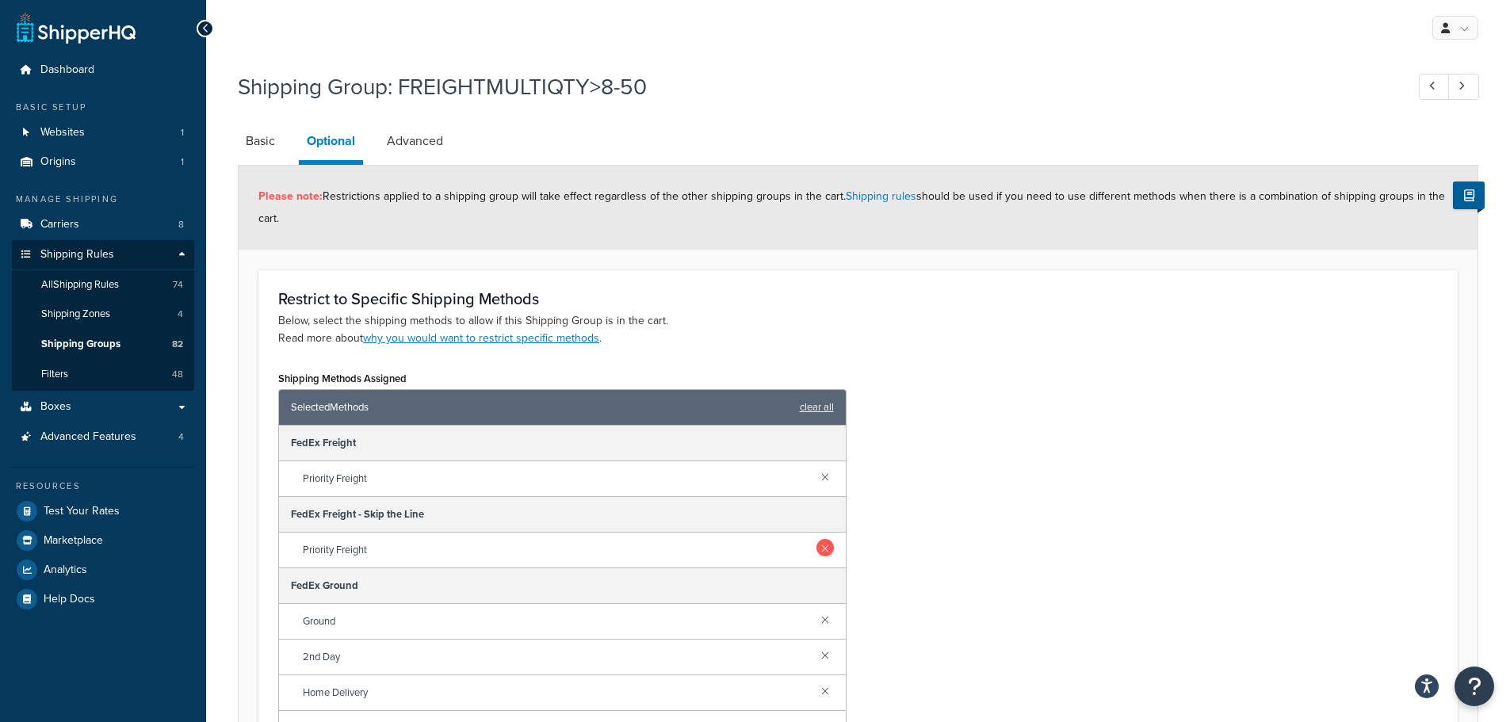
click at [816, 546] on link at bounding box center [824, 547] width 17 height 17
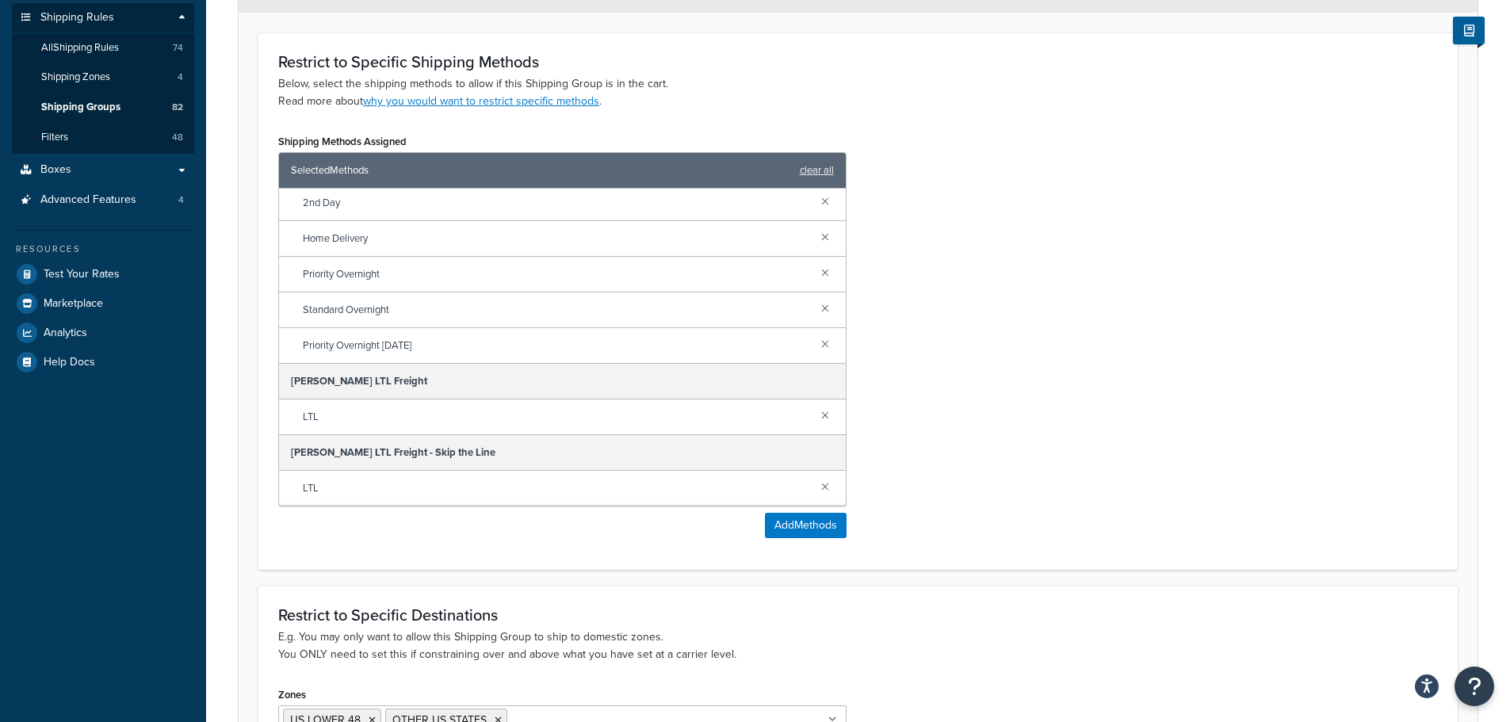
scroll to position [238, 0]
click at [816, 487] on link at bounding box center [824, 484] width 17 height 17
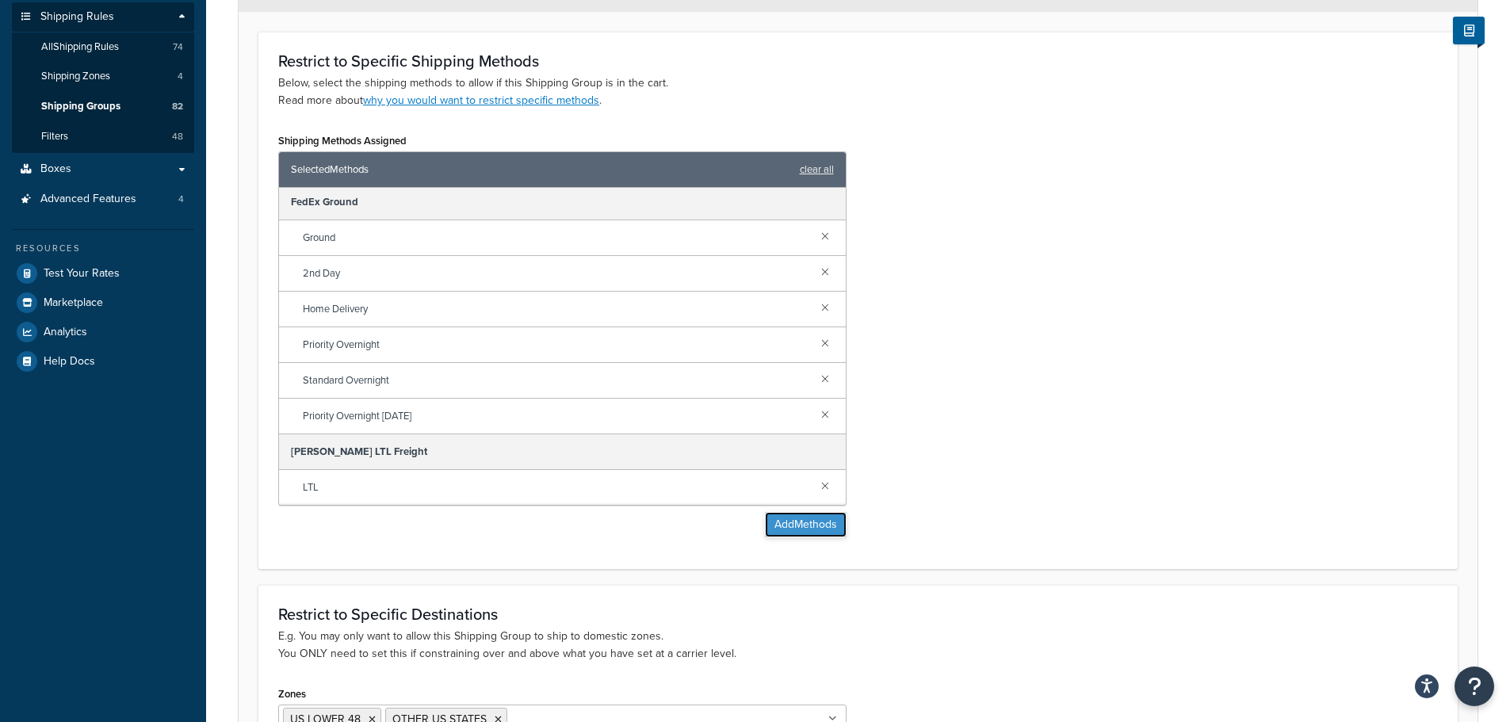
click at [810, 531] on button "Add Methods" at bounding box center [806, 524] width 82 height 25
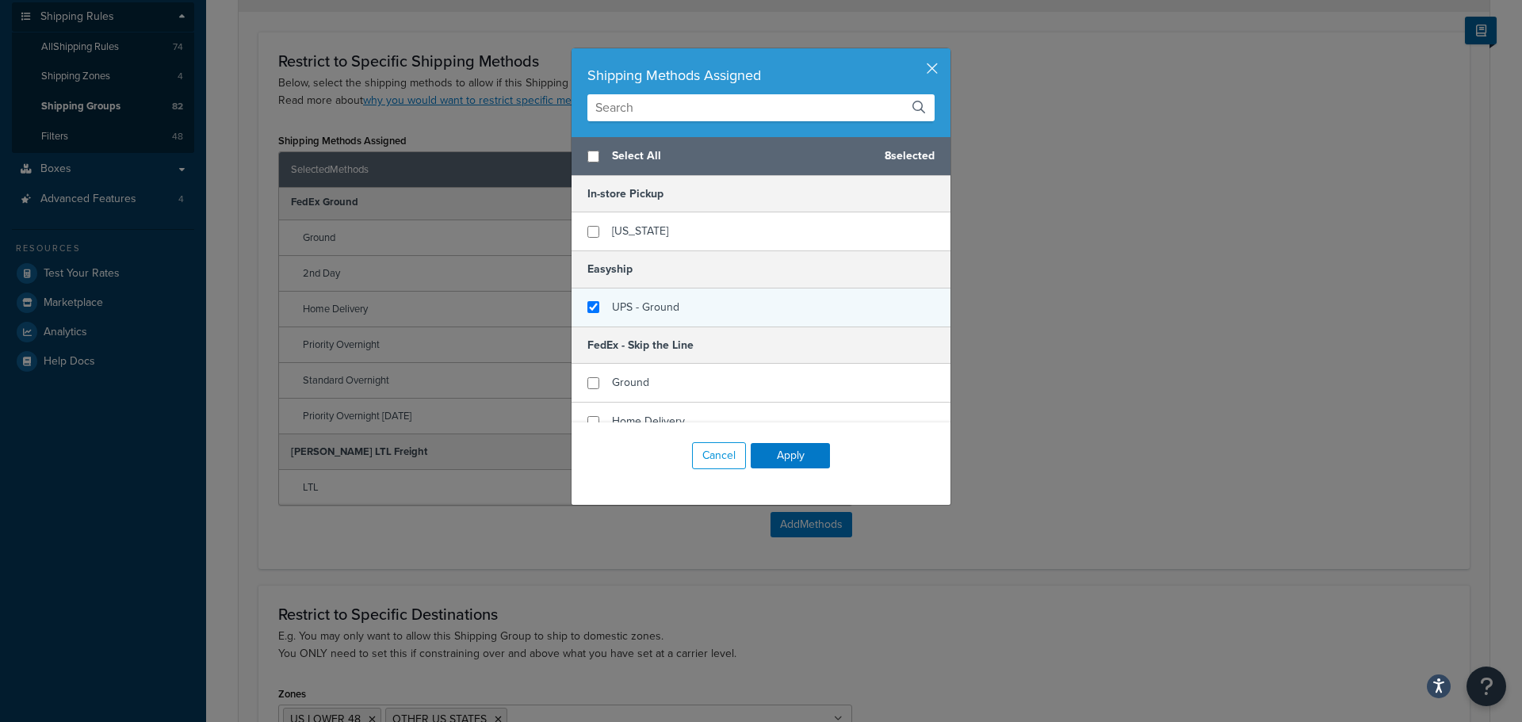
checkbox input "false"
checkbox input "true"
click at [686, 306] on div "UPS - Ground" at bounding box center [760, 308] width 379 height 38
click at [812, 470] on div "Cancel Apply" at bounding box center [760, 455] width 379 height 67
click at [804, 456] on button "Apply" at bounding box center [790, 455] width 79 height 25
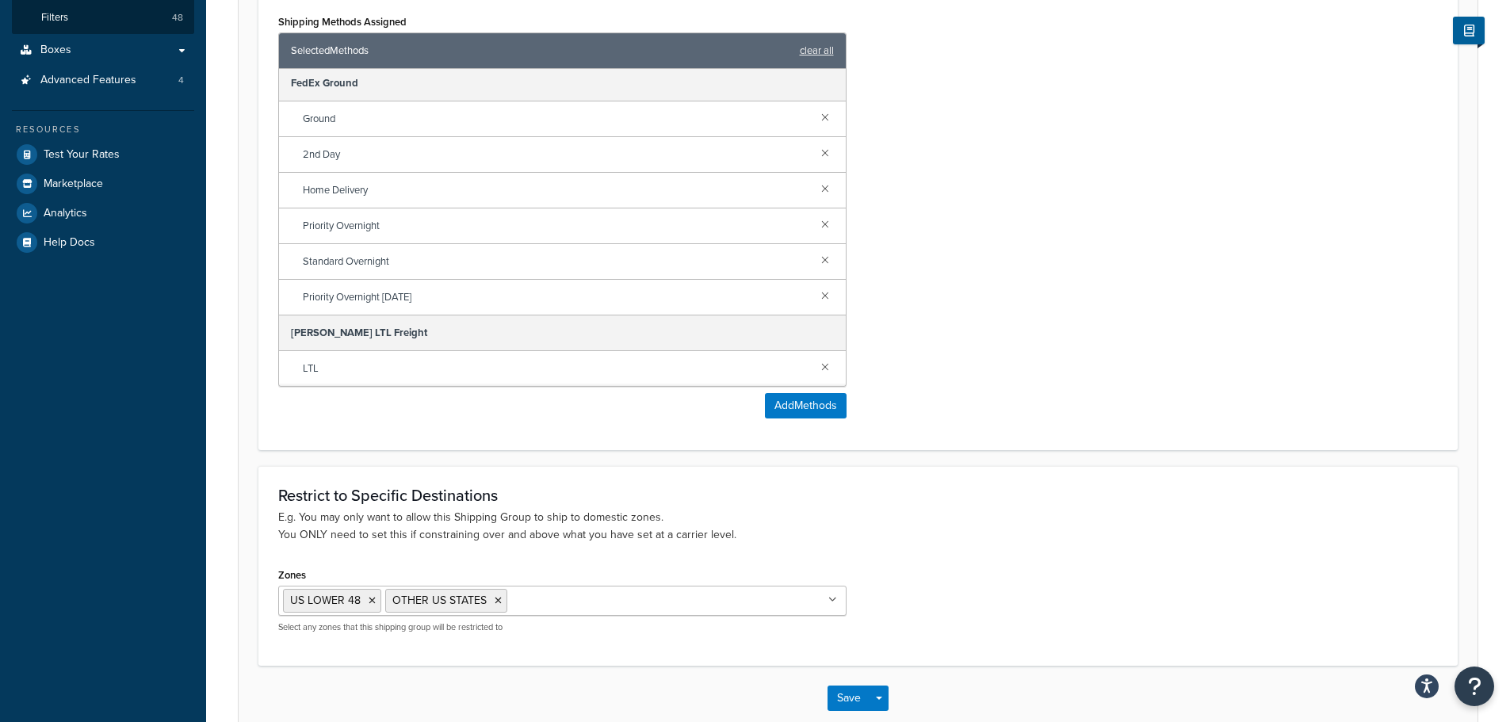
scroll to position [445, 0]
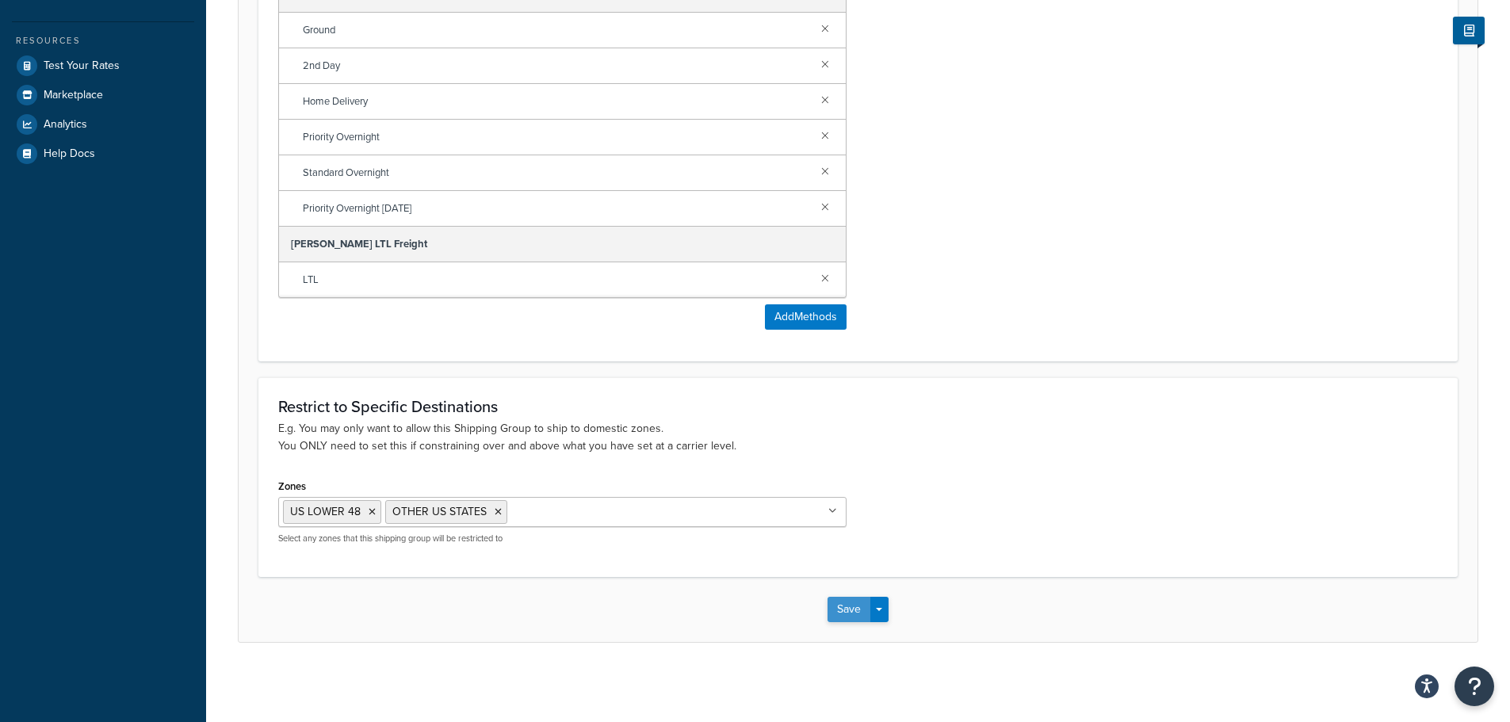
click at [847, 606] on button "Save" at bounding box center [848, 609] width 43 height 25
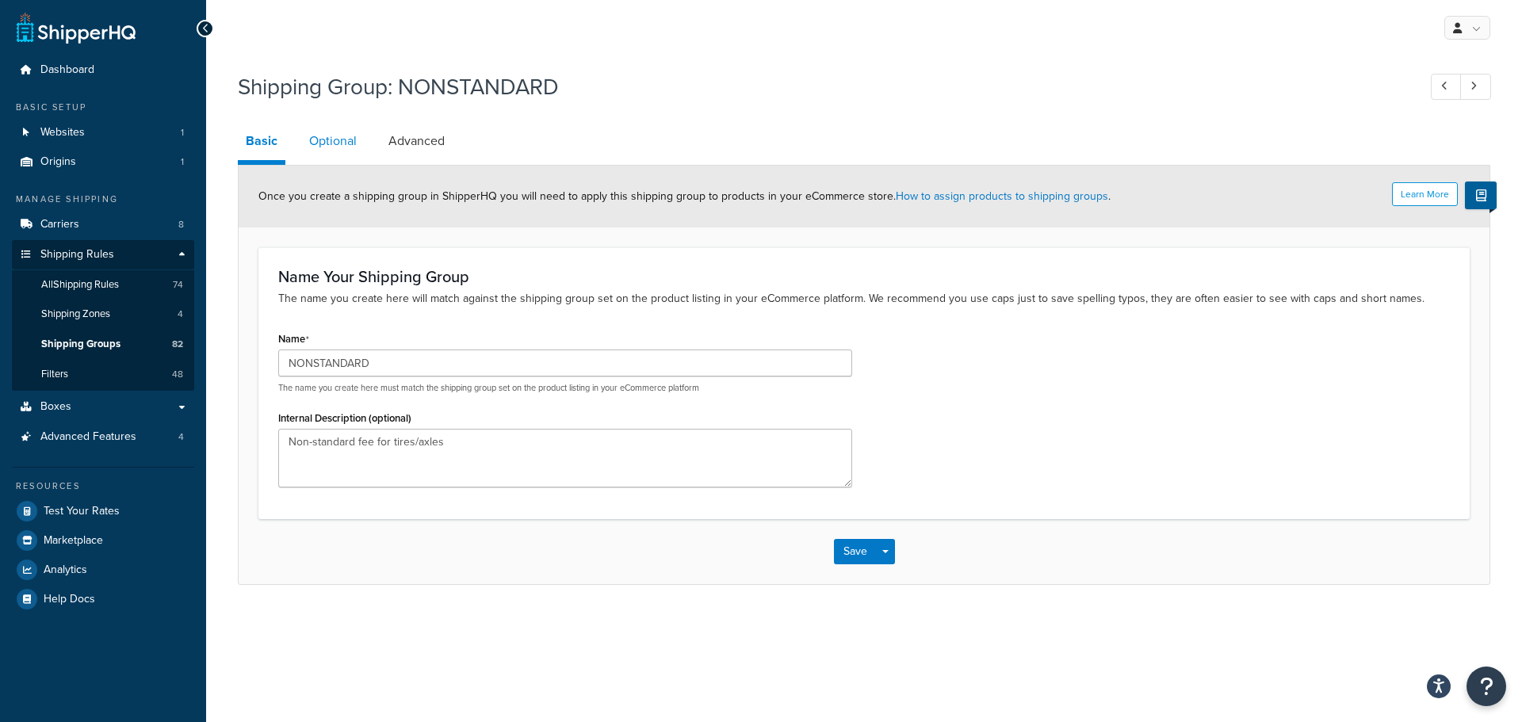
click at [323, 140] on link "Optional" at bounding box center [332, 141] width 63 height 38
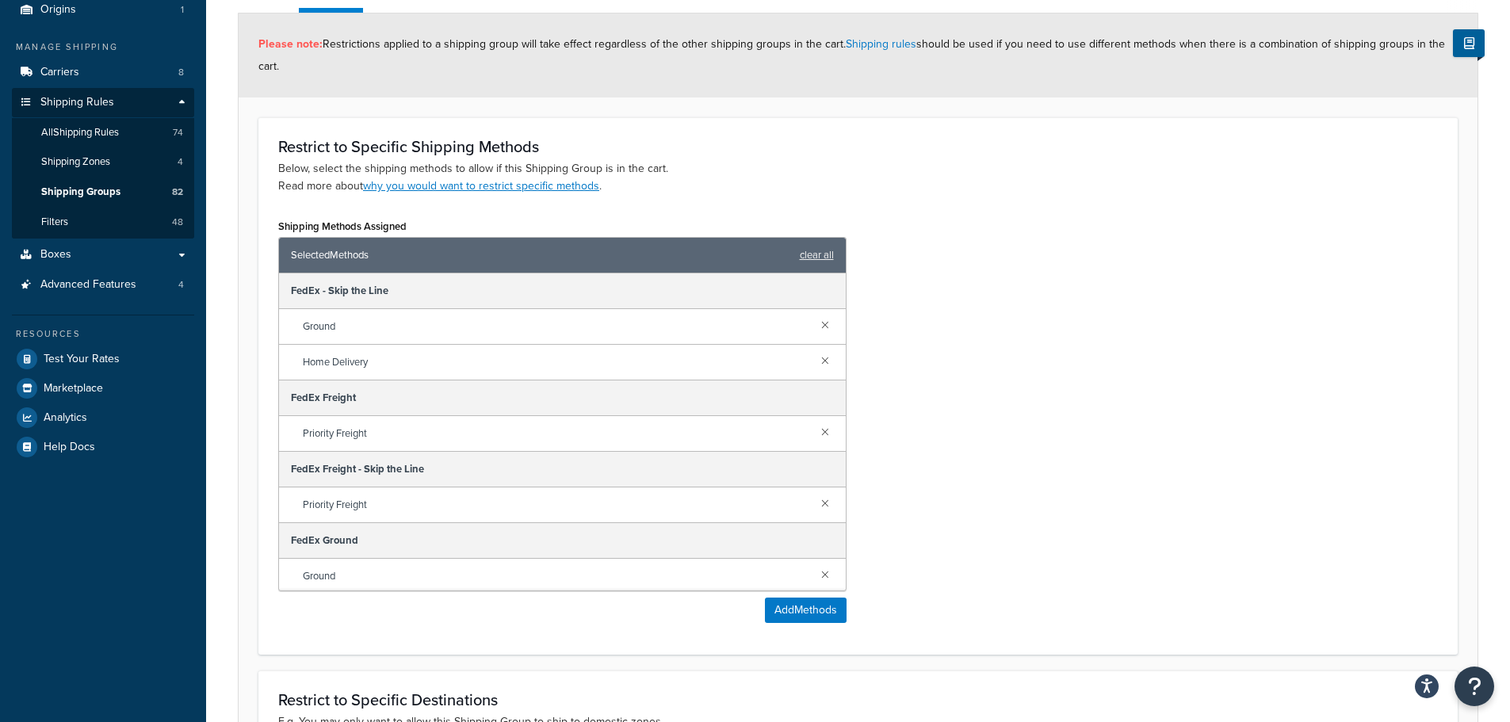
scroll to position [159, 0]
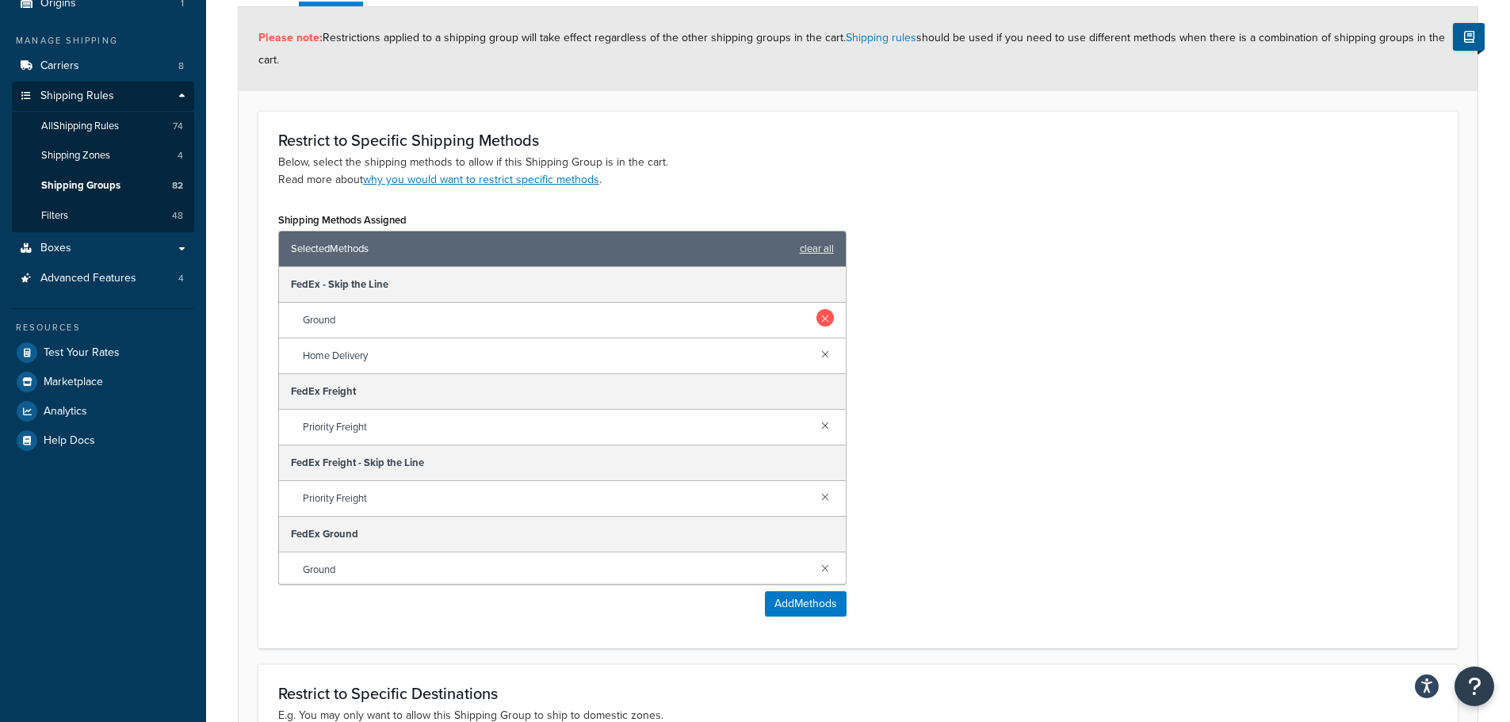
click at [816, 319] on link at bounding box center [824, 317] width 17 height 17
click at [816, 345] on link at bounding box center [824, 353] width 17 height 17
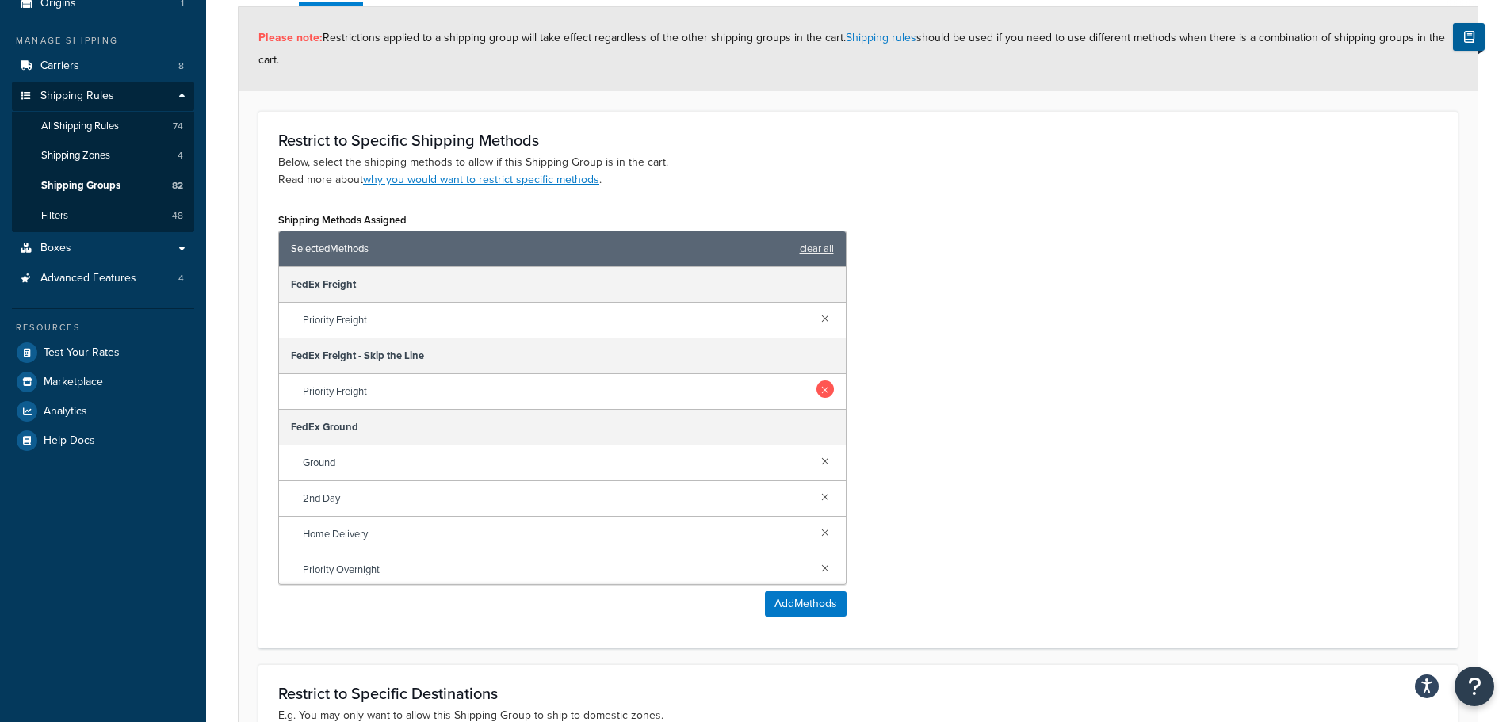
click at [816, 392] on link at bounding box center [824, 388] width 17 height 17
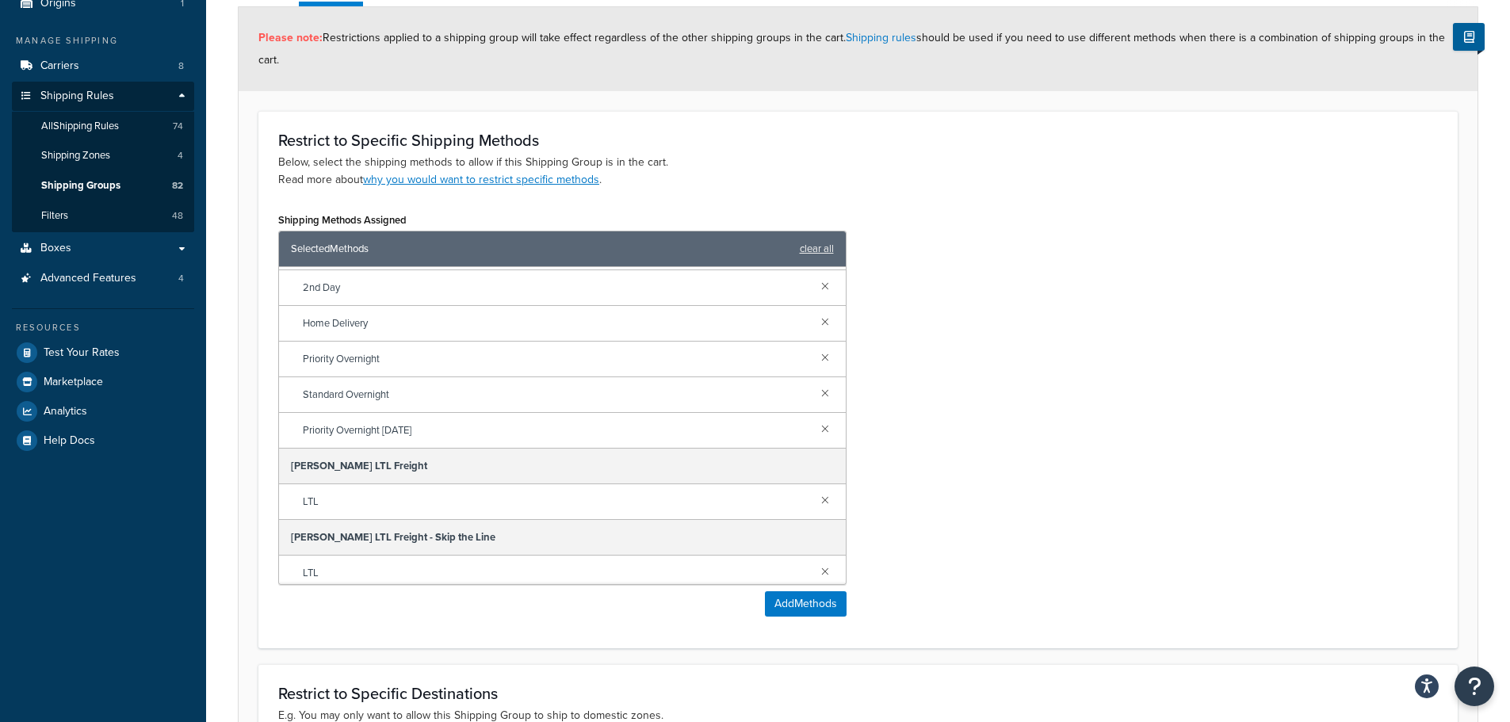
scroll to position [146, 0]
click at [823, 558] on div "LTL" at bounding box center [562, 566] width 567 height 35
click at [819, 560] on link at bounding box center [824, 564] width 17 height 17
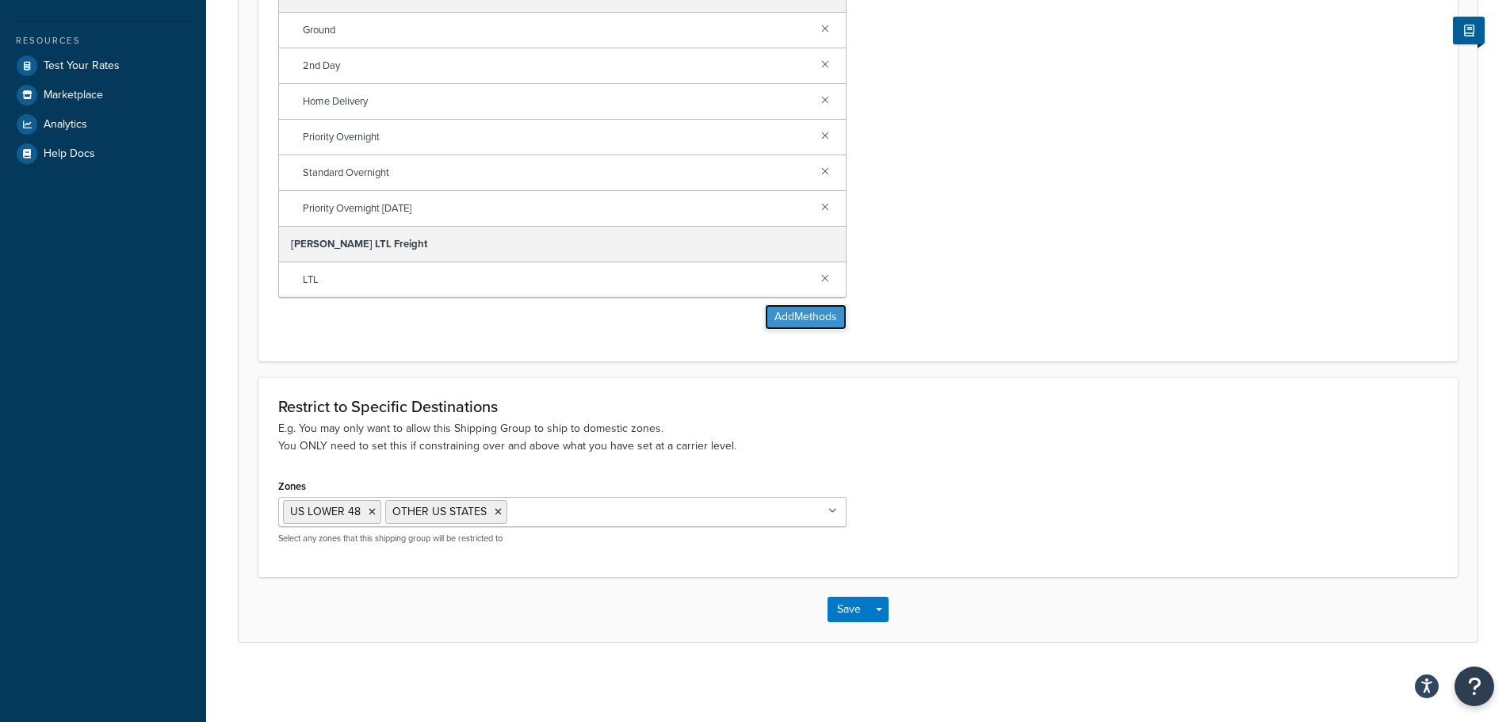
click at [790, 325] on button "Add Methods" at bounding box center [806, 316] width 82 height 25
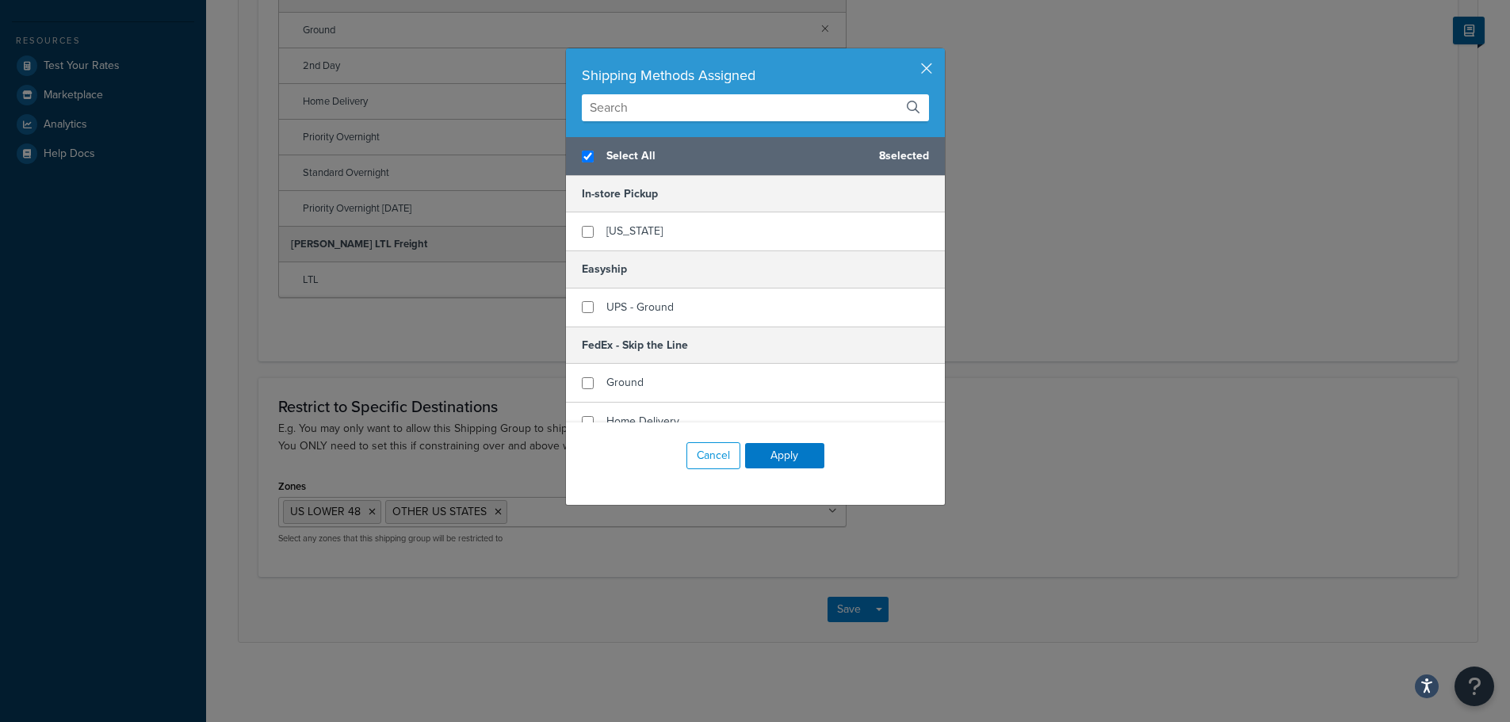
scroll to position [423, 0]
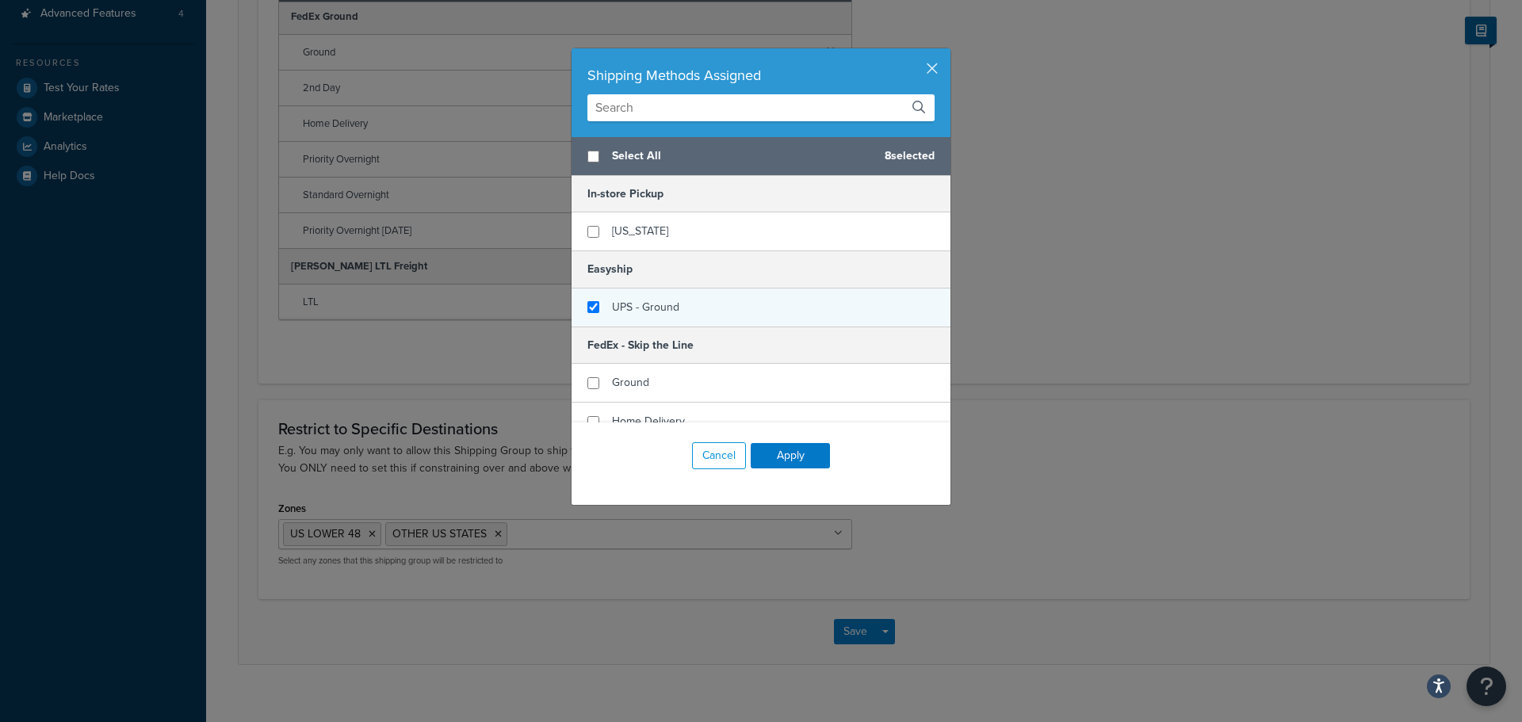
checkbox input "false"
checkbox input "true"
click at [678, 311] on div "UPS - Ground" at bounding box center [760, 308] width 379 height 38
click at [774, 457] on button "Apply" at bounding box center [790, 455] width 79 height 25
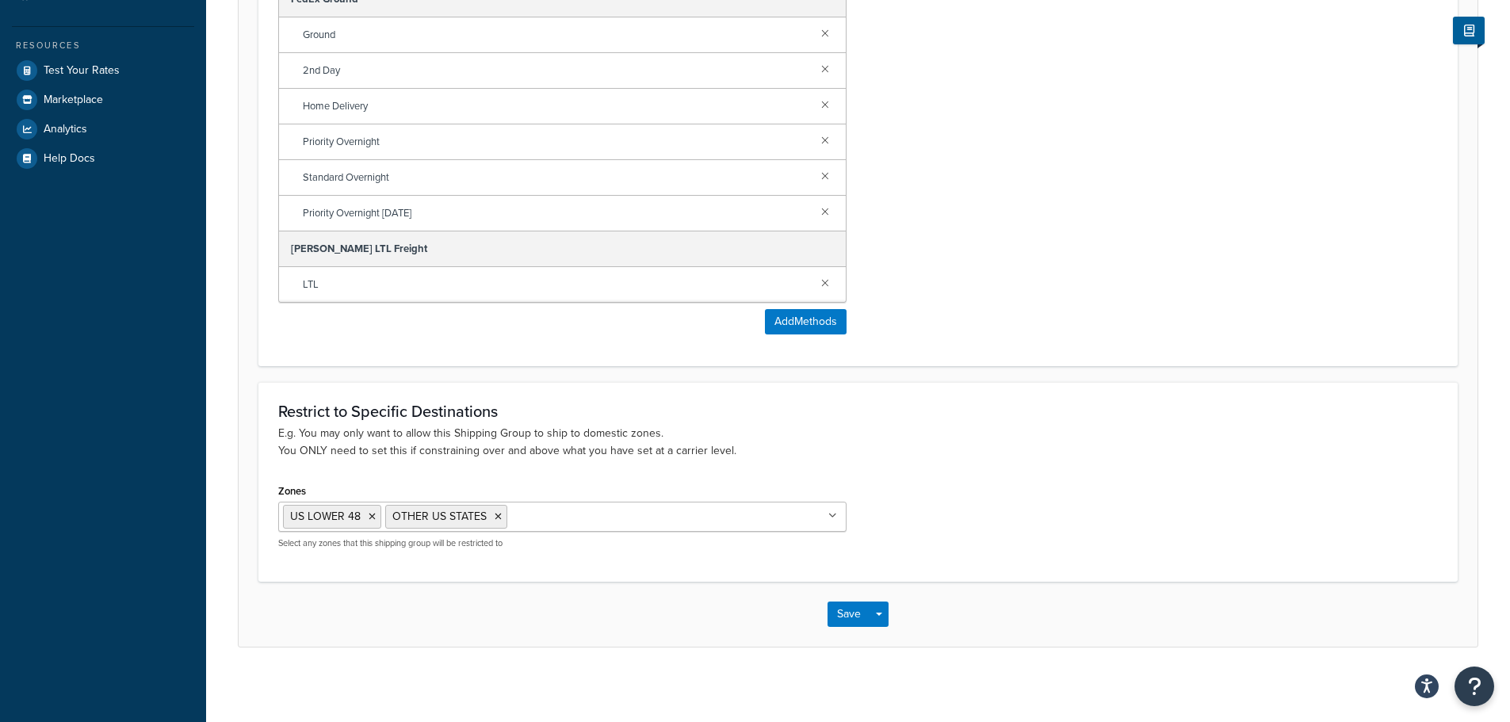
scroll to position [445, 0]
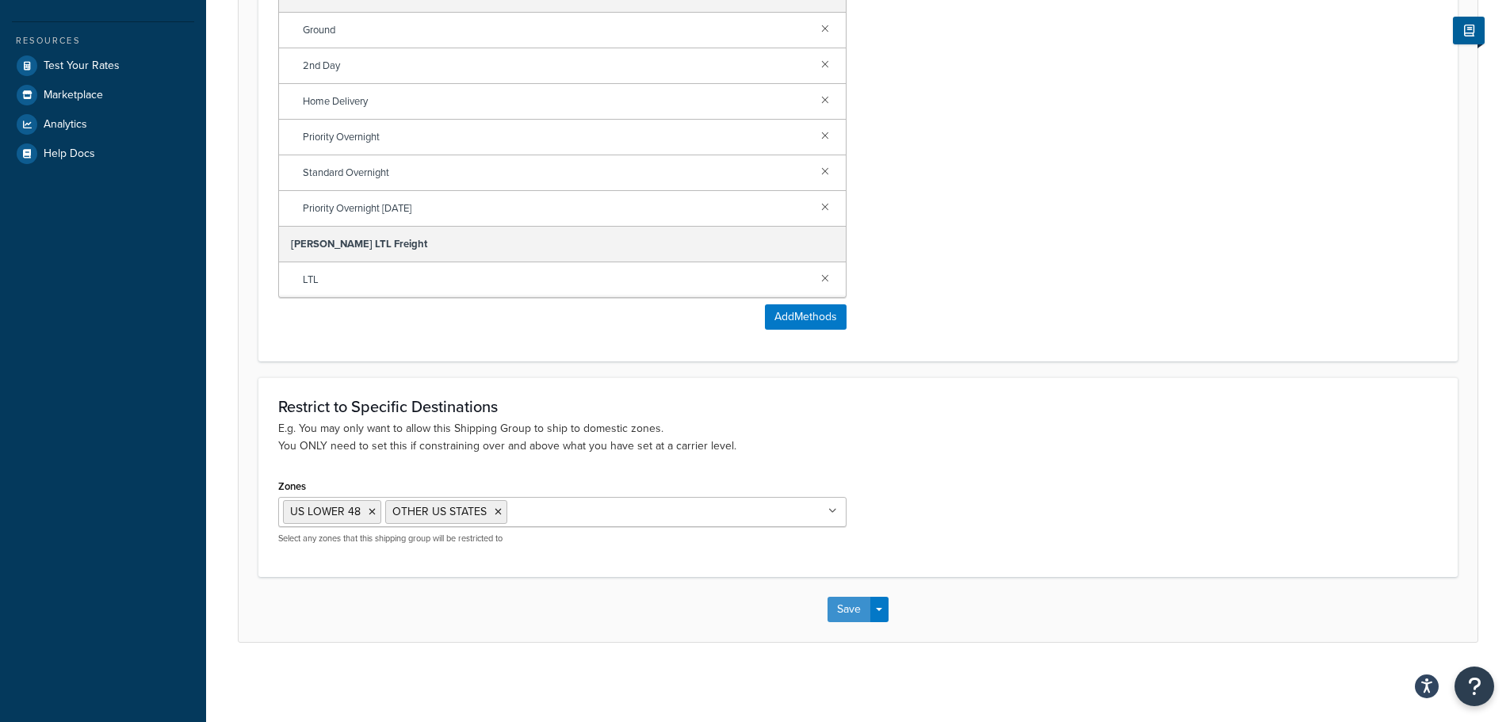
click at [833, 604] on button "Save" at bounding box center [848, 609] width 43 height 25
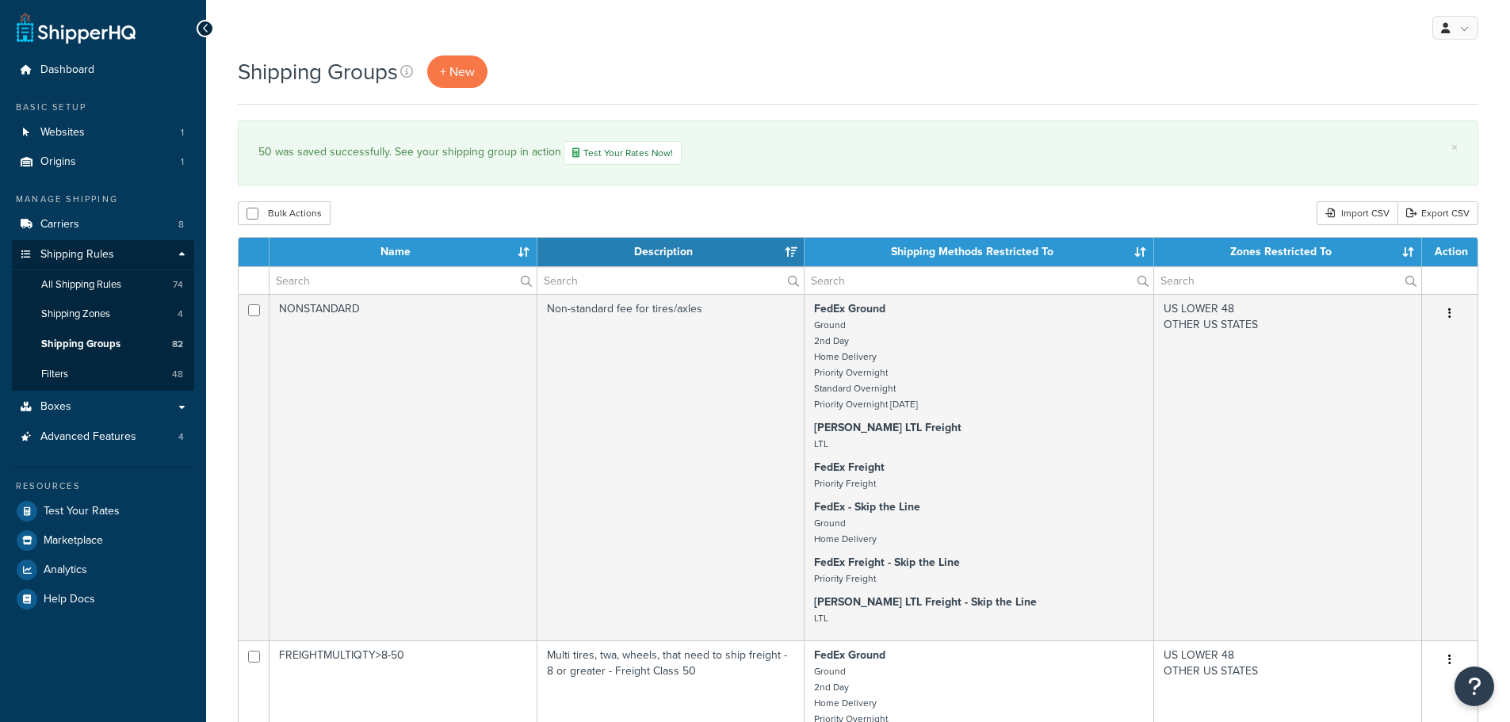
select select "15"
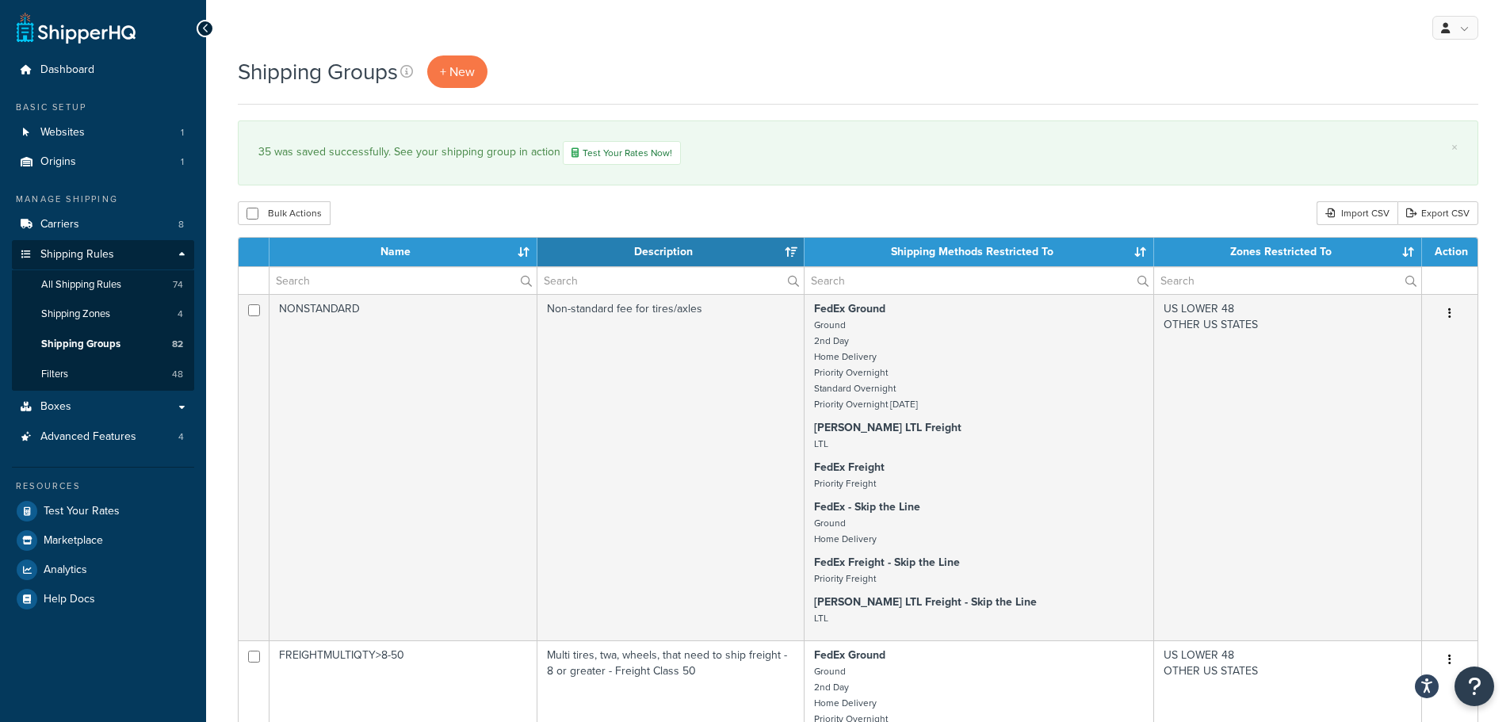
select select "15"
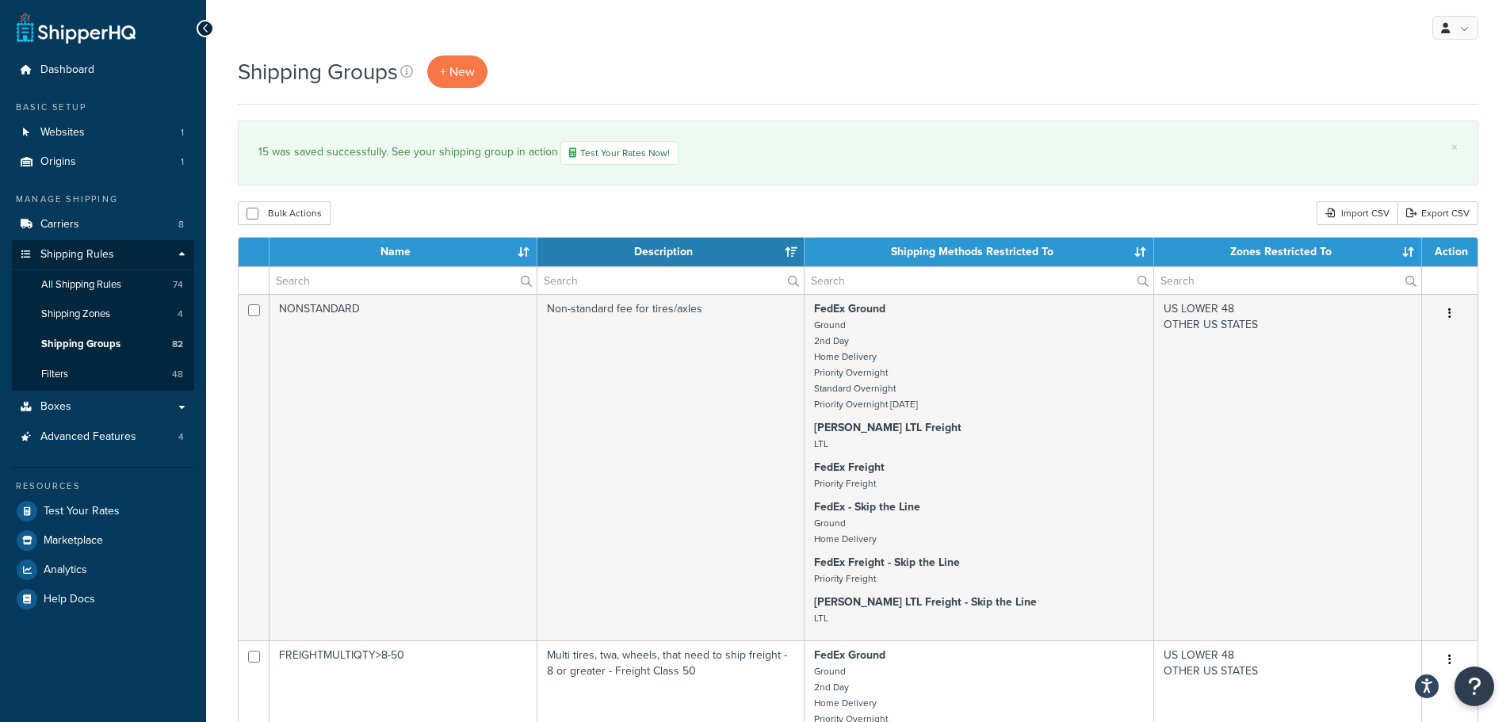
select select "15"
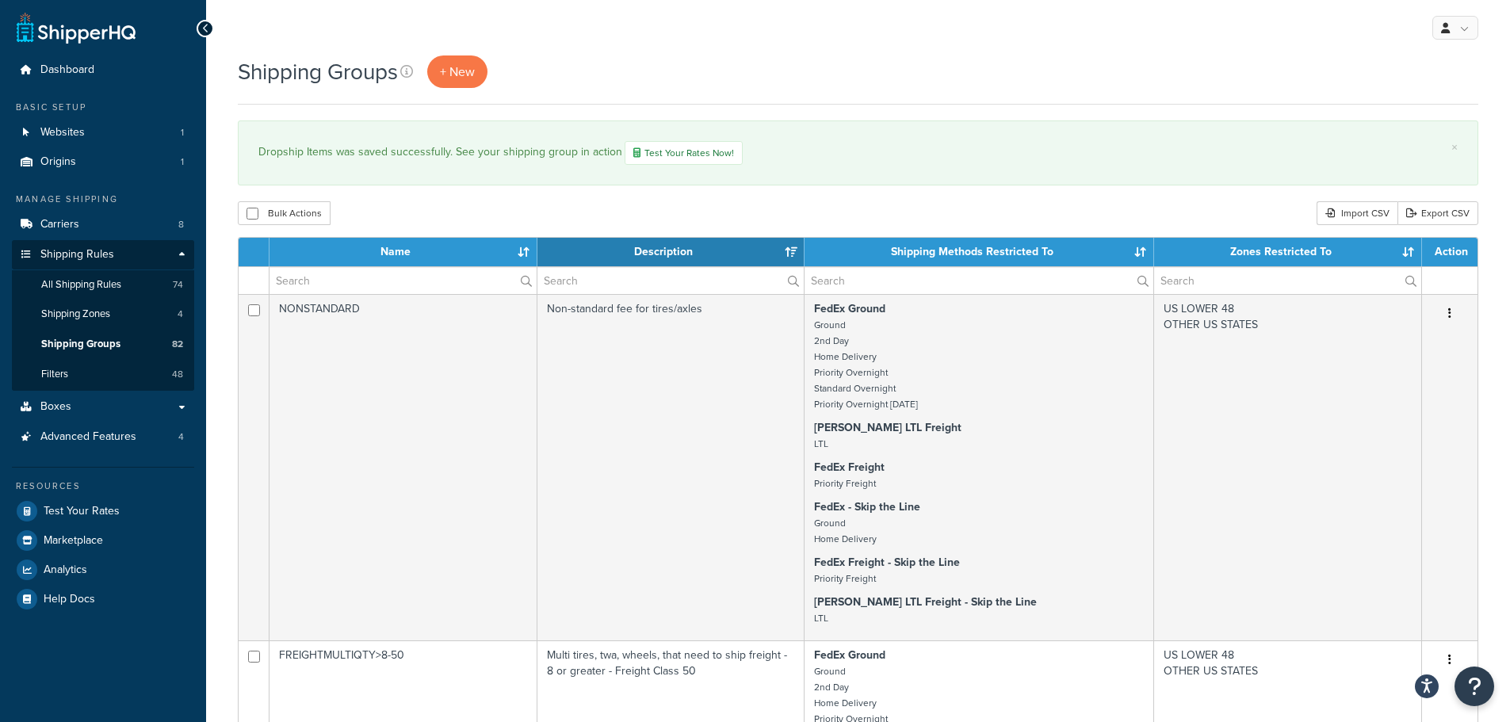
select select "15"
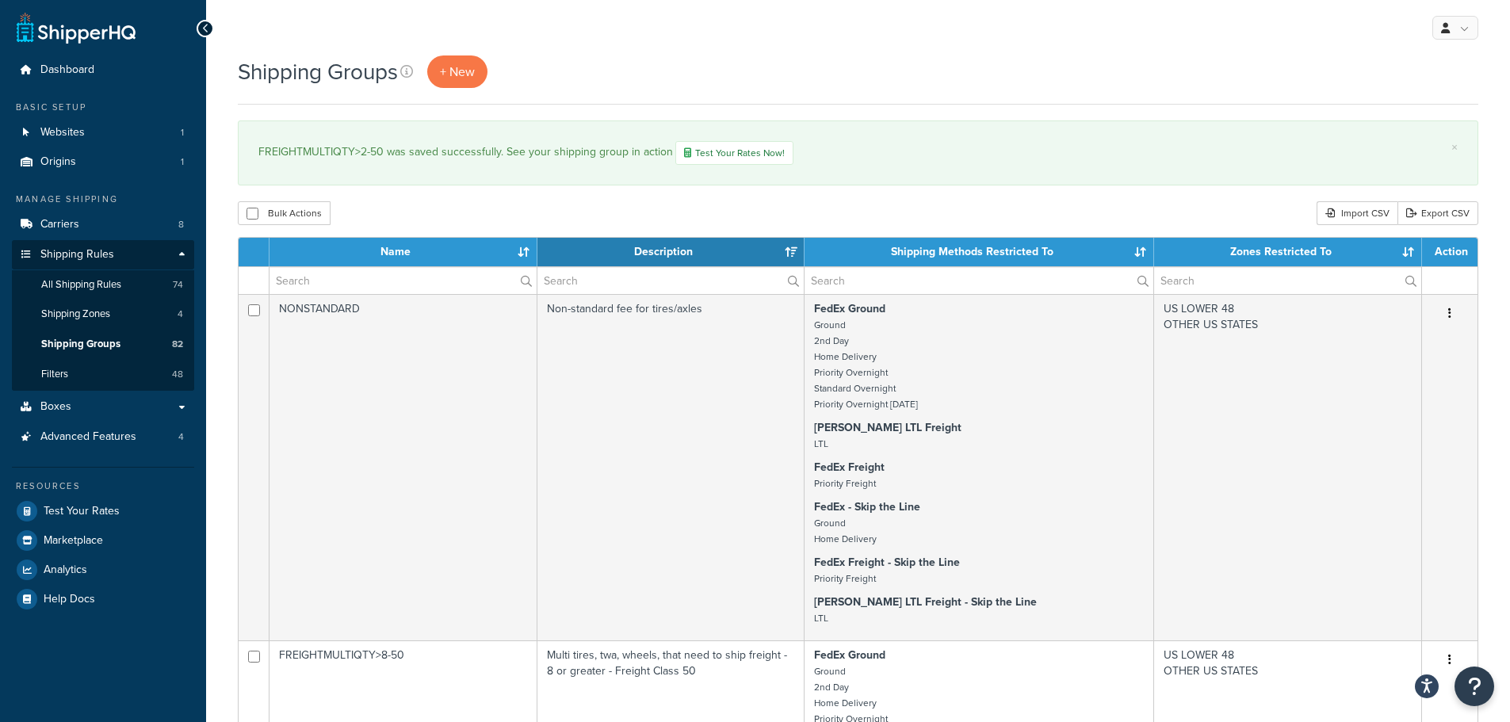
select select "15"
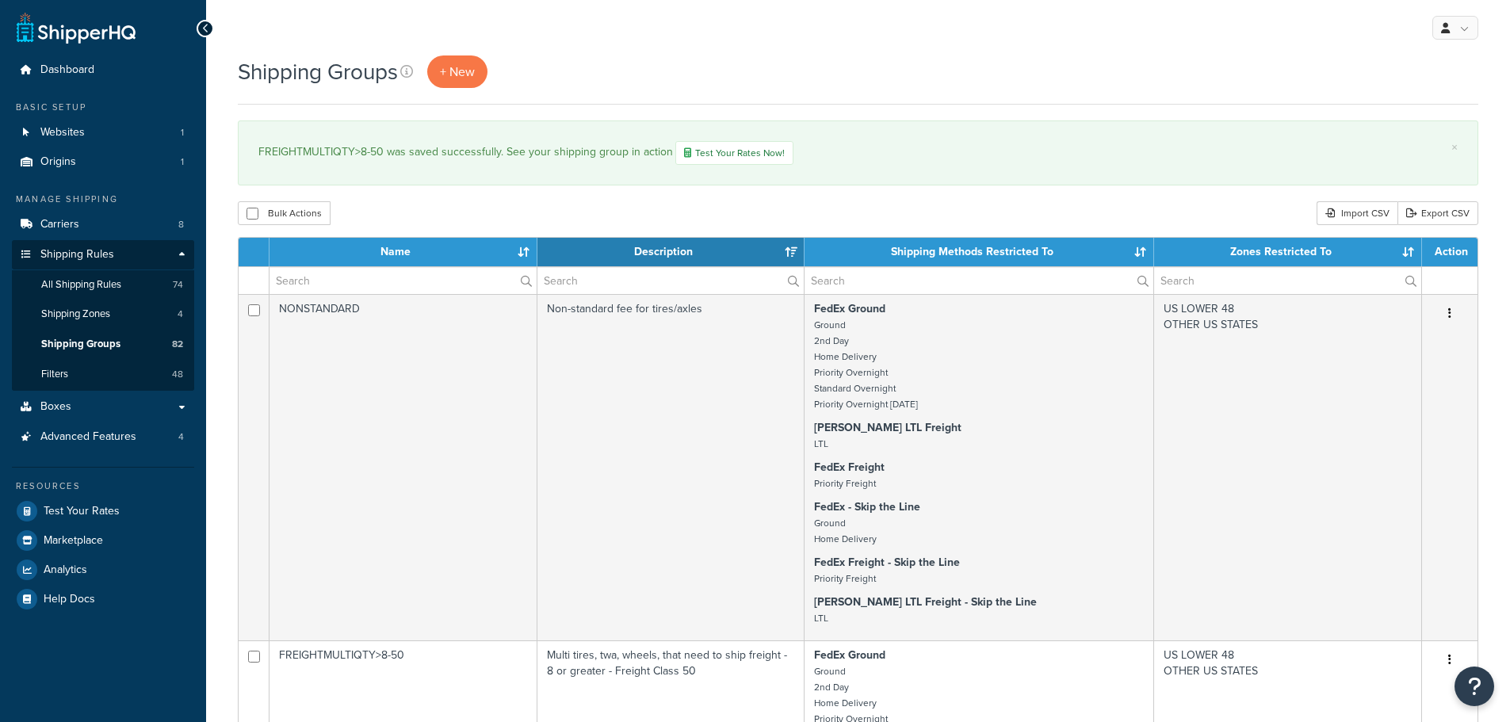
select select "15"
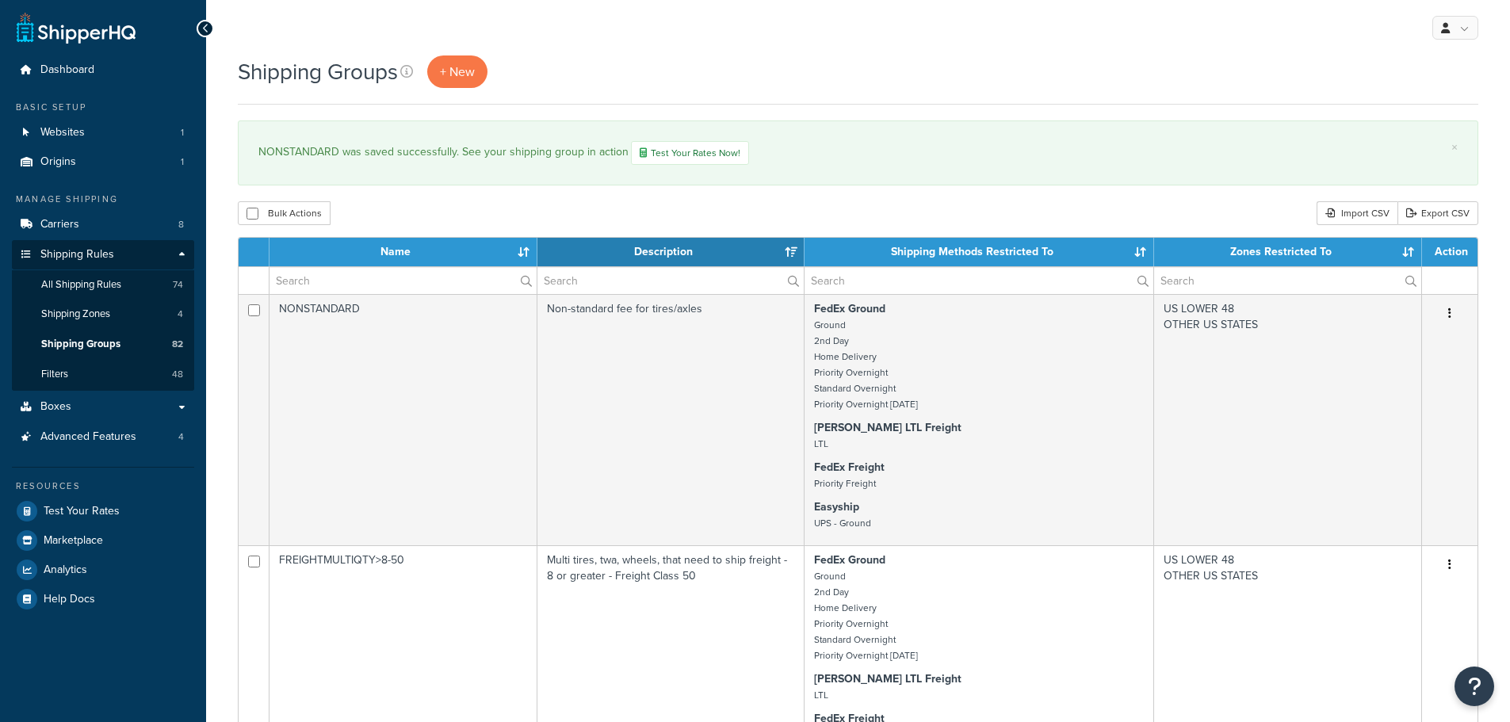
select select "15"
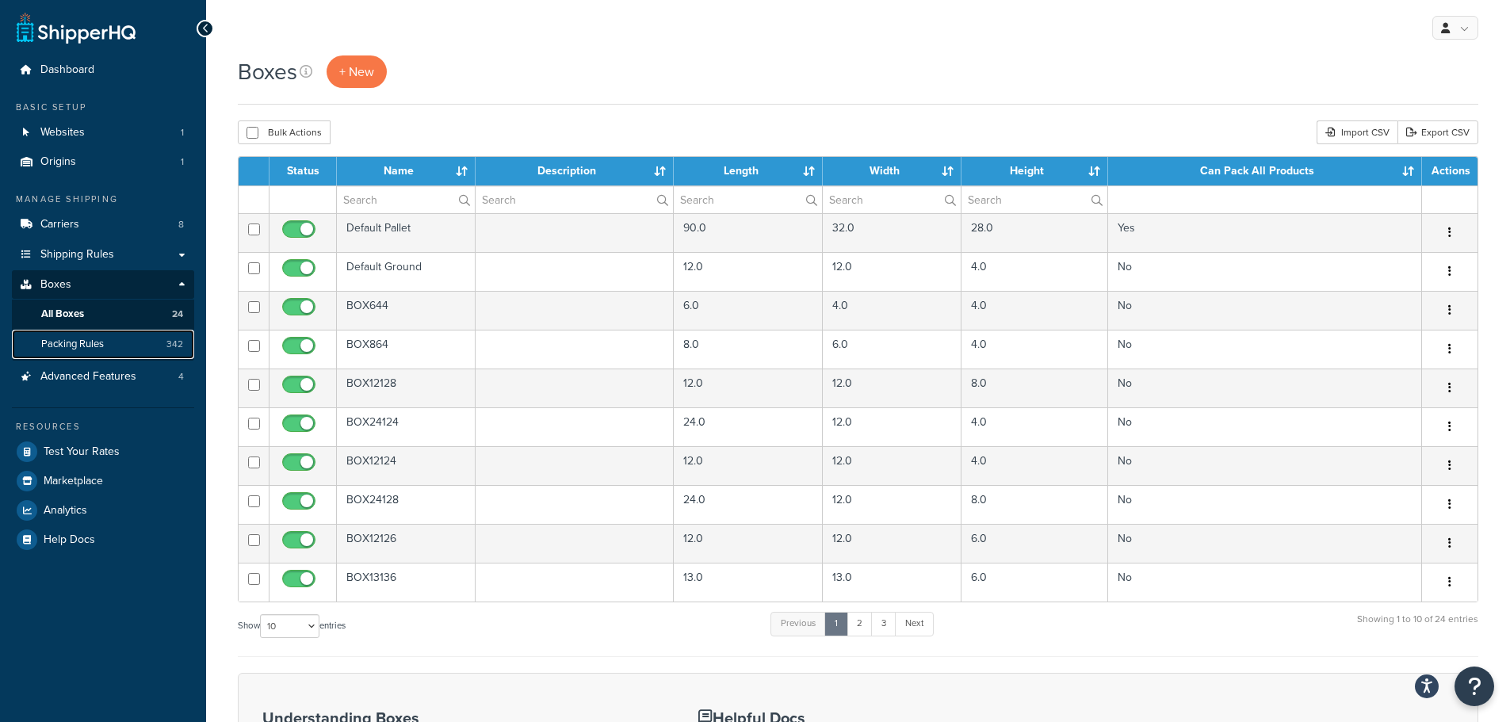
click at [125, 336] on link "Packing Rules 342" at bounding box center [103, 344] width 182 height 29
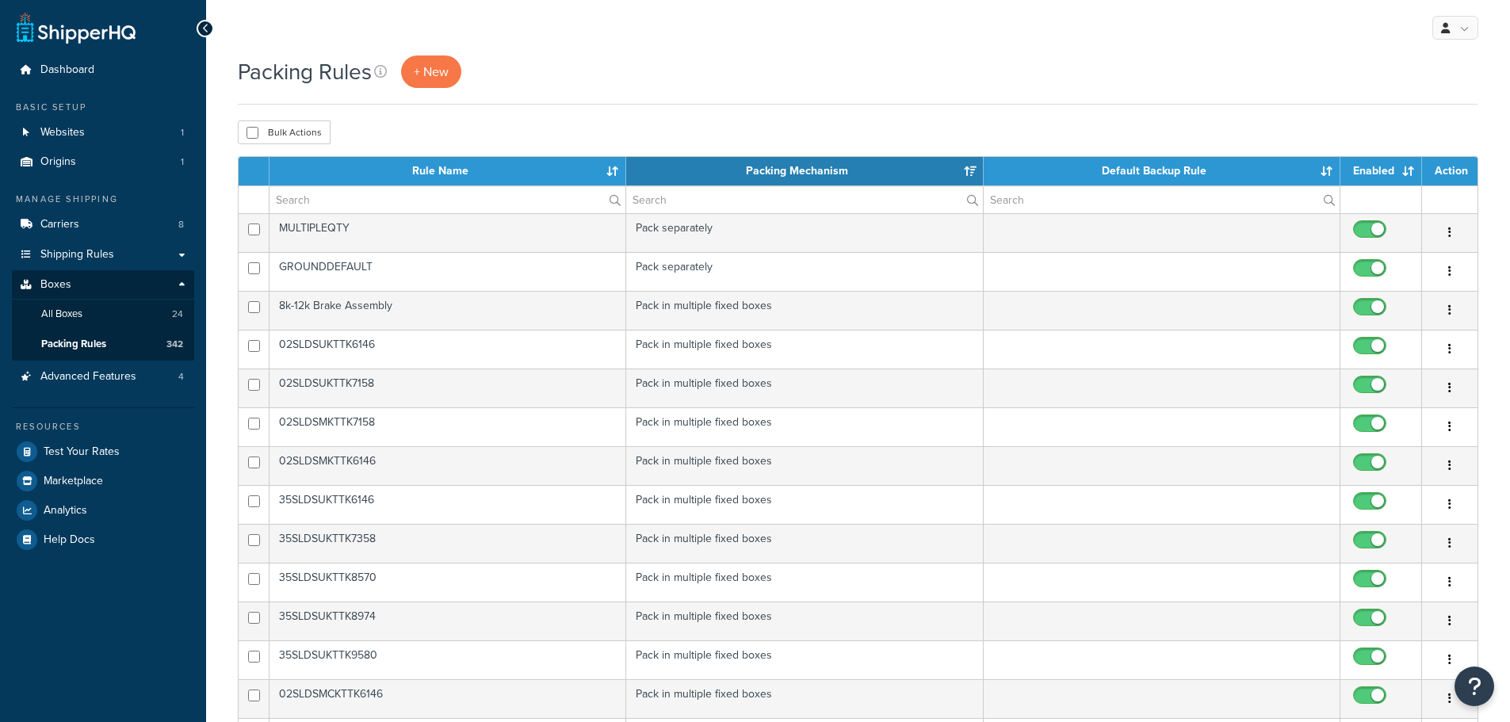
select select "15"
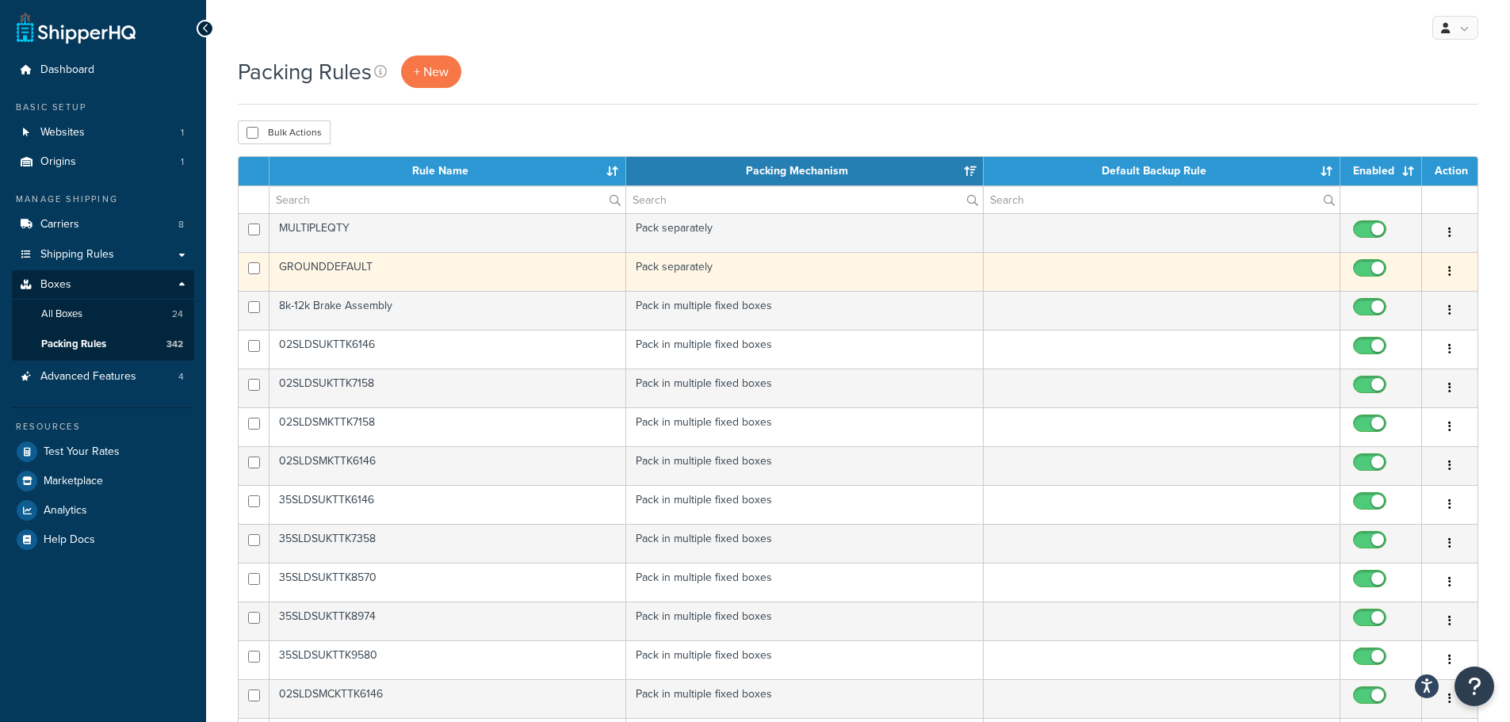
click at [1453, 269] on button "button" at bounding box center [1450, 271] width 22 height 25
click at [1385, 300] on link "Edit" at bounding box center [1385, 303] width 125 height 32
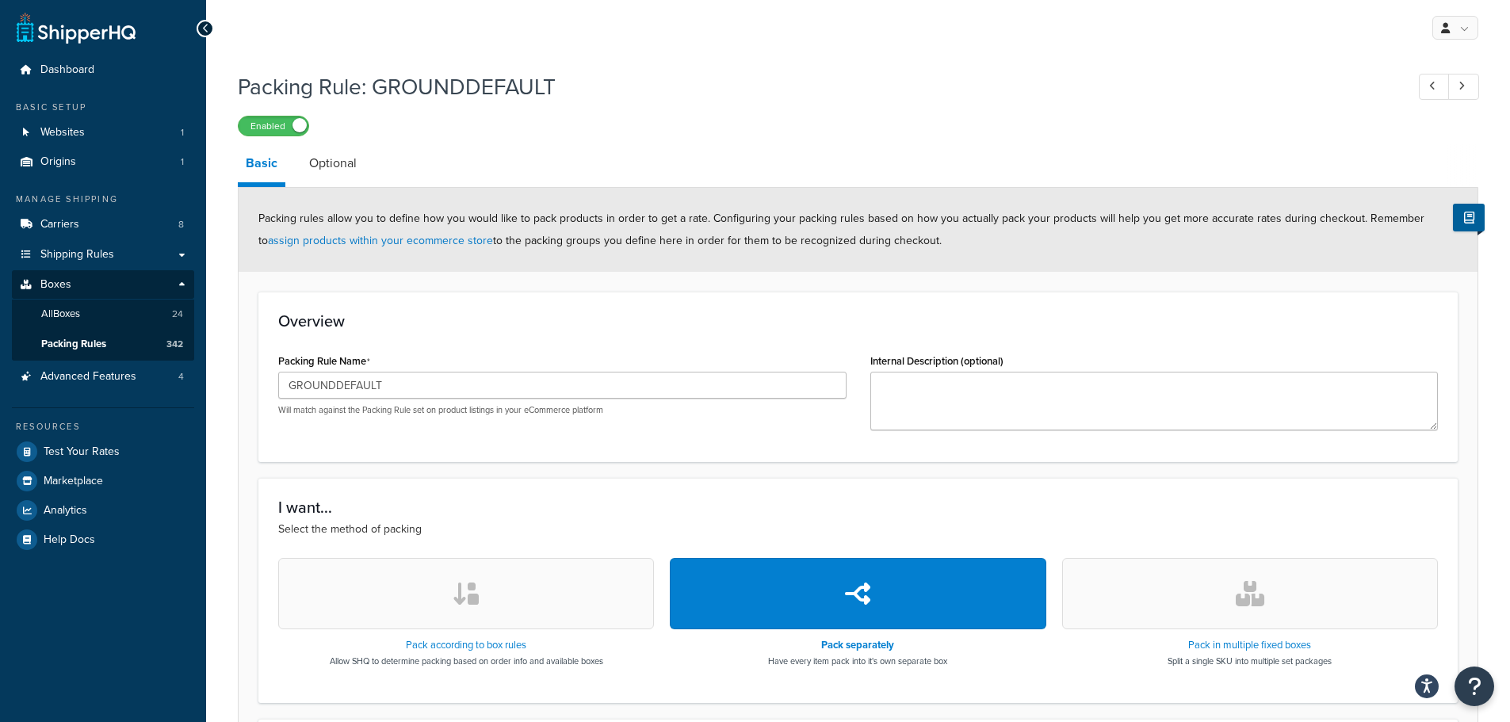
click at [331, 142] on div "Packing Rule: GROUNDDEFAULT Enabled Basic Optional Packing rules allow you to d…" at bounding box center [858, 513] width 1240 height 900
click at [342, 176] on link "Optional" at bounding box center [332, 163] width 63 height 38
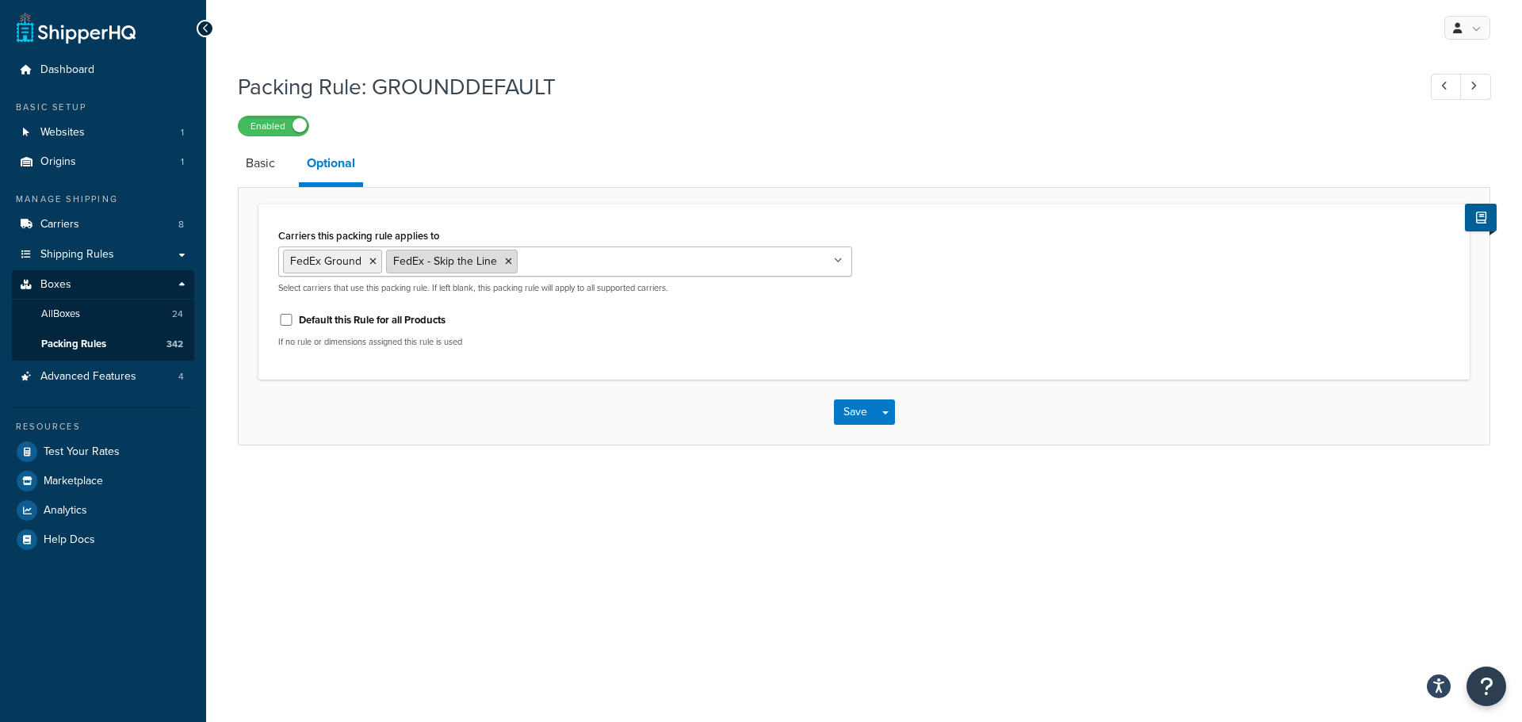
click at [505, 264] on icon at bounding box center [508, 262] width 7 height 10
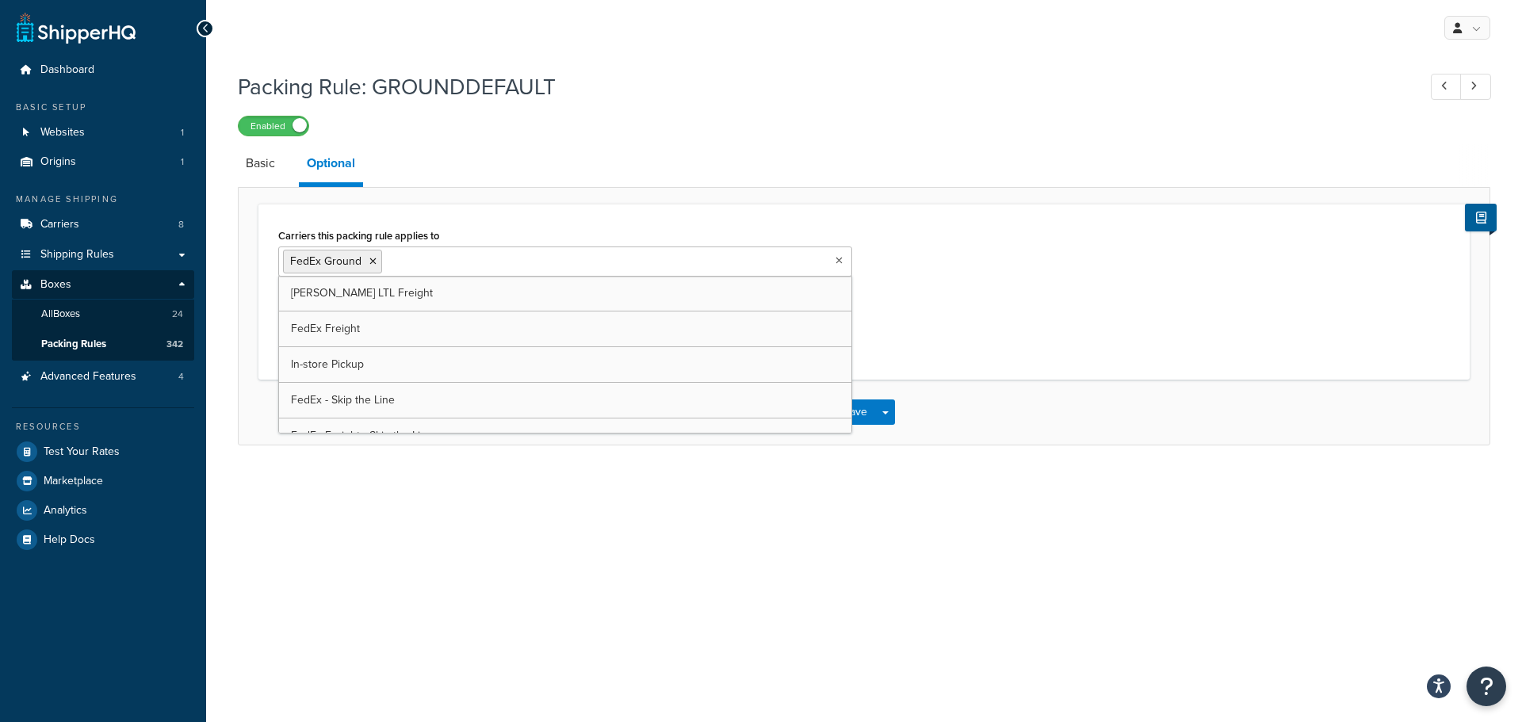
click at [529, 265] on ul "FedEx Ground" at bounding box center [565, 262] width 574 height 30
click at [554, 212] on div "Carriers this packing rule applies to FedEx Ground Easyship SAIA LTL Freight Fe…" at bounding box center [863, 292] width 1211 height 176
click at [847, 409] on button "Save" at bounding box center [855, 411] width 43 height 25
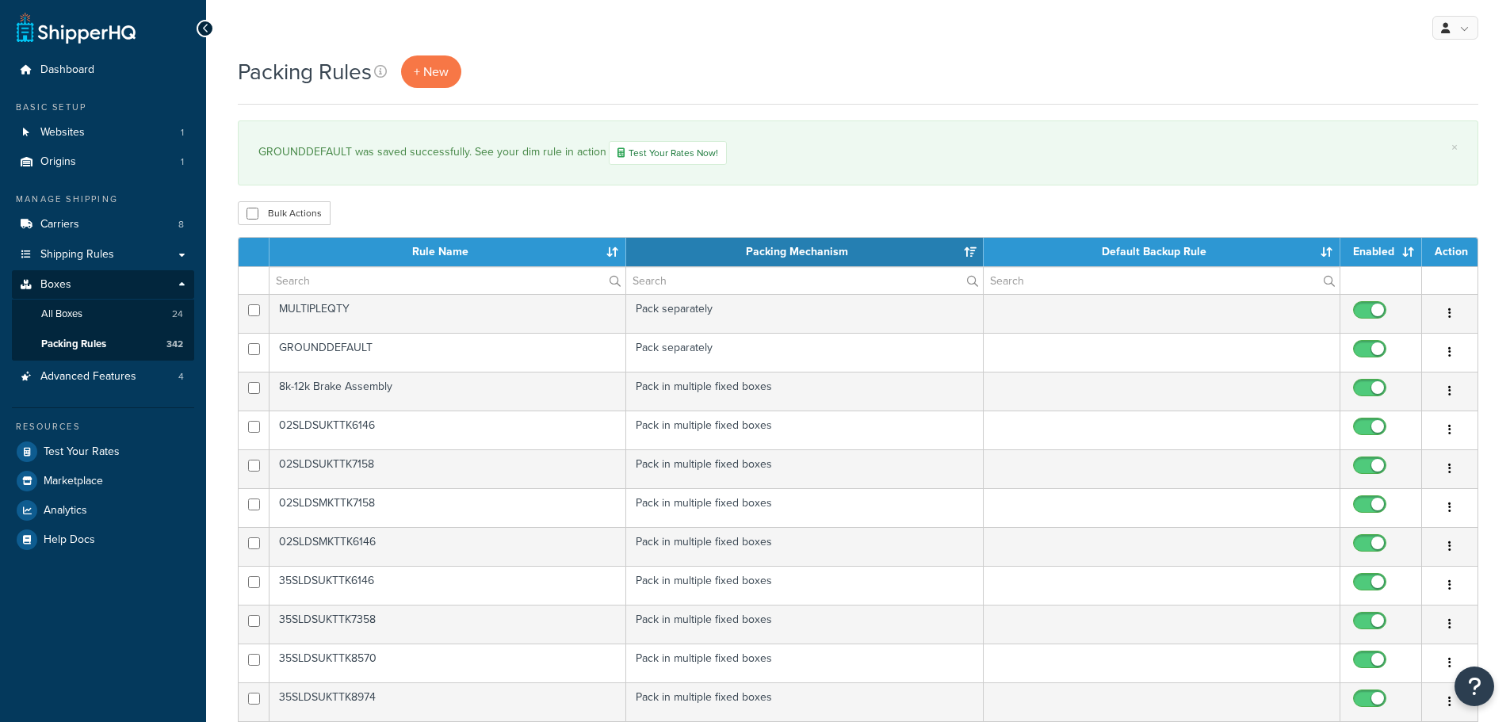
select select "15"
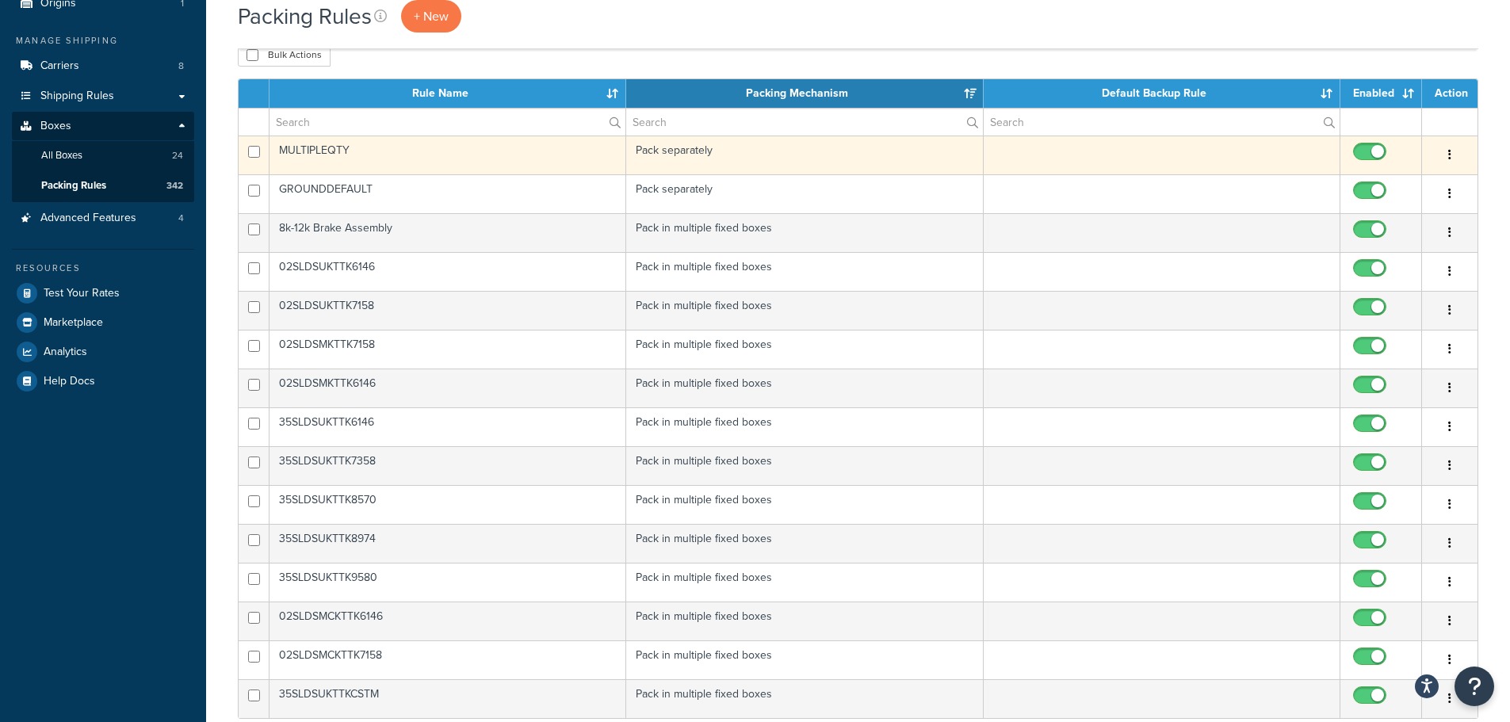
click at [1447, 156] on button "button" at bounding box center [1450, 155] width 22 height 25
click at [1395, 179] on link "Edit" at bounding box center [1385, 186] width 125 height 32
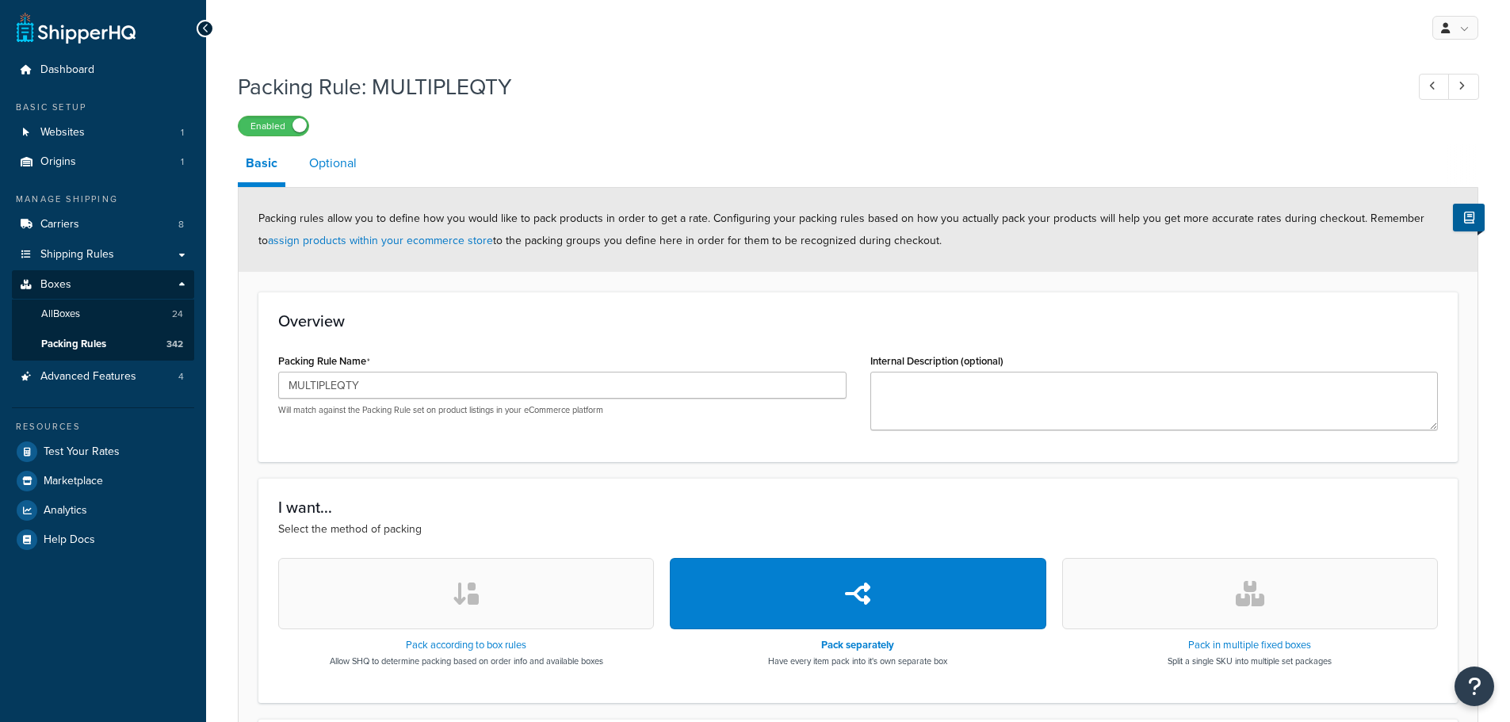
click at [342, 159] on link "Optional" at bounding box center [332, 163] width 63 height 38
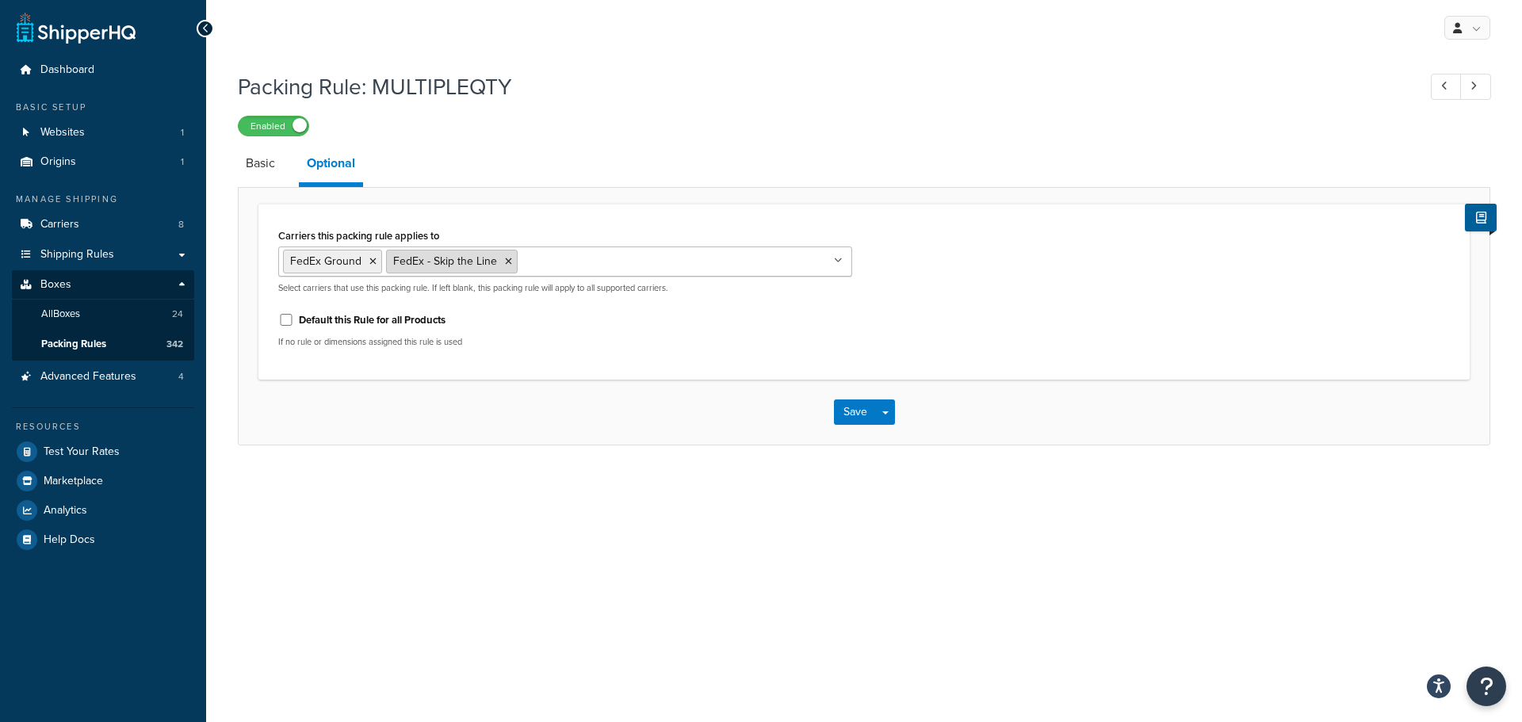
click at [507, 266] on icon at bounding box center [508, 262] width 7 height 10
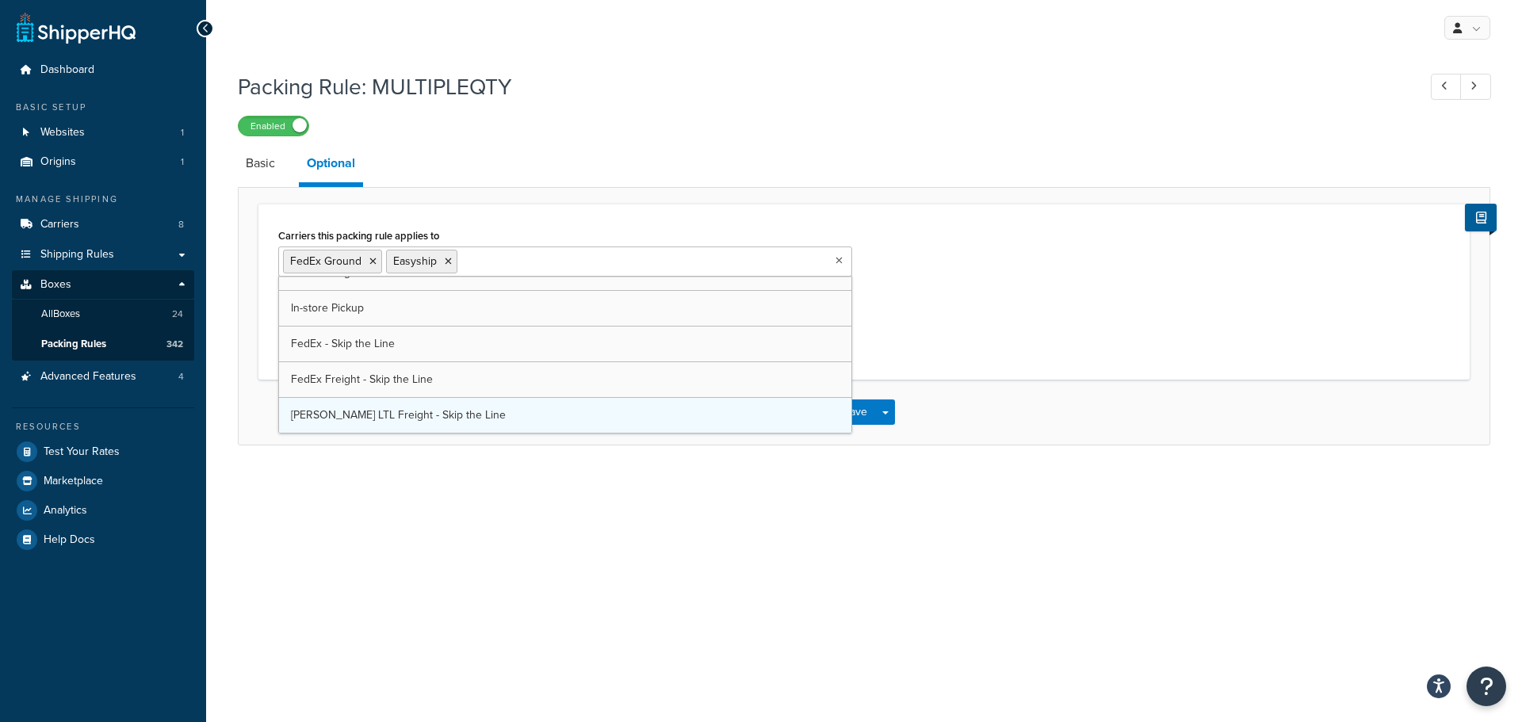
scroll to position [56, 0]
click at [950, 331] on div "Carriers this packing rule applies to FedEx Ground Easyship SAIA LTL Freight Fe…" at bounding box center [863, 292] width 1195 height 136
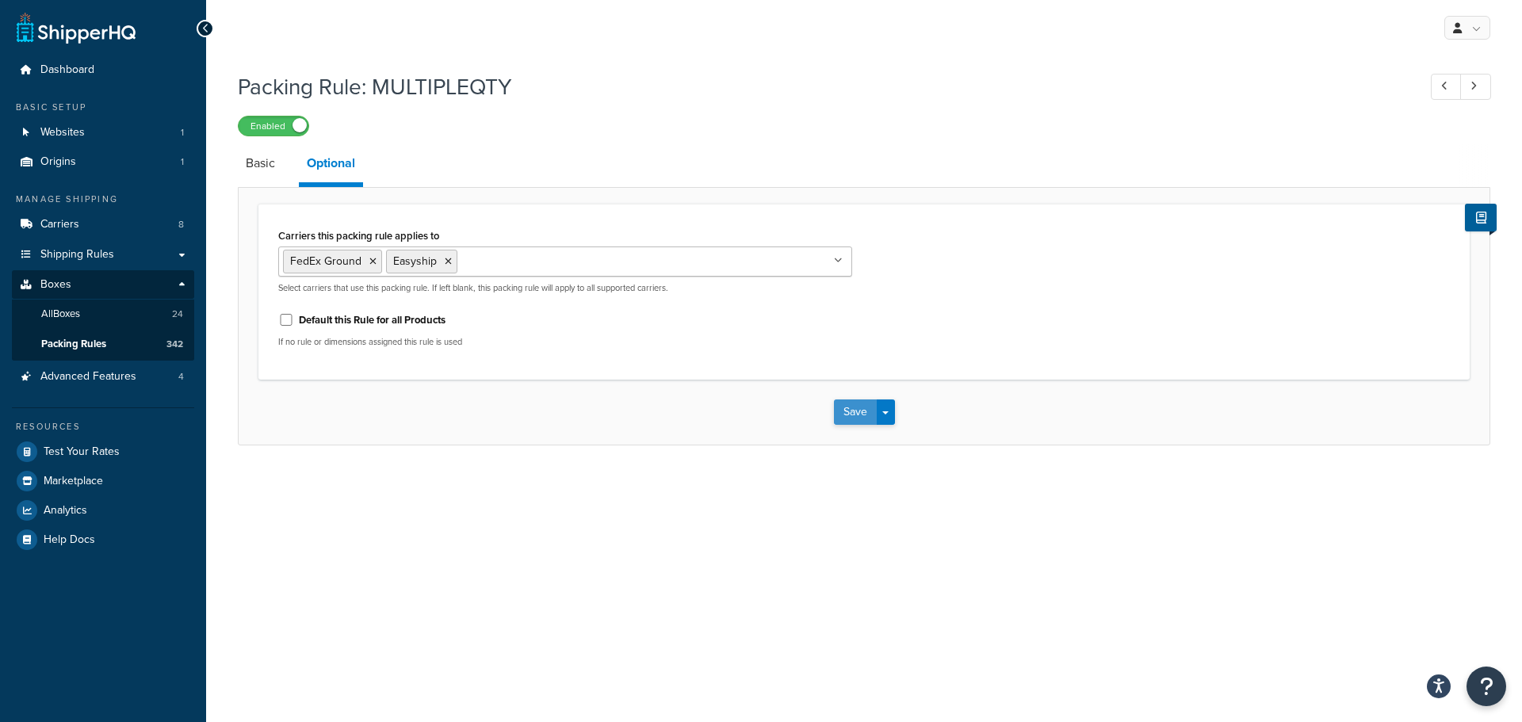
click at [848, 407] on button "Save" at bounding box center [855, 411] width 43 height 25
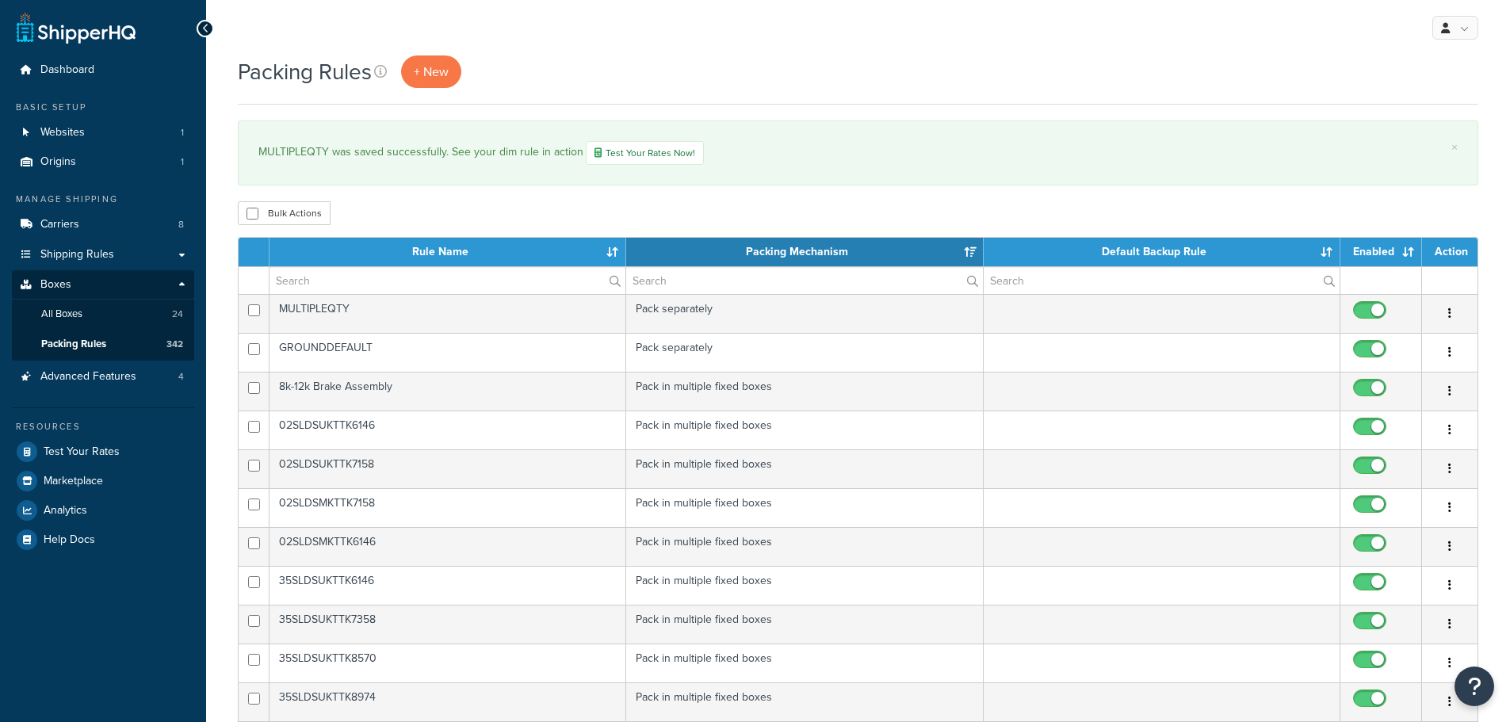
select select "15"
click at [62, 224] on span "Carriers" at bounding box center [59, 224] width 39 height 13
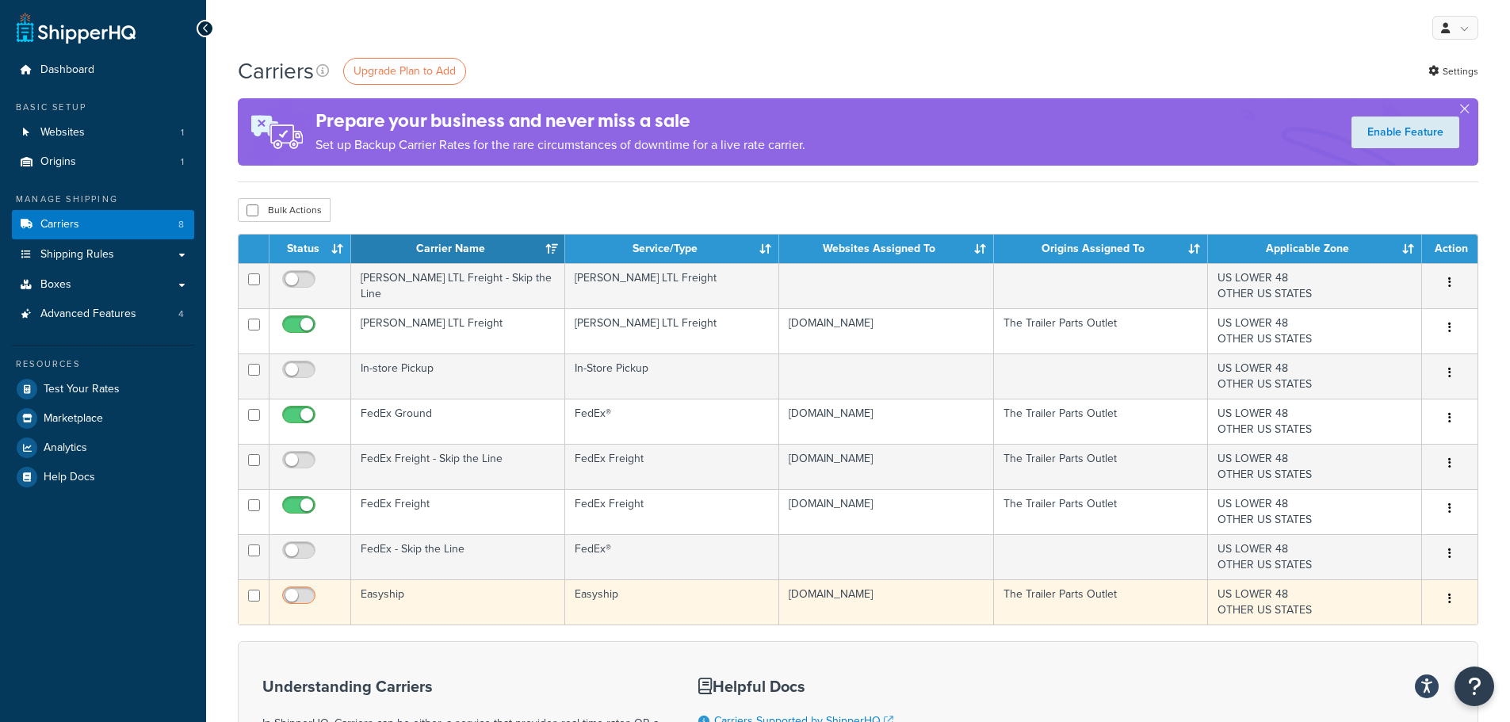
click at [304, 598] on input "checkbox" at bounding box center [301, 600] width 44 height 20
checkbox input "true"
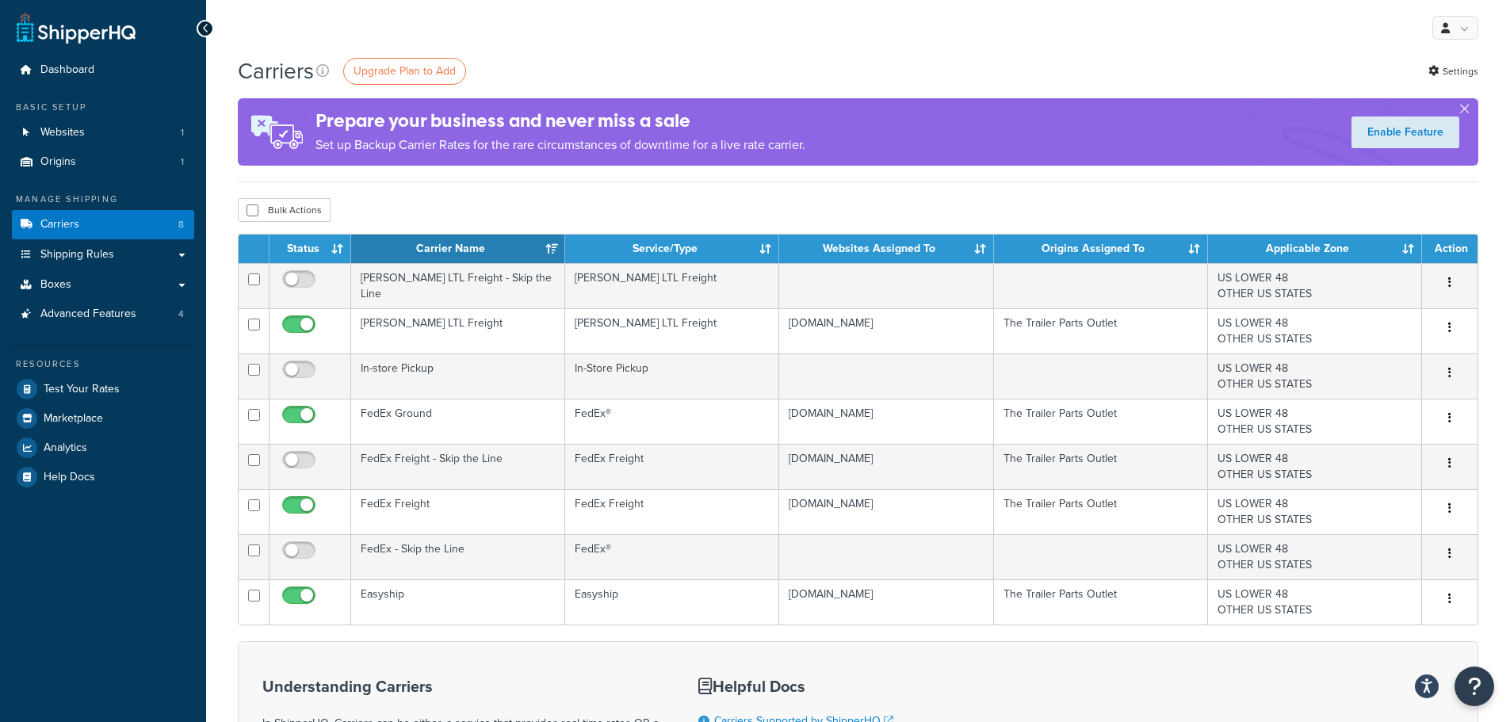
click at [634, 25] on div "My Profile Billing Global Settings Contact Us Logout" at bounding box center [858, 27] width 1304 height 55
